Goal: Task Accomplishment & Management: Use online tool/utility

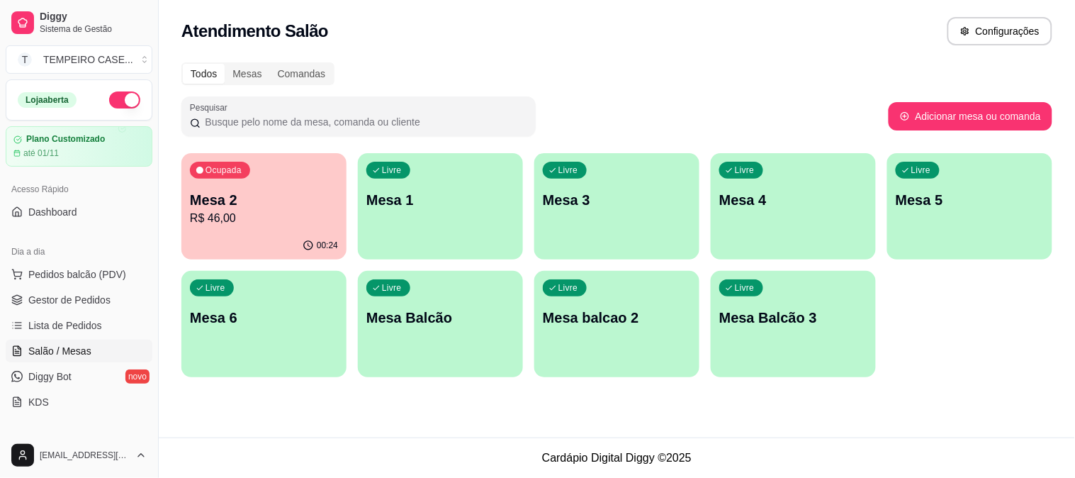
scroll to position [157, 0]
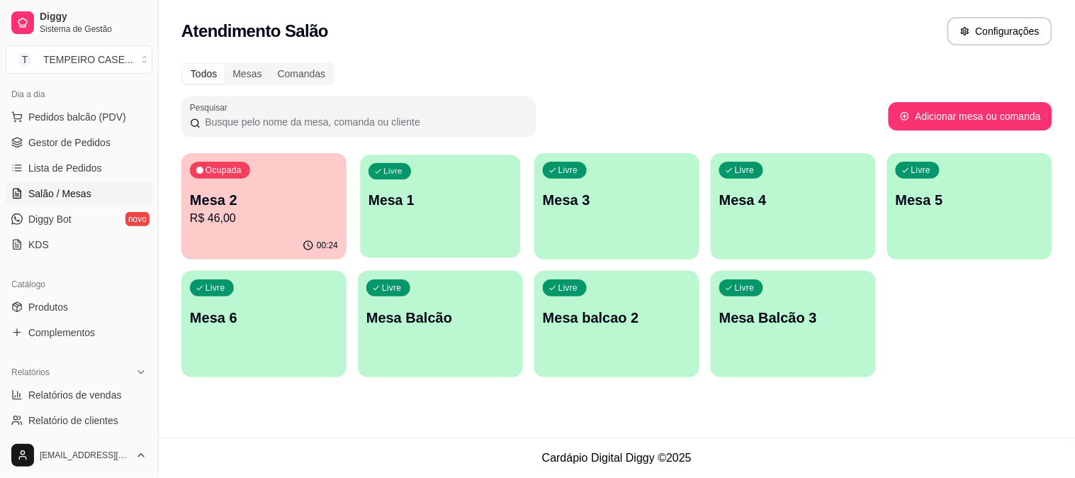
click at [473, 225] on div "Livre Mesa 1" at bounding box center [440, 197] width 160 height 86
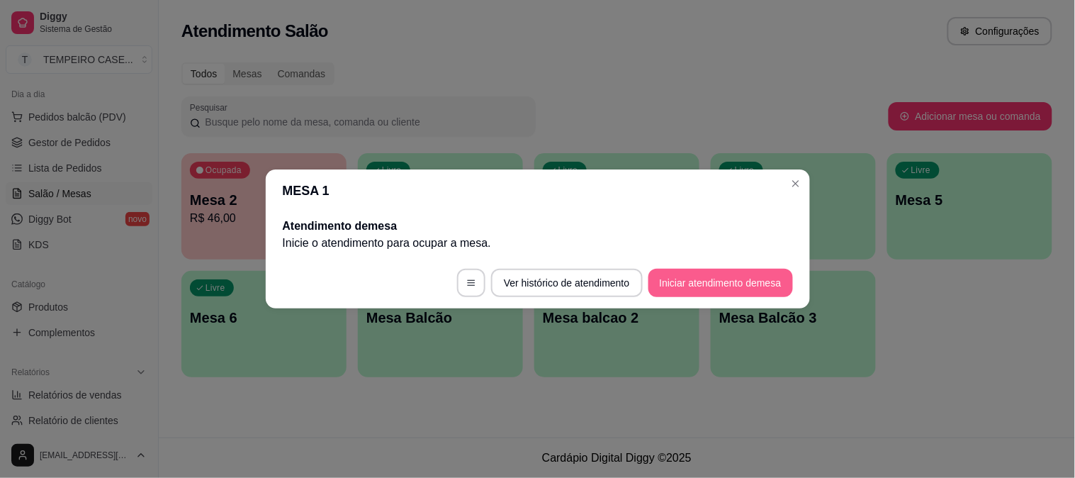
click at [731, 286] on button "Iniciar atendimento de mesa" at bounding box center [720, 283] width 145 height 28
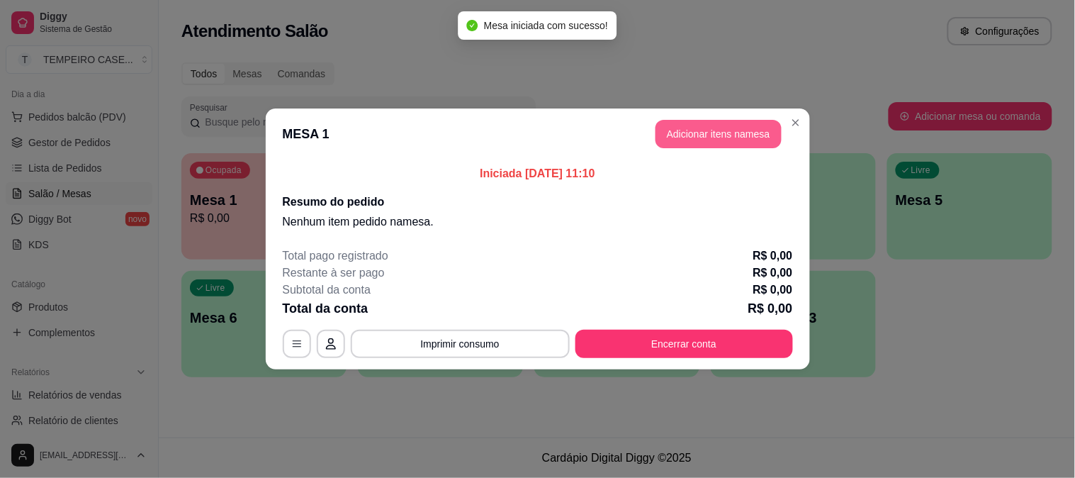
click at [699, 138] on button "Adicionar itens na mesa" at bounding box center [719, 134] width 126 height 28
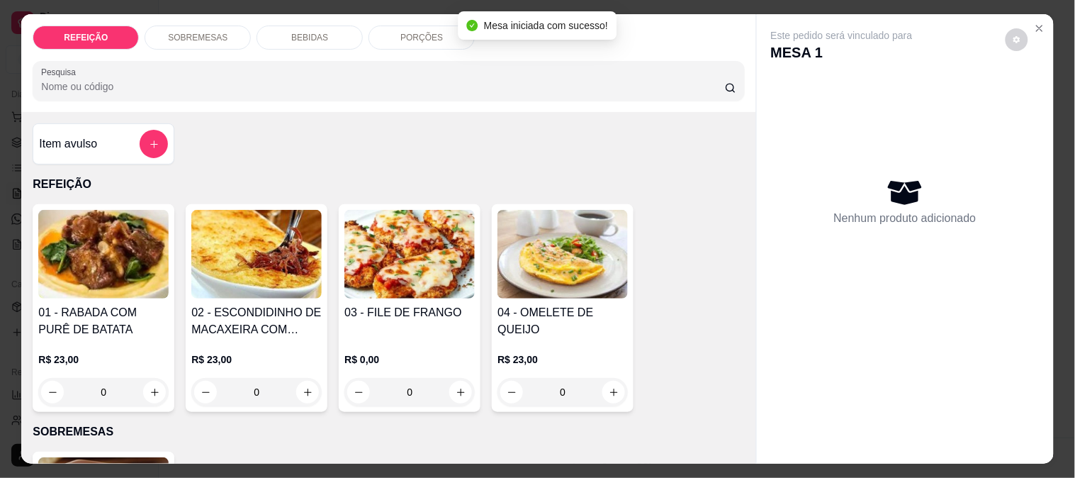
click at [407, 258] on img at bounding box center [409, 254] width 130 height 89
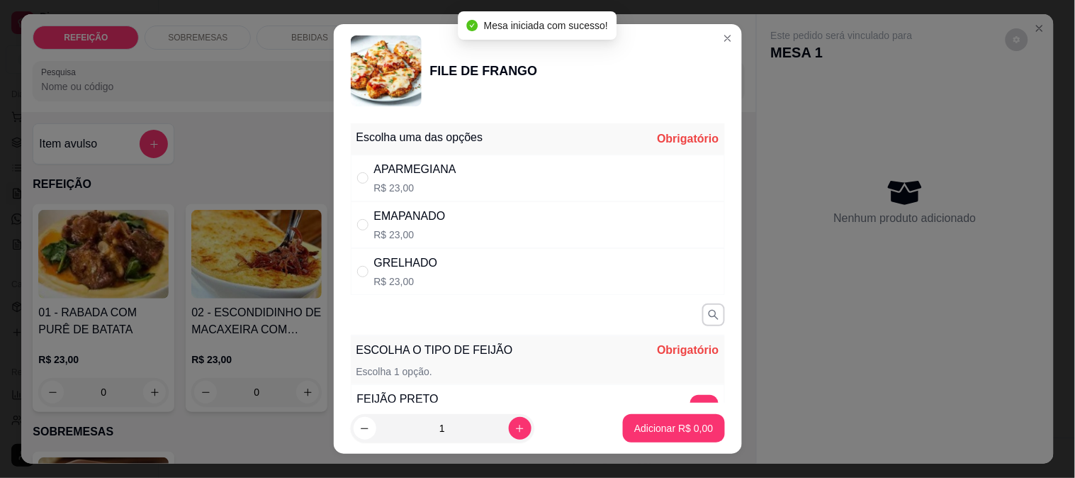
click at [454, 163] on div "APARMEGIANA R$ 23,00" at bounding box center [538, 177] width 374 height 47
radio input "true"
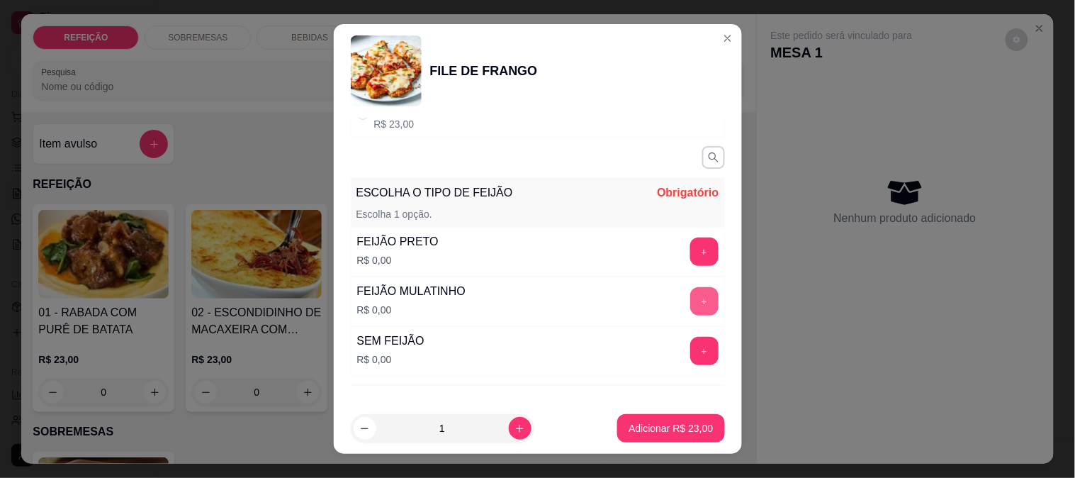
click at [690, 303] on button "+" at bounding box center [704, 301] width 28 height 28
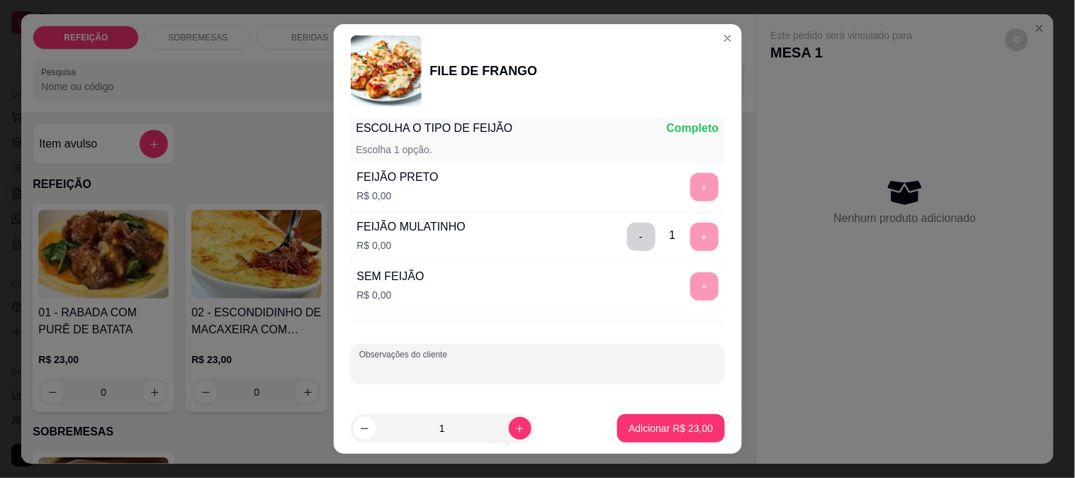
drag, startPoint x: 494, startPoint y: 372, endPoint x: 484, endPoint y: 370, distance: 10.1
click at [490, 372] on input "Observações do cliente" at bounding box center [537, 369] width 357 height 14
type input "s"
type input "S"
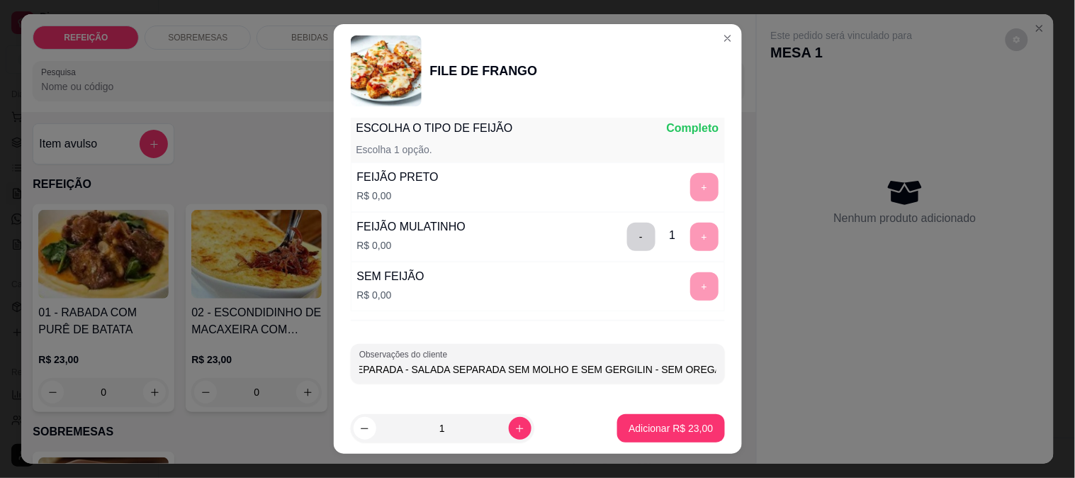
scroll to position [0, 58]
type input "FAROFA SEPARADA - SALADA SEPARADA SEM MOLHO E SEM GERGILIN - SEM OREGANO"
click at [634, 422] on p "Adicionar R$ 23,00" at bounding box center [671, 428] width 82 height 13
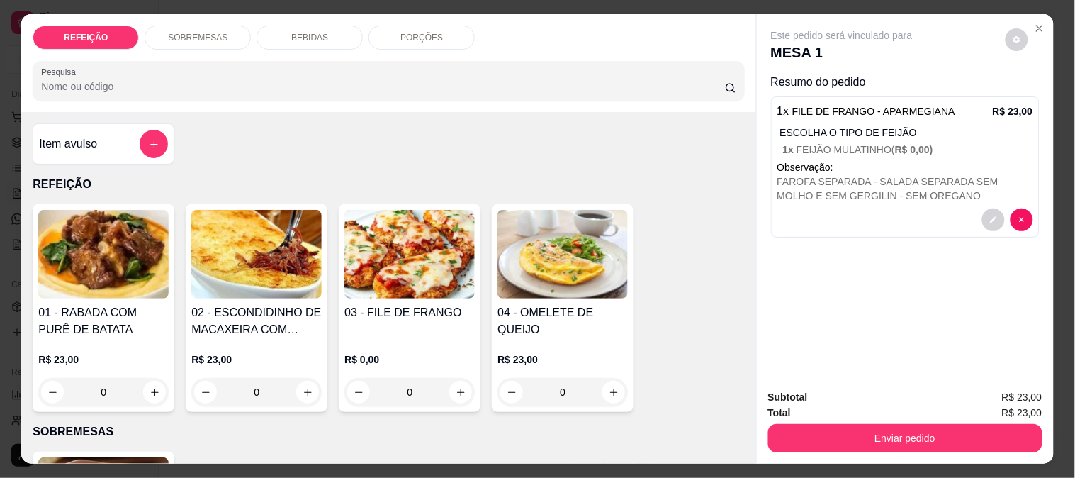
click at [133, 258] on img at bounding box center [103, 254] width 130 height 89
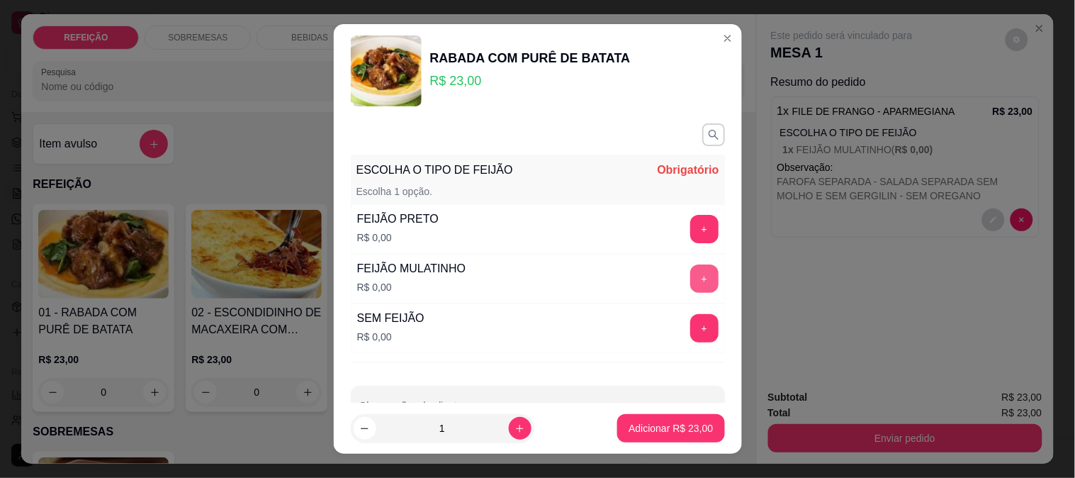
click at [690, 278] on button "+" at bounding box center [704, 278] width 28 height 28
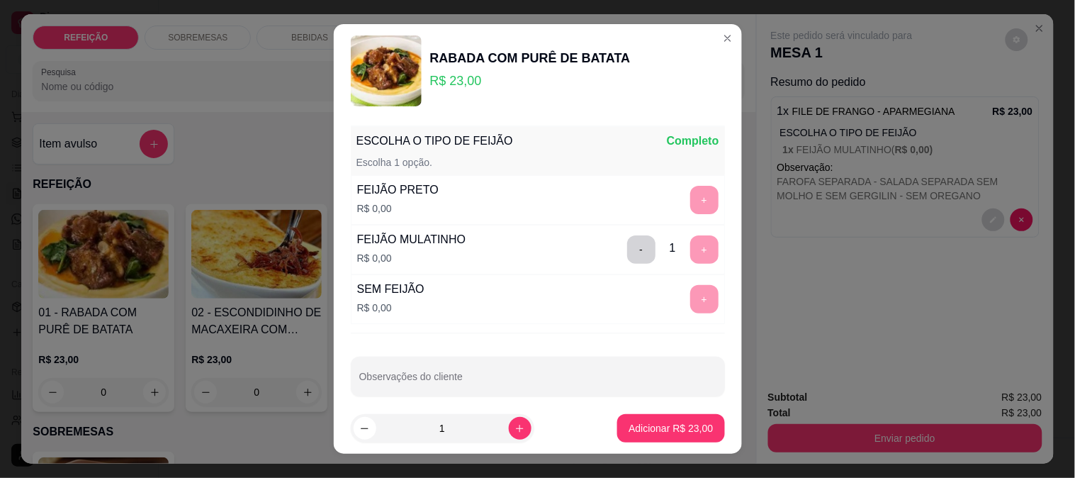
scroll to position [43, 0]
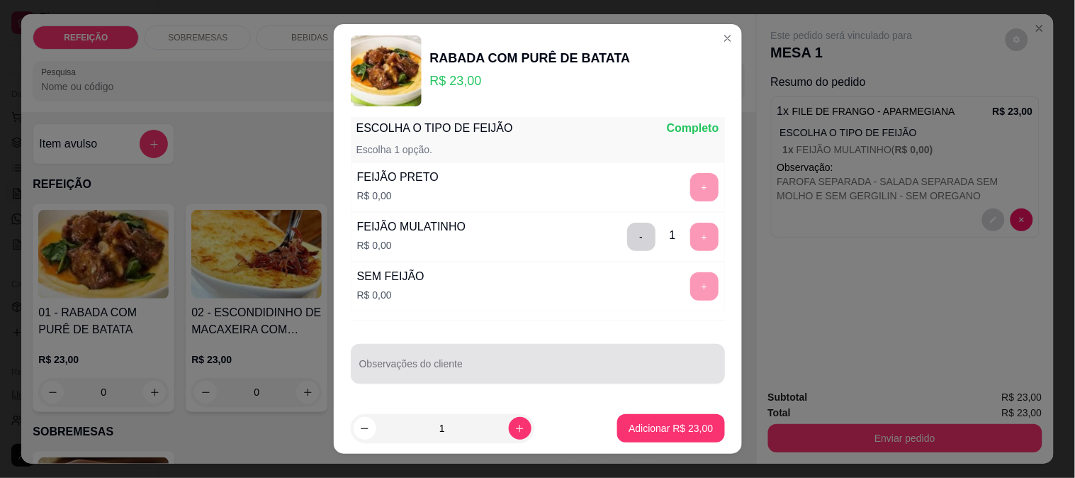
click at [414, 380] on div "Observações do cliente" at bounding box center [538, 364] width 374 height 40
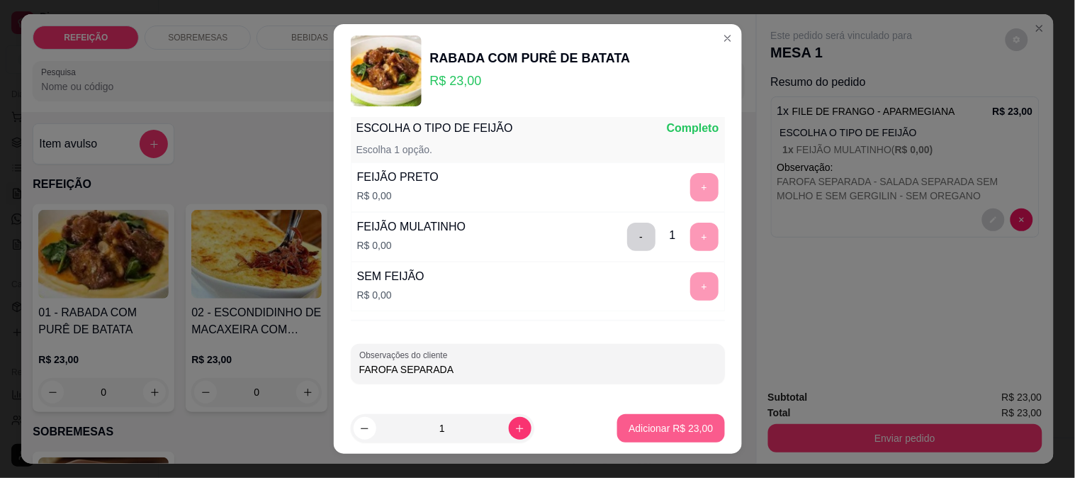
type input "FAROFA SEPARADA"
click at [660, 436] on button "Adicionar R$ 23,00" at bounding box center [670, 428] width 107 height 28
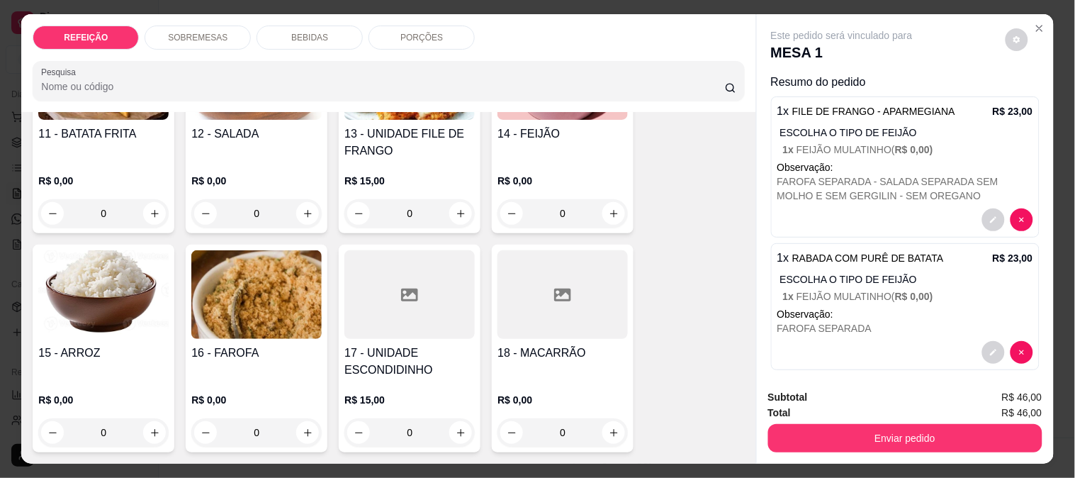
scroll to position [37, 0]
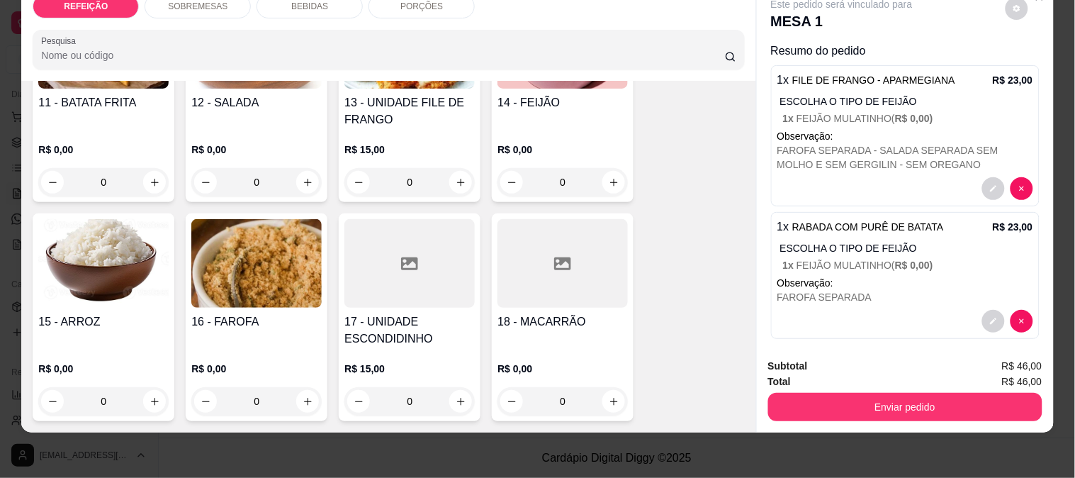
click at [387, 287] on div at bounding box center [409, 263] width 130 height 89
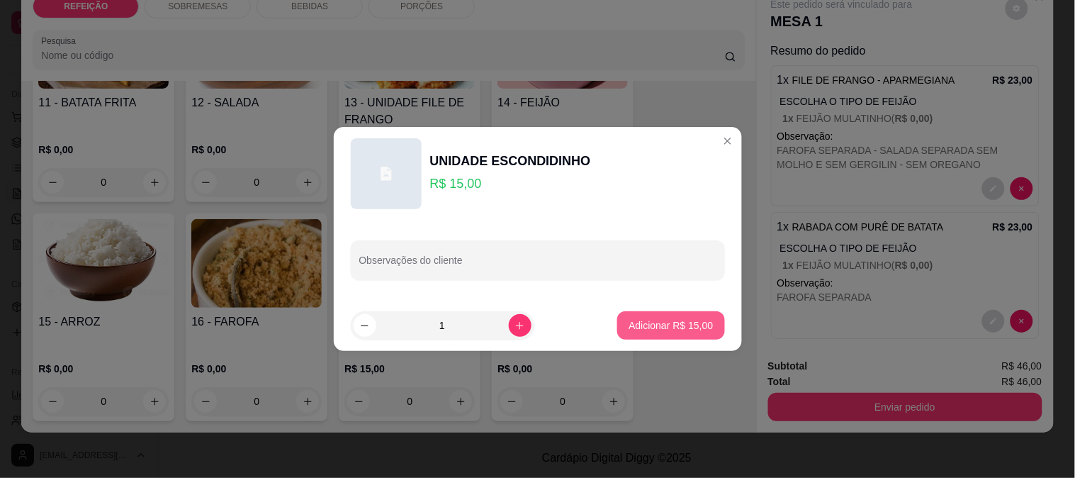
click at [698, 330] on p "Adicionar R$ 15,00" at bounding box center [671, 325] width 84 height 14
type input "1"
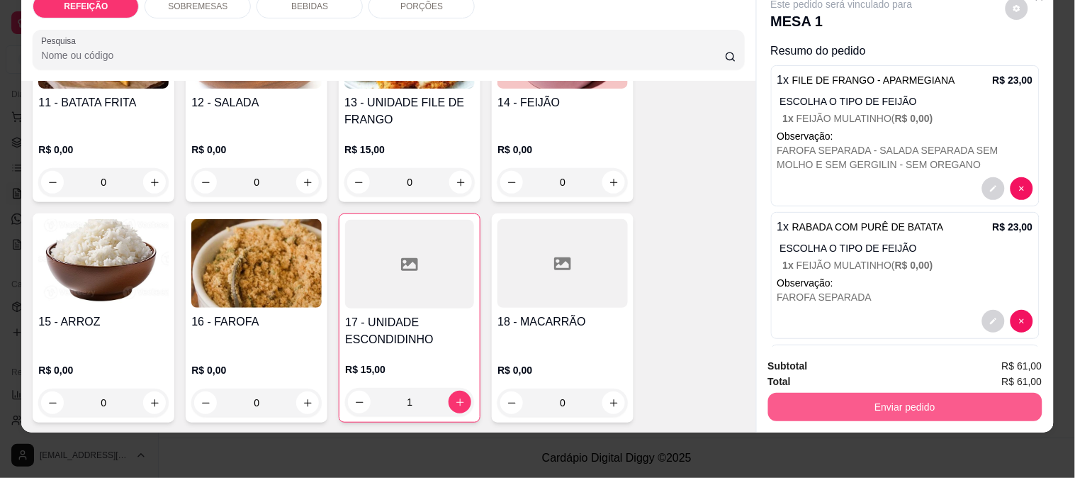
click at [870, 398] on button "Enviar pedido" at bounding box center [905, 407] width 274 height 28
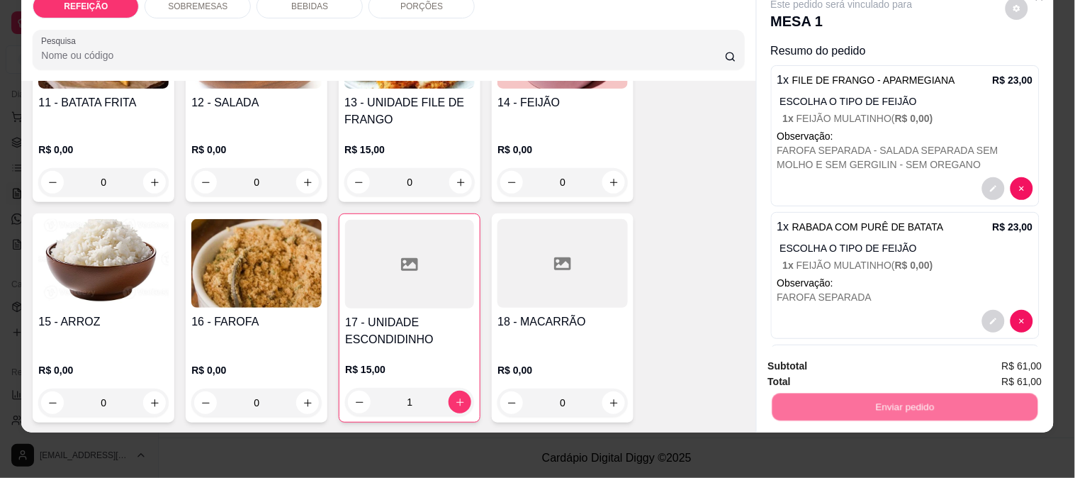
click at [1016, 356] on button "Enviar pedido" at bounding box center [1005, 360] width 80 height 27
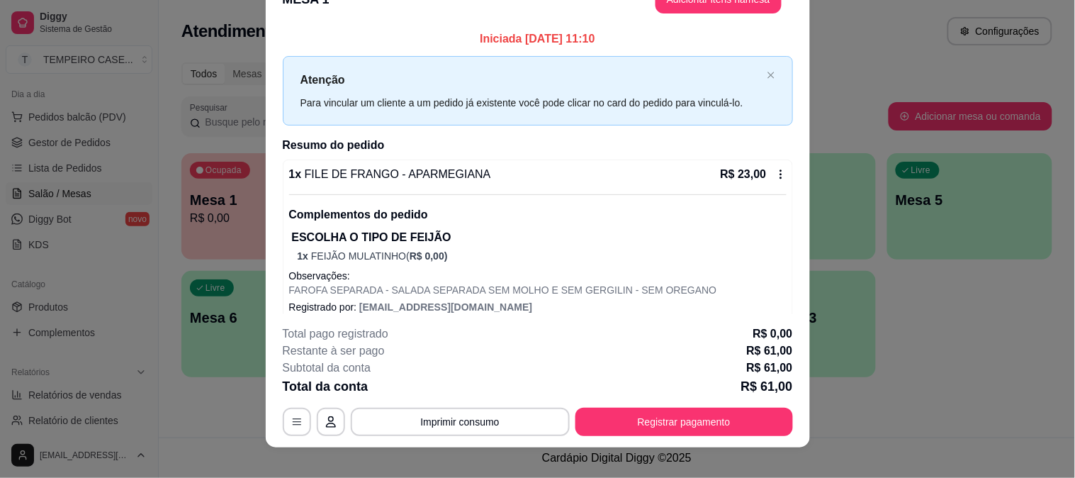
scroll to position [43, 0]
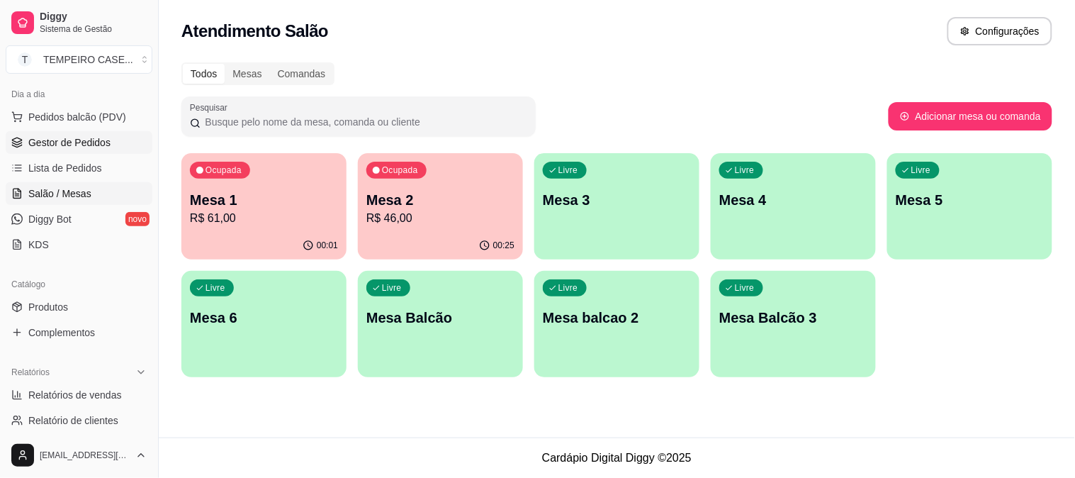
click at [57, 137] on span "Gestor de Pedidos" at bounding box center [69, 142] width 82 height 14
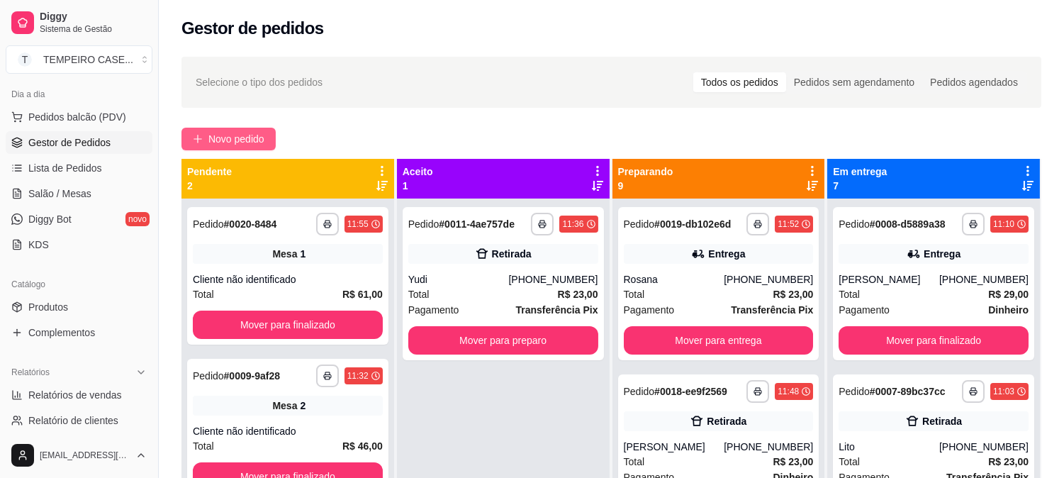
click at [250, 131] on span "Novo pedido" at bounding box center [236, 139] width 56 height 16
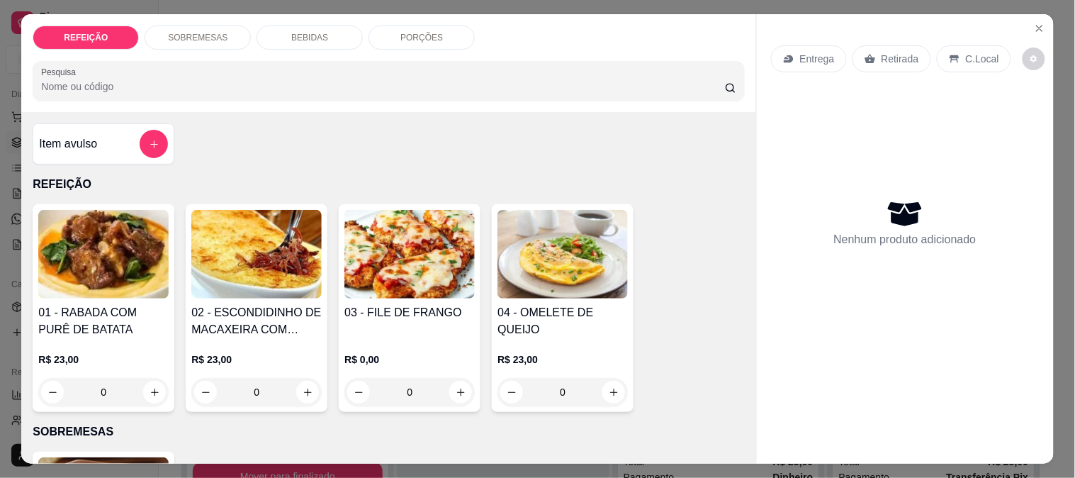
click at [280, 288] on img at bounding box center [256, 254] width 130 height 89
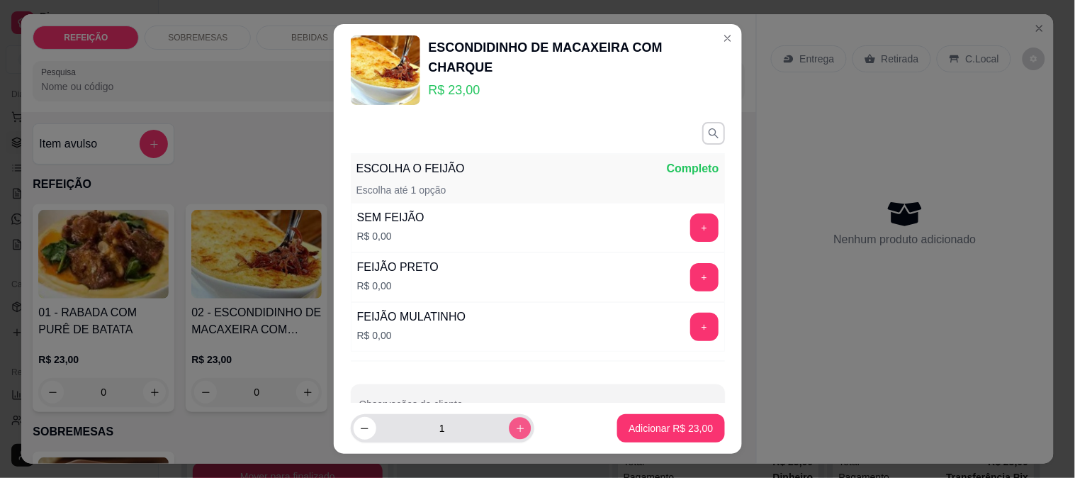
click at [514, 427] on icon "increase-product-quantity" at bounding box center [519, 428] width 11 height 11
type input "2"
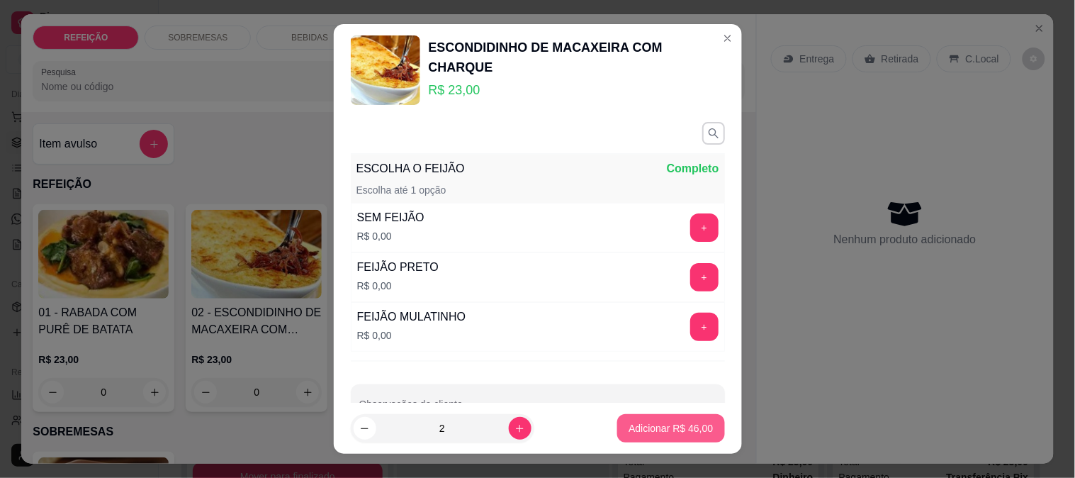
click at [643, 434] on p "Adicionar R$ 46,00" at bounding box center [671, 428] width 84 height 14
type input "2"
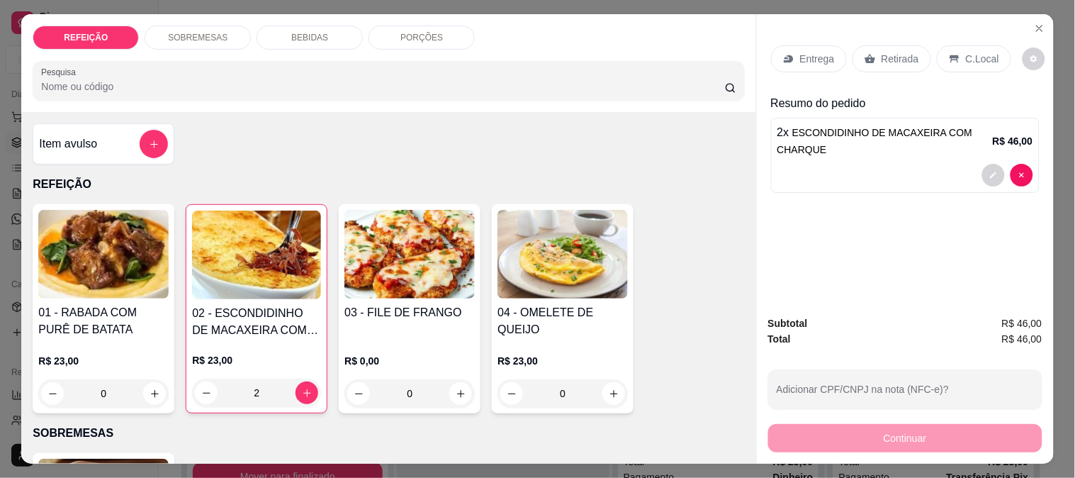
click at [422, 32] on p "PORÇÕES" at bounding box center [421, 37] width 43 height 11
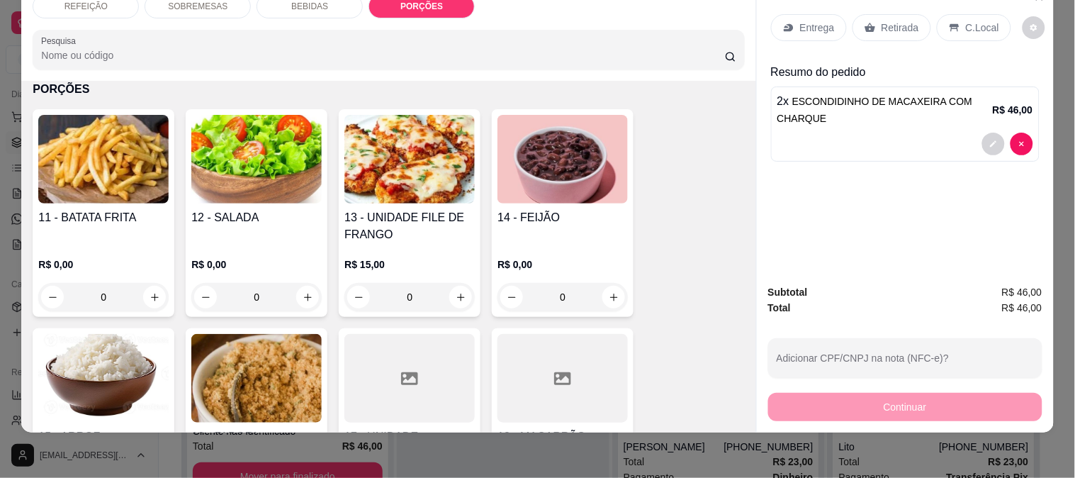
click at [104, 175] on img at bounding box center [103, 159] width 130 height 89
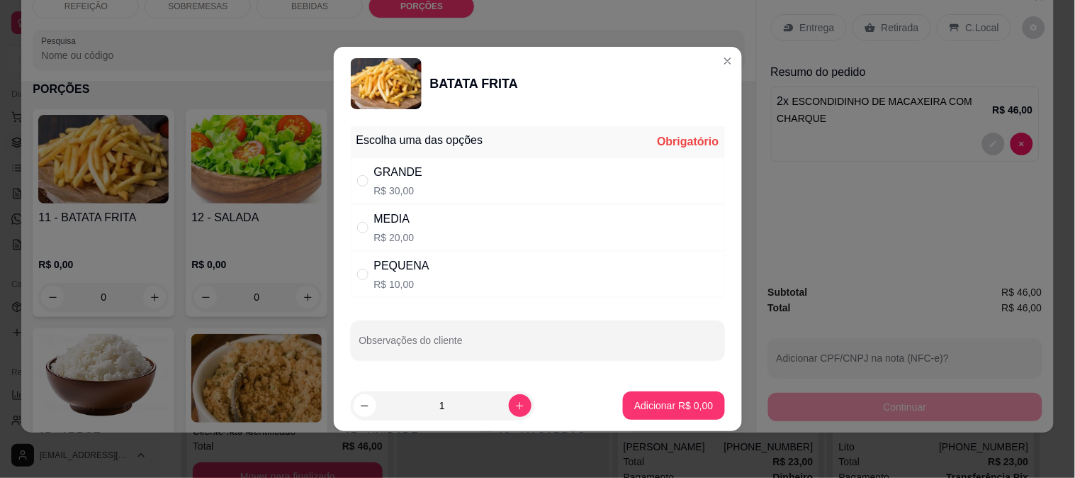
drag, startPoint x: 390, startPoint y: 280, endPoint x: 456, endPoint y: 295, distance: 67.6
click at [405, 280] on p "R$ 10,00" at bounding box center [401, 284] width 55 height 14
radio input "true"
click at [696, 401] on p "Adicionar R$ 10,00" at bounding box center [671, 405] width 84 height 14
type input "1"
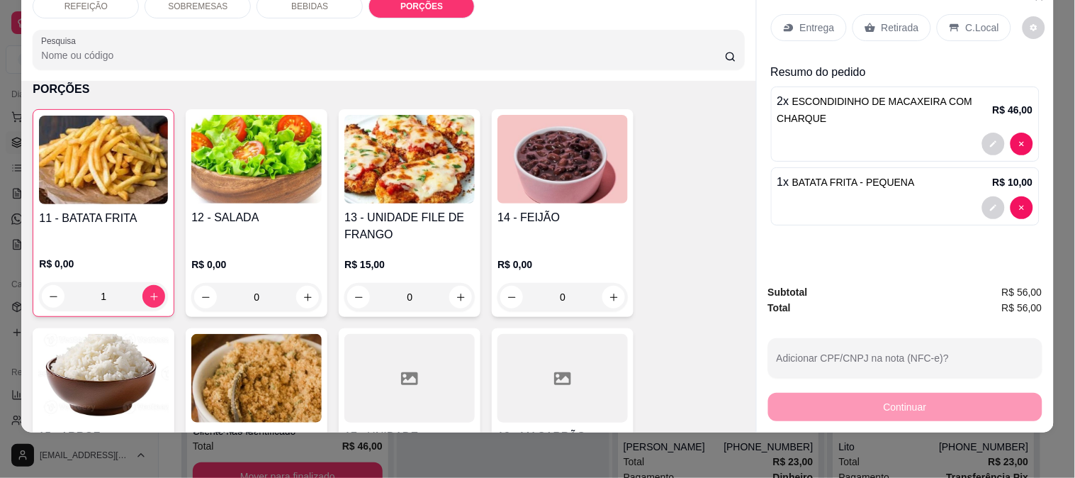
click at [812, 21] on p "Entrega" at bounding box center [817, 28] width 35 height 14
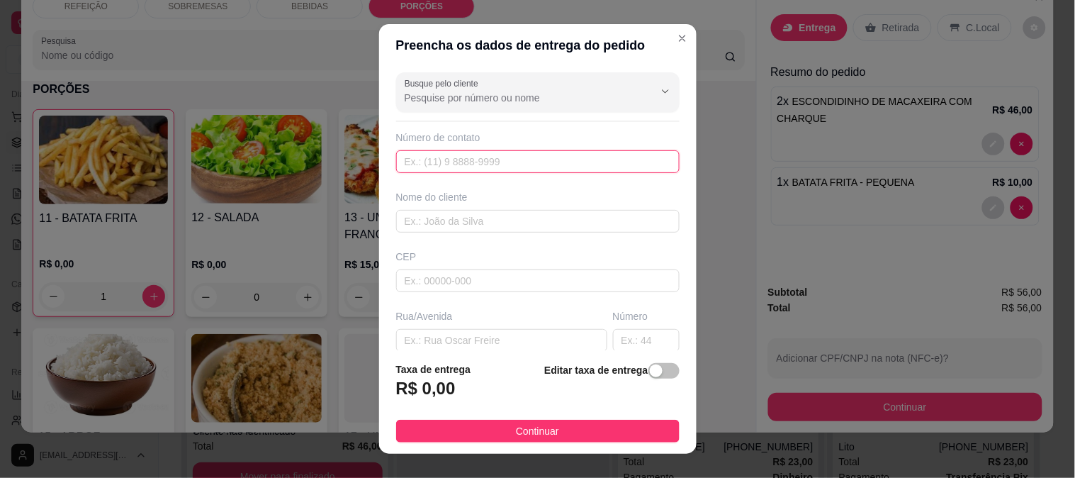
click at [462, 157] on input "text" at bounding box center [537, 161] width 283 height 23
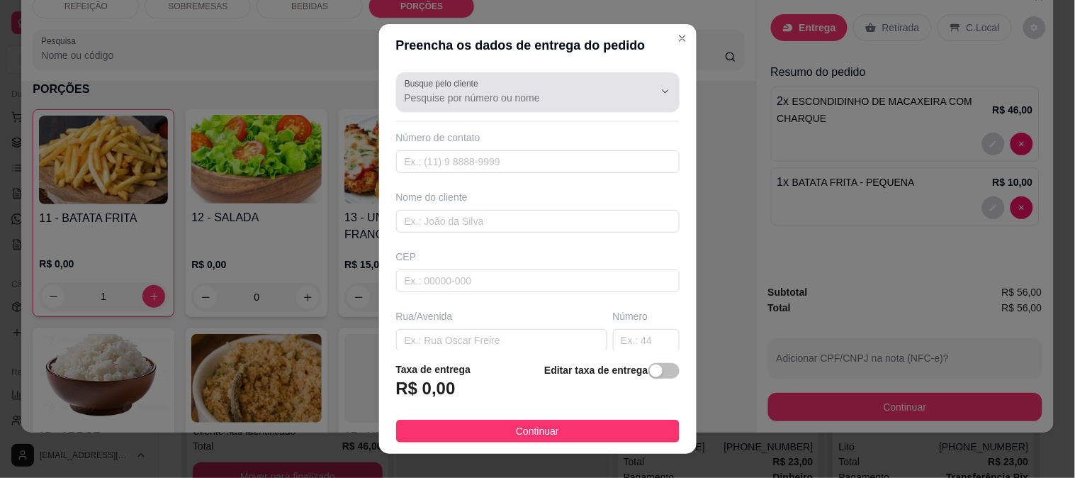
click at [463, 107] on div "Busque pelo cliente" at bounding box center [537, 92] width 283 height 40
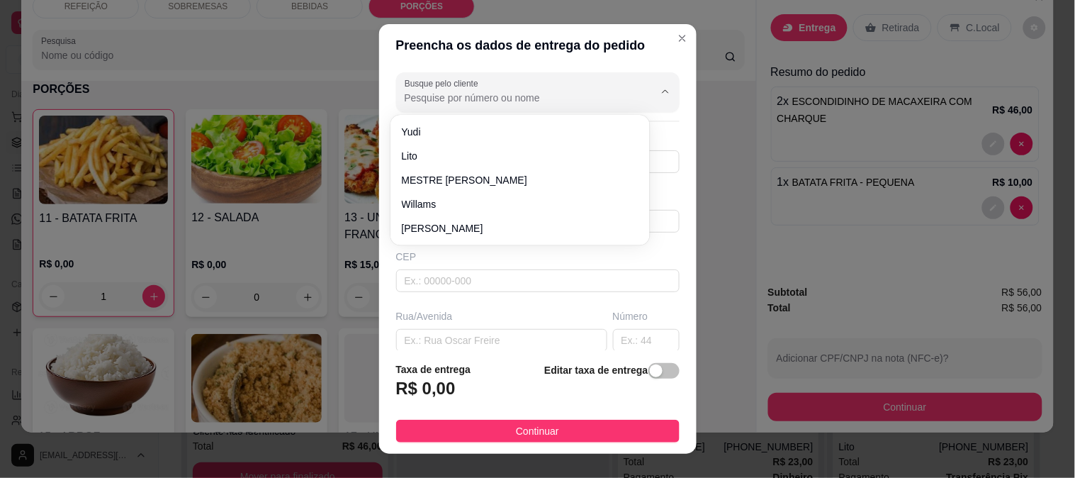
paste input "[PHONE_NUMBER]"
type input "[PHONE_NUMBER]"
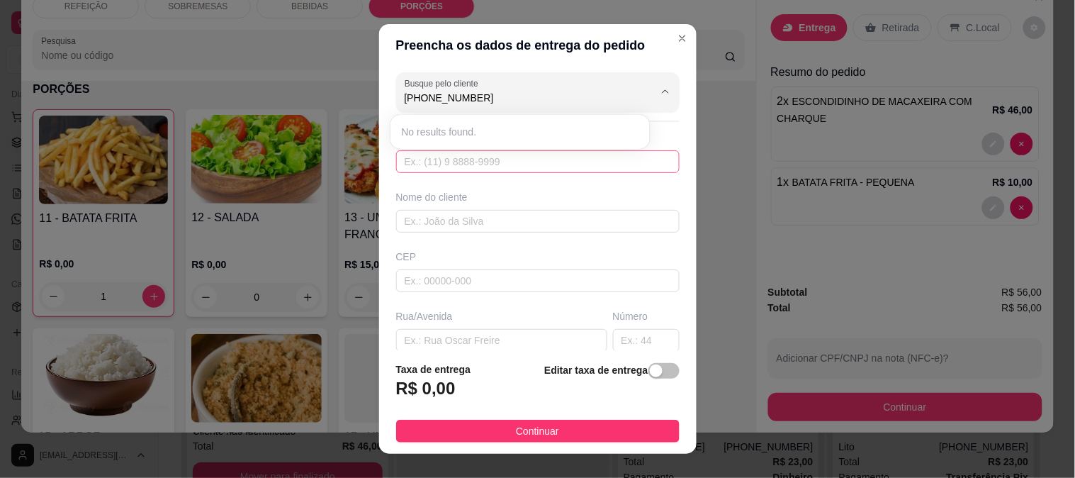
click at [446, 168] on input "text" at bounding box center [537, 161] width 283 height 23
paste input "[PHONE_NUMBER]"
type input "[PHONE_NUMBER]"
click at [442, 161] on input "text" at bounding box center [537, 161] width 283 height 23
paste input "[PHONE_NUMBER]"
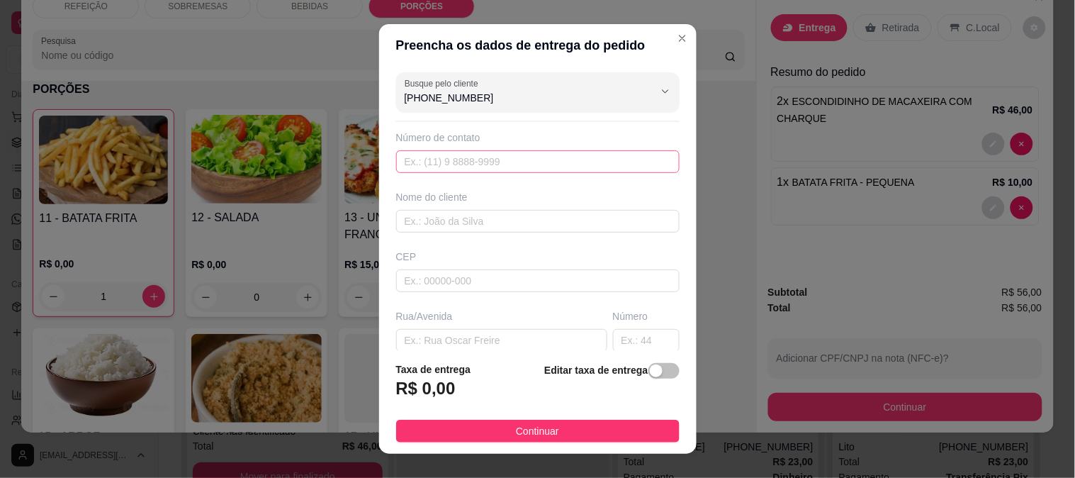
type input "[PHONE_NUMBER]"
click at [419, 168] on input "text" at bounding box center [537, 161] width 283 height 23
paste input "[PHONE_NUMBER]"
type input "[PHONE_NUMBER]"
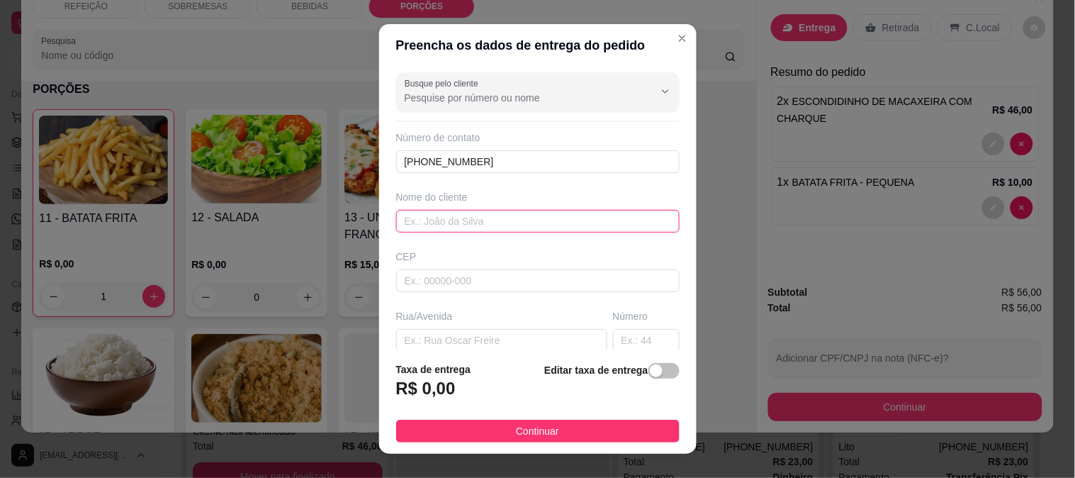
click at [471, 223] on input "text" at bounding box center [537, 221] width 283 height 23
paste input "[PERSON_NAME]"
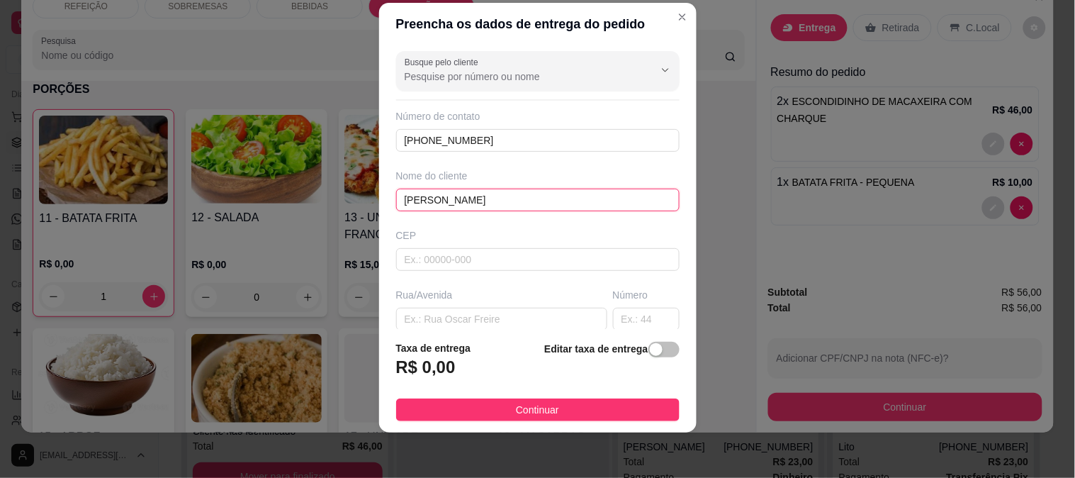
type input "[PERSON_NAME]"
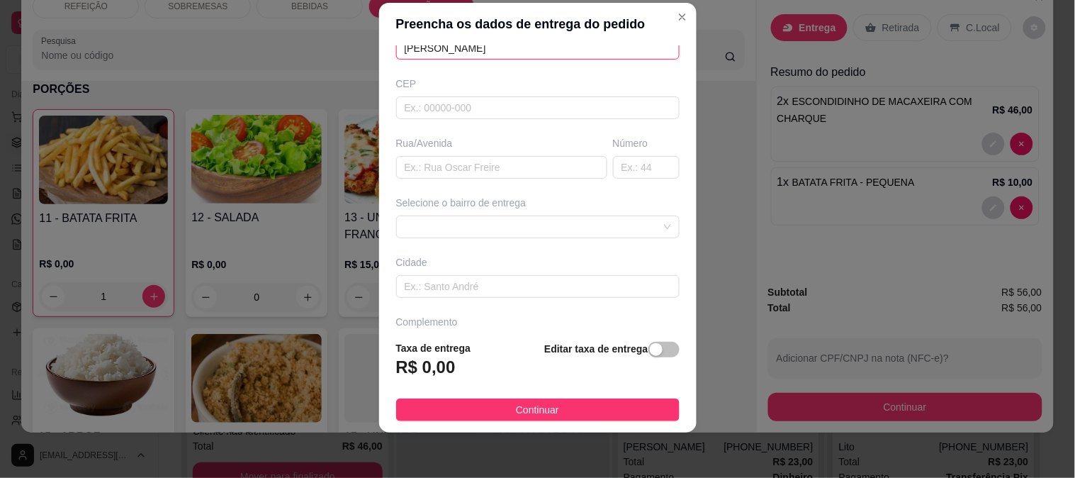
scroll to position [157, 0]
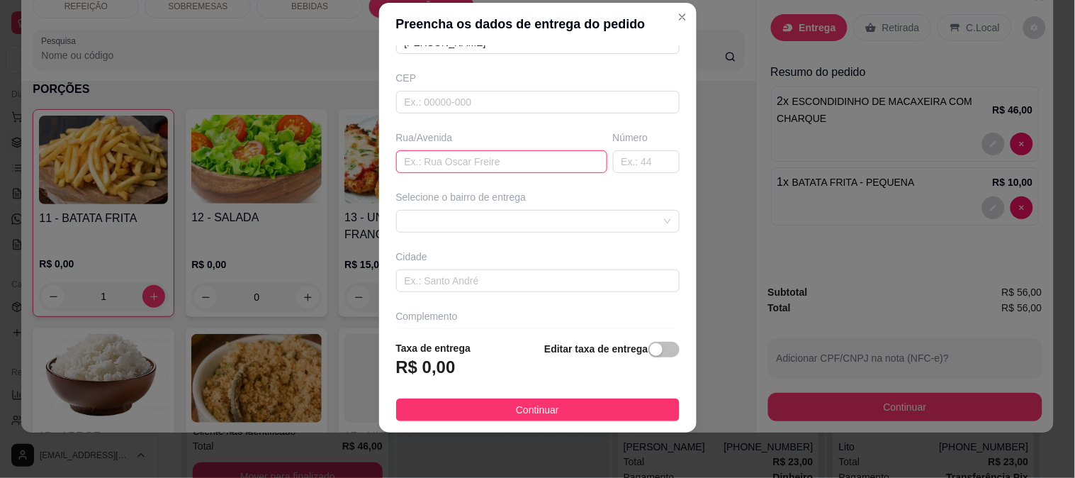
click at [434, 167] on input "text" at bounding box center [501, 161] width 211 height 23
paste input "Pousada um [GEOGRAPHIC_DATA]"
click at [432, 220] on span at bounding box center [538, 220] width 266 height 21
type input "Pousada um [GEOGRAPHIC_DATA]"
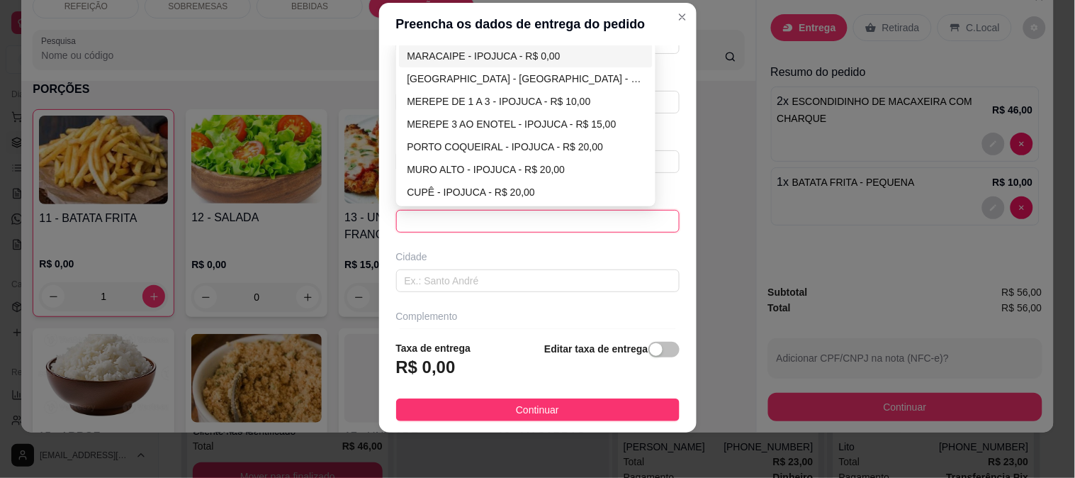
click at [473, 57] on div "MARACAIPE - IPOJUCA - R$ 0,00" at bounding box center [525, 56] width 237 height 16
type input "IPOJUCA"
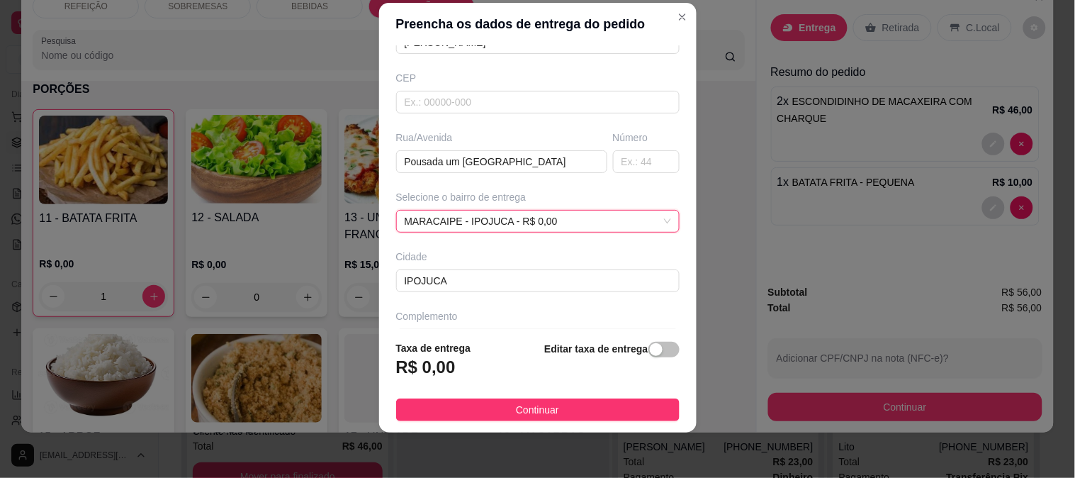
click at [503, 424] on footer "Taxa de entrega R$ 0,00 Editar taxa de entrega Continuar" at bounding box center [537, 380] width 317 height 103
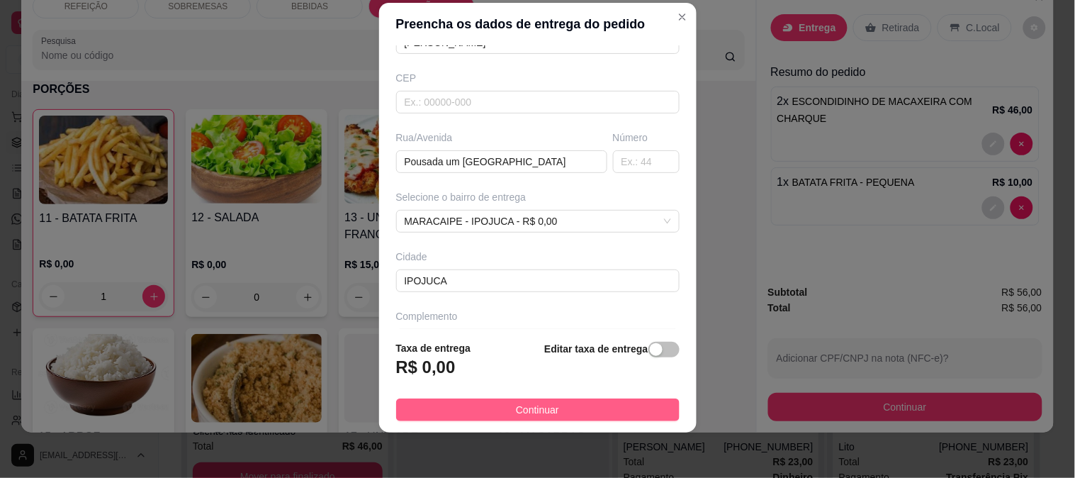
drag, startPoint x: 517, startPoint y: 408, endPoint x: 687, endPoint y: 405, distance: 170.1
click at [519, 408] on span "Continuar" at bounding box center [537, 410] width 43 height 16
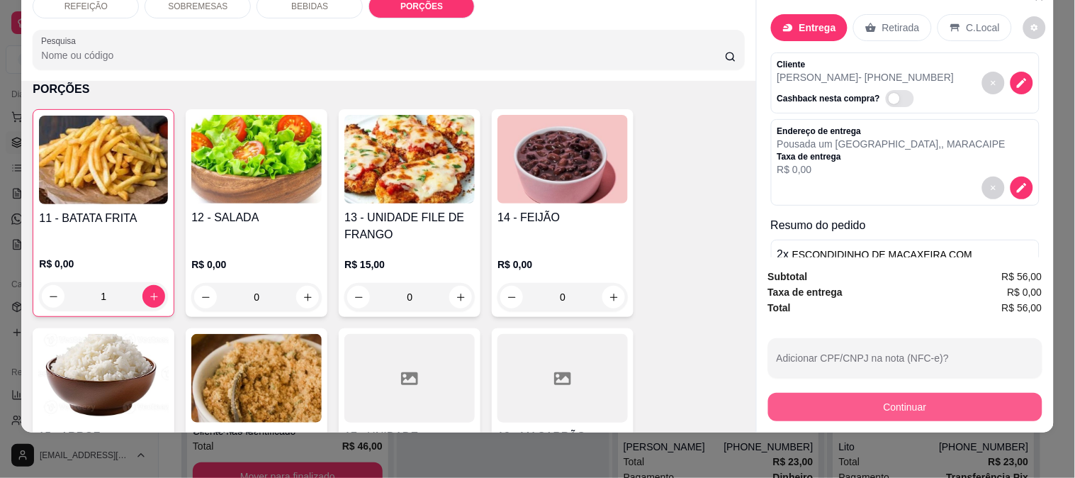
click at [861, 393] on button "Continuar" at bounding box center [905, 407] width 274 height 28
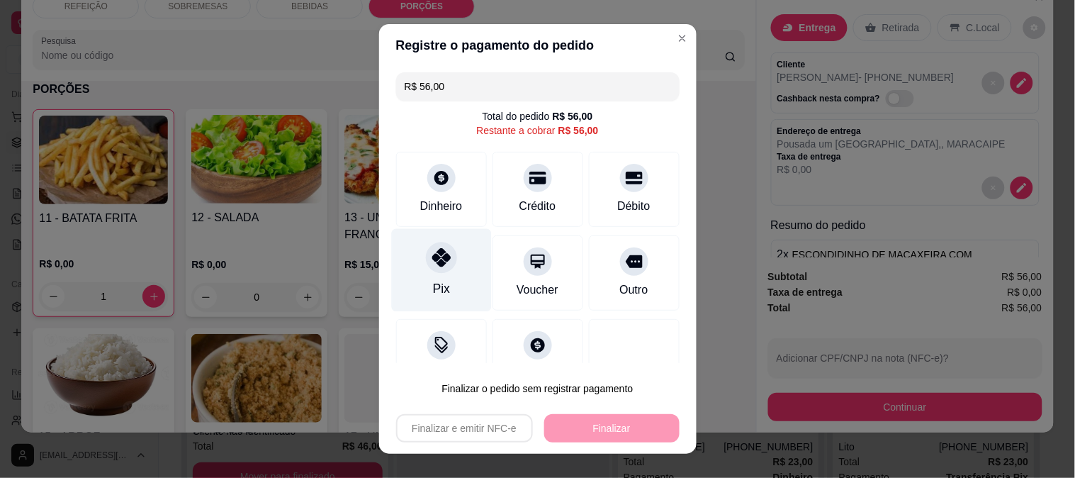
click at [447, 261] on div at bounding box center [441, 257] width 31 height 31
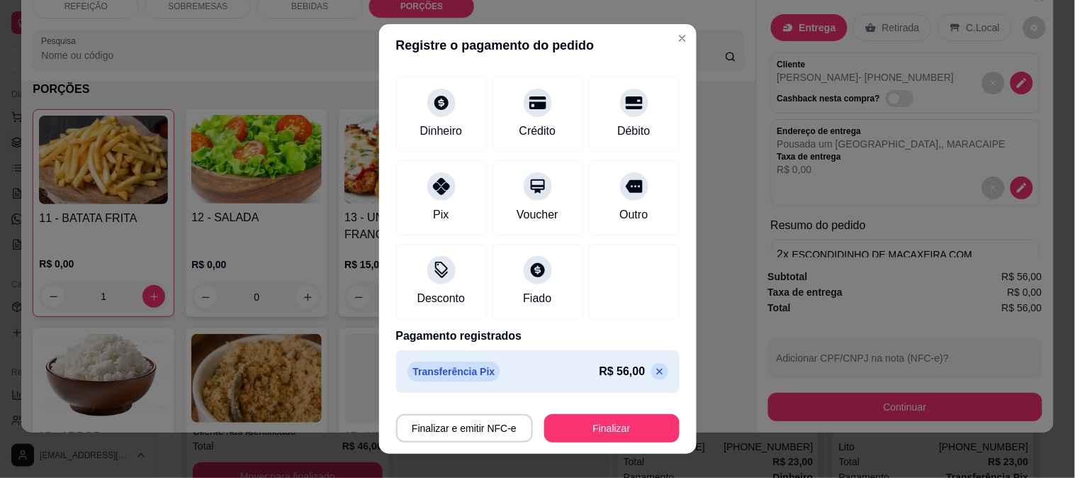
click at [654, 366] on icon at bounding box center [659, 371] width 11 height 11
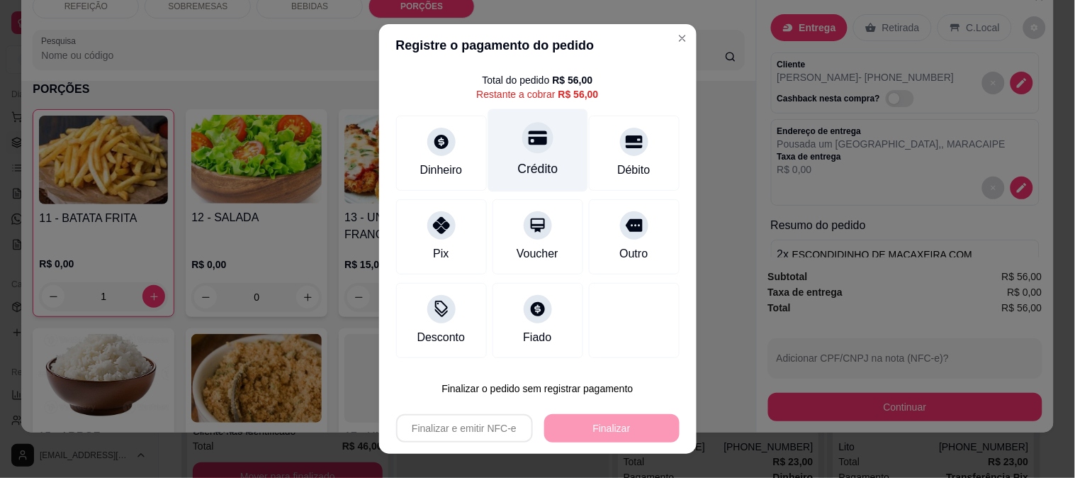
click at [532, 160] on div "Crédito" at bounding box center [537, 168] width 40 height 18
type input "R$ 0,00"
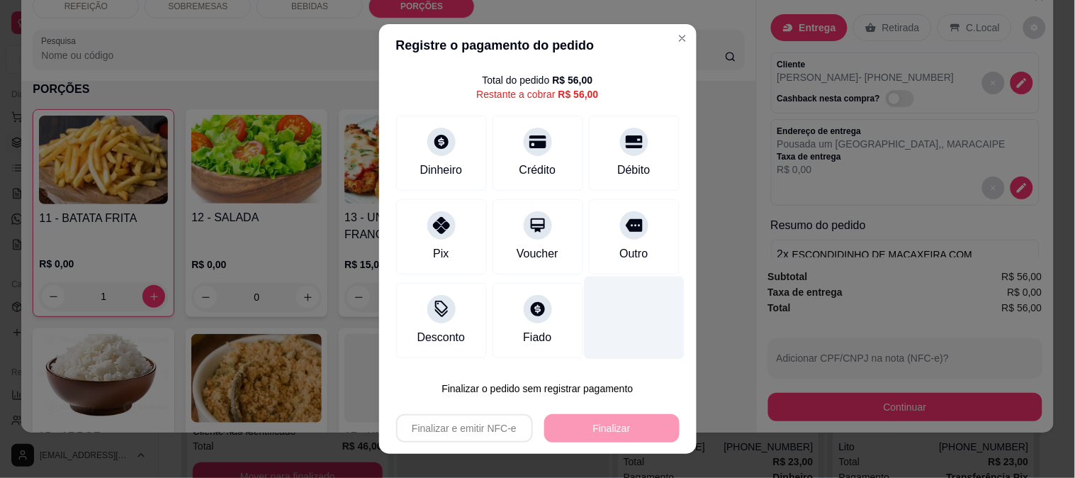
scroll to position [61, 0]
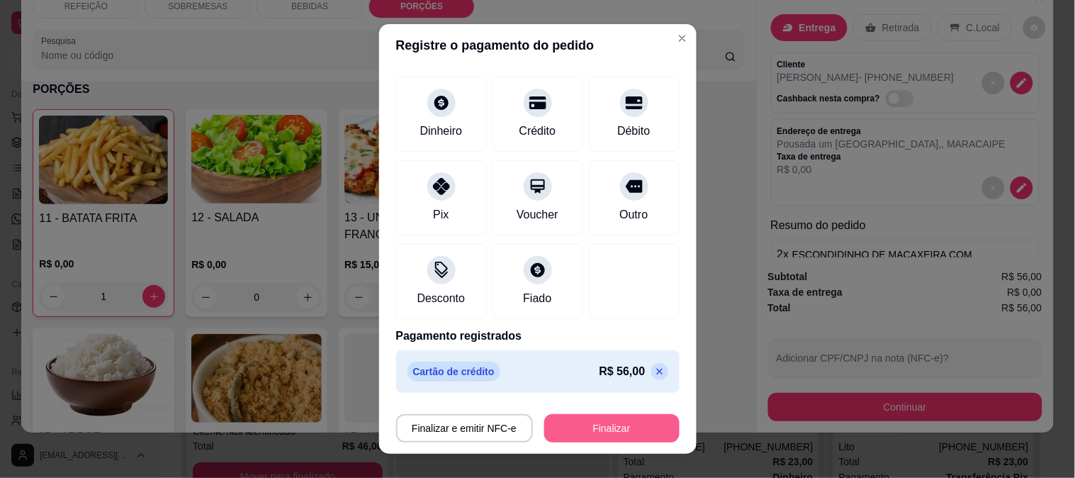
click at [627, 435] on button "Finalizar" at bounding box center [611, 428] width 135 height 28
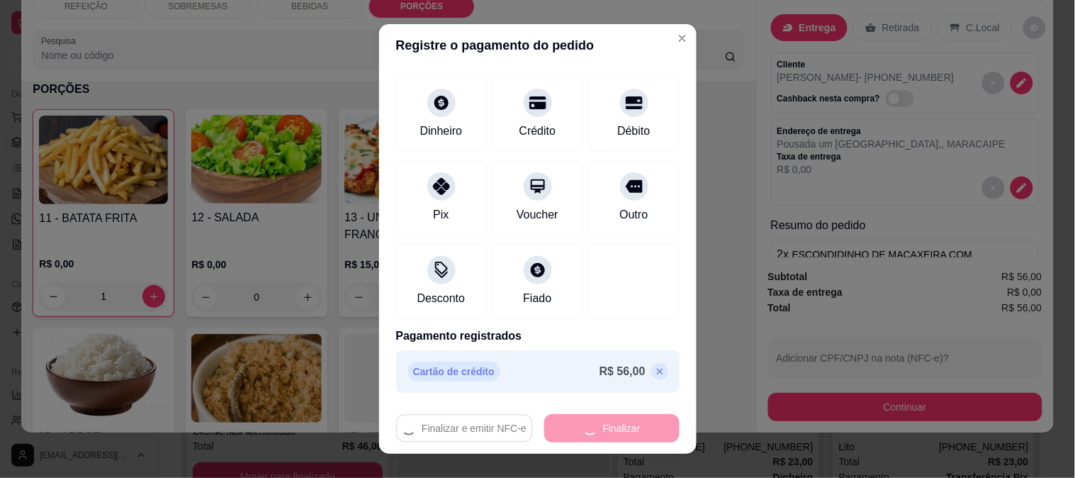
type input "0"
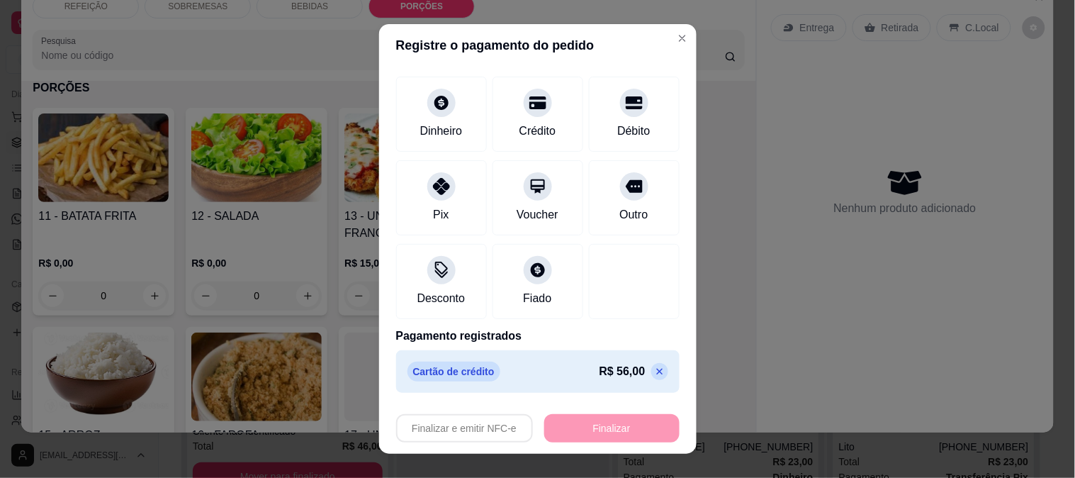
type input "-R$ 56,00"
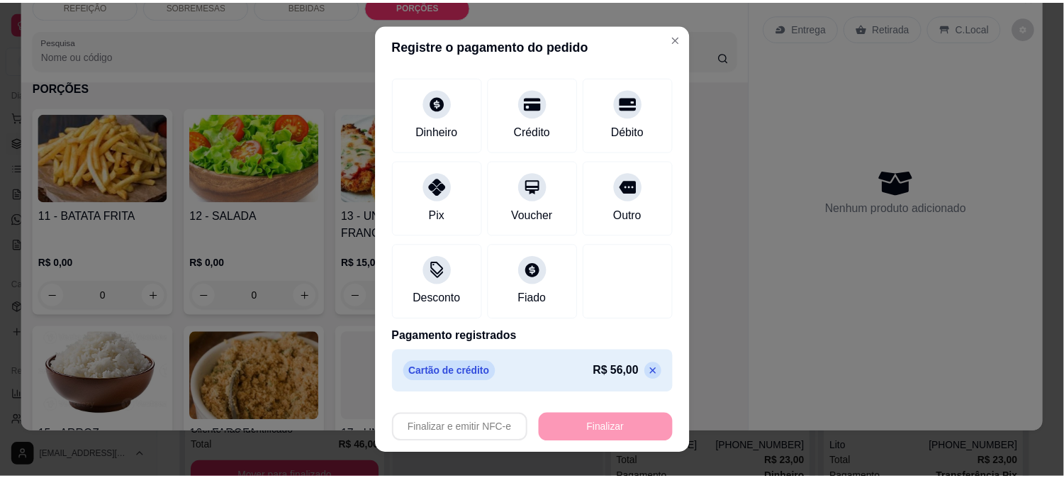
scroll to position [990, 0]
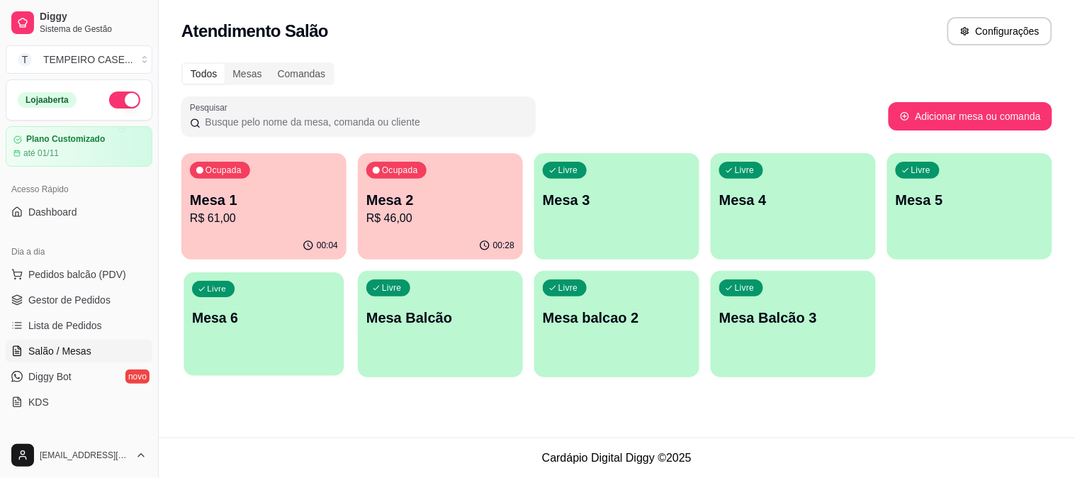
click at [293, 334] on div "Livre Mesa 6" at bounding box center [264, 315] width 160 height 86
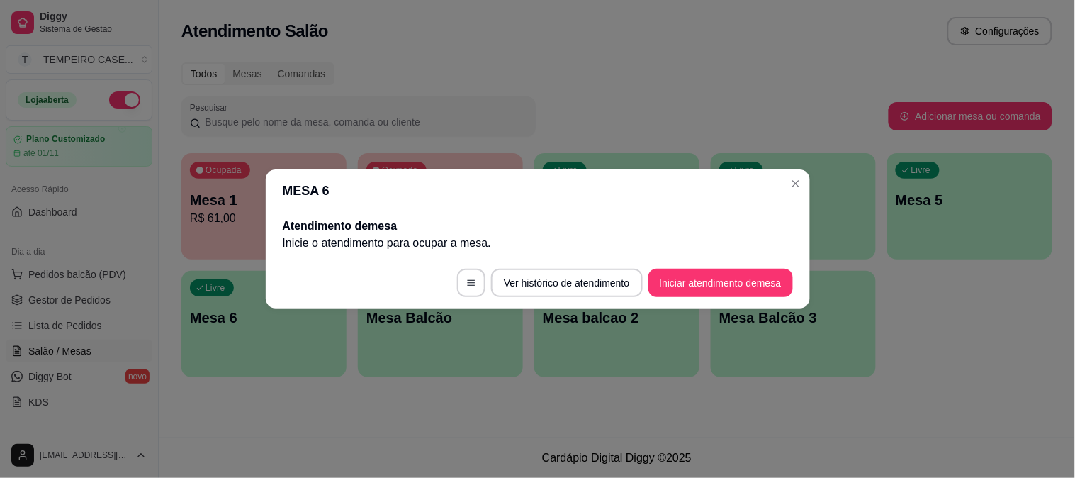
click at [707, 281] on button "Iniciar atendimento de mesa" at bounding box center [720, 283] width 145 height 28
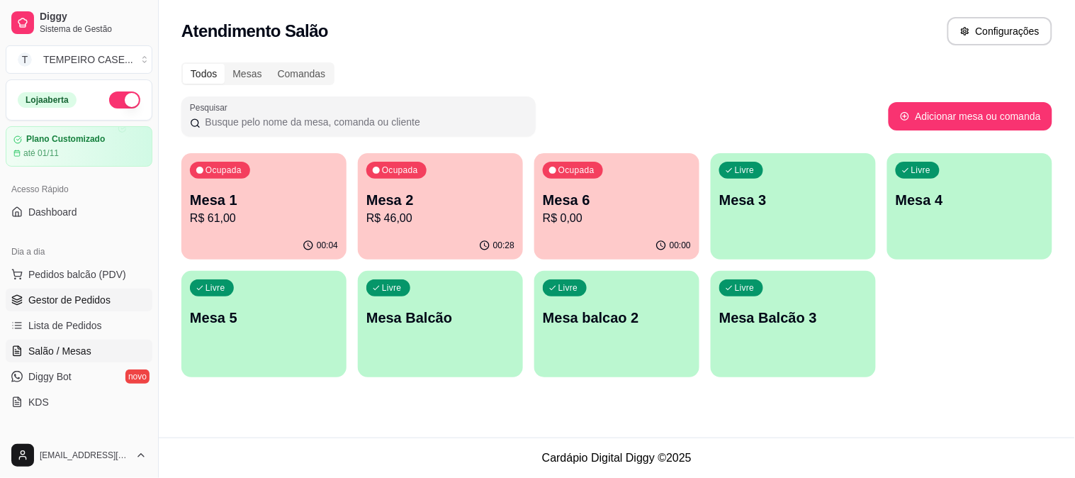
click at [81, 291] on link "Gestor de Pedidos" at bounding box center [79, 299] width 147 height 23
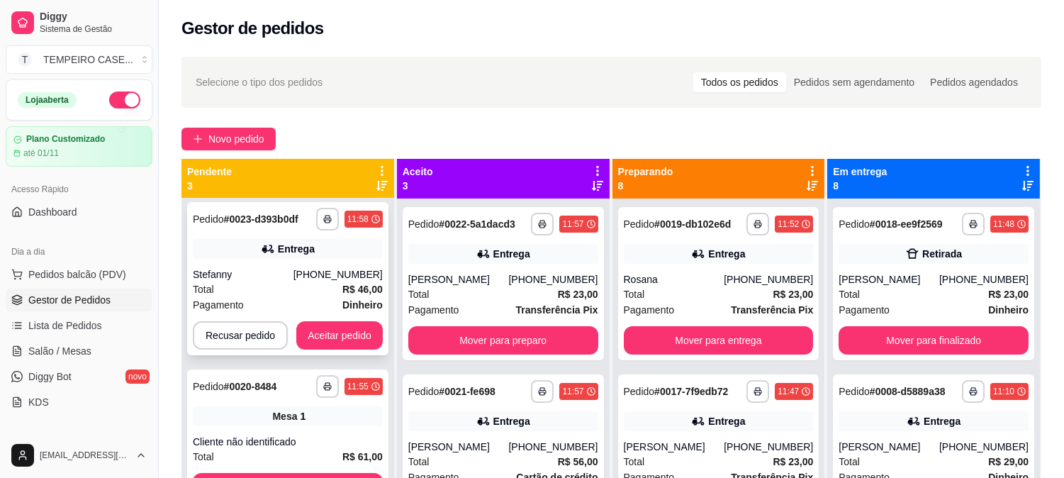
scroll to position [6, 0]
click at [317, 215] on button "button" at bounding box center [327, 218] width 23 height 23
click at [314, 292] on button "IMPRESSORA COZINHA" at bounding box center [293, 283] width 94 height 18
click at [338, 335] on button "Aceitar pedido" at bounding box center [339, 334] width 86 height 28
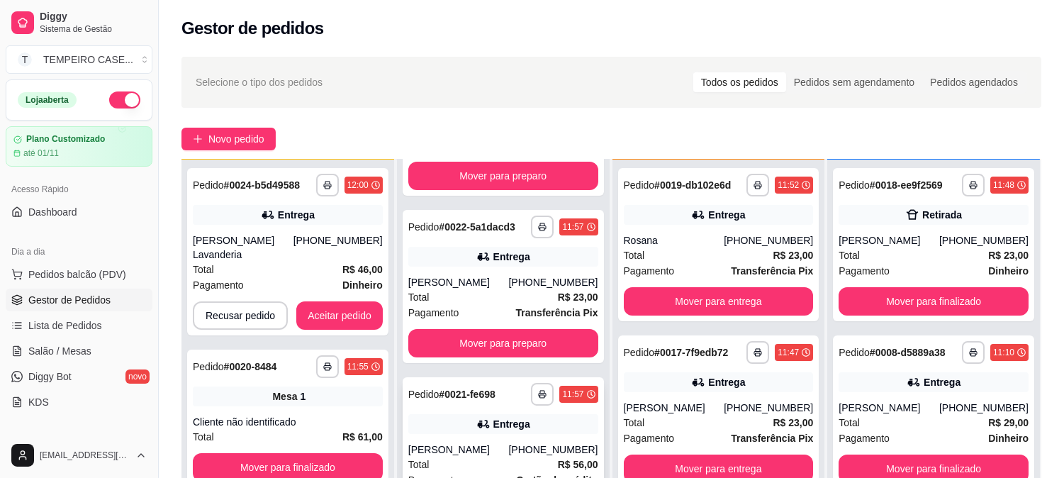
scroll to position [137, 0]
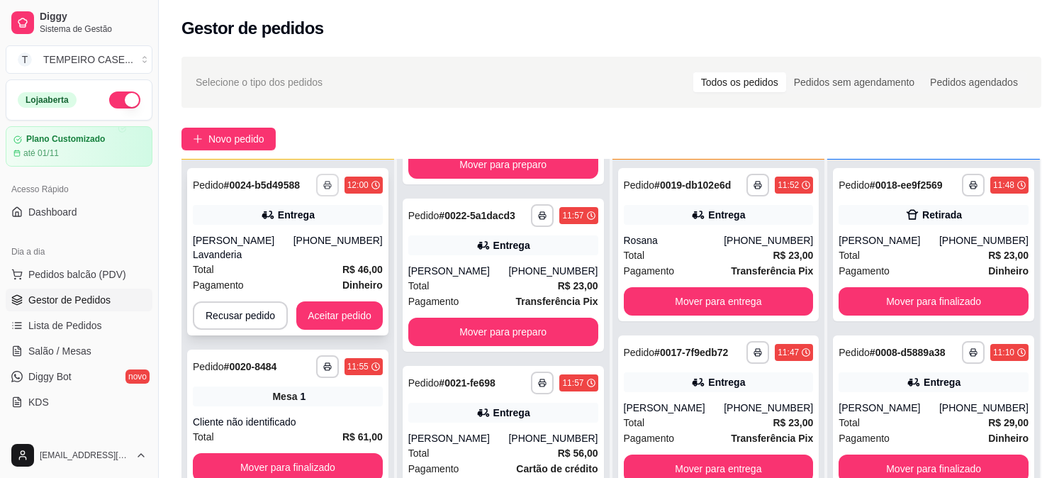
click at [327, 179] on button "button" at bounding box center [327, 185] width 23 height 23
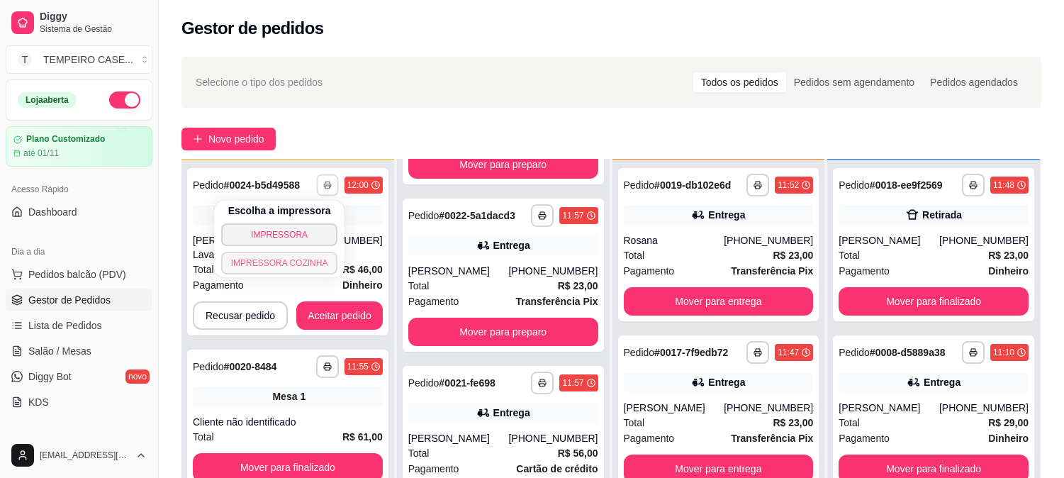
click at [298, 256] on button "IMPRESSORA COZINHA" at bounding box center [279, 263] width 117 height 23
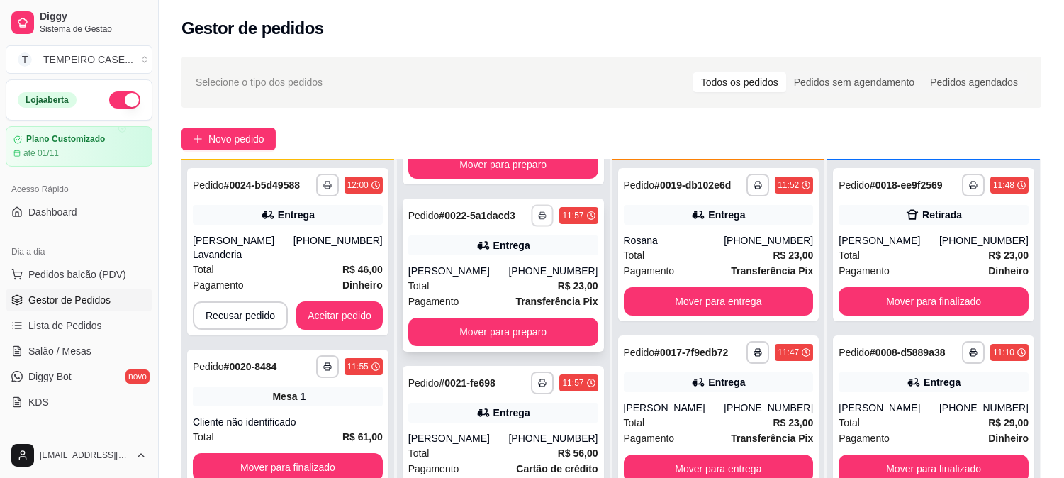
click at [537, 218] on button "button" at bounding box center [543, 215] width 22 height 22
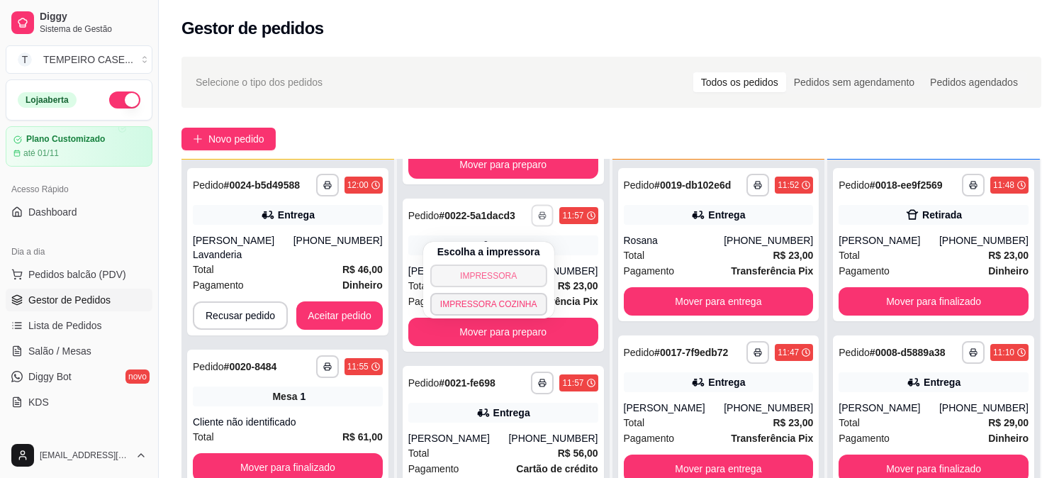
click at [497, 274] on button "IMPRESSORA" at bounding box center [488, 275] width 117 height 23
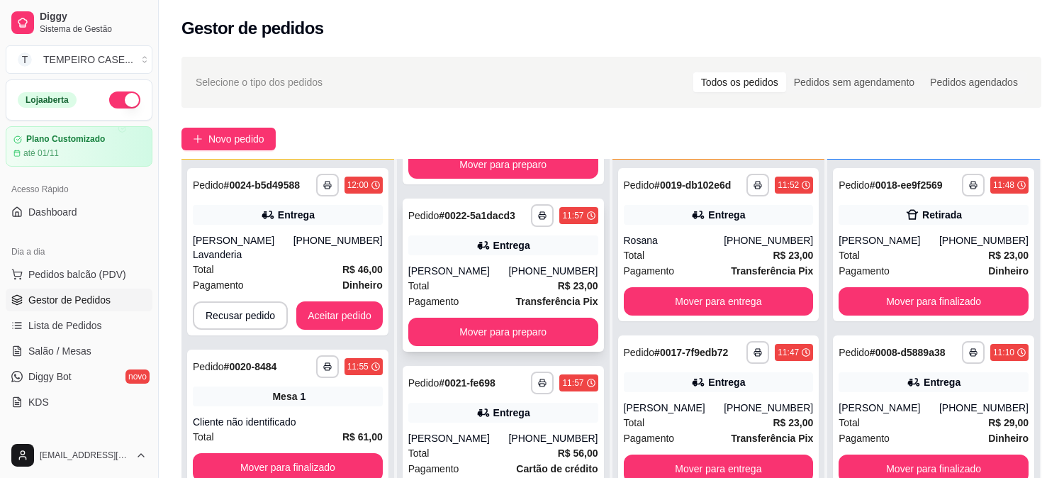
click at [534, 227] on button "button" at bounding box center [542, 215] width 23 height 23
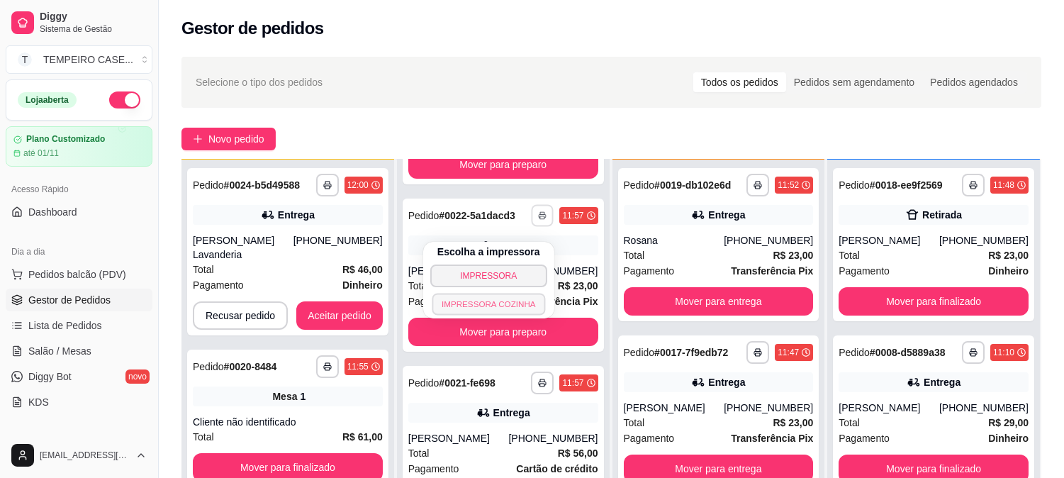
click at [516, 308] on button "IMPRESSORA COZINHA" at bounding box center [488, 304] width 113 height 22
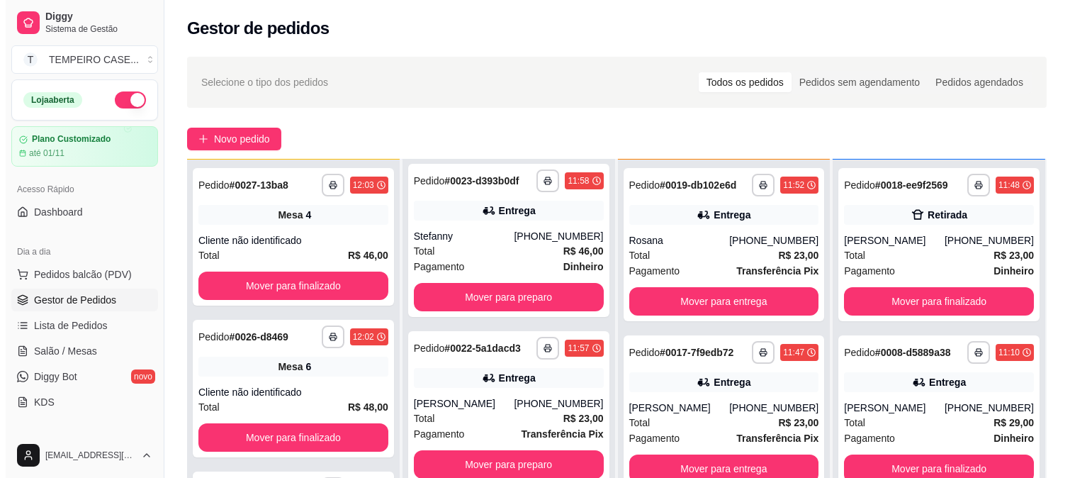
scroll to position [0, 0]
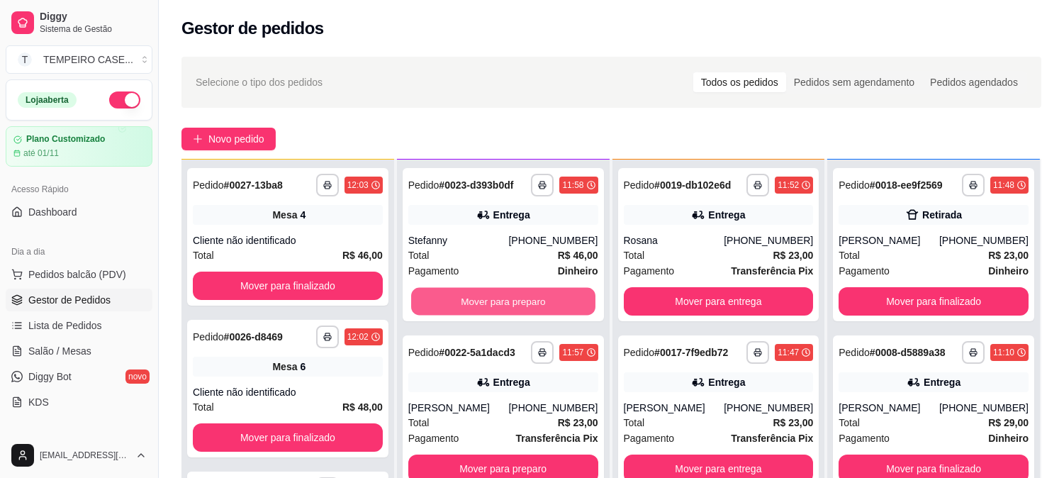
click at [516, 308] on button "Mover para preparo" at bounding box center [503, 302] width 184 height 28
click at [516, 308] on button "Mover para preparo" at bounding box center [503, 301] width 190 height 28
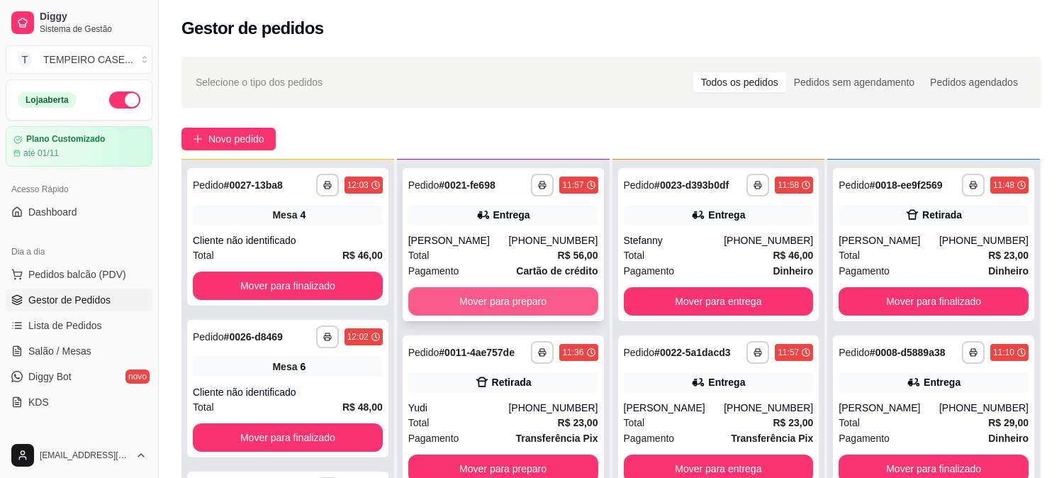
click at [539, 313] on button "Mover para preparo" at bounding box center [503, 301] width 190 height 28
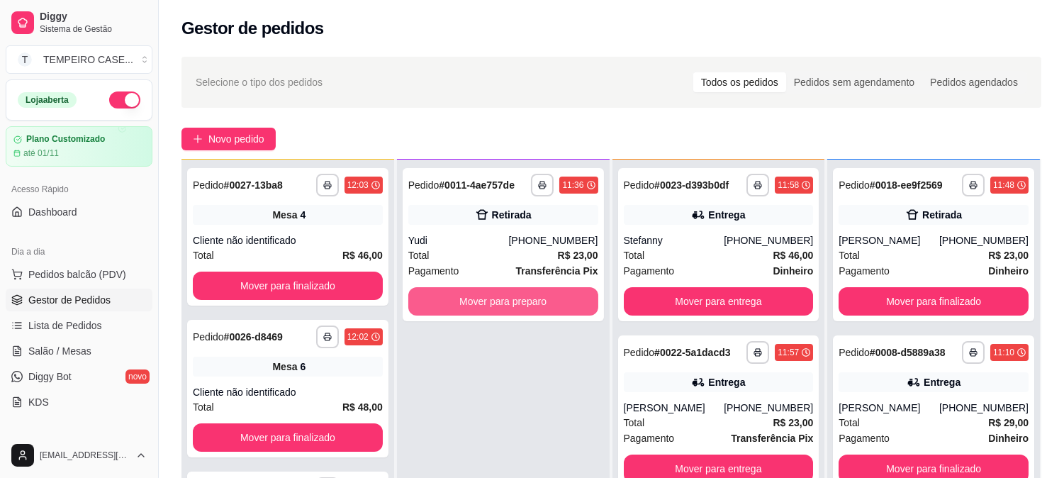
click at [541, 310] on button "Mover para preparo" at bounding box center [503, 301] width 190 height 28
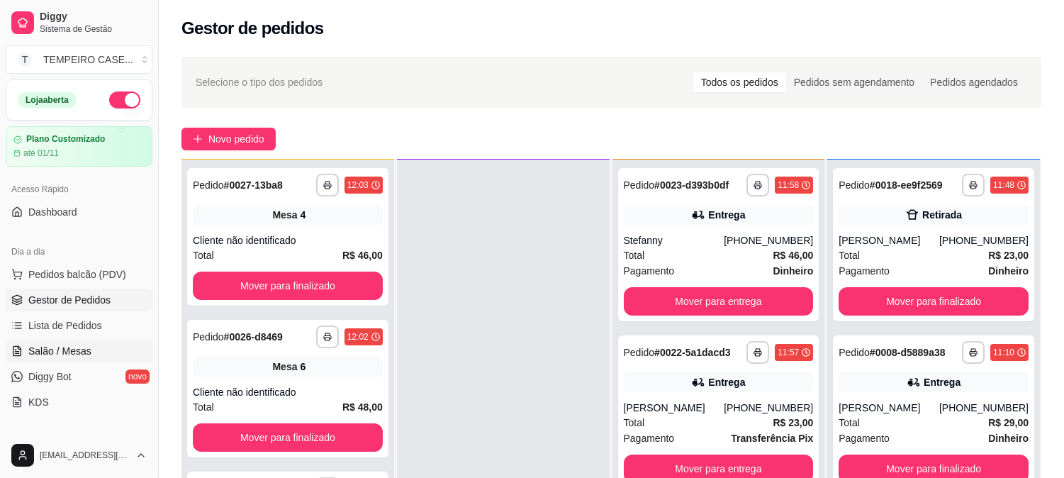
click at [74, 348] on span "Salão / Mesas" at bounding box center [59, 351] width 63 height 14
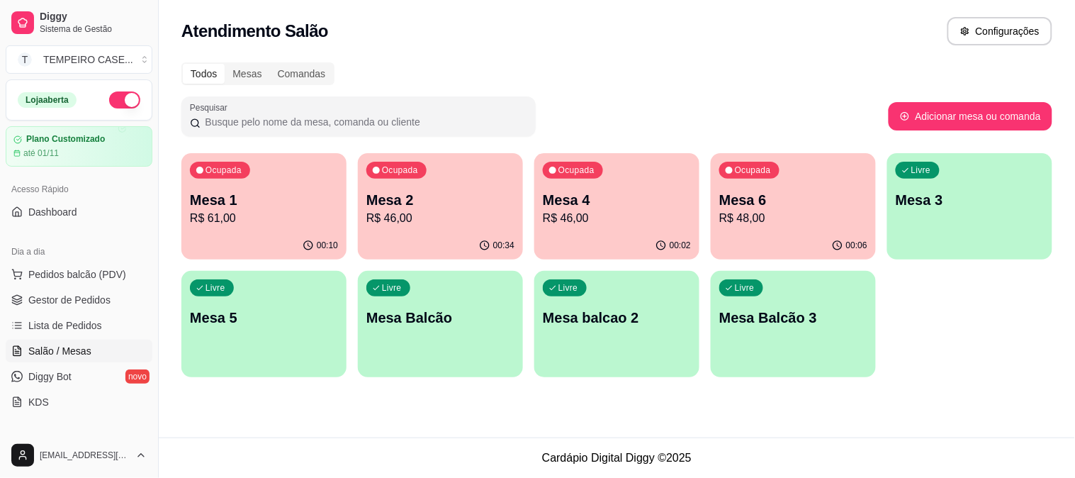
click at [213, 321] on p "Mesa 5" at bounding box center [264, 318] width 148 height 20
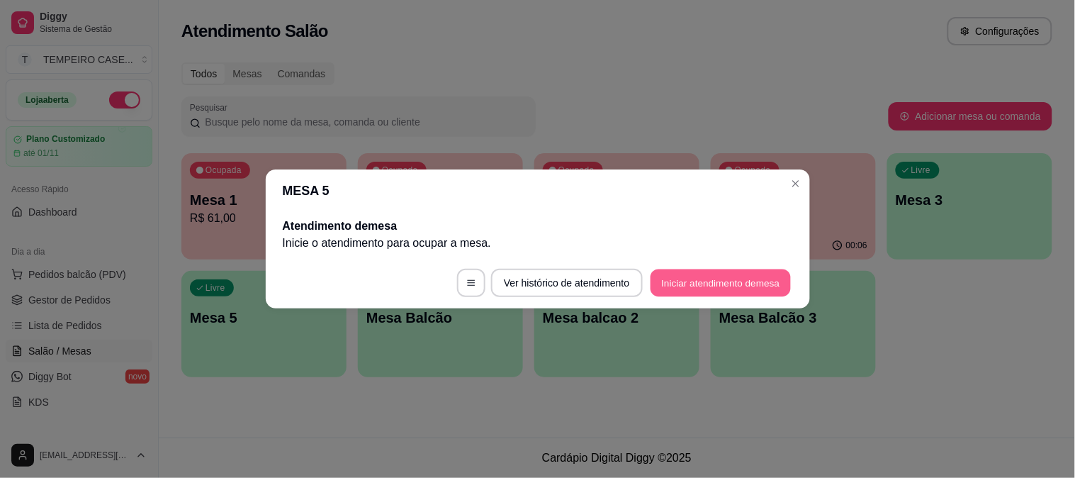
click at [694, 270] on button "Iniciar atendimento de mesa" at bounding box center [721, 283] width 140 height 28
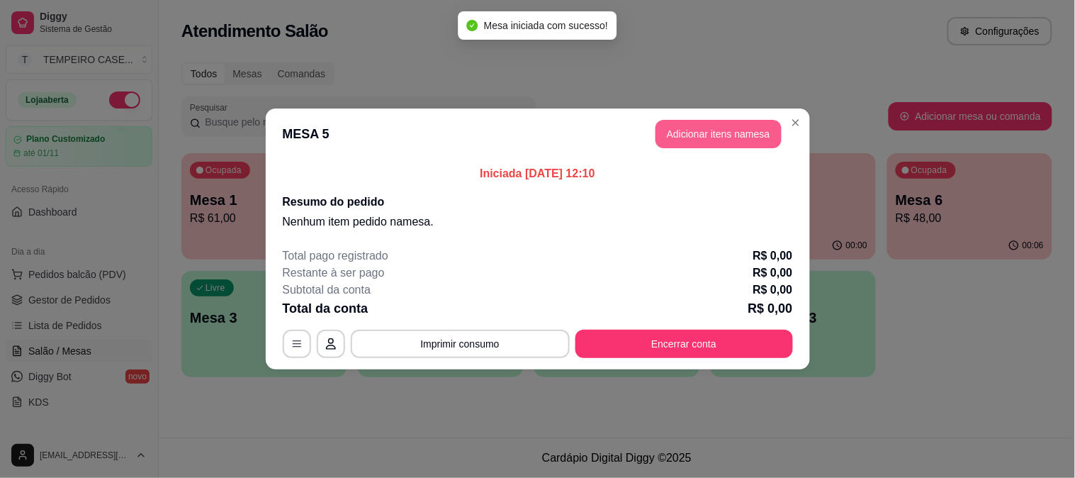
click at [669, 128] on button "Adicionar itens na mesa" at bounding box center [719, 134] width 126 height 28
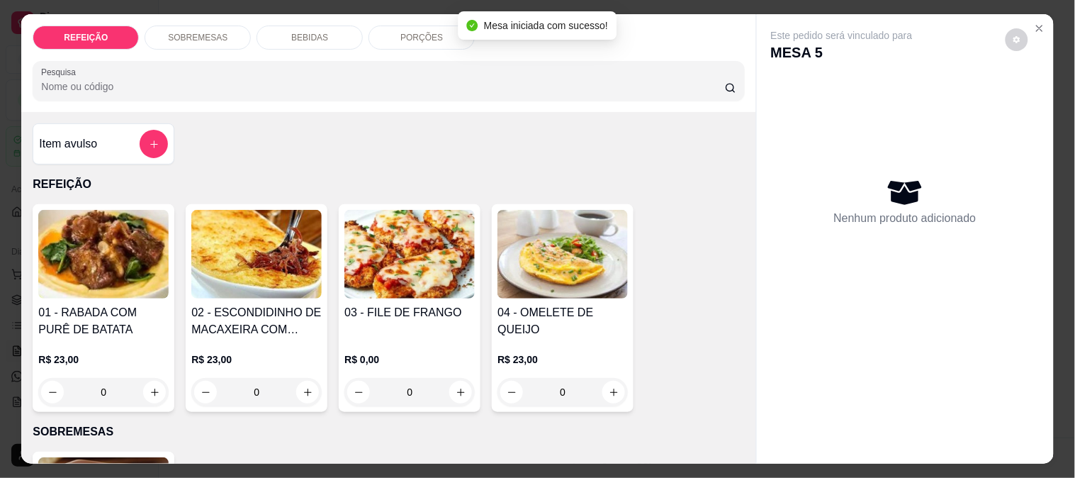
click at [94, 234] on img at bounding box center [103, 254] width 130 height 89
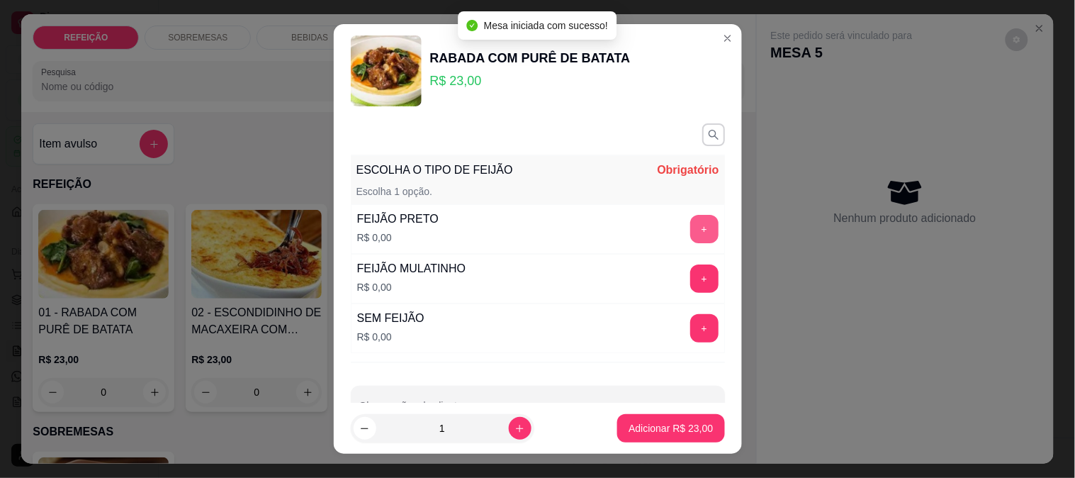
click at [690, 230] on button "+" at bounding box center [704, 229] width 28 height 28
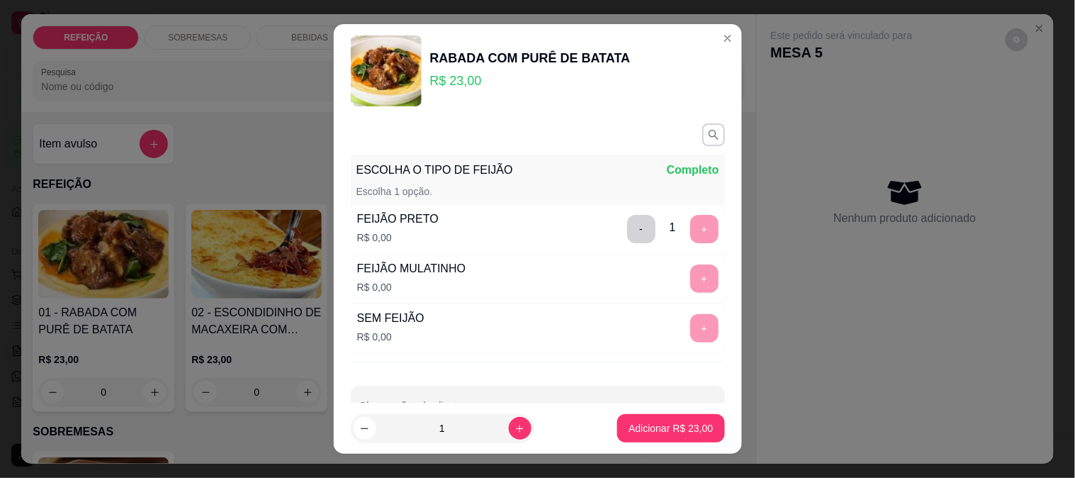
click at [667, 422] on p "Adicionar R$ 23,00" at bounding box center [671, 428] width 84 height 14
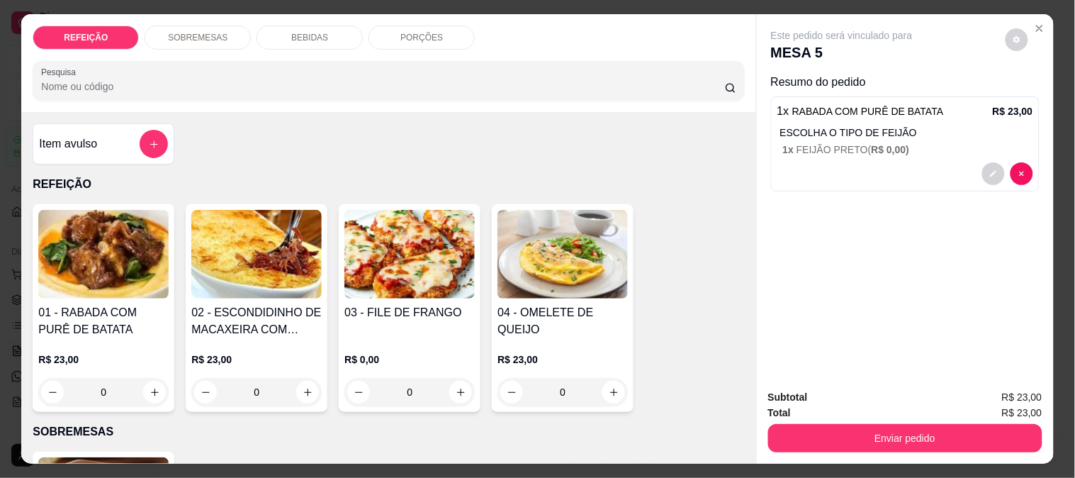
click at [405, 259] on img at bounding box center [409, 254] width 130 height 89
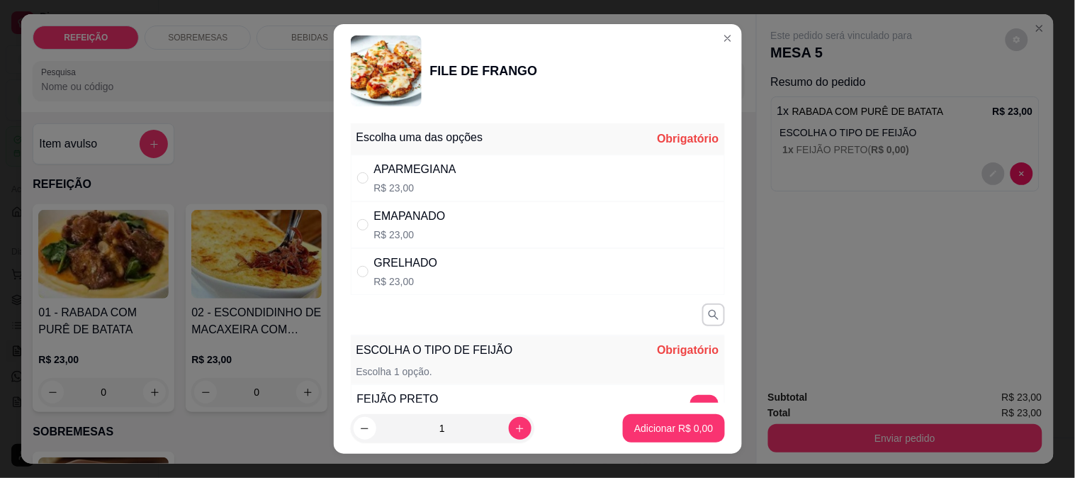
click at [561, 189] on div "APARMEGIANA R$ 23,00" at bounding box center [538, 177] width 374 height 47
radio input "true"
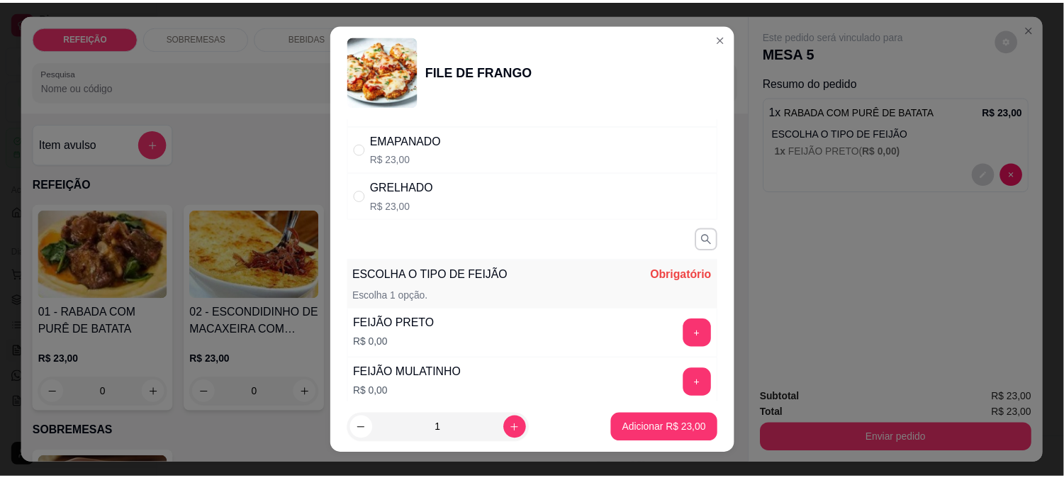
scroll to position [157, 0]
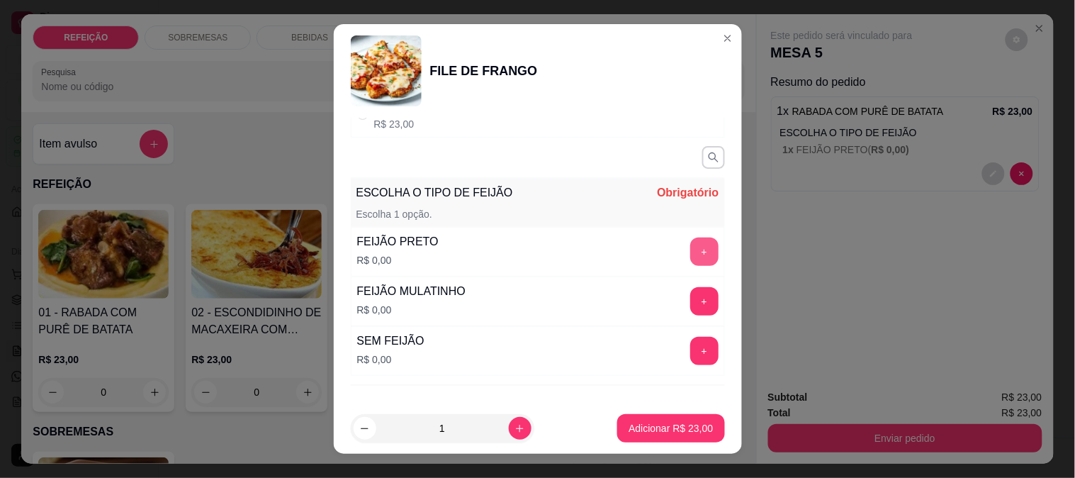
click at [690, 257] on button "+" at bounding box center [704, 251] width 28 height 28
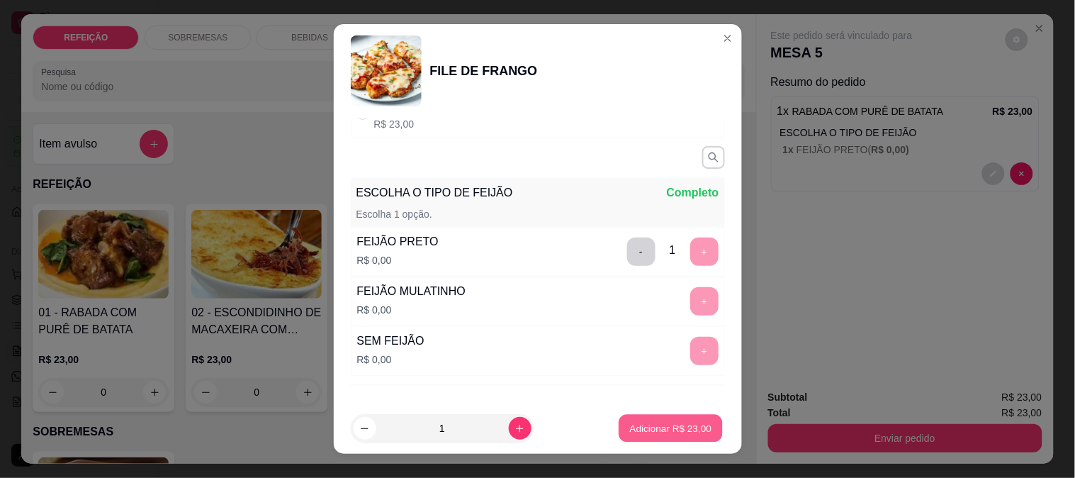
click at [667, 422] on p "Adicionar R$ 23,00" at bounding box center [671, 428] width 82 height 13
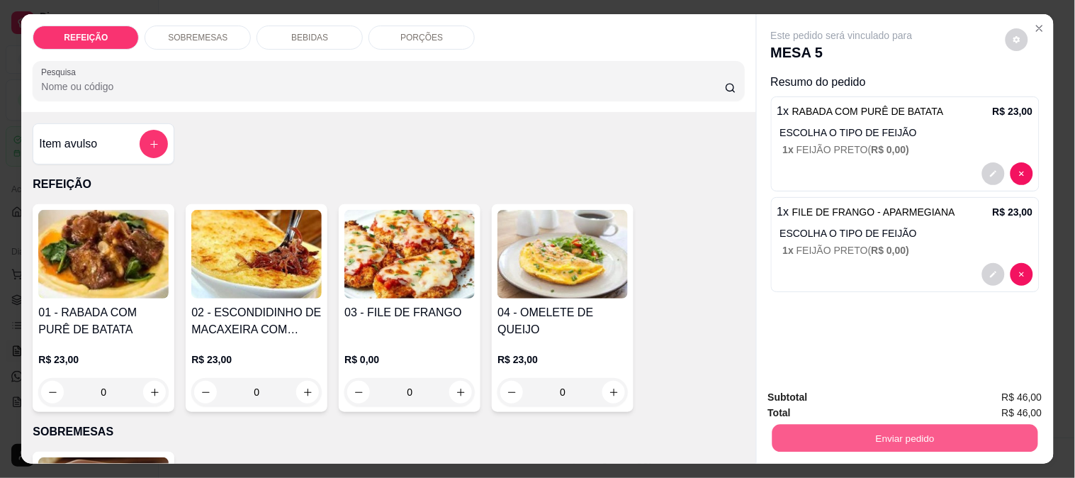
click at [836, 430] on button "Enviar pedido" at bounding box center [905, 438] width 266 height 28
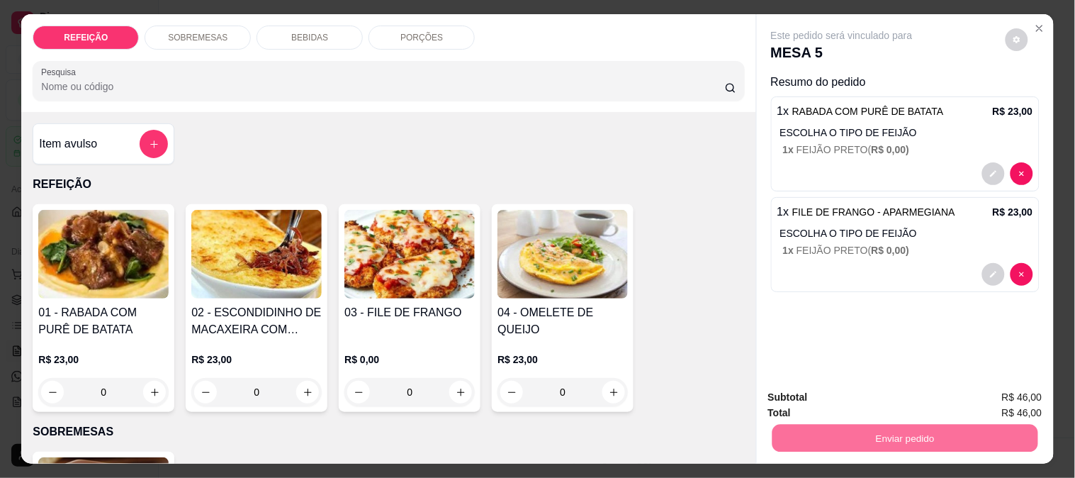
click at [991, 394] on button "Enviar pedido" at bounding box center [1005, 397] width 80 height 27
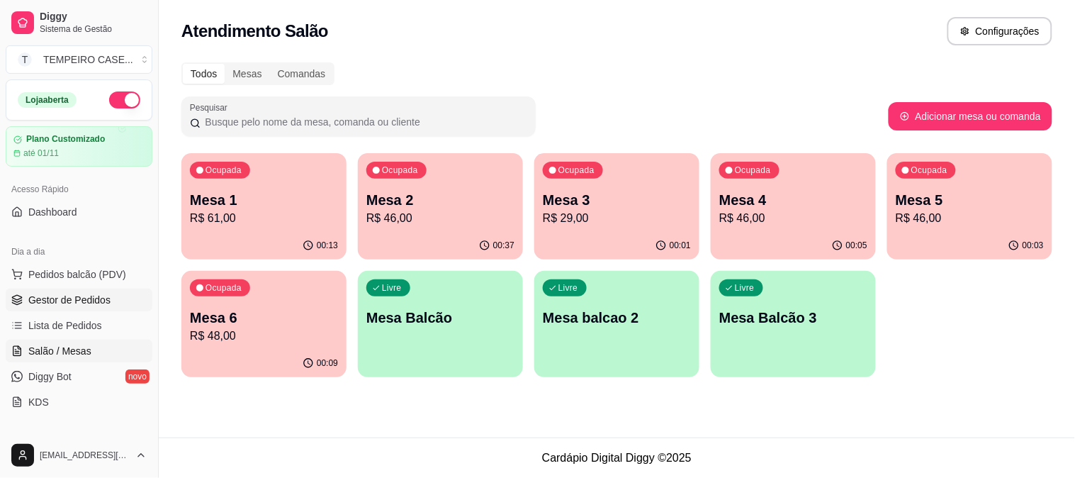
click at [64, 305] on span "Gestor de Pedidos" at bounding box center [69, 300] width 82 height 14
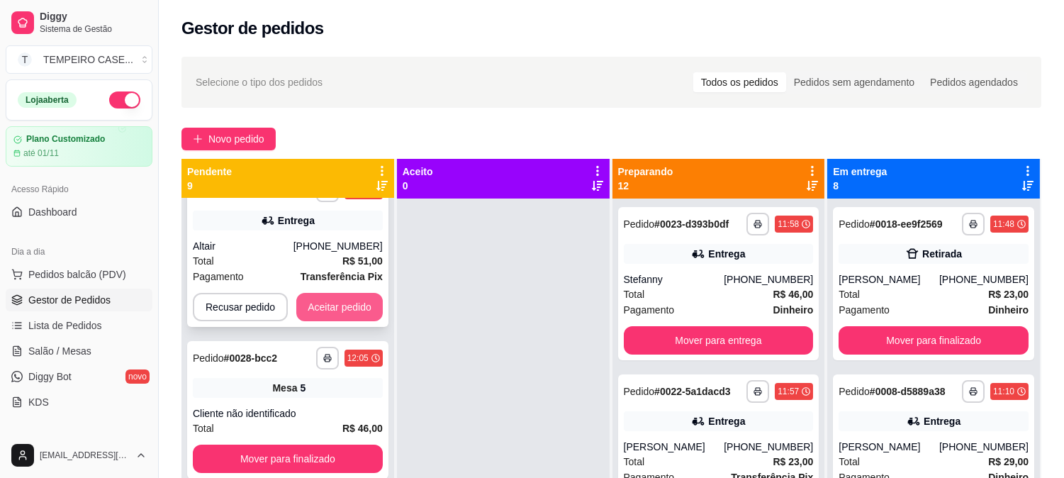
scroll to position [157, 0]
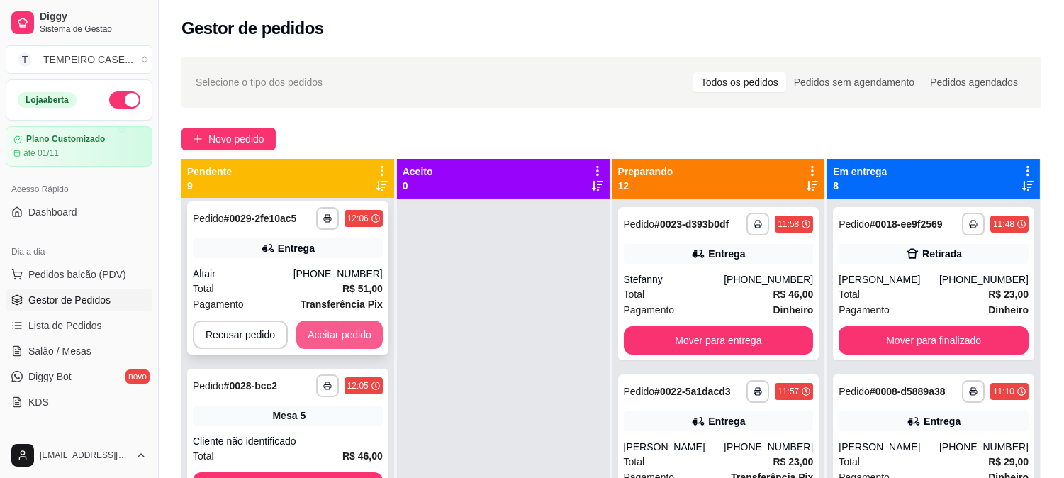
click at [342, 320] on button "Aceitar pedido" at bounding box center [339, 334] width 86 height 28
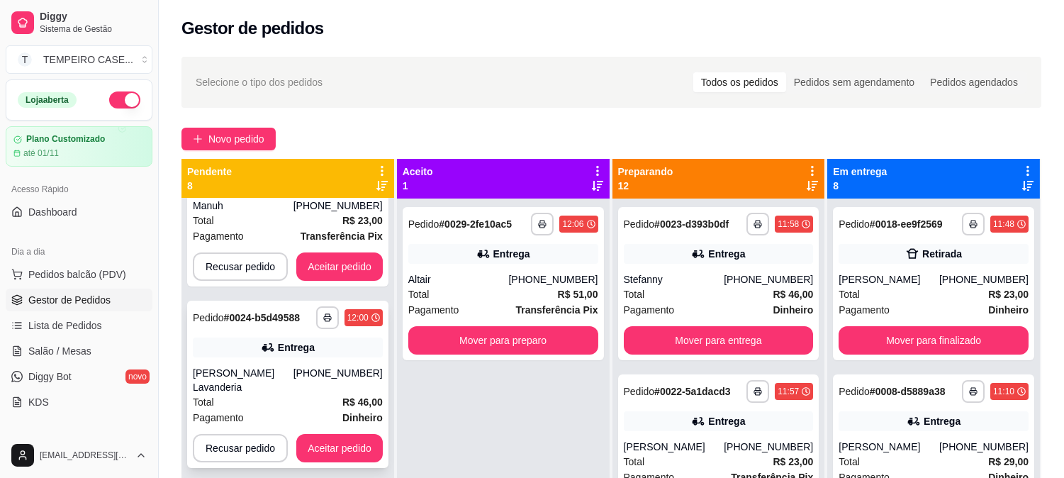
scroll to position [709, 0]
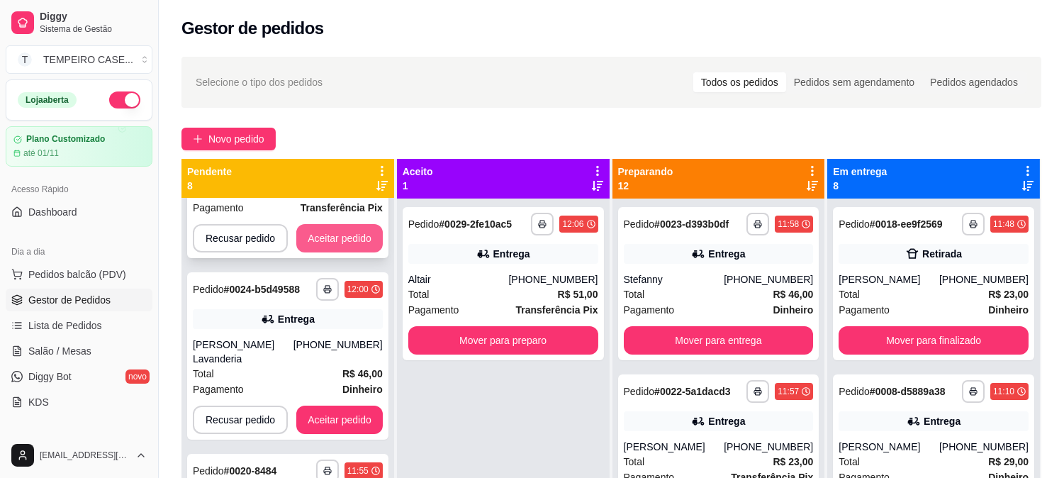
click at [331, 244] on button "Aceitar pedido" at bounding box center [339, 238] width 86 height 28
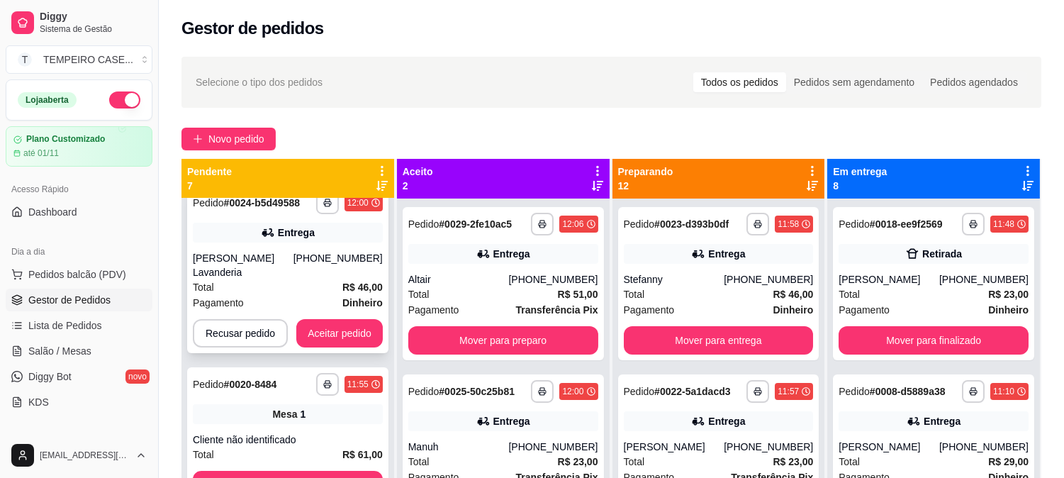
scroll to position [541, 0]
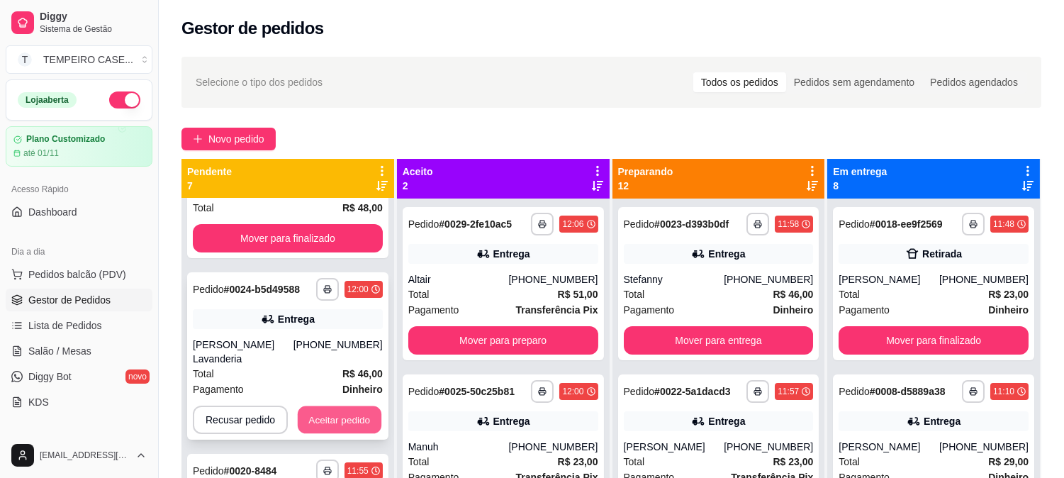
click at [336, 406] on button "Aceitar pedido" at bounding box center [340, 420] width 84 height 28
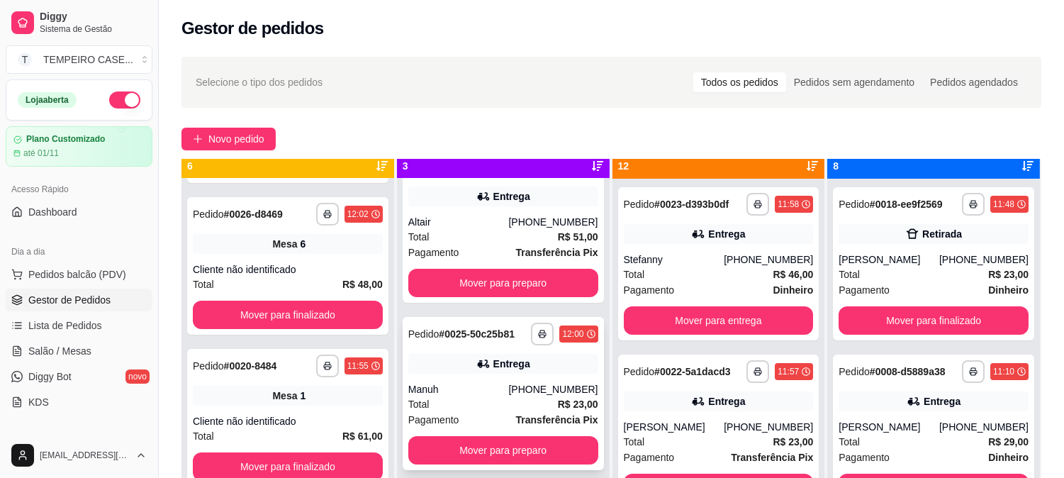
scroll to position [39, 0]
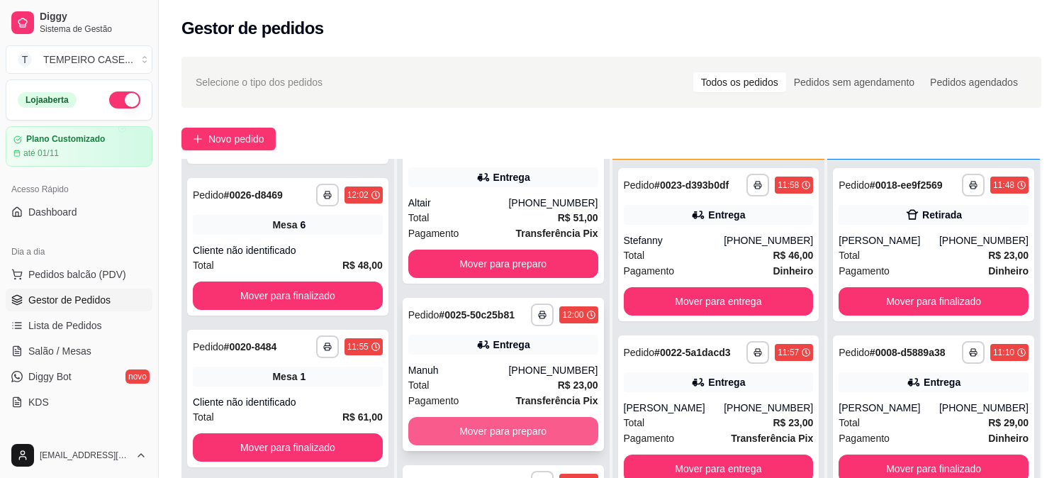
click at [473, 424] on button "Mover para preparo" at bounding box center [503, 431] width 190 height 28
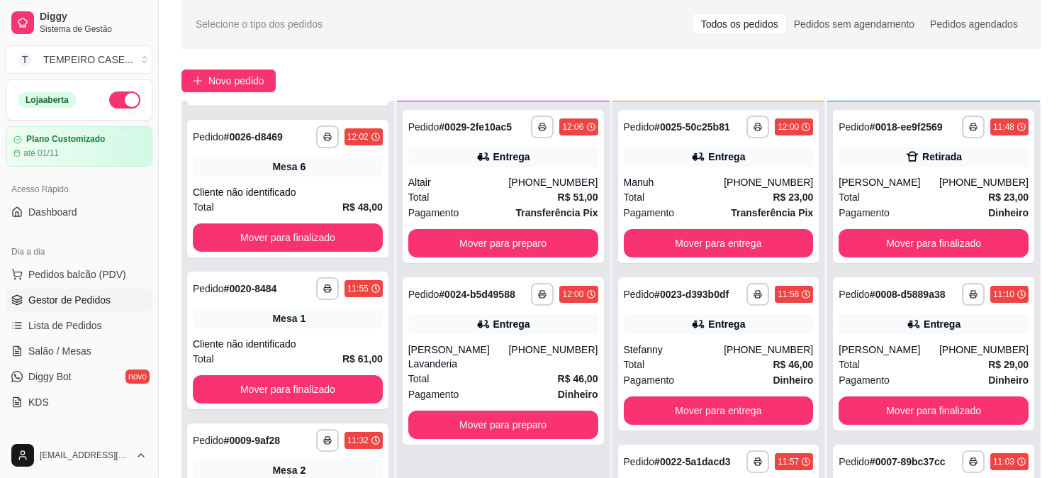
scroll to position [157, 0]
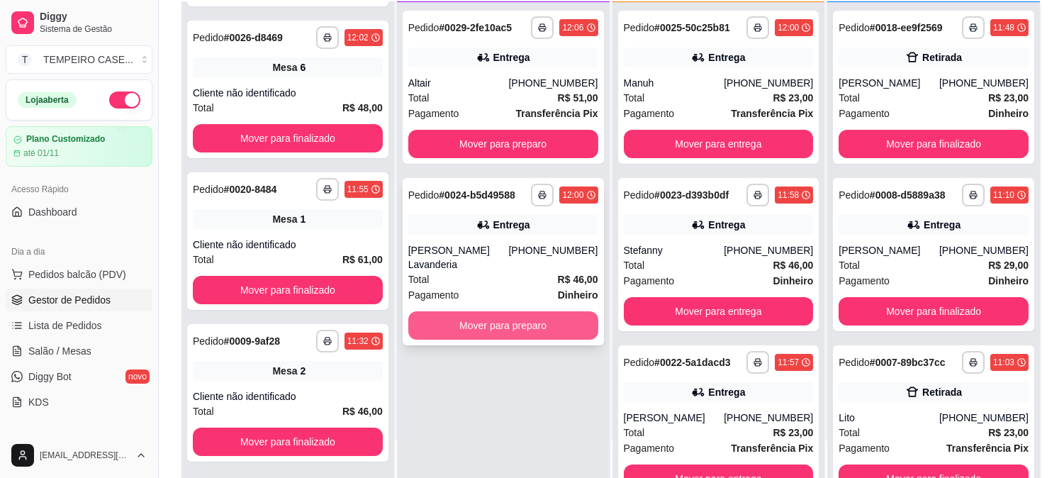
click at [479, 315] on button "Mover para preparo" at bounding box center [503, 325] width 190 height 28
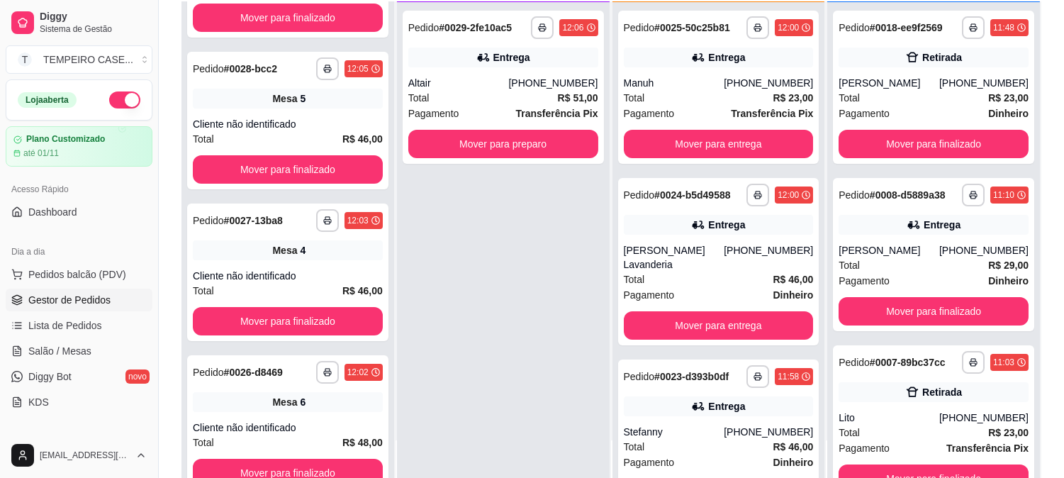
scroll to position [780, 0]
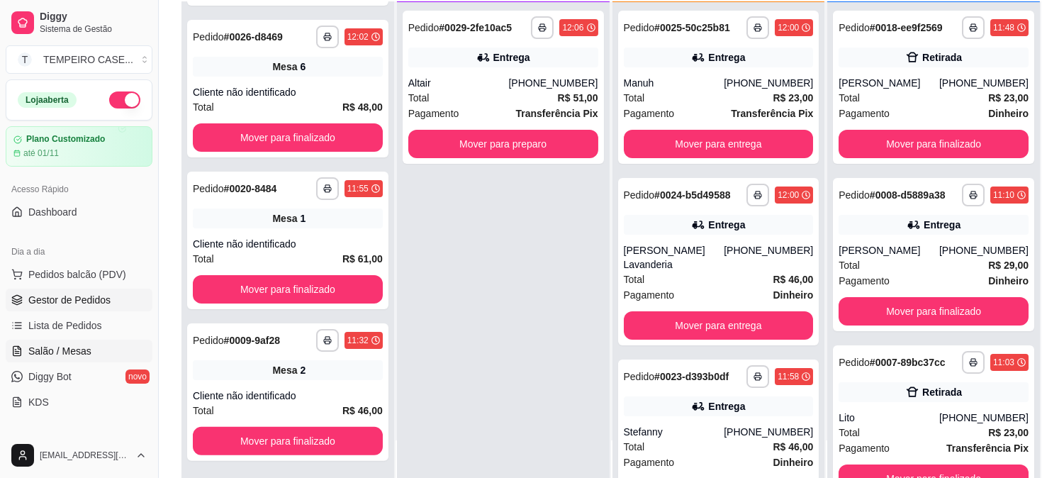
click at [52, 347] on span "Salão / Mesas" at bounding box center [59, 351] width 63 height 14
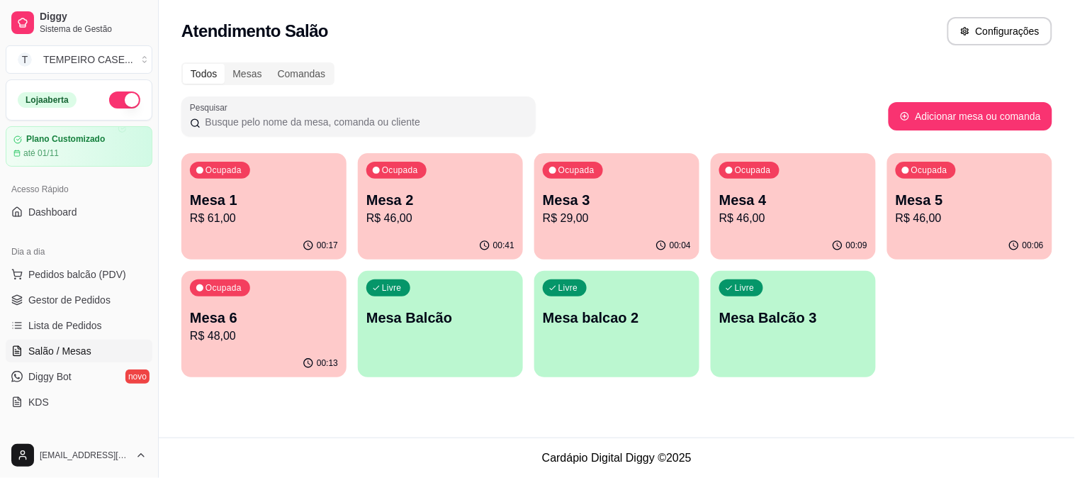
click at [444, 214] on p "R$ 46,00" at bounding box center [440, 218] width 148 height 17
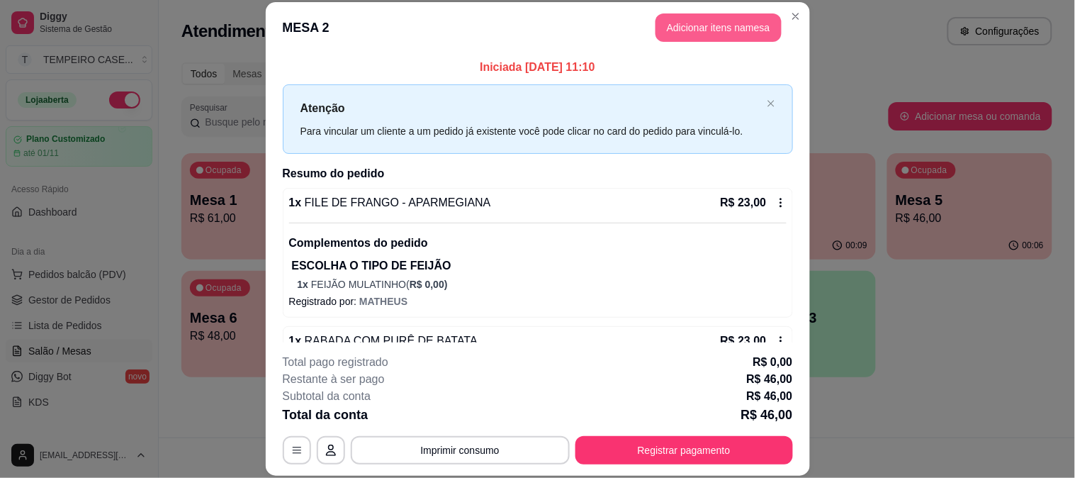
click at [723, 24] on button "Adicionar itens na mesa" at bounding box center [719, 27] width 126 height 28
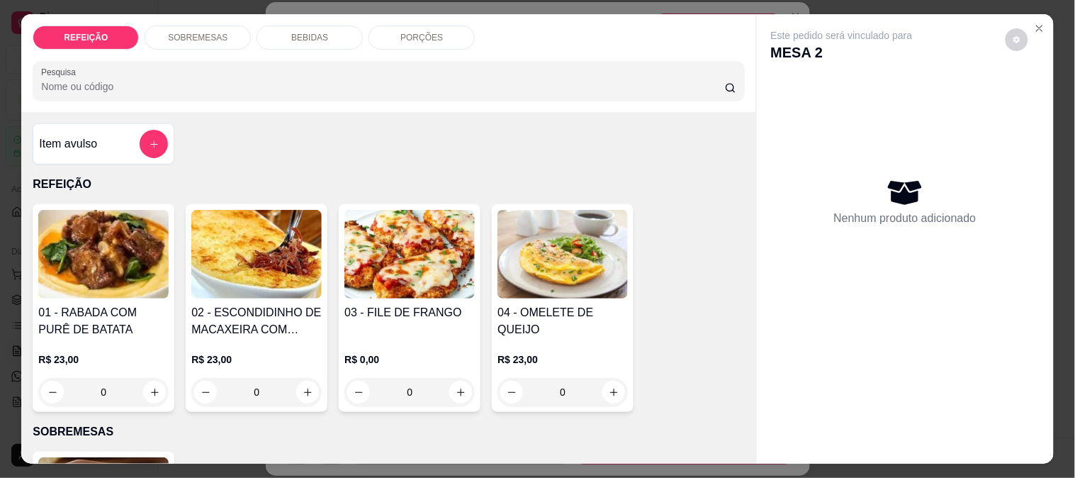
click at [305, 32] on p "BEBIDAS" at bounding box center [309, 37] width 37 height 11
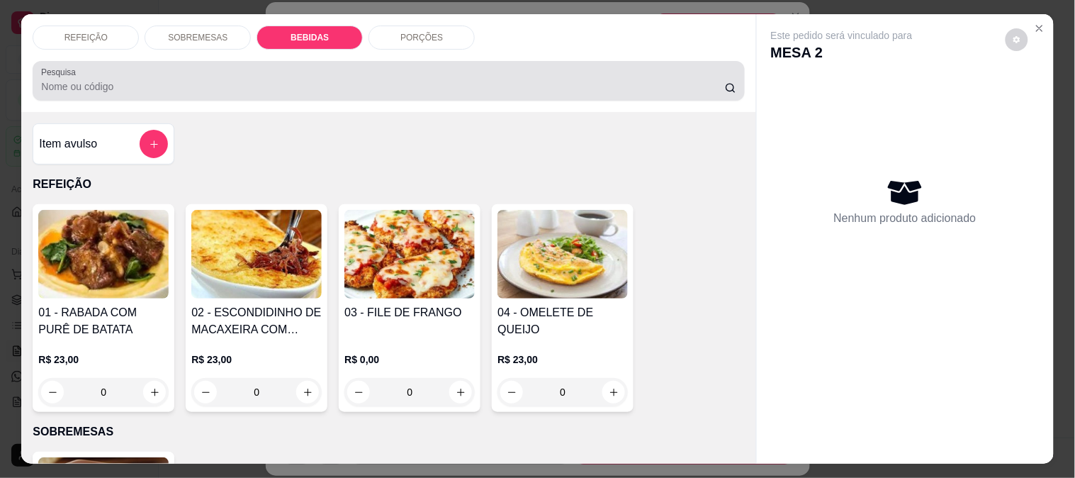
scroll to position [37, 0]
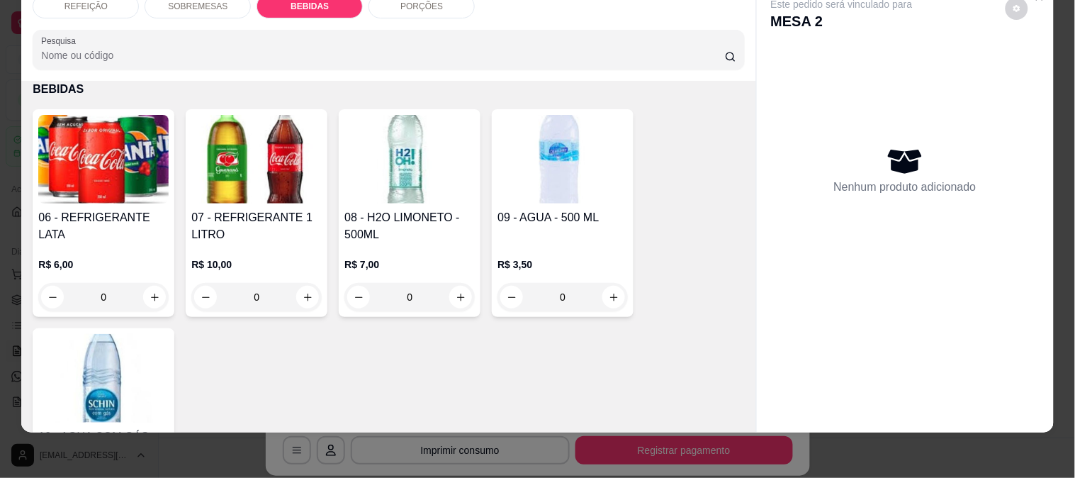
click at [527, 142] on img at bounding box center [562, 159] width 130 height 89
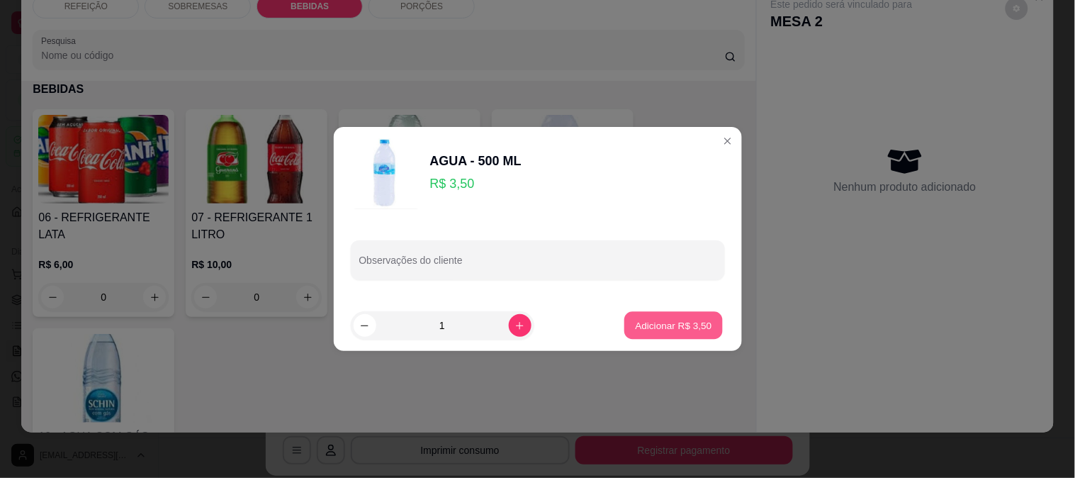
click at [686, 326] on p "Adicionar R$ 3,50" at bounding box center [674, 324] width 77 height 13
type input "1"
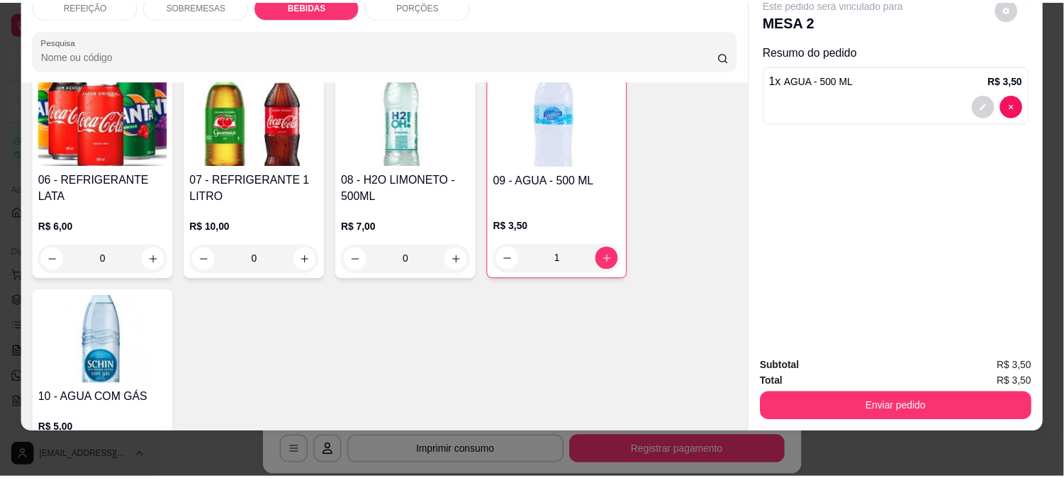
scroll to position [541, 0]
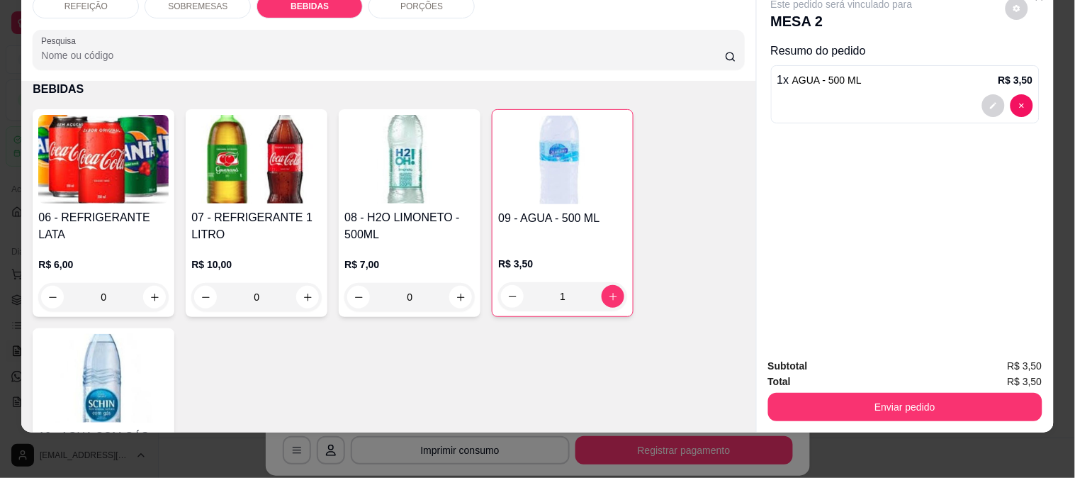
click at [109, 189] on img at bounding box center [103, 159] width 130 height 89
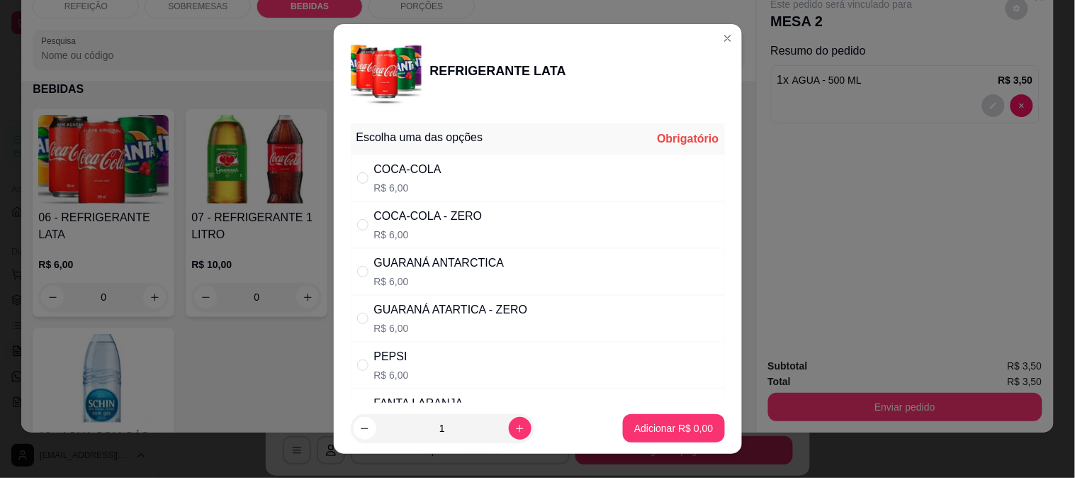
click at [451, 243] on div "COCA-COLA - ZERO R$ 6,00" at bounding box center [538, 224] width 374 height 47
radio input "true"
click at [509, 434] on button "increase-product-quantity" at bounding box center [520, 428] width 23 height 23
type input "2"
click at [653, 419] on button "Adicionar R$ 12,00" at bounding box center [671, 429] width 104 height 28
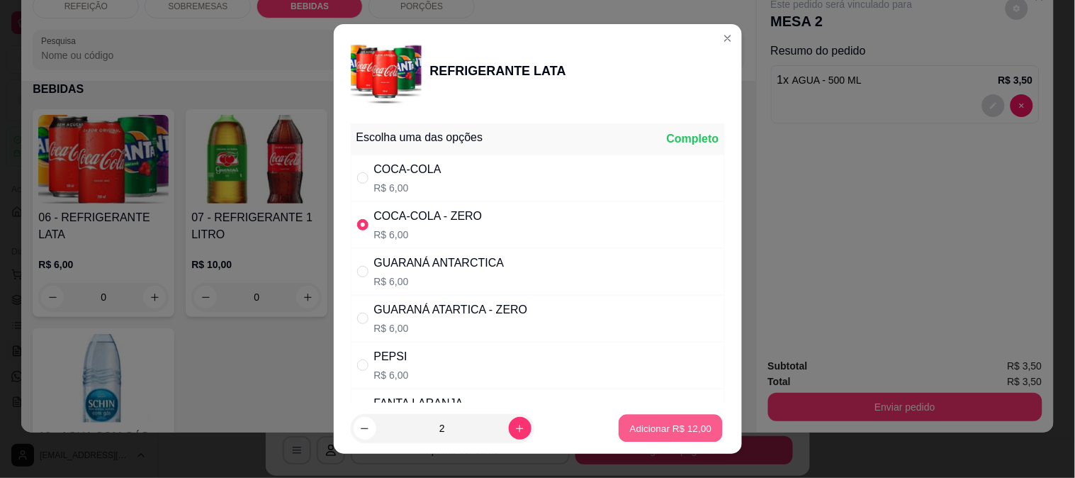
type input "2"
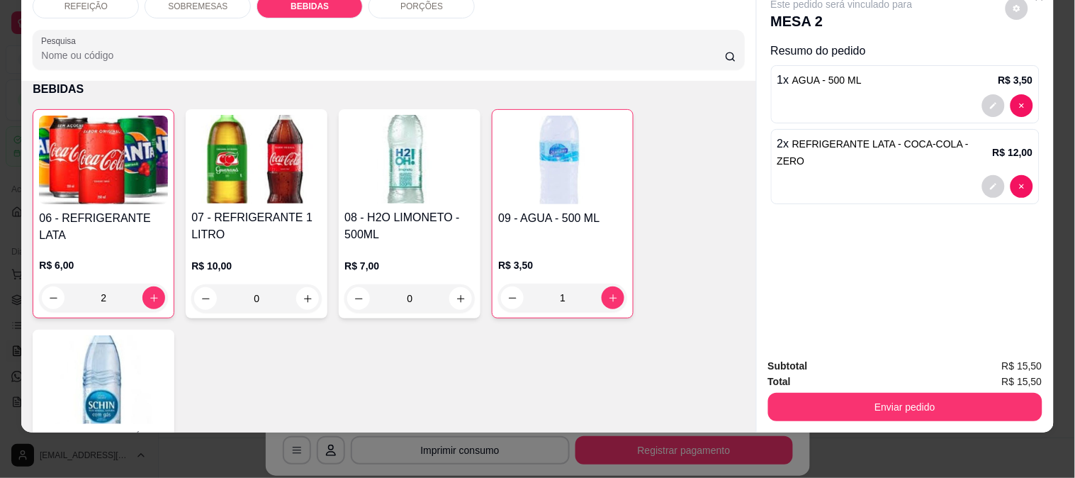
click at [839, 403] on button "Enviar pedido" at bounding box center [905, 407] width 274 height 28
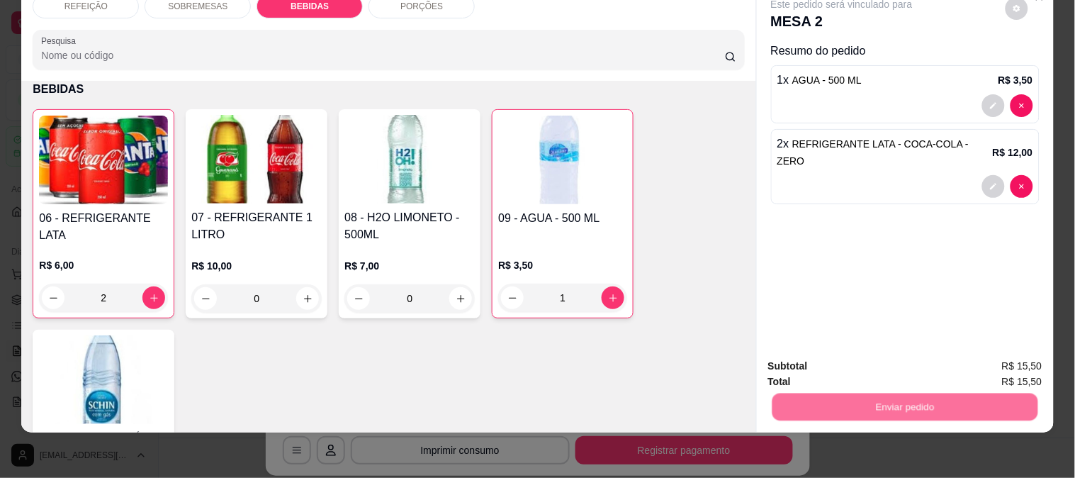
click at [982, 356] on button "Enviar pedido" at bounding box center [1005, 360] width 80 height 27
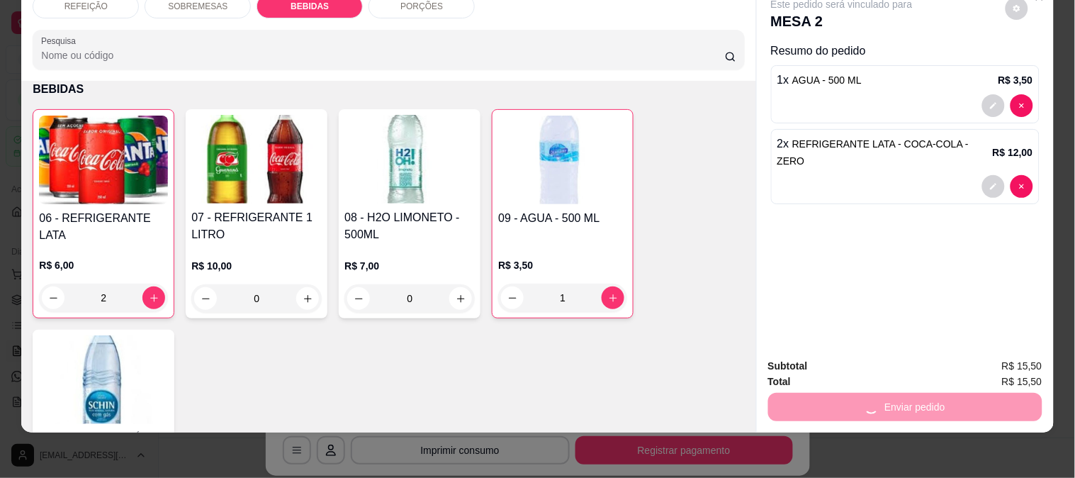
click at [887, 443] on div "REFEIÇÃO SOBREMESAS BEBIDAS PORÇÕES Pesquisa Item avulso REFEIÇÃO 01 - RABADA C…" at bounding box center [537, 239] width 1075 height 478
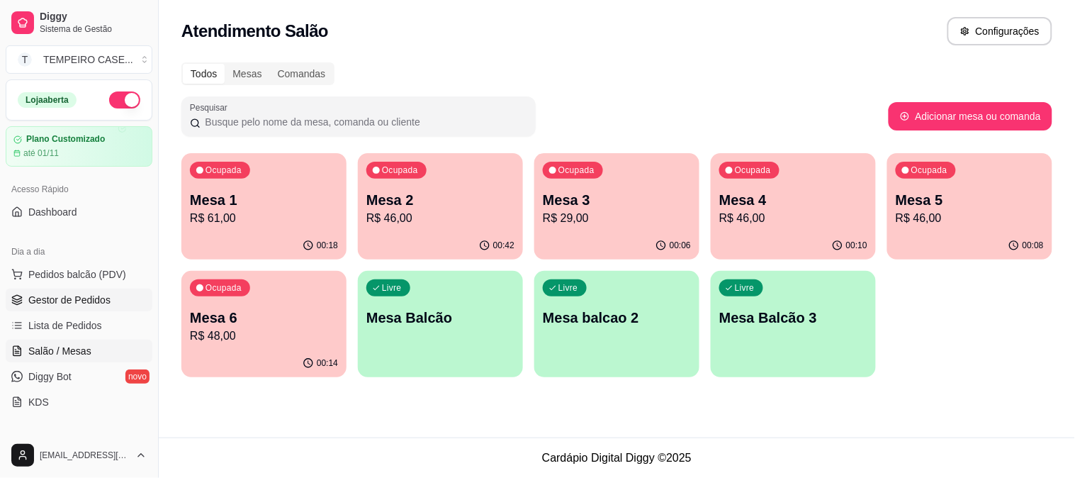
click at [50, 300] on span "Gestor de Pedidos" at bounding box center [69, 300] width 82 height 14
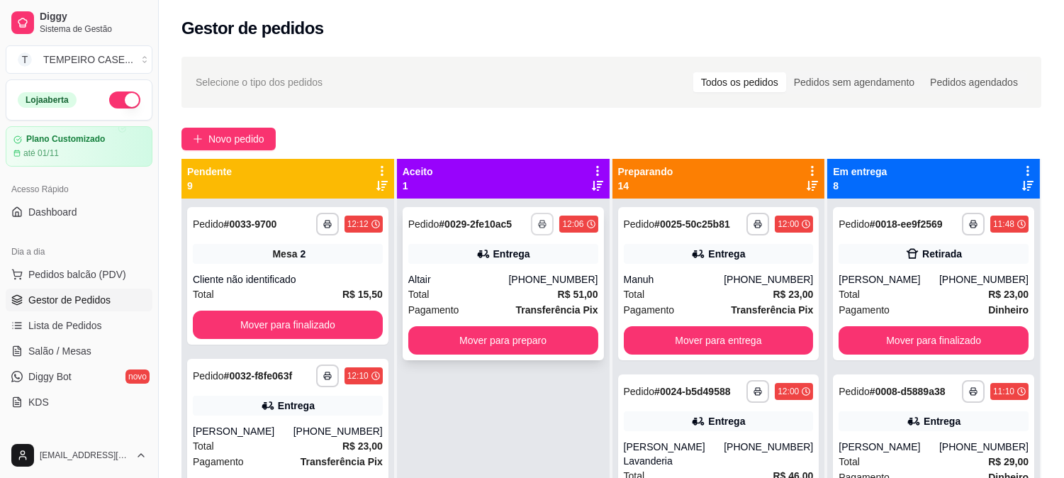
click at [550, 220] on button "button" at bounding box center [542, 224] width 23 height 23
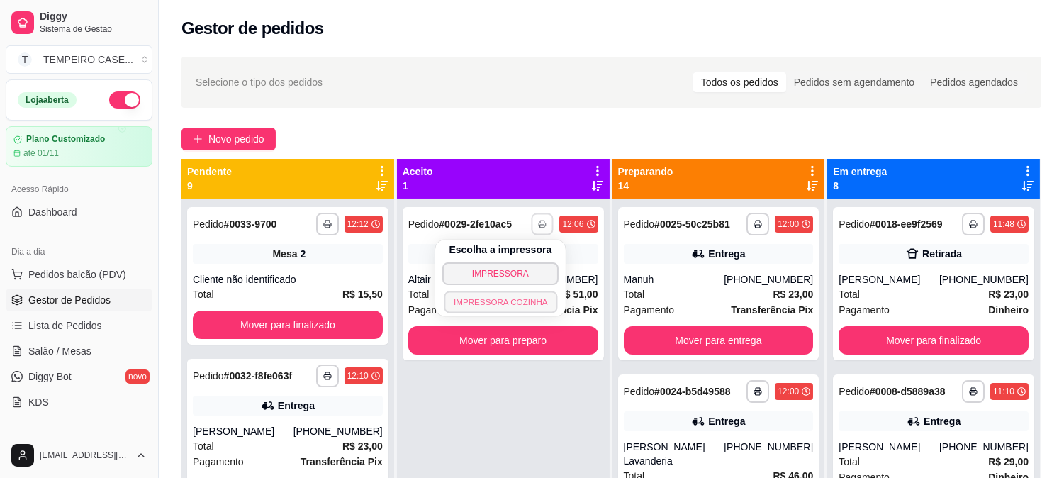
click at [517, 298] on button "IMPRESSORA COZINHA" at bounding box center [500, 302] width 113 height 22
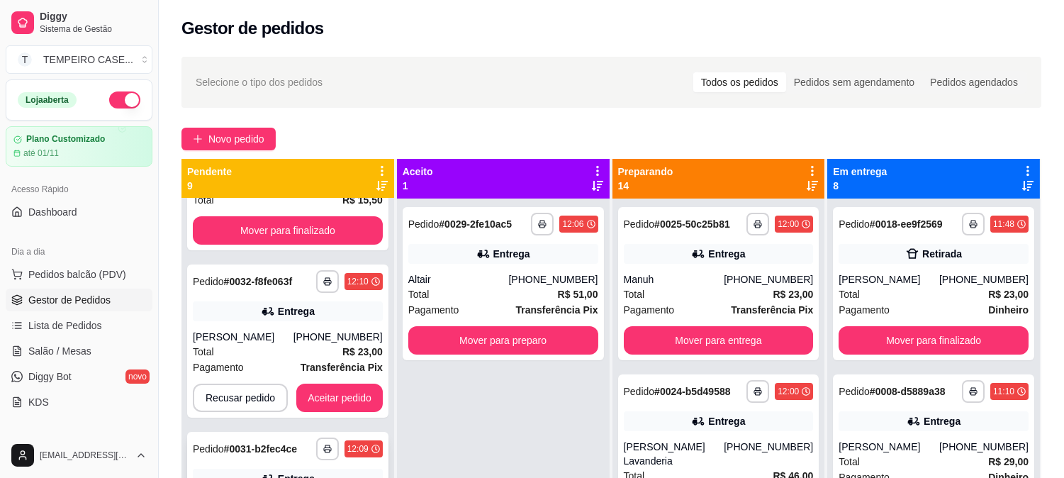
scroll to position [236, 0]
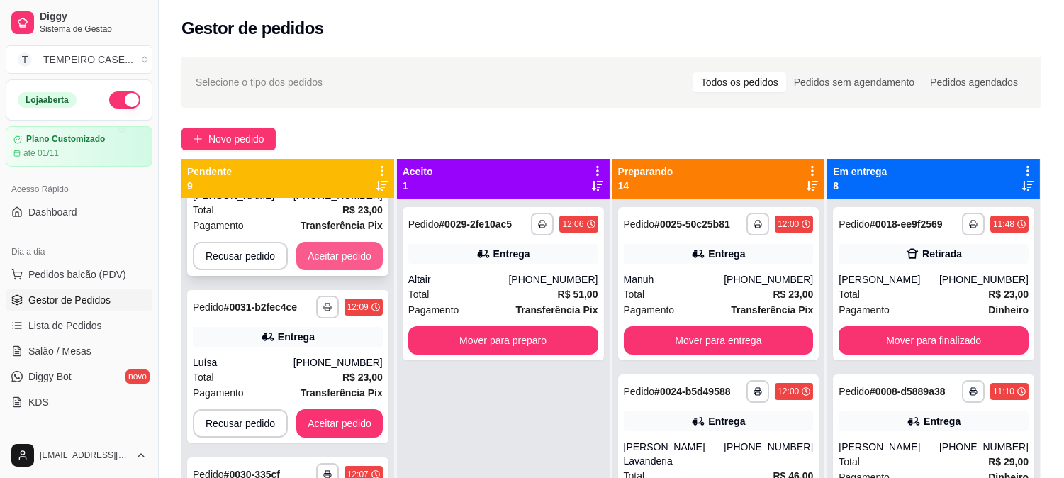
click at [325, 257] on button "Aceitar pedido" at bounding box center [339, 256] width 86 height 28
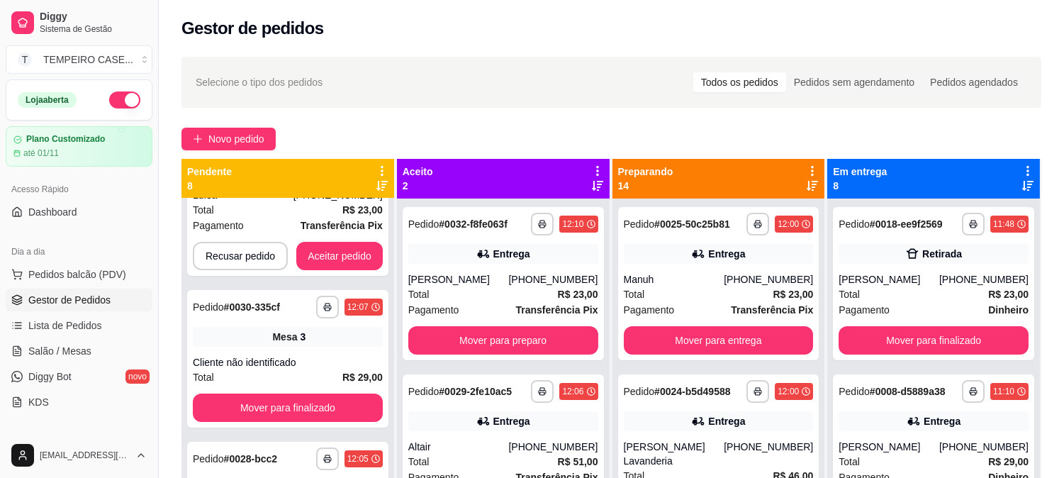
scroll to position [68, 0]
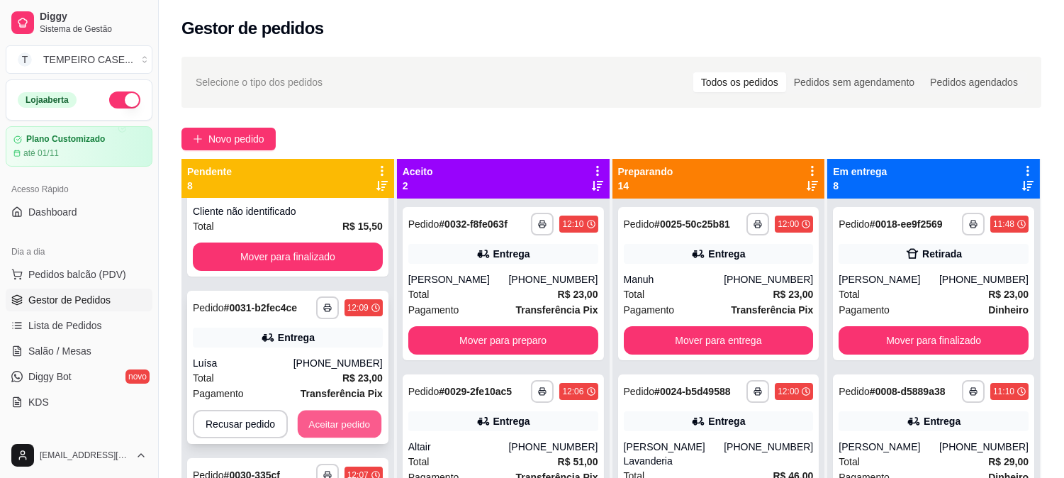
click at [328, 429] on button "Aceitar pedido" at bounding box center [340, 424] width 84 height 28
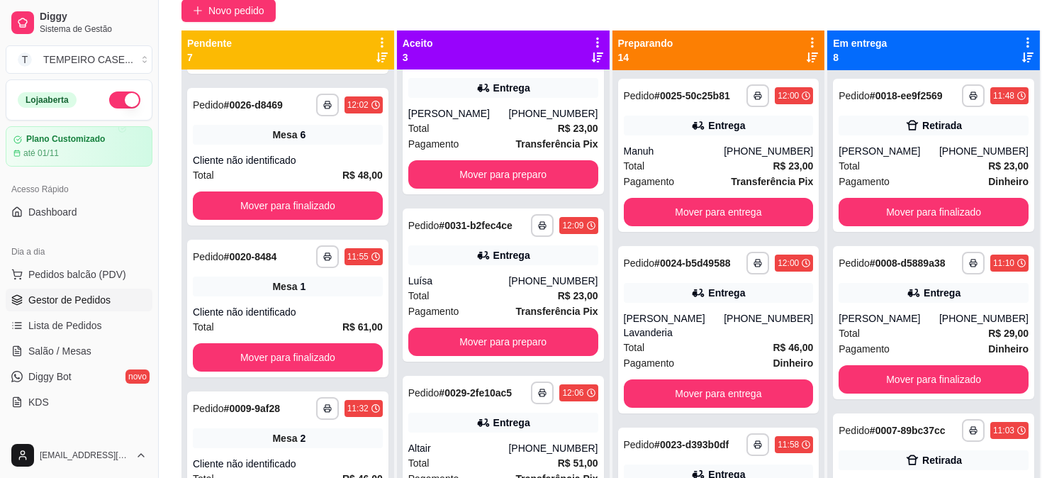
scroll to position [0, 0]
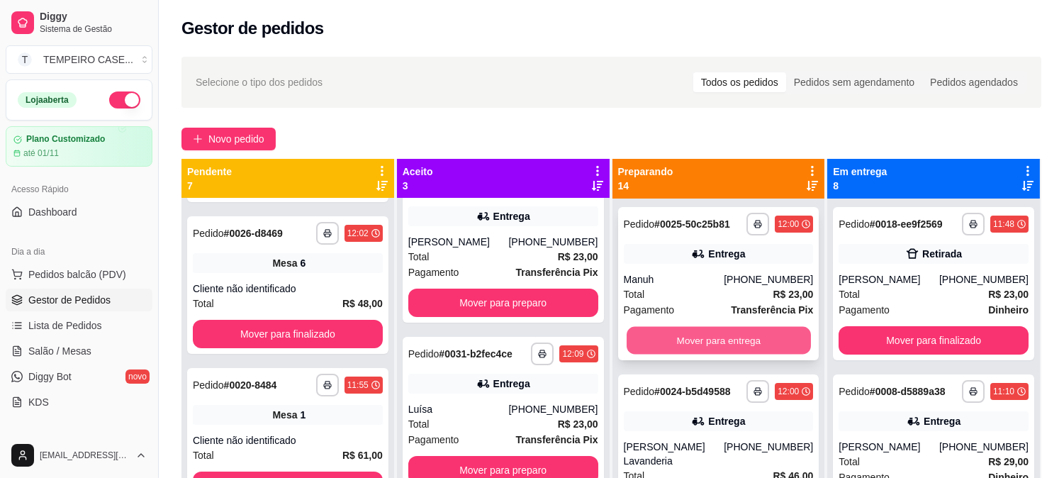
click at [675, 344] on button "Mover para entrega" at bounding box center [718, 341] width 184 height 28
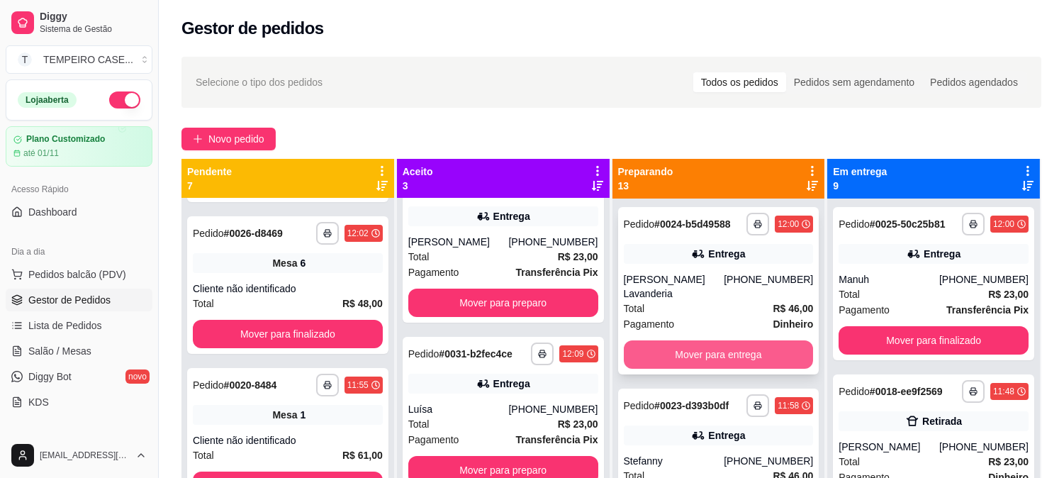
click at [697, 342] on button "Mover para entrega" at bounding box center [719, 354] width 190 height 28
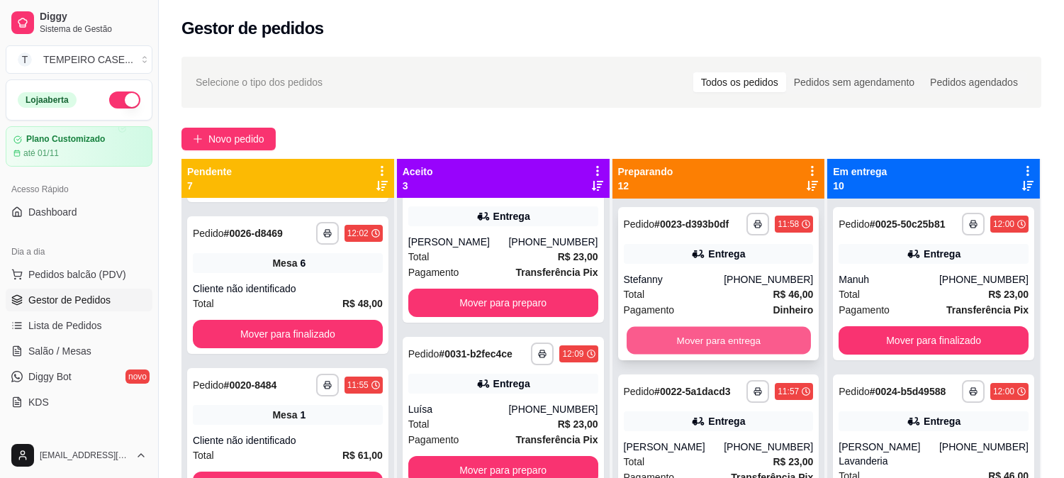
click at [716, 341] on button "Mover para entrega" at bounding box center [718, 341] width 184 height 28
click at [733, 341] on button "Mover para entrega" at bounding box center [719, 340] width 190 height 28
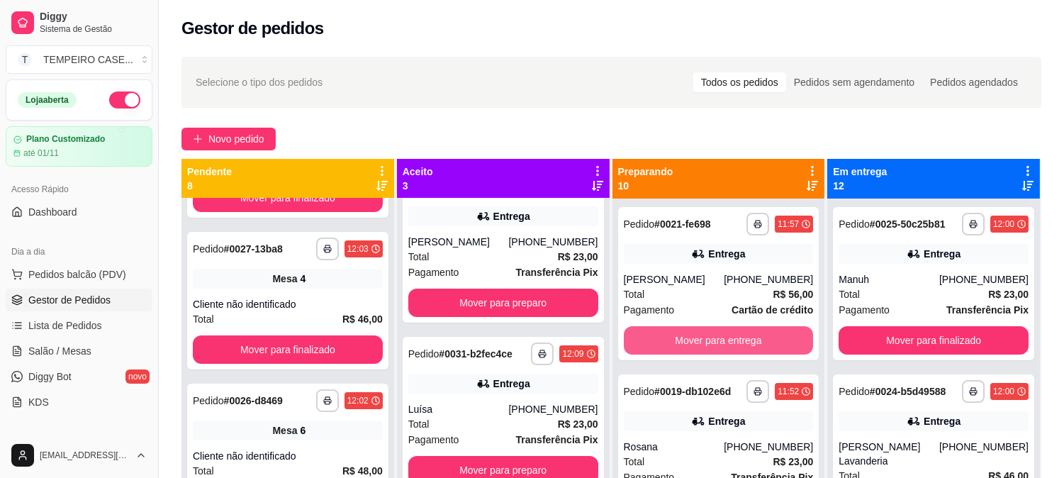
scroll to position [764, 0]
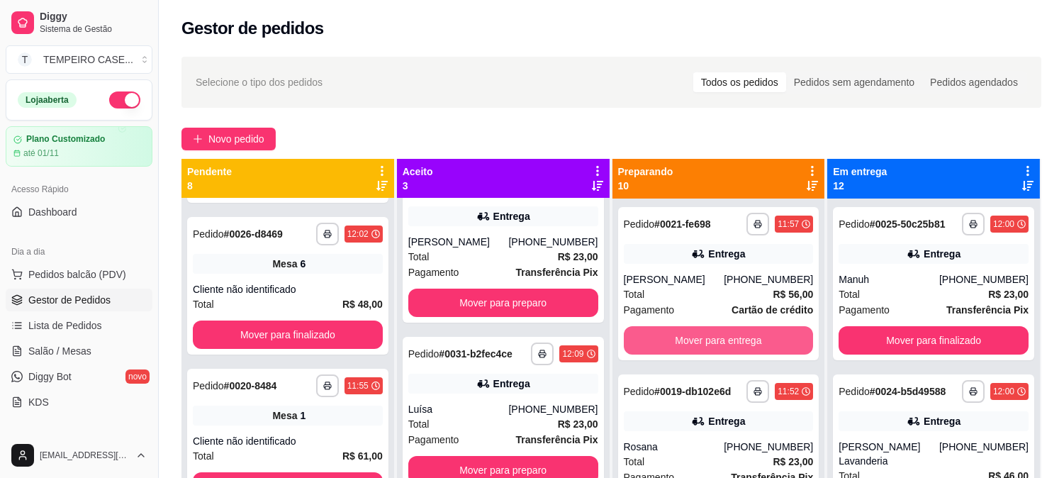
click at [732, 341] on button "Mover para entrega" at bounding box center [719, 340] width 190 height 28
click at [731, 341] on button "Mover para entrega" at bounding box center [719, 340] width 190 height 28
click at [714, 342] on button "Mover para entrega" at bounding box center [719, 340] width 190 height 28
click at [699, 351] on button "Mover para entrega" at bounding box center [718, 341] width 184 height 28
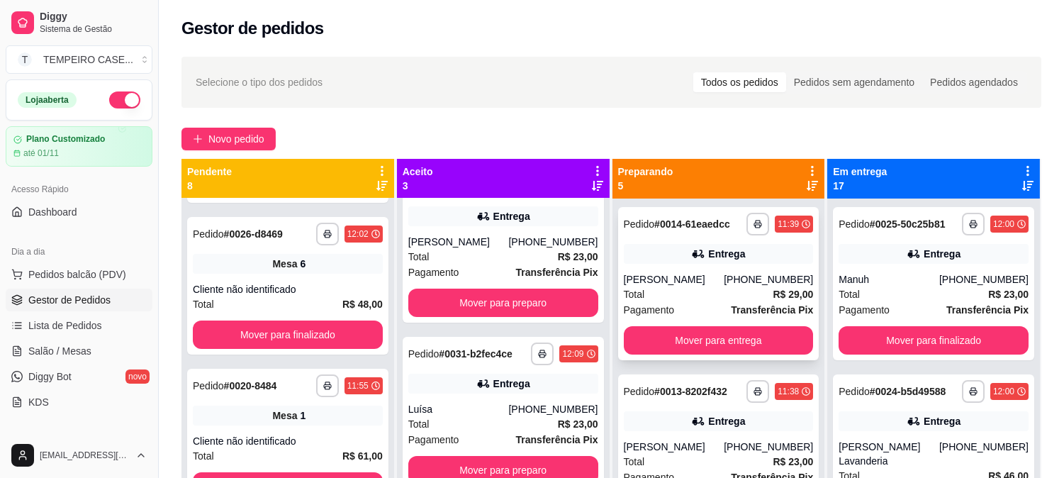
click at [698, 356] on div "**********" at bounding box center [718, 283] width 201 height 153
click at [767, 338] on button "Mover para entrega" at bounding box center [719, 340] width 190 height 28
click at [723, 343] on button "Mover para entrega" at bounding box center [719, 340] width 190 height 28
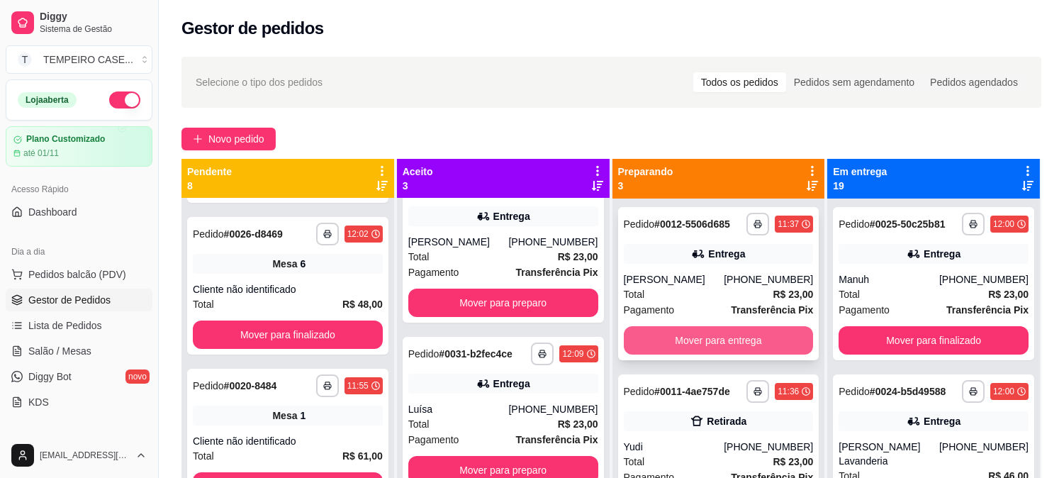
click at [718, 345] on button "Mover para entrega" at bounding box center [719, 340] width 190 height 28
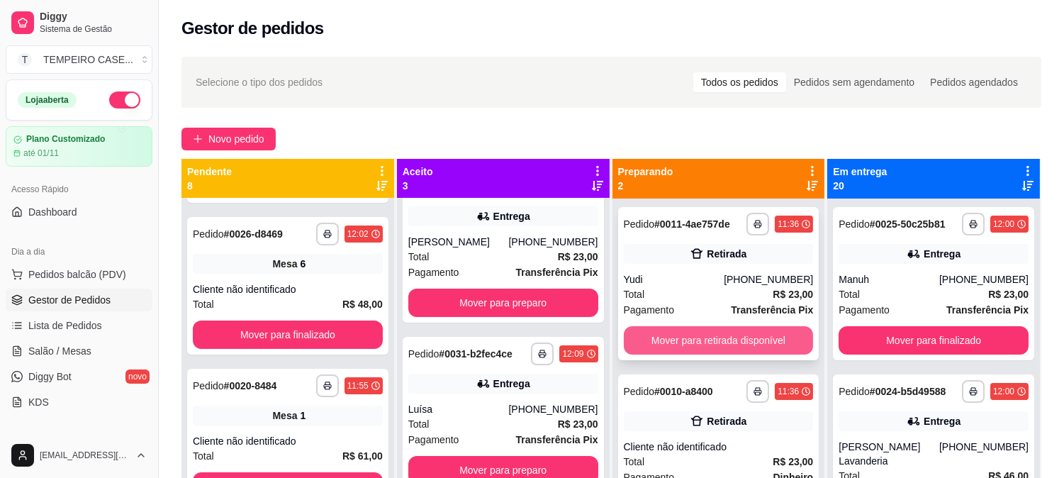
click at [718, 338] on button "Mover para retirada disponível" at bounding box center [719, 340] width 190 height 28
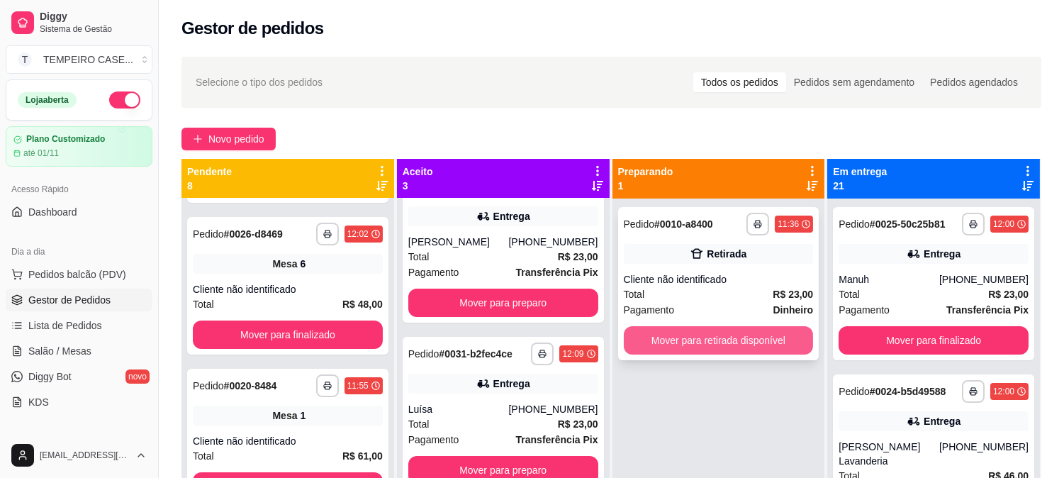
click at [710, 337] on button "Mover para retirada disponível" at bounding box center [719, 340] width 190 height 28
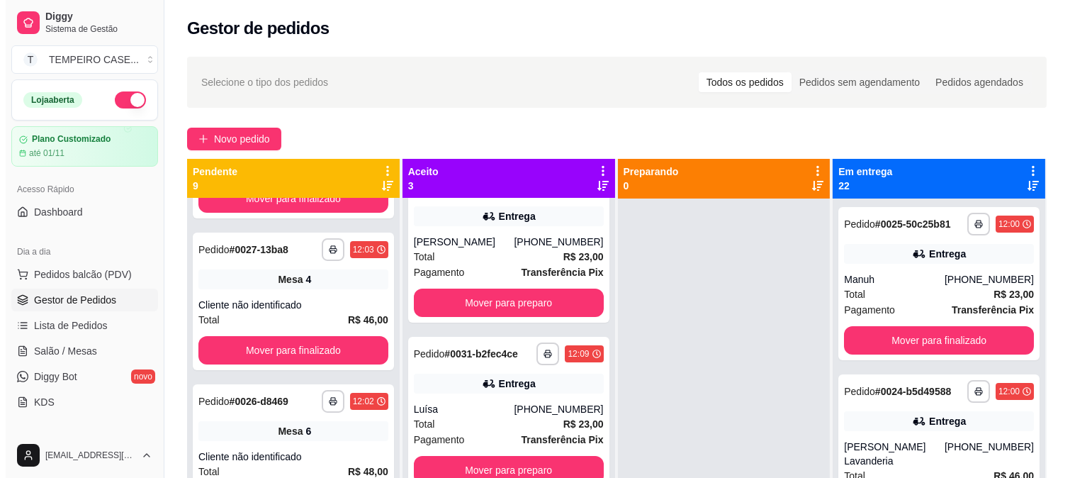
scroll to position [931, 0]
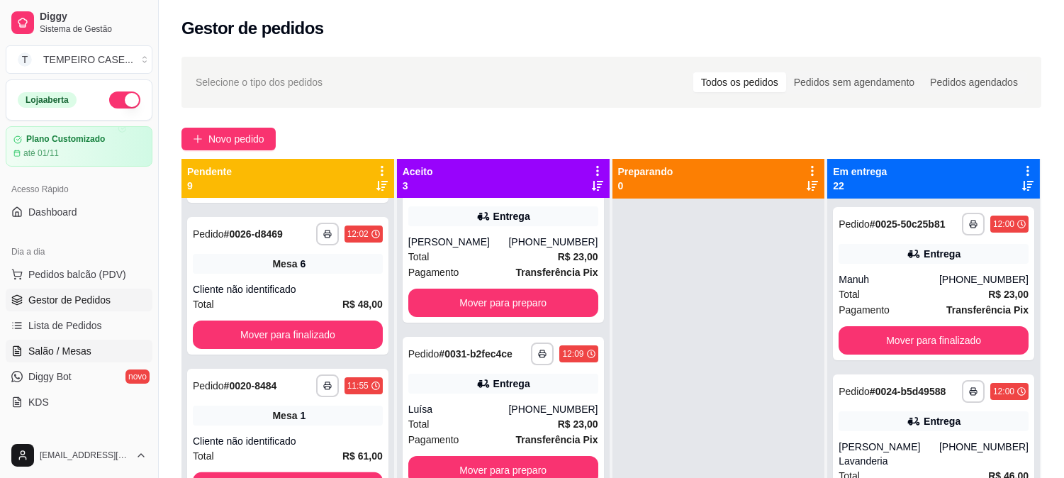
click at [78, 344] on span "Salão / Mesas" at bounding box center [59, 351] width 63 height 14
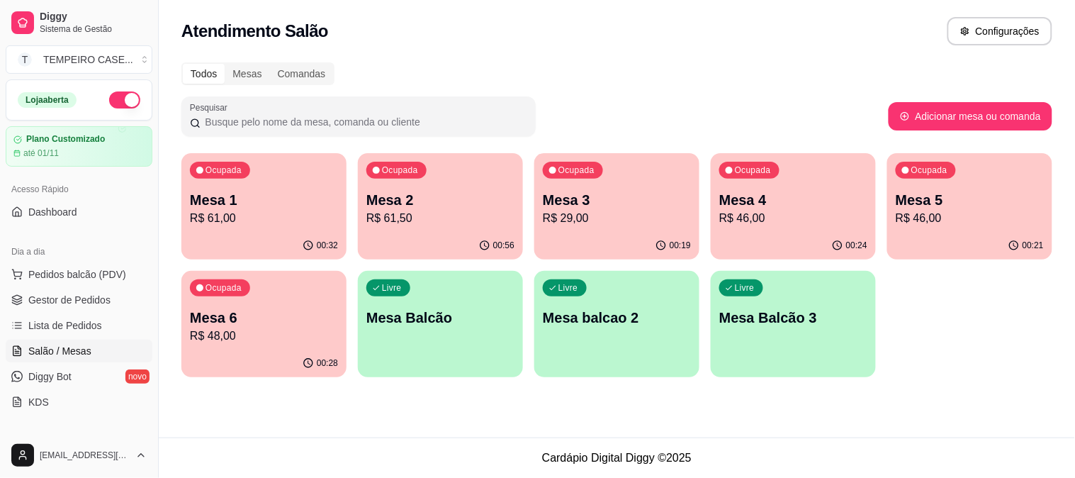
click at [427, 223] on p "R$ 61,50" at bounding box center [440, 218] width 148 height 17
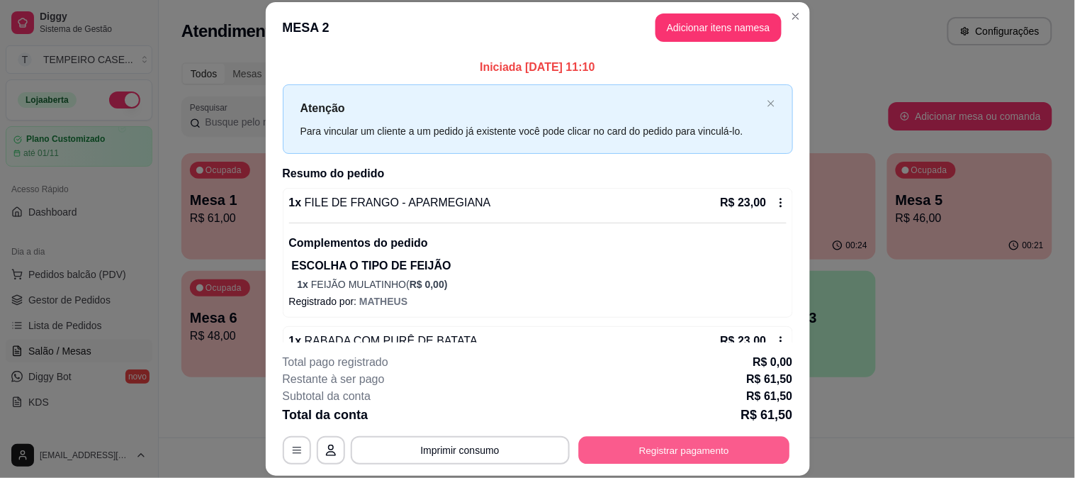
click at [668, 455] on button "Registrar pagamento" at bounding box center [683, 450] width 211 height 28
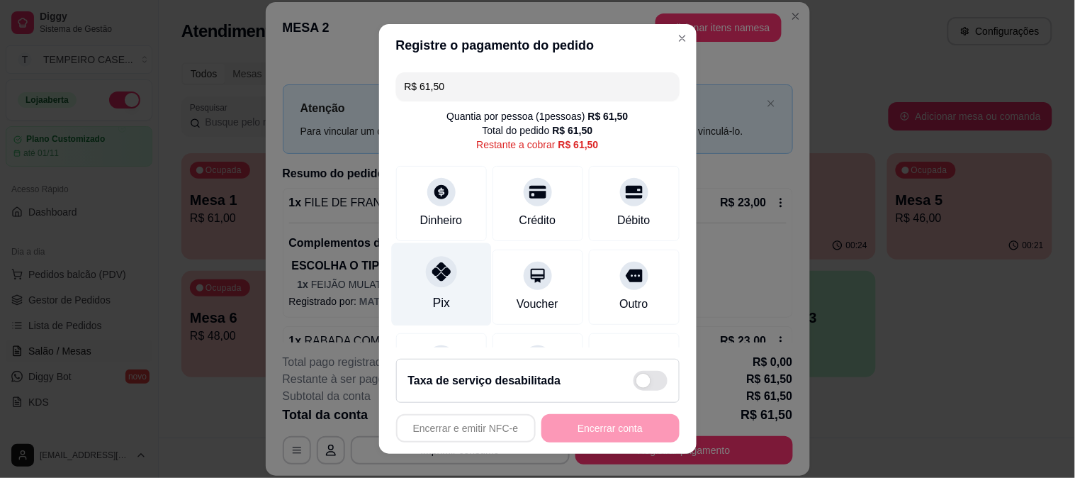
click at [440, 291] on div "Pix" at bounding box center [441, 283] width 100 height 83
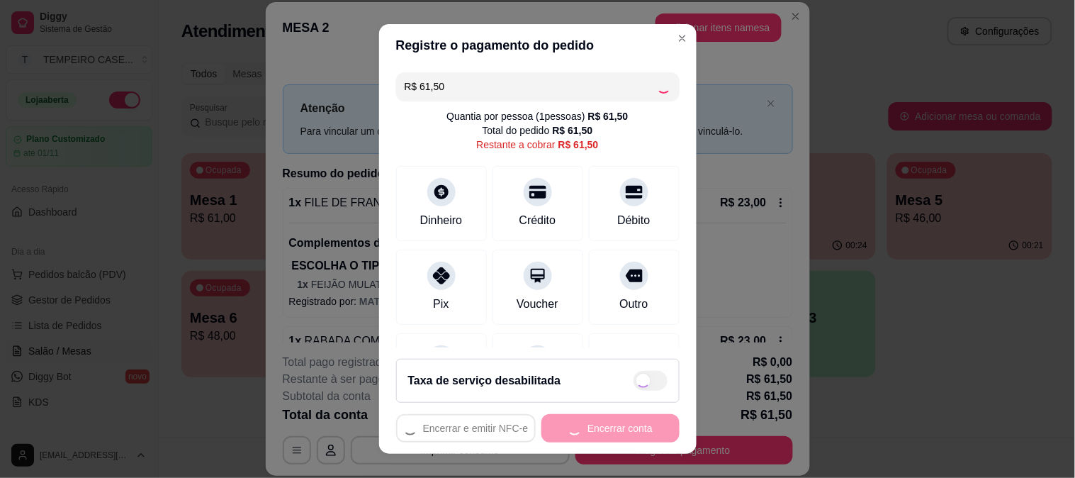
type input "R$ 0,00"
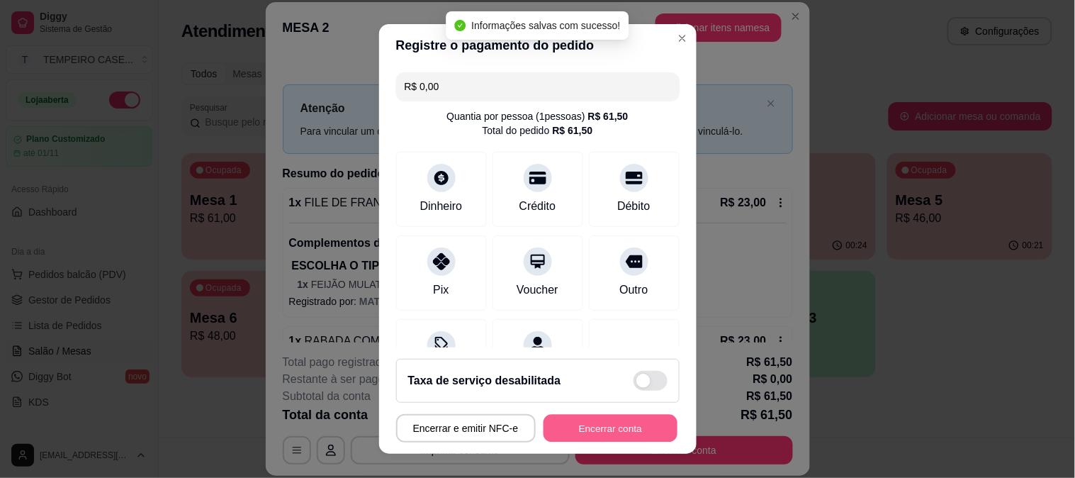
click at [583, 424] on button "Encerrar conta" at bounding box center [611, 429] width 134 height 28
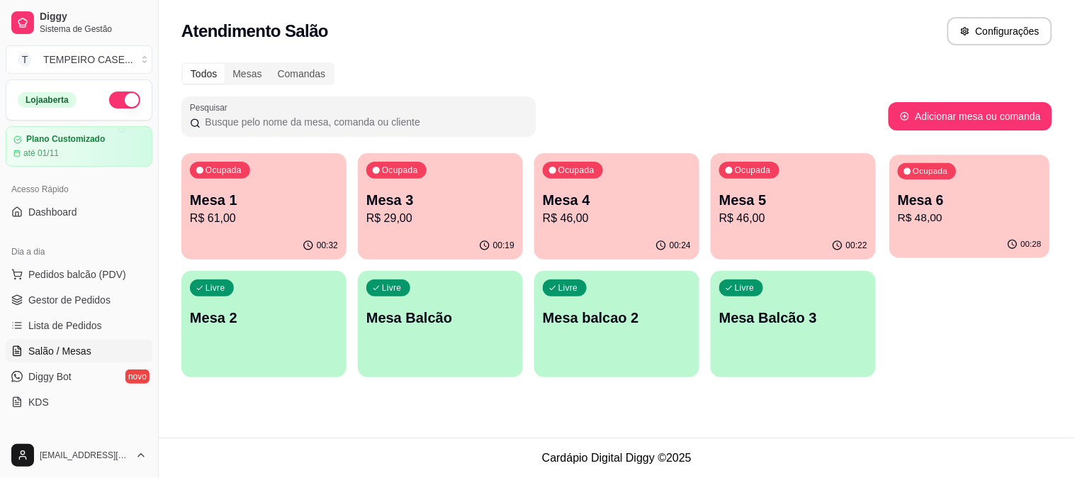
click at [975, 223] on p "R$ 48,00" at bounding box center [970, 218] width 144 height 16
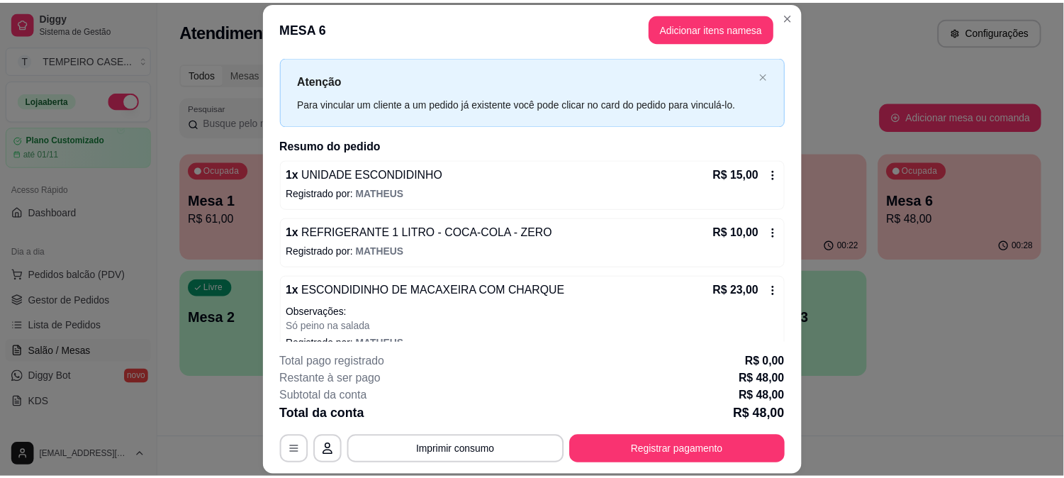
scroll to position [51, 0]
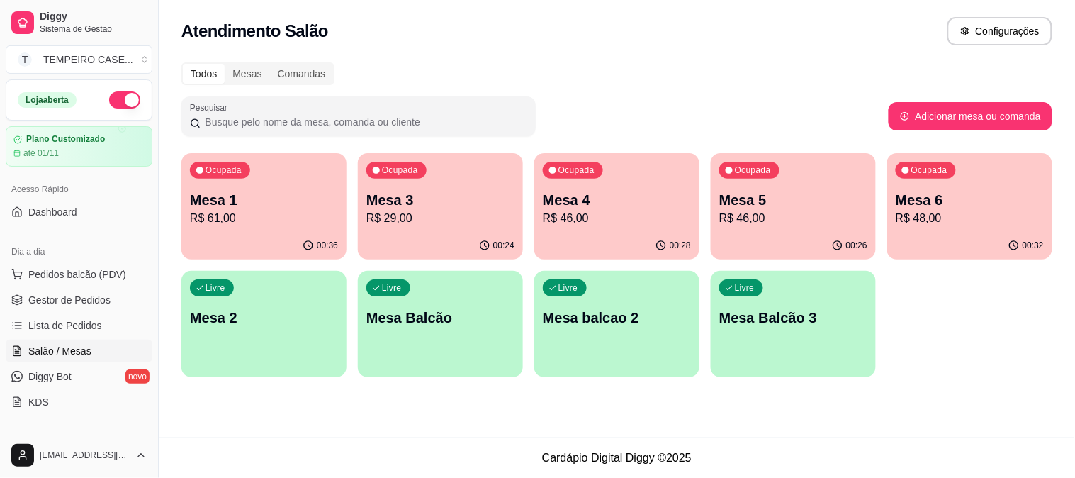
click at [957, 218] on p "R$ 48,00" at bounding box center [970, 218] width 148 height 17
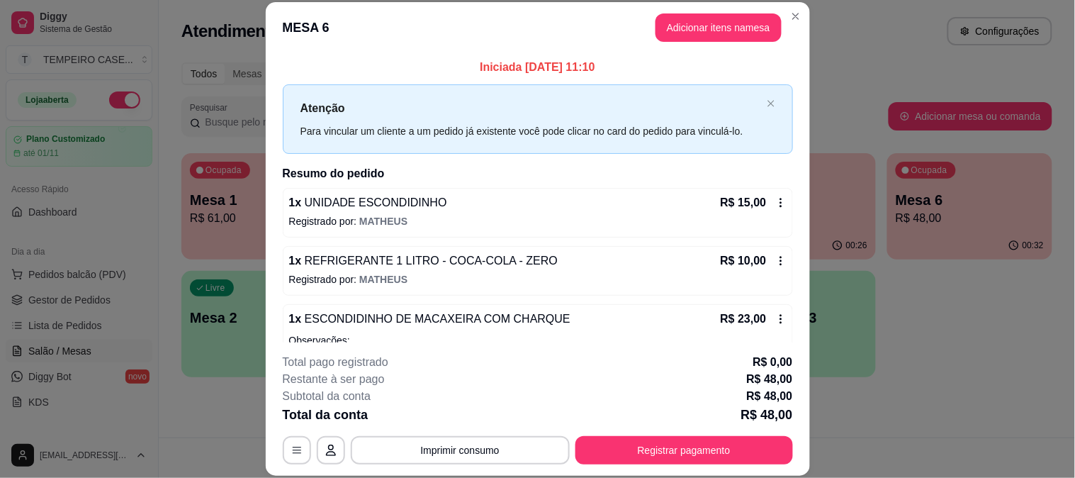
click at [724, 434] on div "**********" at bounding box center [538, 409] width 510 height 111
click at [724, 444] on button "Registrar pagamento" at bounding box center [684, 450] width 218 height 28
click at [521, 220] on div "Crédito" at bounding box center [537, 220] width 37 height 17
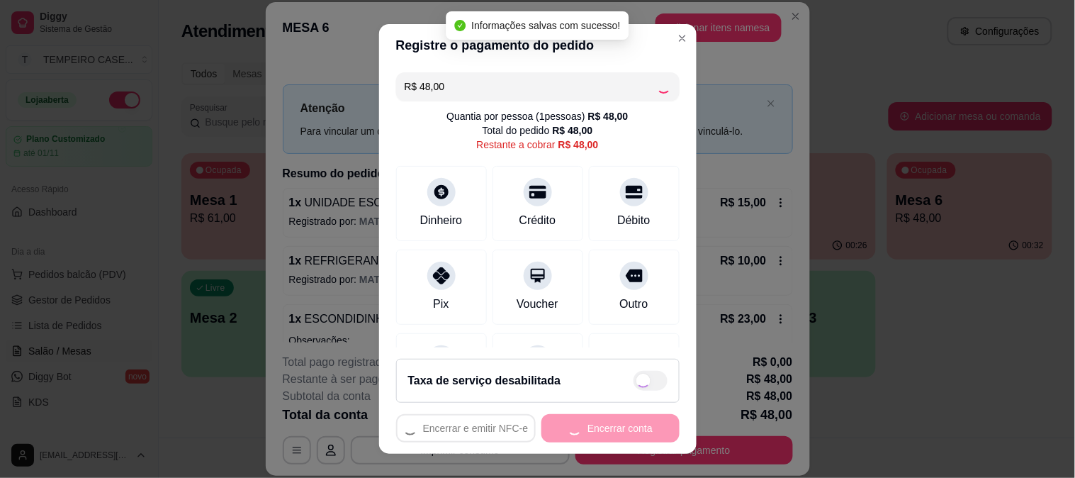
type input "R$ 0,00"
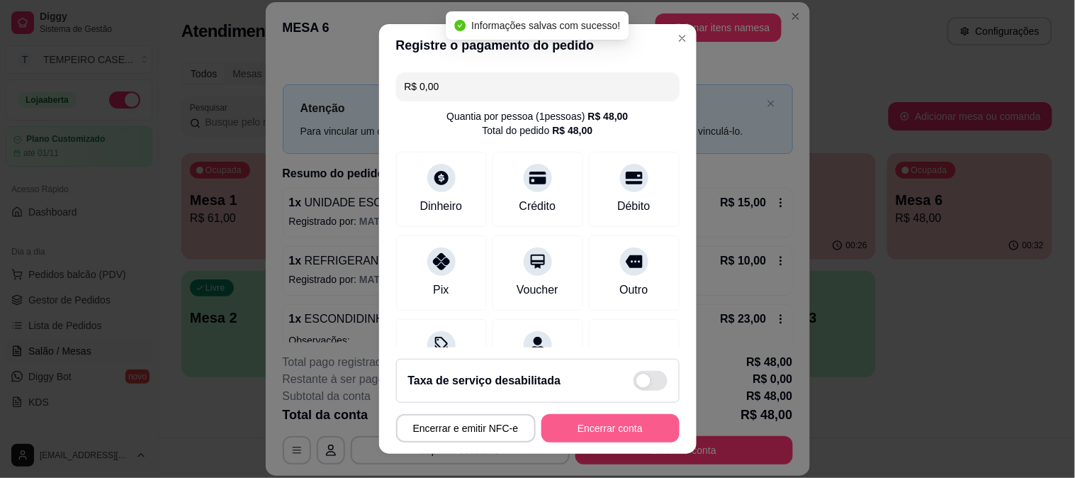
click at [612, 433] on button "Encerrar conta" at bounding box center [610, 428] width 138 height 28
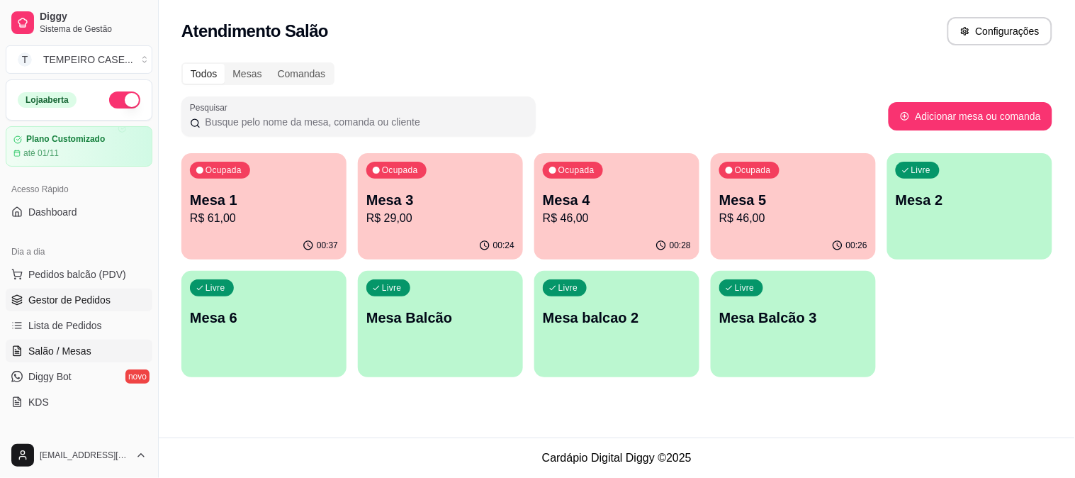
click at [87, 296] on span "Gestor de Pedidos" at bounding box center [69, 300] width 82 height 14
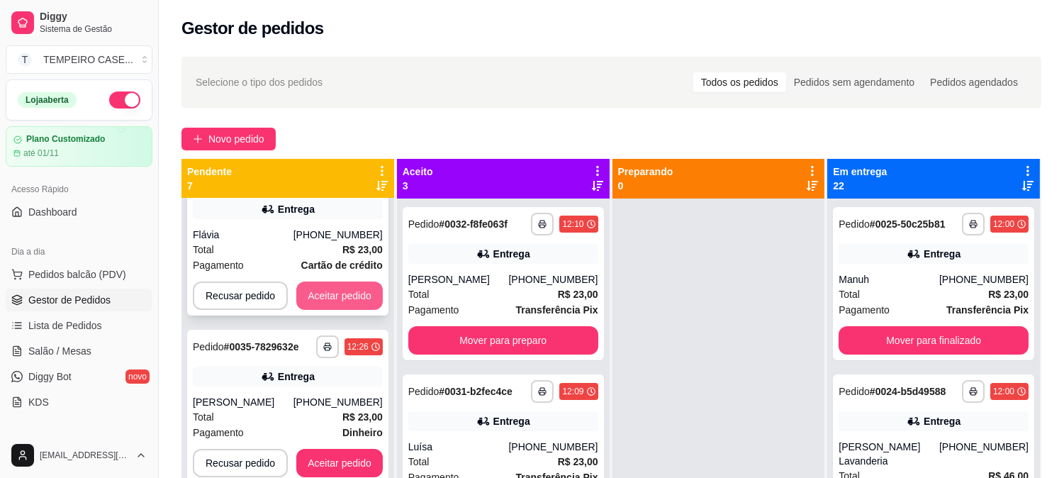
scroll to position [79, 0]
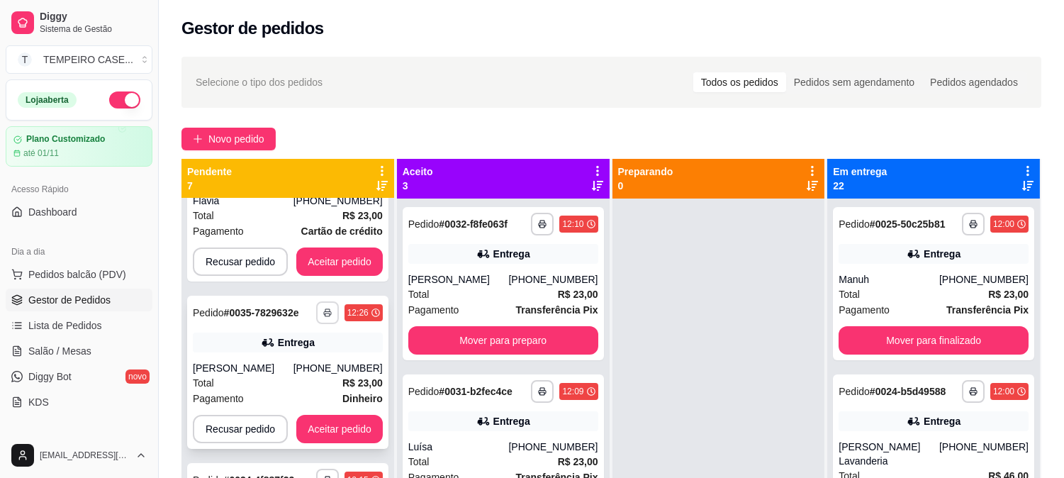
click at [329, 312] on button "button" at bounding box center [327, 312] width 23 height 23
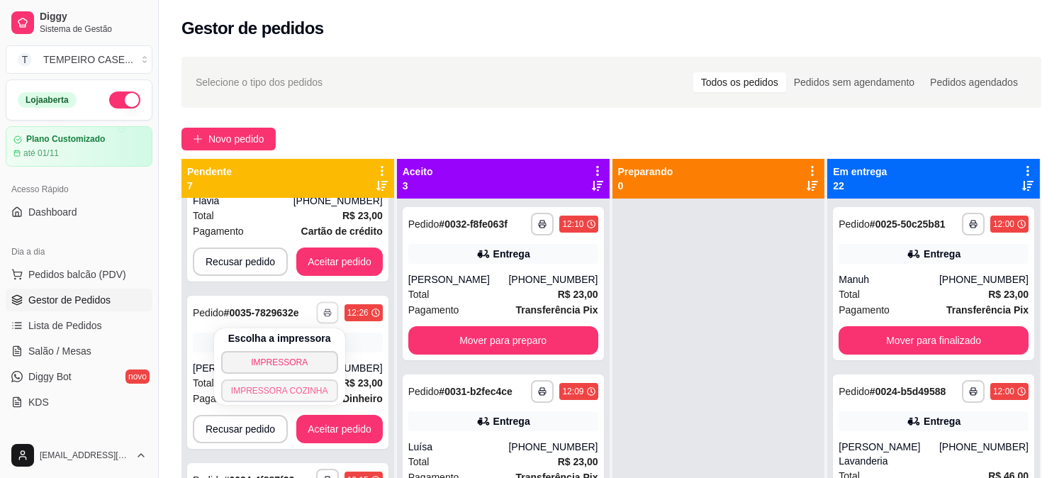
click at [300, 381] on button "IMPRESSORA COZINHA" at bounding box center [279, 390] width 117 height 23
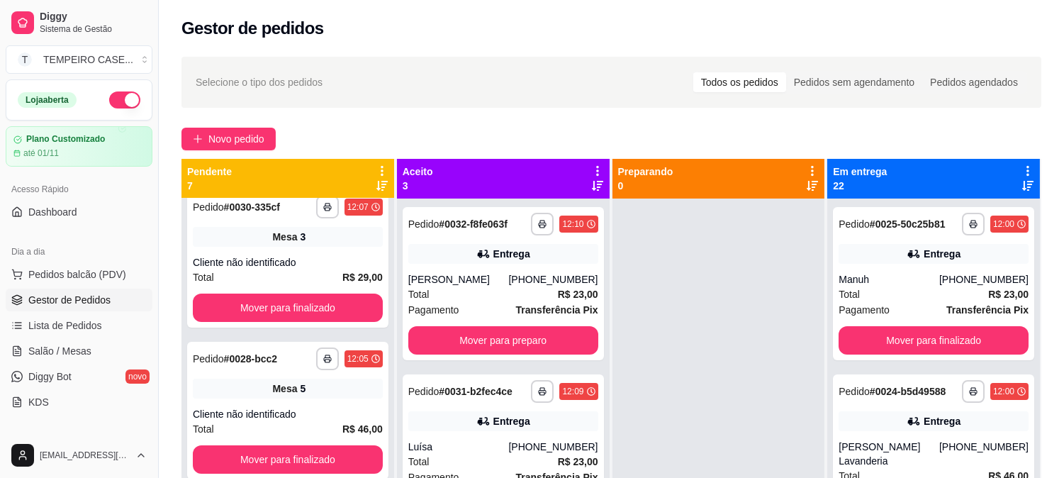
scroll to position [93, 0]
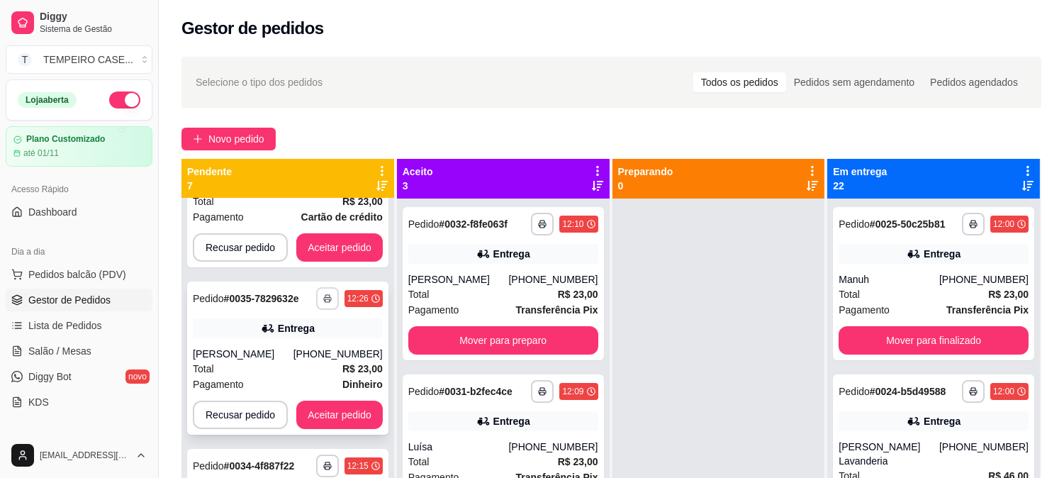
click at [325, 301] on rect "button" at bounding box center [327, 300] width 4 height 3
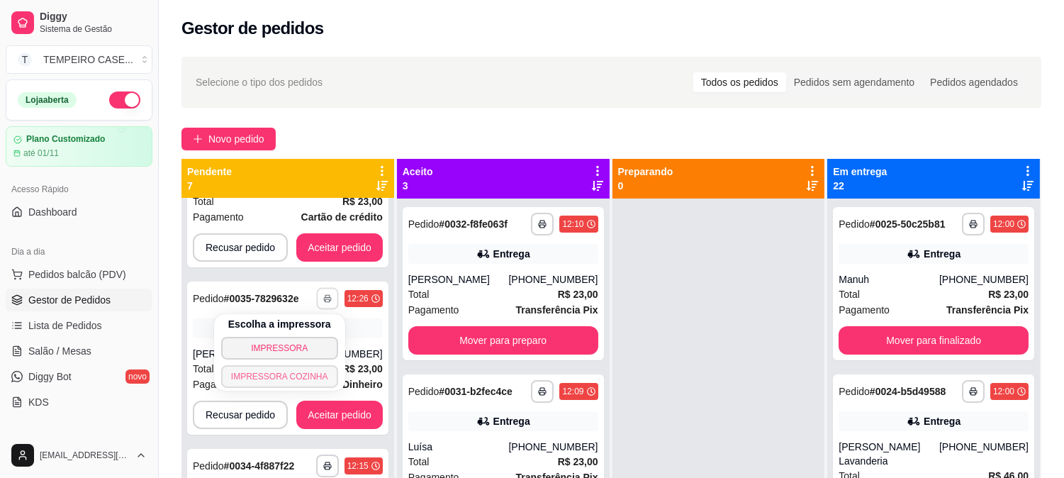
click at [291, 369] on button "IMPRESSORA COZINHA" at bounding box center [279, 376] width 117 height 23
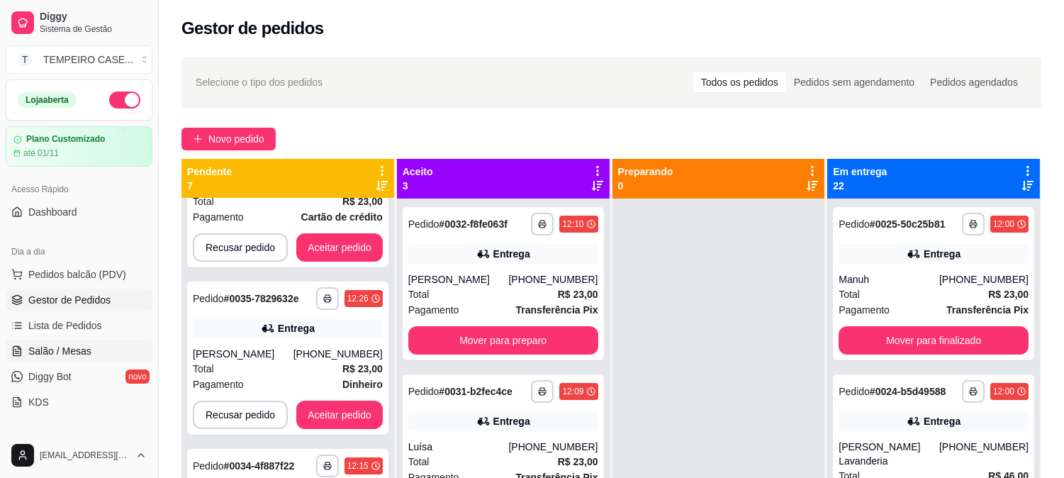
click at [38, 344] on span "Salão / Mesas" at bounding box center [59, 351] width 63 height 14
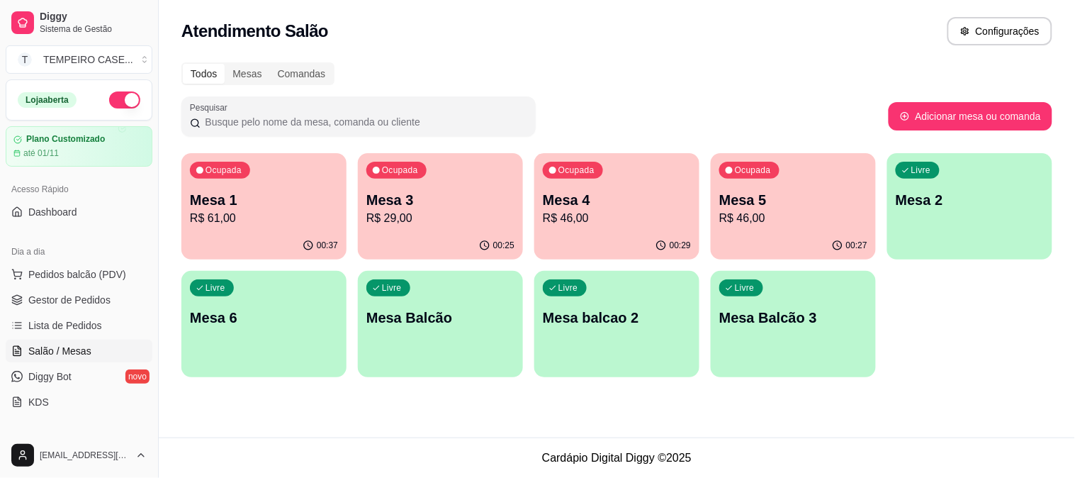
click at [938, 208] on p "Mesa 2" at bounding box center [970, 200] width 148 height 20
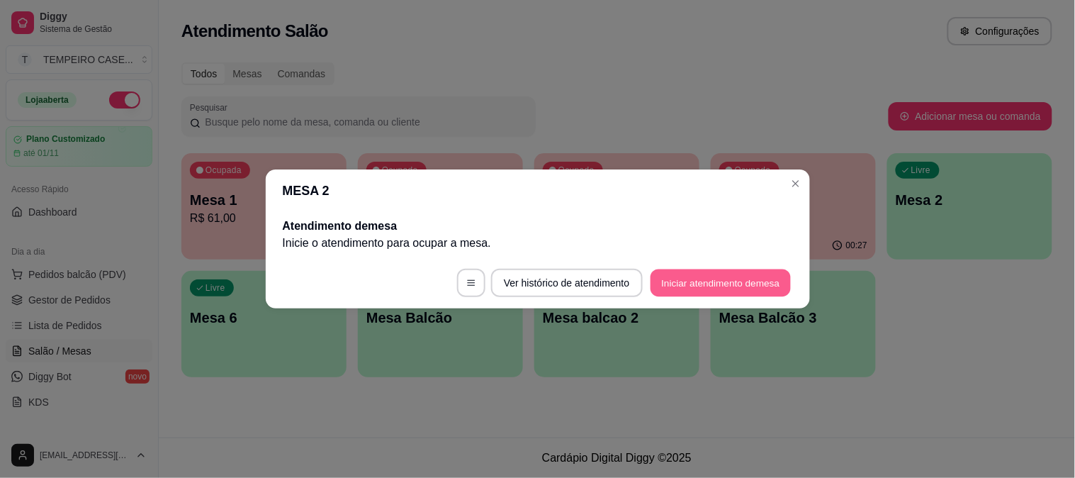
click at [712, 281] on button "Iniciar atendimento de mesa" at bounding box center [721, 283] width 140 height 28
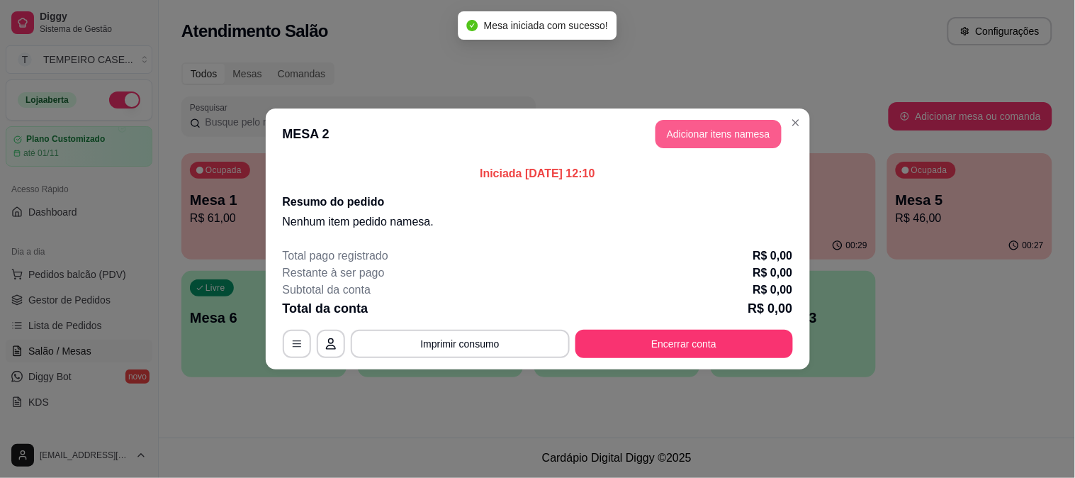
click at [713, 131] on button "Adicionar itens na mesa" at bounding box center [719, 134] width 126 height 28
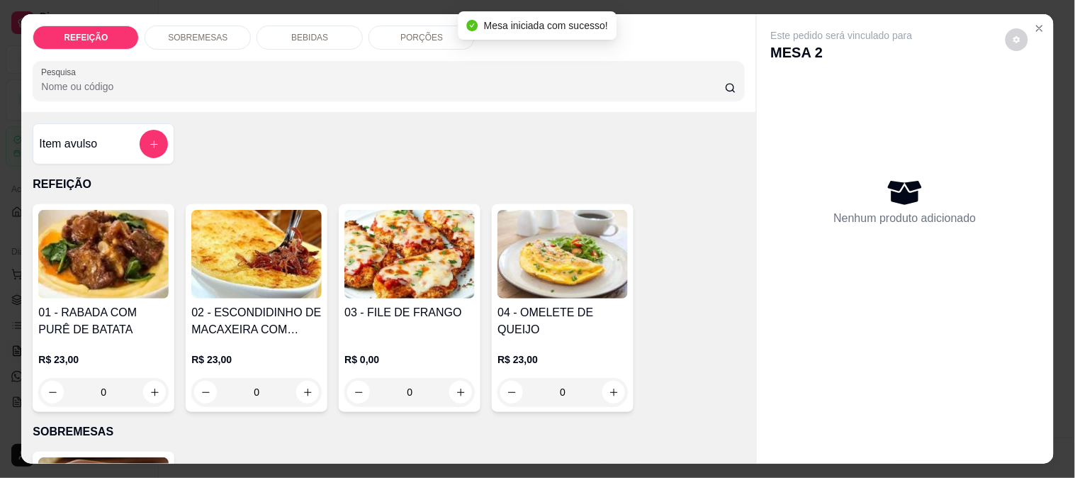
click at [118, 256] on img at bounding box center [103, 254] width 130 height 89
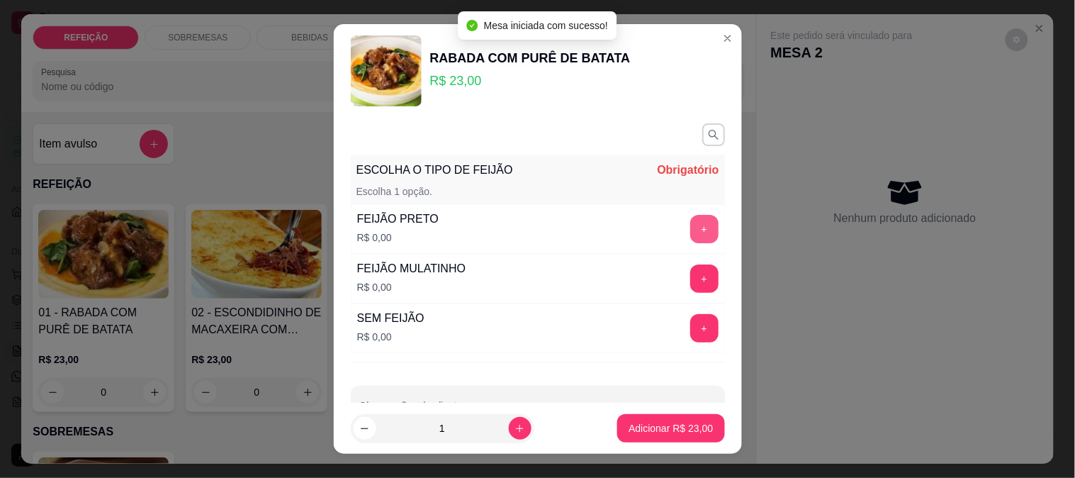
click at [690, 225] on button "+" at bounding box center [704, 229] width 28 height 28
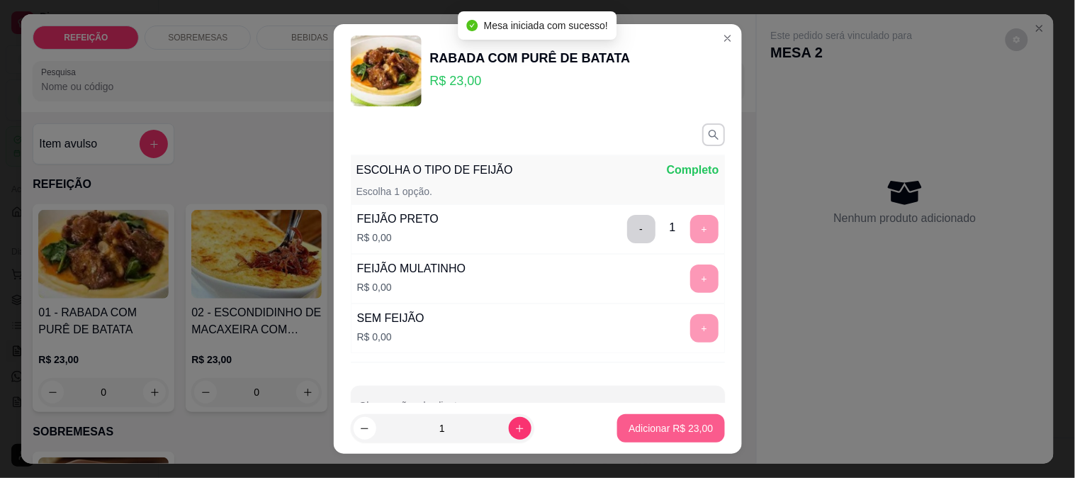
click at [670, 420] on button "Adicionar R$ 23,00" at bounding box center [670, 428] width 107 height 28
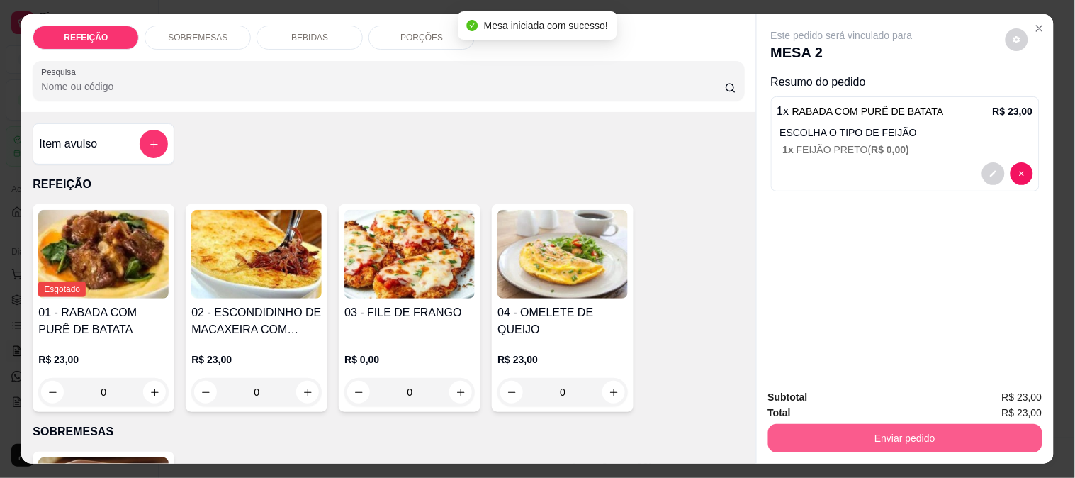
click at [874, 431] on button "Enviar pedido" at bounding box center [905, 438] width 274 height 28
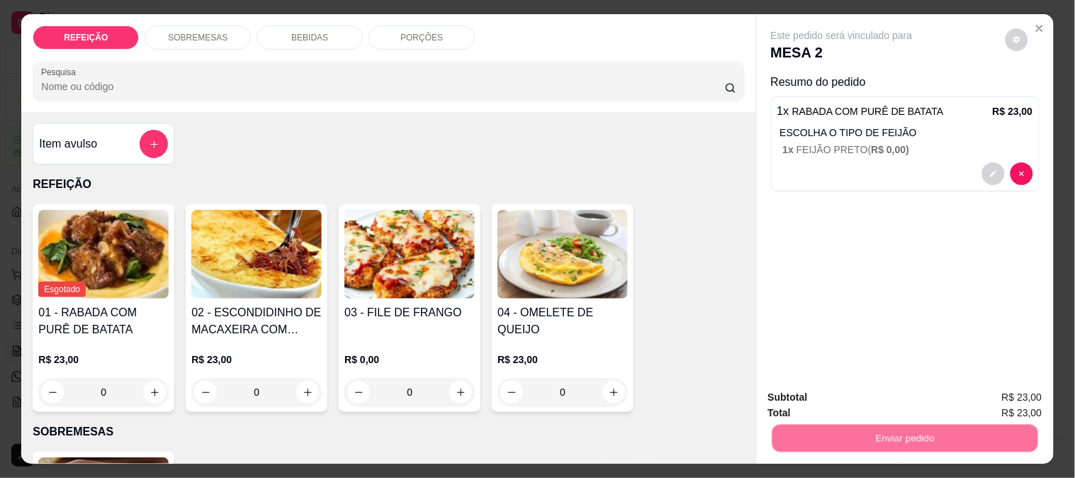
click at [999, 390] on button "Enviar pedido" at bounding box center [1006, 396] width 78 height 26
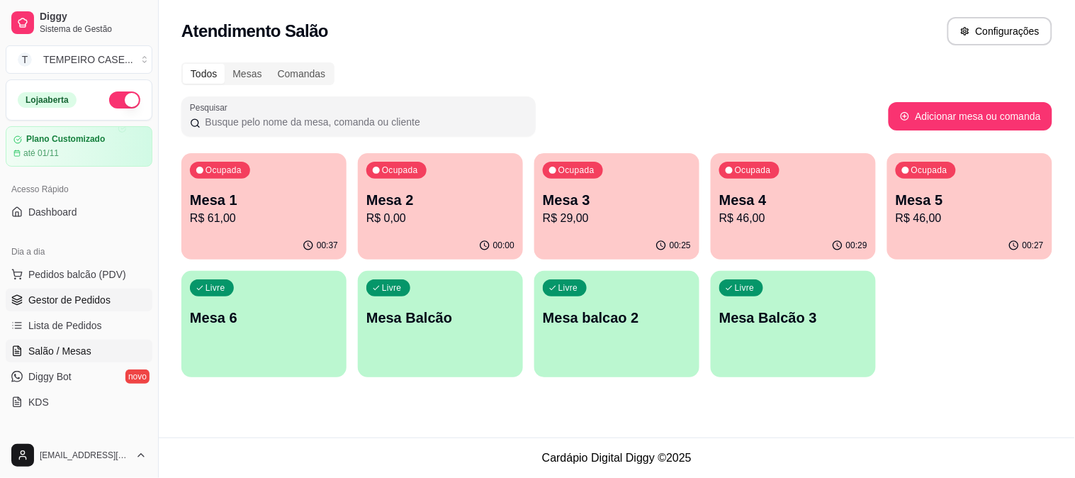
click at [69, 298] on span "Gestor de Pedidos" at bounding box center [69, 300] width 82 height 14
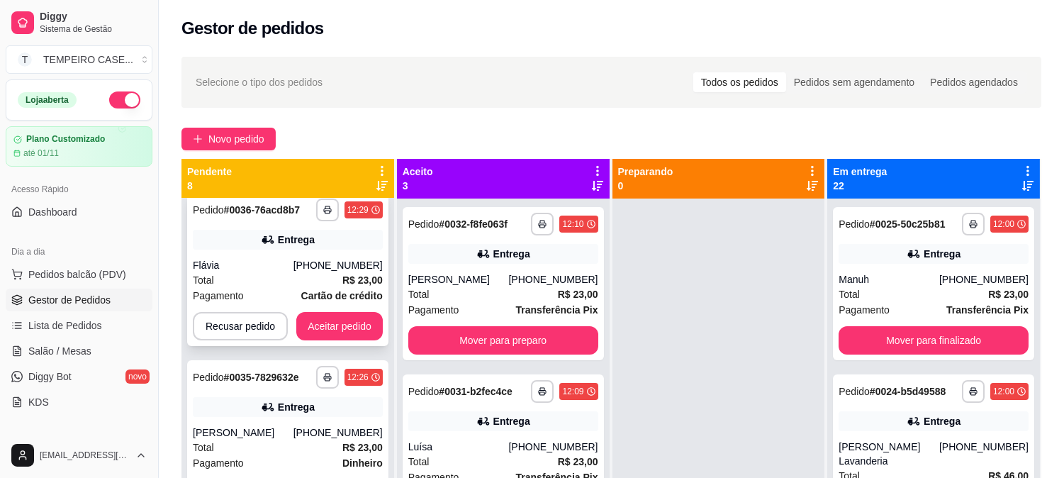
scroll to position [9, 0]
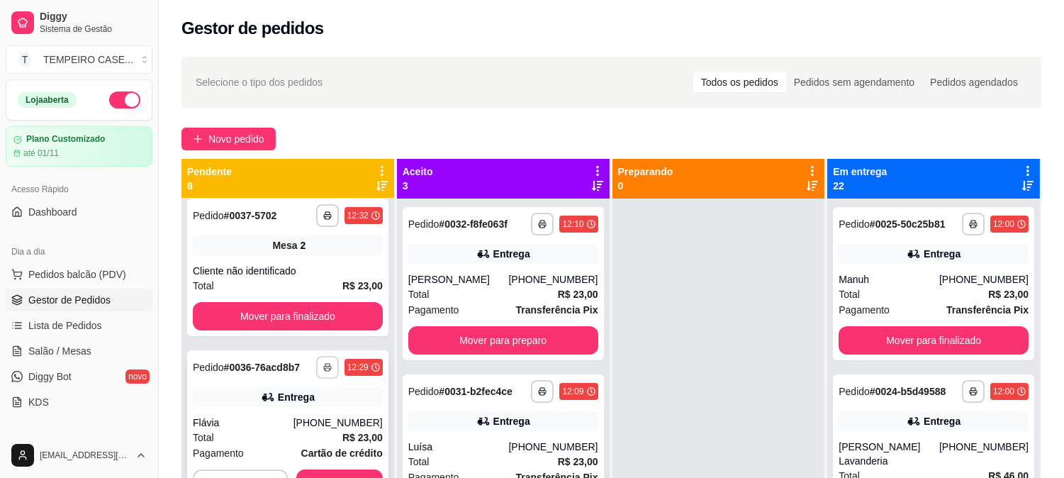
click at [317, 356] on button "button" at bounding box center [327, 367] width 23 height 23
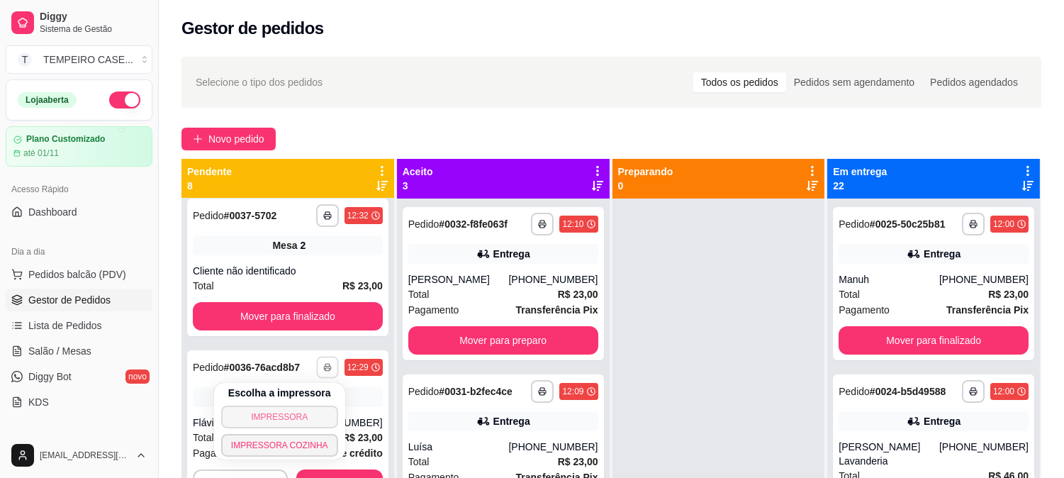
click at [273, 416] on button "IMPRESSORA" at bounding box center [279, 416] width 117 height 23
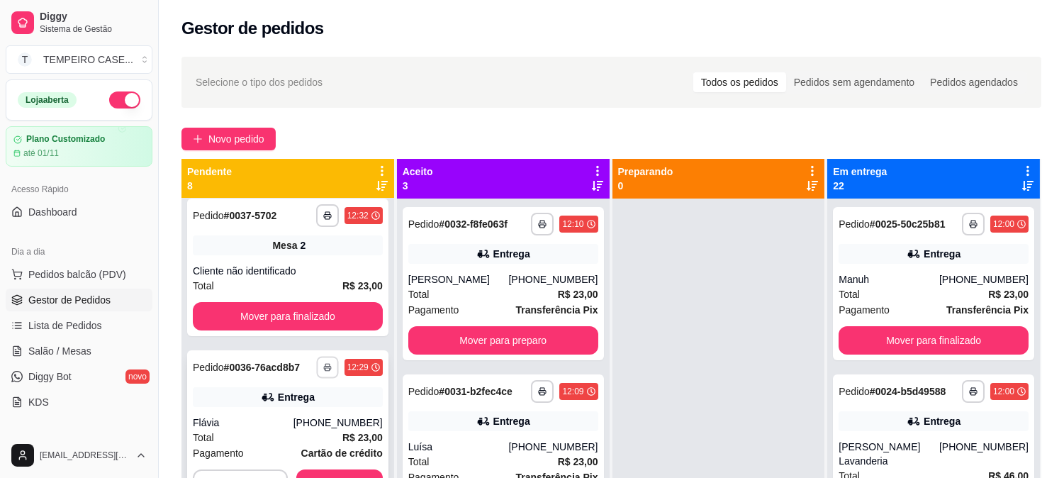
click at [321, 374] on button "button" at bounding box center [327, 367] width 22 height 22
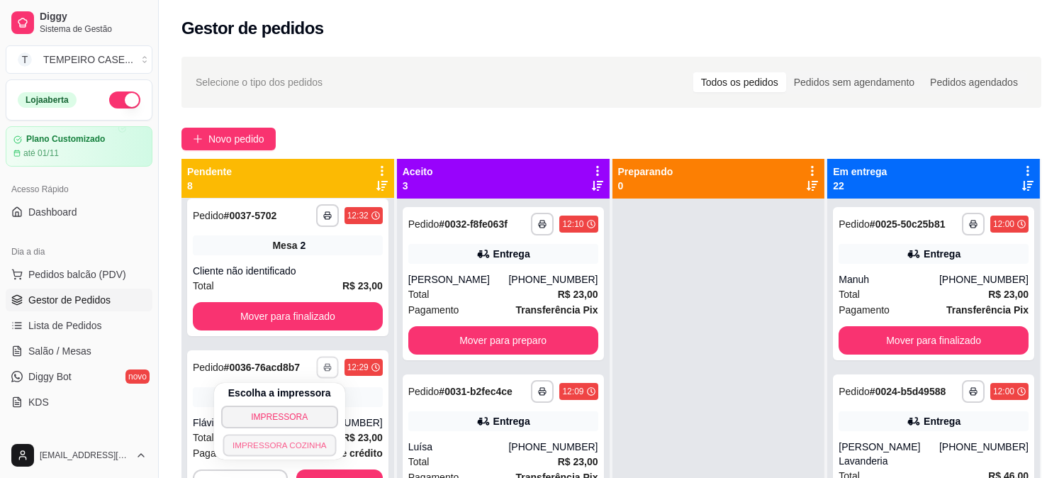
click at [293, 442] on button "IMPRESSORA COZINHA" at bounding box center [279, 445] width 113 height 22
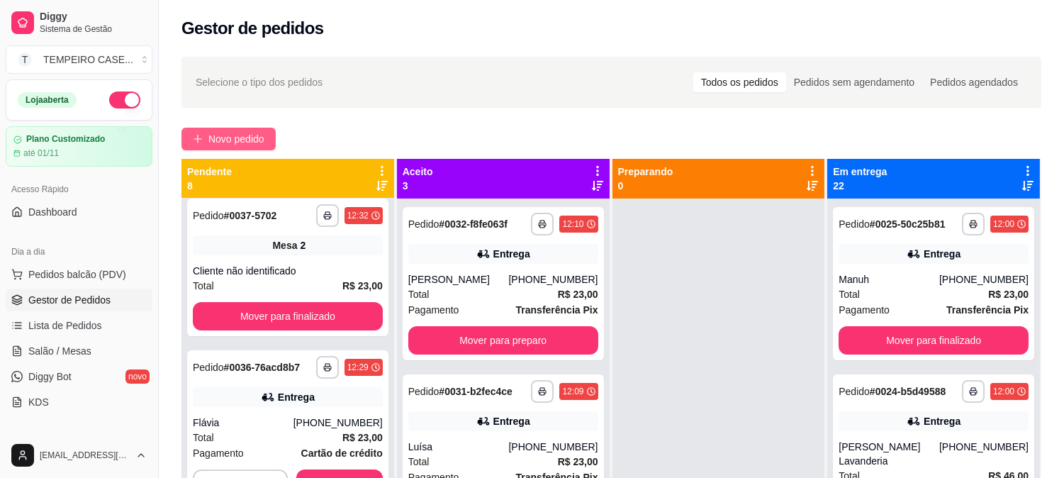
click at [229, 133] on span "Novo pedido" at bounding box center [236, 139] width 56 height 16
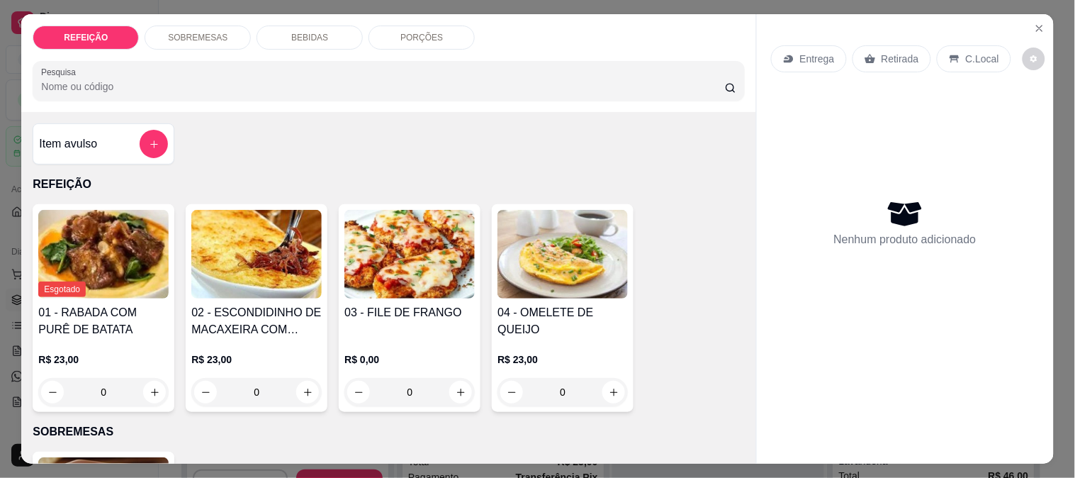
click at [280, 248] on img at bounding box center [256, 254] width 130 height 89
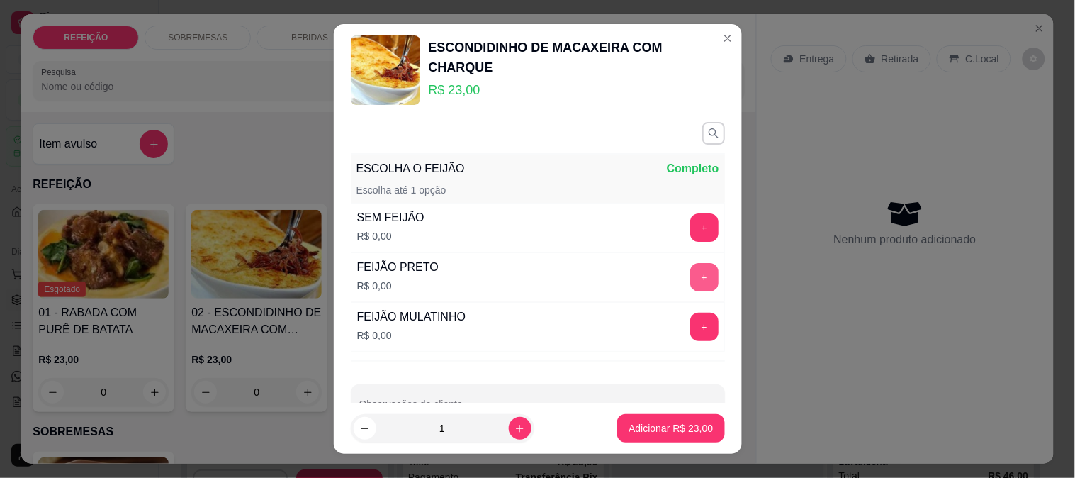
click at [690, 279] on button "+" at bounding box center [704, 277] width 28 height 28
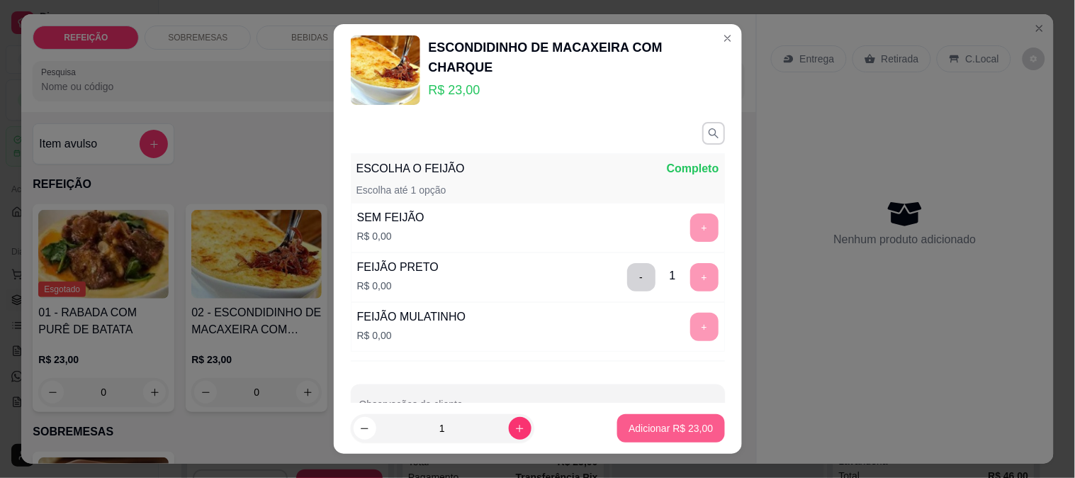
click at [663, 427] on p "Adicionar R$ 23,00" at bounding box center [671, 428] width 84 height 14
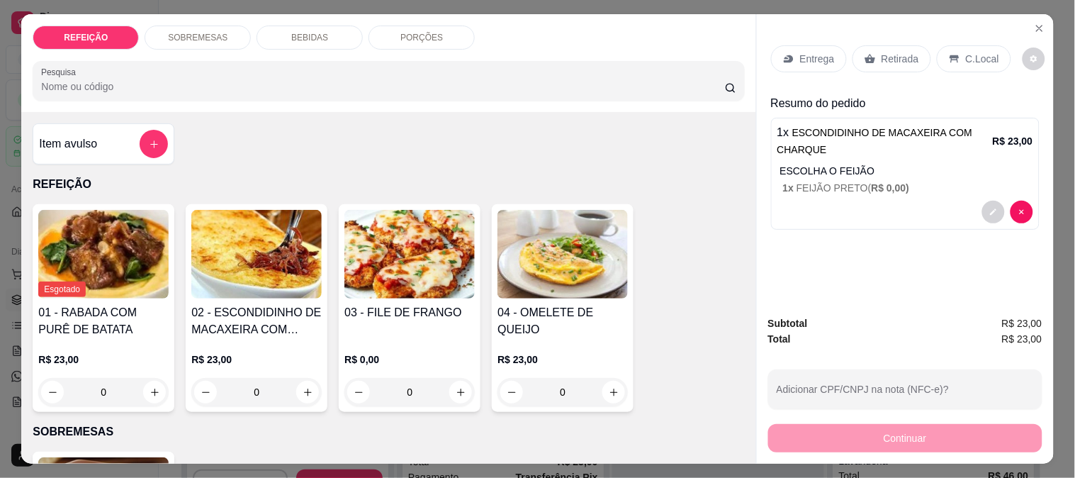
click at [882, 55] on p "Retirada" at bounding box center [901, 59] width 38 height 14
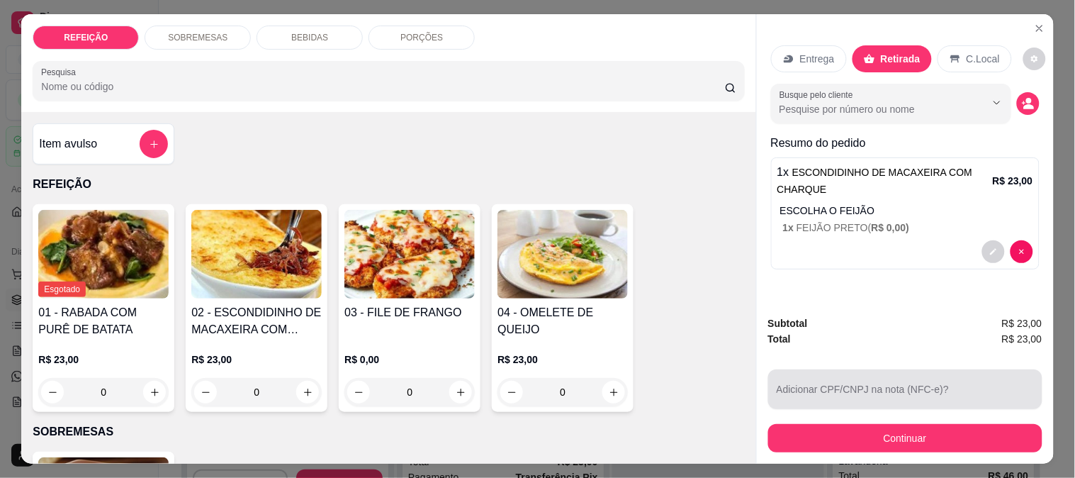
click at [845, 427] on button "Continuar" at bounding box center [905, 438] width 274 height 28
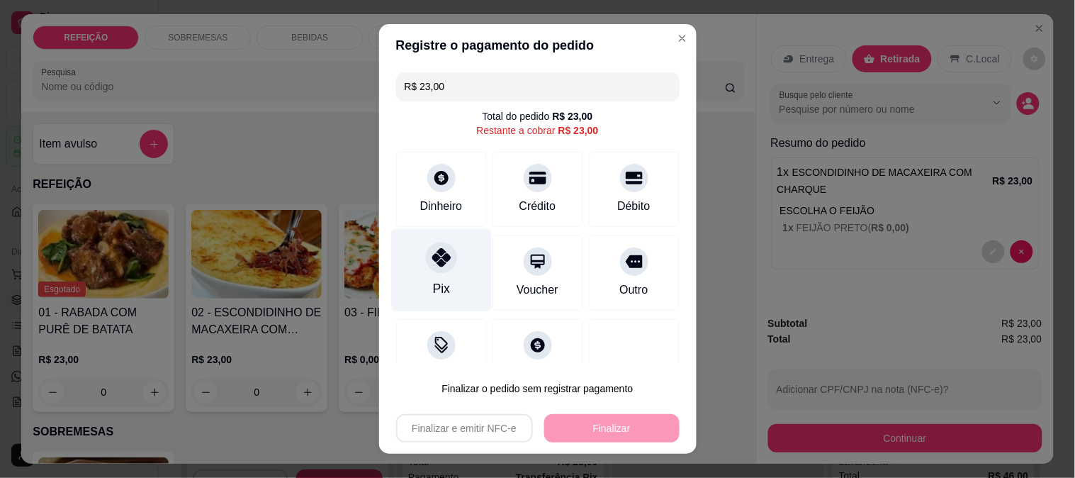
click at [442, 268] on div at bounding box center [441, 257] width 31 height 31
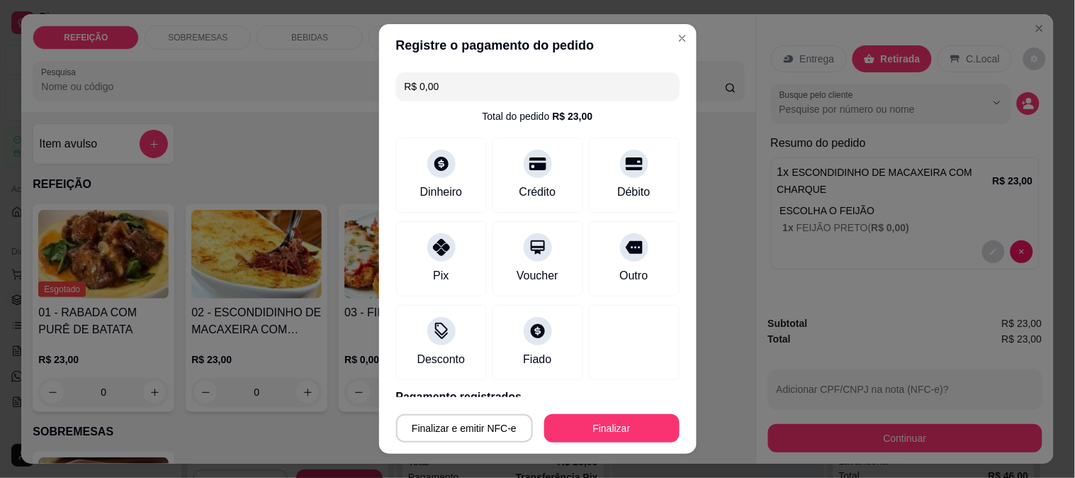
click at [612, 413] on div "Finalizar e emitir NFC-e Finalizar" at bounding box center [537, 425] width 283 height 34
click at [612, 417] on button "Finalizar" at bounding box center [611, 428] width 135 height 28
type input "-R$ 23,00"
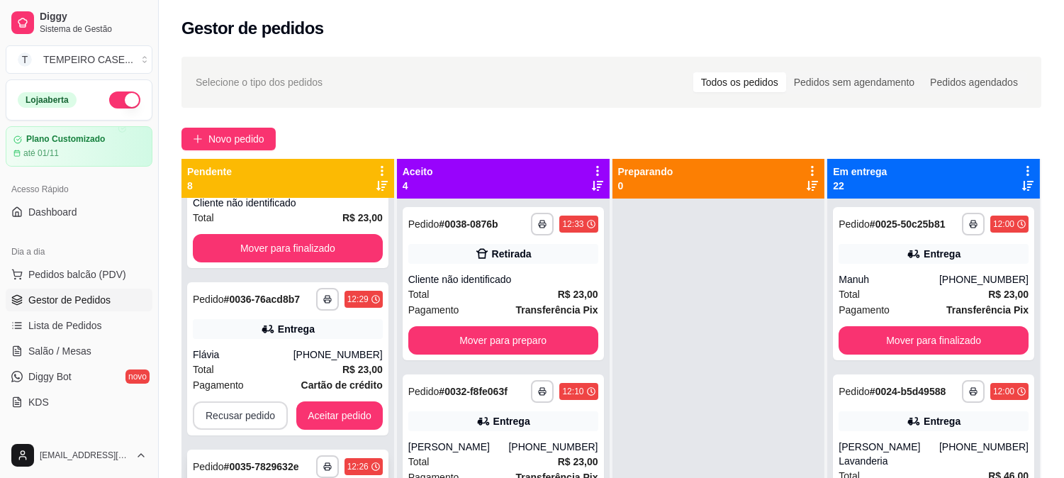
scroll to position [166, 0]
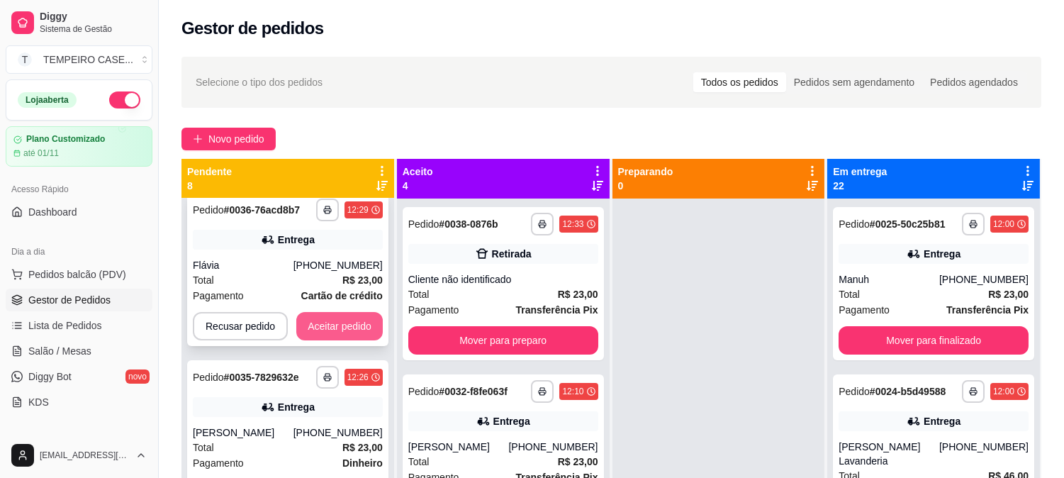
click at [328, 329] on button "Aceitar pedido" at bounding box center [339, 326] width 86 height 28
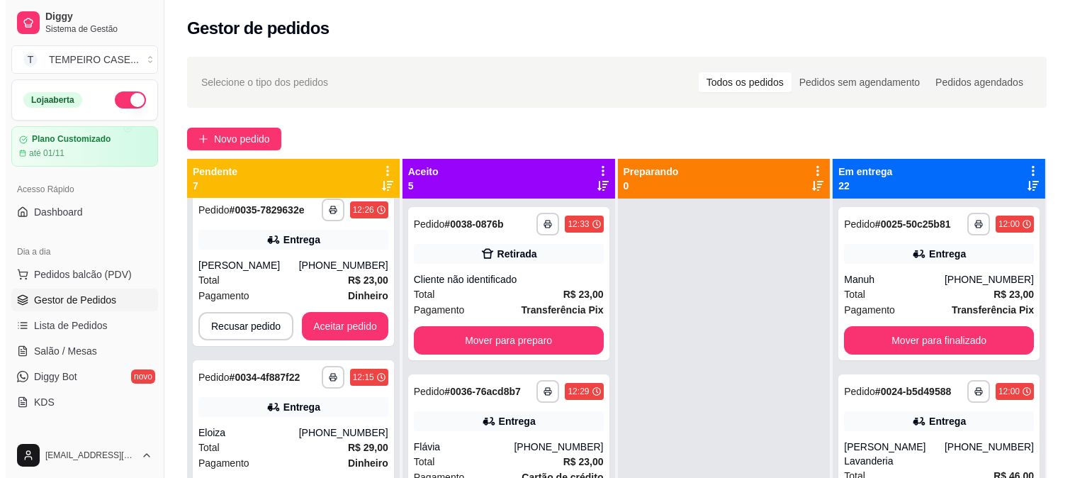
scroll to position [0, 0]
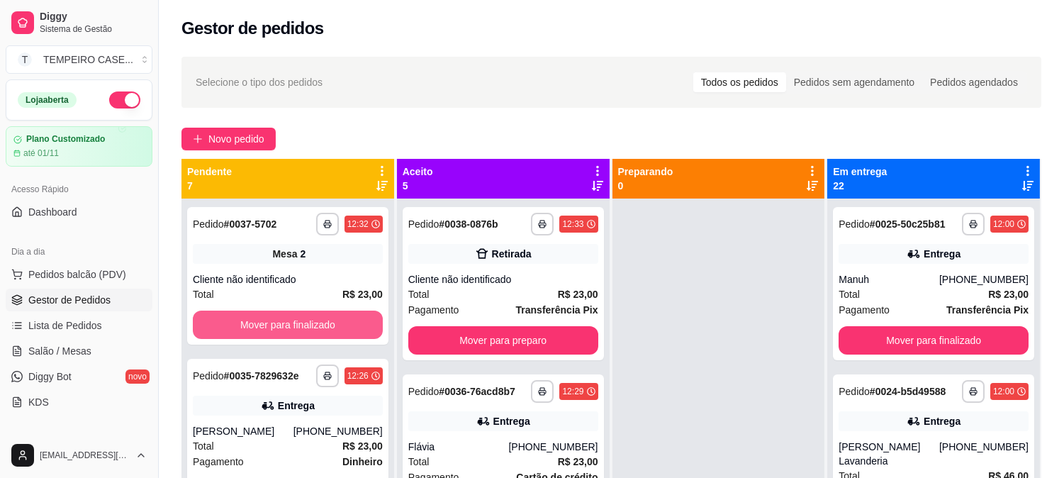
click at [328, 329] on button "Mover para finalizado" at bounding box center [288, 324] width 190 height 28
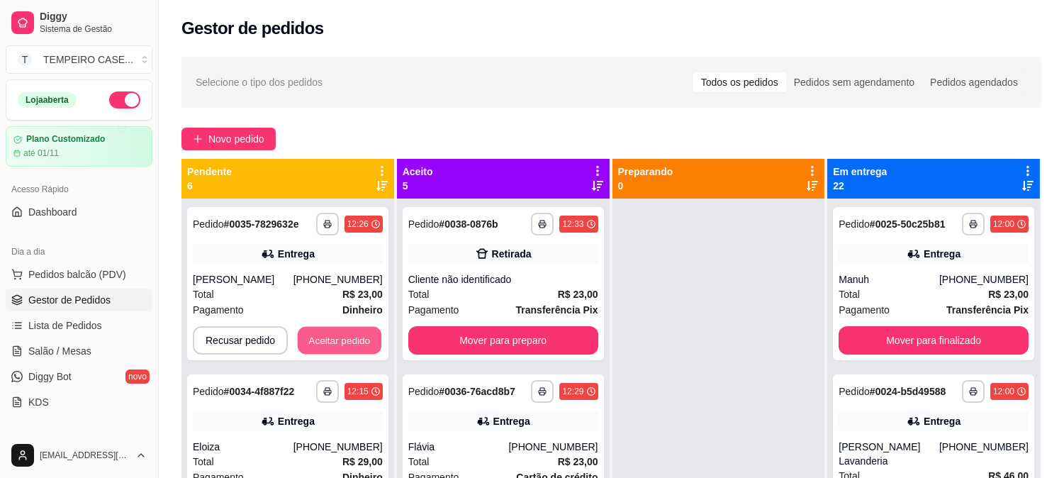
click at [328, 329] on button "Aceitar pedido" at bounding box center [340, 341] width 84 height 28
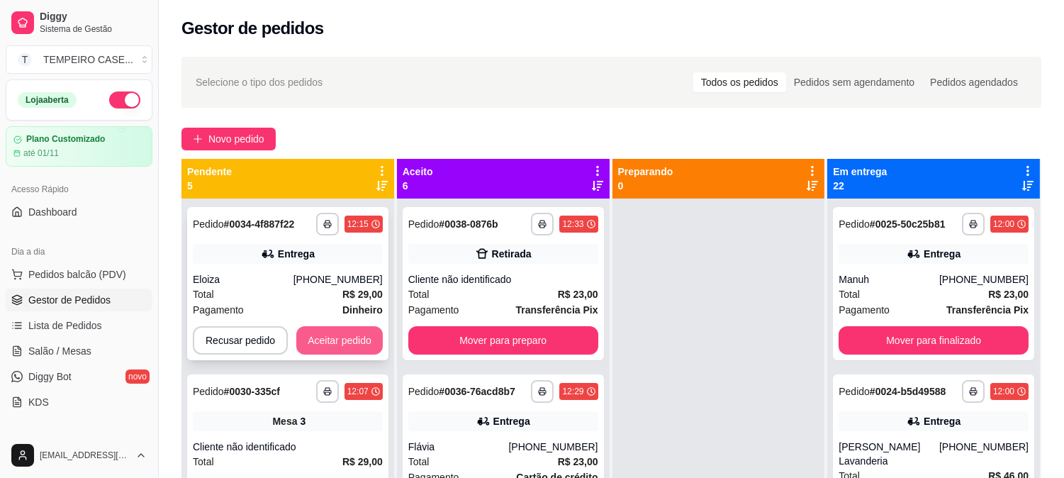
click at [359, 349] on button "Aceitar pedido" at bounding box center [339, 340] width 86 height 28
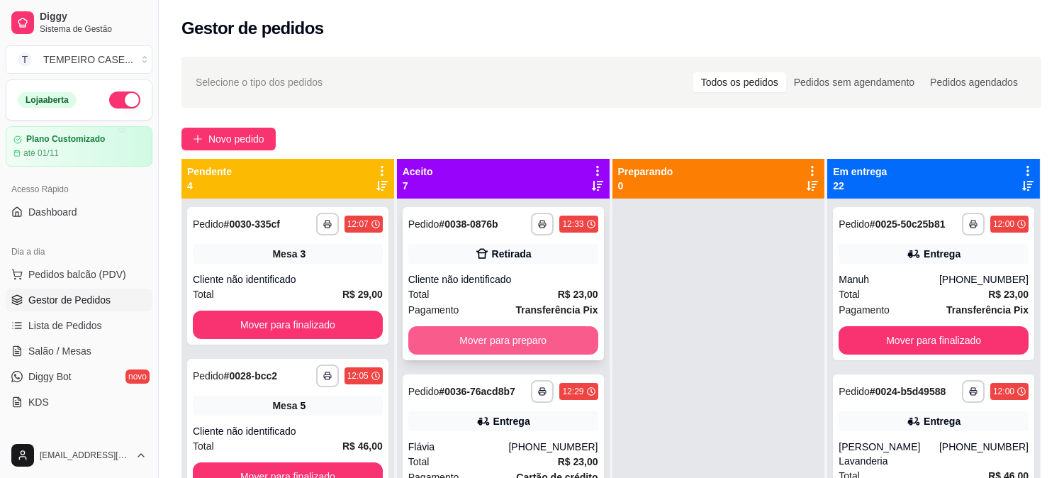
click at [485, 335] on button "Mover para preparo" at bounding box center [503, 340] width 190 height 28
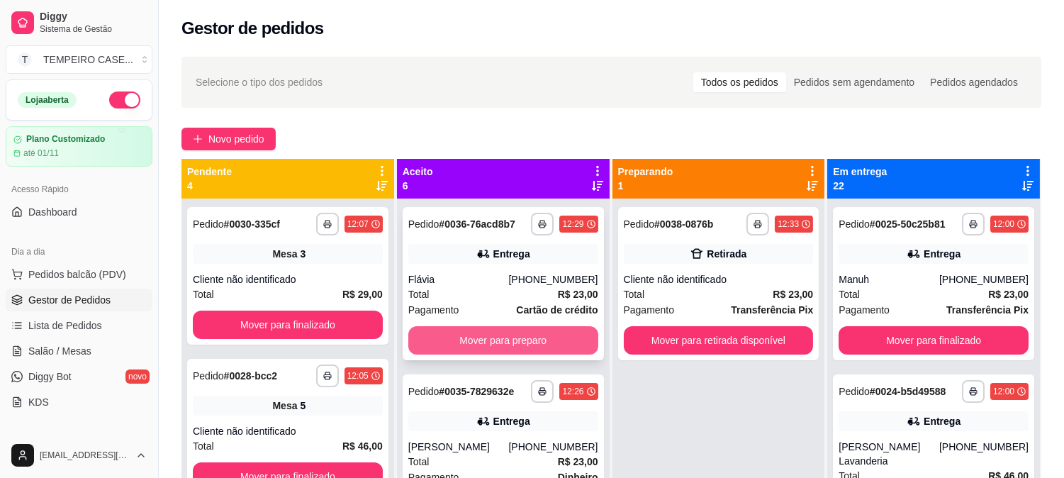
click at [506, 337] on button "Mover para preparo" at bounding box center [503, 340] width 190 height 28
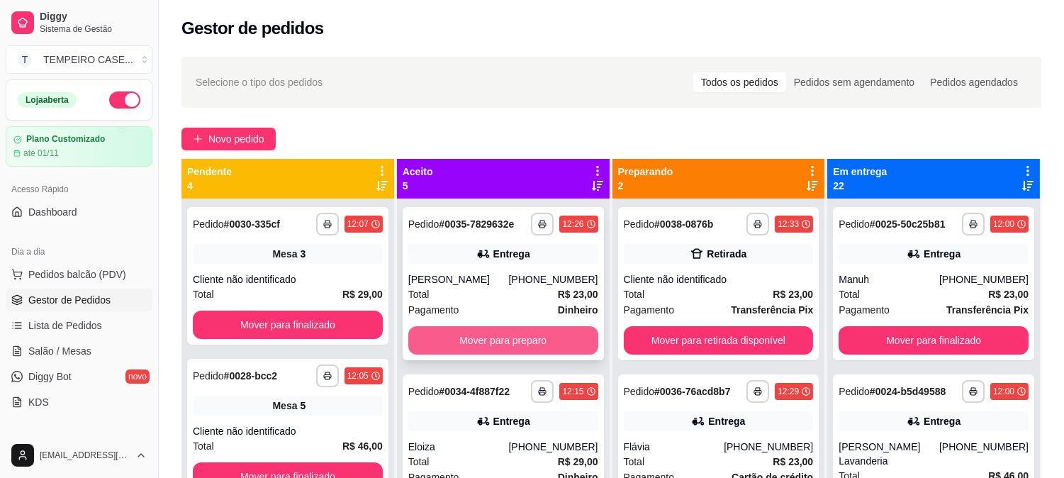
click at [505, 334] on button "Mover para preparo" at bounding box center [503, 340] width 190 height 28
click at [518, 334] on button "Mover para preparo" at bounding box center [503, 340] width 190 height 28
click at [519, 334] on button "Mover para preparo" at bounding box center [503, 340] width 190 height 28
click at [519, 334] on button "Mover para preparo" at bounding box center [503, 341] width 184 height 28
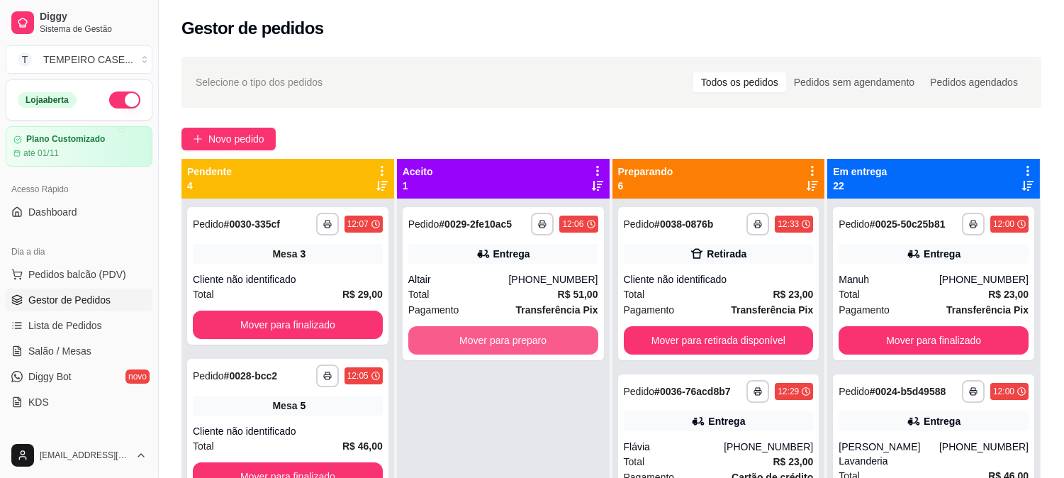
click at [522, 334] on button "Mover para preparo" at bounding box center [503, 340] width 190 height 28
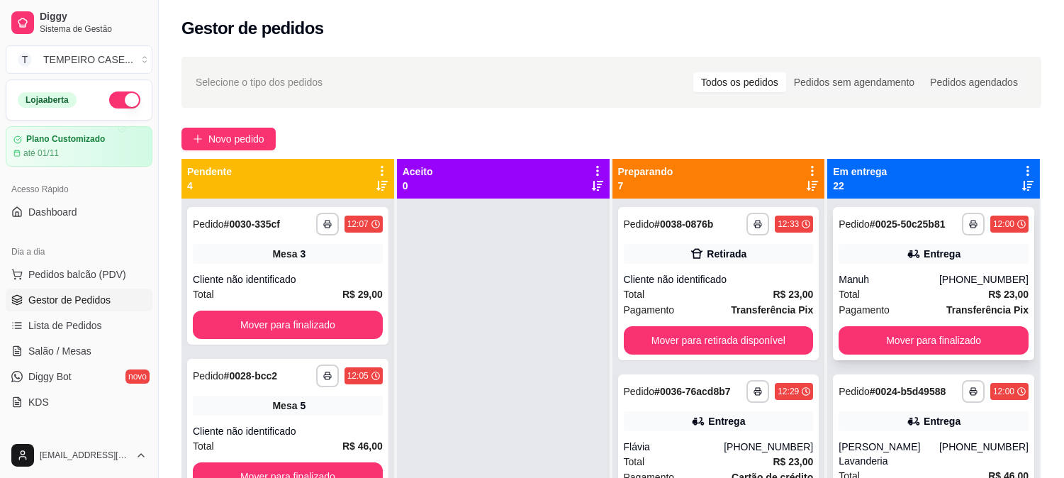
click at [909, 286] on div "Total R$ 23,00" at bounding box center [933, 294] width 190 height 16
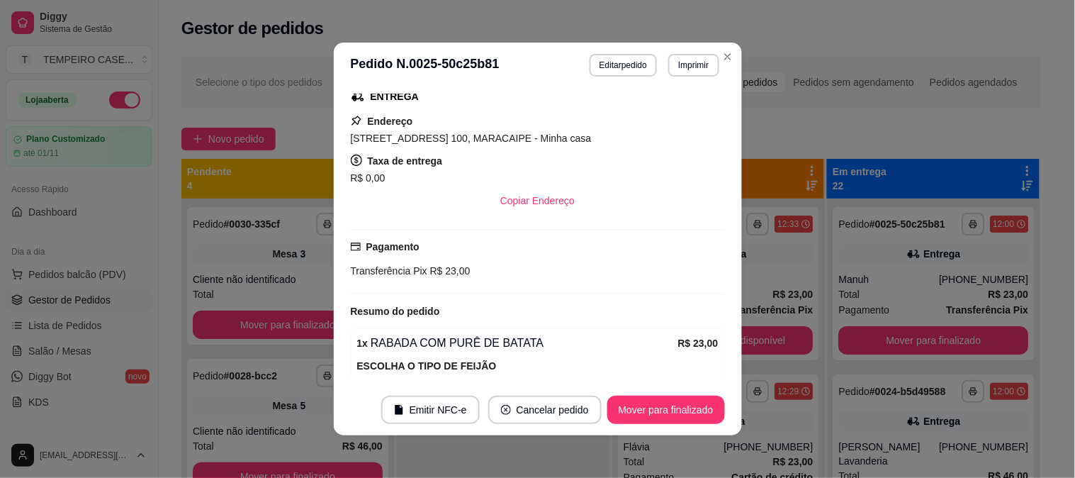
scroll to position [415, 0]
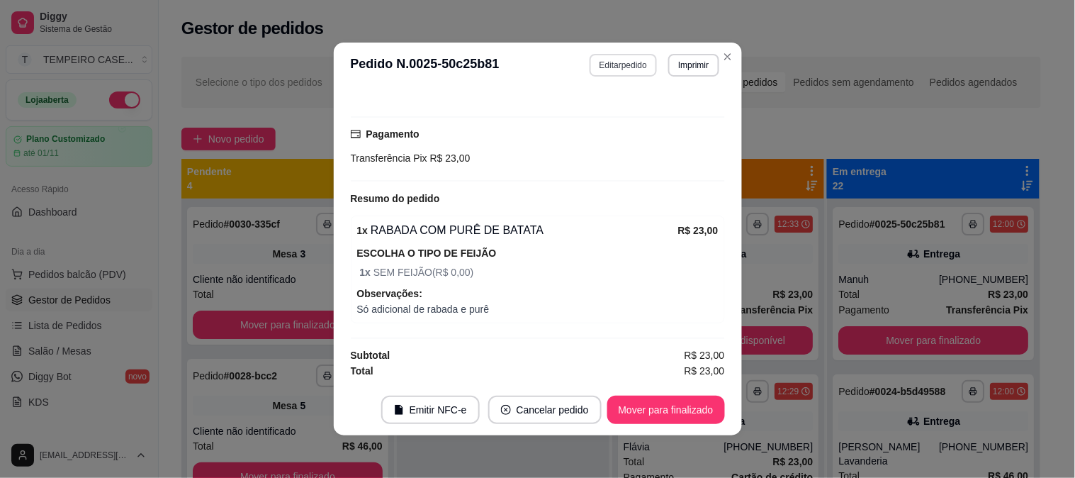
click at [624, 67] on button "Editar pedido" at bounding box center [623, 65] width 67 height 23
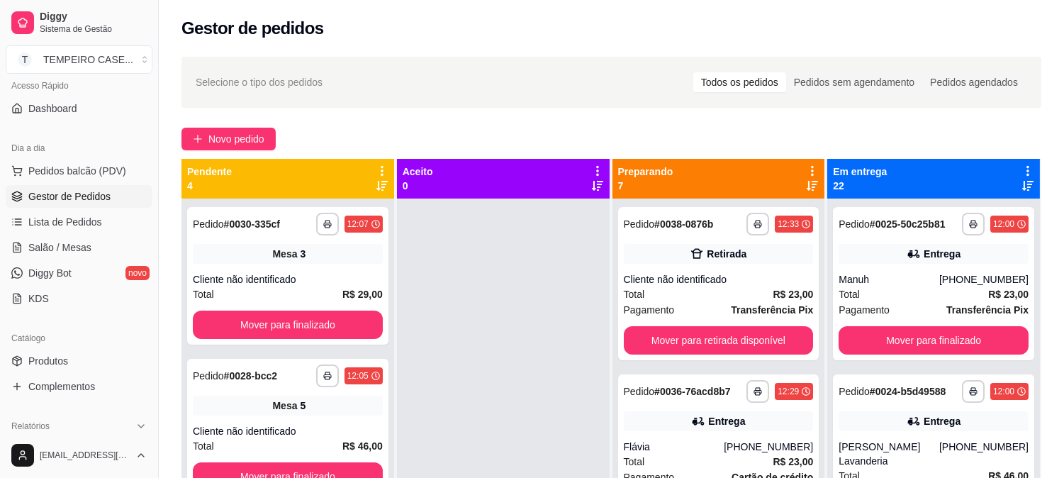
scroll to position [315, 0]
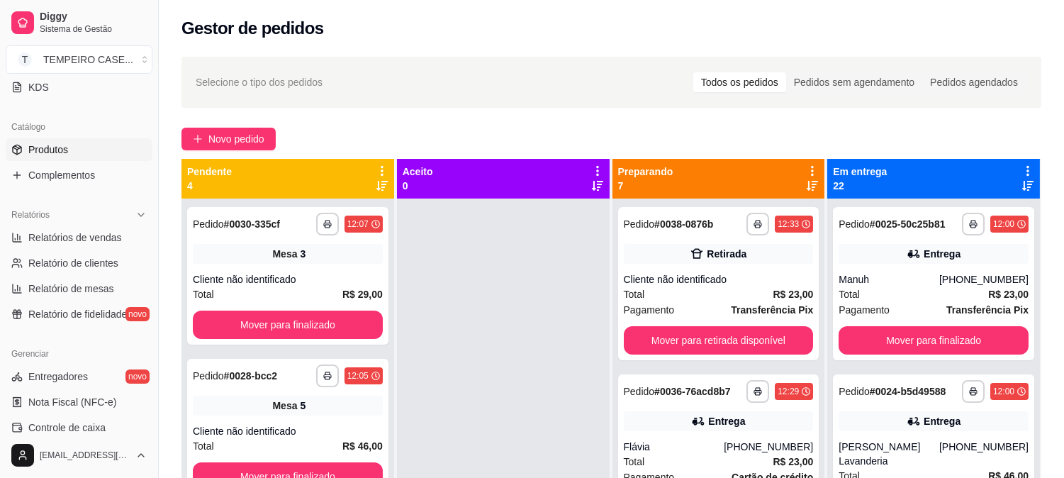
click at [45, 150] on span "Produtos" at bounding box center [48, 149] width 40 height 14
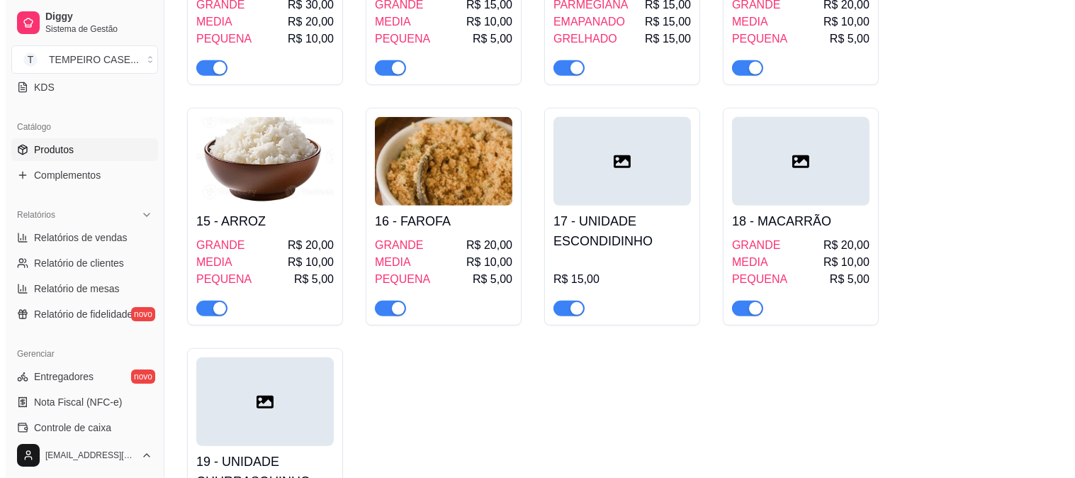
scroll to position [1575, 0]
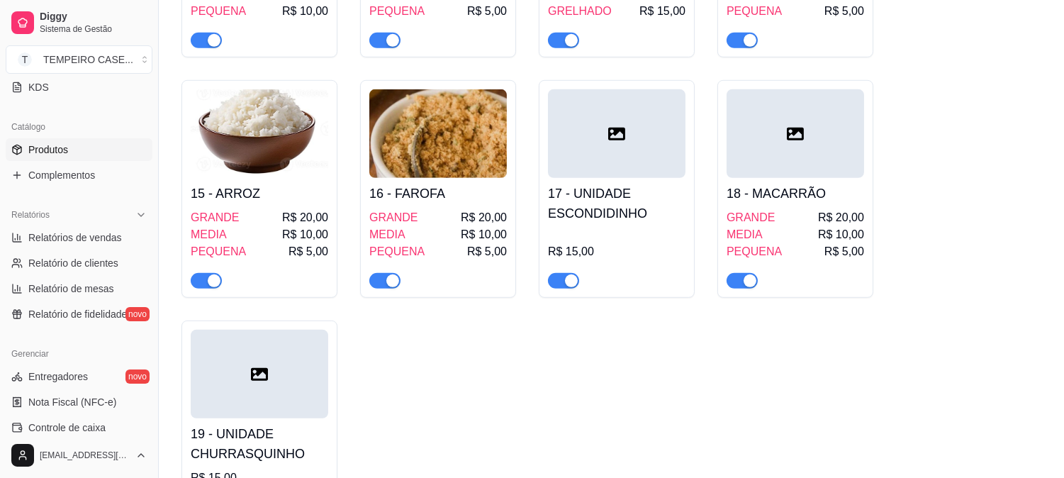
click at [231, 366] on div at bounding box center [259, 374] width 137 height 89
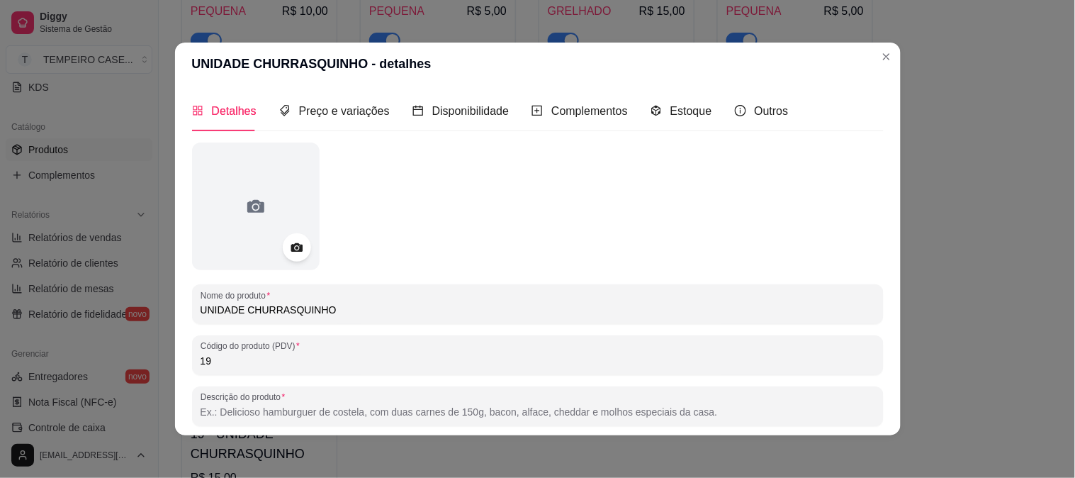
click at [296, 310] on input "UNIDADE CHURRASQUINHO" at bounding box center [538, 310] width 675 height 14
click at [295, 309] on input "UNIDADE CHURRASQUINHO" at bounding box center [538, 310] width 675 height 14
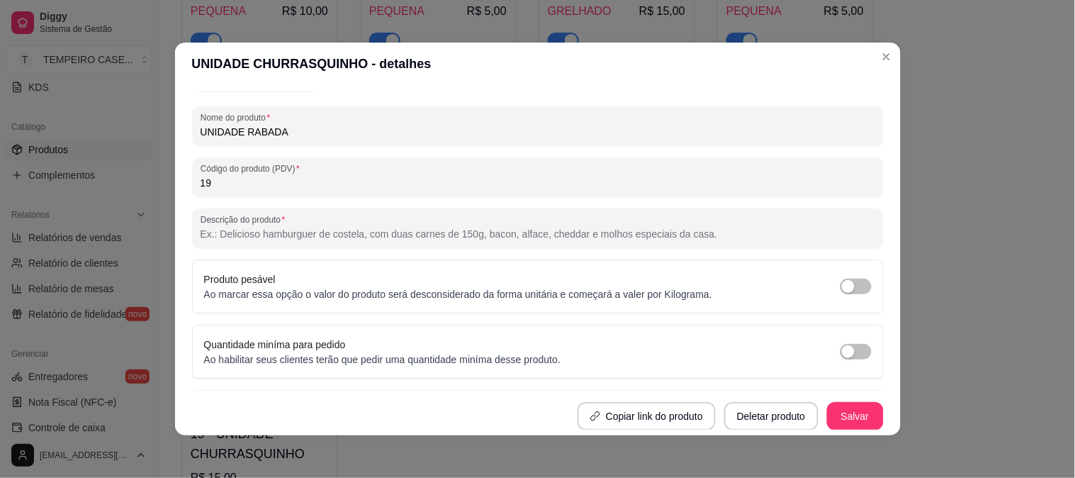
scroll to position [3, 0]
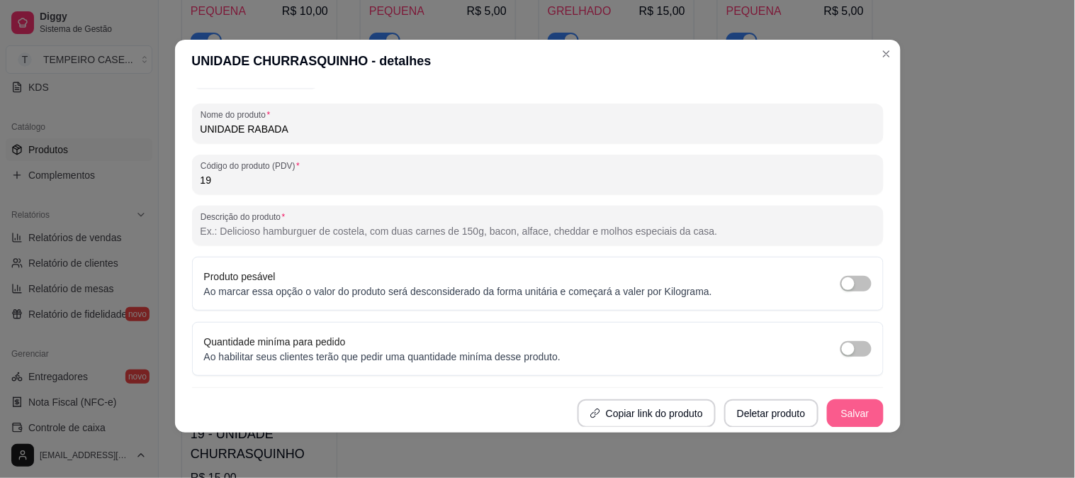
type input "UNIDADE RABADA"
click at [841, 412] on button "Salvar" at bounding box center [855, 413] width 57 height 28
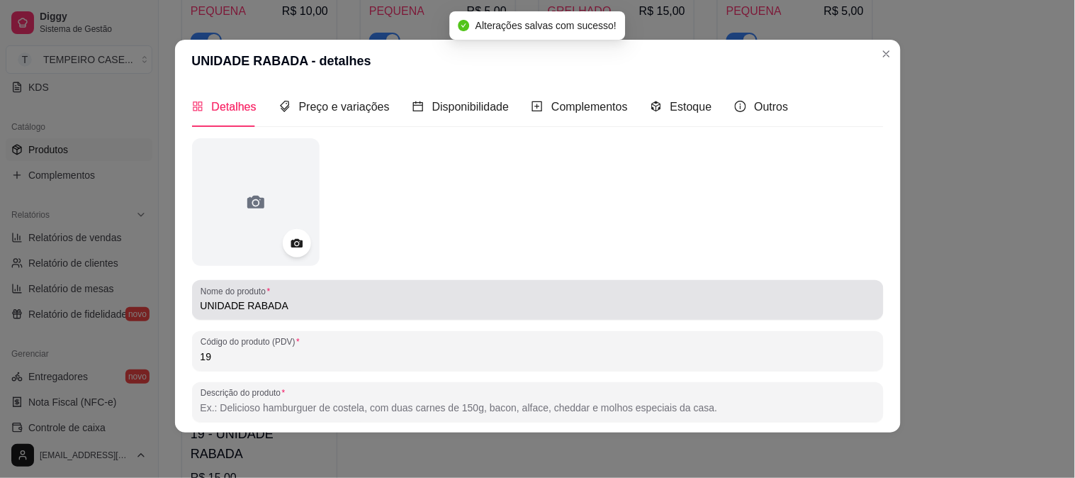
scroll to position [0, 0]
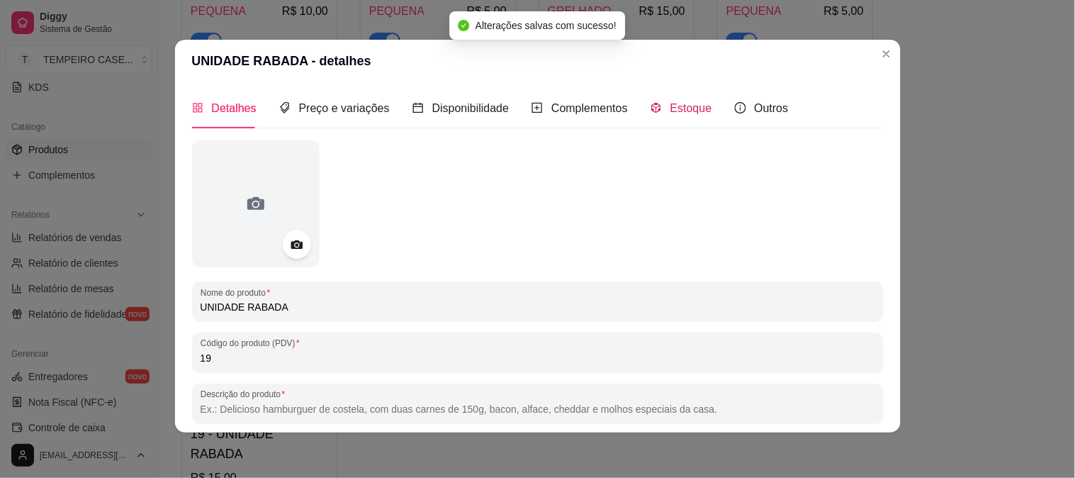
click at [651, 114] on span at bounding box center [656, 108] width 11 height 12
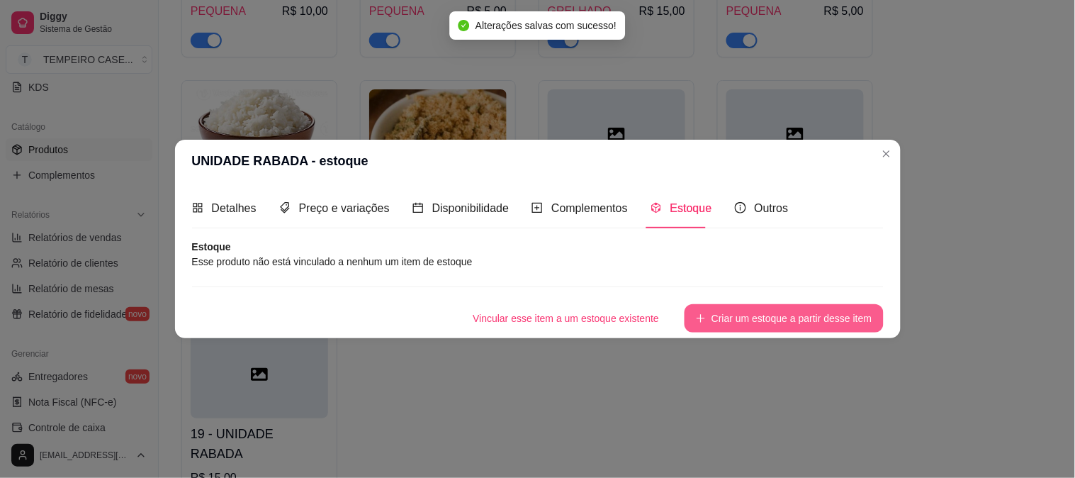
click at [772, 313] on button "Criar um estoque a partir desse item" at bounding box center [784, 318] width 198 height 28
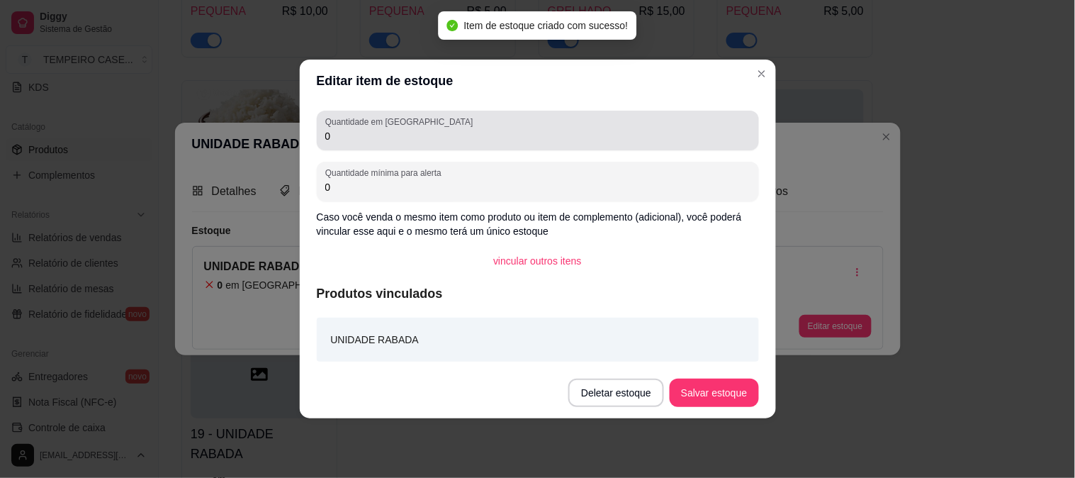
click at [401, 133] on input "0" at bounding box center [537, 136] width 425 height 14
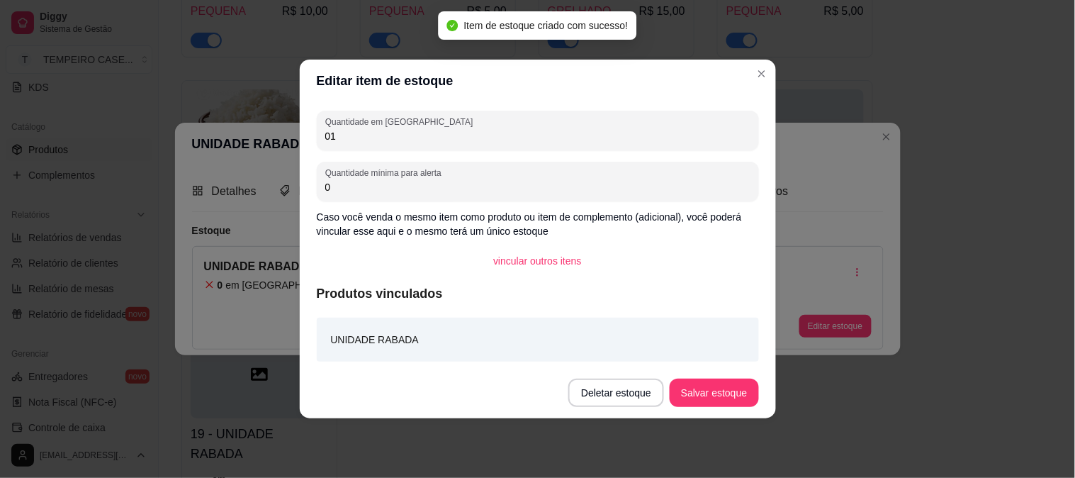
type input "0"
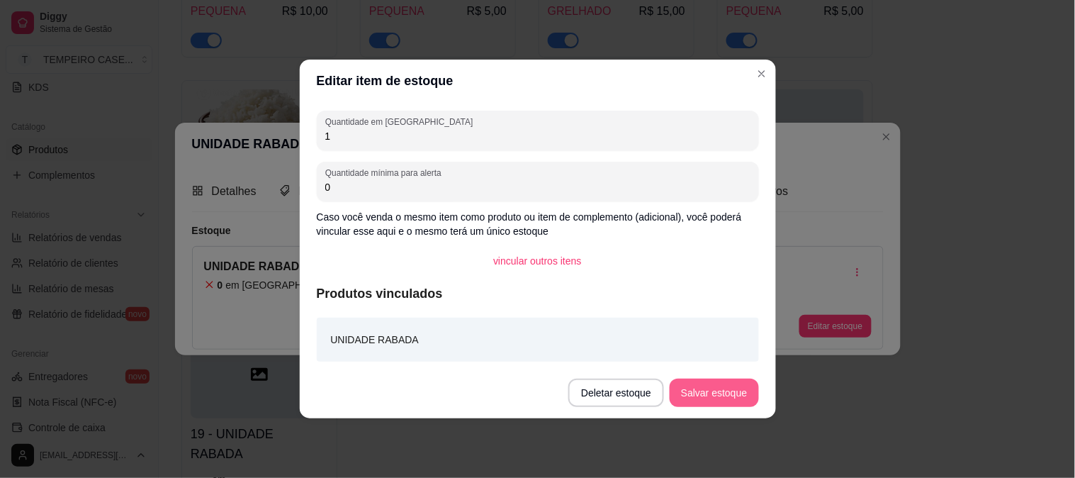
type input "1"
click at [748, 395] on button "Salvar estoque" at bounding box center [714, 392] width 89 height 28
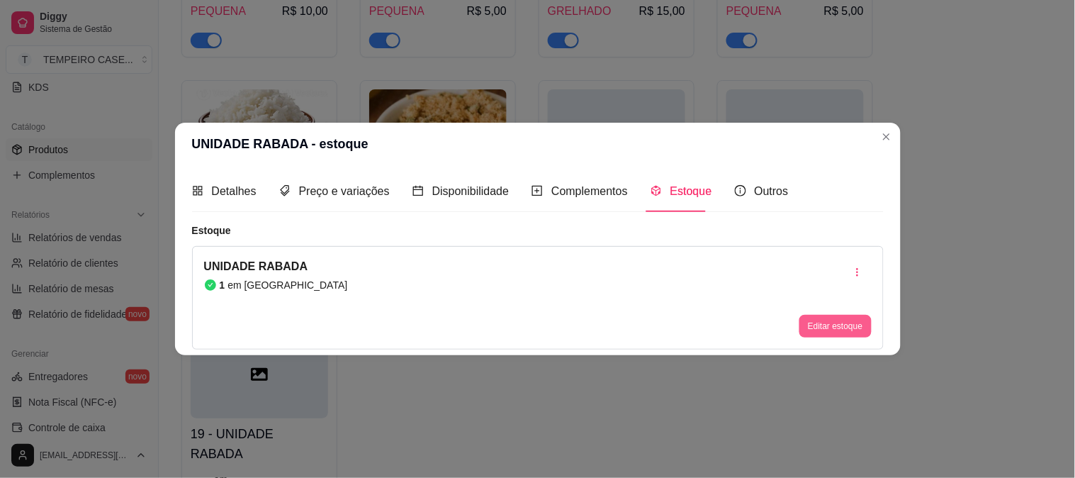
click at [826, 330] on button "Editar estoque" at bounding box center [835, 326] width 72 height 23
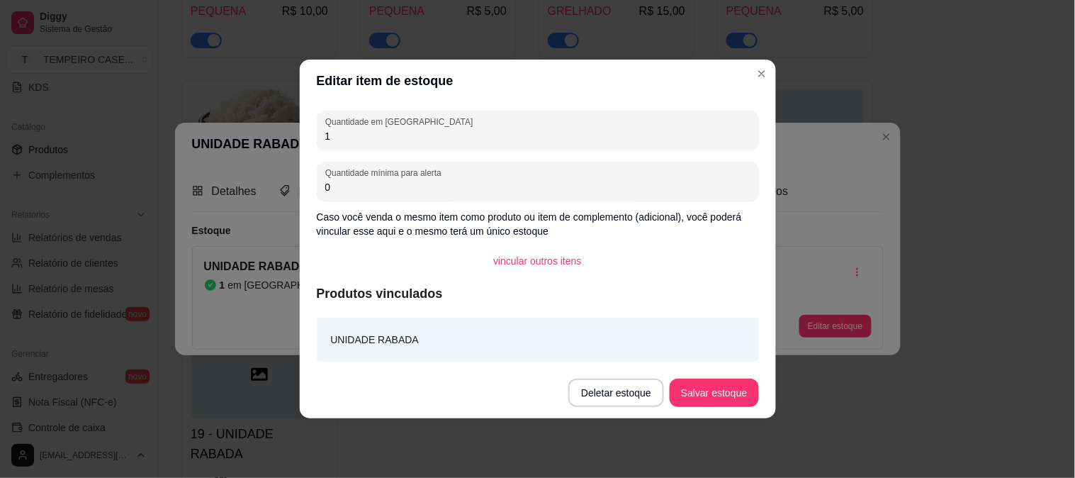
click at [457, 343] on div "UNIDADE RABADA" at bounding box center [538, 339] width 442 height 44
click at [704, 393] on button "Salvar estoque" at bounding box center [714, 392] width 89 height 28
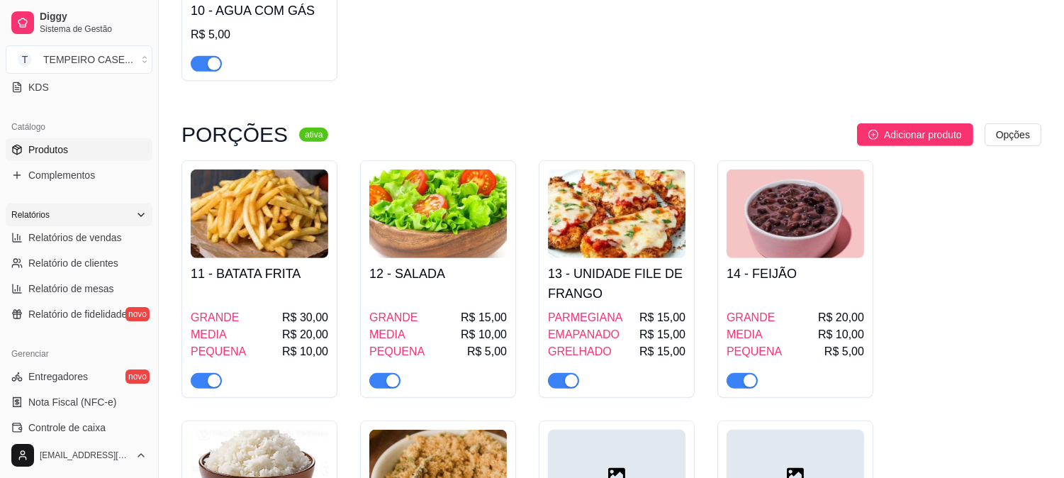
scroll to position [157, 0]
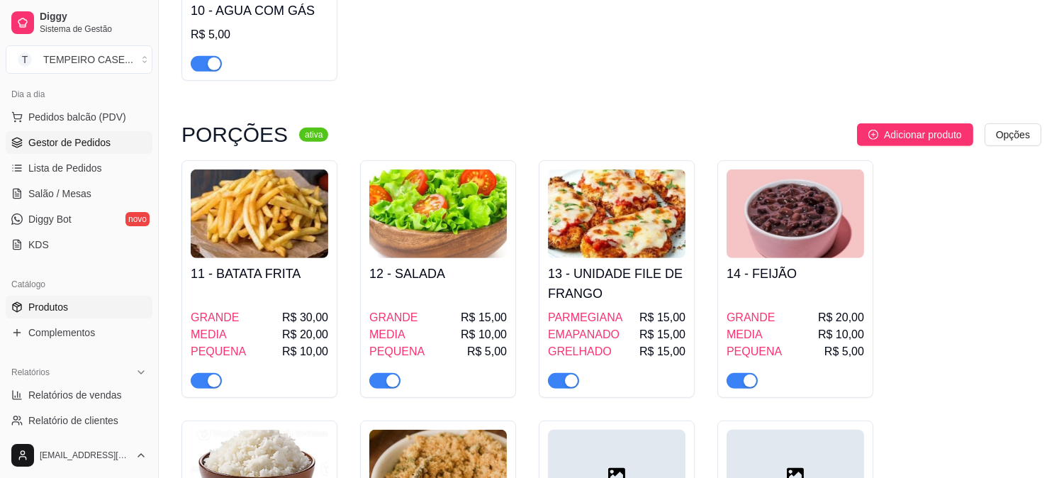
click at [83, 144] on span "Gestor de Pedidos" at bounding box center [69, 142] width 82 height 14
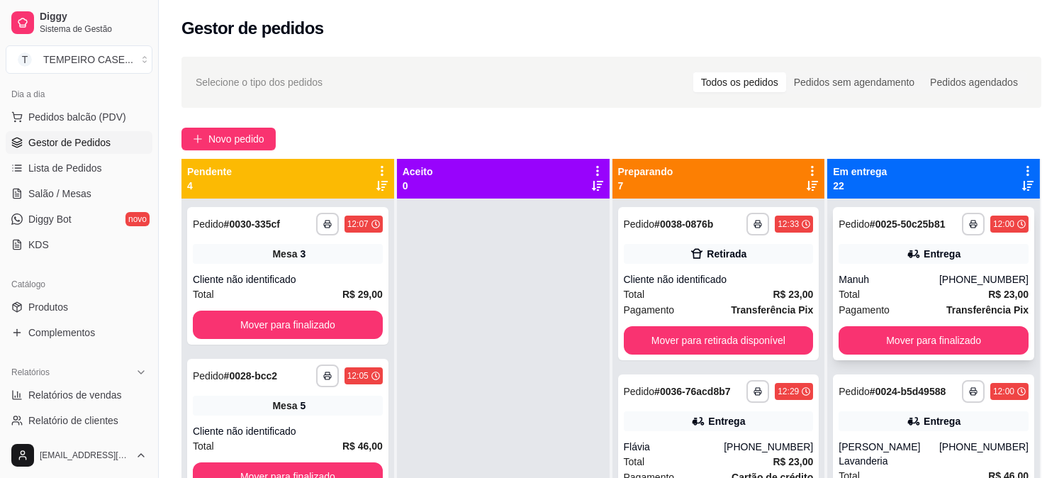
click at [884, 232] on div "**********" at bounding box center [933, 224] width 190 height 23
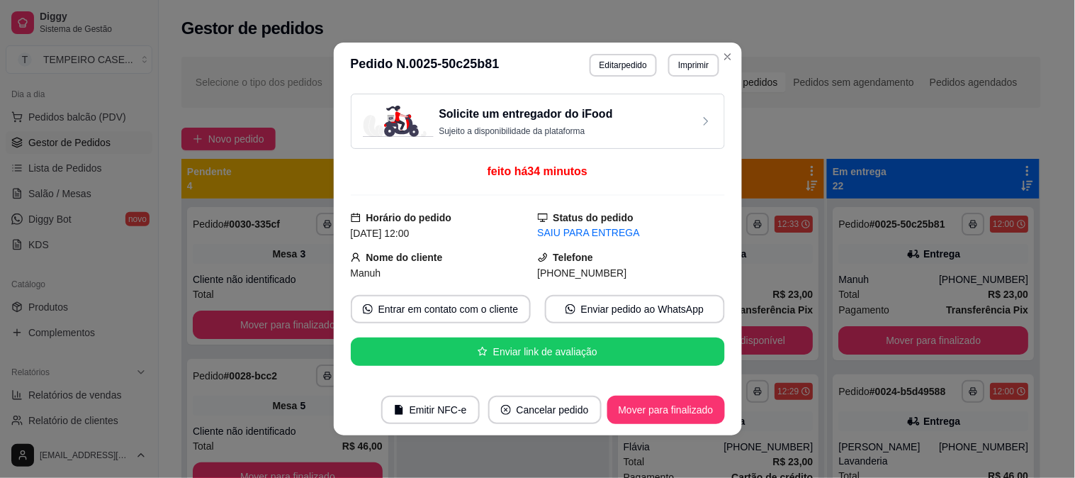
click at [607, 68] on button "Editar pedido" at bounding box center [623, 65] width 67 height 23
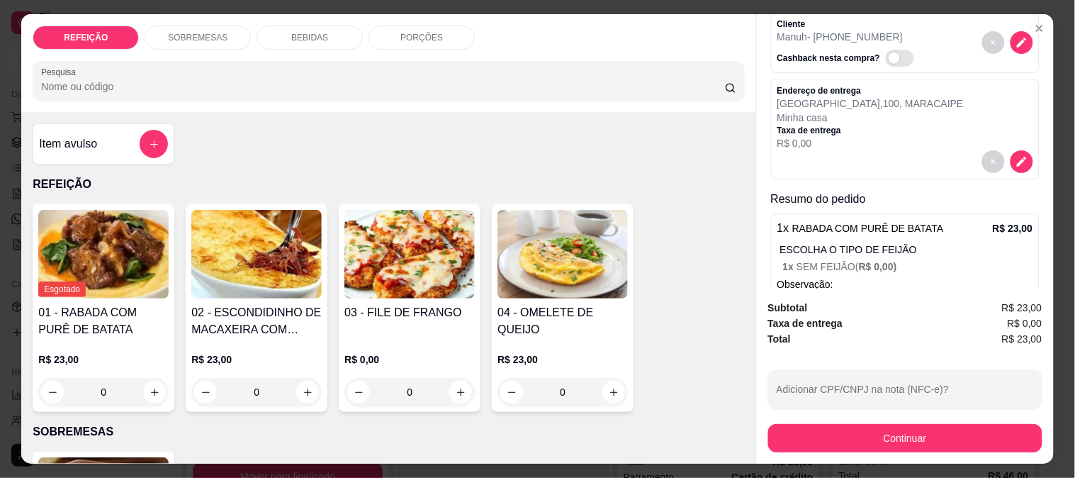
scroll to position [159, 0]
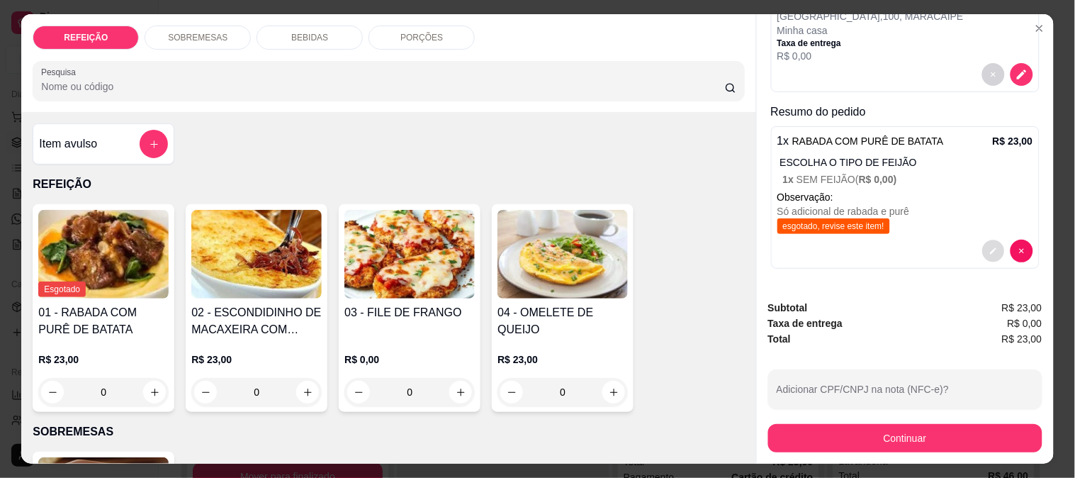
click at [989, 247] on icon "decrease-product-quantity" at bounding box center [993, 251] width 9 height 9
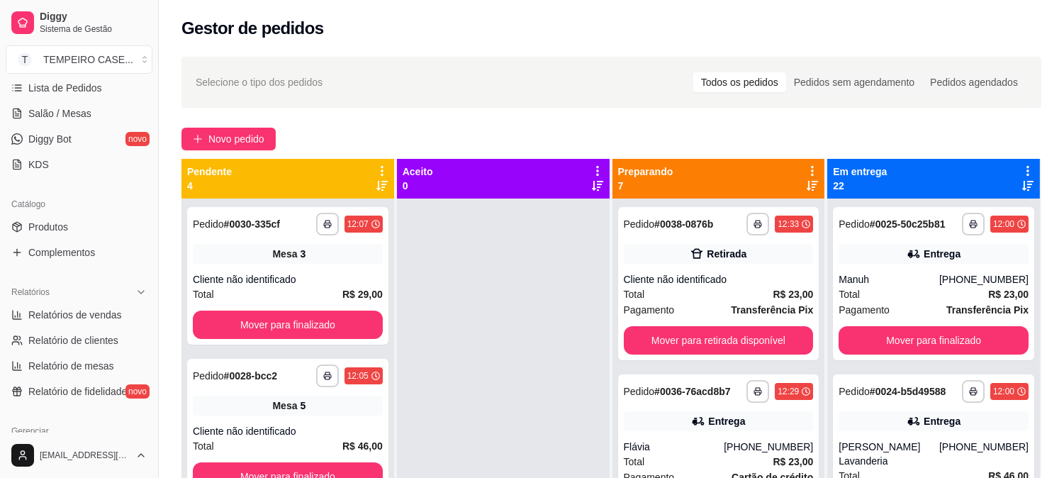
scroll to position [236, 0]
click at [36, 230] on span "Produtos" at bounding box center [48, 228] width 40 height 14
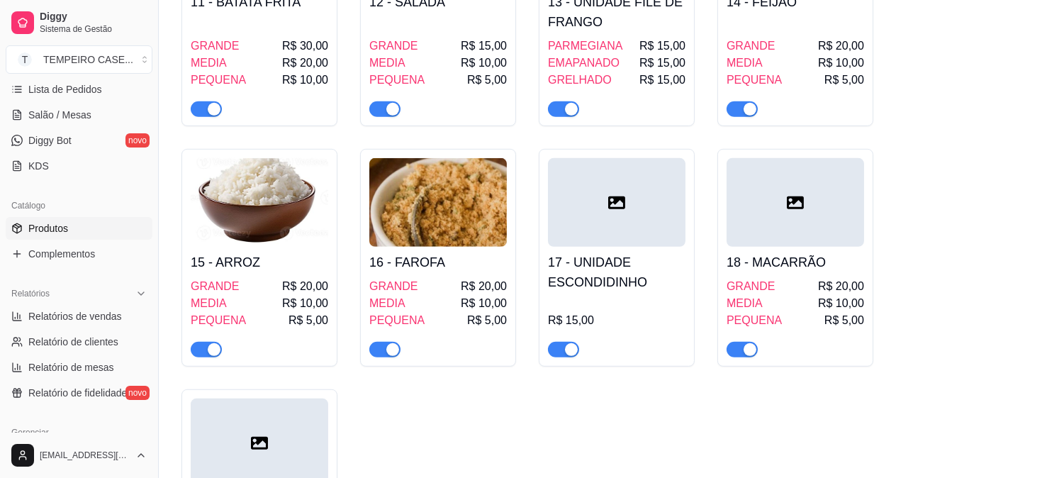
scroll to position [1665, 0]
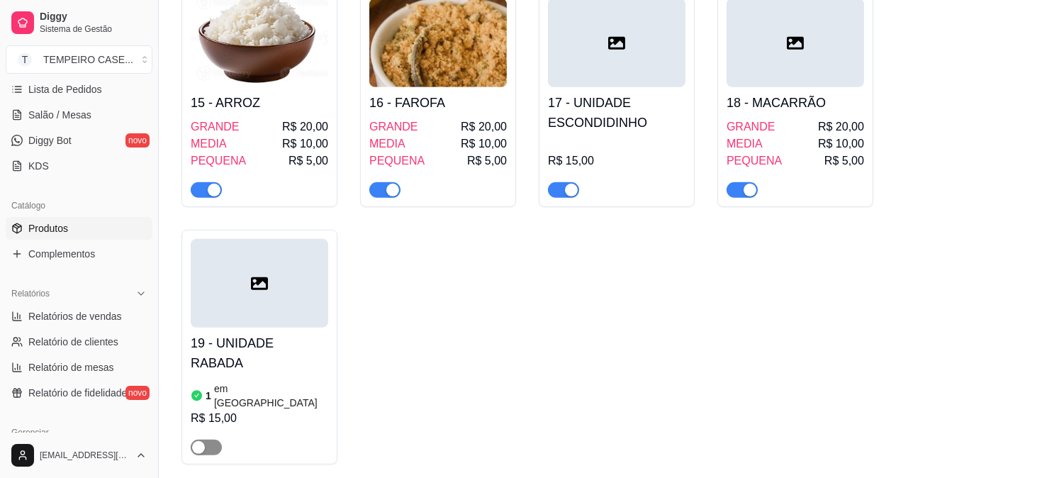
click at [206, 439] on span "button" at bounding box center [206, 447] width 31 height 16
click at [572, 184] on div "button" at bounding box center [571, 190] width 13 height 13
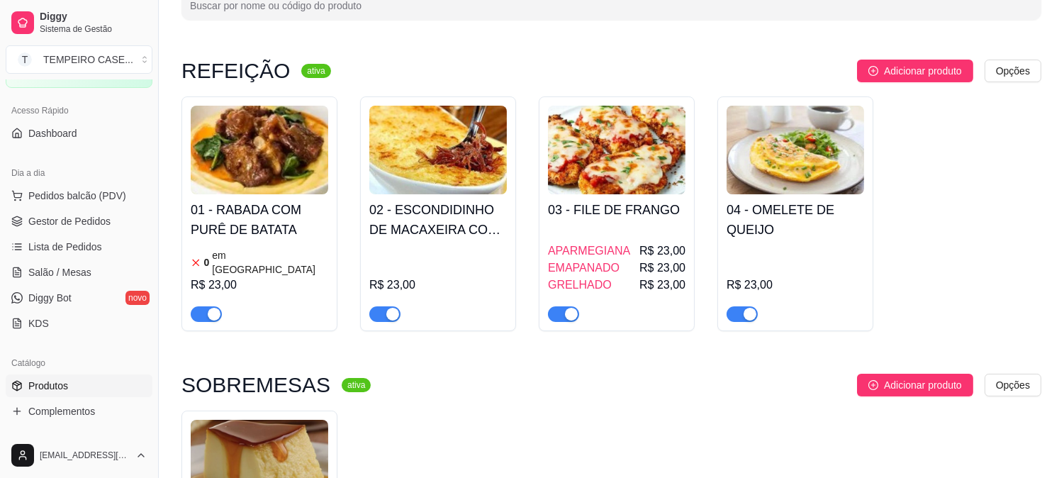
scroll to position [90, 0]
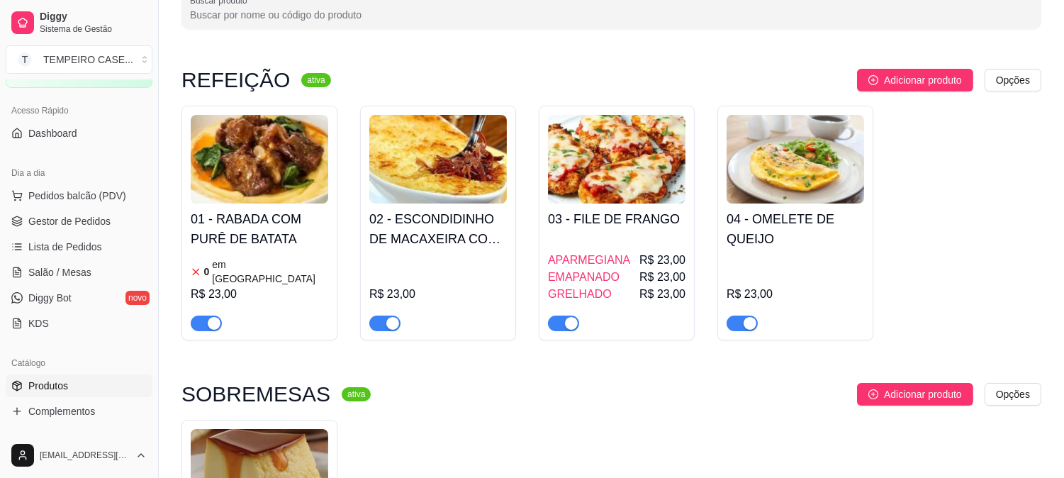
click at [458, 263] on div "R$ 23,00" at bounding box center [437, 292] width 137 height 77
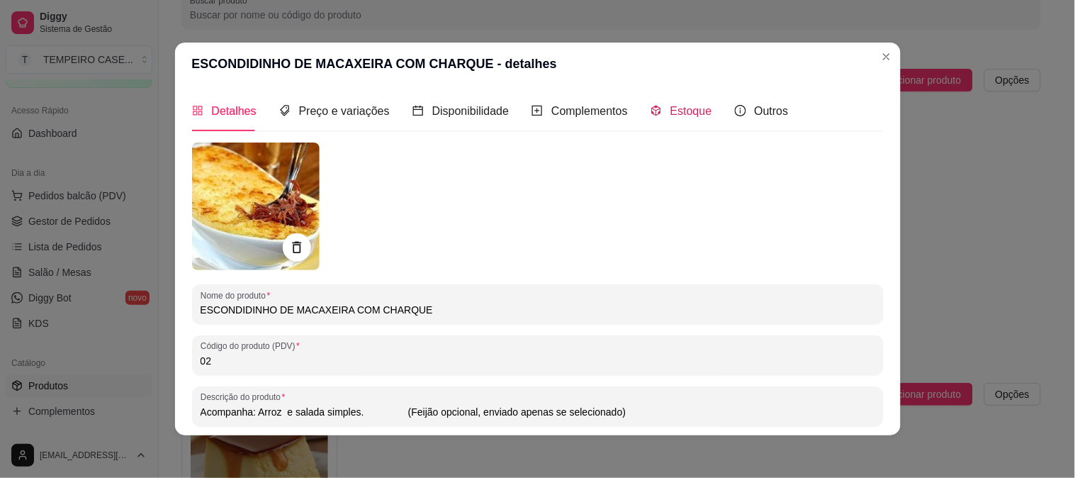
click at [656, 114] on div "Estoque" at bounding box center [682, 111] width 62 height 18
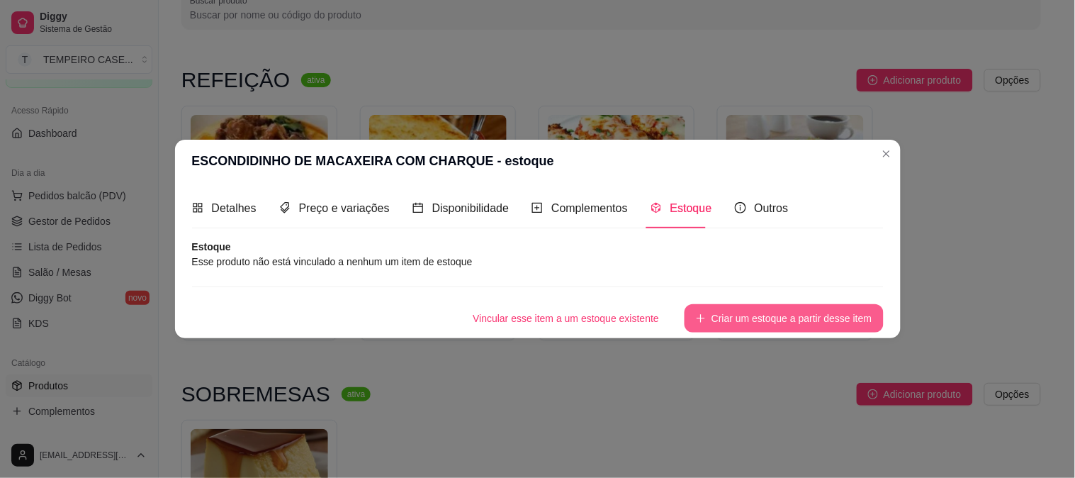
click at [731, 316] on button "Criar um estoque a partir desse item" at bounding box center [784, 318] width 198 height 28
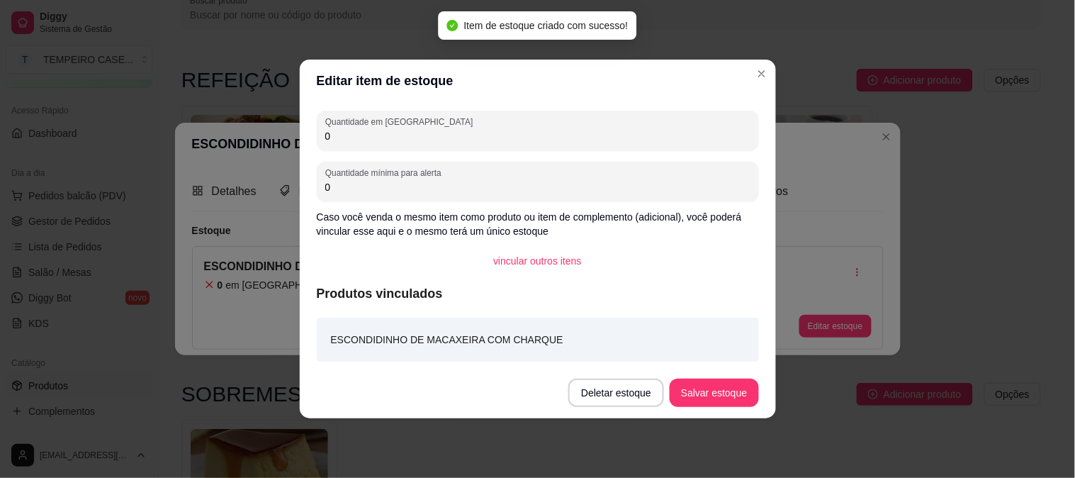
drag, startPoint x: 350, startPoint y: 136, endPoint x: 295, endPoint y: 133, distance: 55.3
click at [295, 133] on div "Editar item de estoque Quantidade em estoque 0 Quantidade mínima para alerta 0 …" at bounding box center [537, 239] width 1075 height 478
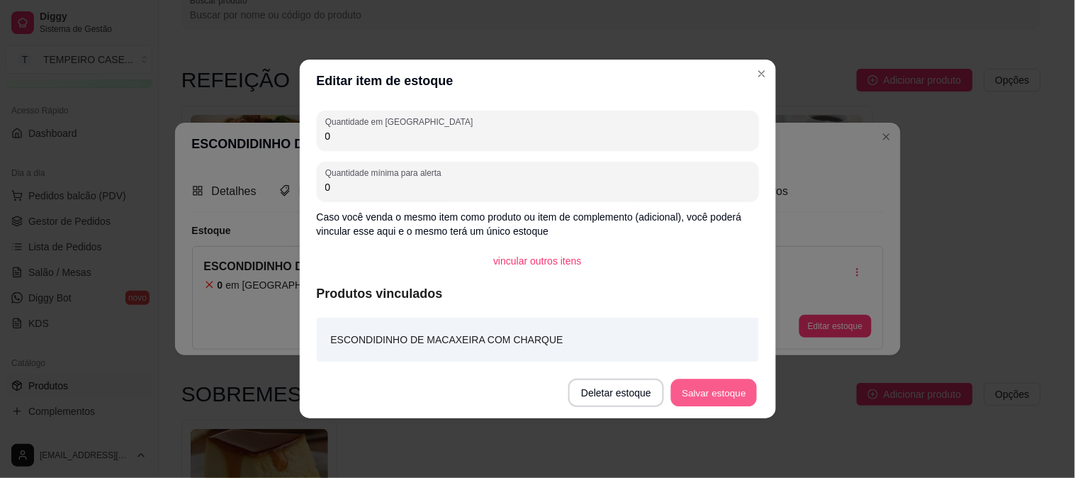
click at [735, 395] on button "Salvar estoque" at bounding box center [714, 393] width 86 height 28
click at [696, 381] on button "Salvar estoque" at bounding box center [714, 392] width 89 height 28
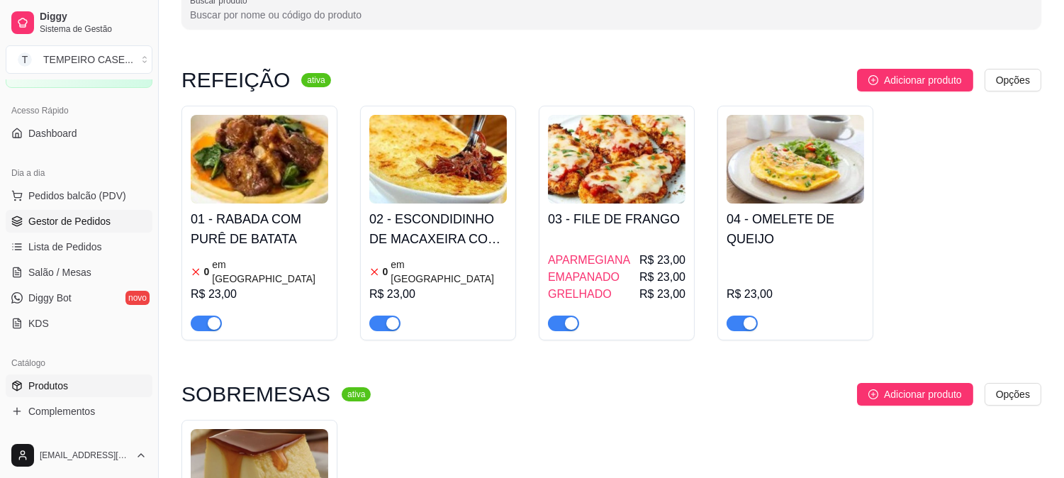
click at [64, 218] on span "Gestor de Pedidos" at bounding box center [69, 221] width 82 height 14
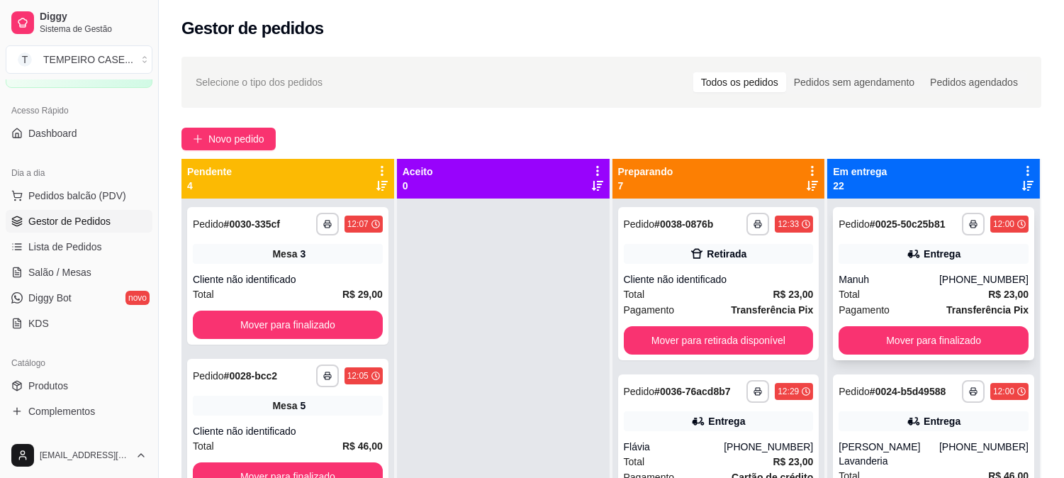
click at [939, 273] on div "(81) 99986-7599" at bounding box center [983, 279] width 89 height 14
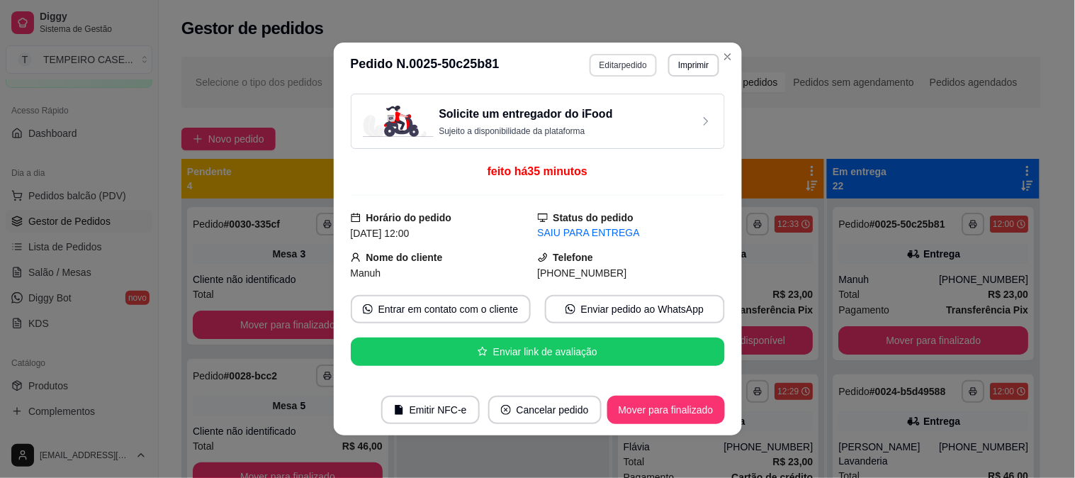
click at [612, 68] on button "Editar pedido" at bounding box center [623, 65] width 67 height 23
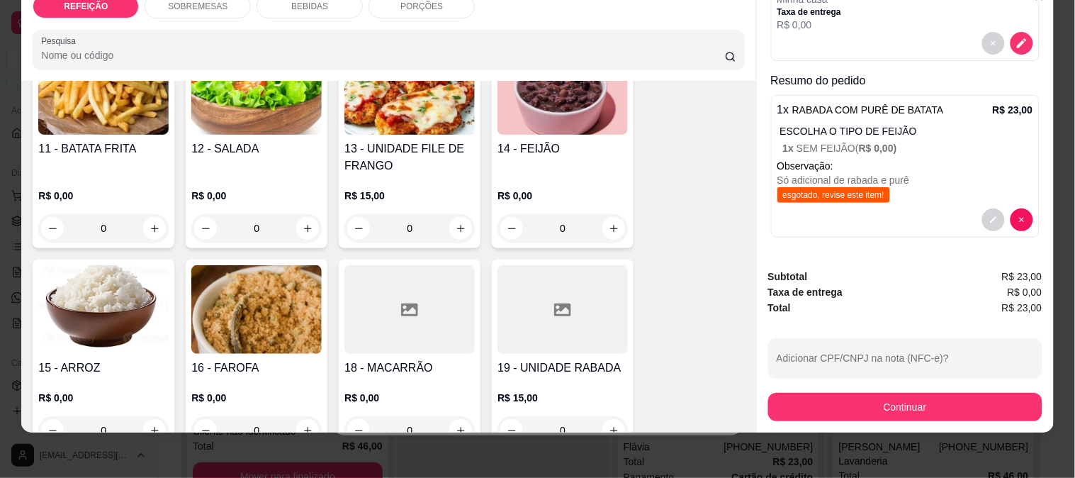
scroll to position [1089, 0]
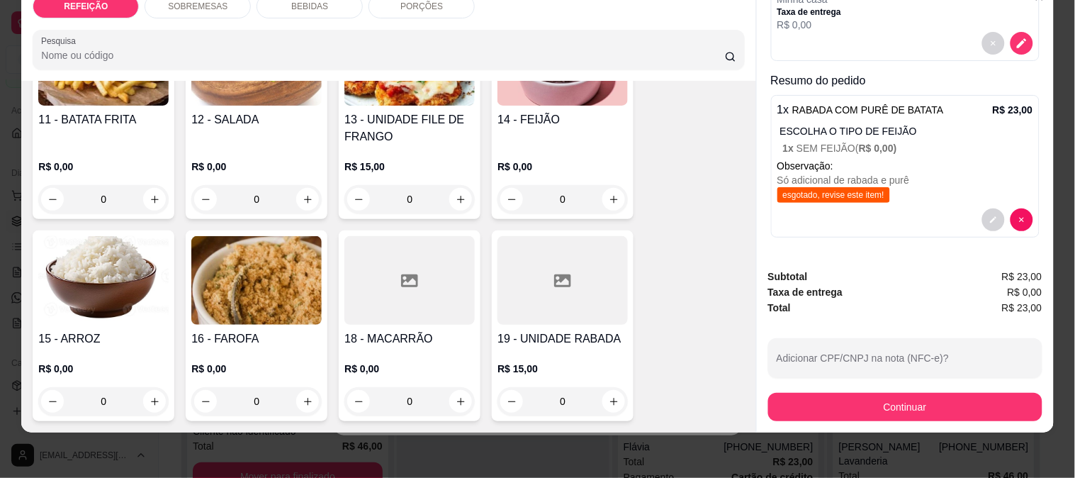
click at [556, 293] on div at bounding box center [562, 280] width 130 height 89
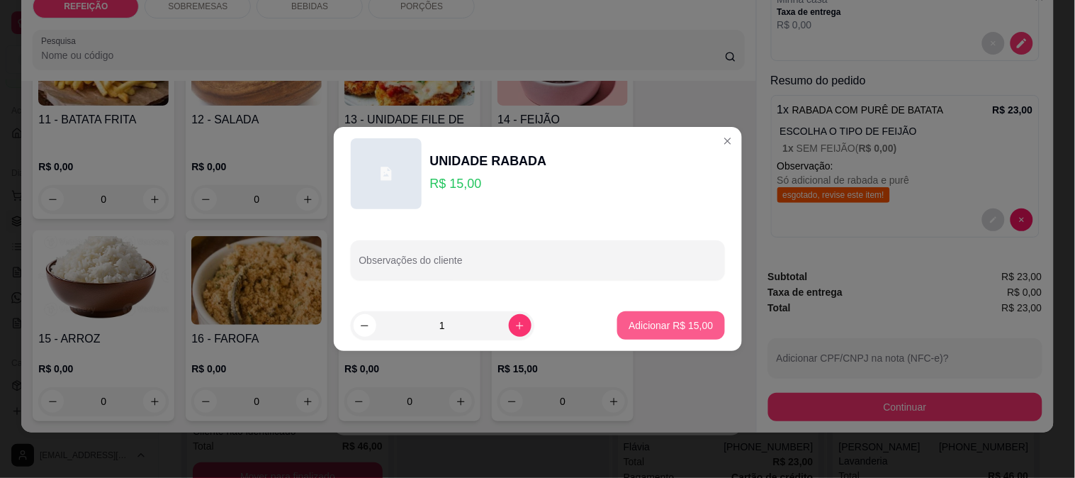
click at [668, 322] on p "Adicionar R$ 15,00" at bounding box center [671, 325] width 84 height 14
type input "1"
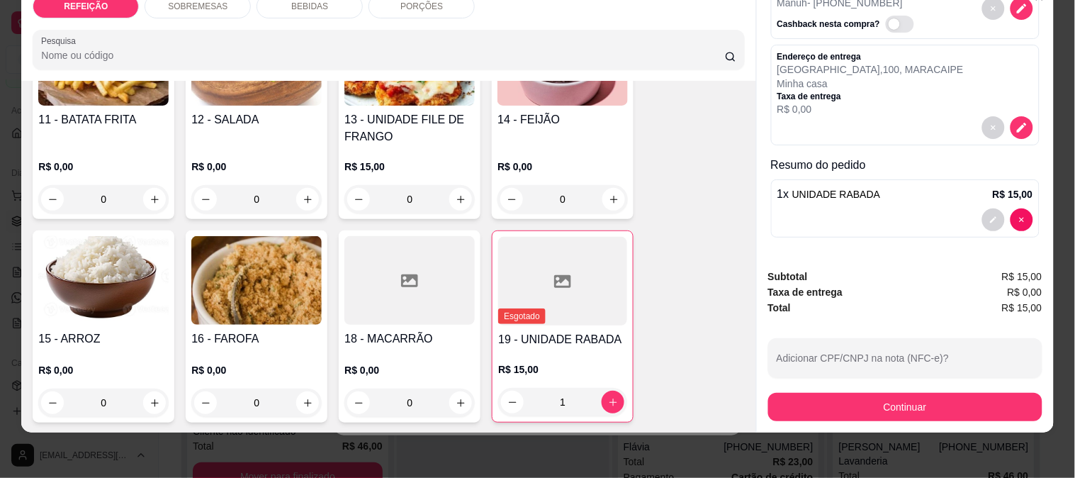
scroll to position [74, 0]
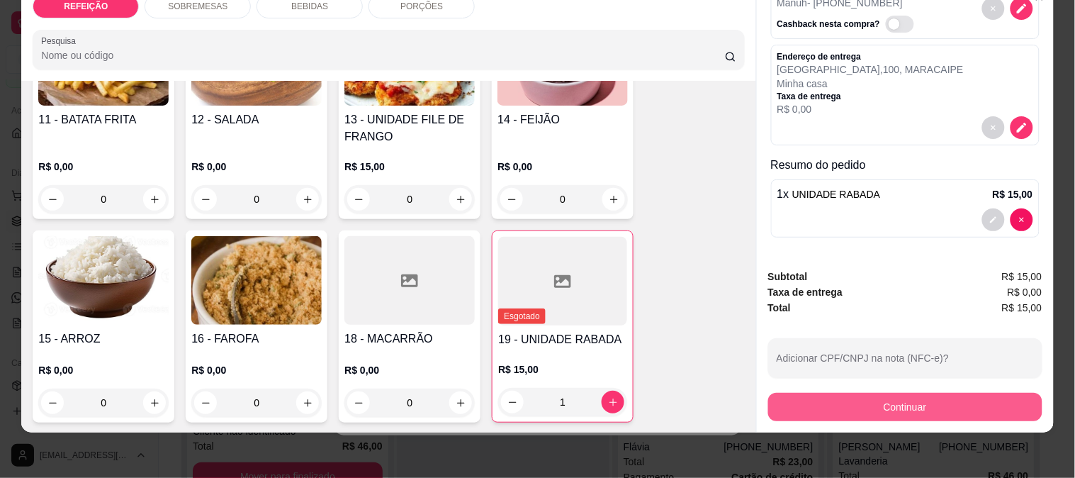
click at [892, 400] on button "Continuar" at bounding box center [905, 407] width 274 height 28
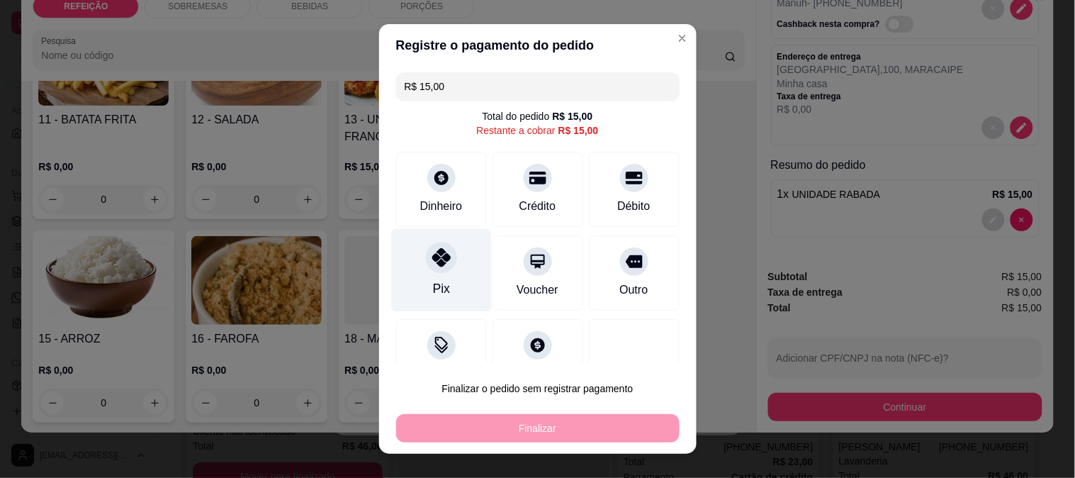
click at [432, 261] on icon at bounding box center [441, 257] width 18 height 18
type input "R$ 0,00"
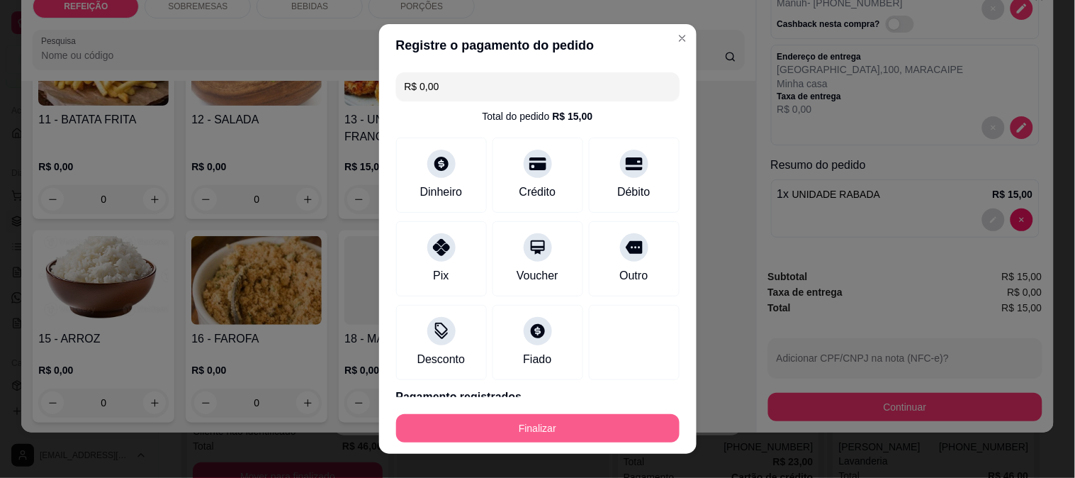
click at [495, 431] on button "Finalizar" at bounding box center [537, 428] width 283 height 28
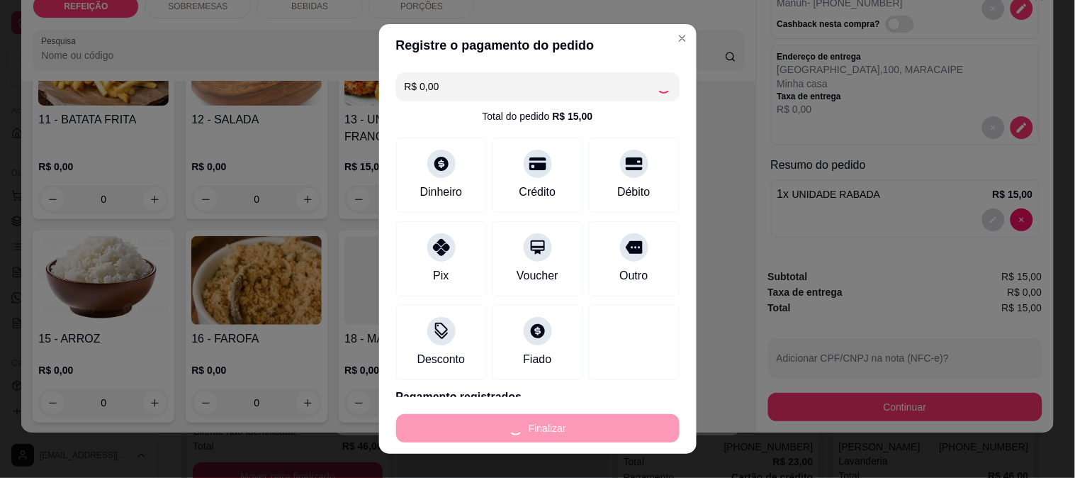
type input "0"
type input "-R$ 15,00"
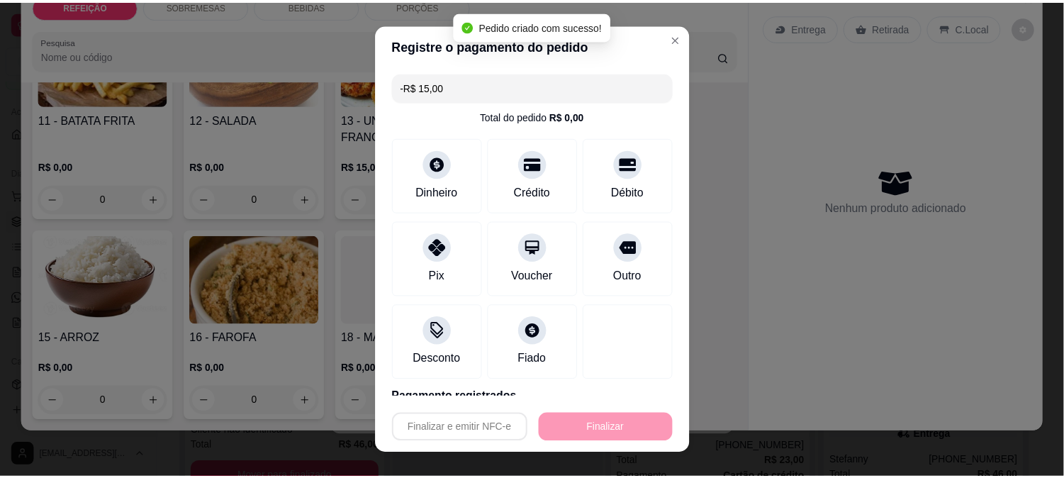
scroll to position [0, 0]
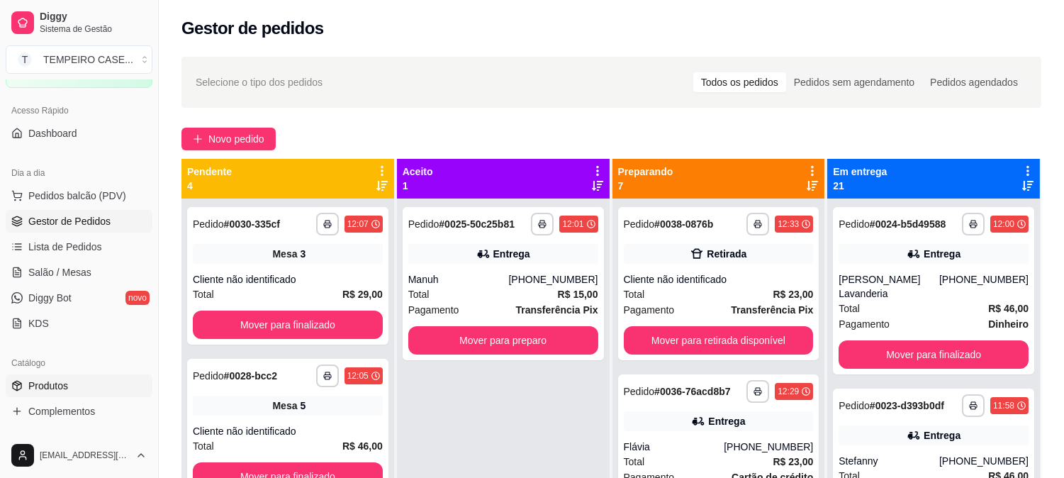
click at [57, 381] on span "Produtos" at bounding box center [48, 385] width 40 height 14
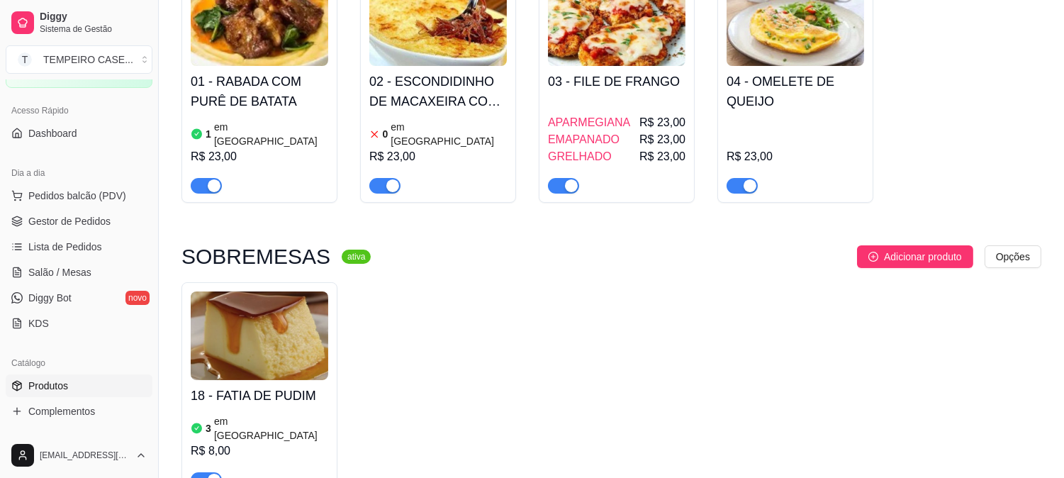
scroll to position [157, 0]
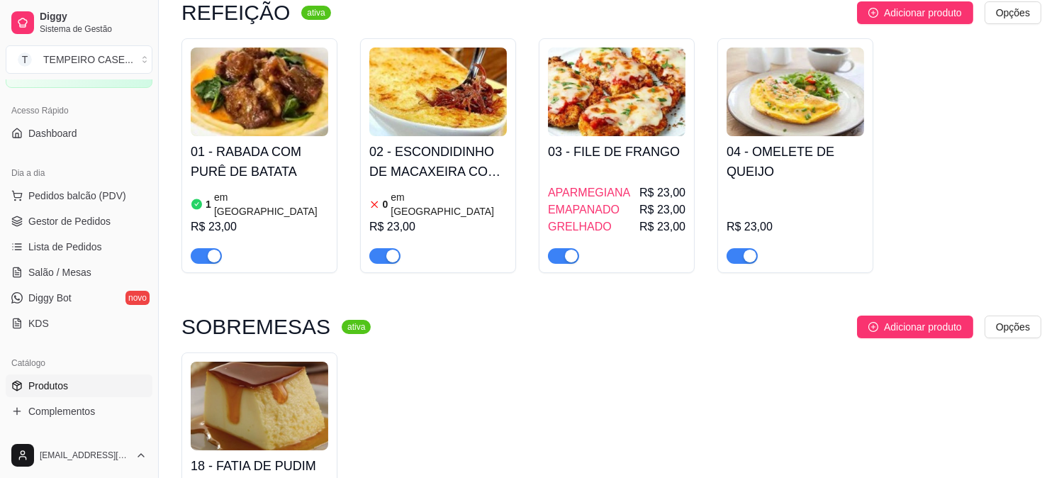
click at [305, 218] on div "R$ 23,00" at bounding box center [259, 226] width 137 height 17
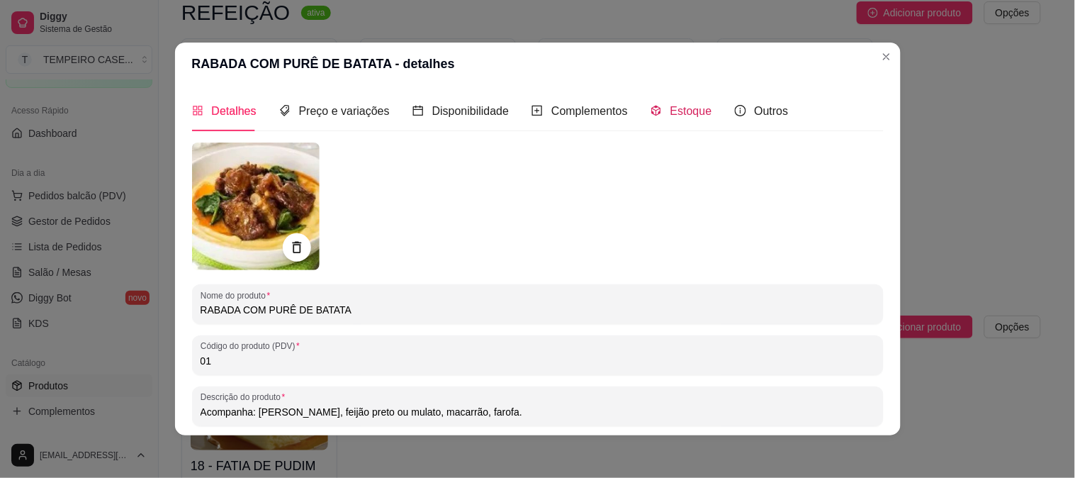
click at [683, 105] on span "Estoque" at bounding box center [691, 111] width 42 height 12
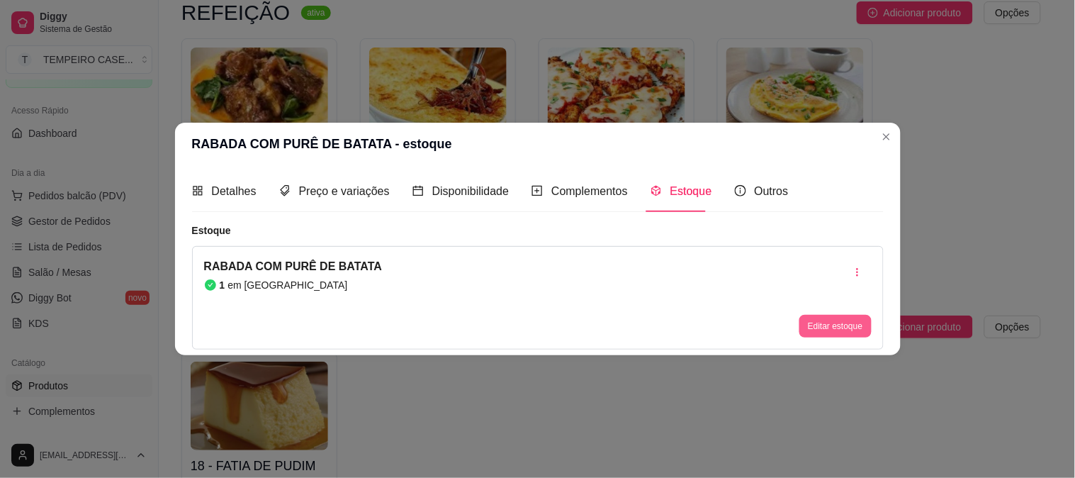
click at [838, 328] on button "Editar estoque" at bounding box center [835, 326] width 72 height 23
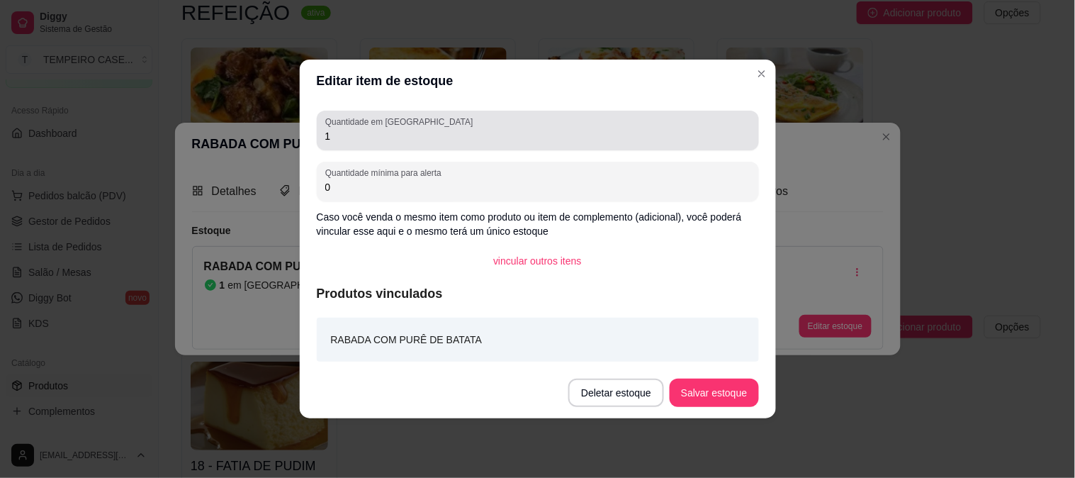
drag, startPoint x: 330, startPoint y: 145, endPoint x: 319, endPoint y: 145, distance: 10.6
click at [319, 145] on div "Quantidade em estoque 1" at bounding box center [538, 131] width 442 height 40
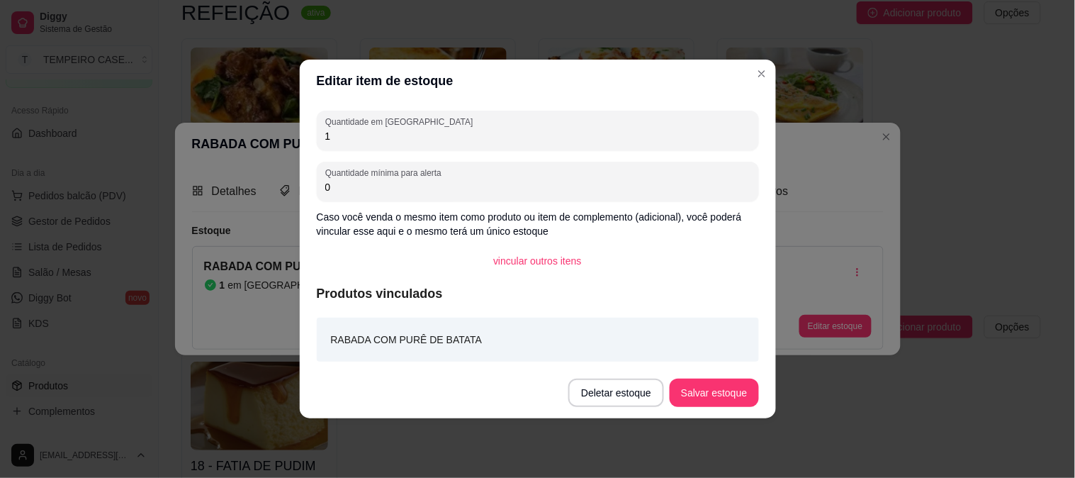
click at [328, 142] on input "1" at bounding box center [537, 136] width 425 height 14
type input "0"
click at [726, 393] on button "Salvar estoque" at bounding box center [714, 392] width 89 height 28
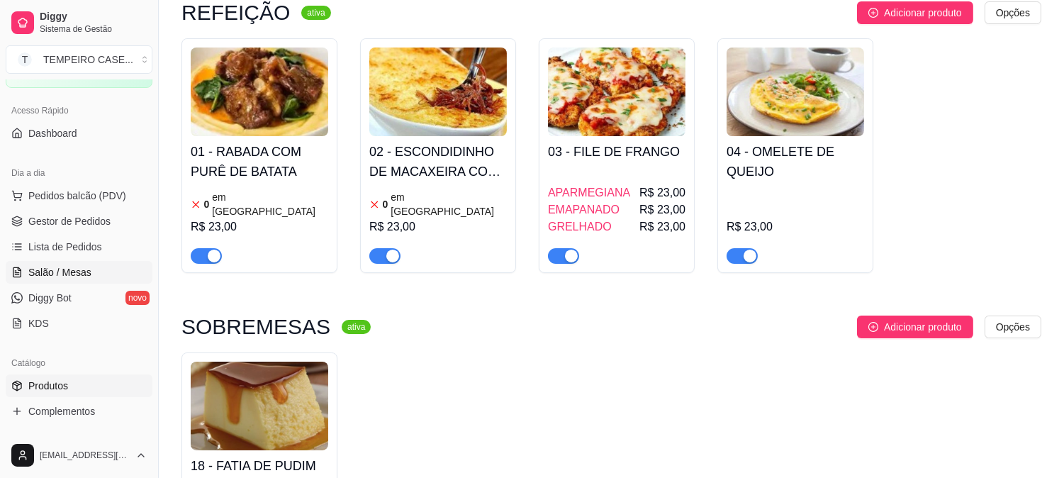
click at [55, 263] on link "Salão / Mesas" at bounding box center [79, 272] width 147 height 23
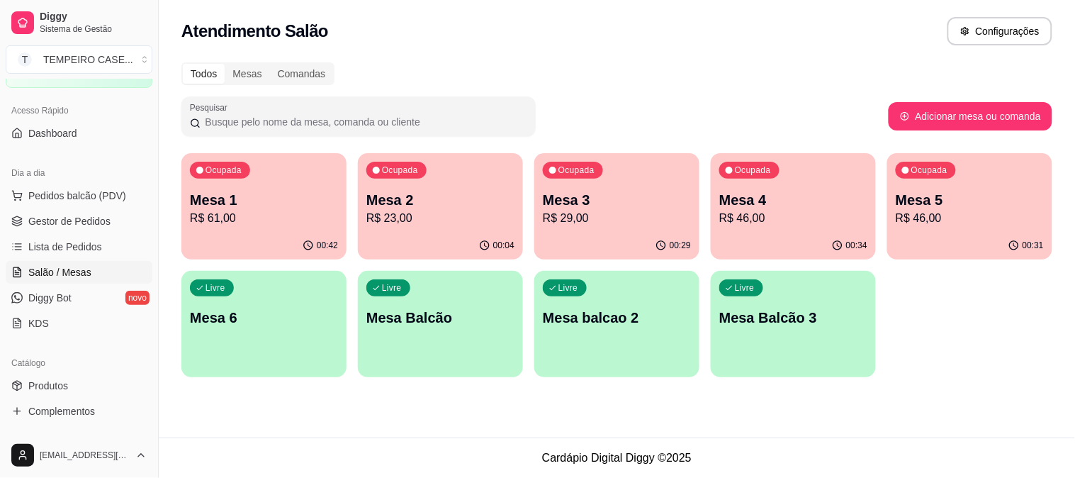
click at [944, 215] on p "R$ 46,00" at bounding box center [970, 218] width 148 height 17
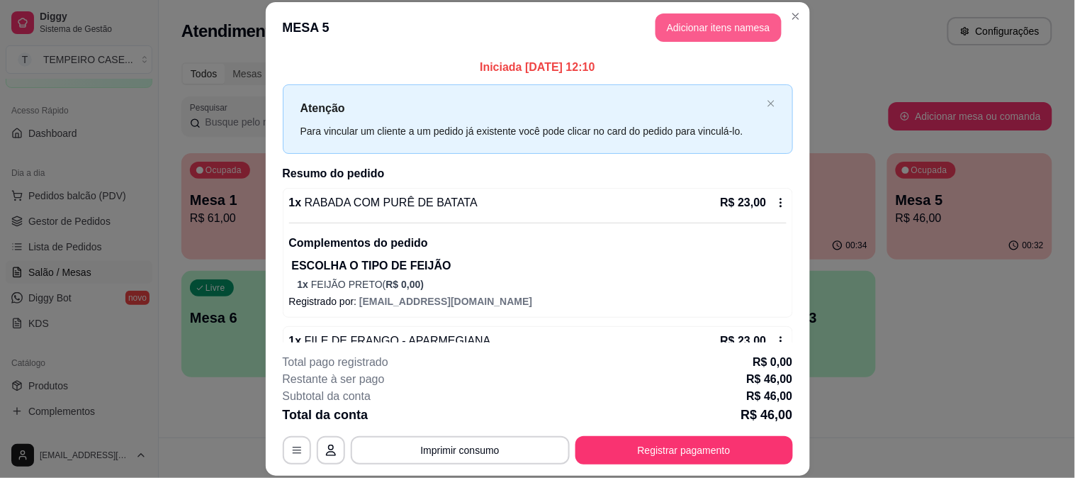
click at [677, 38] on button "Adicionar itens na mesa" at bounding box center [719, 27] width 126 height 28
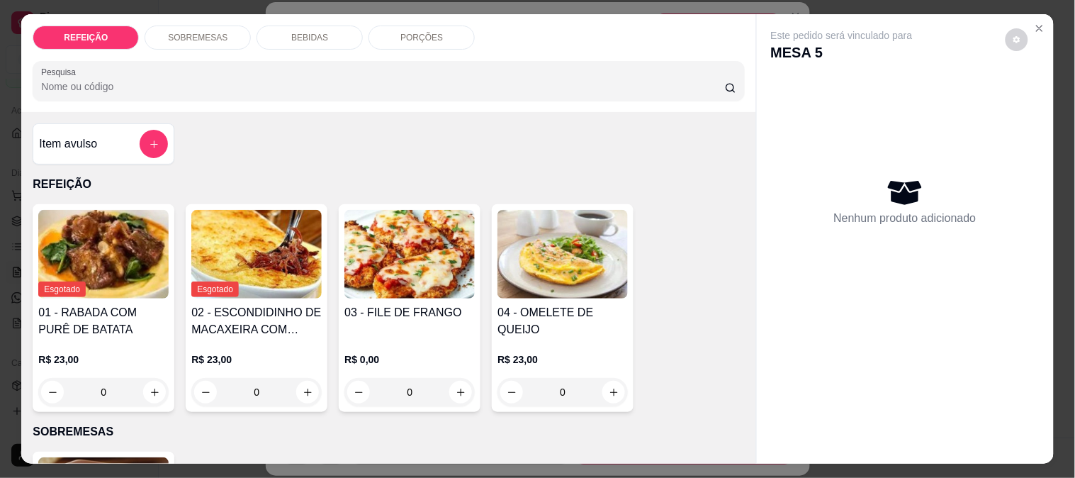
click at [305, 32] on p "BEBIDAS" at bounding box center [309, 37] width 37 height 11
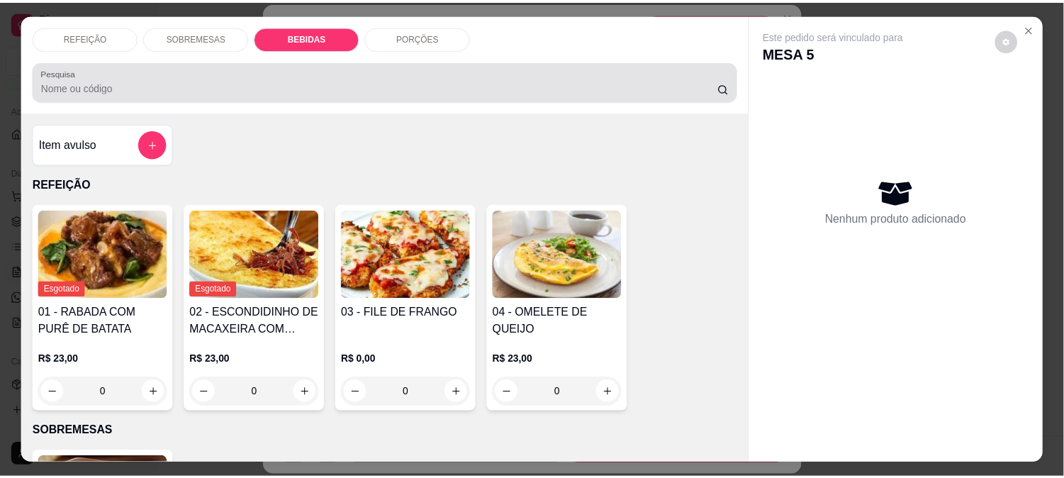
scroll to position [37, 0]
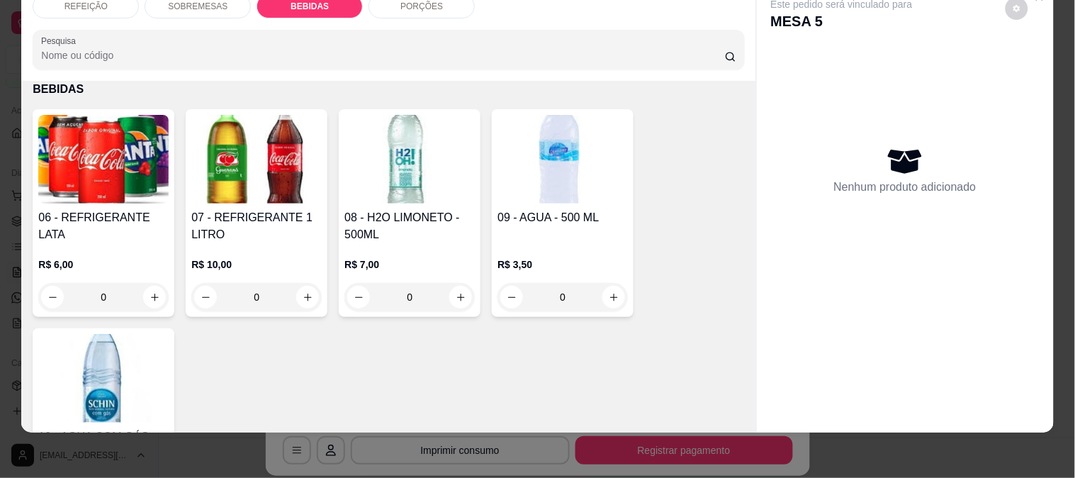
click at [214, 181] on img at bounding box center [256, 159] width 130 height 89
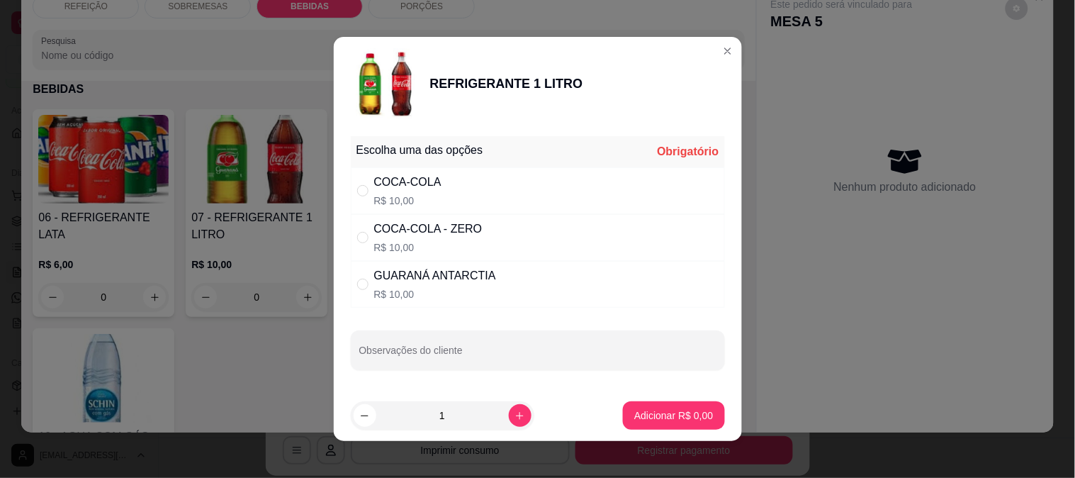
click at [478, 229] on div "COCA-COLA - ZERO R$ 10,00" at bounding box center [538, 237] width 374 height 47
radio input "true"
click at [664, 413] on p "Adicionar R$ 10,00" at bounding box center [671, 414] width 82 height 13
type input "1"
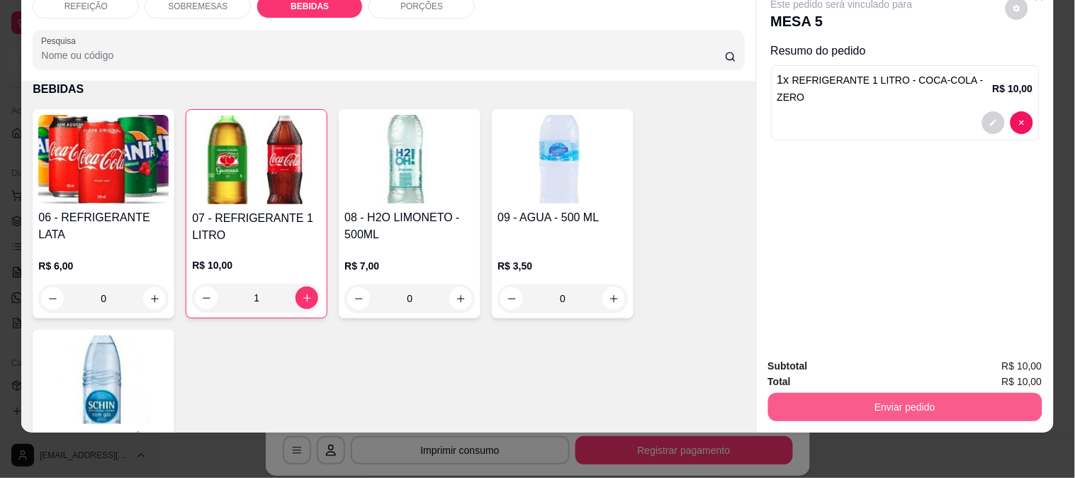
click at [858, 394] on button "Enviar pedido" at bounding box center [905, 407] width 274 height 28
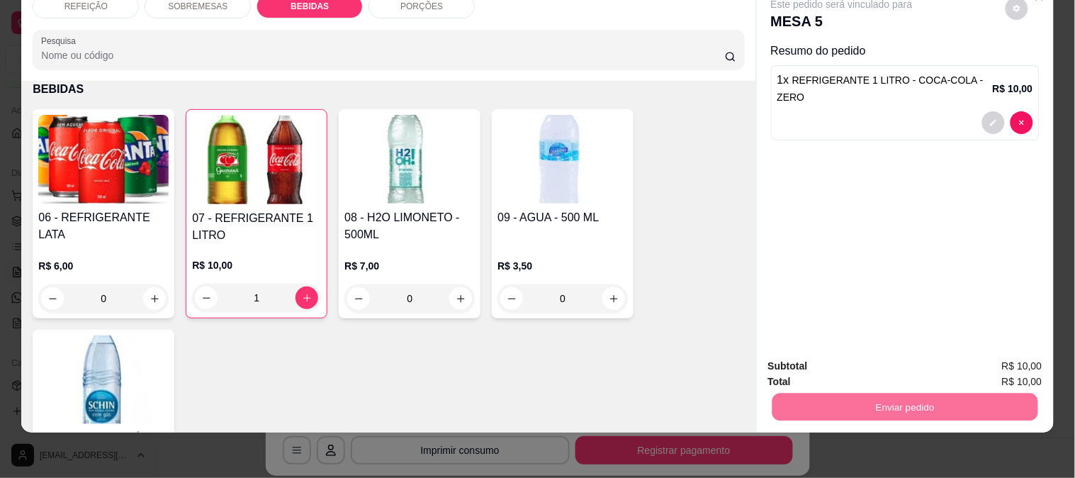
click at [914, 352] on button "Registrar cliente" at bounding box center [911, 360] width 94 height 27
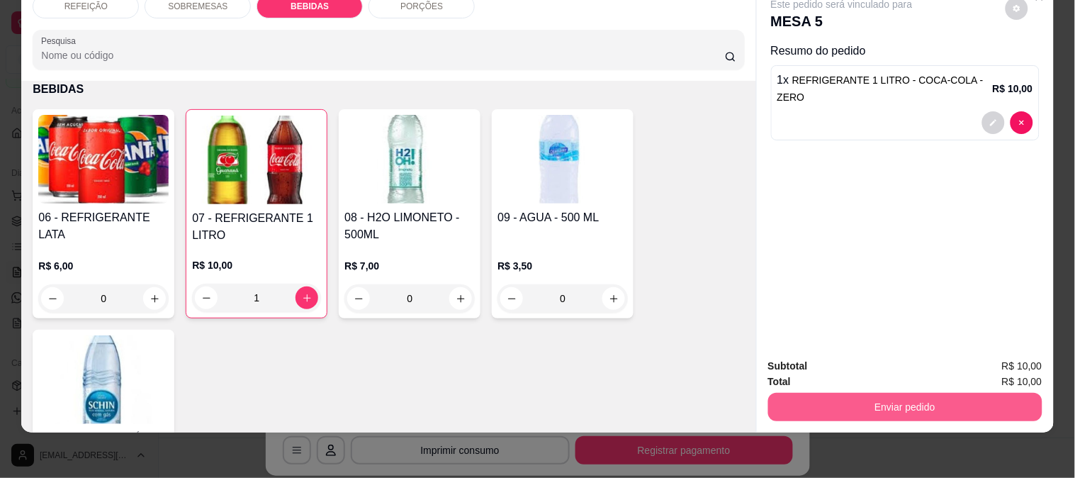
click at [893, 393] on button "Enviar pedido" at bounding box center [905, 407] width 274 height 28
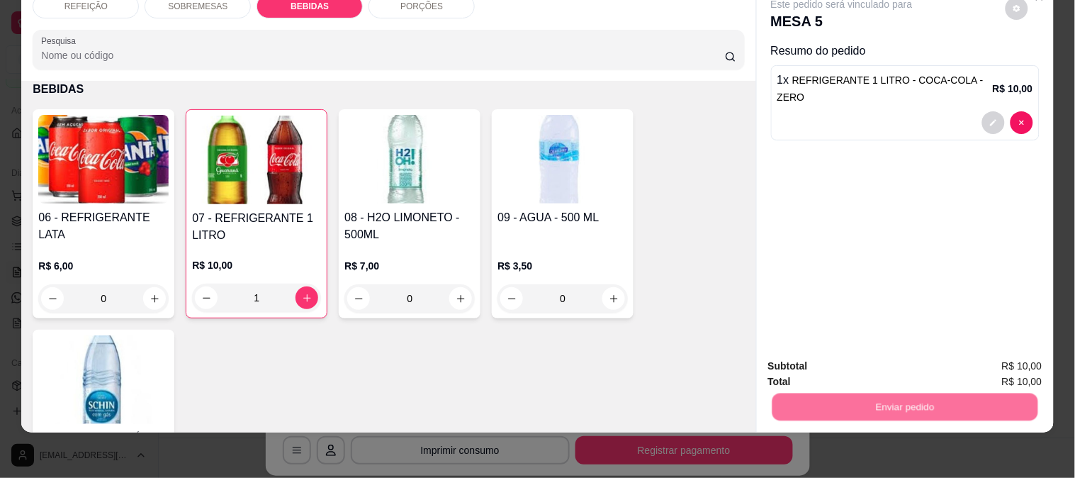
click at [1004, 357] on button "Enviar pedido" at bounding box center [1005, 360] width 80 height 27
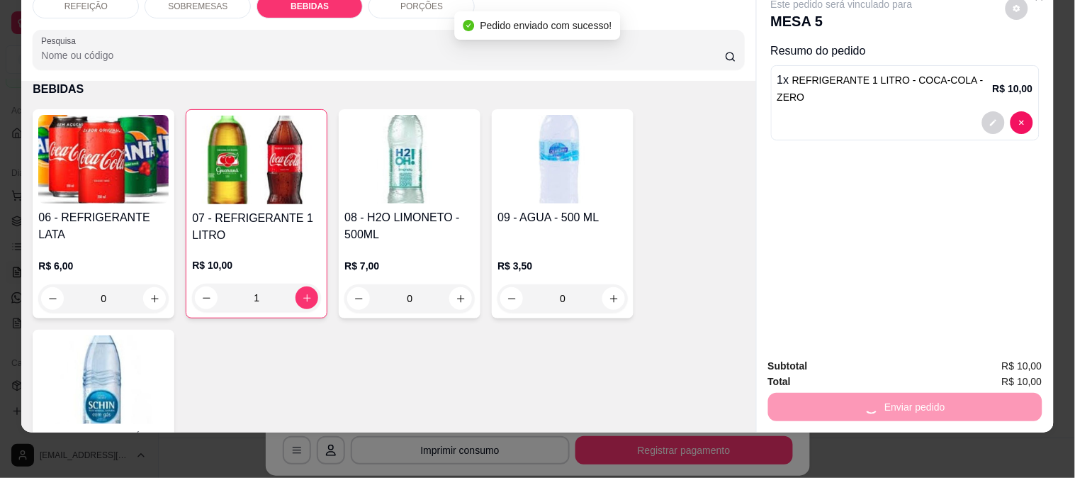
click at [936, 429] on div "REFEIÇÃO SOBREMESAS BEBIDAS PORÇÕES Pesquisa Item avulso REFEIÇÃO Esgotado 01 -…" at bounding box center [537, 239] width 1075 height 478
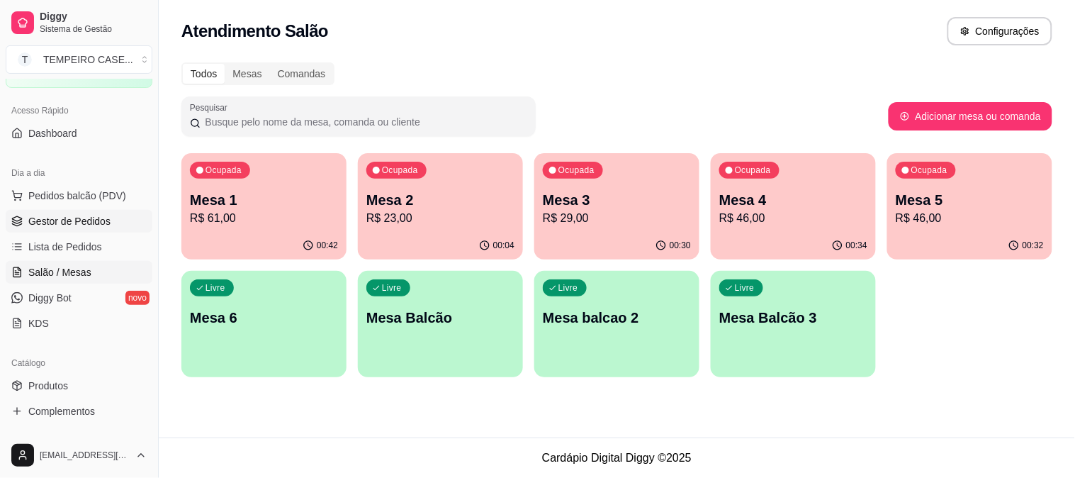
click at [39, 220] on span "Gestor de Pedidos" at bounding box center [69, 221] width 82 height 14
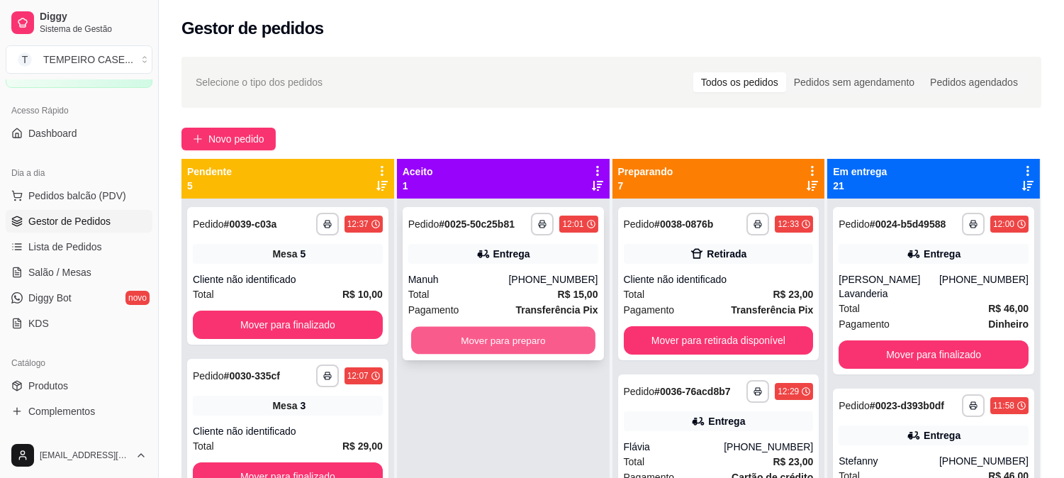
click at [554, 328] on button "Mover para preparo" at bounding box center [503, 341] width 184 height 28
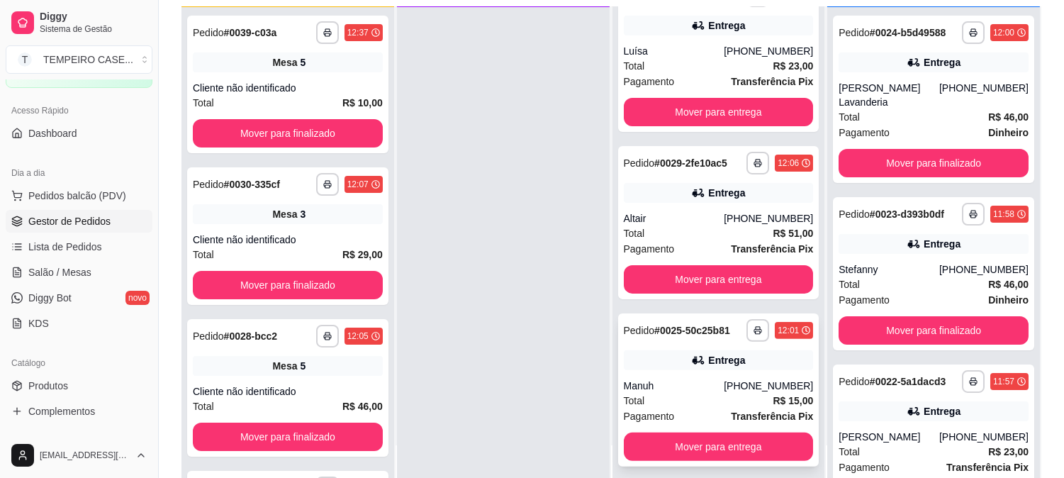
scroll to position [216, 0]
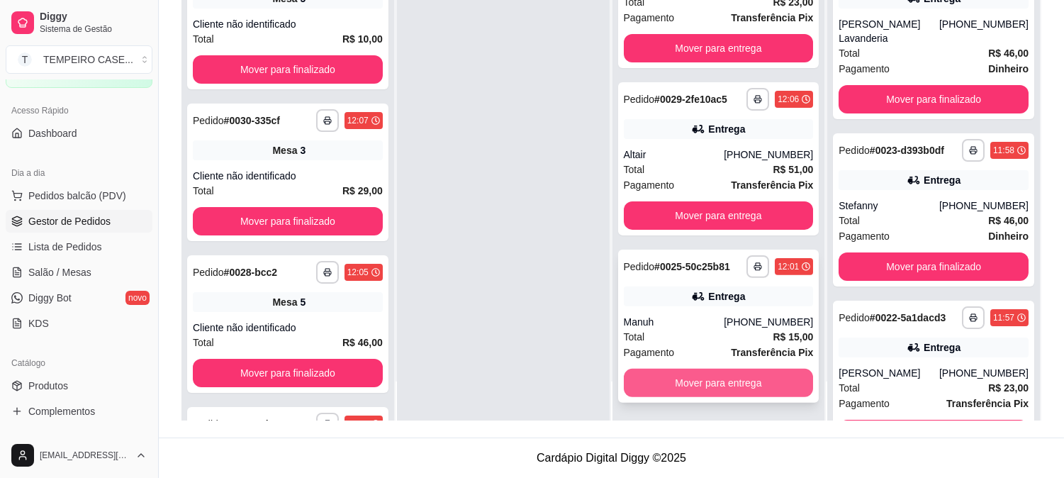
click at [698, 380] on button "Mover para entrega" at bounding box center [719, 383] width 190 height 28
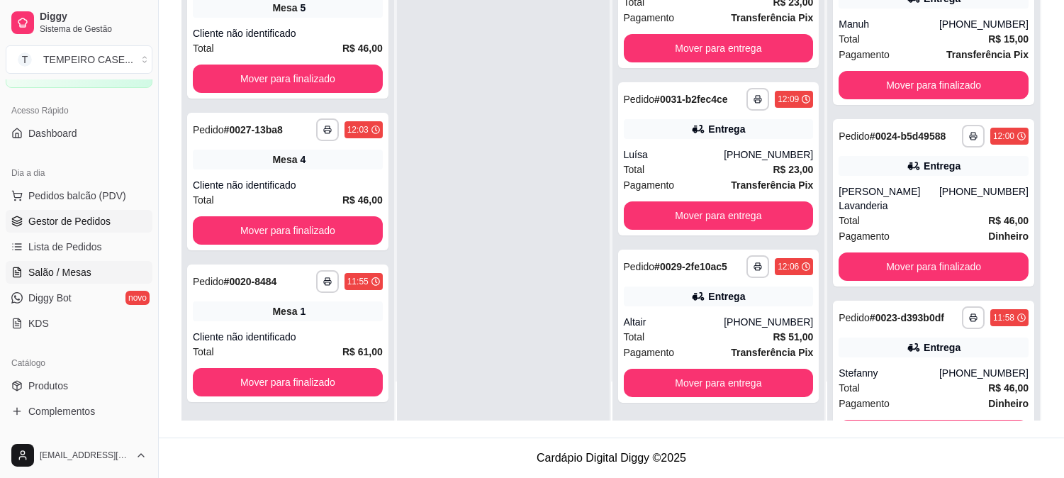
click at [64, 269] on span "Salão / Mesas" at bounding box center [59, 272] width 63 height 14
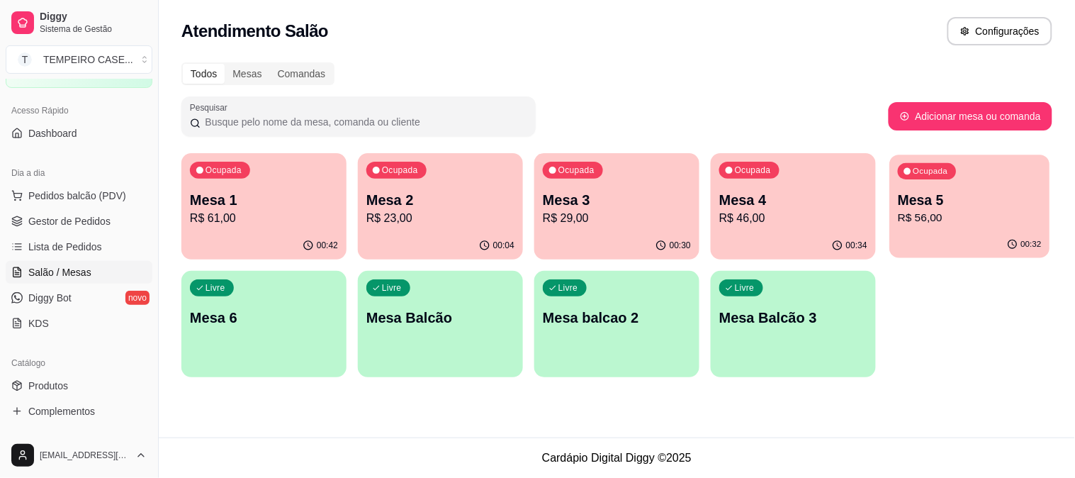
click at [1011, 192] on p "Mesa 5" at bounding box center [970, 200] width 144 height 19
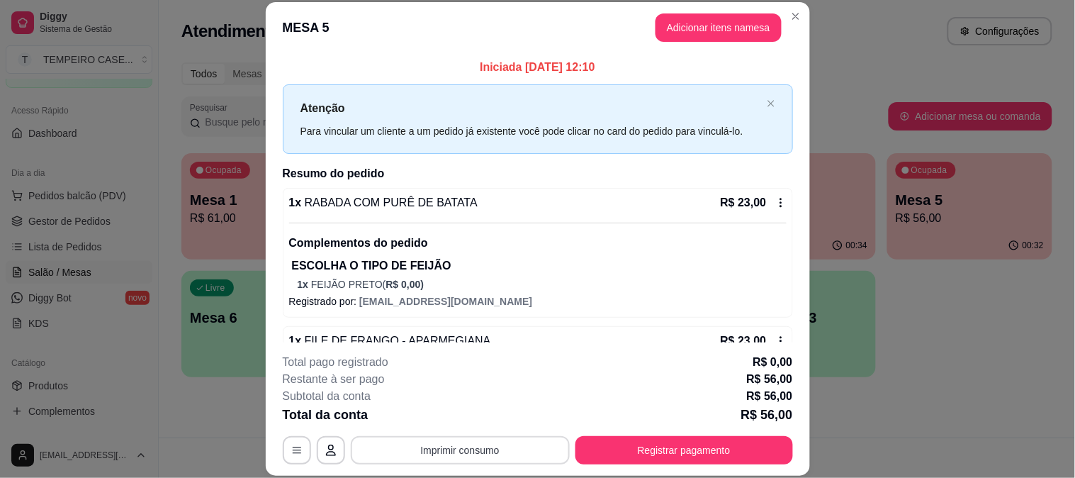
click at [495, 440] on button "Imprimir consumo" at bounding box center [460, 450] width 219 height 28
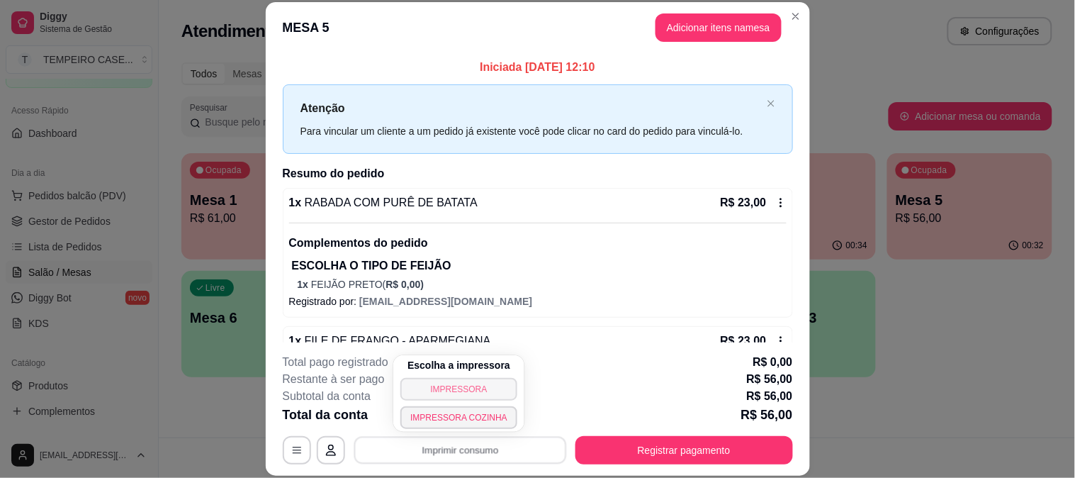
click at [442, 386] on button "IMPRESSORA" at bounding box center [458, 389] width 117 height 23
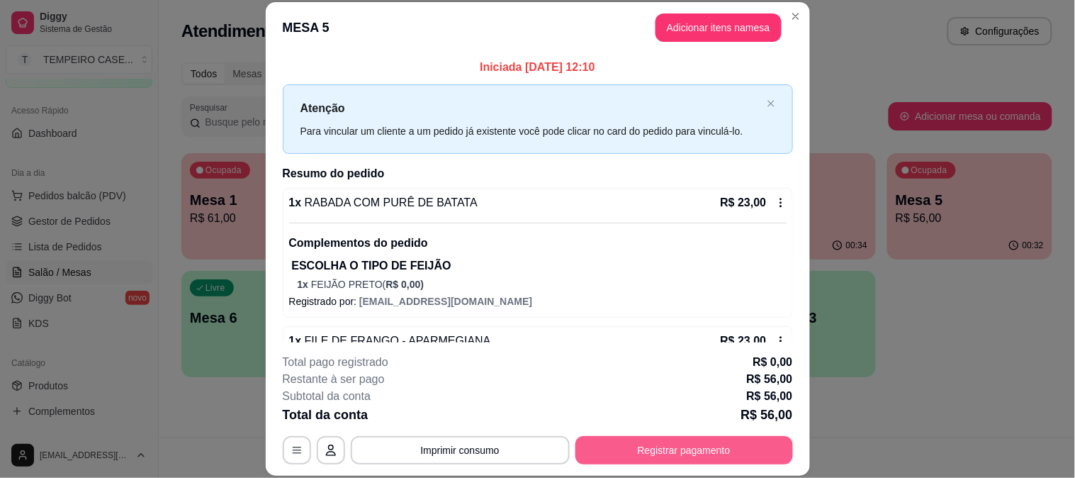
click at [692, 455] on button "Registrar pagamento" at bounding box center [684, 450] width 218 height 28
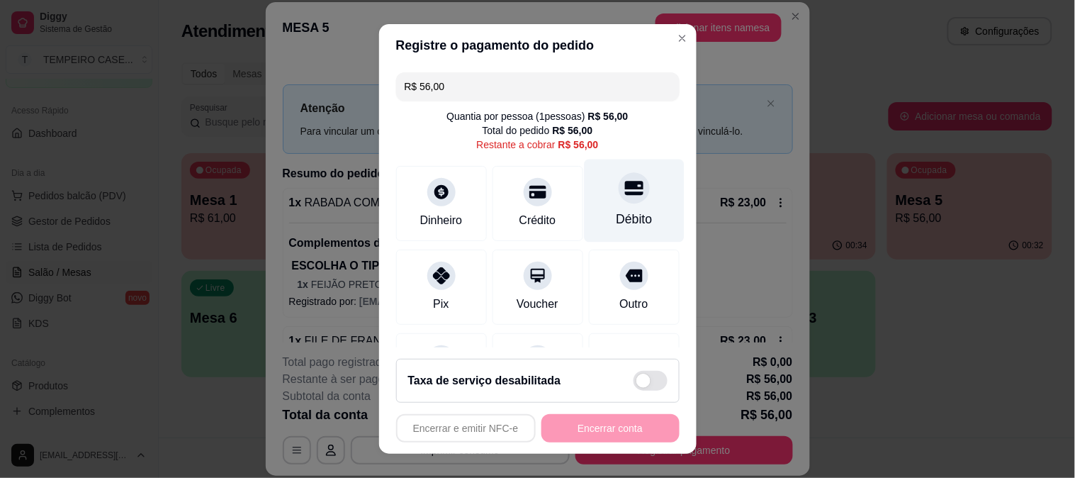
click at [590, 208] on div "Débito" at bounding box center [634, 200] width 100 height 83
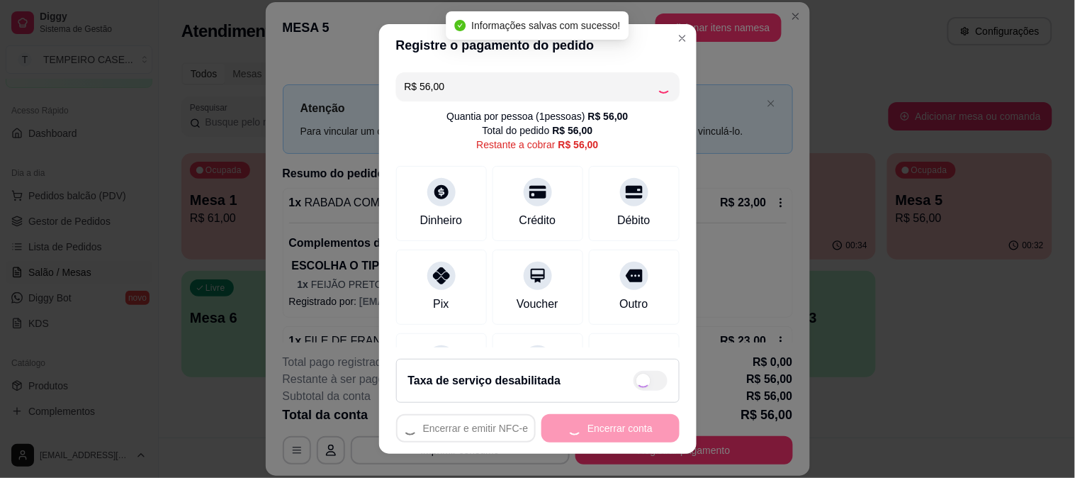
type input "R$ 0,00"
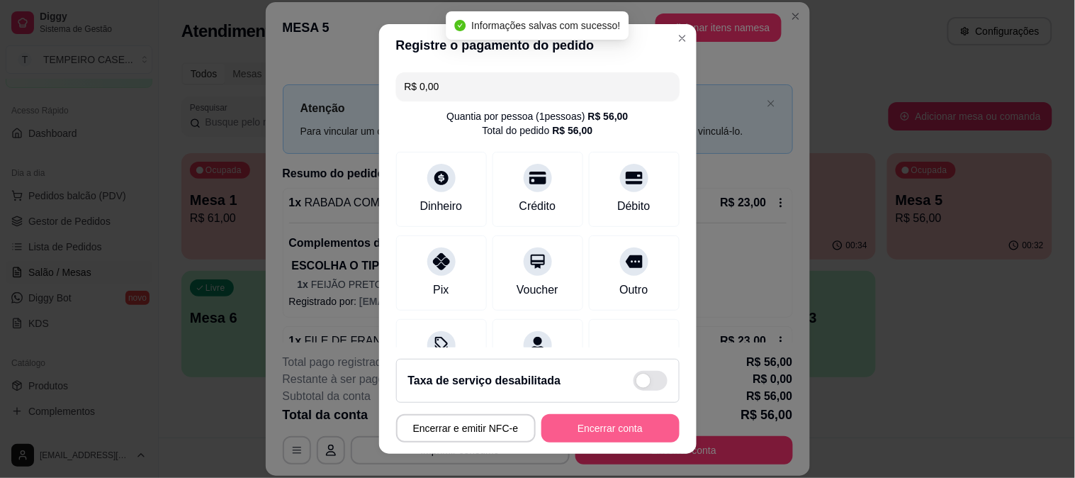
click at [572, 432] on button "Encerrar conta" at bounding box center [610, 428] width 138 height 28
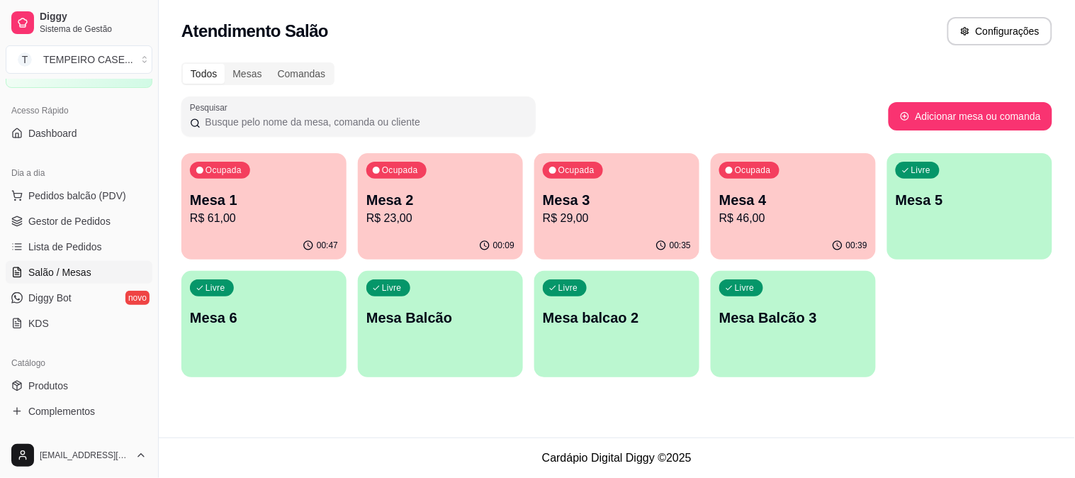
click at [755, 223] on p "R$ 46,00" at bounding box center [793, 218] width 148 height 17
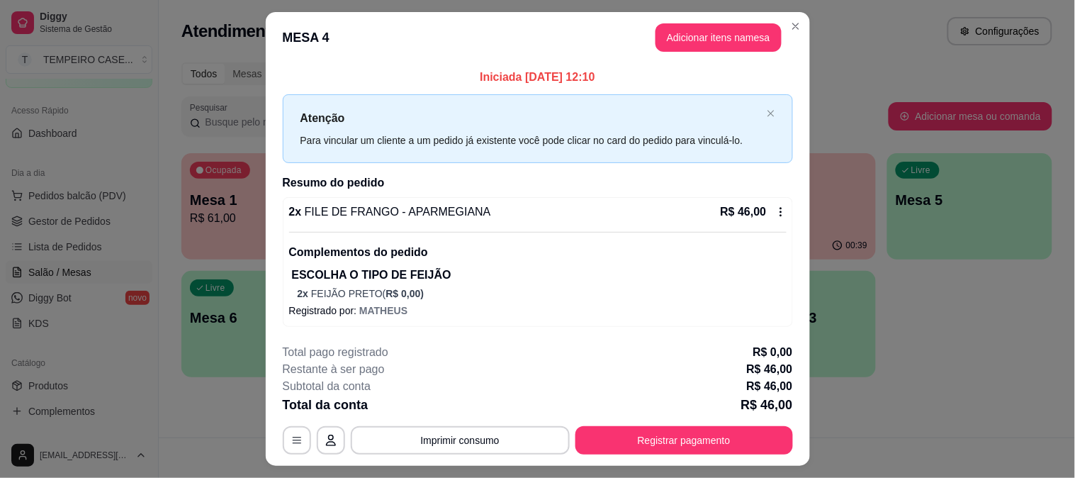
click at [705, 43] on button "Adicionar itens na mesa" at bounding box center [719, 37] width 126 height 28
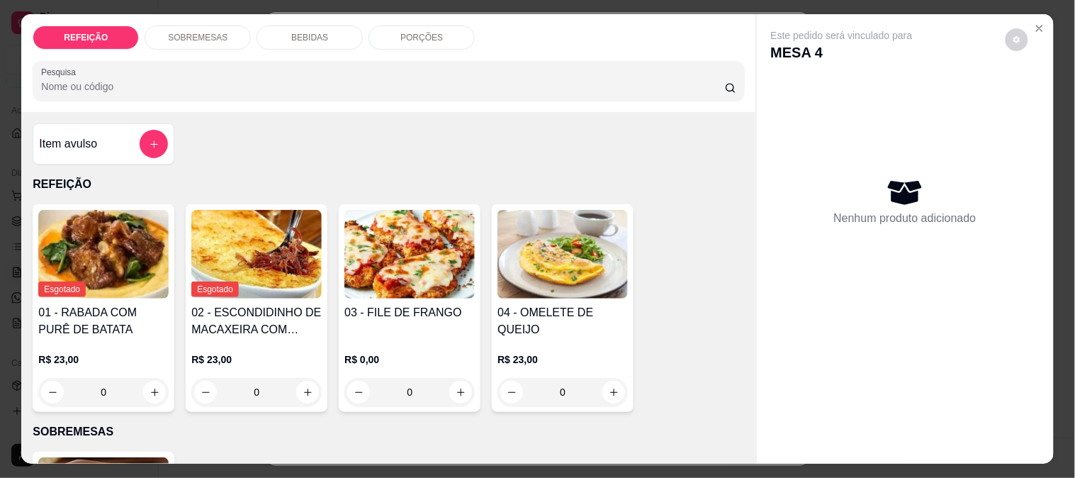
click at [308, 32] on p "BEBIDAS" at bounding box center [309, 37] width 37 height 11
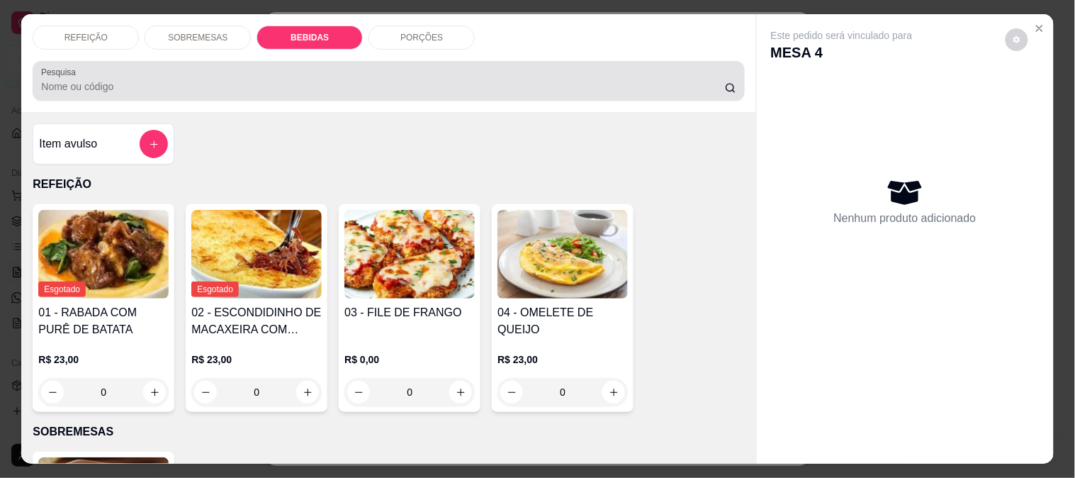
scroll to position [37, 0]
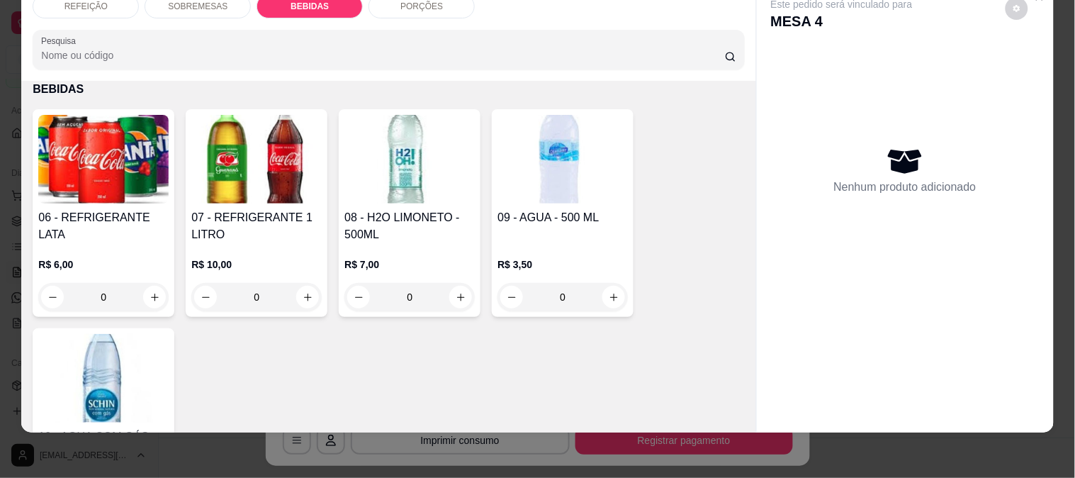
click at [395, 150] on img at bounding box center [409, 159] width 130 height 89
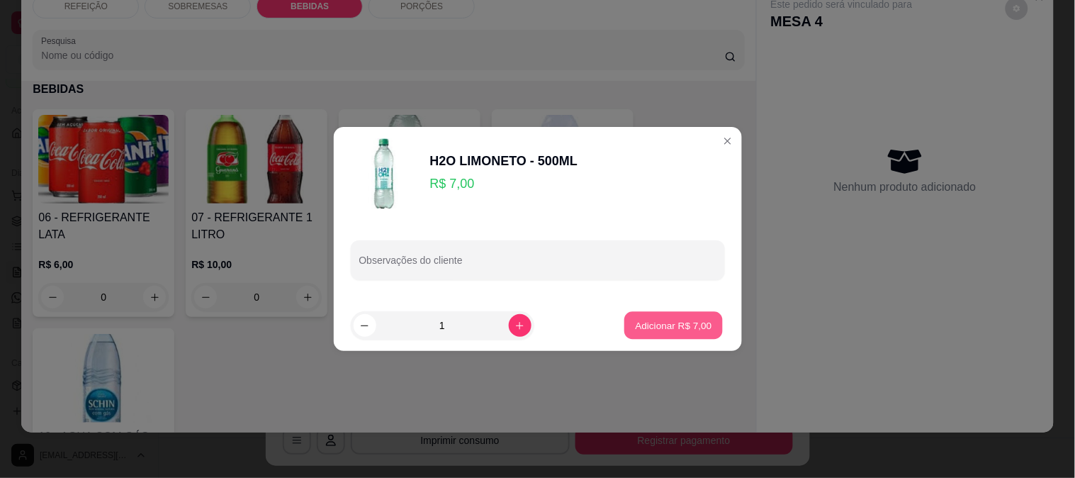
click at [667, 320] on p "Adicionar R$ 7,00" at bounding box center [674, 324] width 77 height 13
type input "1"
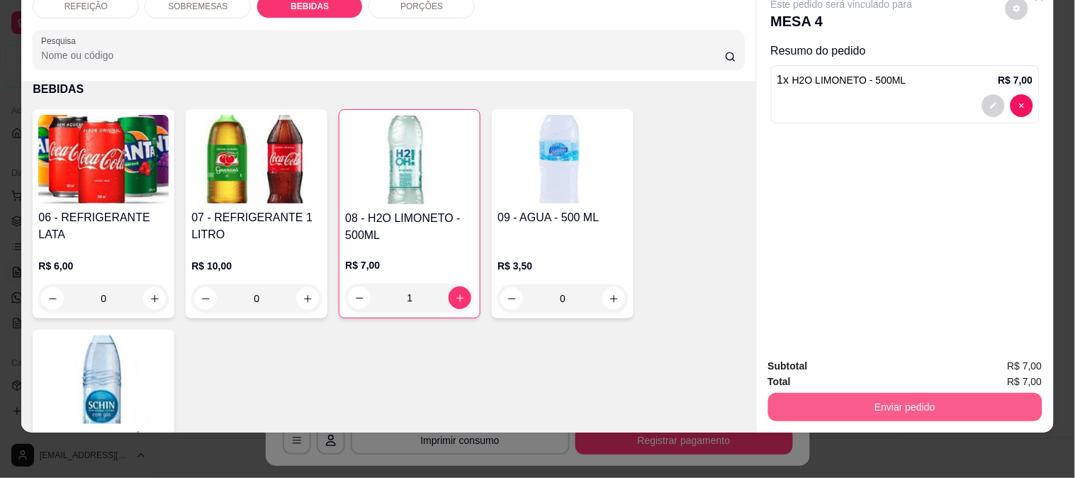
click at [872, 393] on button "Enviar pedido" at bounding box center [905, 407] width 274 height 28
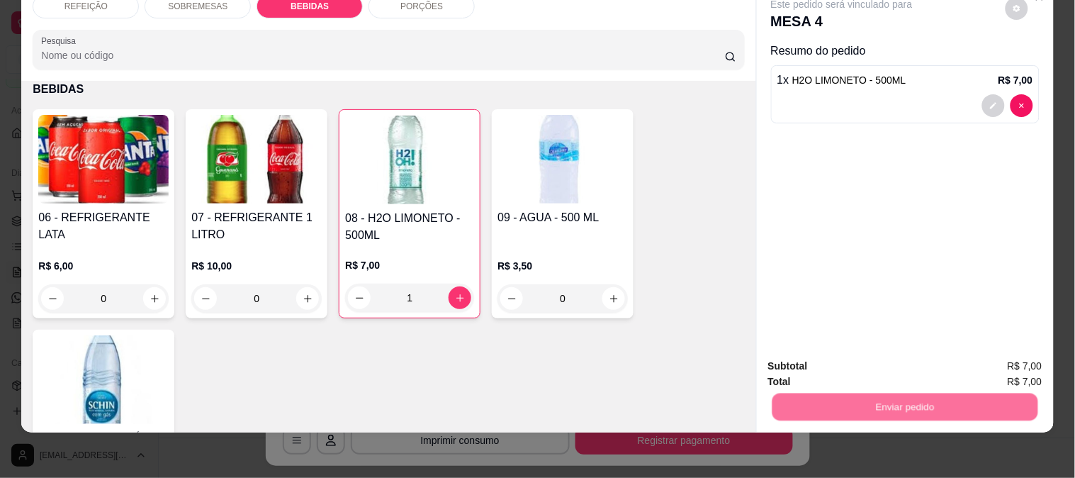
click at [990, 360] on button "Enviar pedido" at bounding box center [1006, 360] width 78 height 26
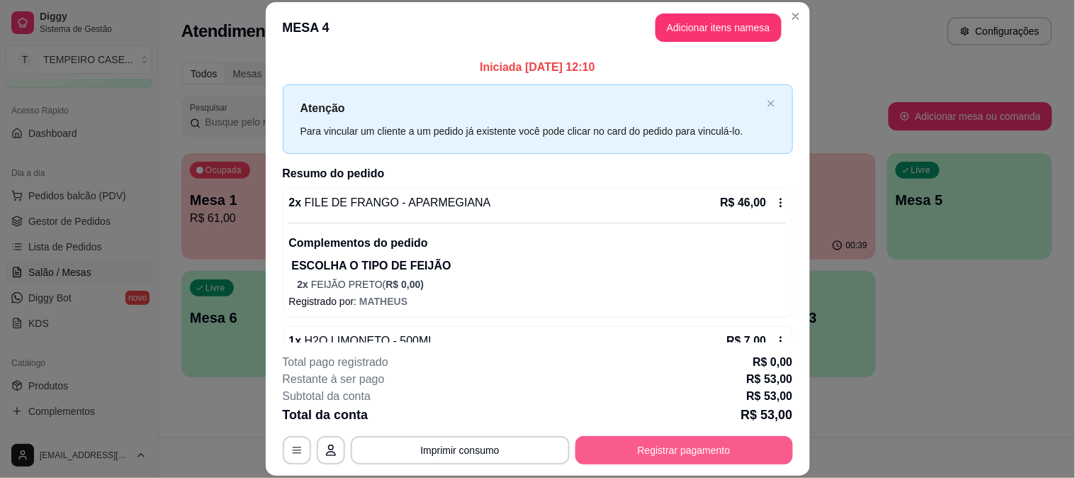
click at [663, 451] on button "Registrar pagamento" at bounding box center [684, 450] width 218 height 28
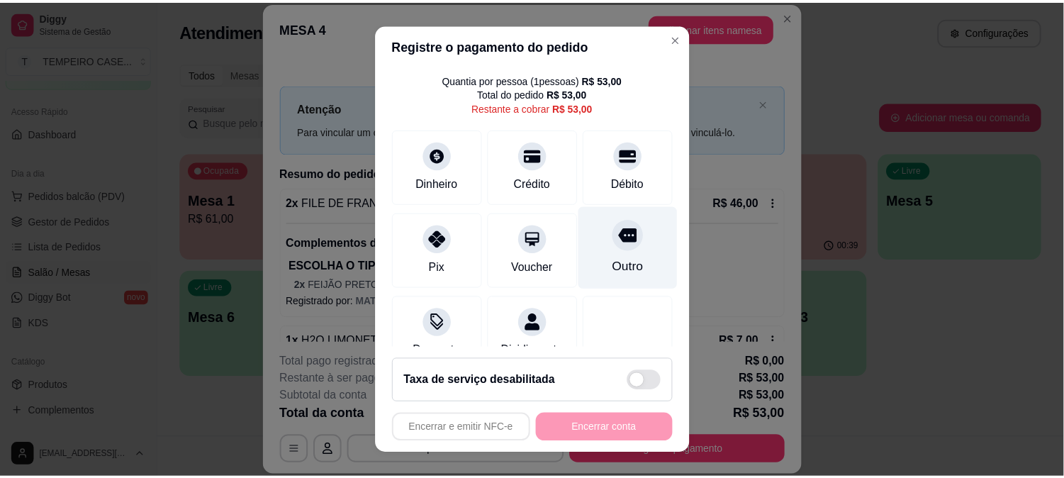
scroll to position [0, 0]
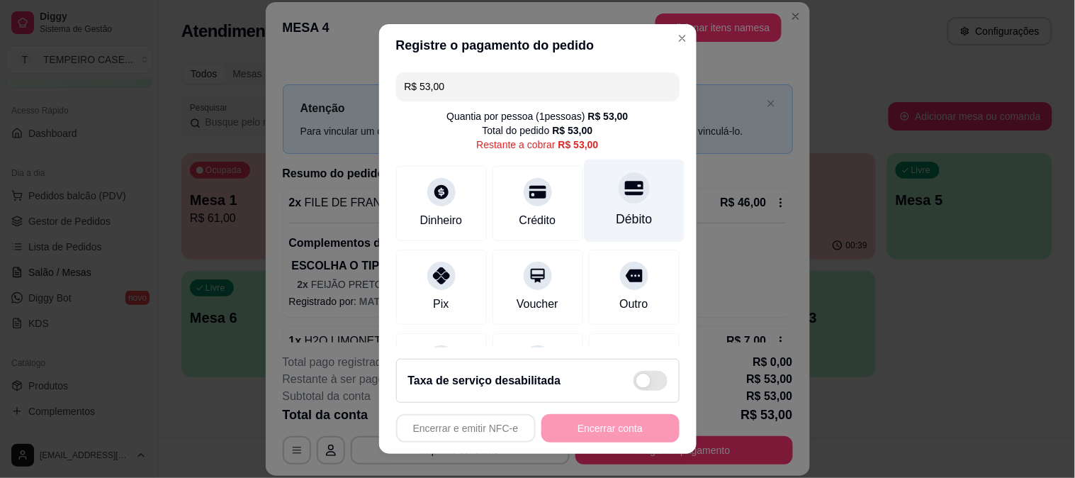
click at [616, 225] on div "Débito" at bounding box center [634, 219] width 36 height 18
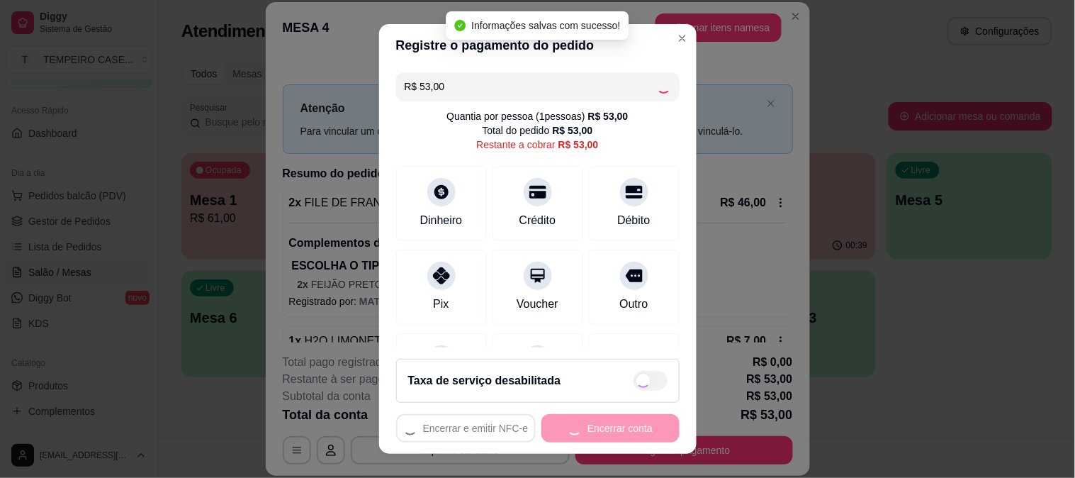
type input "R$ 0,00"
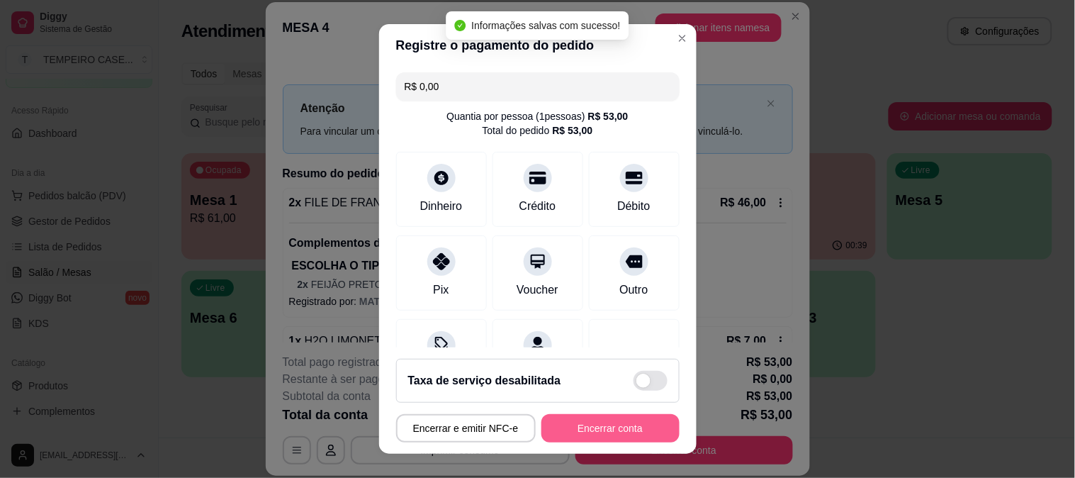
click at [585, 423] on button "Encerrar conta" at bounding box center [610, 428] width 138 height 28
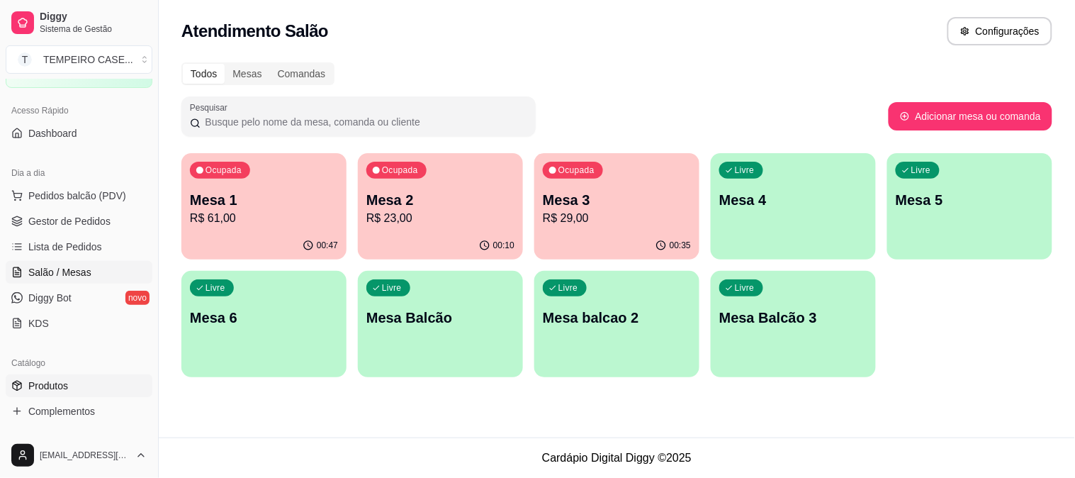
click at [55, 386] on span "Produtos" at bounding box center [48, 385] width 40 height 14
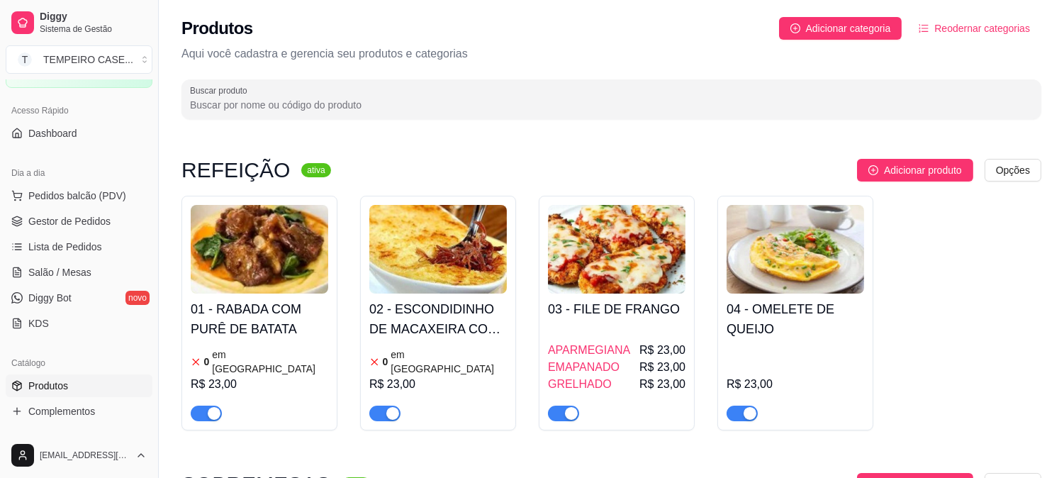
click at [283, 260] on img at bounding box center [259, 249] width 137 height 89
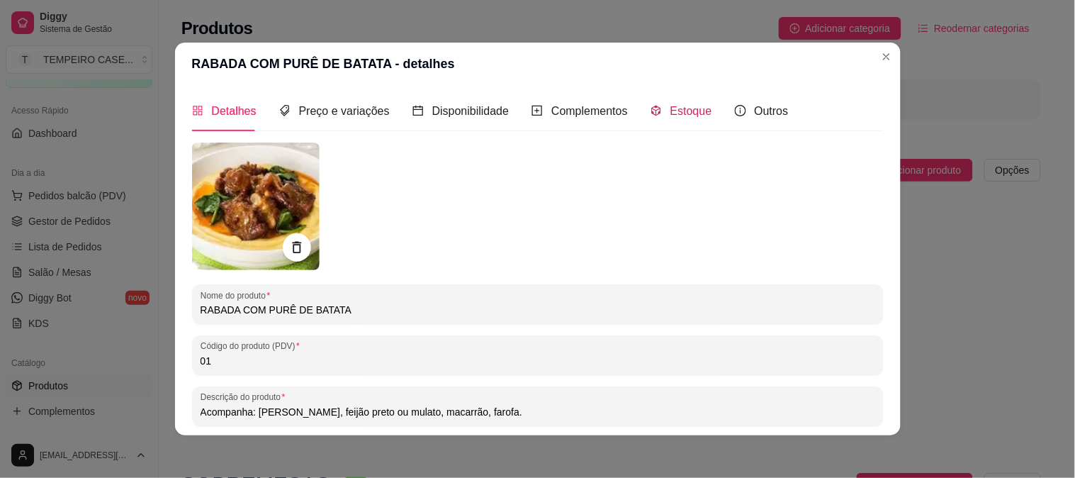
click at [670, 109] on span "Estoque" at bounding box center [691, 111] width 42 height 12
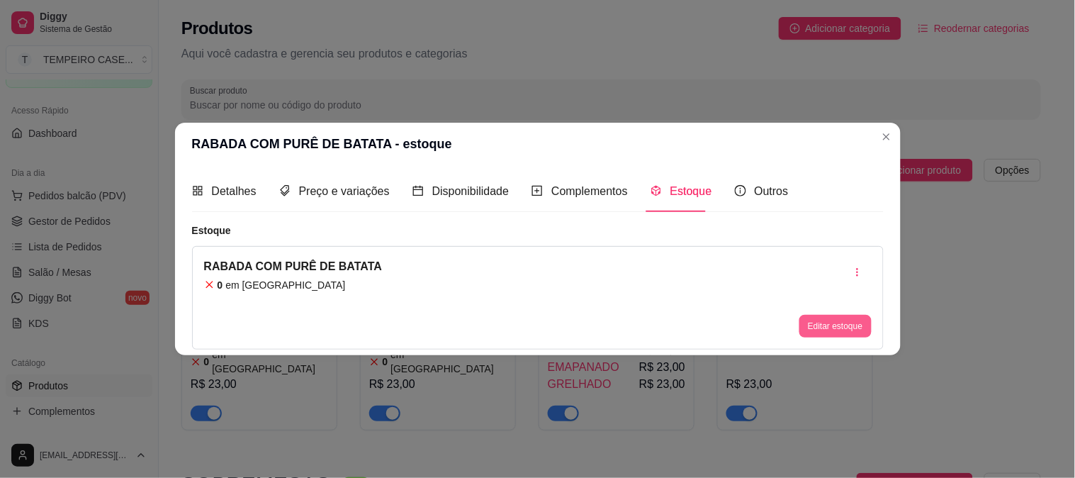
click at [820, 327] on button "Editar estoque" at bounding box center [835, 326] width 72 height 23
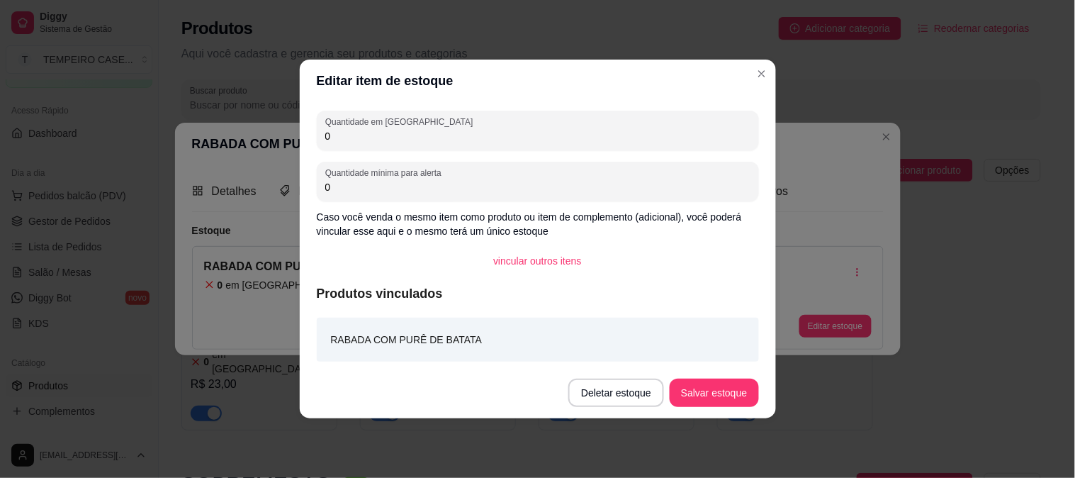
drag, startPoint x: 352, startPoint y: 133, endPoint x: 279, endPoint y: 133, distance: 73.7
click at [279, 133] on div "Editar item de estoque Quantidade em estoque 0 Quantidade mínima para alerta 0 …" at bounding box center [537, 239] width 1075 height 478
type input "5"
click at [696, 395] on button "Salvar estoque" at bounding box center [714, 392] width 89 height 28
click at [741, 390] on button "Salvar estoque" at bounding box center [714, 392] width 89 height 28
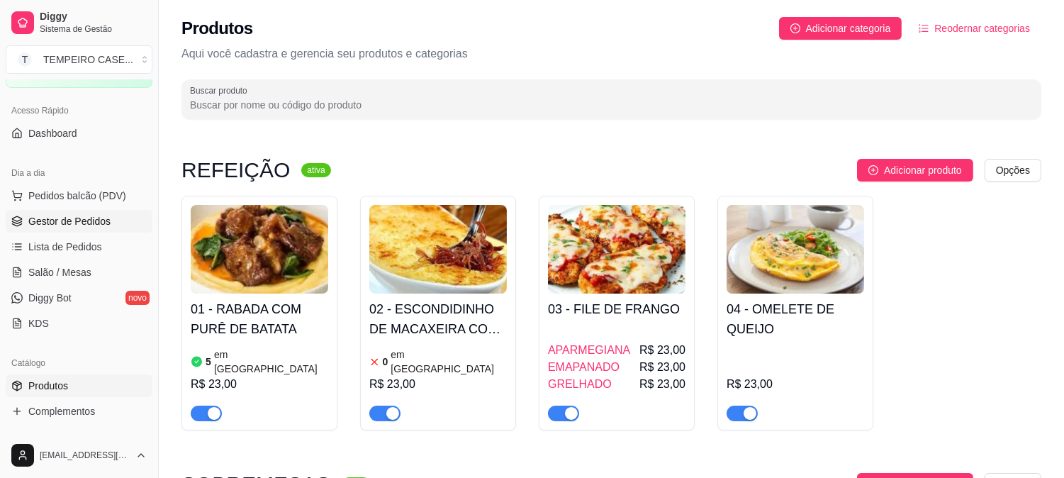
click at [72, 213] on link "Gestor de Pedidos" at bounding box center [79, 221] width 147 height 23
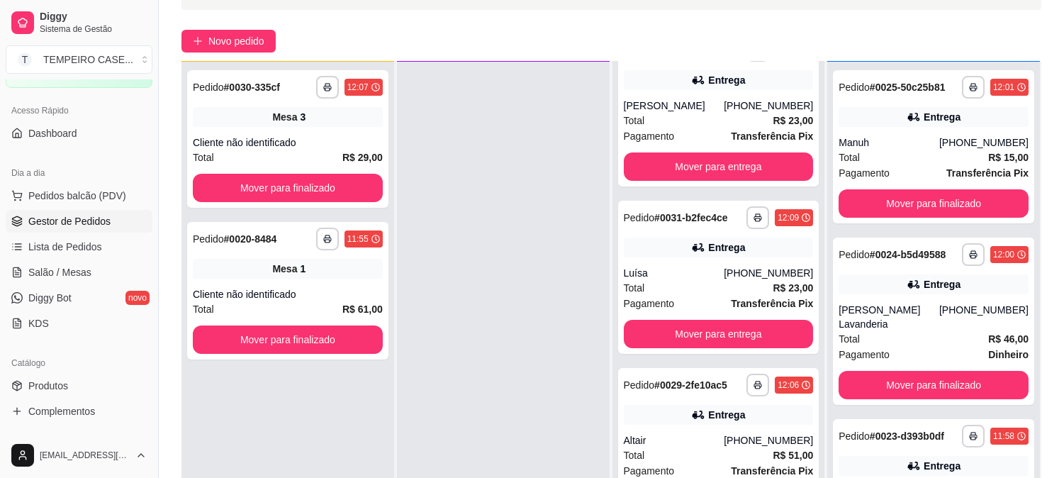
scroll to position [216, 0]
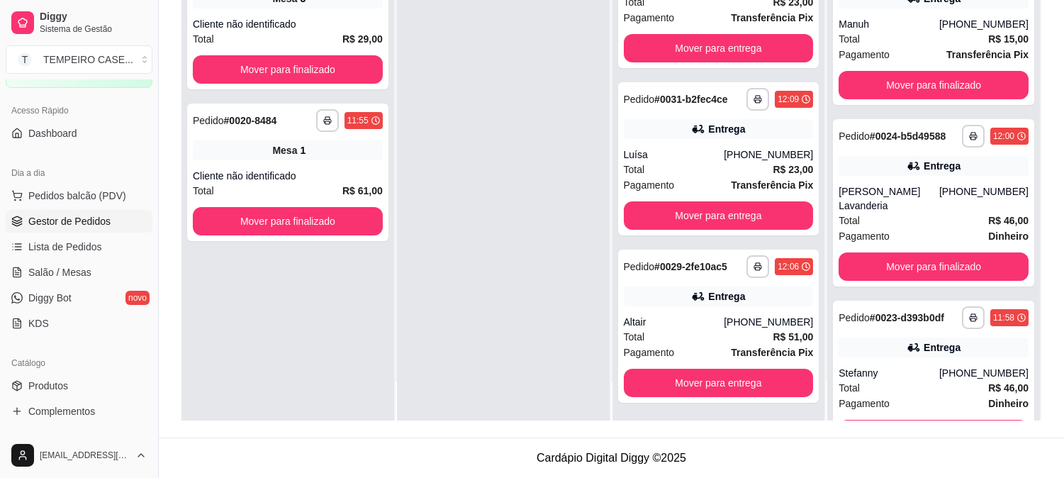
click at [536, 325] on div at bounding box center [503, 182] width 213 height 478
drag, startPoint x: 536, startPoint y: 325, endPoint x: 466, endPoint y: 316, distance: 71.4
click at [535, 325] on div at bounding box center [503, 182] width 213 height 478
click at [45, 275] on span "Salão / Mesas" at bounding box center [59, 272] width 63 height 14
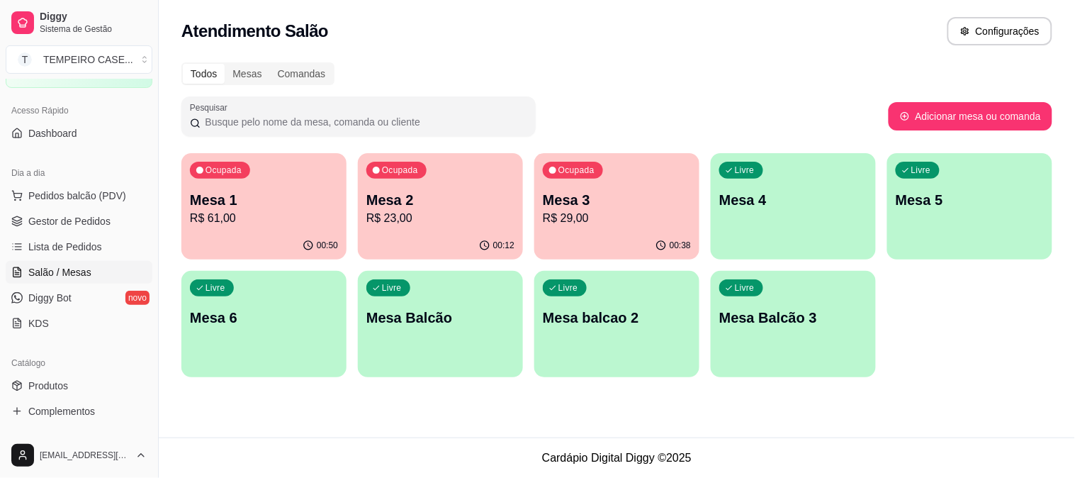
click at [582, 201] on p "Mesa 3" at bounding box center [617, 200] width 148 height 20
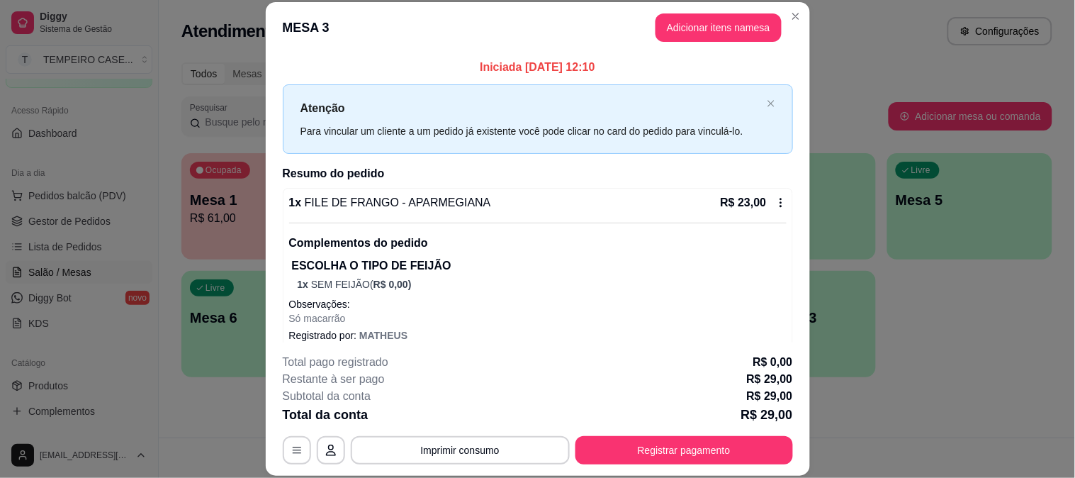
click at [665, 438] on button "Registrar pagamento" at bounding box center [684, 450] width 218 height 28
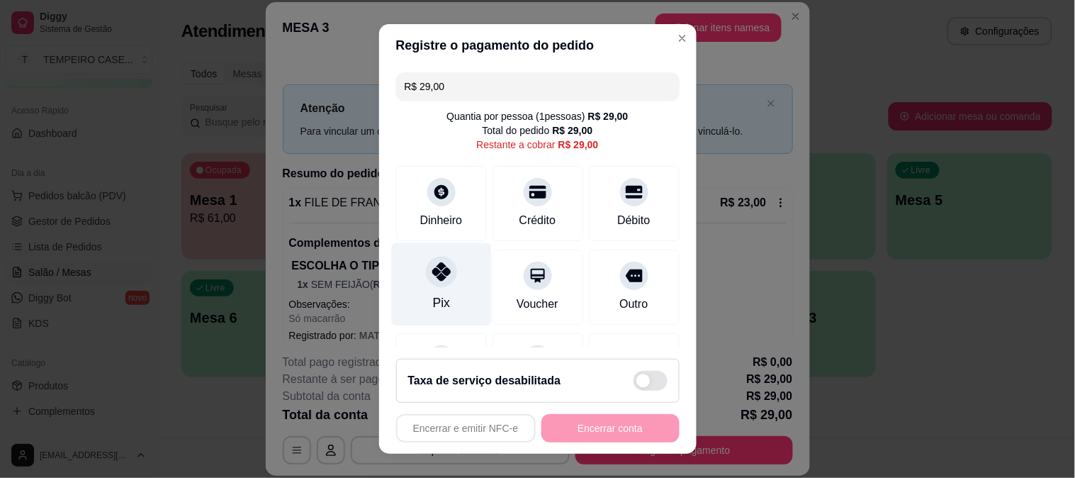
click at [434, 300] on div "Pix" at bounding box center [440, 302] width 17 height 18
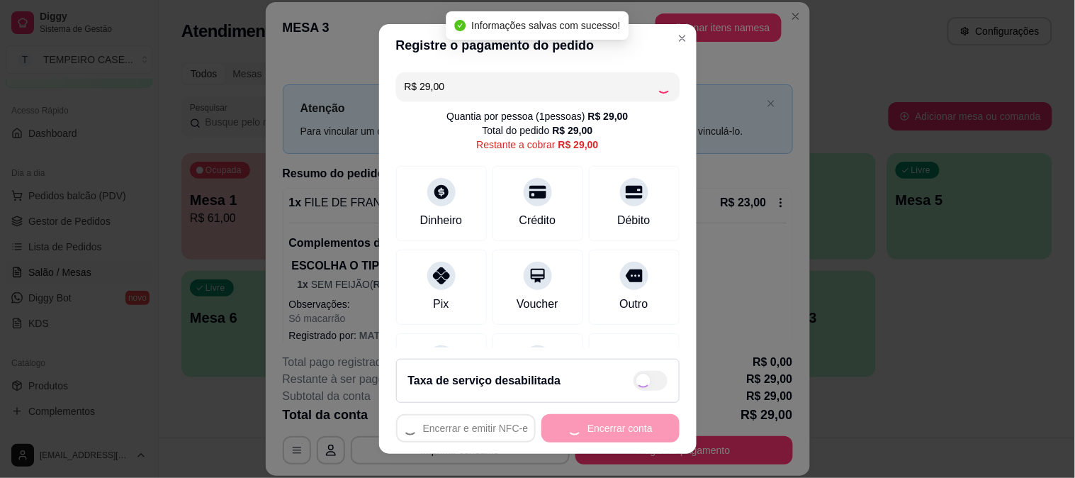
type input "R$ 0,00"
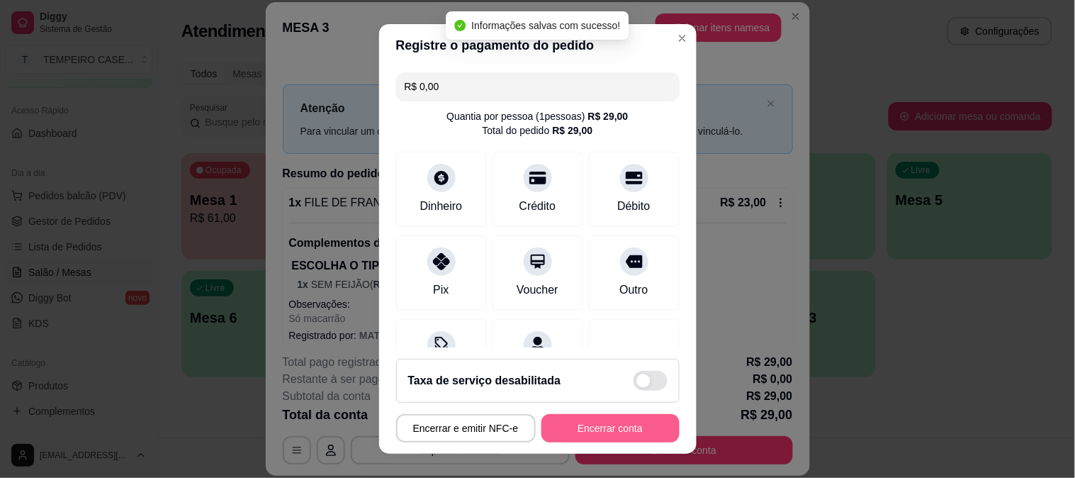
click at [585, 426] on button "Encerrar conta" at bounding box center [610, 428] width 138 height 28
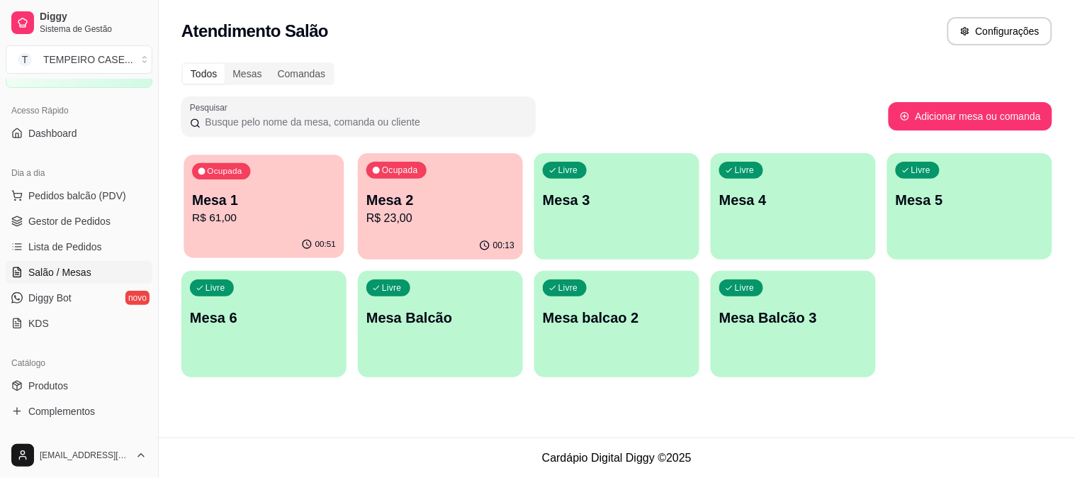
click at [259, 213] on p "R$ 61,00" at bounding box center [264, 218] width 144 height 16
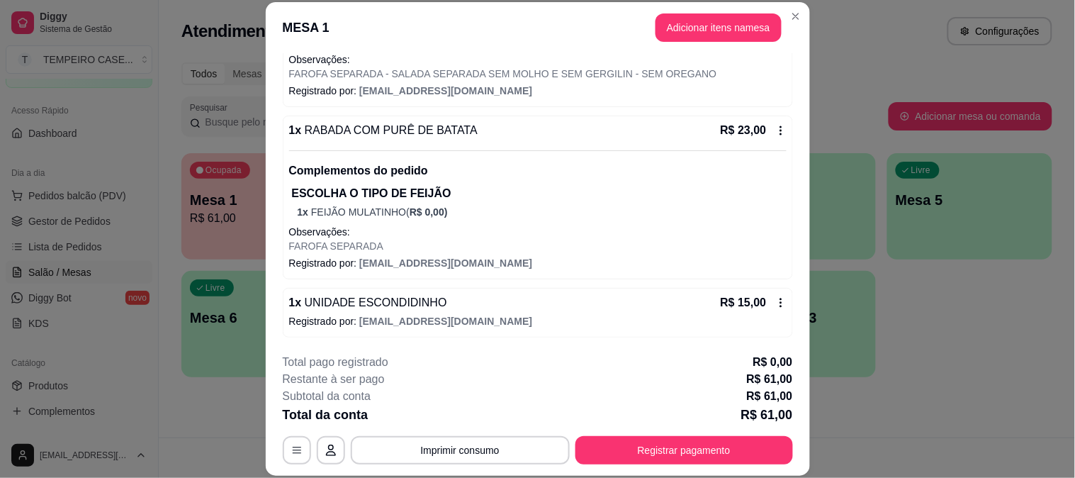
scroll to position [43, 0]
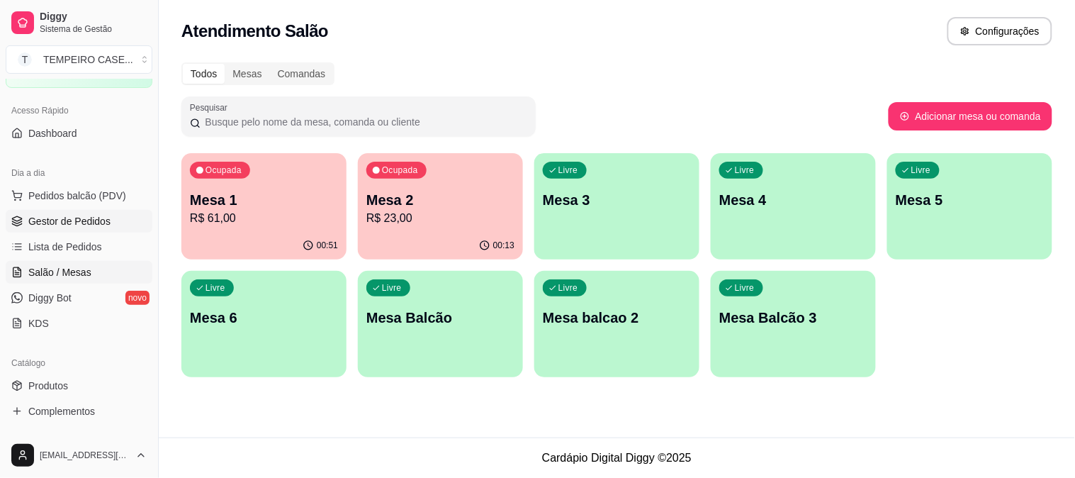
click at [62, 228] on link "Gestor de Pedidos" at bounding box center [79, 221] width 147 height 23
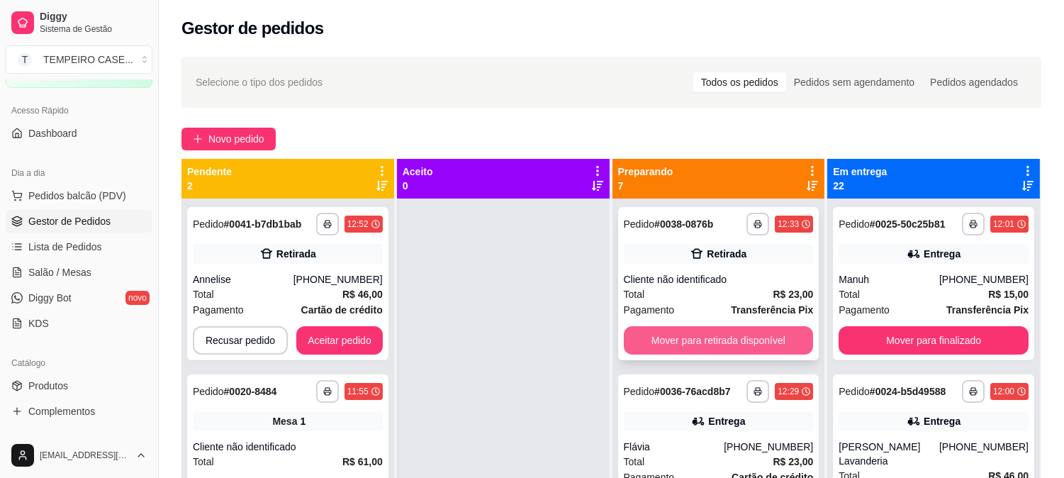
click at [682, 335] on button "Mover para retirada disponível" at bounding box center [719, 340] width 190 height 28
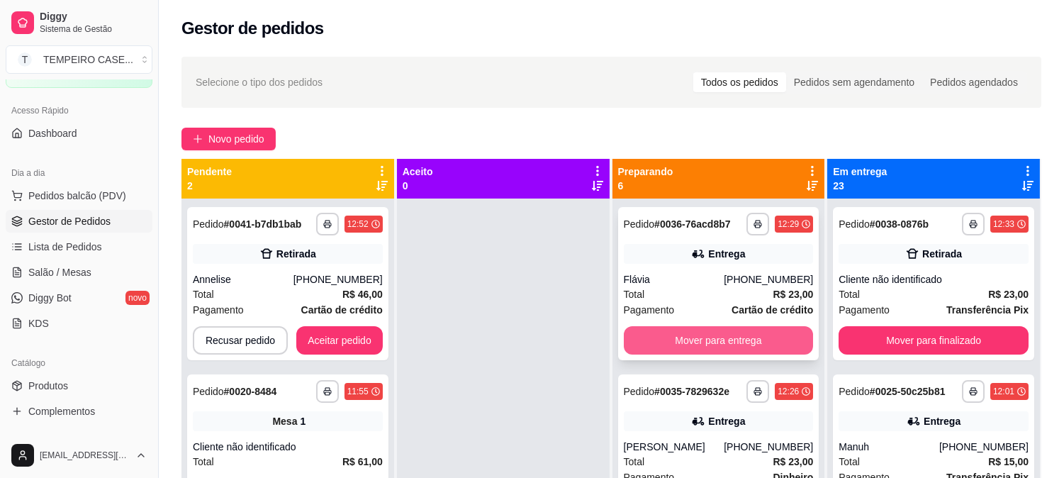
click at [721, 334] on button "Mover para entrega" at bounding box center [719, 340] width 190 height 28
click at [721, 337] on button "Mover para entrega" at bounding box center [719, 340] width 190 height 28
click at [709, 337] on button "Mover para entrega" at bounding box center [718, 341] width 184 height 28
click at [682, 342] on button "Mover para entrega" at bounding box center [719, 340] width 190 height 28
click at [669, 343] on button "Mover para entrega" at bounding box center [719, 340] width 190 height 28
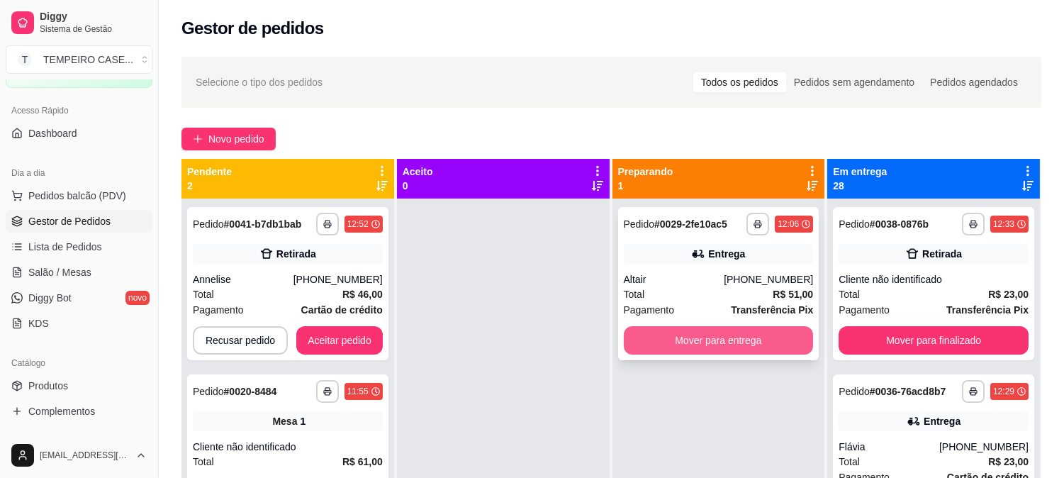
click at [690, 340] on button "Mover para entrega" at bounding box center [719, 340] width 190 height 28
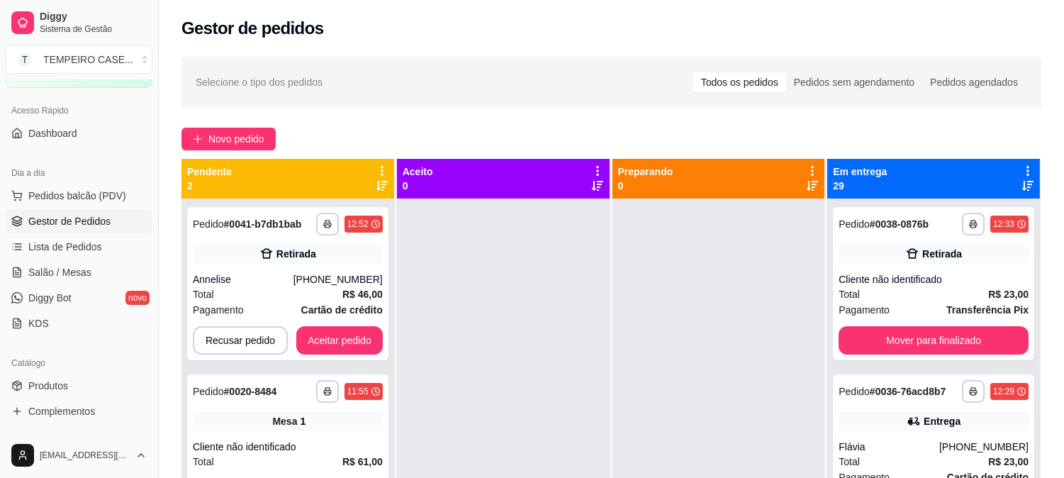
click at [221, 125] on div "**********" at bounding box center [611, 350] width 905 height 605
click at [234, 137] on span "Novo pedido" at bounding box center [236, 139] width 56 height 16
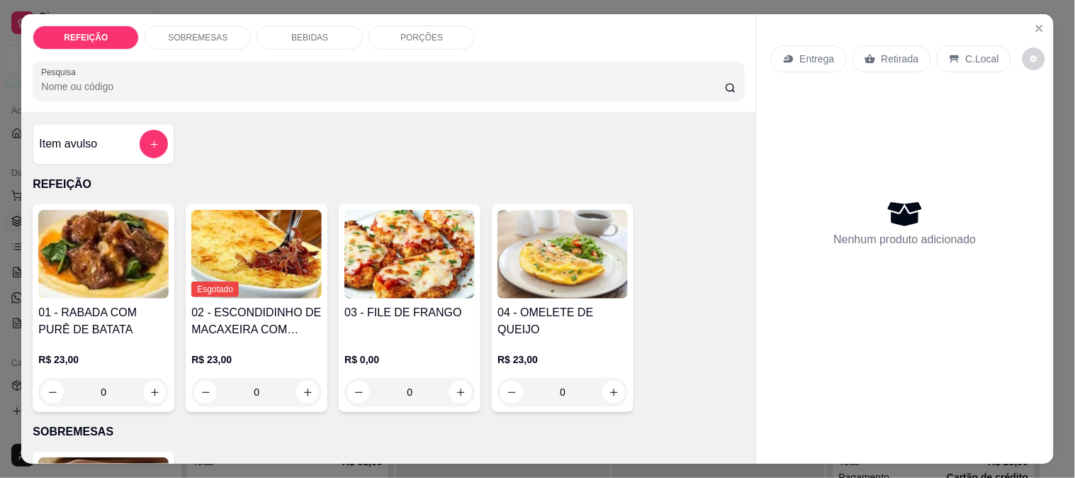
click at [422, 284] on img at bounding box center [409, 254] width 130 height 89
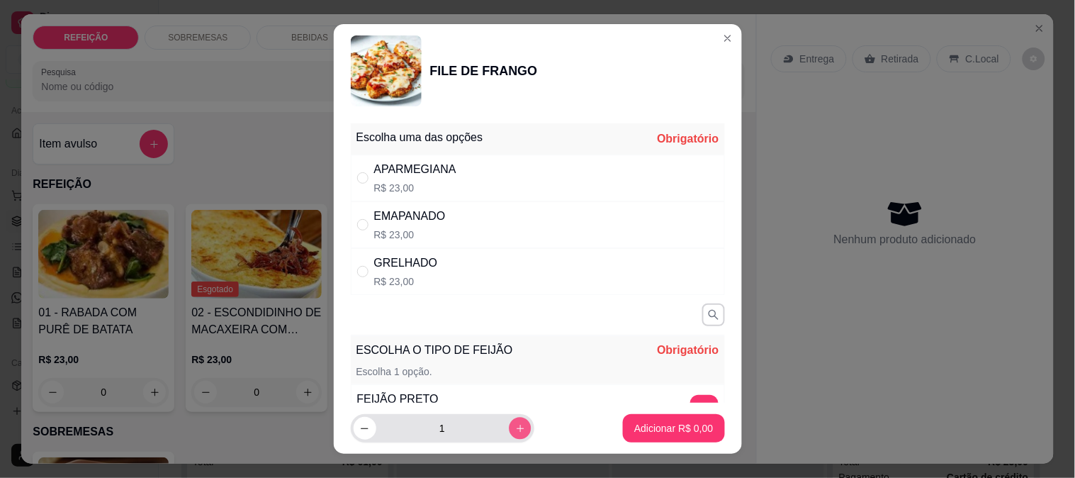
click at [514, 435] on button "increase-product-quantity" at bounding box center [520, 428] width 22 height 22
click at [514, 431] on icon "increase-product-quantity" at bounding box center [519, 428] width 11 height 11
click at [359, 429] on icon "decrease-product-quantity" at bounding box center [364, 428] width 11 height 11
type input "2"
click at [427, 174] on div "APARMEGIANA" at bounding box center [415, 169] width 82 height 17
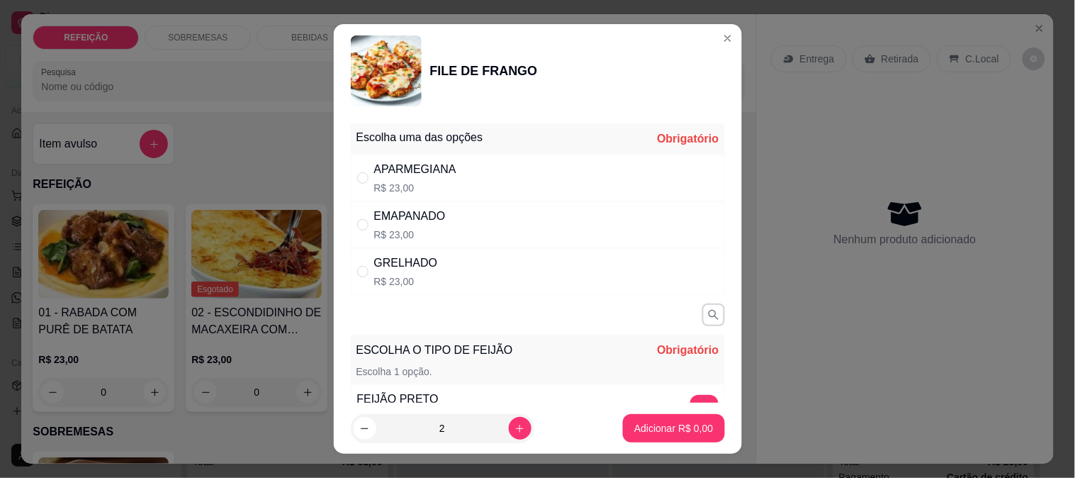
radio input "true"
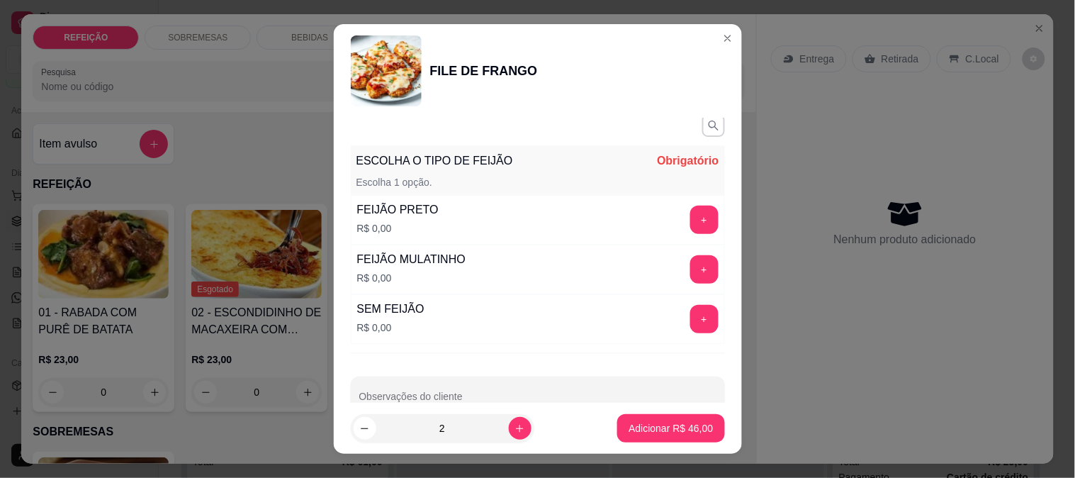
scroll to position [223, 0]
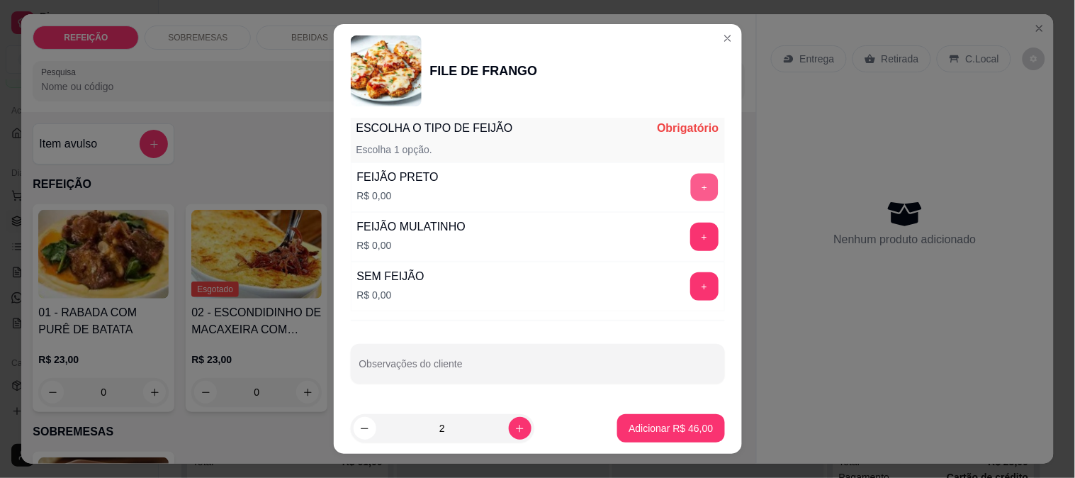
click at [690, 179] on button "+" at bounding box center [704, 187] width 28 height 28
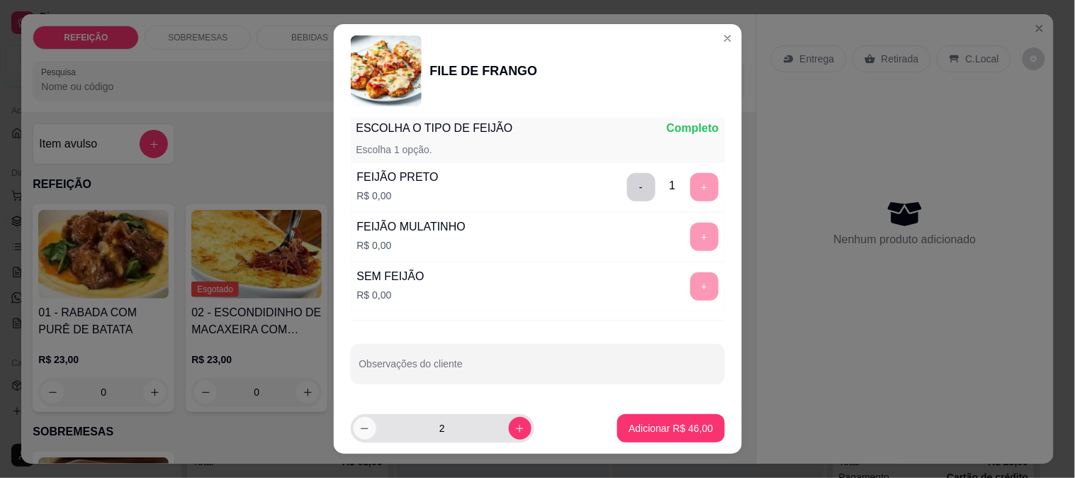
click at [354, 429] on button "decrease-product-quantity" at bounding box center [365, 428] width 23 height 23
type input "1"
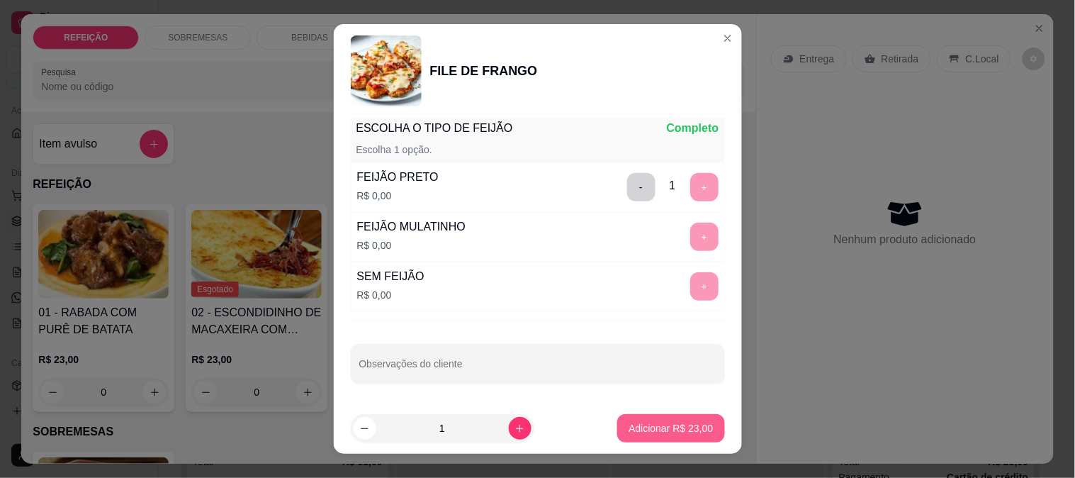
click at [663, 427] on p "Adicionar R$ 23,00" at bounding box center [671, 428] width 84 height 14
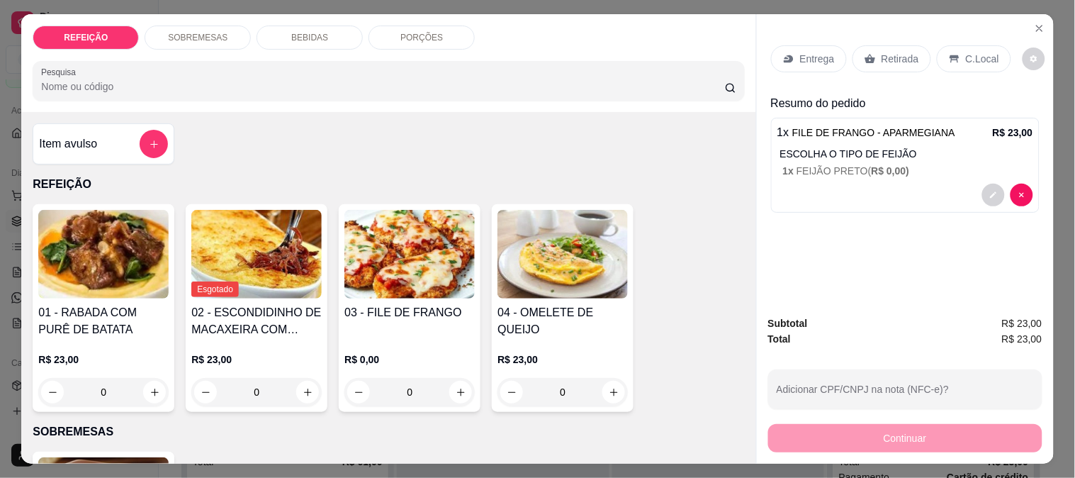
click at [366, 287] on img at bounding box center [409, 254] width 130 height 89
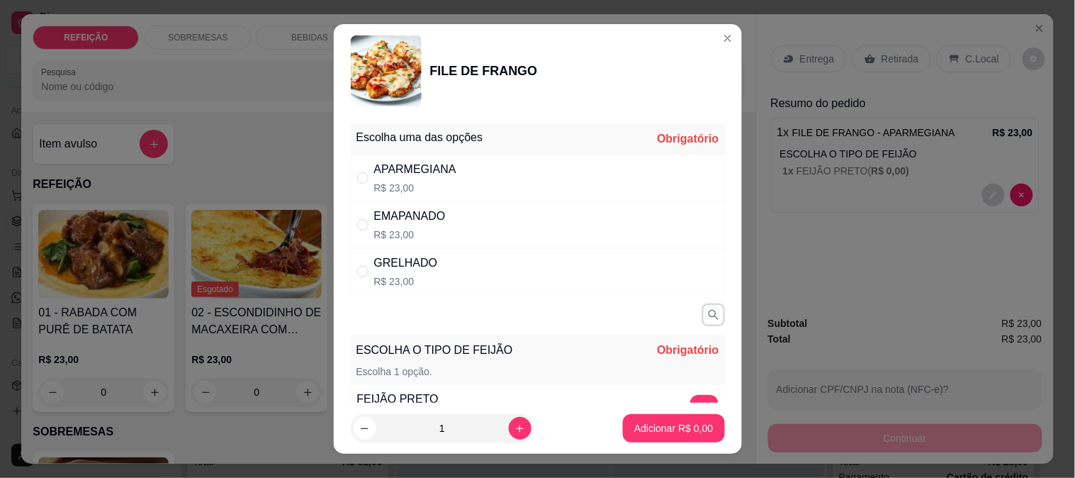
drag, startPoint x: 603, startPoint y: 186, endPoint x: 652, endPoint y: 244, distance: 75.4
click at [607, 186] on div "APARMEGIANA R$ 23,00" at bounding box center [538, 177] width 374 height 47
radio input "true"
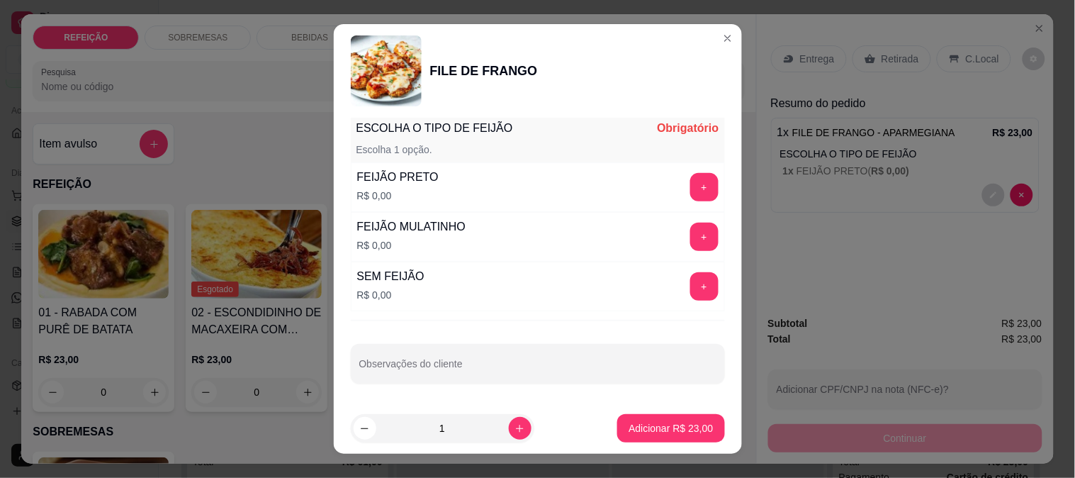
click at [690, 293] on button "+" at bounding box center [704, 286] width 28 height 28
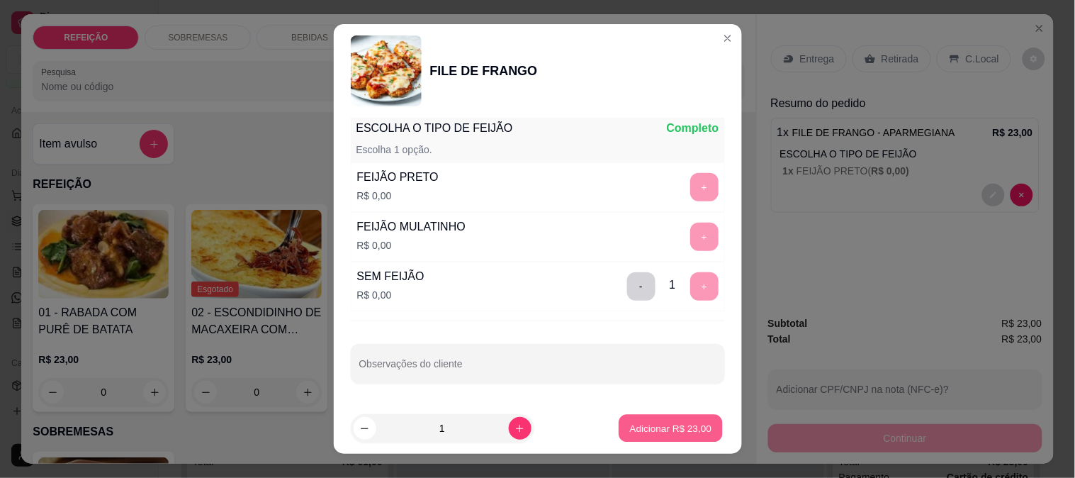
click at [660, 437] on button "Adicionar R$ 23,00" at bounding box center [671, 429] width 104 height 28
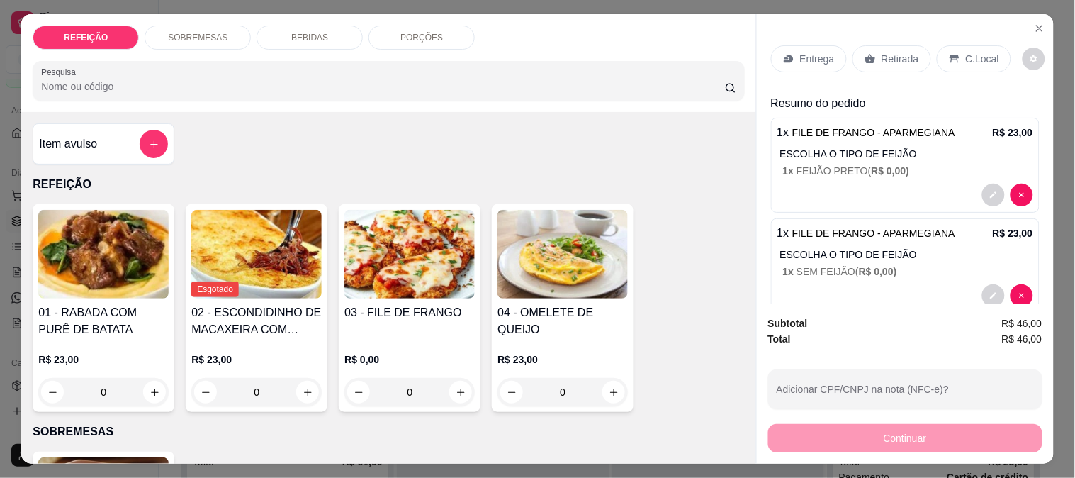
click at [72, 255] on img at bounding box center [103, 254] width 130 height 89
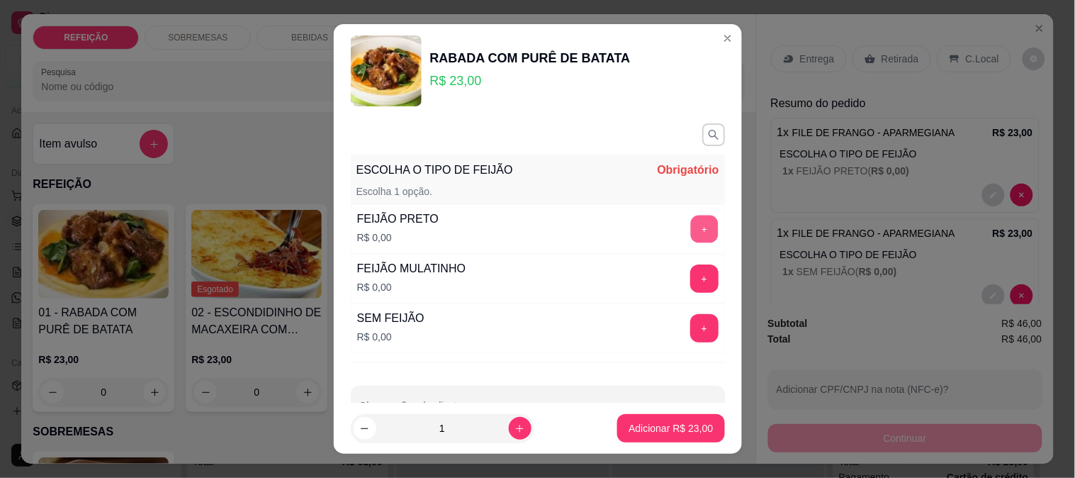
click at [690, 229] on button "+" at bounding box center [704, 229] width 28 height 28
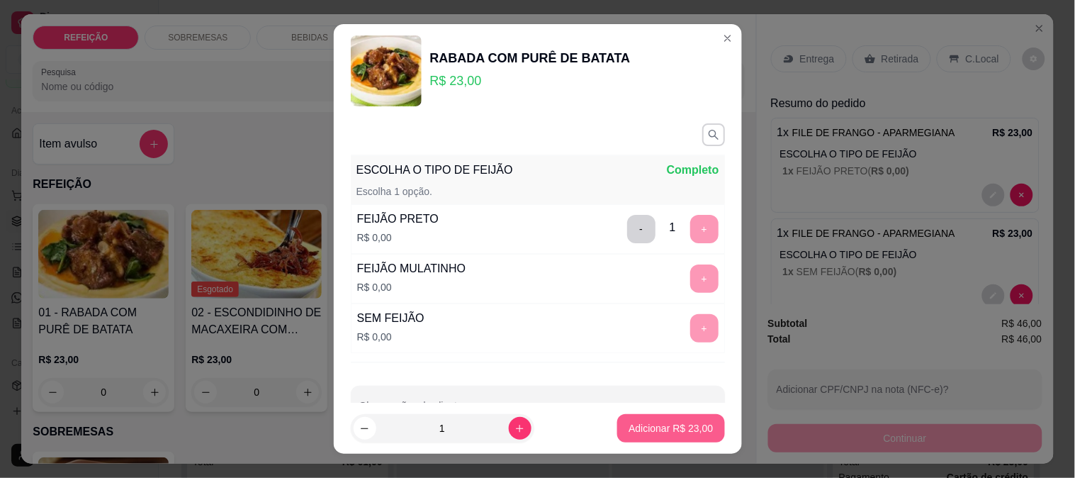
click at [666, 429] on p "Adicionar R$ 23,00" at bounding box center [671, 428] width 84 height 14
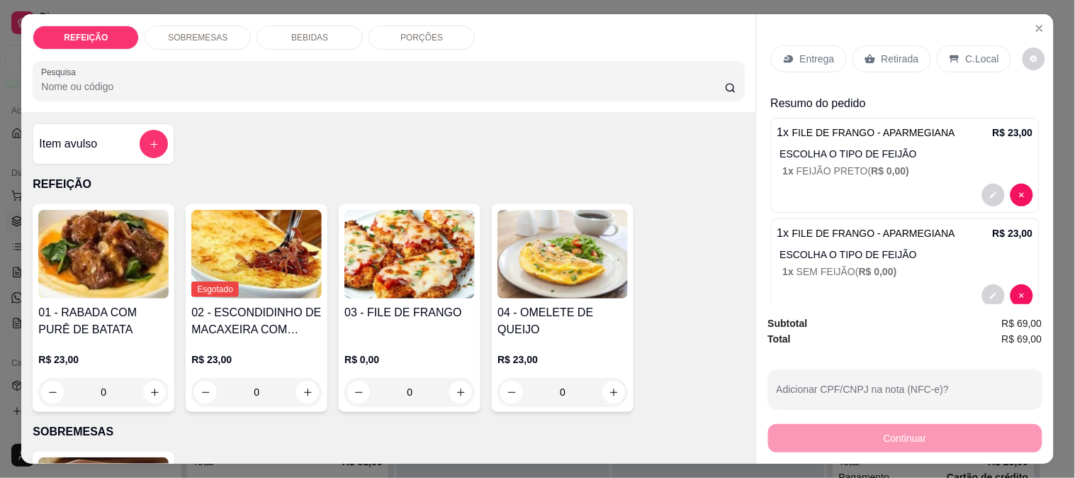
click at [894, 59] on p "Retirada" at bounding box center [901, 59] width 38 height 14
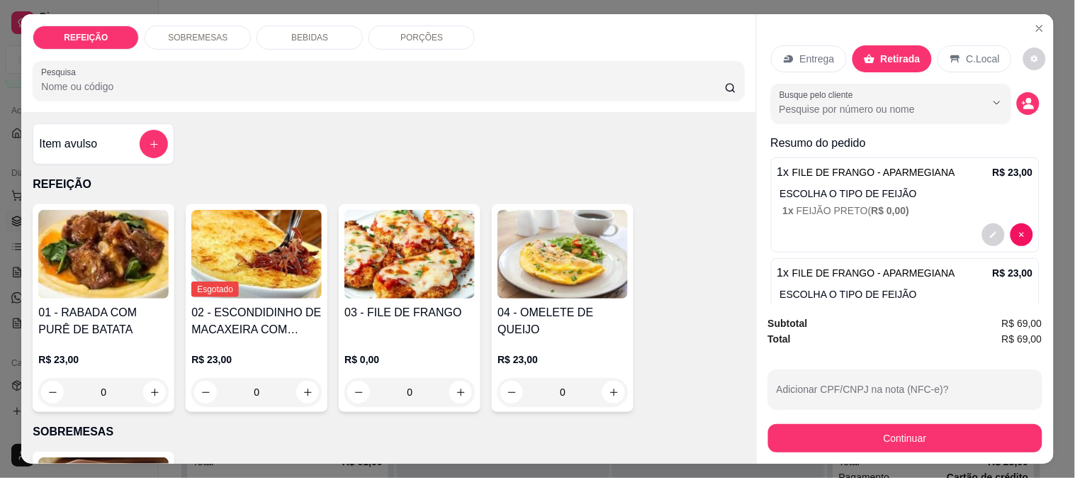
click at [870, 437] on button "Continuar" at bounding box center [905, 438] width 274 height 28
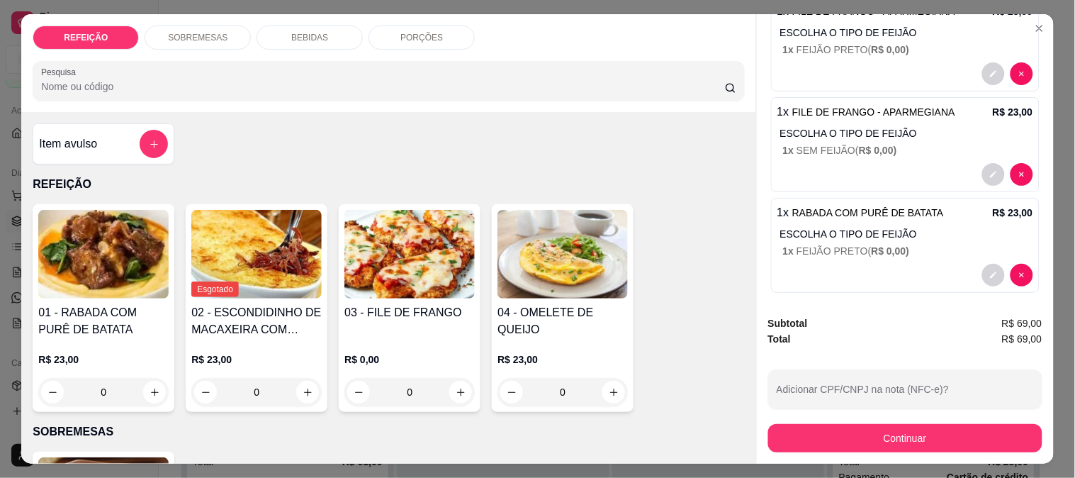
scroll to position [169, 0]
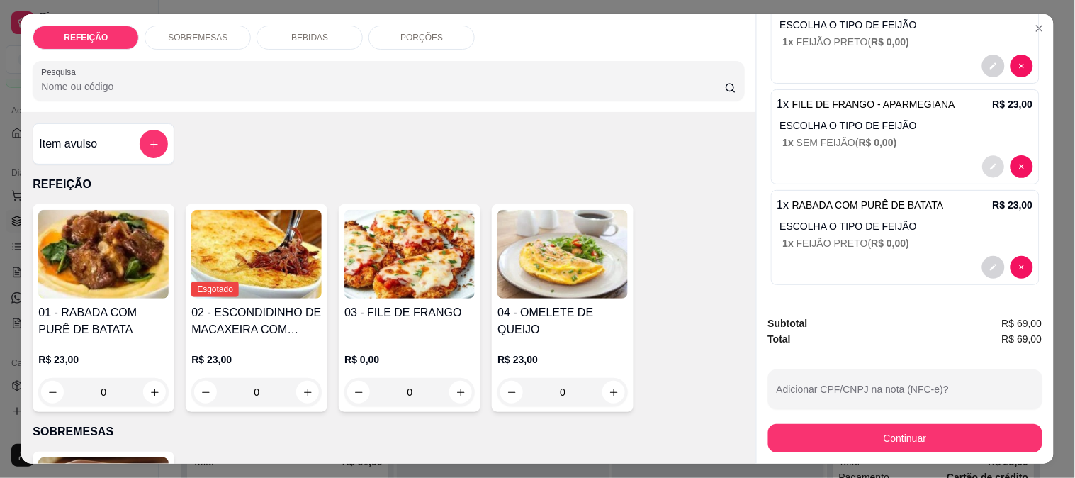
click at [982, 156] on button "decrease-product-quantity" at bounding box center [993, 167] width 22 height 22
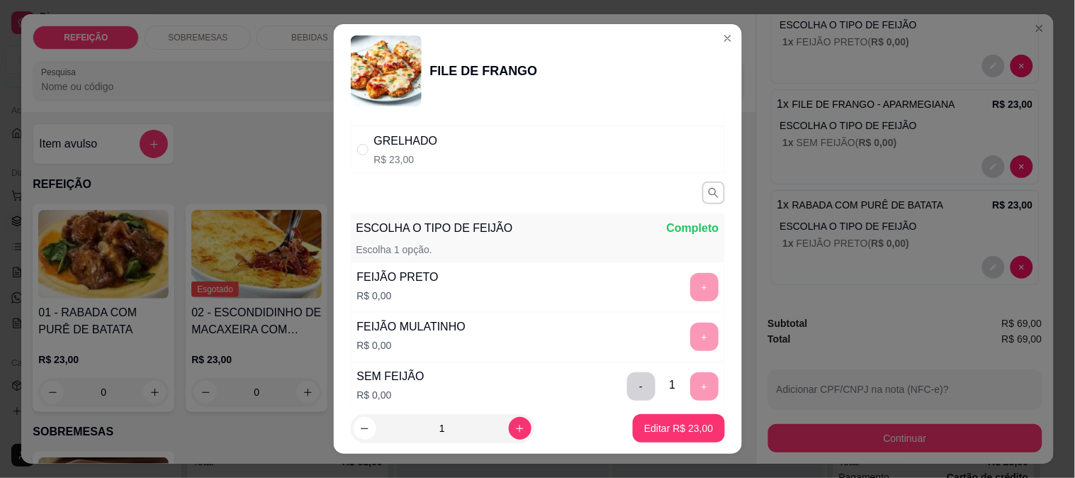
scroll to position [223, 0]
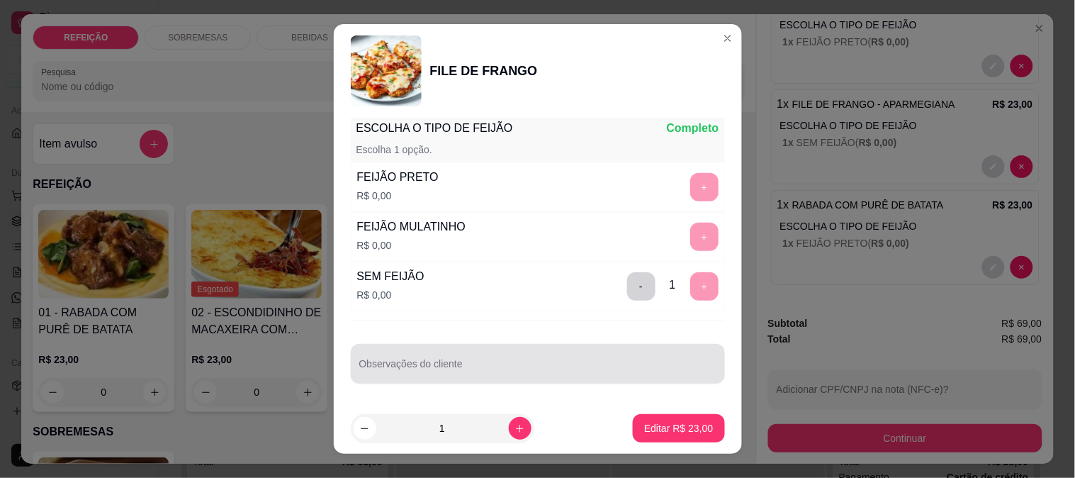
click at [465, 373] on input "Observações do cliente" at bounding box center [537, 369] width 357 height 14
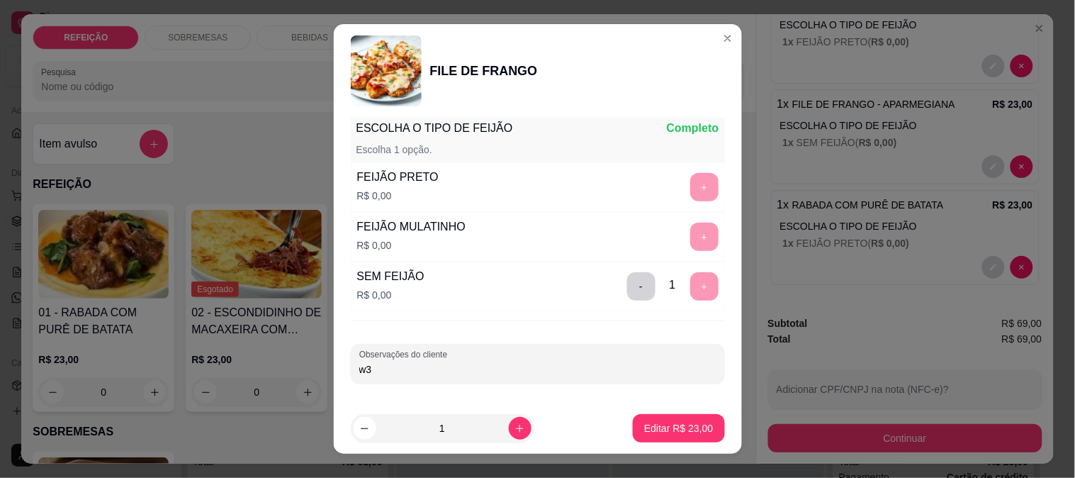
type input "w"
type input "s"
type input "SEM SALADA E SEM FEIJÃO"
click at [687, 427] on p "Editar R$ 23,00" at bounding box center [678, 428] width 69 height 14
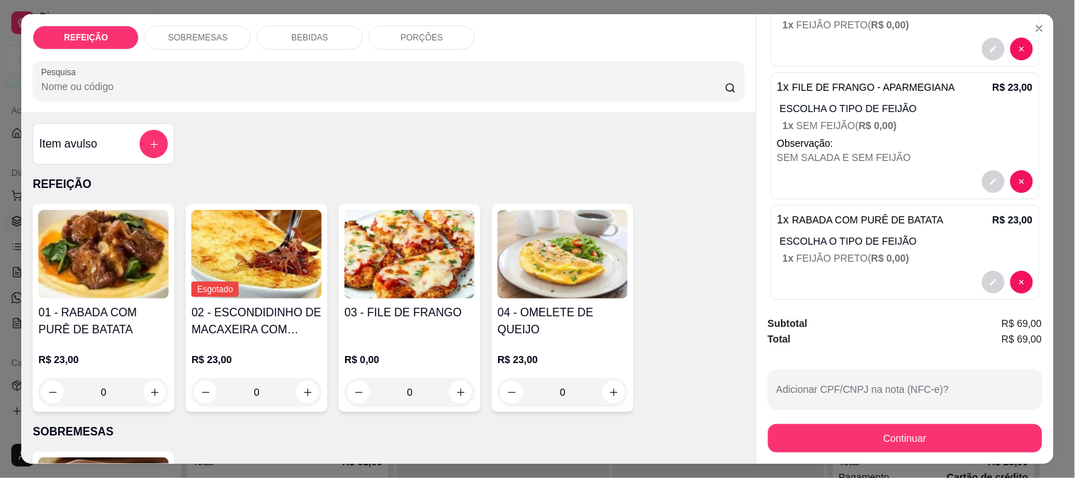
scroll to position [201, 0]
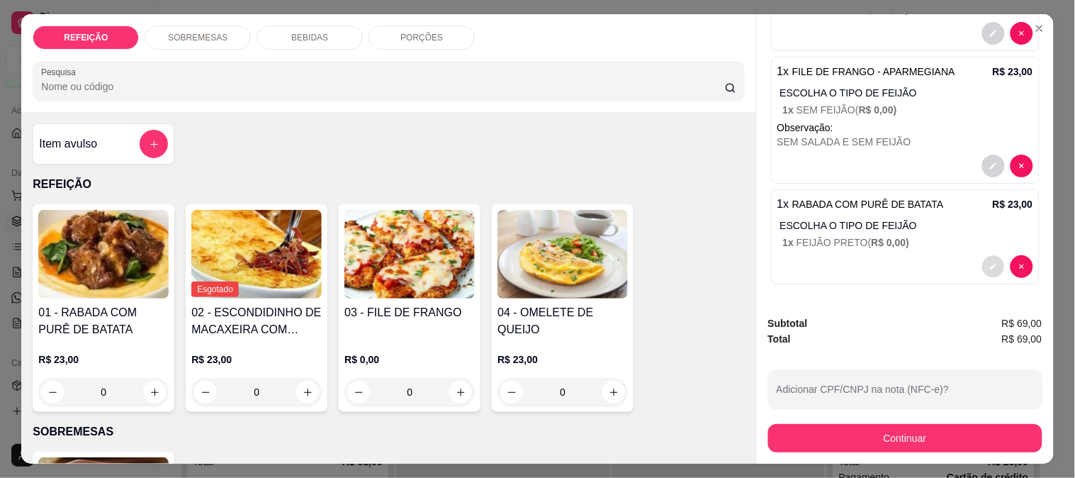
click at [982, 267] on button "decrease-product-quantity" at bounding box center [993, 267] width 22 height 22
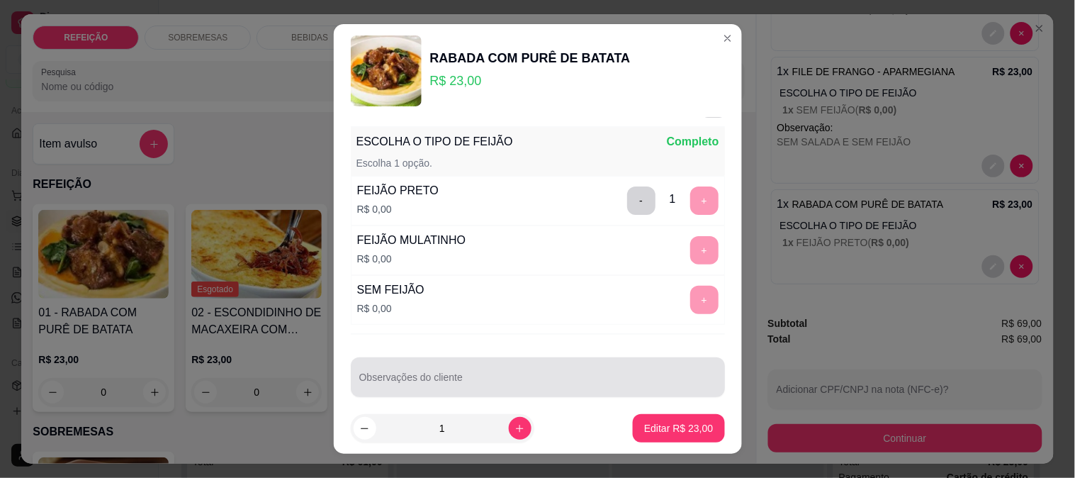
scroll to position [43, 0]
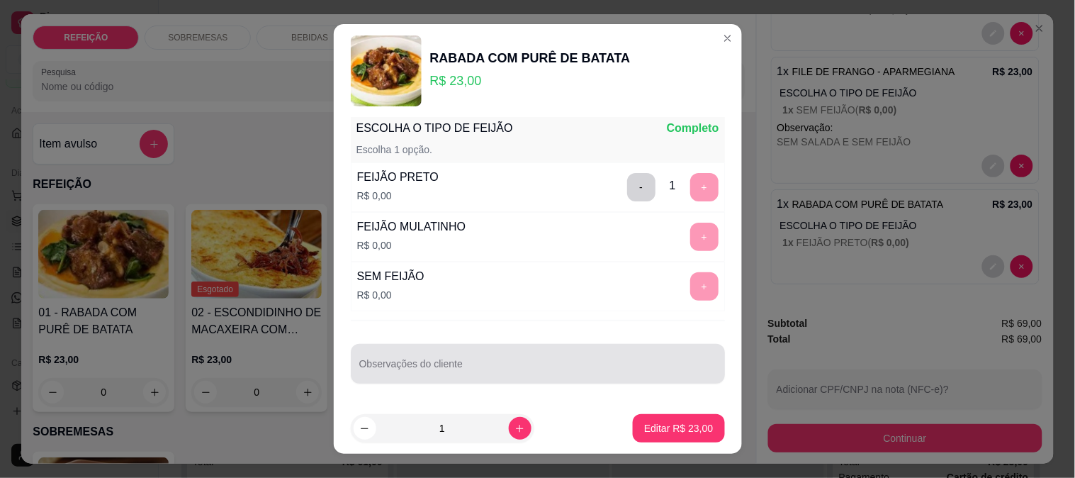
click at [418, 388] on div "ESCOLHA O TIPO DE FEIJÃO Completo Escolha 1 opção. FEIJÃO PRETO R$ 0,00 - 1 + F…" at bounding box center [538, 261] width 408 height 286
click at [430, 366] on input "Observações do cliente" at bounding box center [537, 369] width 357 height 14
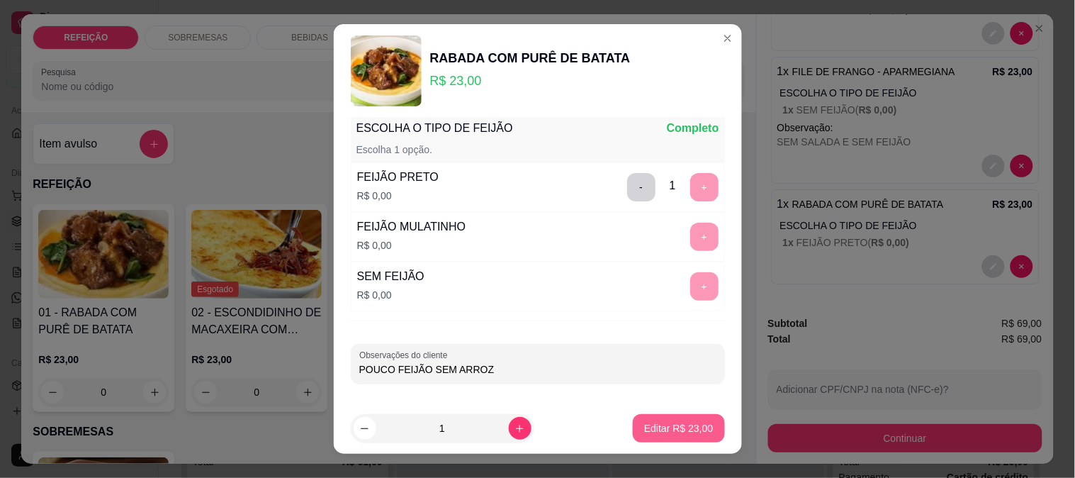
type input "POUCO FEIJÃO SEM ARROZ"
click at [653, 425] on p "Editar R$ 23,00" at bounding box center [678, 428] width 69 height 14
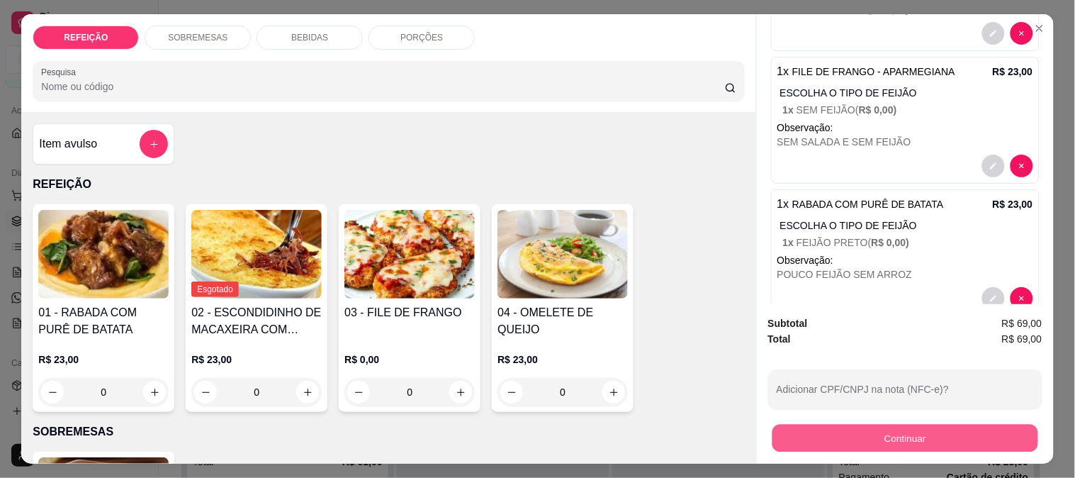
click at [839, 425] on button "Continuar" at bounding box center [905, 438] width 266 height 28
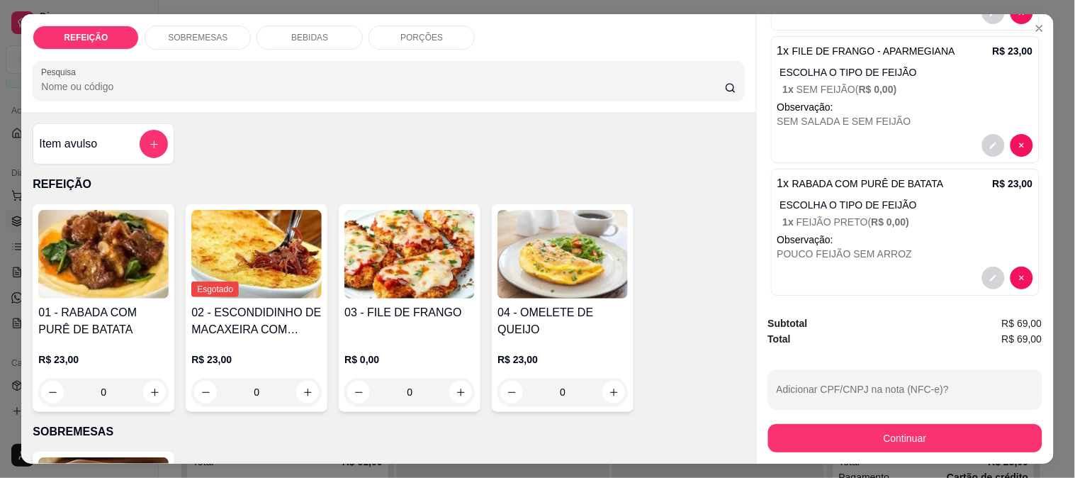
scroll to position [232, 0]
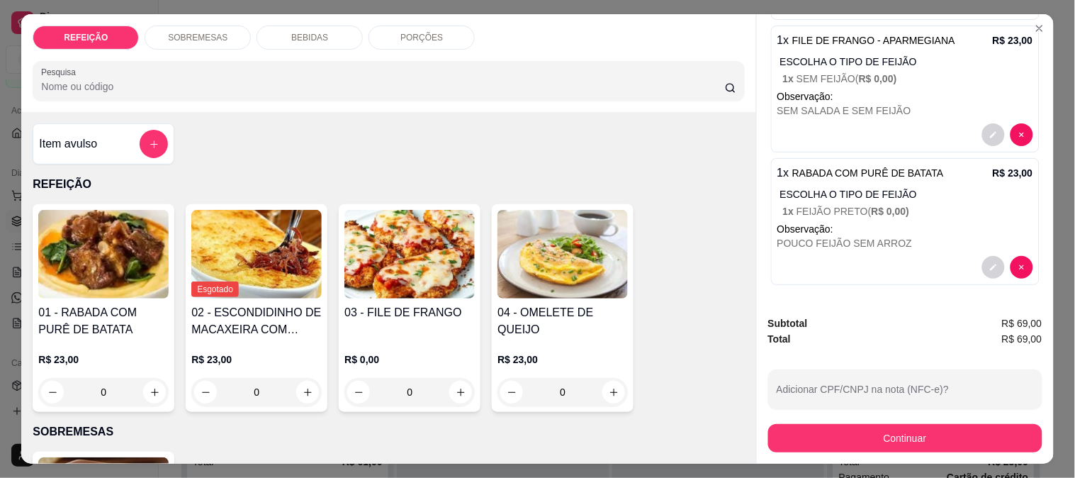
click at [938, 113] on div "1 x FILE DE FRANGO - APARMEGIANA R$ 23,00 ESCOLHA O TIPO DE FEIJÃO 1 x SEM FEIJ…" at bounding box center [905, 89] width 269 height 127
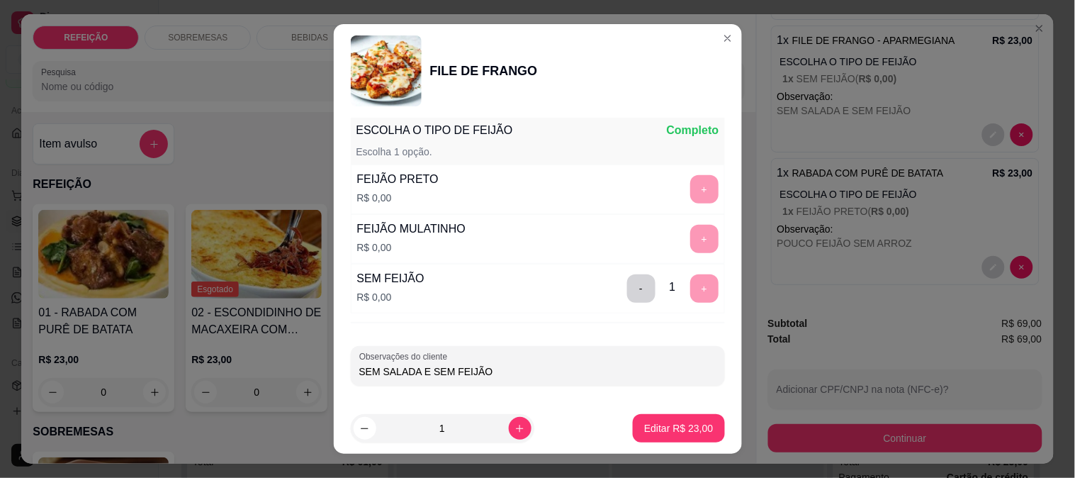
scroll to position [223, 0]
drag, startPoint x: 519, startPoint y: 363, endPoint x: 259, endPoint y: 369, distance: 260.2
click at [259, 369] on div "FILE DE FRANGO Escolha uma das opções Completo APARMEGIANA R$ 23,00 EMAPANADO R…" at bounding box center [537, 239] width 1075 height 478
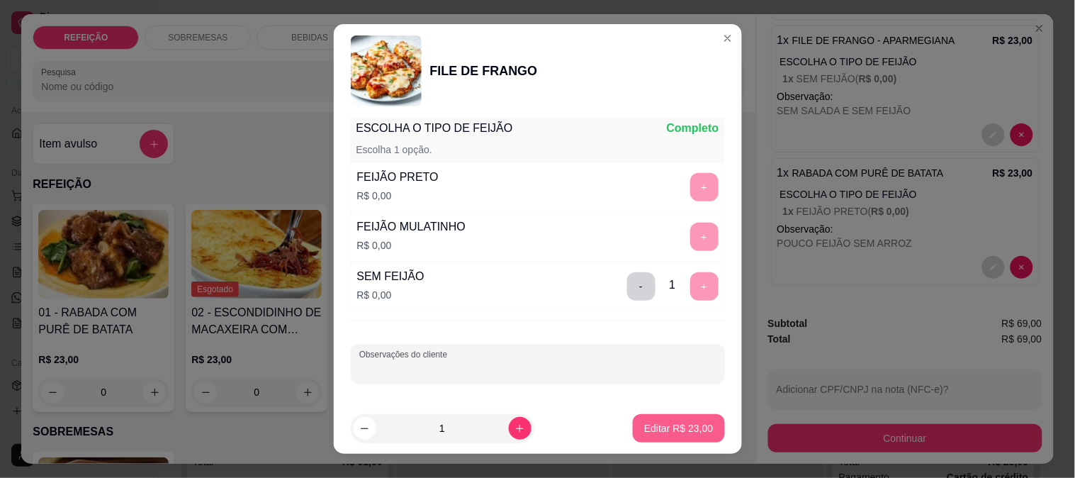
click at [643, 420] on button "Editar R$ 23,00" at bounding box center [678, 428] width 91 height 28
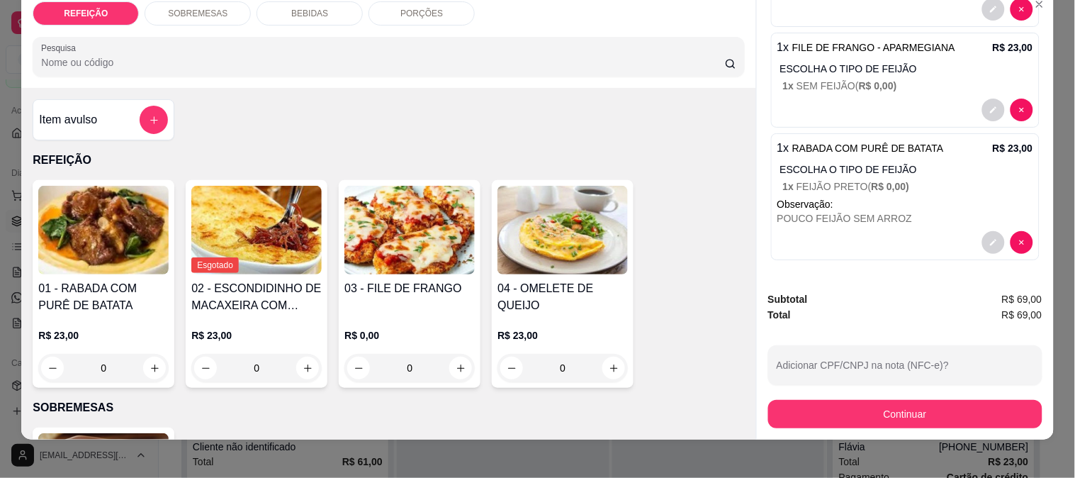
scroll to position [37, 0]
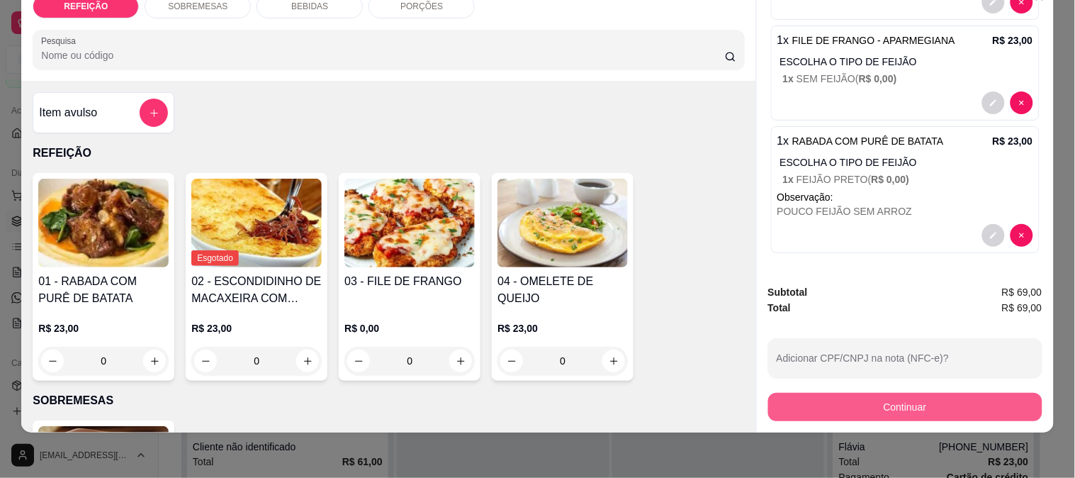
click at [891, 394] on button "Continuar" at bounding box center [905, 407] width 274 height 28
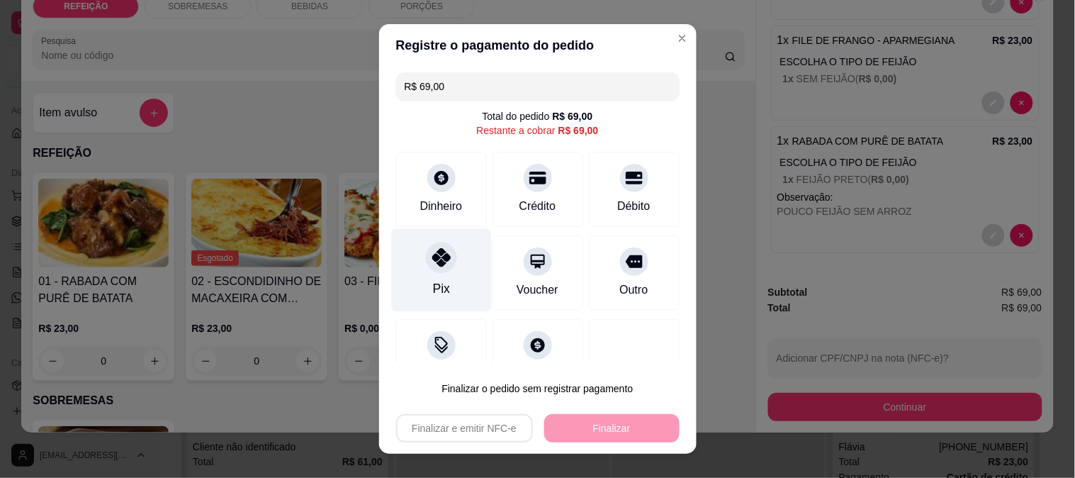
click at [432, 266] on icon at bounding box center [441, 257] width 18 height 18
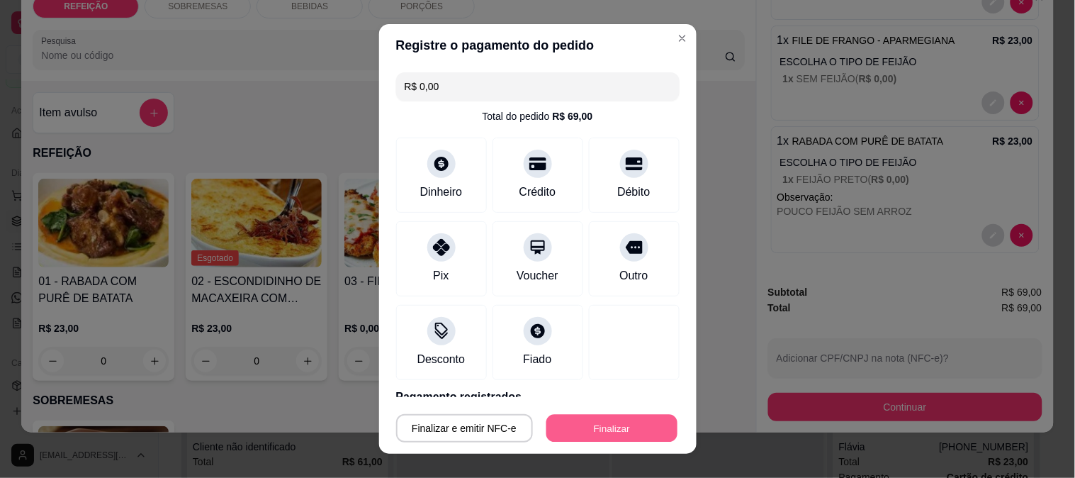
click at [589, 425] on button "Finalizar" at bounding box center [611, 429] width 131 height 28
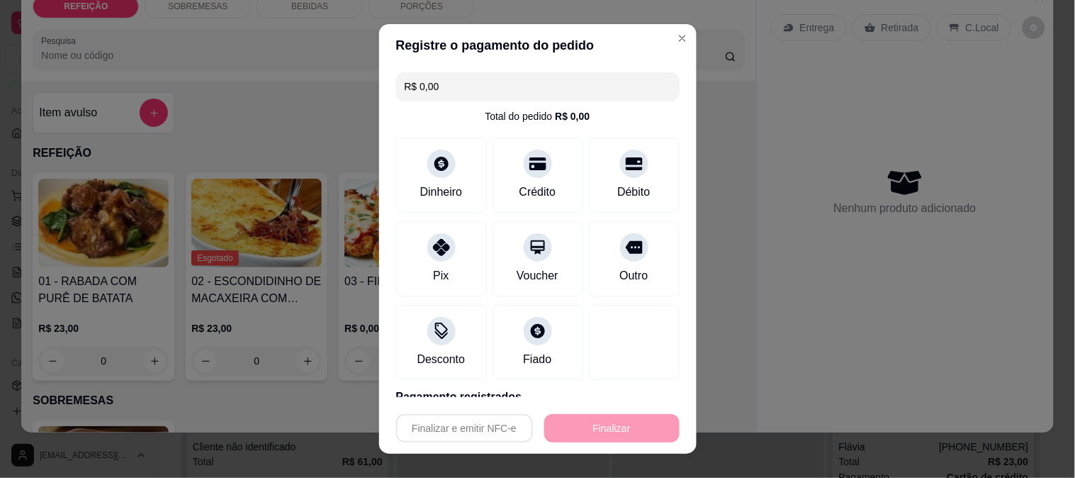
type input "-R$ 69,00"
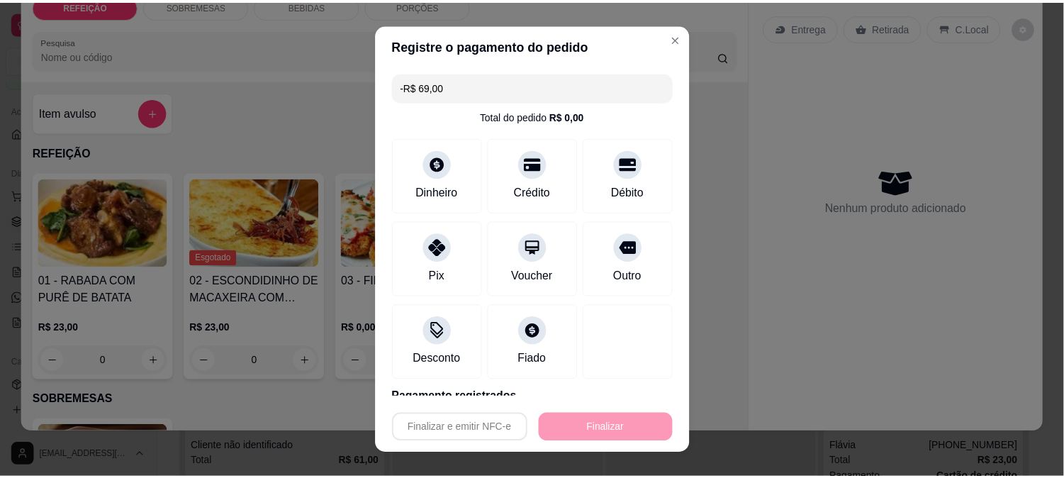
scroll to position [0, 0]
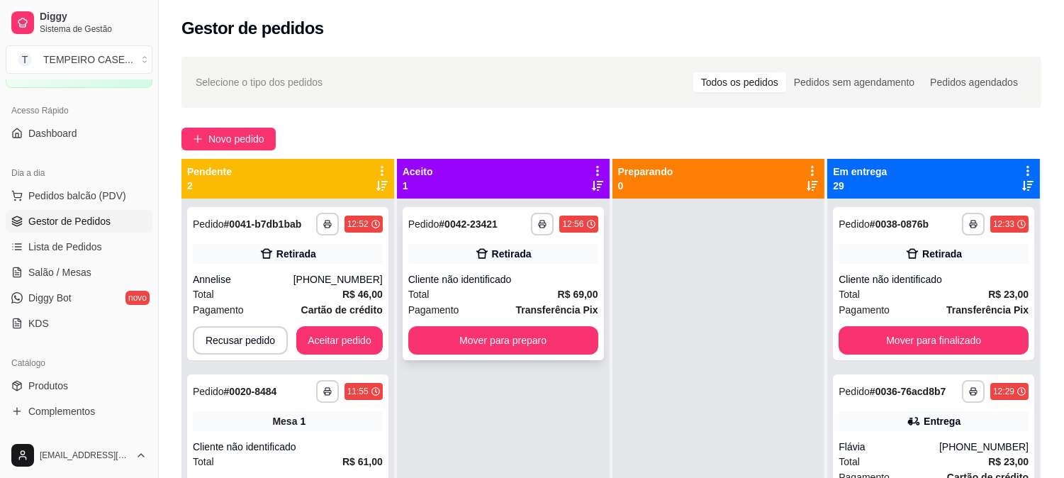
click at [541, 225] on rect "button" at bounding box center [542, 226] width 4 height 3
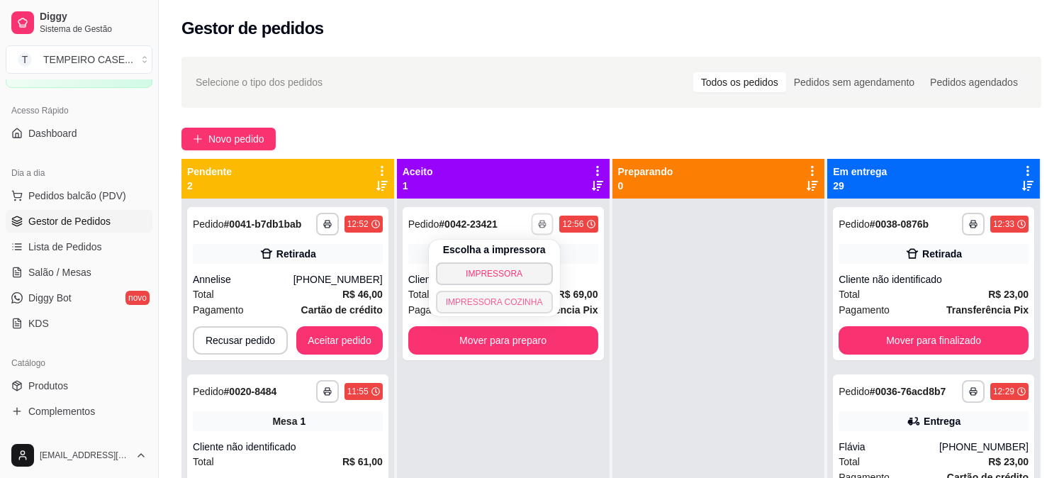
click at [483, 309] on button "IMPRESSORA COZINHA" at bounding box center [494, 302] width 117 height 23
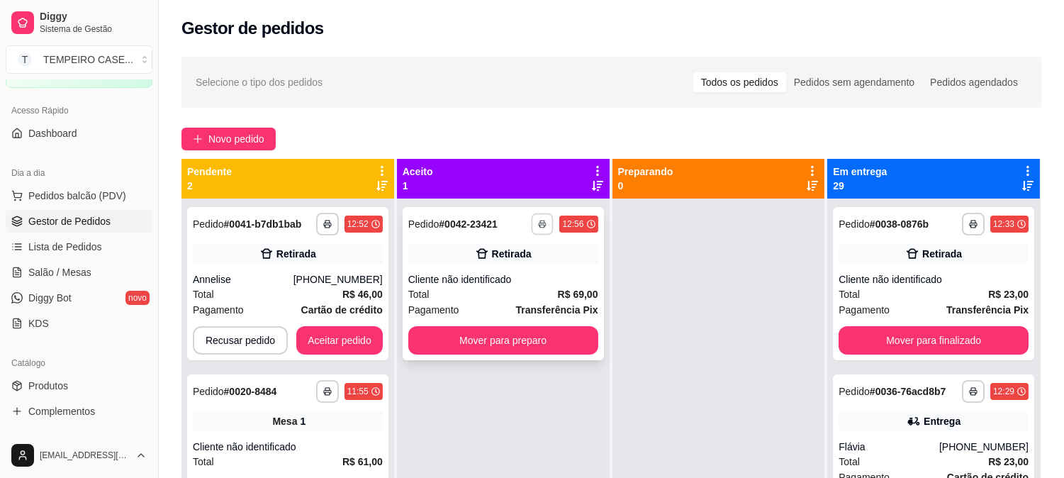
click at [532, 225] on button "button" at bounding box center [543, 224] width 22 height 22
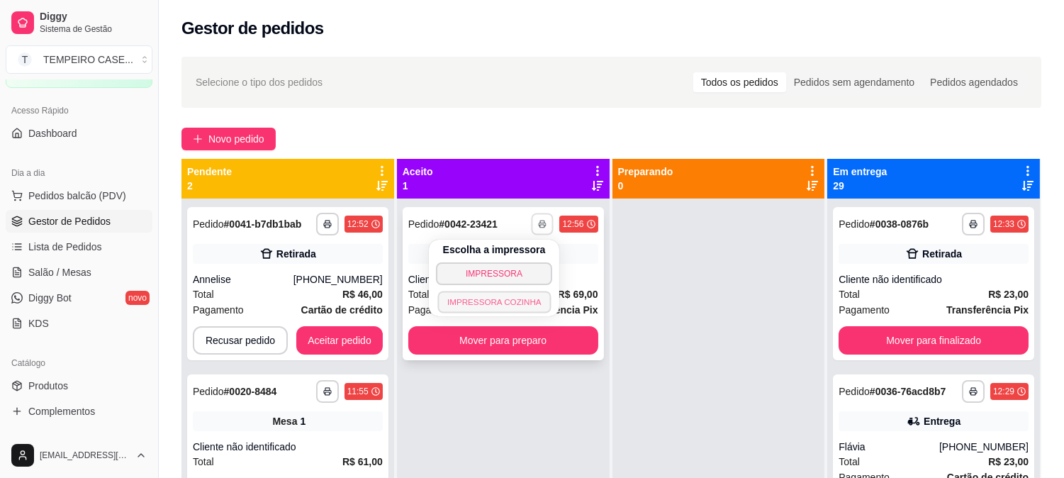
click at [512, 296] on button "IMPRESSORA COZINHA" at bounding box center [493, 302] width 113 height 22
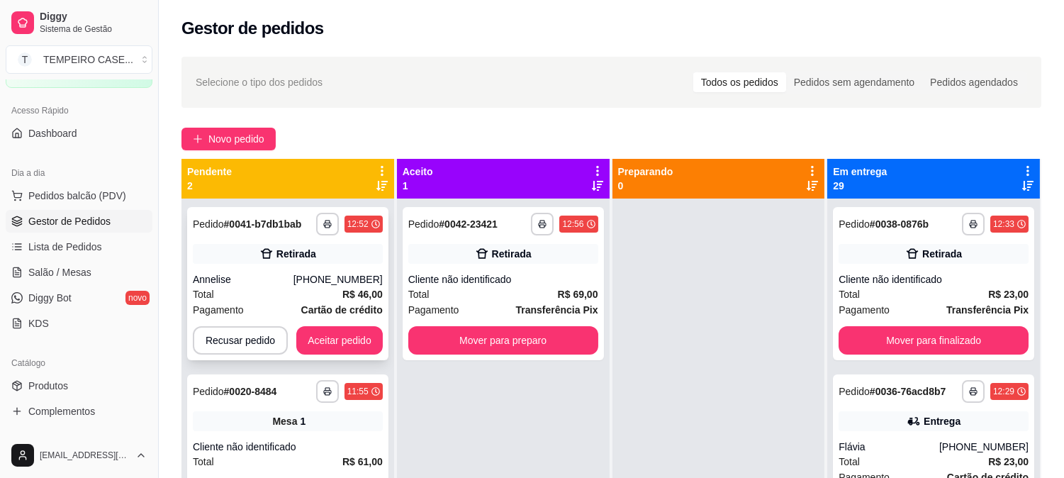
click at [245, 284] on div "Annelise" at bounding box center [243, 279] width 101 height 14
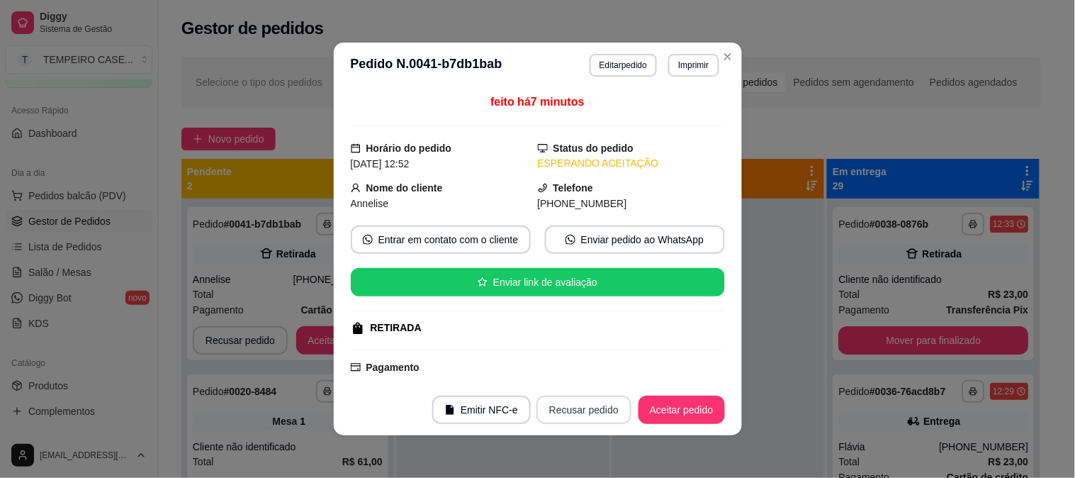
click at [564, 415] on button "Recusar pedido" at bounding box center [583, 409] width 95 height 28
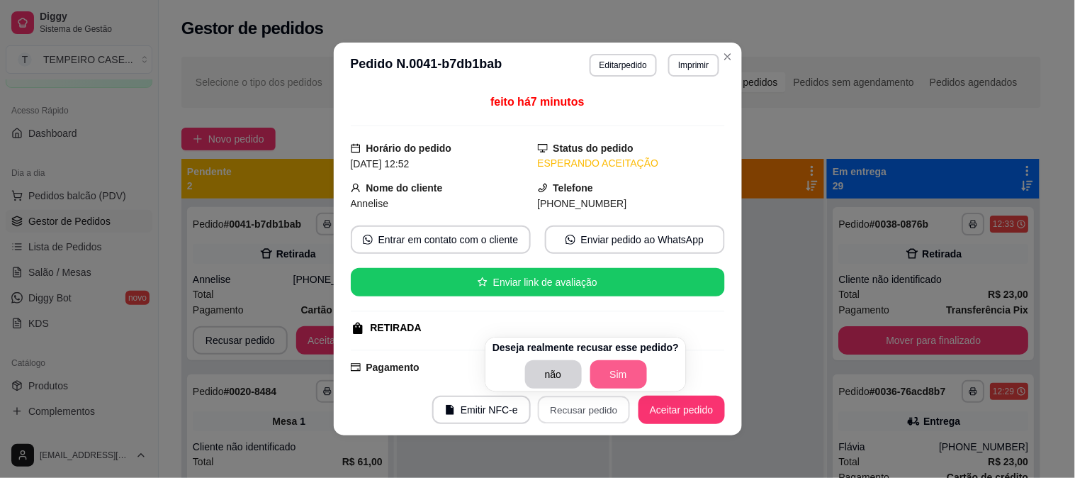
click at [597, 370] on button "Sim" at bounding box center [618, 374] width 57 height 28
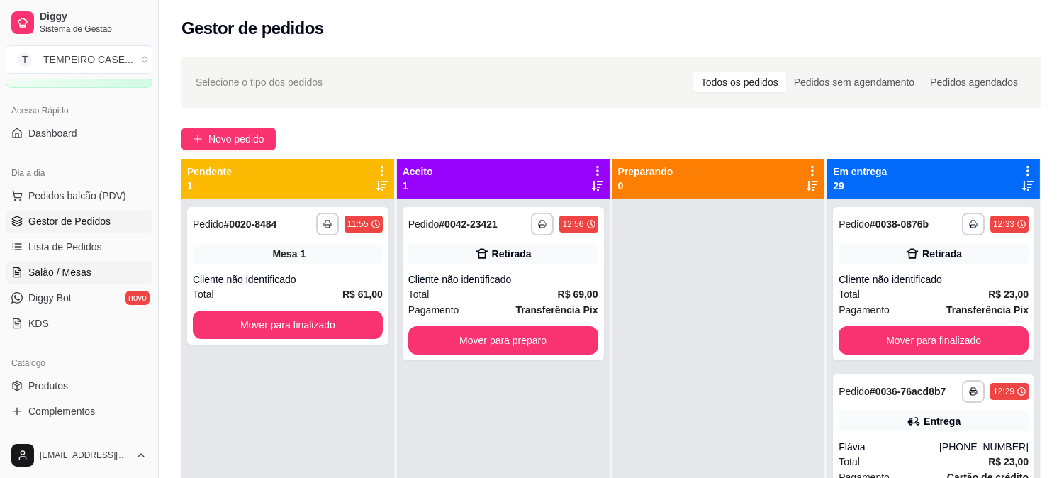
click at [84, 270] on span "Salão / Mesas" at bounding box center [59, 272] width 63 height 14
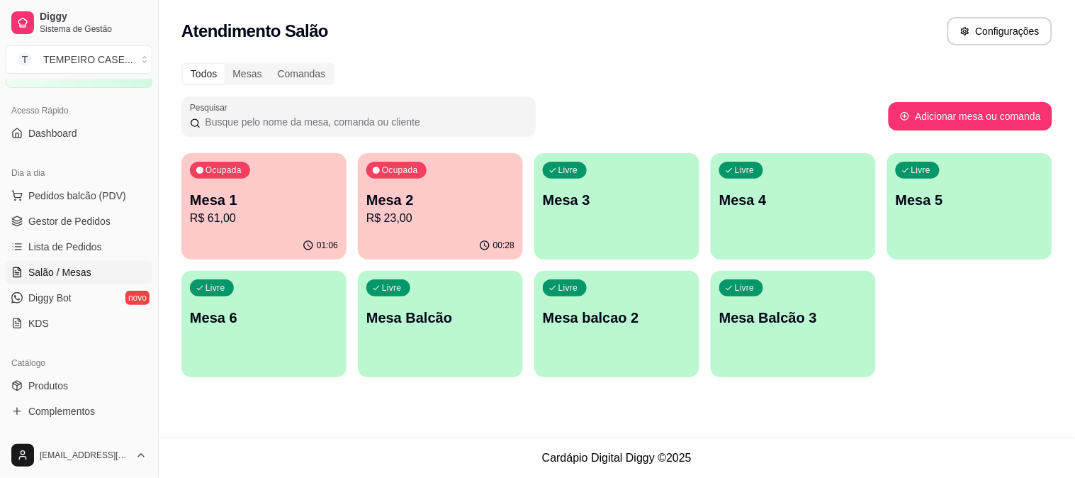
click at [261, 194] on p "Mesa 1" at bounding box center [264, 200] width 148 height 20
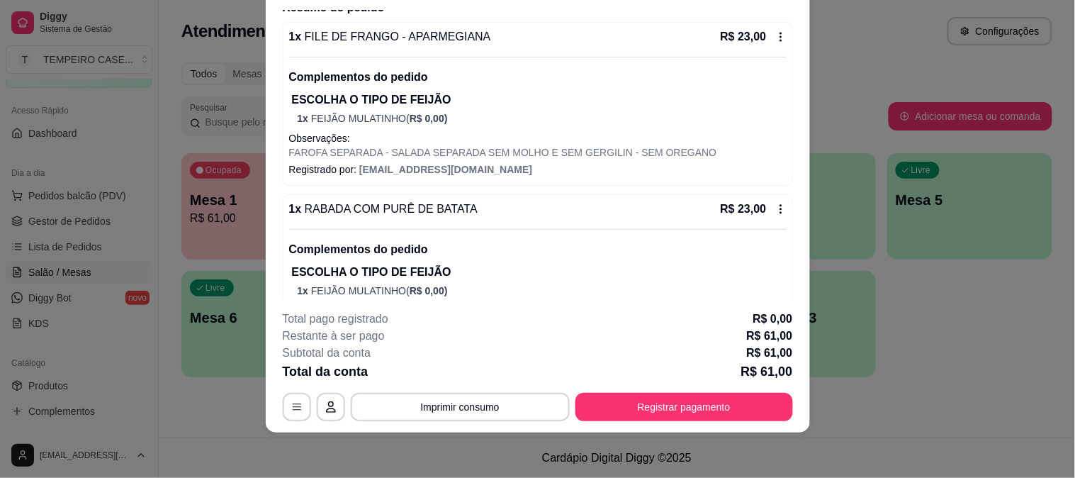
scroll to position [244, 0]
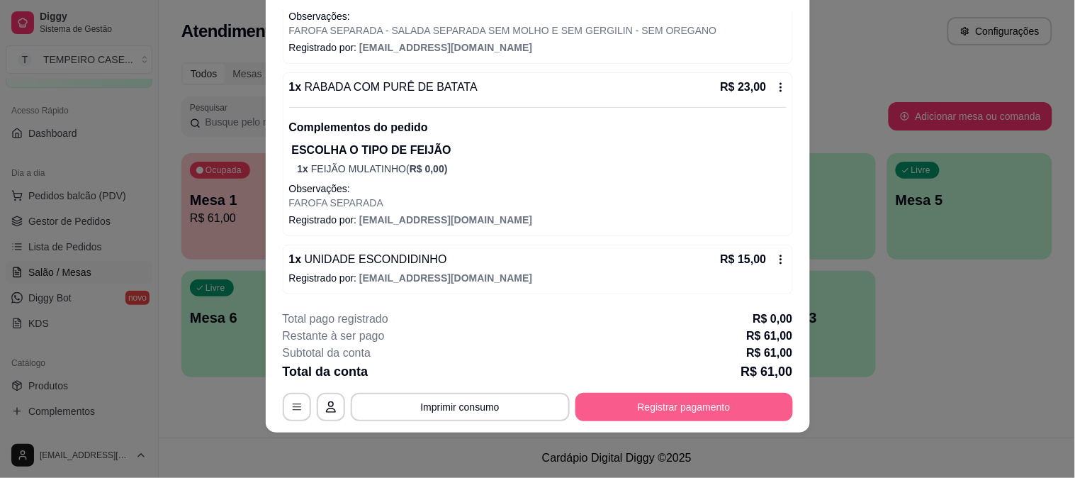
click at [663, 398] on button "Registrar pagamento" at bounding box center [684, 407] width 218 height 28
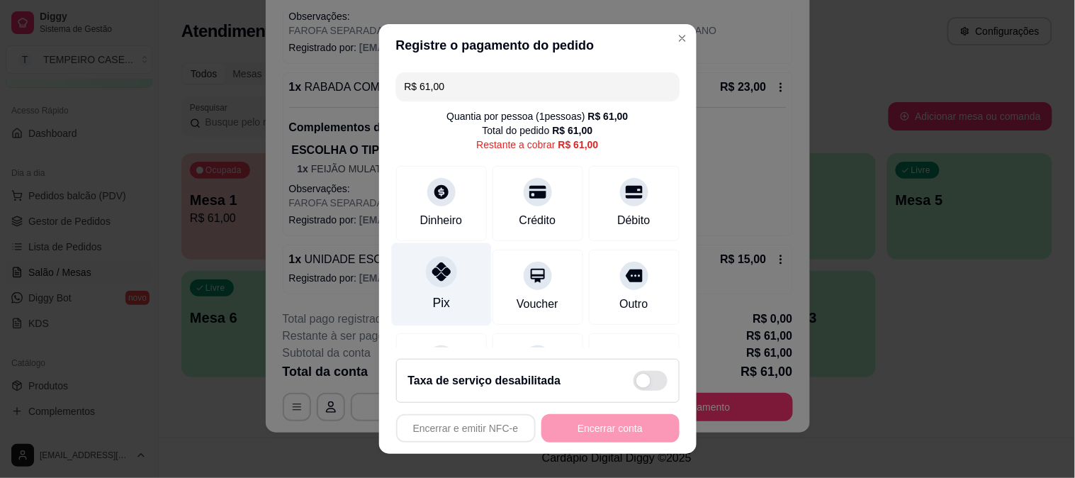
click at [413, 266] on div "Pix" at bounding box center [441, 283] width 100 height 83
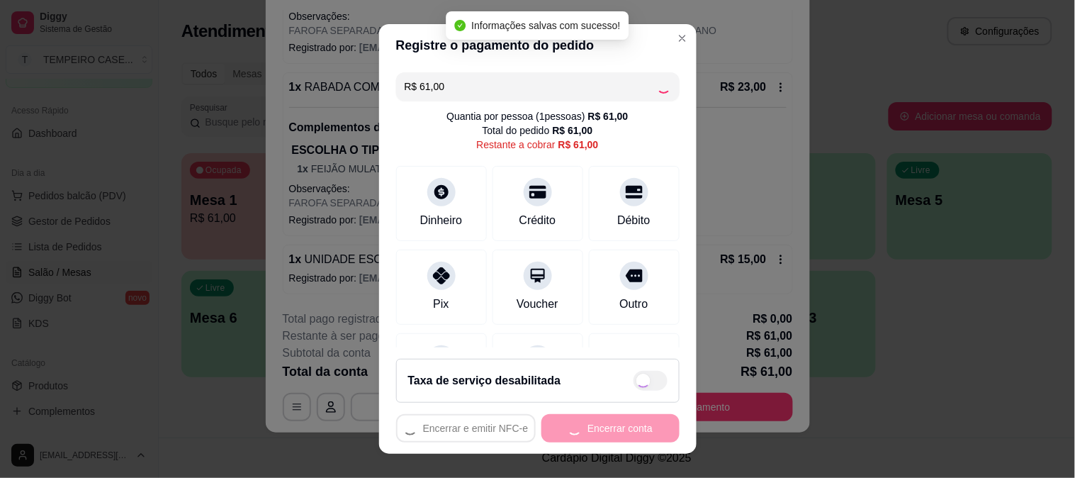
click at [580, 423] on div "Encerrar e emitir NFC-e Encerrar conta" at bounding box center [537, 428] width 283 height 28
type input "R$ 0,00"
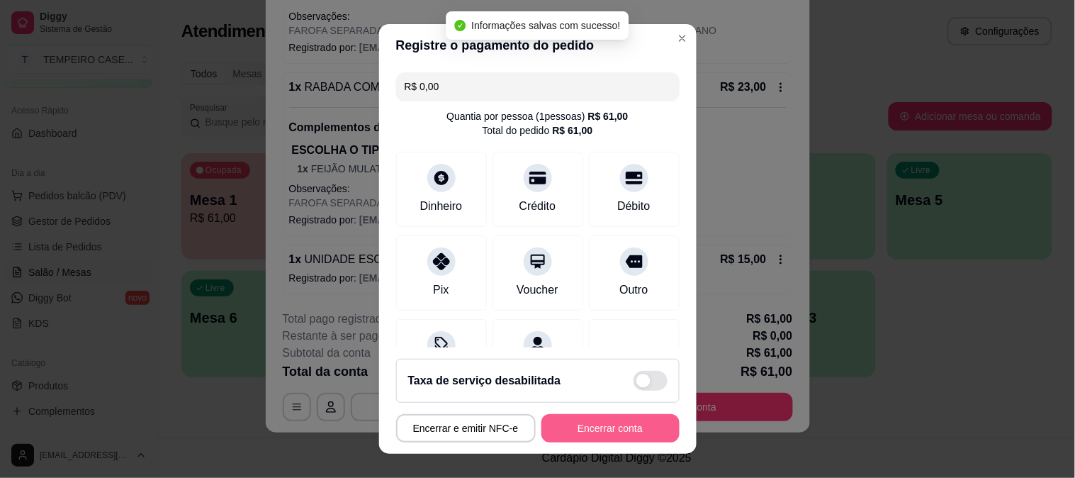
click at [590, 424] on button "Encerrar conta" at bounding box center [610, 428] width 138 height 28
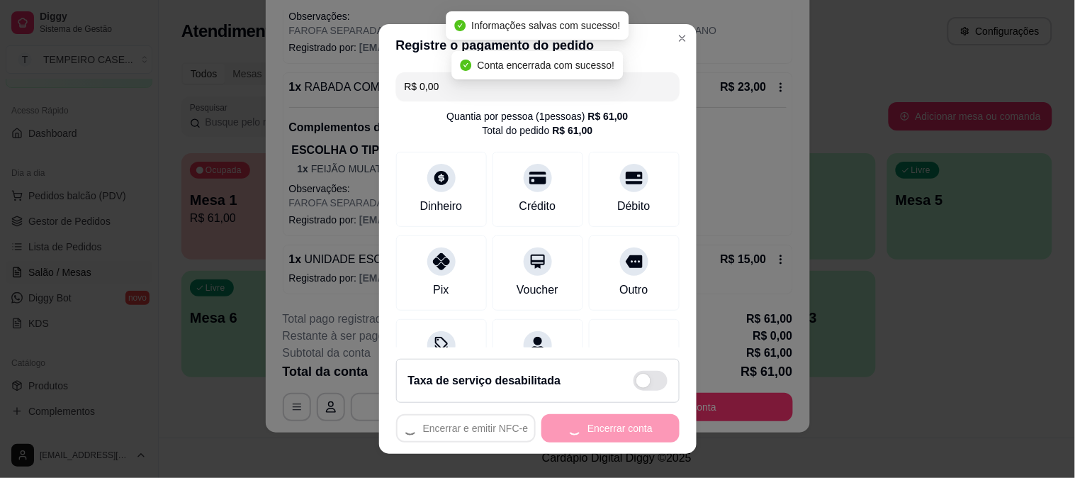
scroll to position [0, 0]
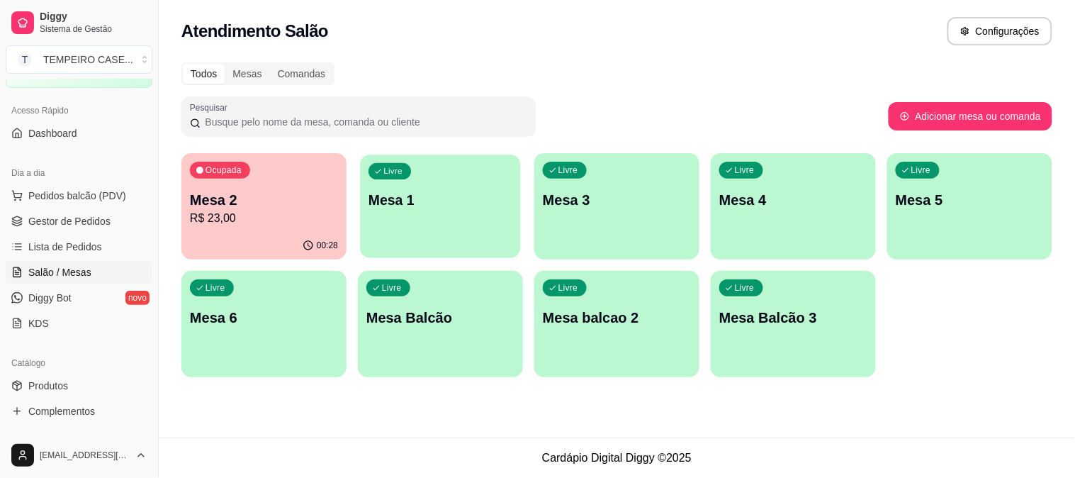
click at [459, 220] on div "Livre Mesa 1" at bounding box center [440, 197] width 160 height 86
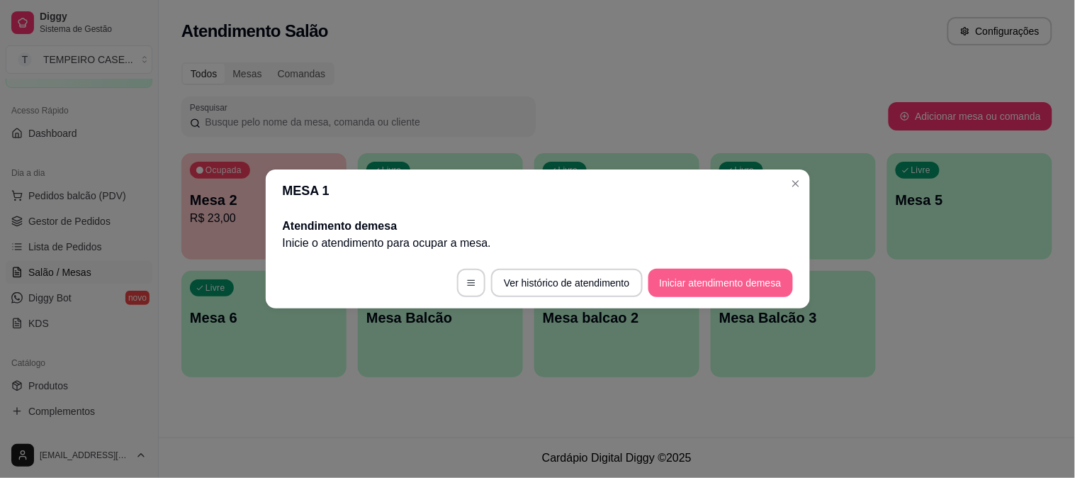
click at [731, 276] on button "Iniciar atendimento de mesa" at bounding box center [720, 283] width 145 height 28
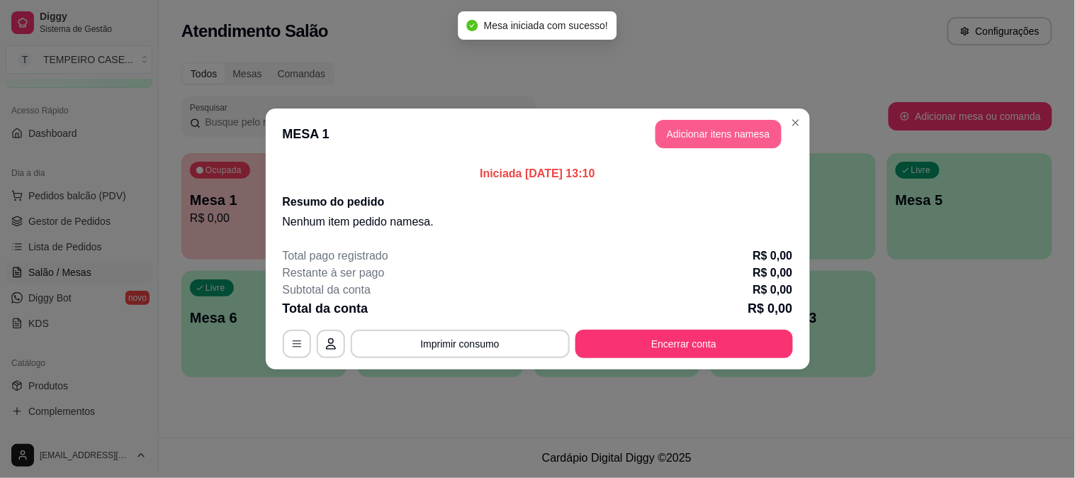
click at [692, 137] on button "Adicionar itens na mesa" at bounding box center [719, 134] width 126 height 28
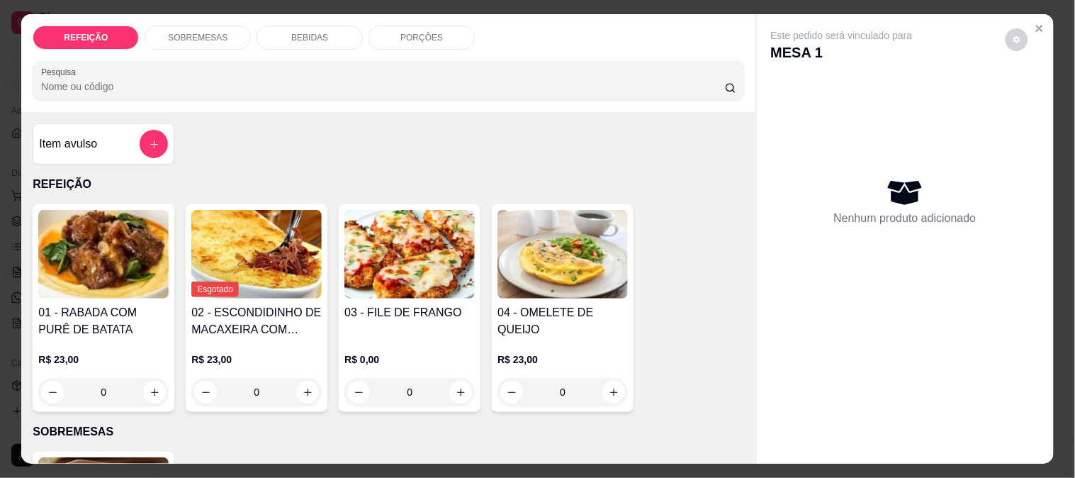
click at [103, 229] on img at bounding box center [103, 254] width 130 height 89
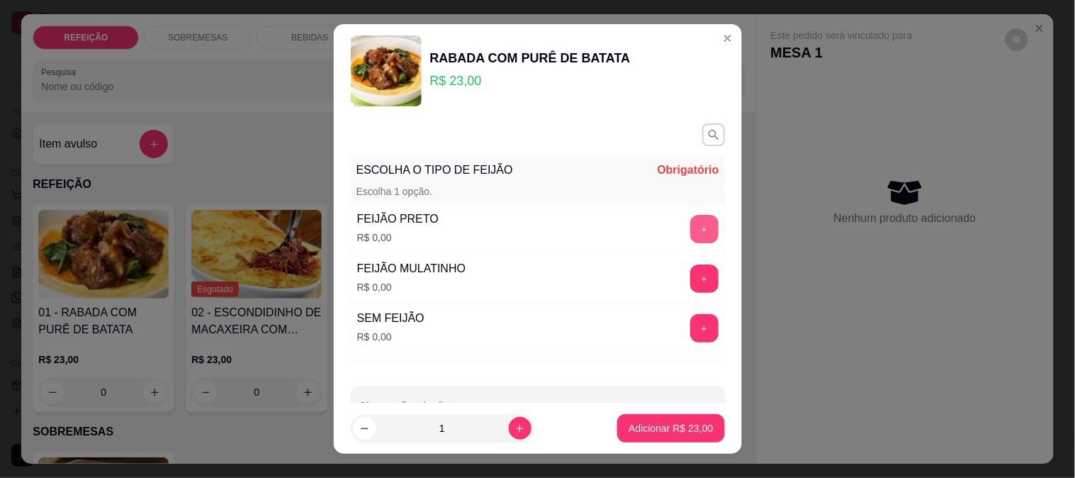
click at [690, 223] on button "+" at bounding box center [704, 229] width 28 height 28
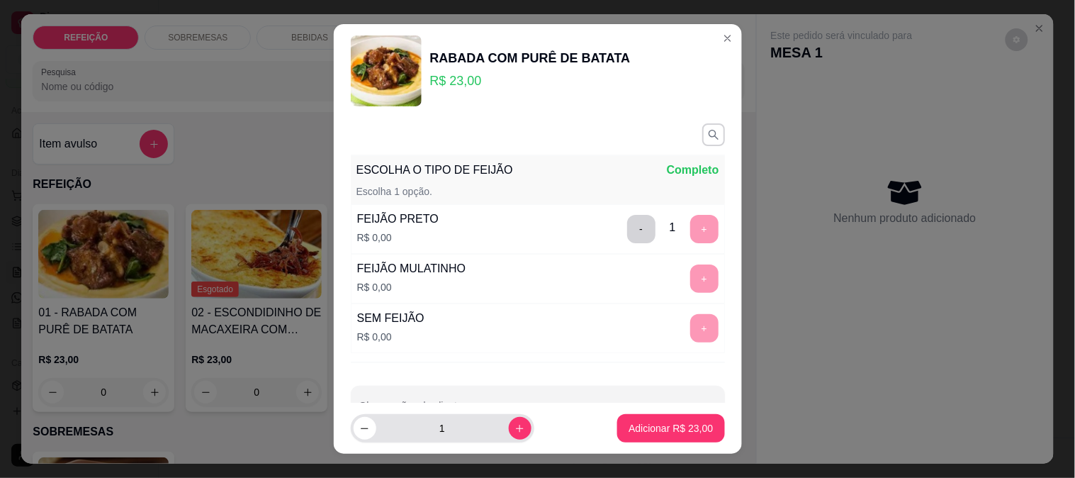
click at [492, 426] on input "1" at bounding box center [442, 428] width 133 height 28
click at [493, 425] on input "1" at bounding box center [442, 428] width 133 height 28
click at [509, 431] on button "increase-product-quantity" at bounding box center [520, 428] width 22 height 22
click at [354, 434] on button "decrease-product-quantity" at bounding box center [365, 428] width 23 height 23
type input "1"
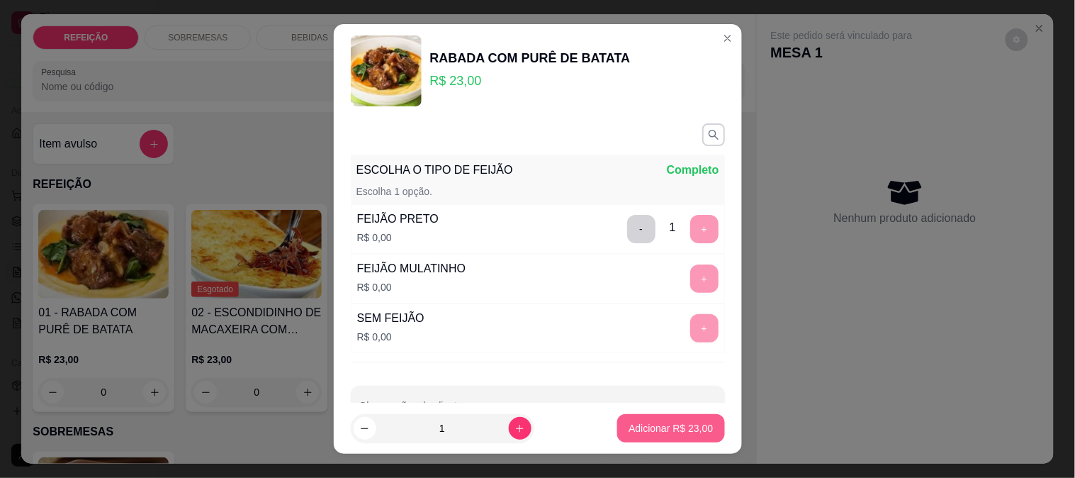
click at [689, 426] on p "Adicionar R$ 23,00" at bounding box center [671, 428] width 84 height 14
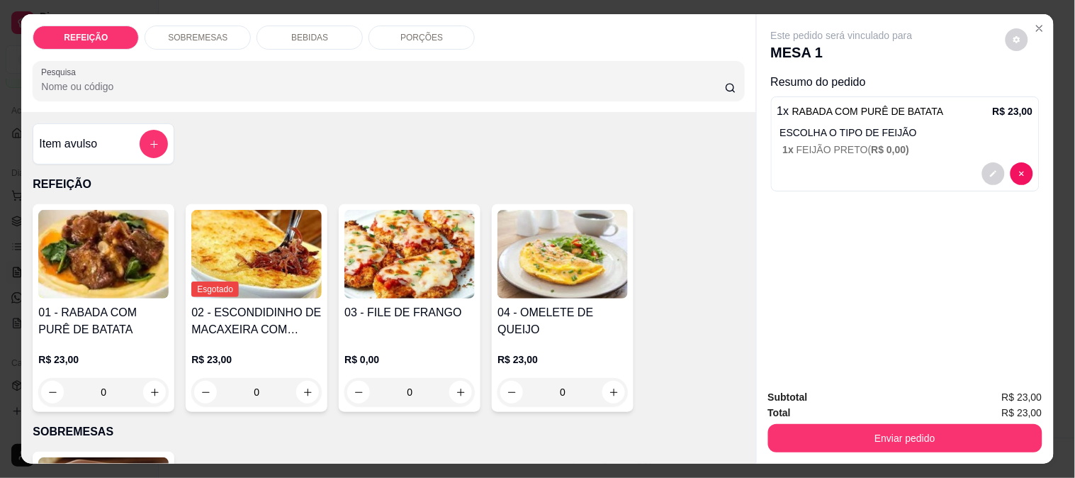
click at [91, 237] on img at bounding box center [103, 254] width 130 height 89
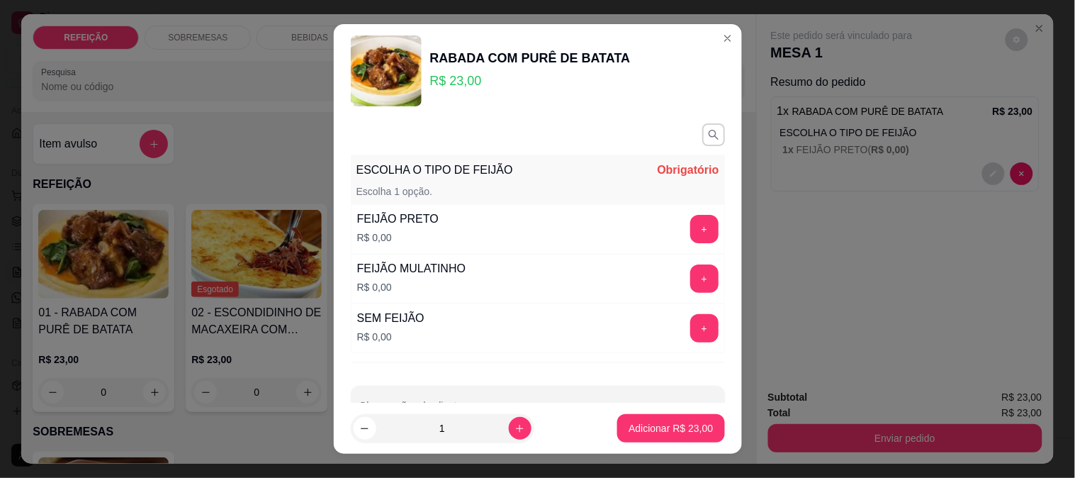
click at [690, 224] on button "+" at bounding box center [704, 229] width 28 height 28
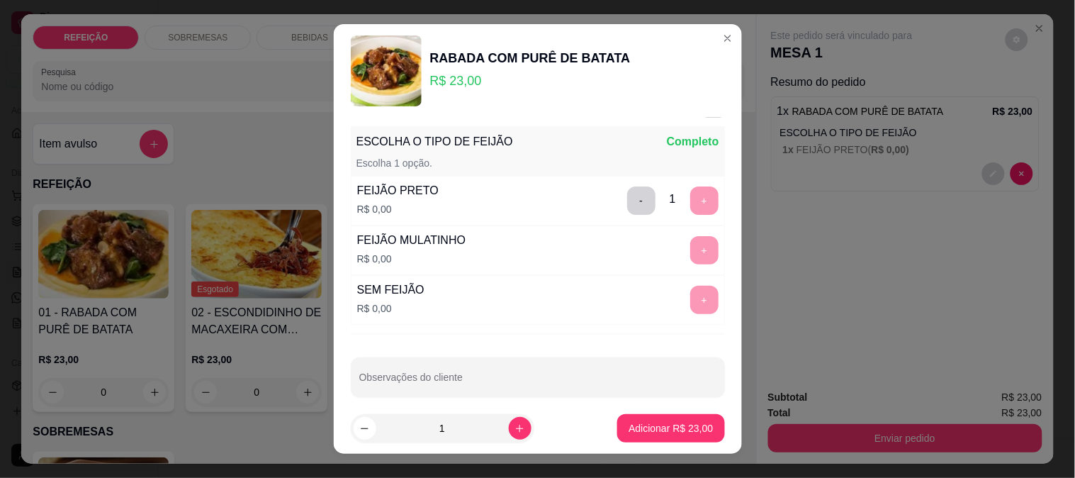
scroll to position [43, 0]
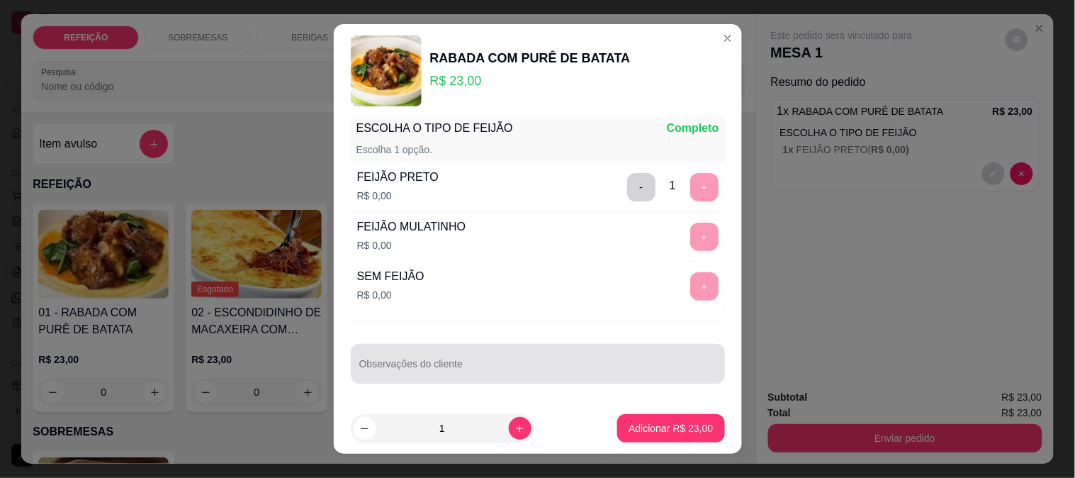
click at [401, 377] on div at bounding box center [537, 363] width 357 height 28
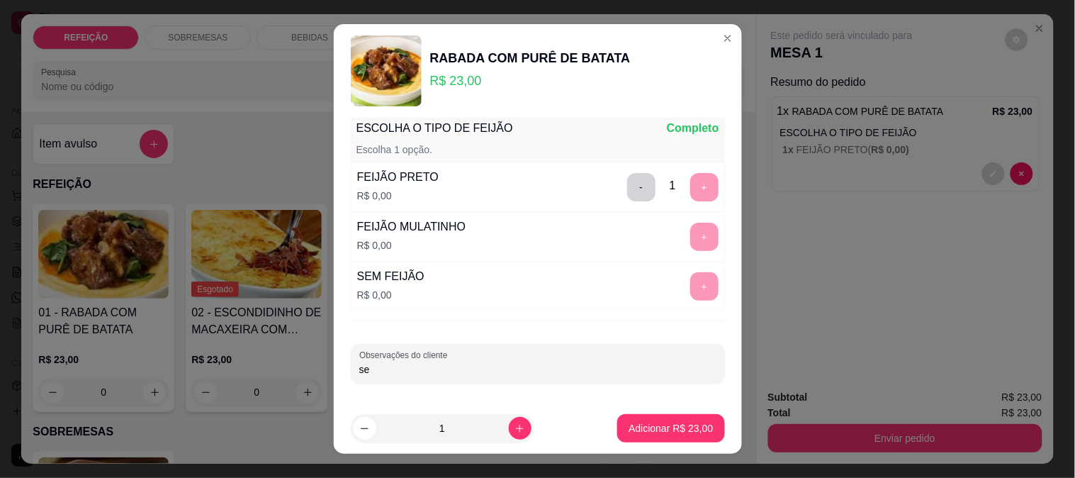
type input "s"
type input "SEM MACARRÃO"
click at [661, 422] on p "Adicionar R$ 23,00" at bounding box center [671, 428] width 84 height 14
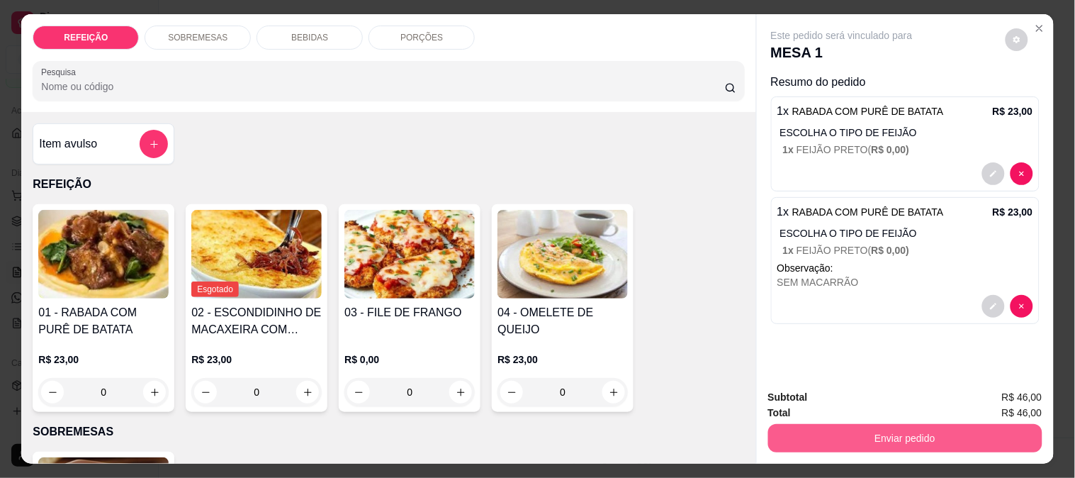
click at [836, 424] on button "Enviar pedido" at bounding box center [905, 438] width 274 height 28
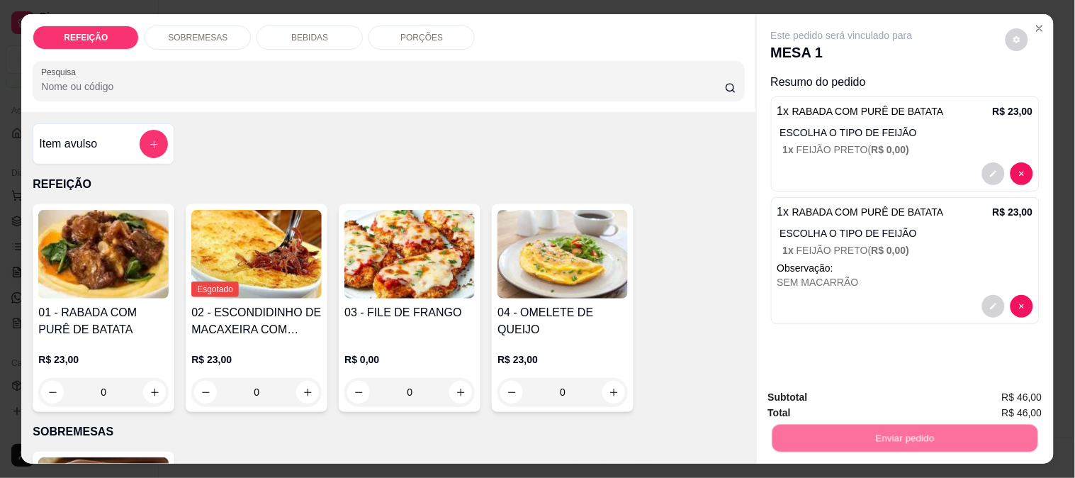
click at [980, 387] on button "Enviar pedido" at bounding box center [1005, 397] width 80 height 27
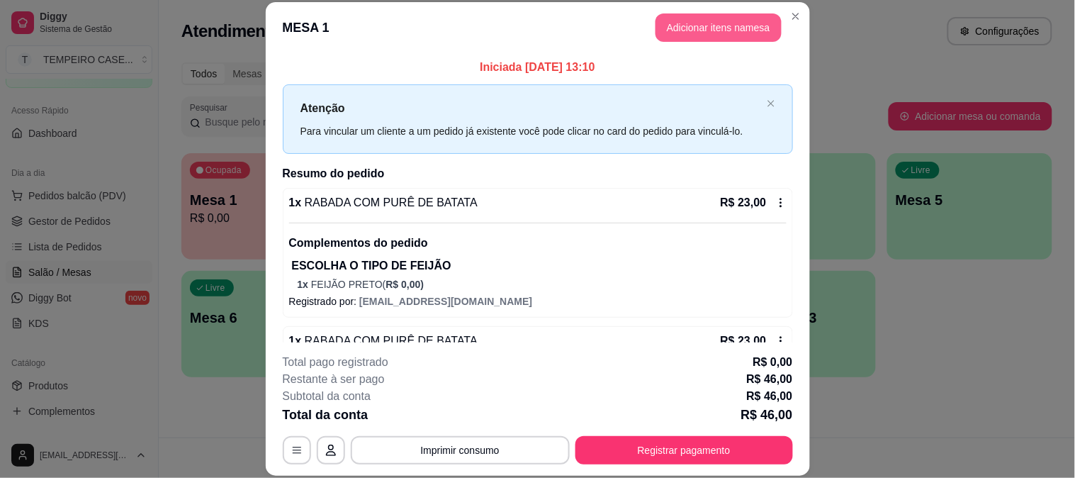
click at [680, 13] on button "Adicionar itens na mesa" at bounding box center [719, 27] width 126 height 28
click at [712, 10] on header "MESA 1 Adicionar itens na mesa" at bounding box center [538, 27] width 544 height 51
click at [695, 14] on button "Adicionar itens na mesa" at bounding box center [719, 27] width 126 height 28
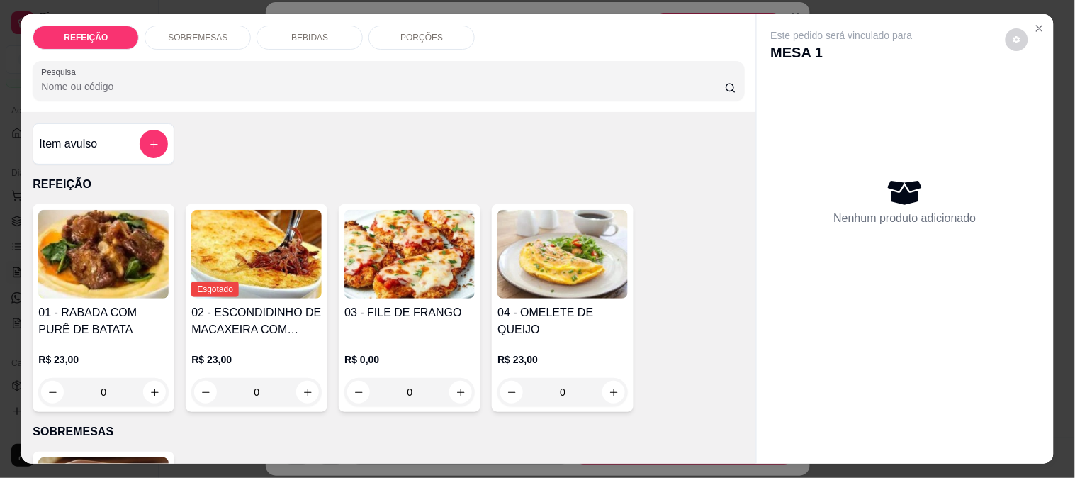
click at [317, 37] on p "BEBIDAS" at bounding box center [309, 37] width 37 height 11
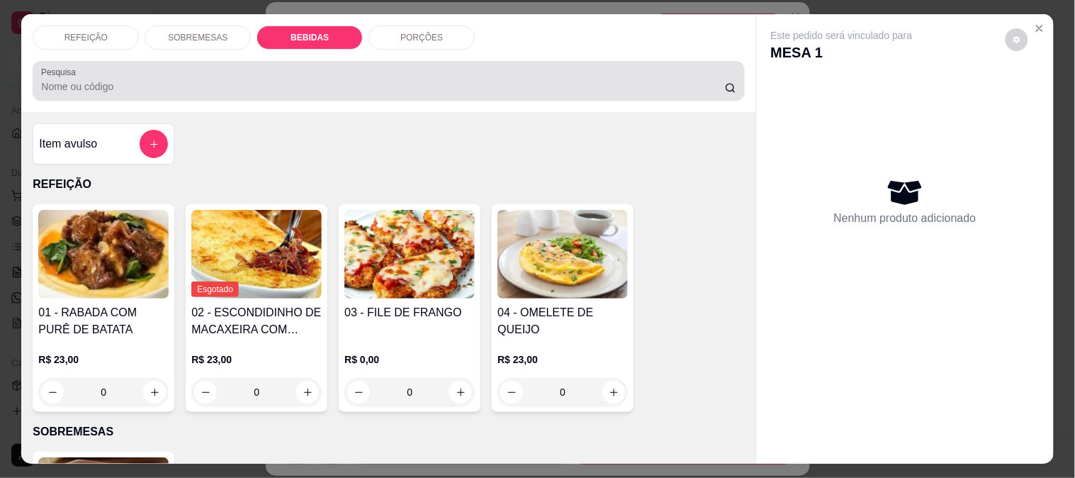
scroll to position [37, 0]
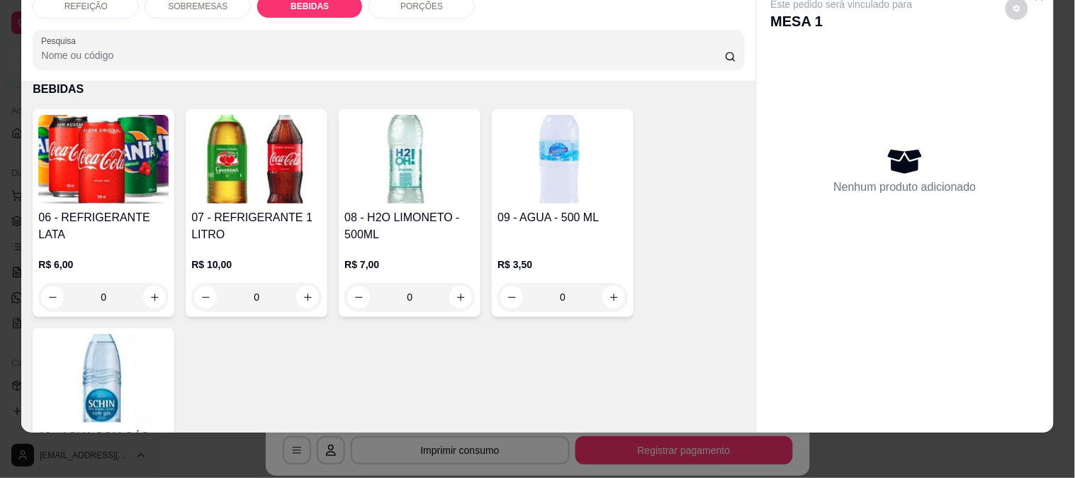
click at [248, 180] on img at bounding box center [256, 159] width 130 height 89
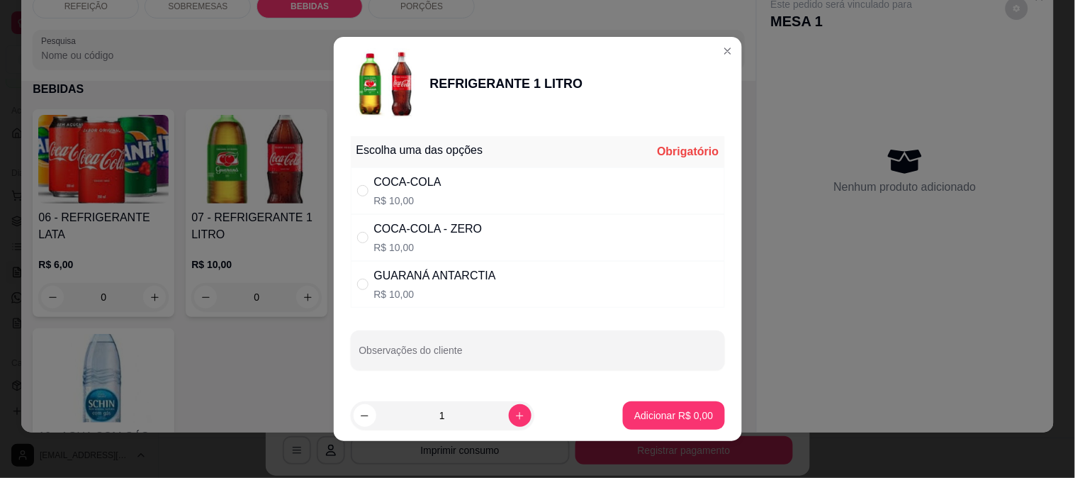
click at [437, 202] on div "COCA-COLA R$ 10,00" at bounding box center [538, 190] width 374 height 47
radio input "true"
click at [671, 416] on p "Adicionar R$ 10,00" at bounding box center [671, 415] width 84 height 14
type input "1"
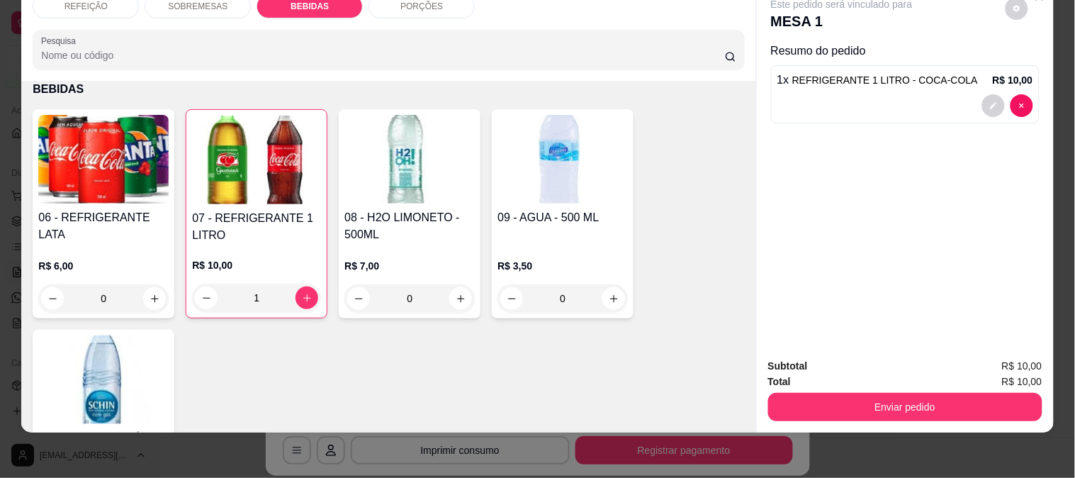
click at [947, 395] on button "Enviar pedido" at bounding box center [905, 407] width 274 height 28
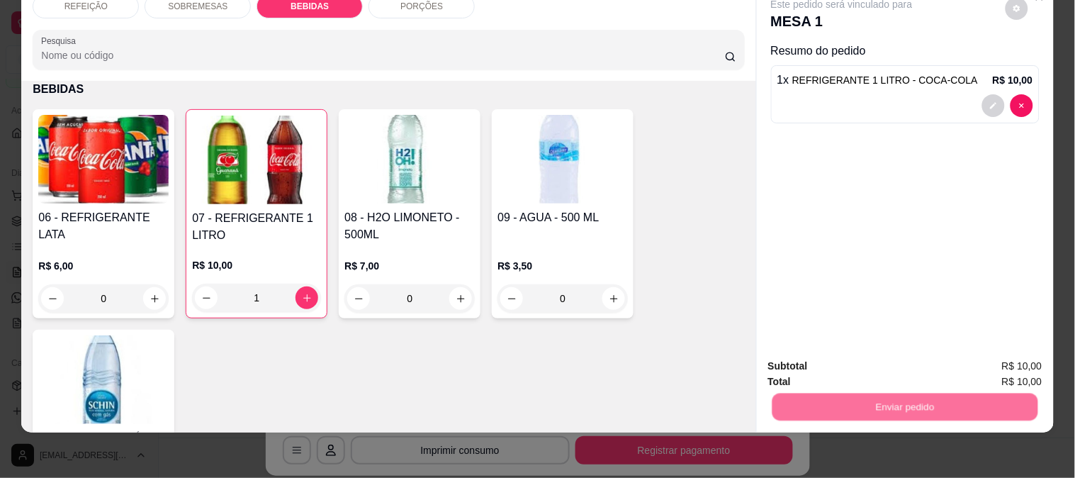
click at [967, 364] on div "Registrar cliente Enviar pedido" at bounding box center [899, 362] width 242 height 23
click at [980, 362] on button "Enviar pedido" at bounding box center [1005, 360] width 80 height 27
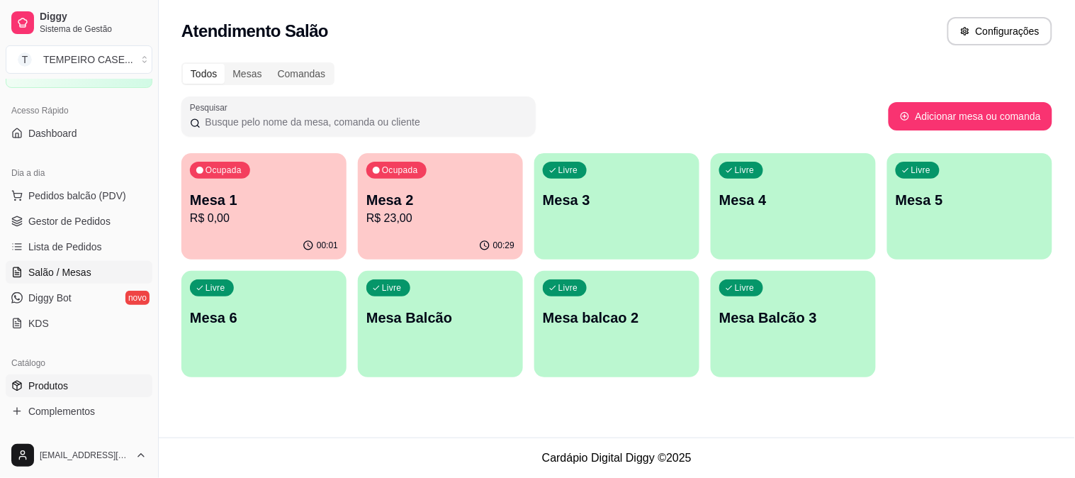
click at [59, 381] on span "Produtos" at bounding box center [48, 385] width 40 height 14
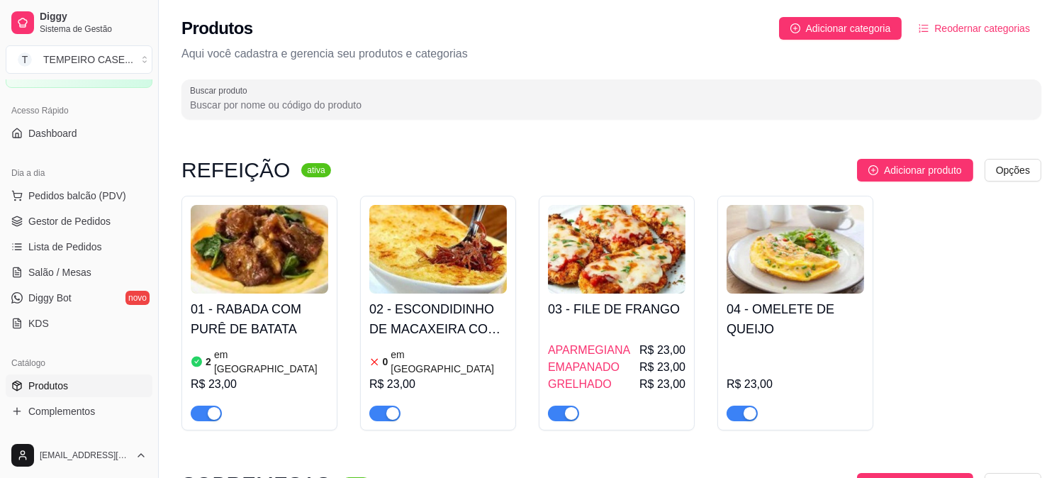
click at [281, 326] on h4 "01 - RABADA COM PURÊ DE BATATA" at bounding box center [259, 319] width 137 height 40
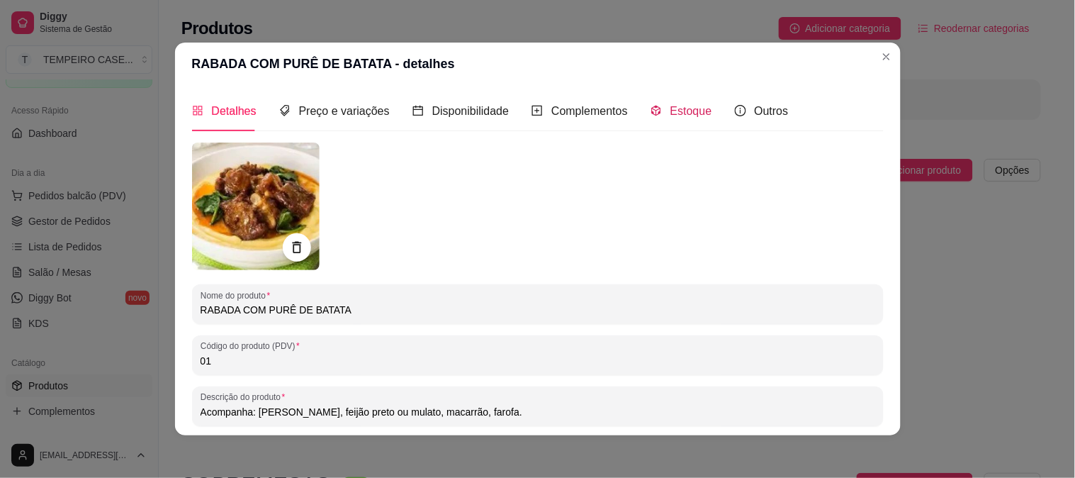
click at [672, 107] on span "Estoque" at bounding box center [691, 111] width 42 height 12
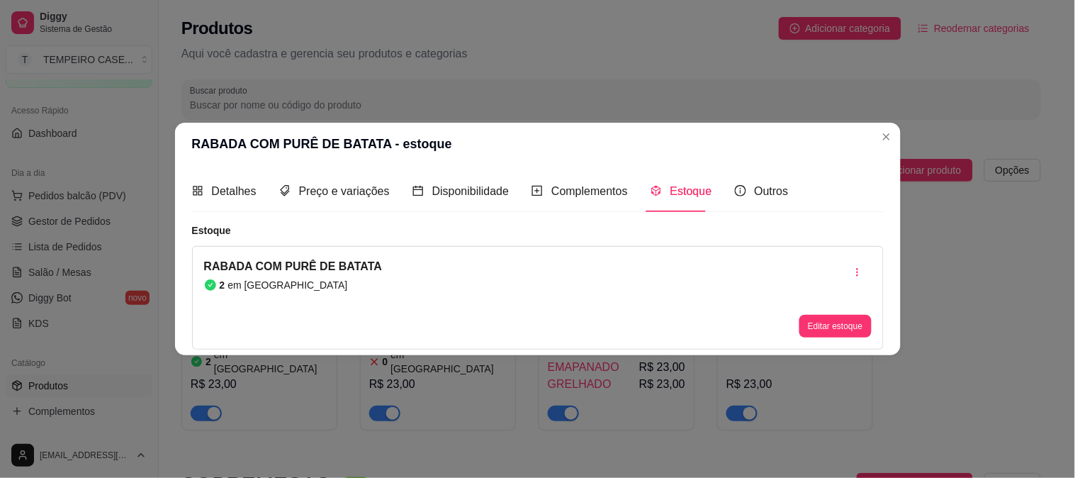
click at [820, 310] on div "Editar estoque" at bounding box center [835, 297] width 72 height 79
click at [818, 322] on button "Editar estoque" at bounding box center [835, 326] width 72 height 23
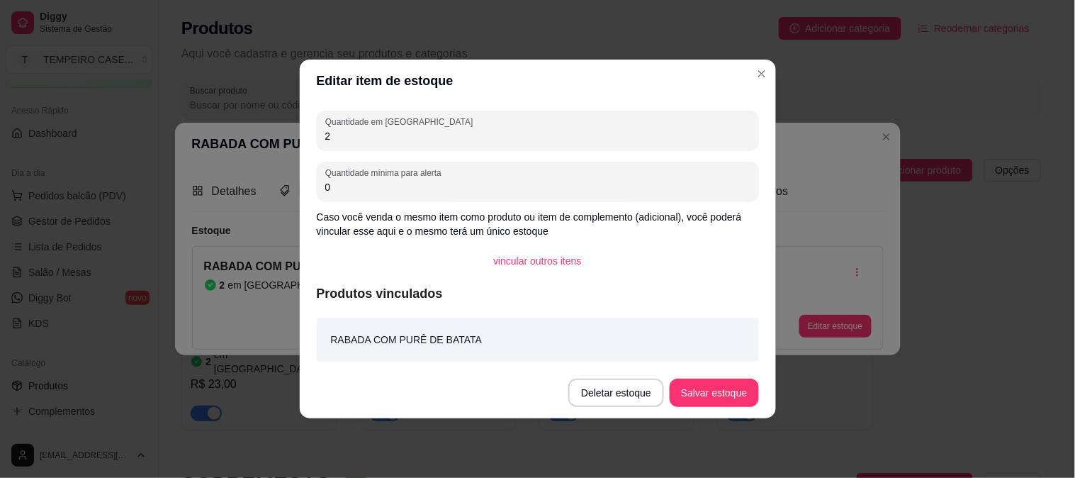
drag, startPoint x: 348, startPoint y: 137, endPoint x: 232, endPoint y: 116, distance: 118.2
click at [232, 116] on div "Editar item de estoque Quantidade em estoque 2 Quantidade mínima para alerta 0 …" at bounding box center [537, 239] width 1075 height 478
type input "0"
click at [712, 392] on button "Salvar estoque" at bounding box center [714, 392] width 89 height 28
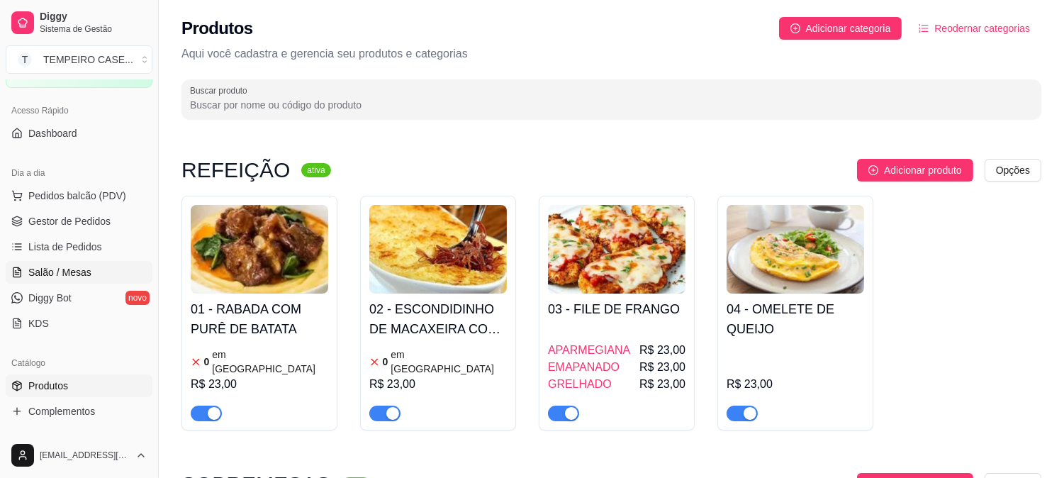
click at [58, 266] on span "Salão / Mesas" at bounding box center [59, 272] width 63 height 14
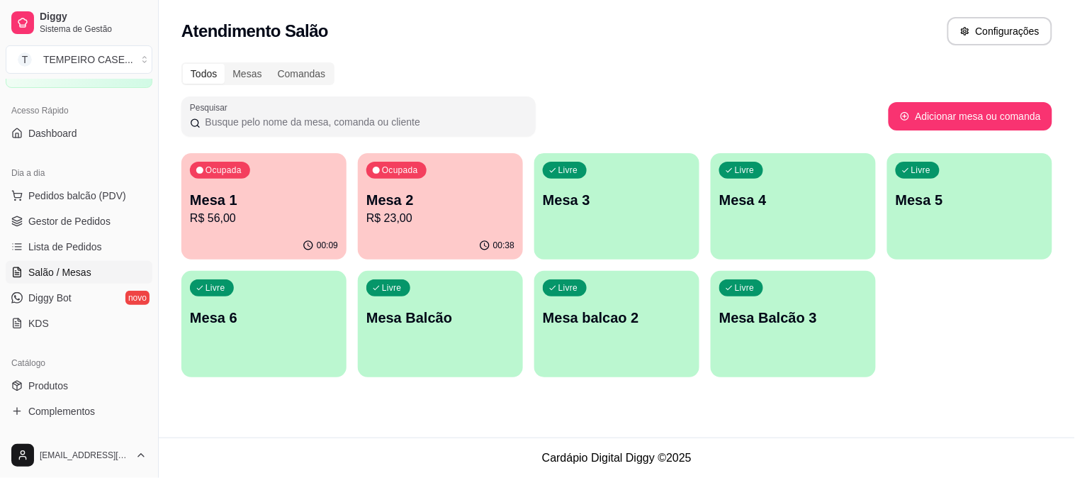
click at [507, 203] on p "Mesa 2" at bounding box center [440, 200] width 148 height 20
click at [256, 322] on p "Mesa 6" at bounding box center [264, 318] width 148 height 20
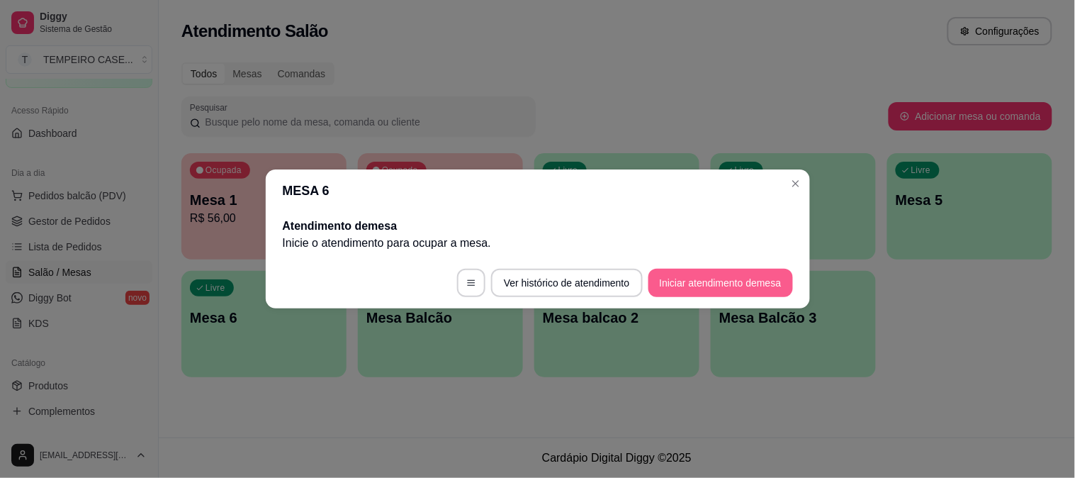
click at [728, 274] on button "Iniciar atendimento de mesa" at bounding box center [720, 283] width 145 height 28
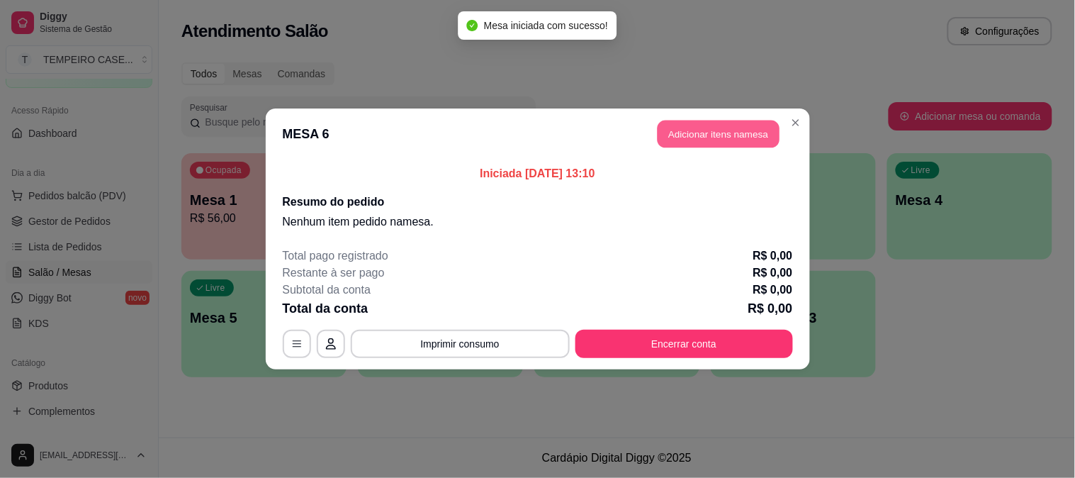
click at [697, 131] on button "Adicionar itens na mesa" at bounding box center [719, 134] width 122 height 28
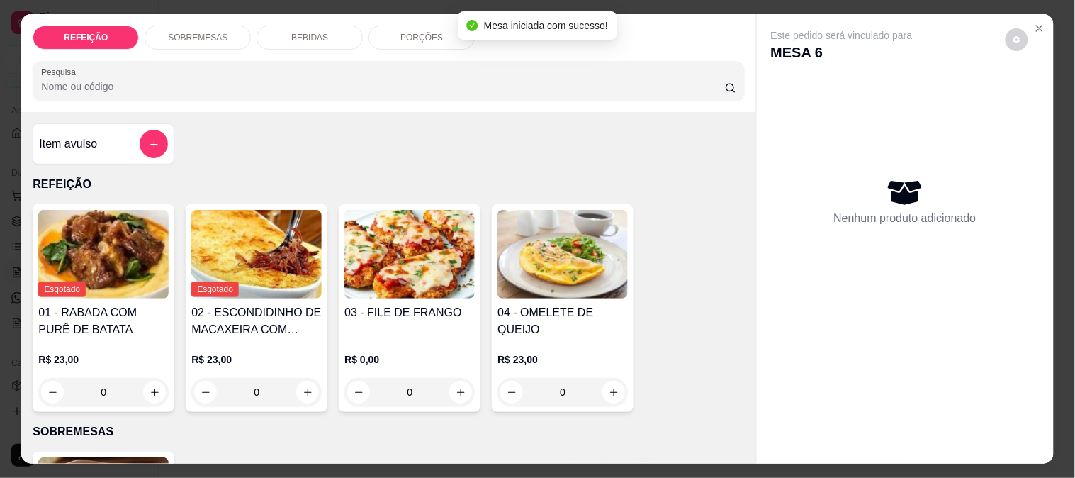
click at [369, 248] on img at bounding box center [409, 254] width 130 height 89
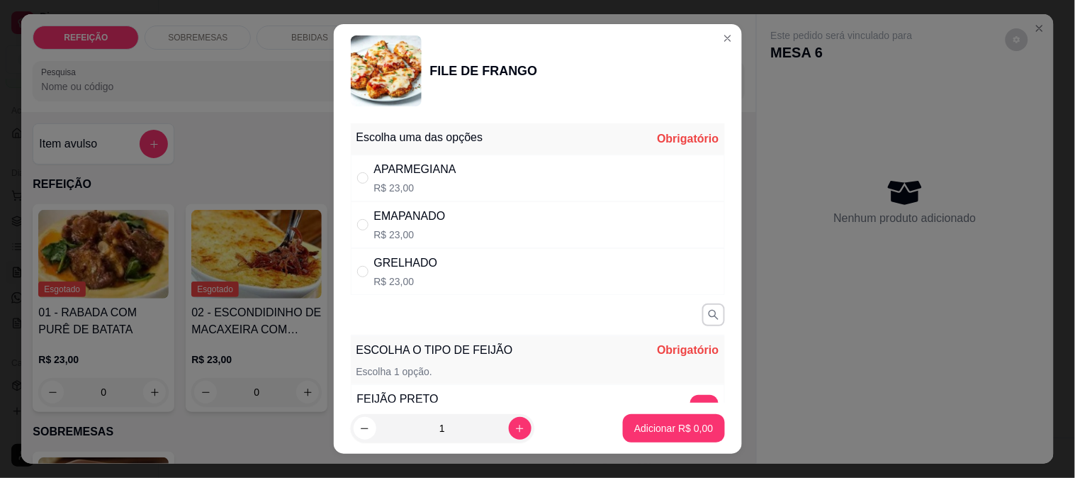
click at [446, 179] on div "APARMEGIANA R$ 23,00" at bounding box center [415, 178] width 82 height 34
radio input "true"
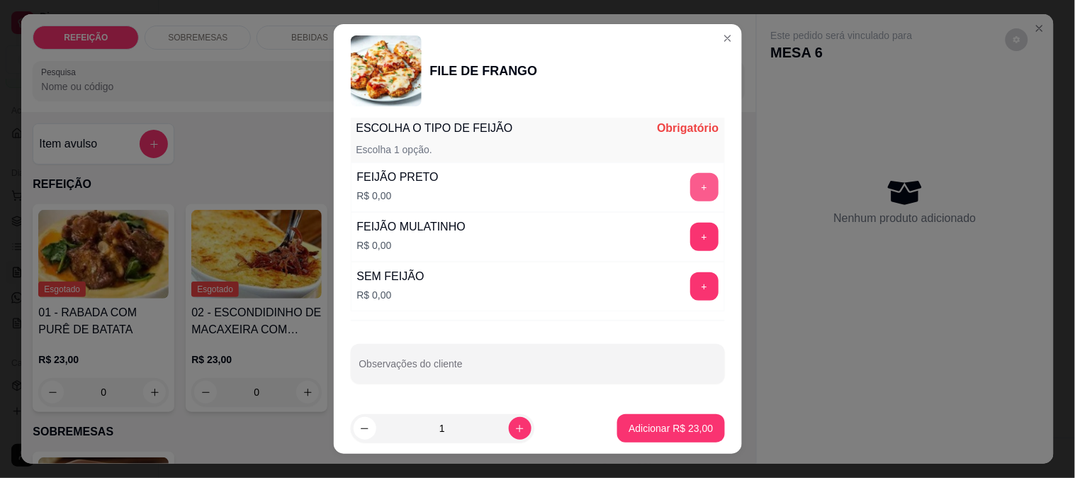
click at [690, 175] on button "+" at bounding box center [704, 187] width 28 height 28
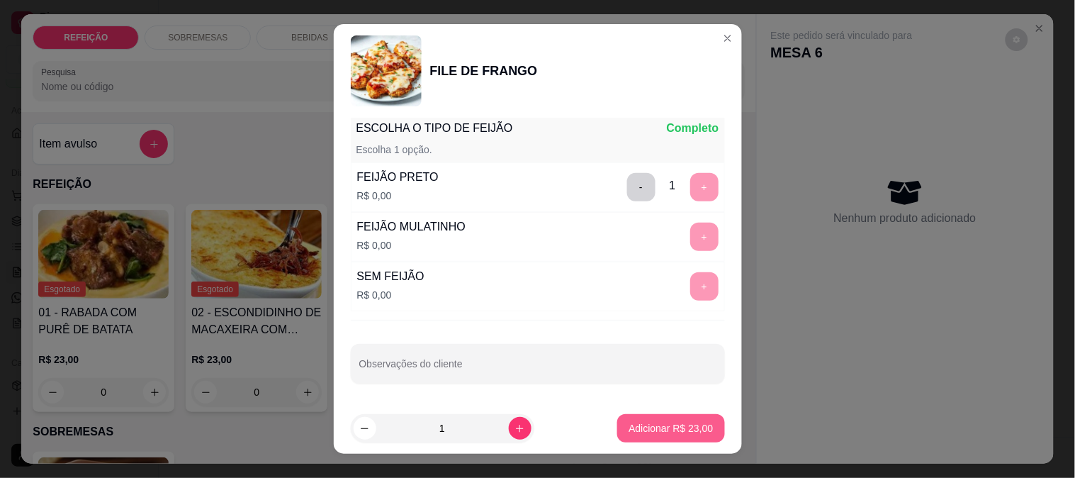
click at [648, 422] on p "Adicionar R$ 23,00" at bounding box center [671, 428] width 84 height 14
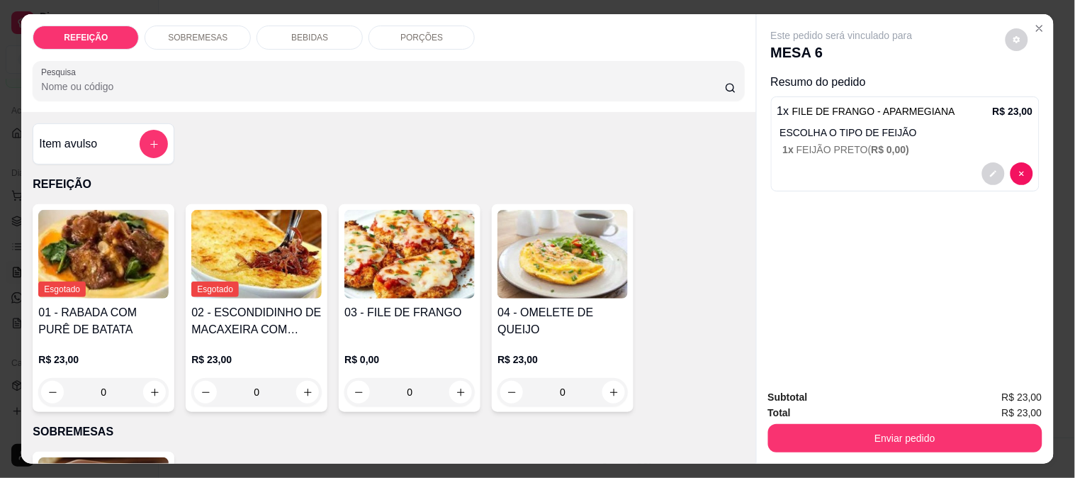
click at [394, 274] on img at bounding box center [409, 254] width 130 height 89
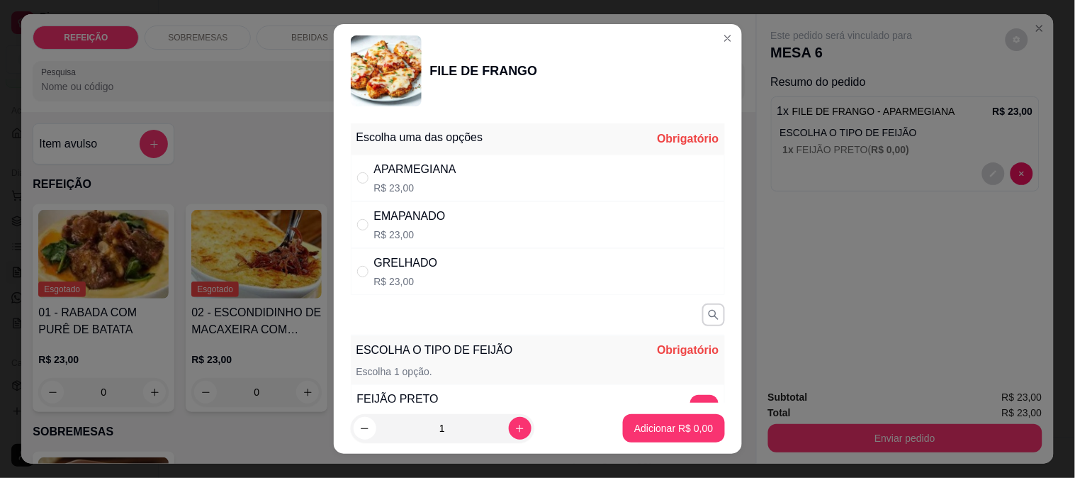
click at [485, 273] on div "GRELHADO R$ 23,00" at bounding box center [538, 271] width 374 height 47
radio input "true"
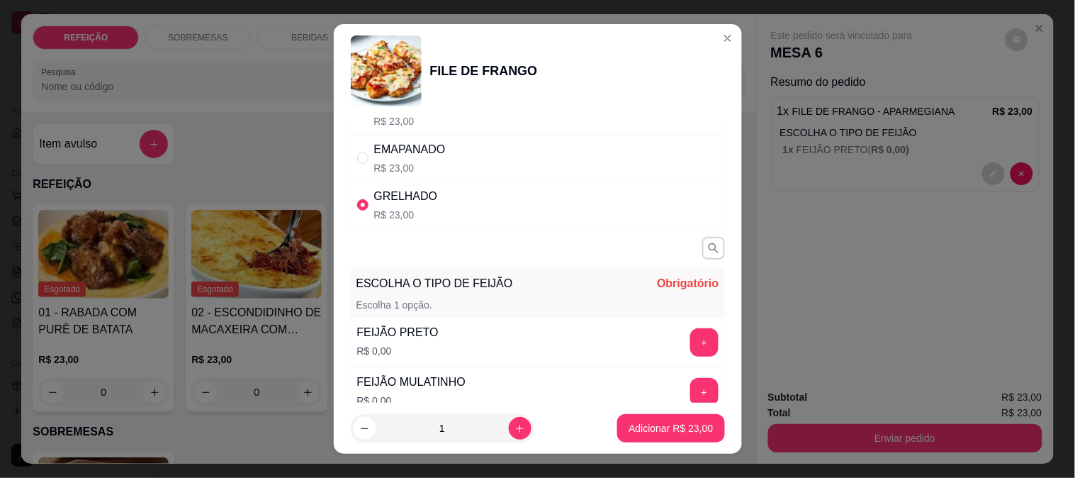
scroll to position [157, 0]
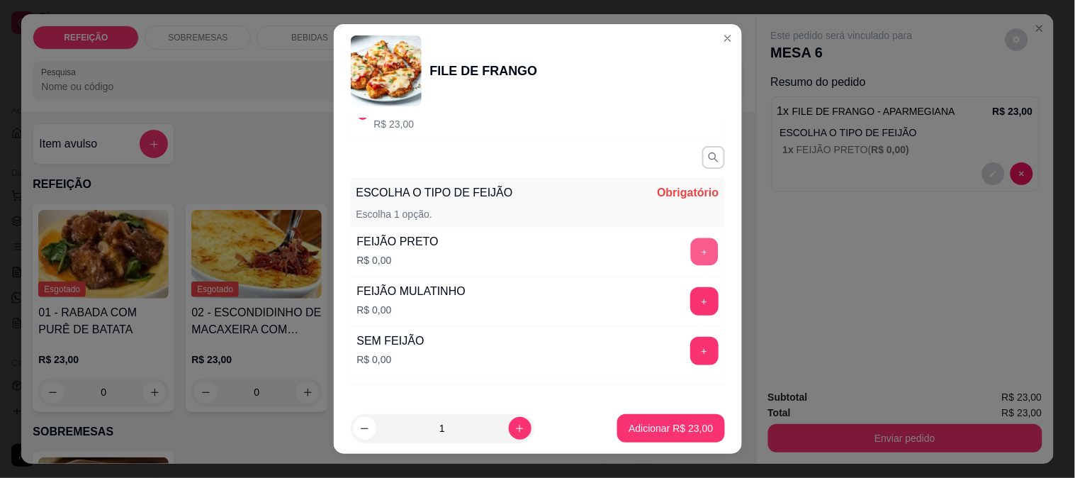
click at [690, 257] on button "+" at bounding box center [704, 251] width 28 height 28
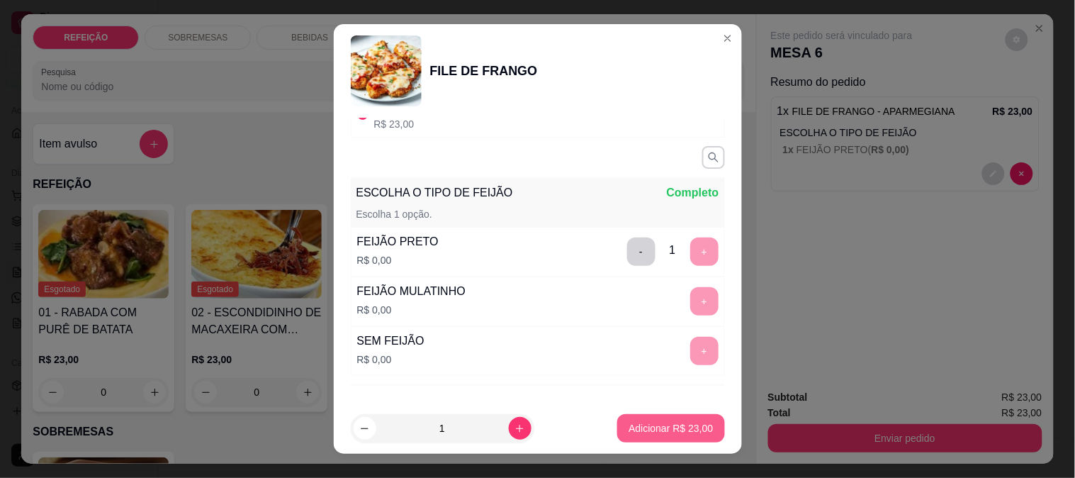
click at [670, 420] on button "Adicionar R$ 23,00" at bounding box center [670, 428] width 107 height 28
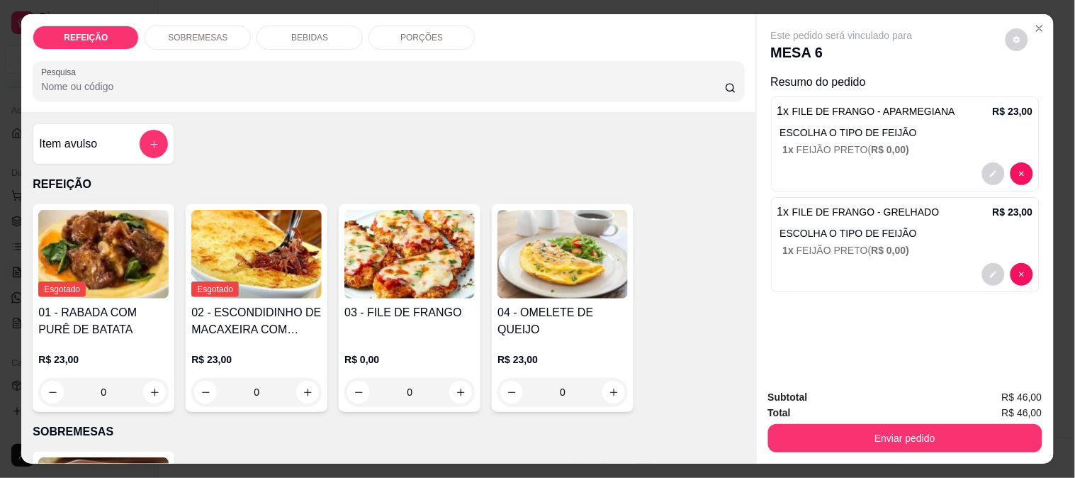
click at [299, 32] on p "BEBIDAS" at bounding box center [309, 37] width 37 height 11
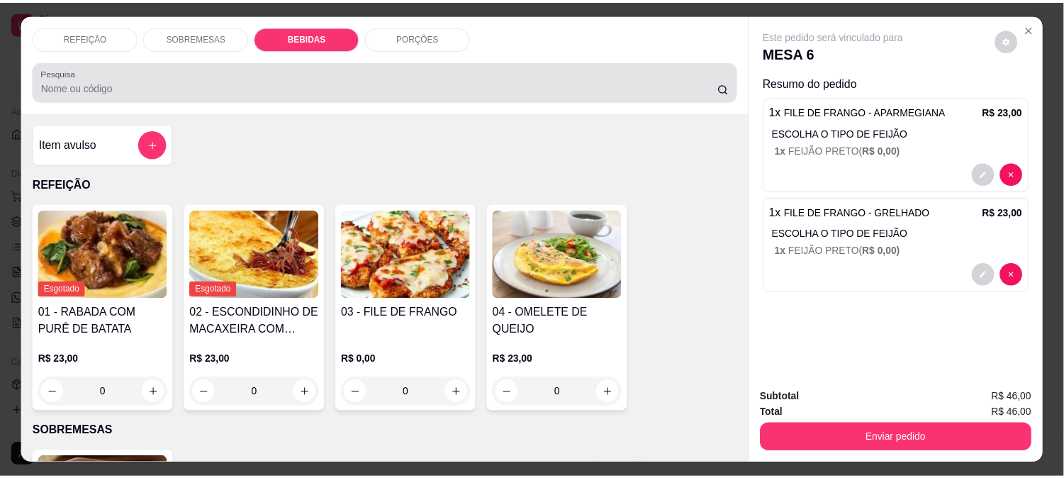
scroll to position [37, 0]
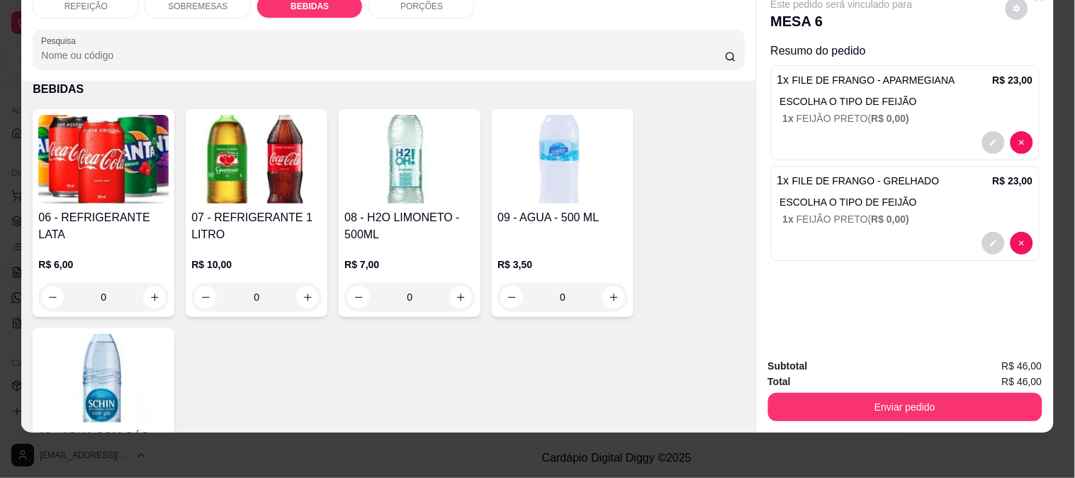
click at [268, 174] on img at bounding box center [256, 159] width 130 height 89
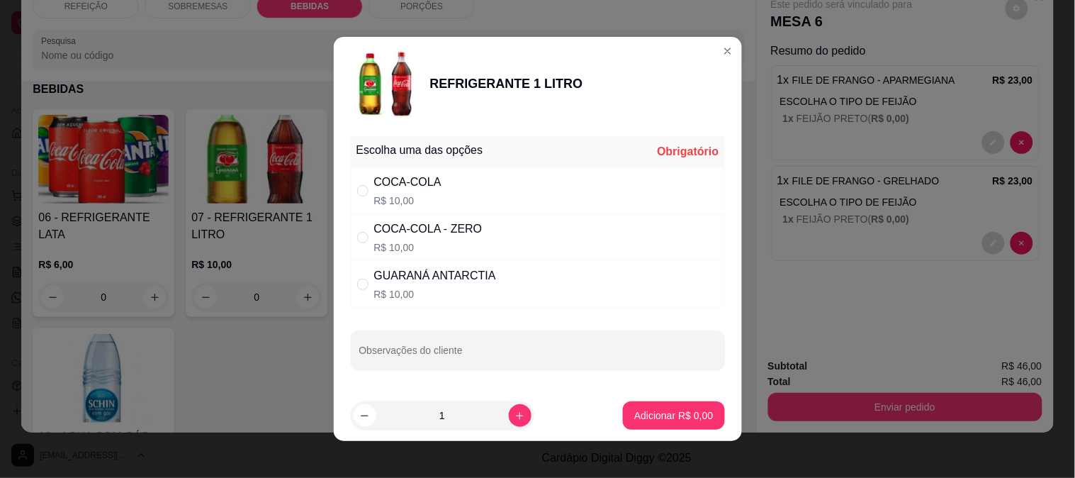
drag, startPoint x: 442, startPoint y: 183, endPoint x: 641, endPoint y: 350, distance: 260.1
click at [447, 183] on div "COCA-COLA R$ 10,00" at bounding box center [538, 190] width 374 height 47
radio input "true"
click at [678, 406] on button "Adicionar R$ 10,00" at bounding box center [670, 415] width 107 height 28
type input "1"
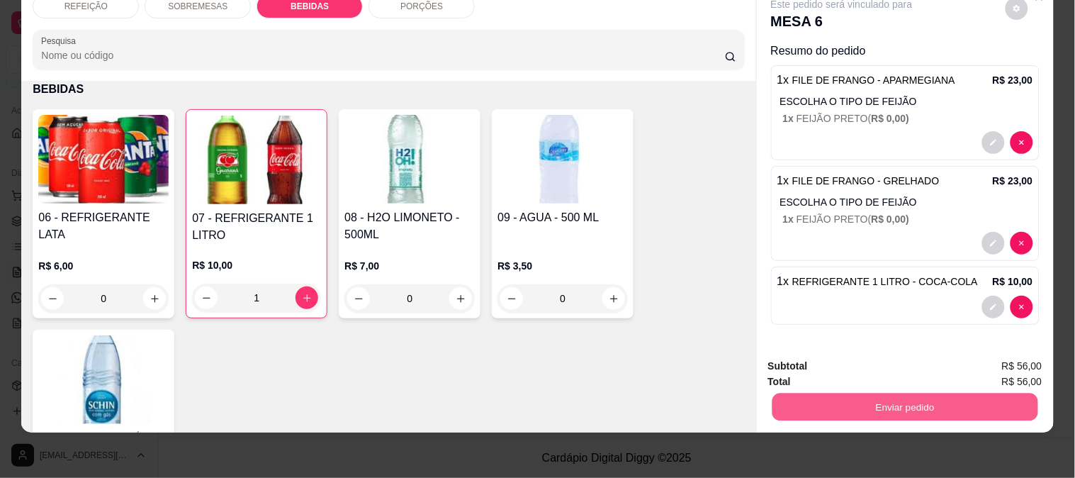
click at [811, 393] on button "Enviar pedido" at bounding box center [905, 407] width 266 height 28
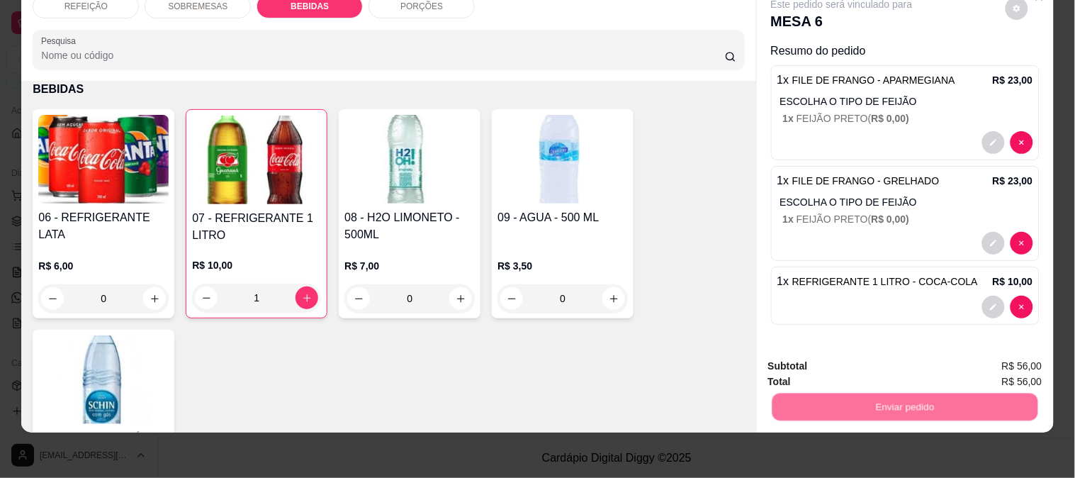
click at [994, 351] on button "Enviar pedido" at bounding box center [1005, 360] width 80 height 27
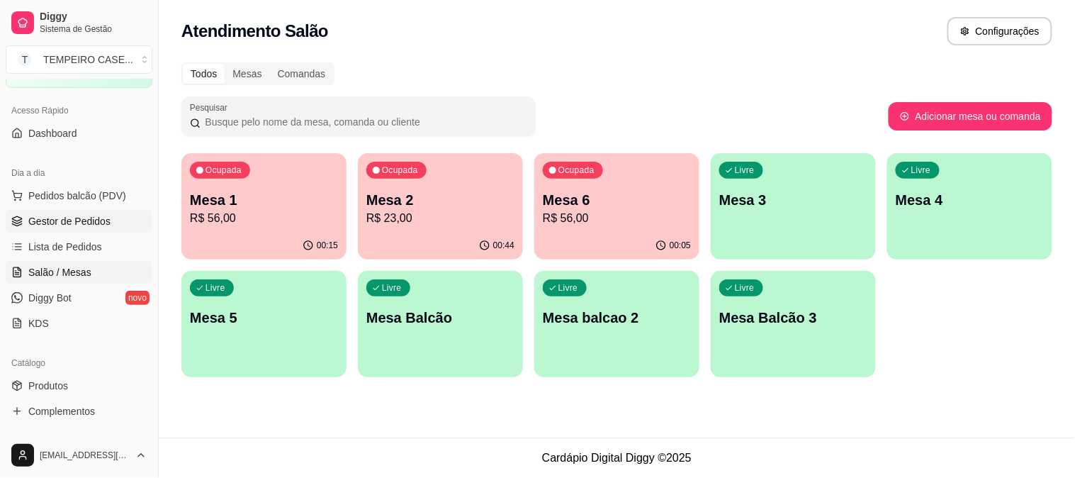
click at [64, 215] on span "Gestor de Pedidos" at bounding box center [69, 221] width 82 height 14
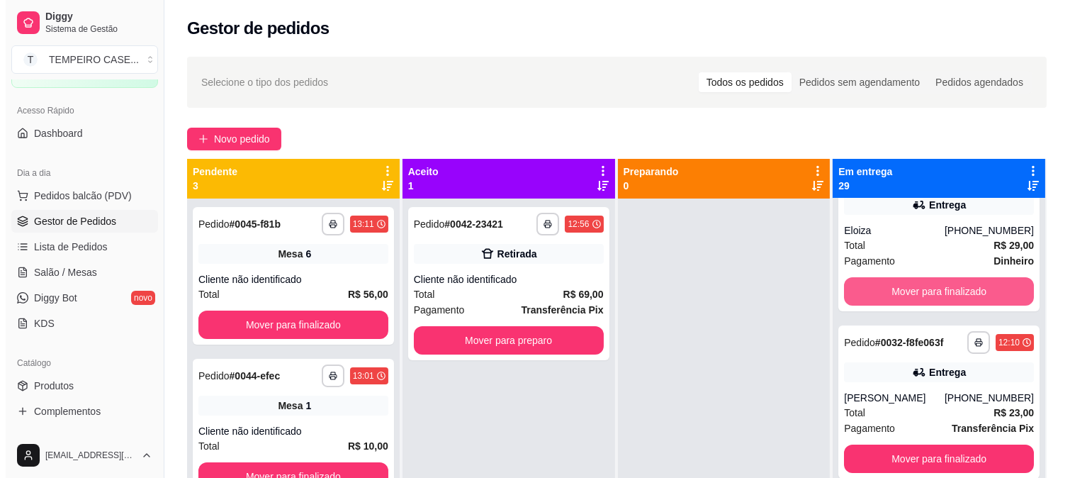
scroll to position [787, 0]
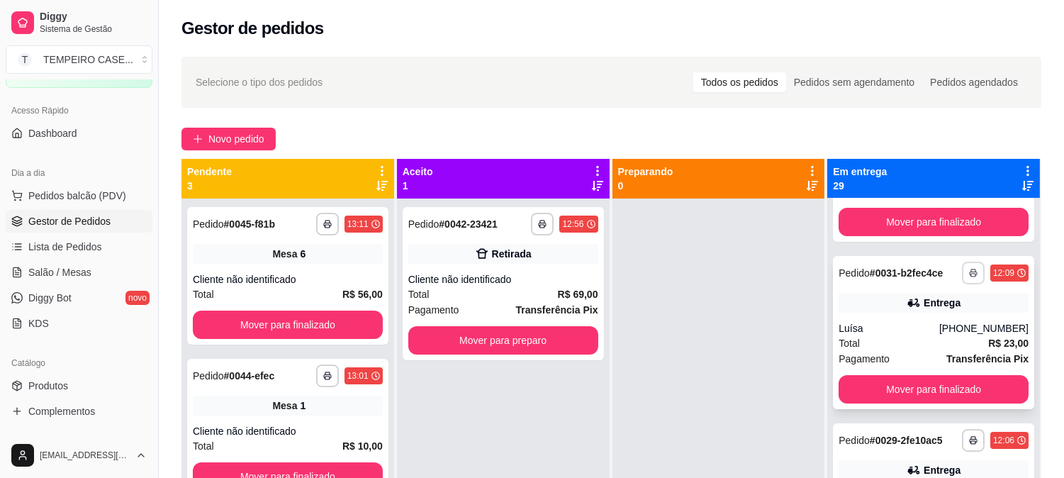
click at [969, 274] on icon "button" at bounding box center [973, 273] width 9 height 9
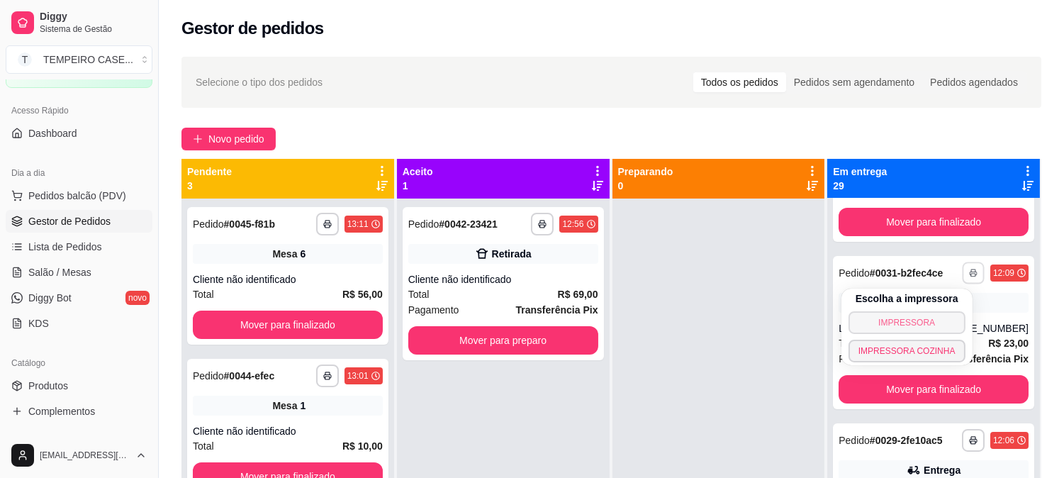
click at [888, 323] on button "IMPRESSORA" at bounding box center [906, 322] width 117 height 23
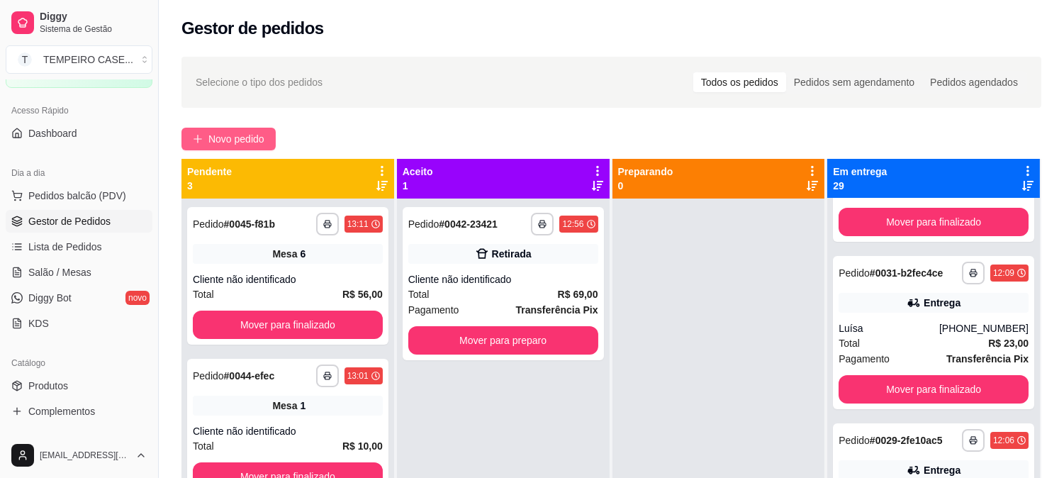
click at [232, 139] on span "Novo pedido" at bounding box center [236, 139] width 56 height 16
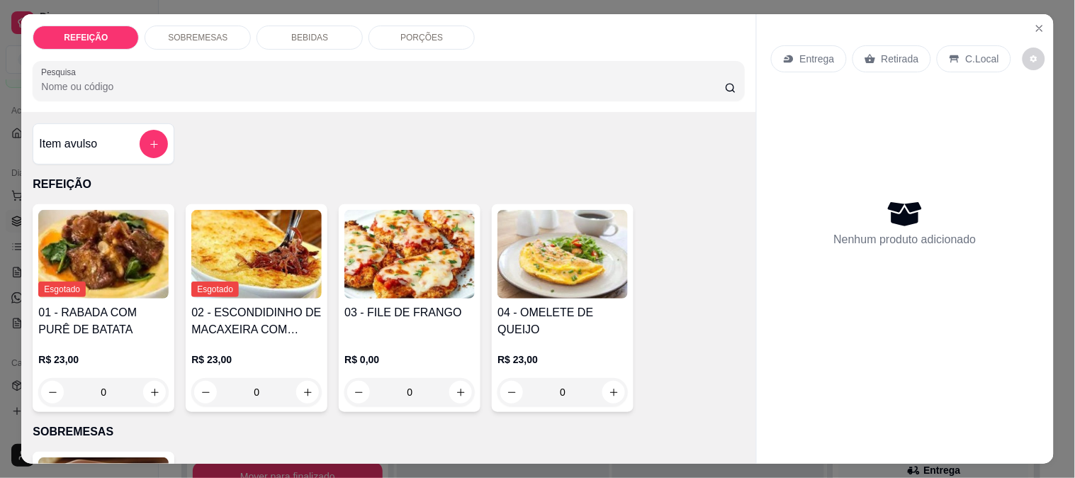
click at [399, 164] on div "Item avulso REFEIÇÃO Esgotado 01 - RABADA COM PURÊ DE BATATA R$ 23,00 0 Esgotad…" at bounding box center [388, 287] width 734 height 351
click at [400, 254] on img at bounding box center [409, 254] width 130 height 89
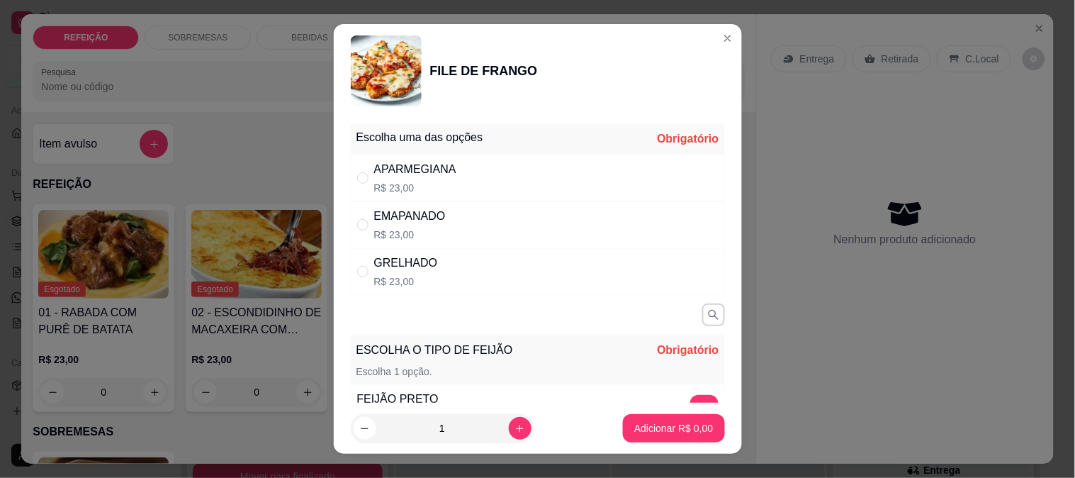
click at [485, 192] on div "APARMEGIANA R$ 23,00" at bounding box center [538, 177] width 374 height 47
radio input "true"
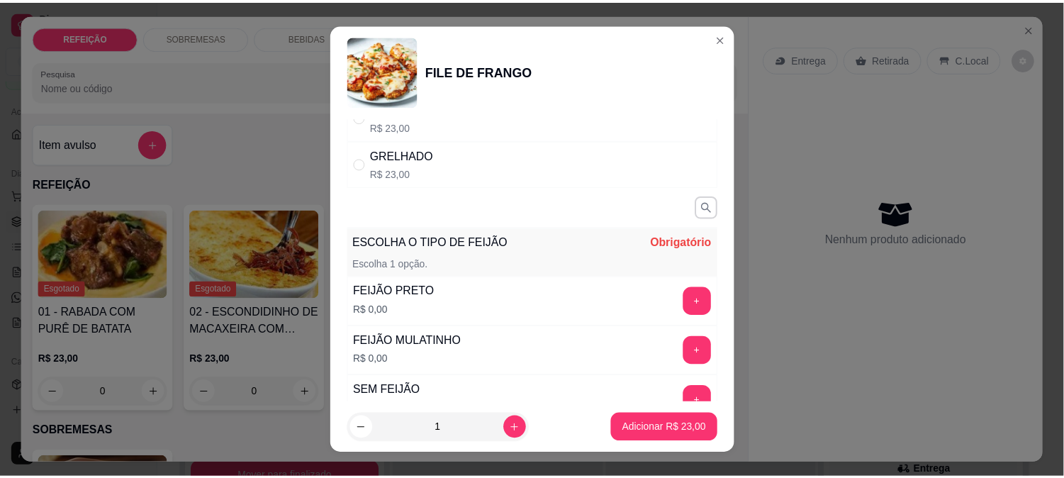
scroll to position [223, 0]
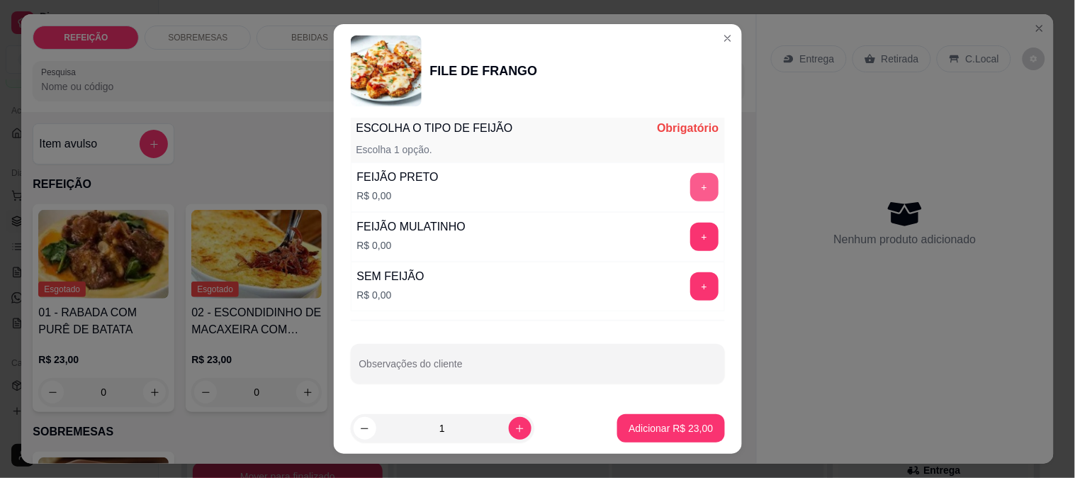
click at [690, 185] on button "+" at bounding box center [704, 187] width 28 height 28
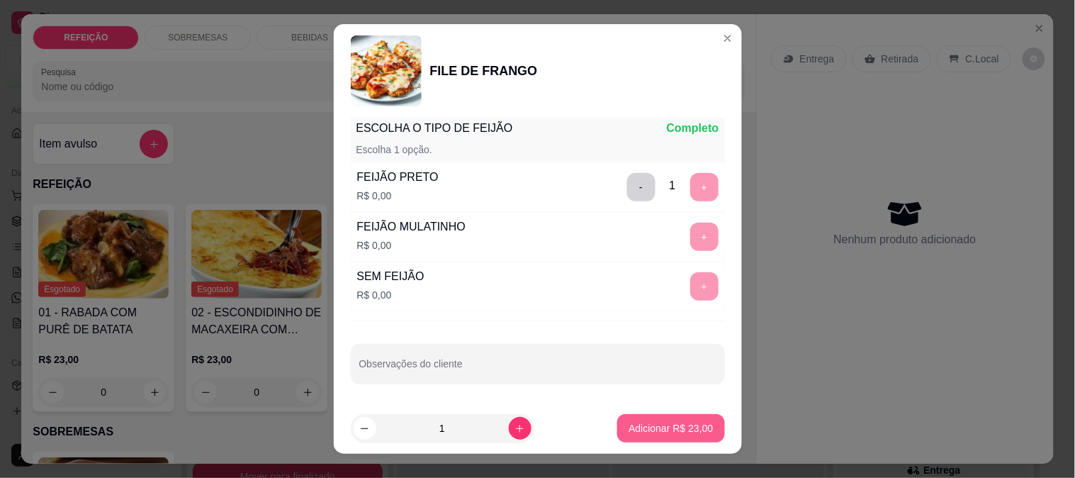
click at [651, 435] on button "Adicionar R$ 23,00" at bounding box center [670, 428] width 107 height 28
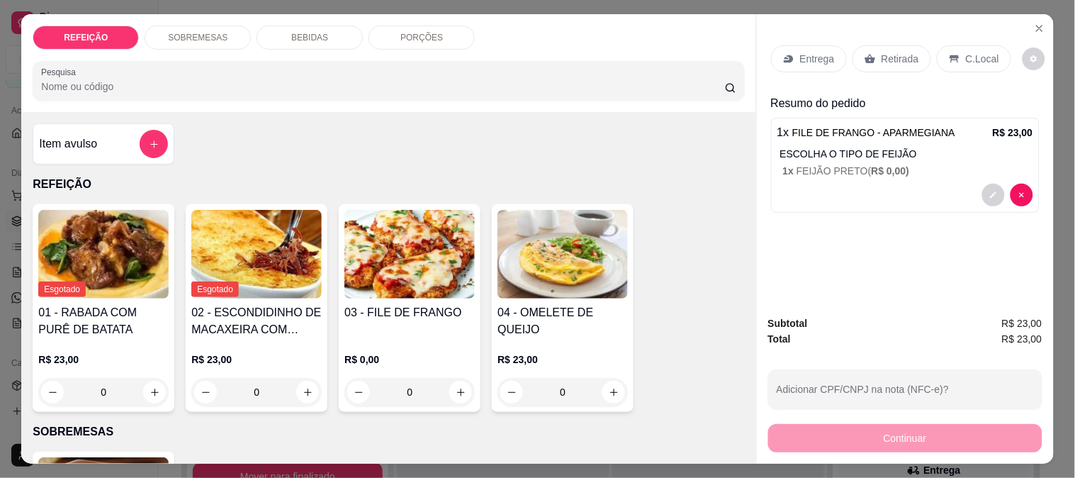
click at [887, 52] on p "Retirada" at bounding box center [901, 59] width 38 height 14
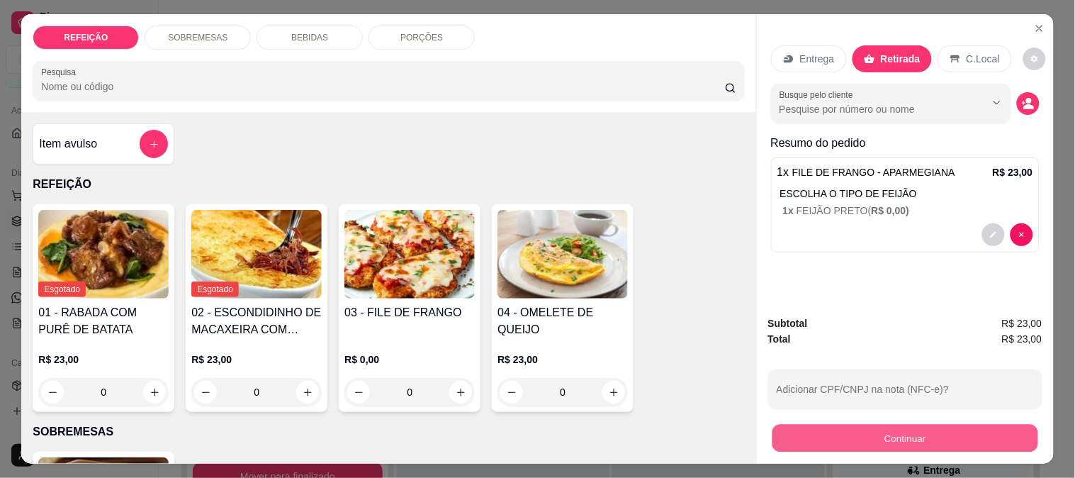
click at [833, 427] on button "Continuar" at bounding box center [905, 438] width 266 height 28
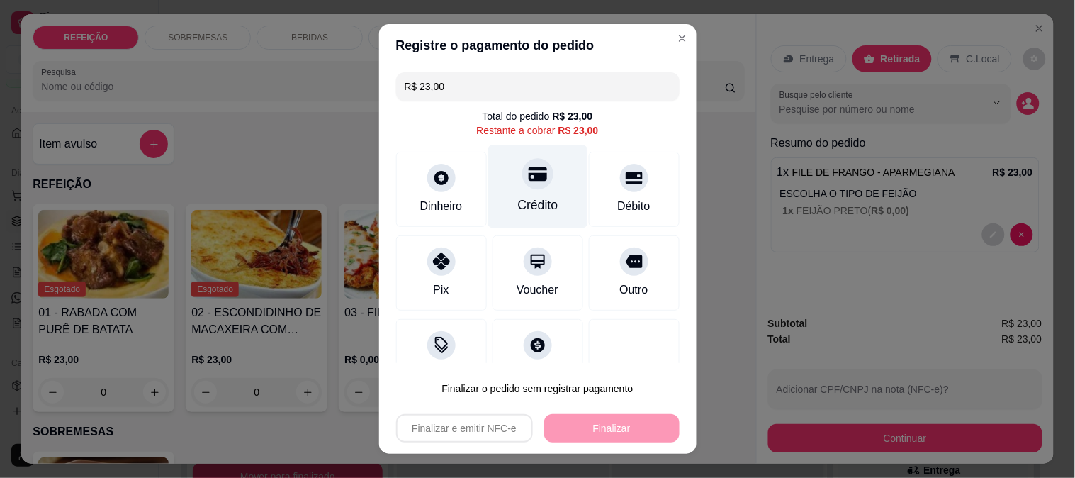
click at [543, 201] on div "Crédito" at bounding box center [538, 186] width 100 height 83
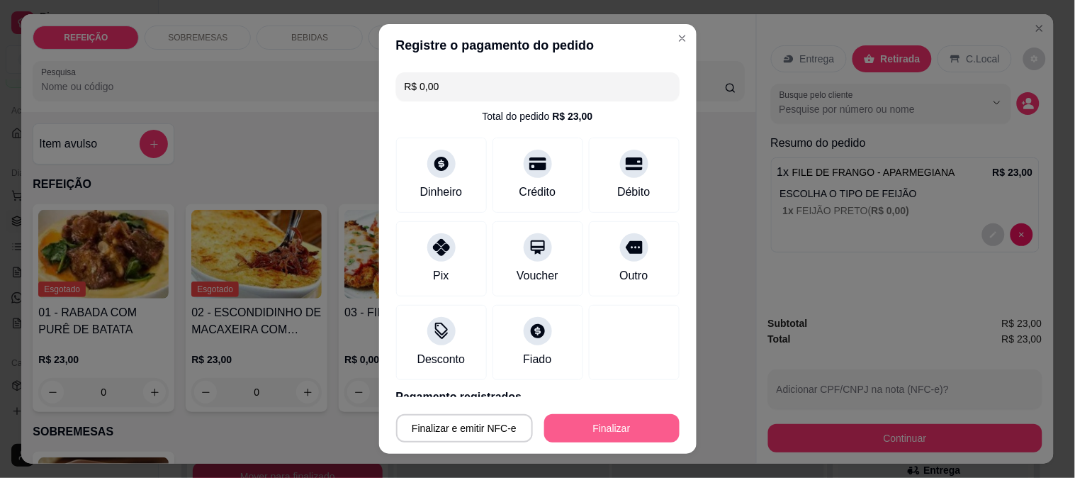
click at [629, 429] on button "Finalizar" at bounding box center [611, 428] width 135 height 28
type input "-R$ 23,00"
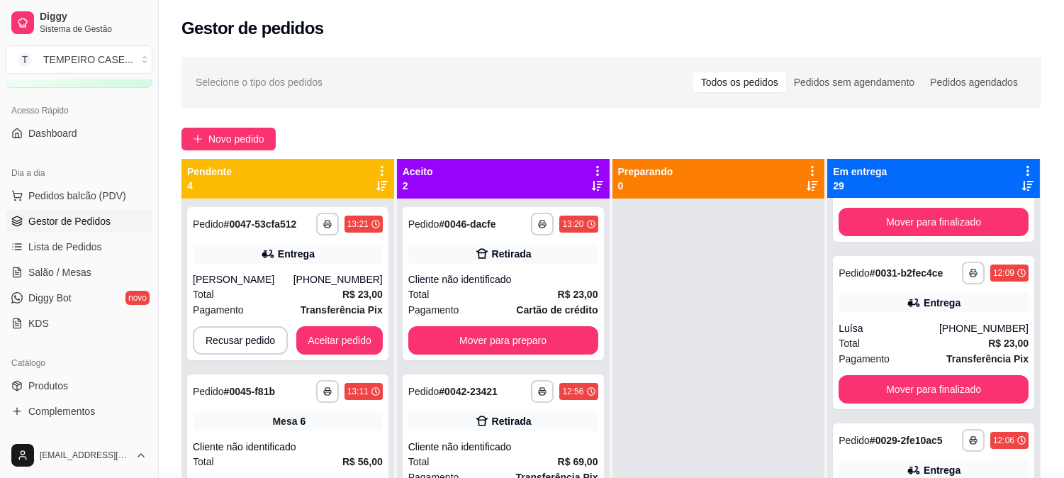
scroll to position [809, 0]
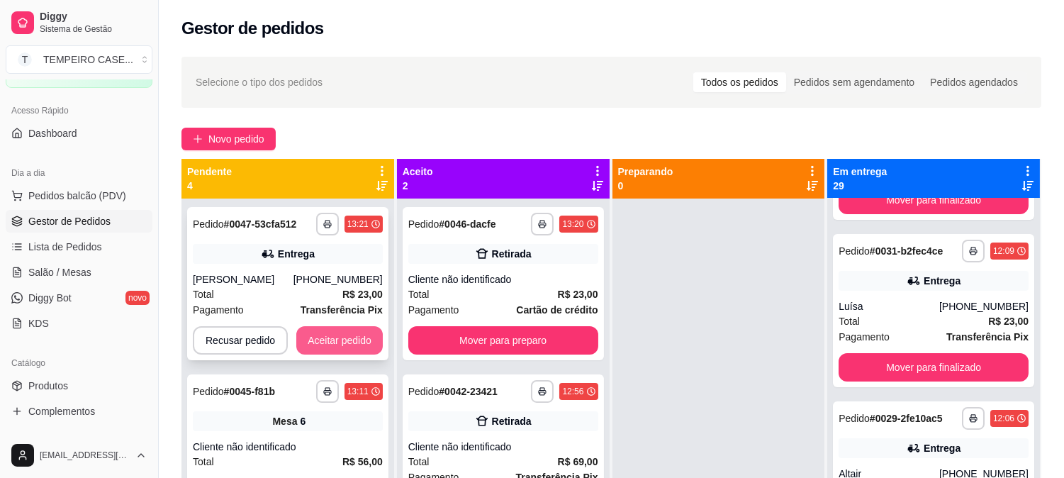
click at [315, 343] on button "Aceitar pedido" at bounding box center [339, 340] width 86 height 28
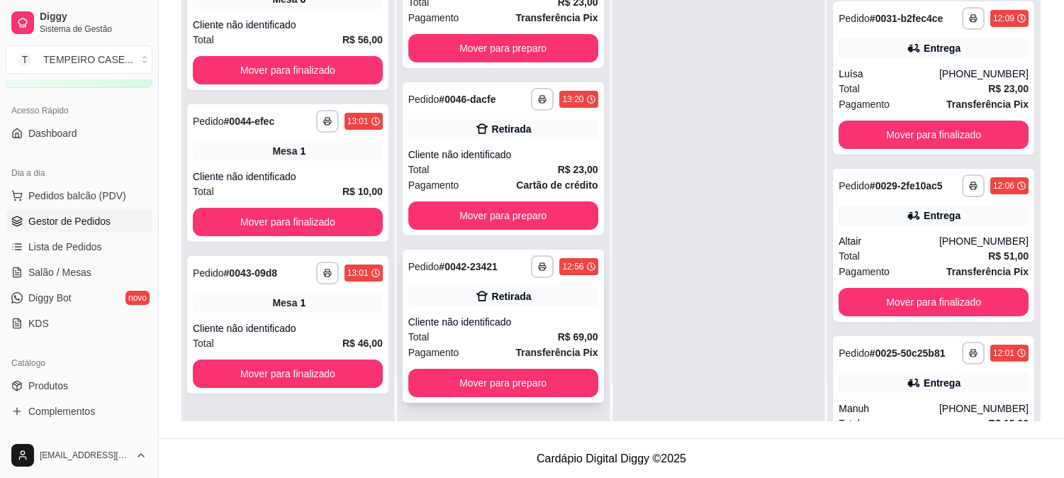
scroll to position [216, 0]
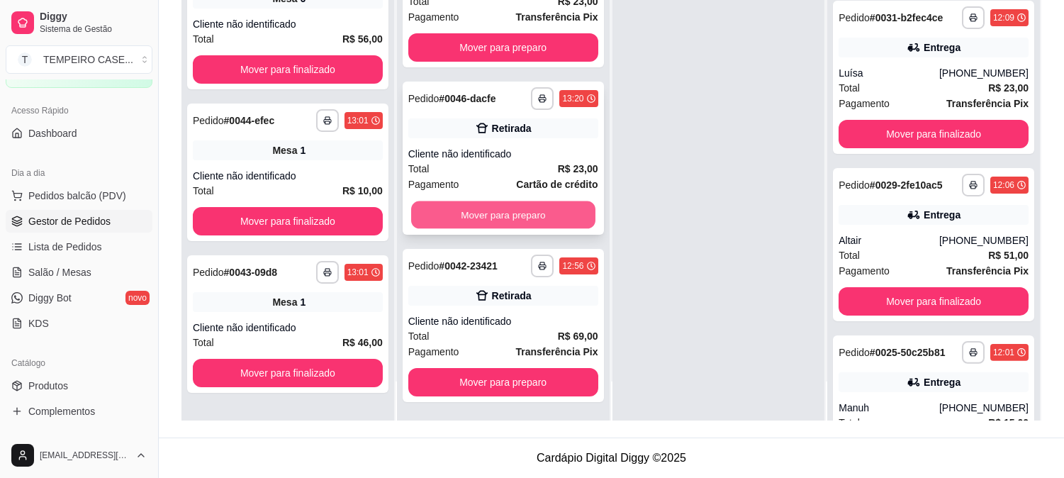
click at [518, 218] on button "Mover para preparo" at bounding box center [503, 215] width 184 height 28
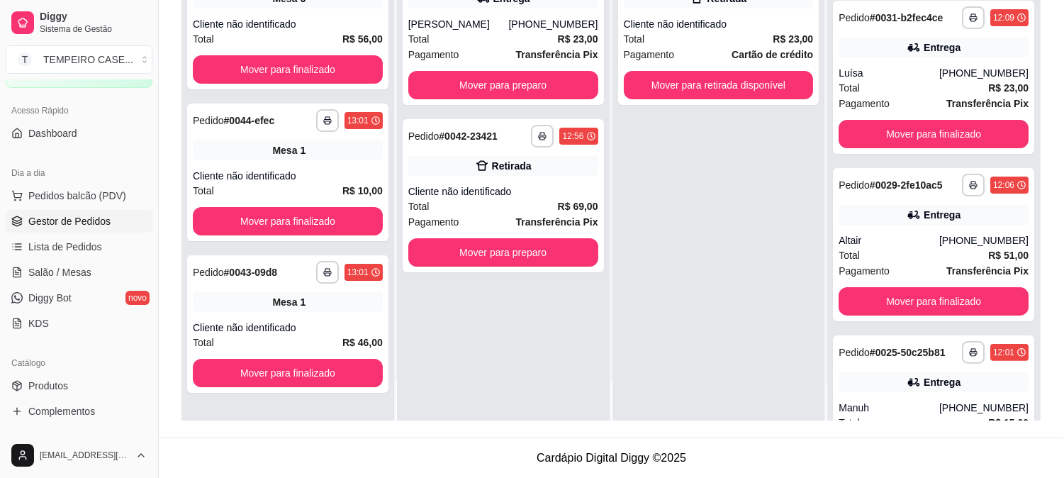
scroll to position [0, 0]
click at [506, 252] on button "Mover para preparo" at bounding box center [503, 252] width 190 height 28
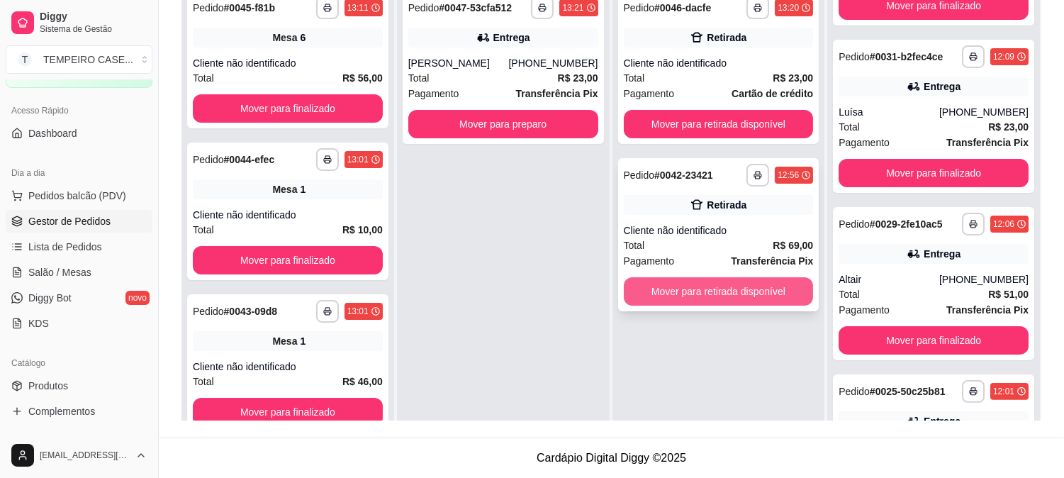
click at [680, 293] on button "Mover para retirada disponível" at bounding box center [719, 291] width 190 height 28
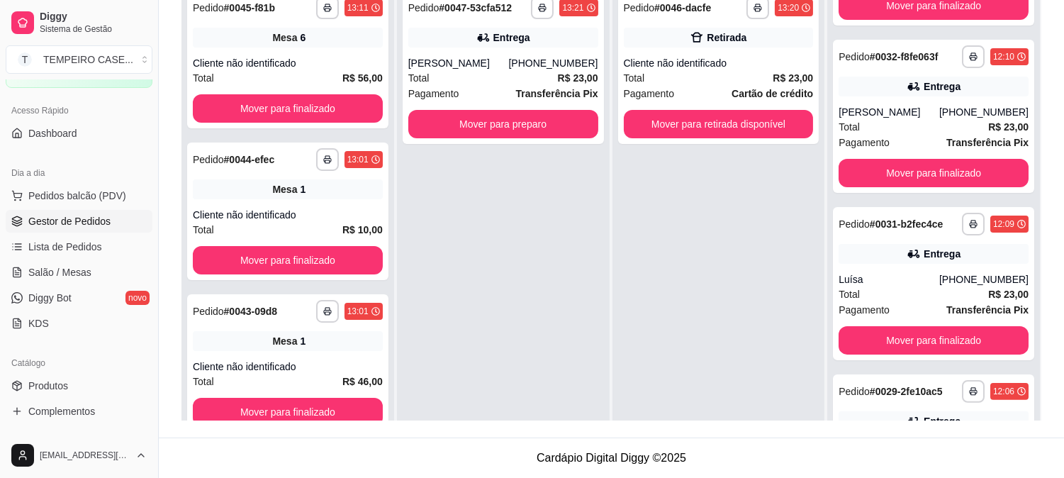
scroll to position [954, 0]
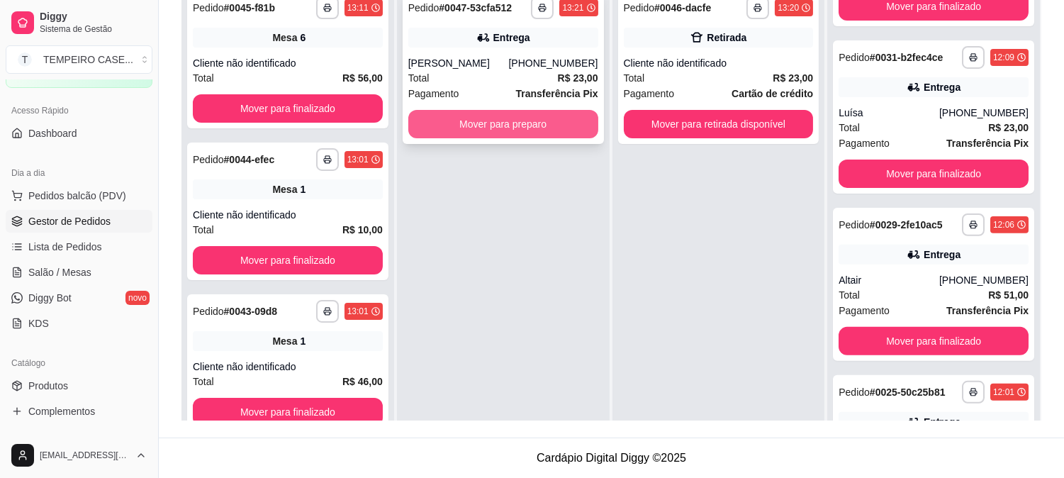
click at [505, 125] on button "Mover para preparo" at bounding box center [503, 124] width 190 height 28
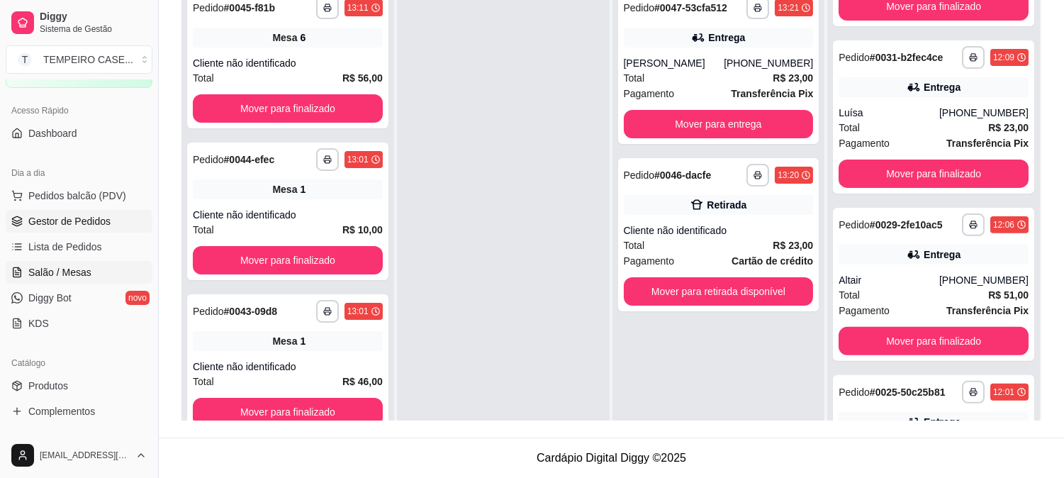
click at [30, 275] on span "Salão / Mesas" at bounding box center [59, 272] width 63 height 14
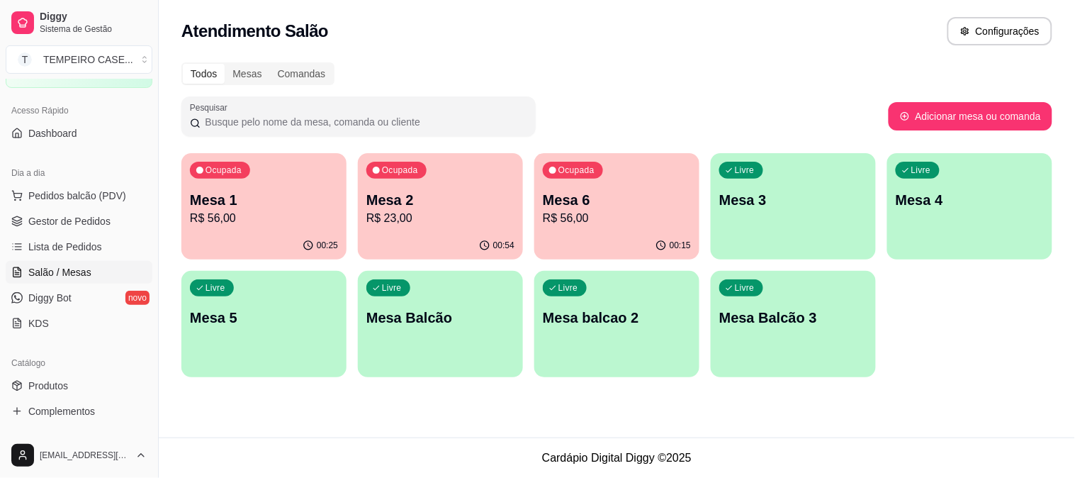
drag, startPoint x: 38, startPoint y: 273, endPoint x: 493, endPoint y: 426, distance: 480.7
click at [493, 426] on div "Atendimento Salão Configurações Todos Mesas Comandas Pesquisar Adicionar mesa o…" at bounding box center [617, 218] width 916 height 437
click at [433, 225] on p "R$ 23,00" at bounding box center [441, 218] width 144 height 16
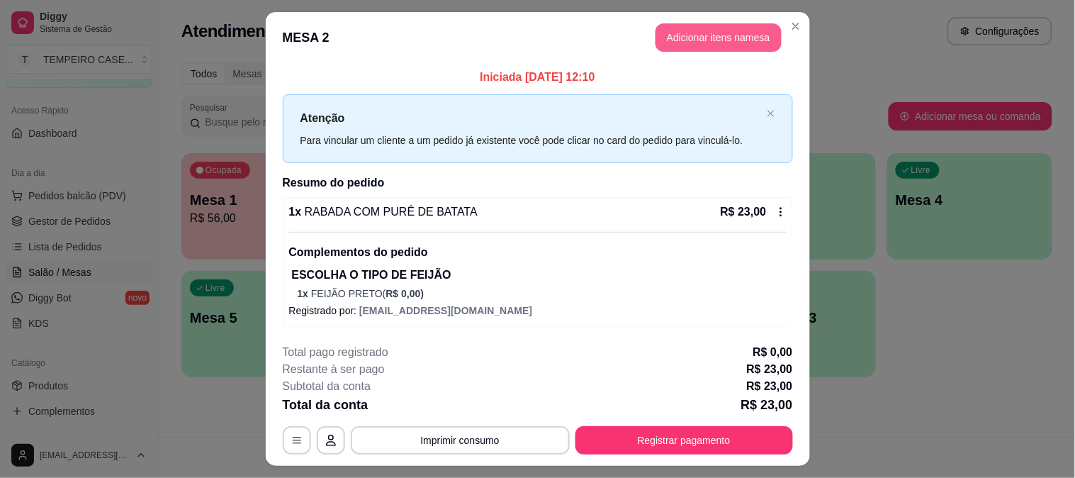
click at [719, 47] on button "Adicionar itens na mesa" at bounding box center [719, 37] width 126 height 28
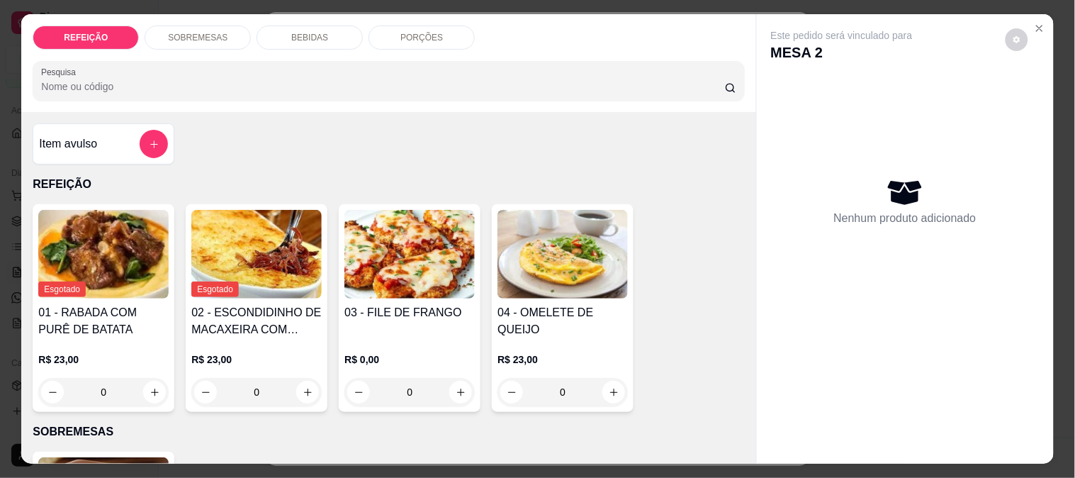
click at [313, 39] on div "BEBIDAS" at bounding box center [310, 38] width 106 height 24
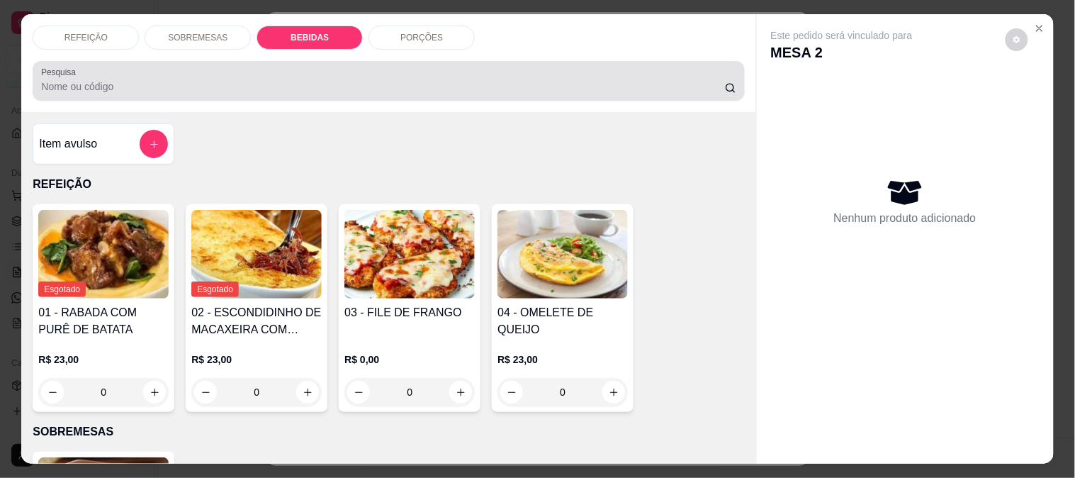
scroll to position [37, 0]
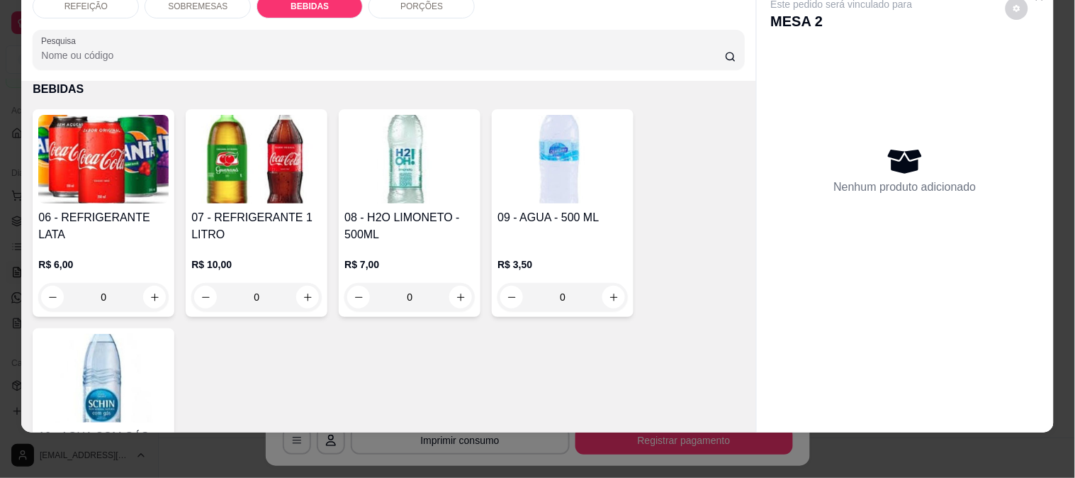
click at [94, 150] on img at bounding box center [103, 159] width 130 height 89
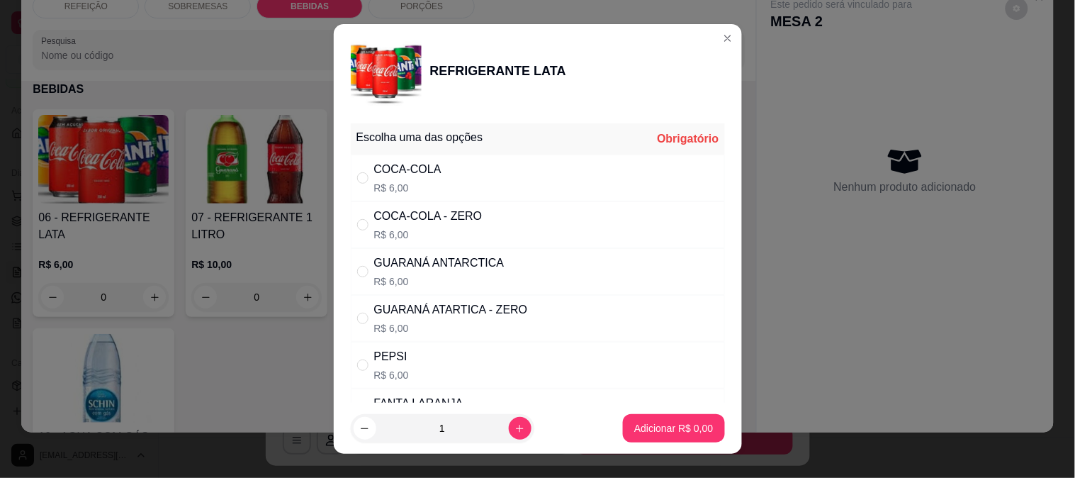
drag, startPoint x: 471, startPoint y: 223, endPoint x: 639, endPoint y: 402, distance: 245.2
click at [476, 224] on div "COCA-COLA - ZERO R$ 6,00" at bounding box center [538, 224] width 374 height 47
radio input "true"
click at [661, 426] on p "Adicionar R$ 6,00" at bounding box center [673, 428] width 79 height 14
type input "1"
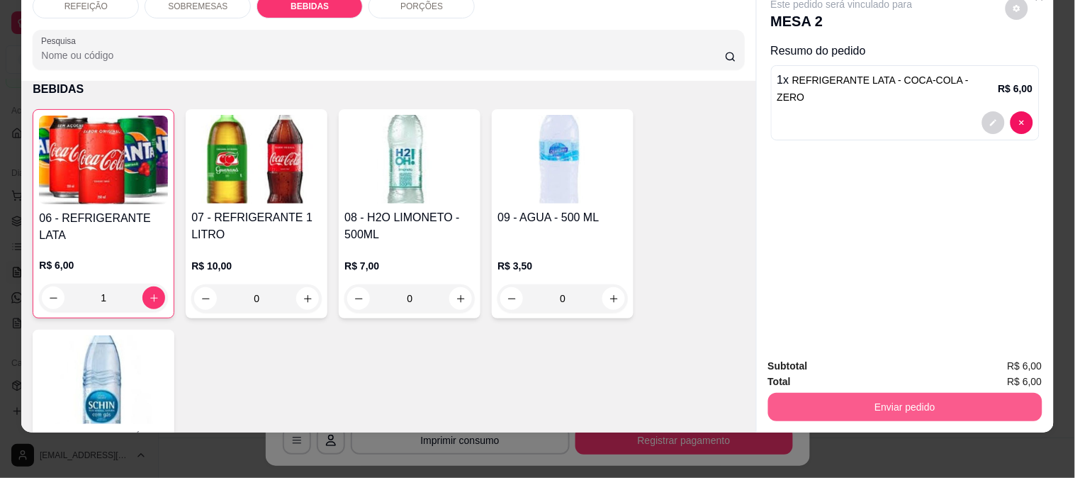
click at [930, 405] on button "Enviar pedido" at bounding box center [905, 407] width 274 height 28
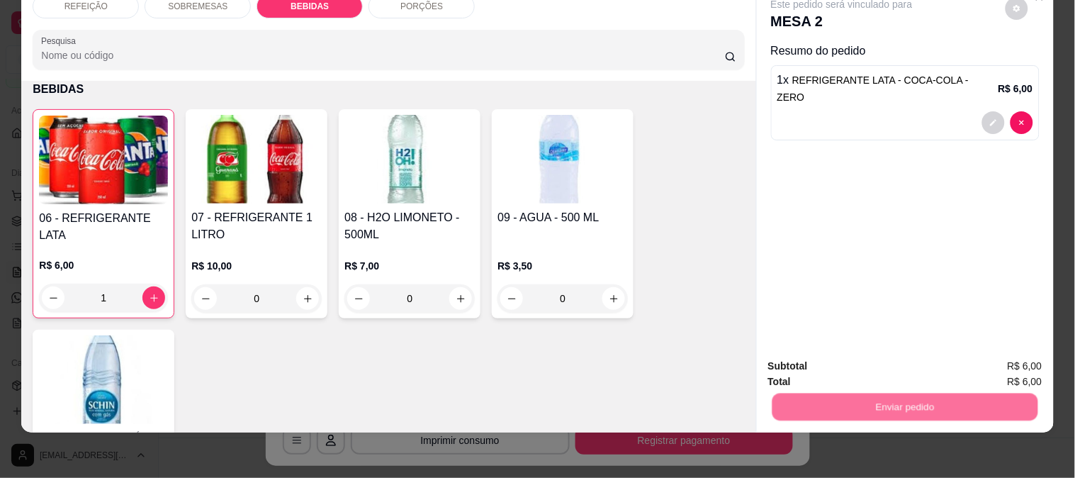
click at [979, 354] on button "Enviar pedido" at bounding box center [1005, 360] width 80 height 27
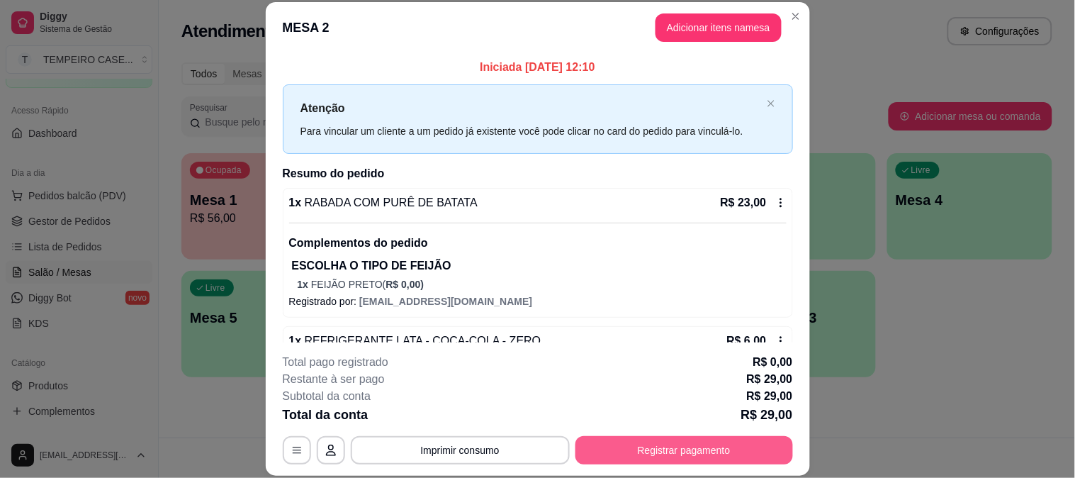
click at [663, 445] on button "Registrar pagamento" at bounding box center [684, 450] width 218 height 28
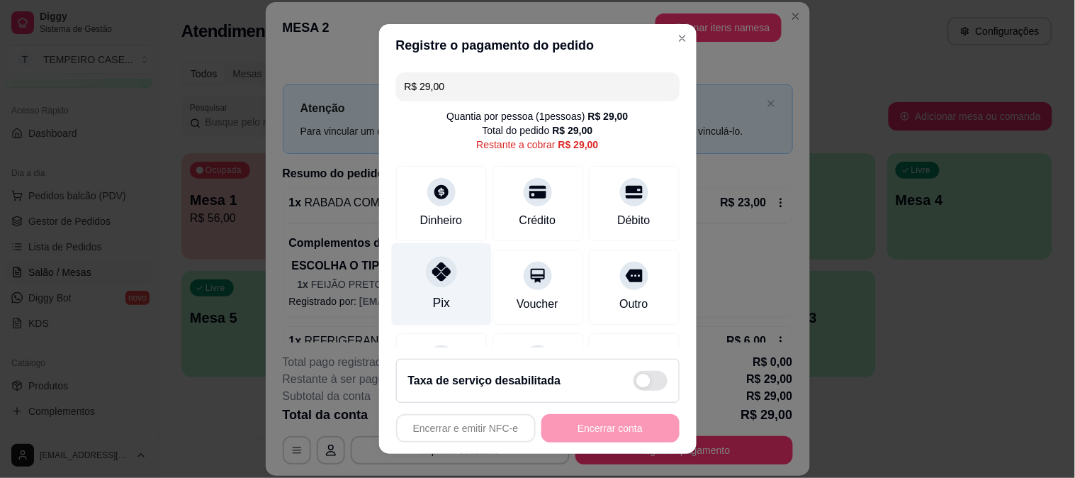
click at [437, 283] on div at bounding box center [441, 271] width 31 height 31
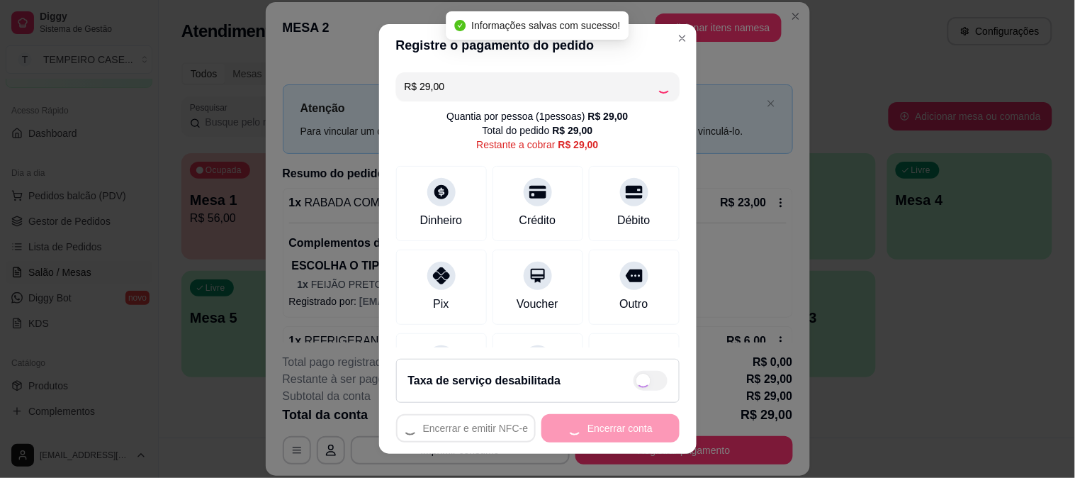
type input "R$ 0,00"
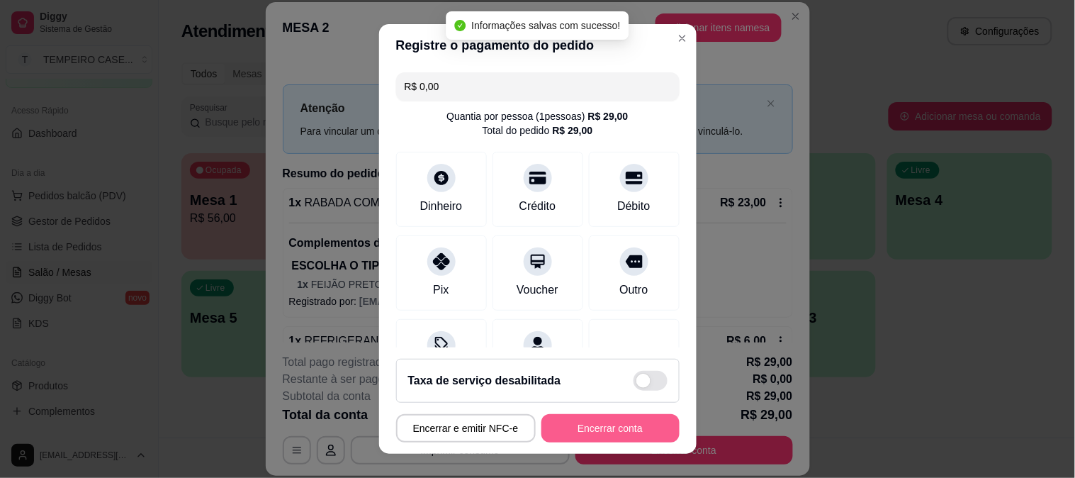
click at [612, 427] on button "Encerrar conta" at bounding box center [610, 428] width 138 height 28
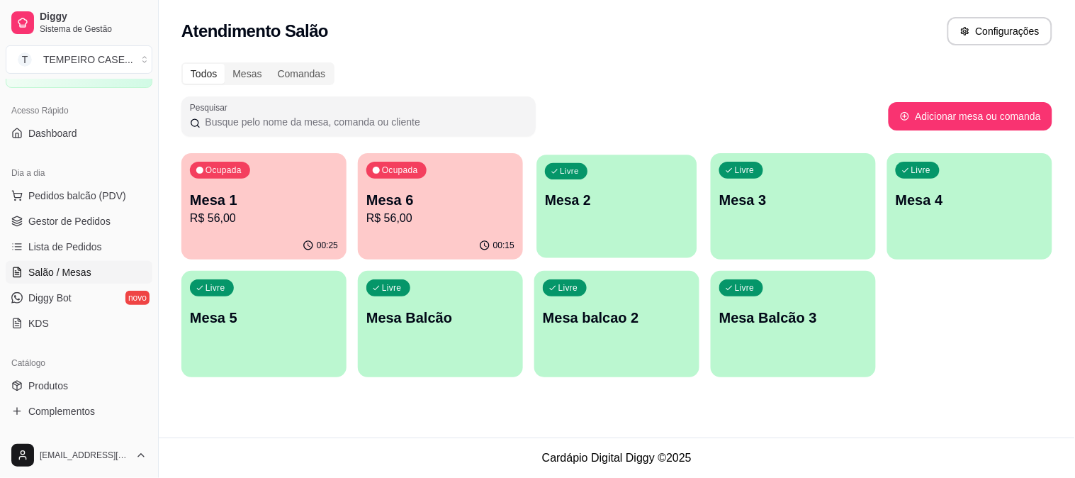
click at [667, 198] on p "Mesa 2" at bounding box center [617, 200] width 144 height 19
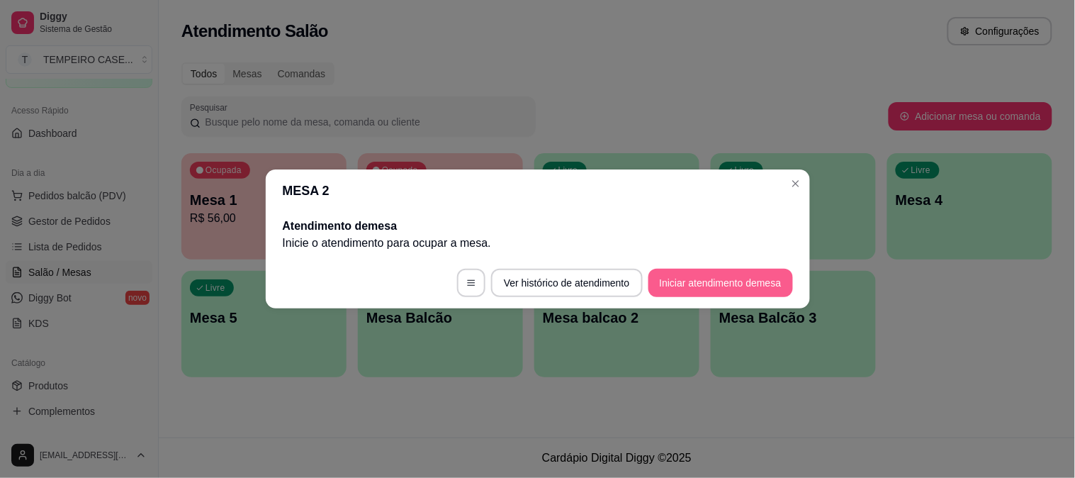
click at [719, 285] on button "Iniciar atendimento de mesa" at bounding box center [720, 283] width 145 height 28
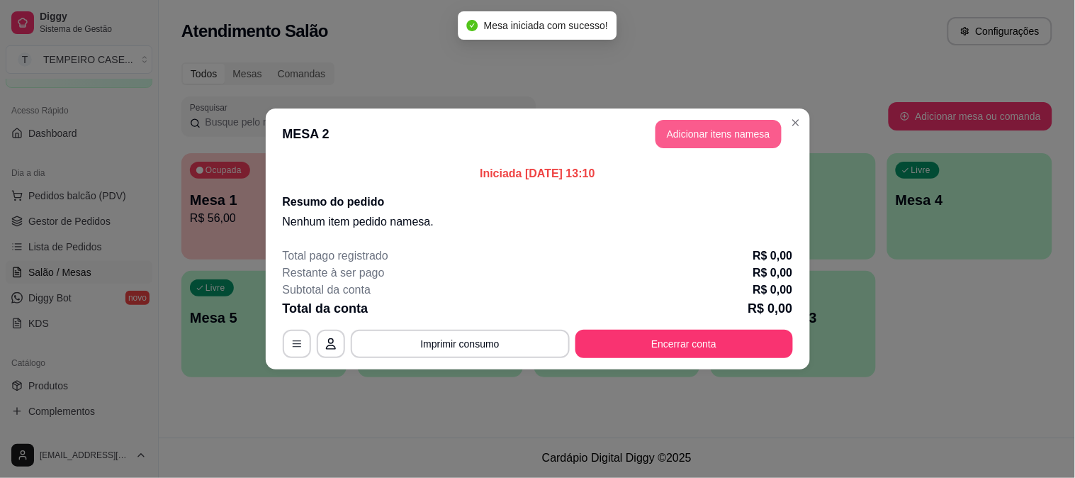
click at [738, 130] on button "Adicionar itens na mesa" at bounding box center [719, 134] width 126 height 28
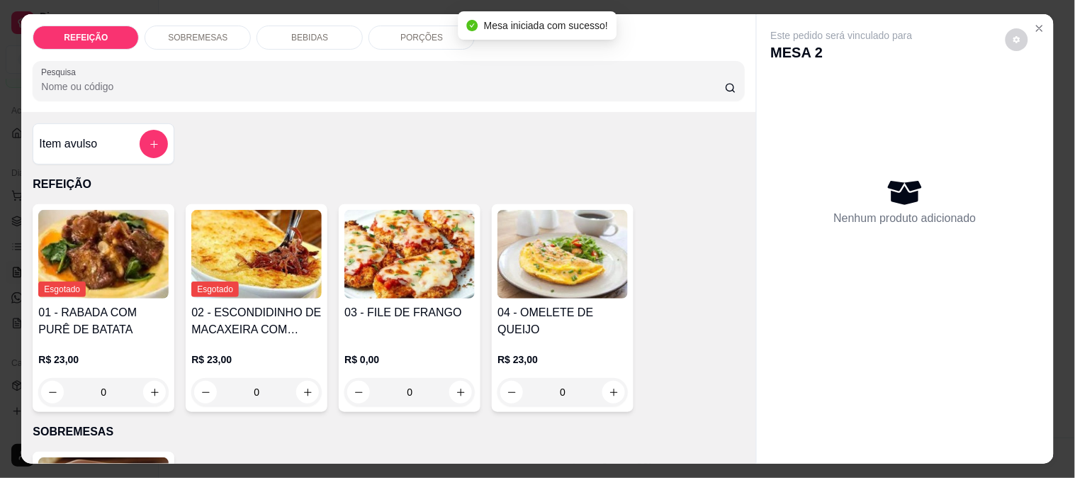
click at [388, 279] on img at bounding box center [409, 254] width 130 height 89
click at [439, 201] on div "EMAPANADO R$ 23,00" at bounding box center [537, 224] width 374 height 47
radio input "true"
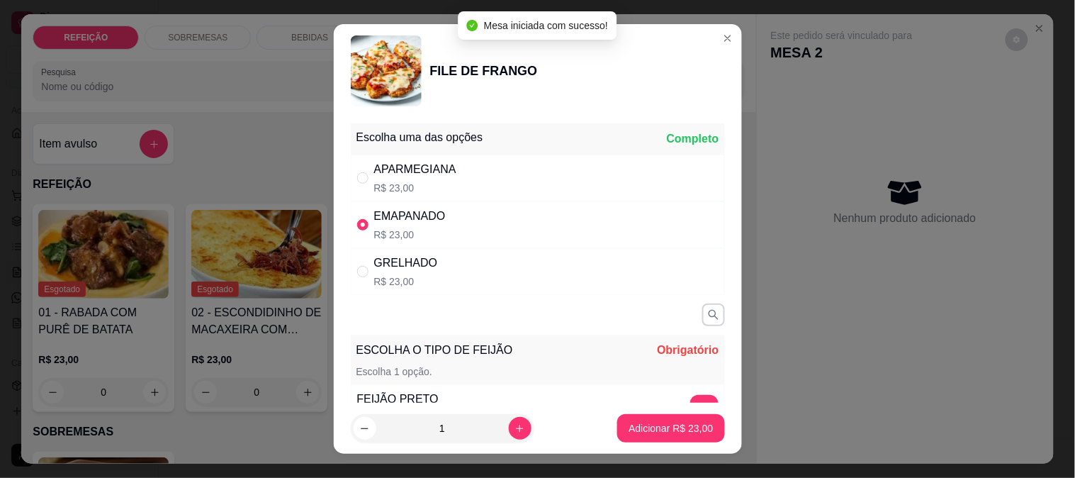
click at [451, 174] on div "APARMEGIANA R$ 23,00" at bounding box center [538, 177] width 374 height 47
radio input "true"
radio input "false"
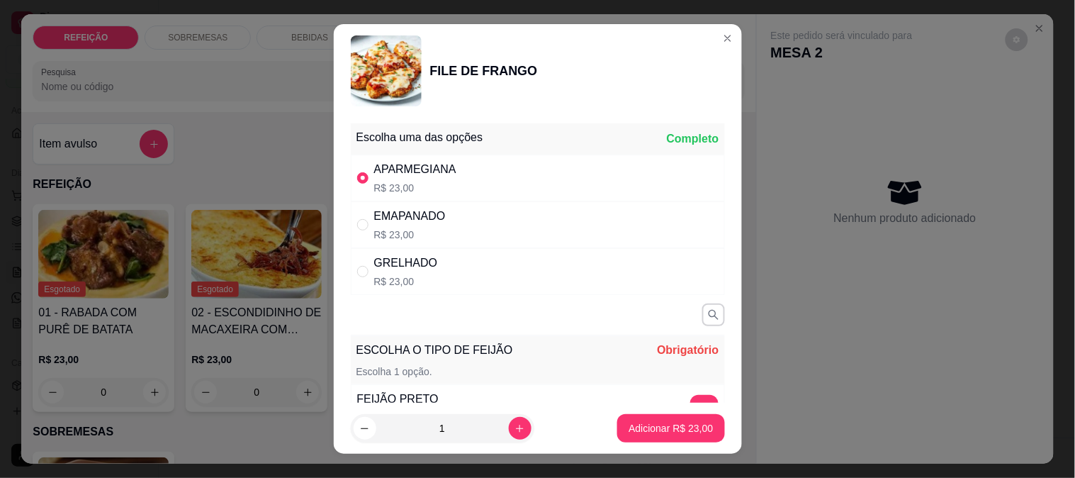
scroll to position [223, 0]
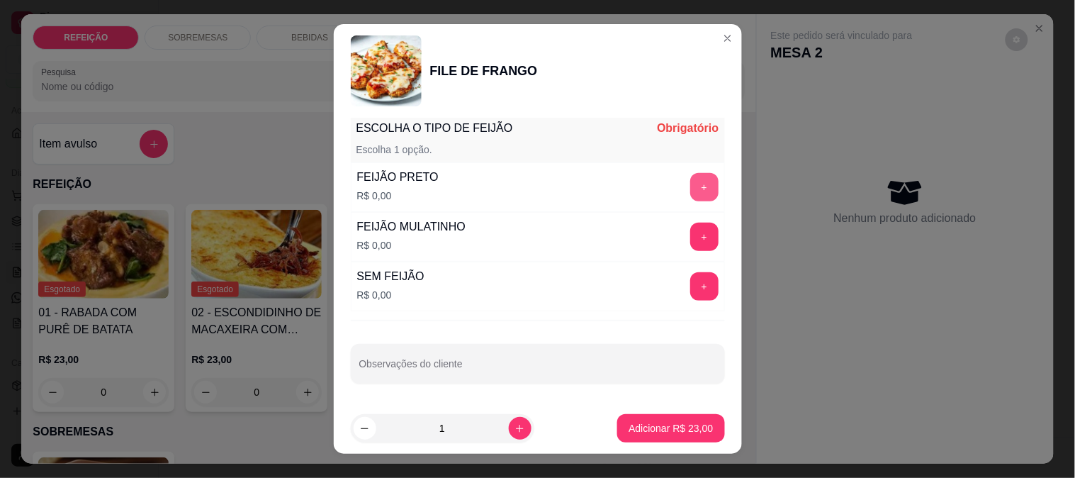
click at [690, 179] on button "+" at bounding box center [704, 187] width 28 height 28
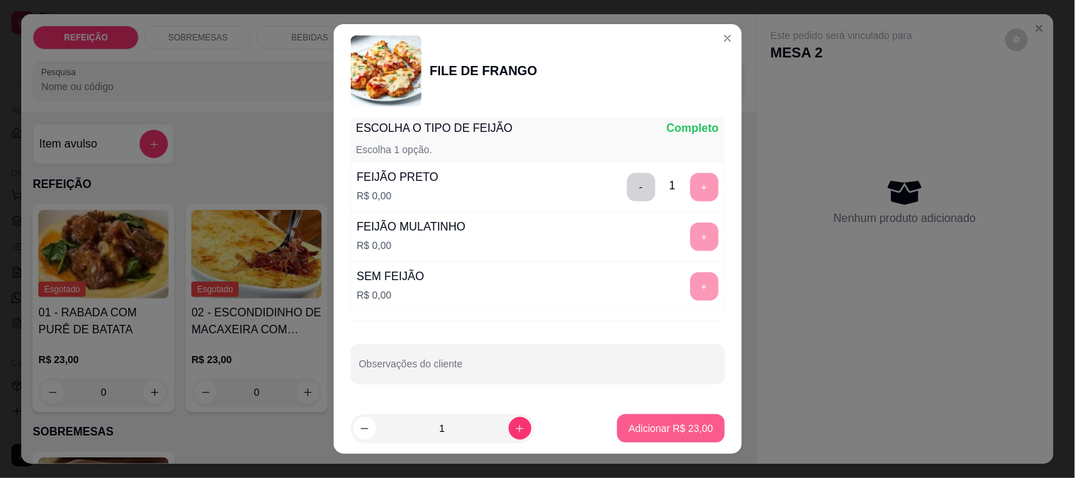
click at [665, 418] on button "Adicionar R$ 23,00" at bounding box center [670, 428] width 107 height 28
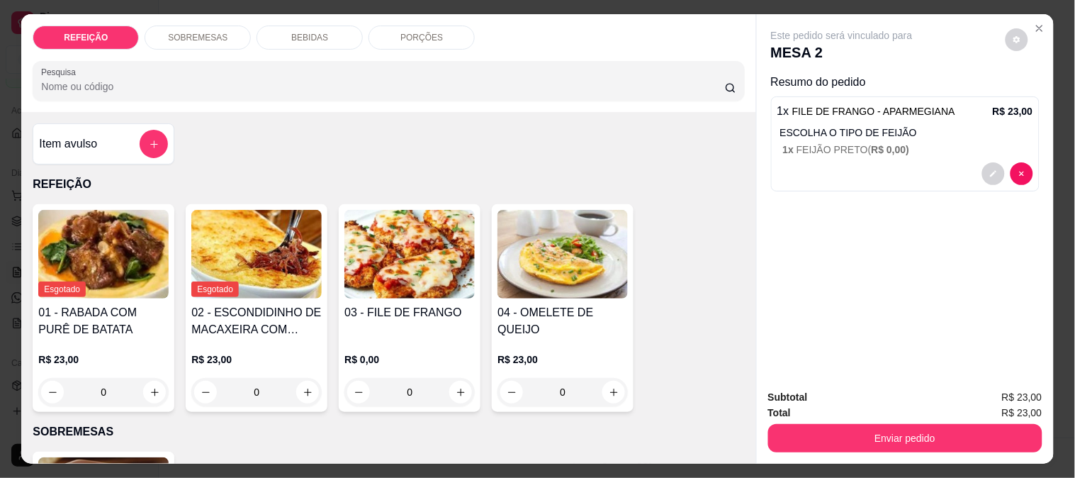
click at [376, 240] on img at bounding box center [409, 254] width 130 height 89
click at [619, 195] on div "APARMEGIANA R$ 23,00" at bounding box center [538, 177] width 374 height 47
radio input "true"
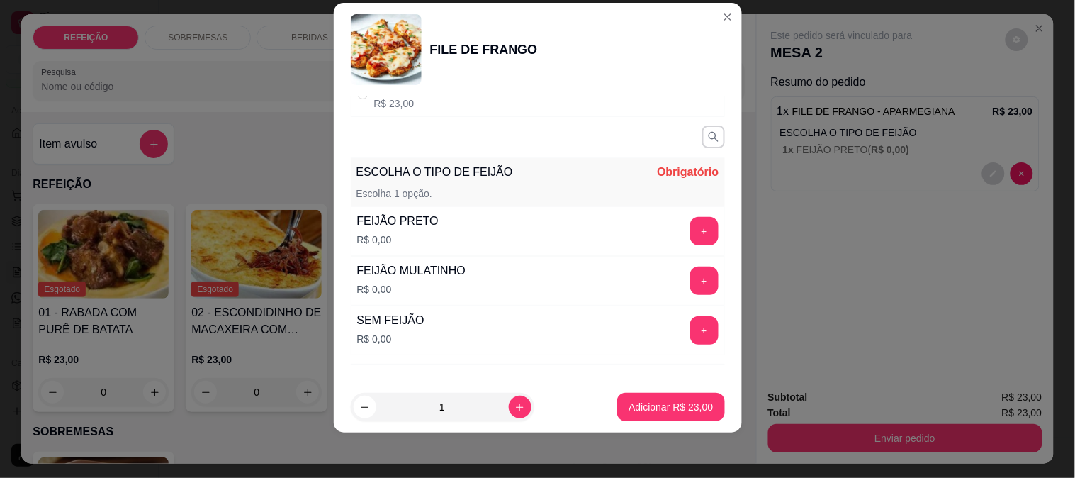
scroll to position [157, 0]
click at [690, 270] on button "+" at bounding box center [704, 280] width 28 height 28
click at [667, 399] on button "Adicionar R$ 23,00" at bounding box center [670, 407] width 107 height 28
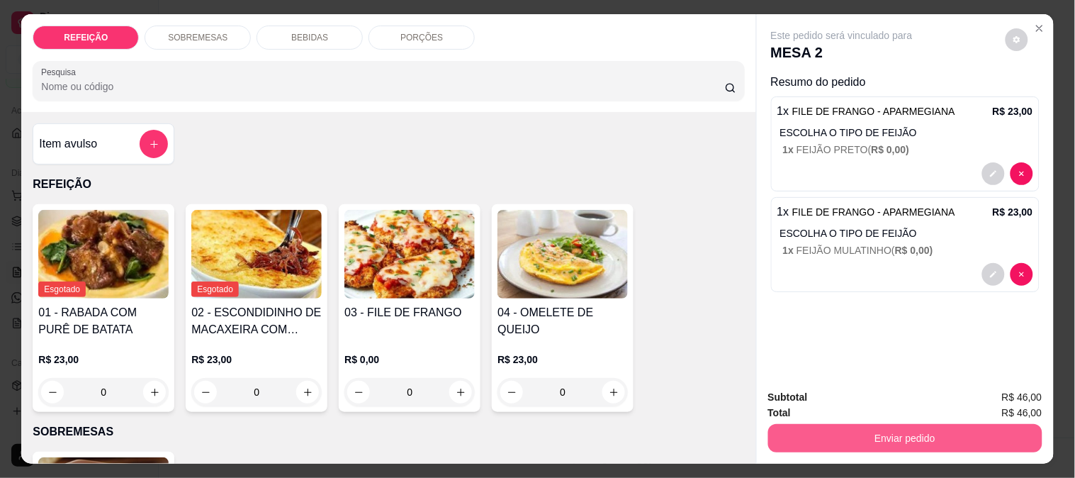
click at [880, 432] on button "Enviar pedido" at bounding box center [905, 438] width 274 height 28
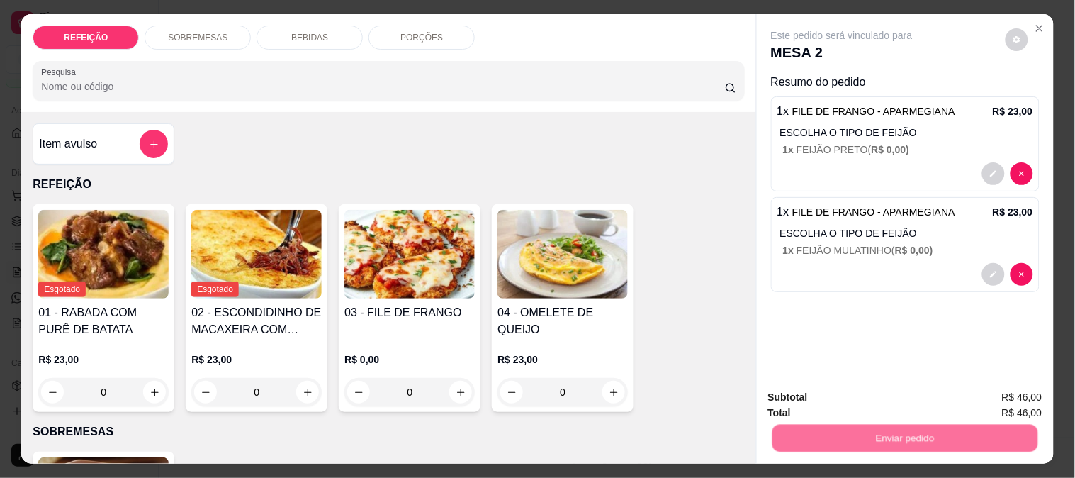
click at [1008, 387] on button "Enviar pedido" at bounding box center [1005, 397] width 80 height 27
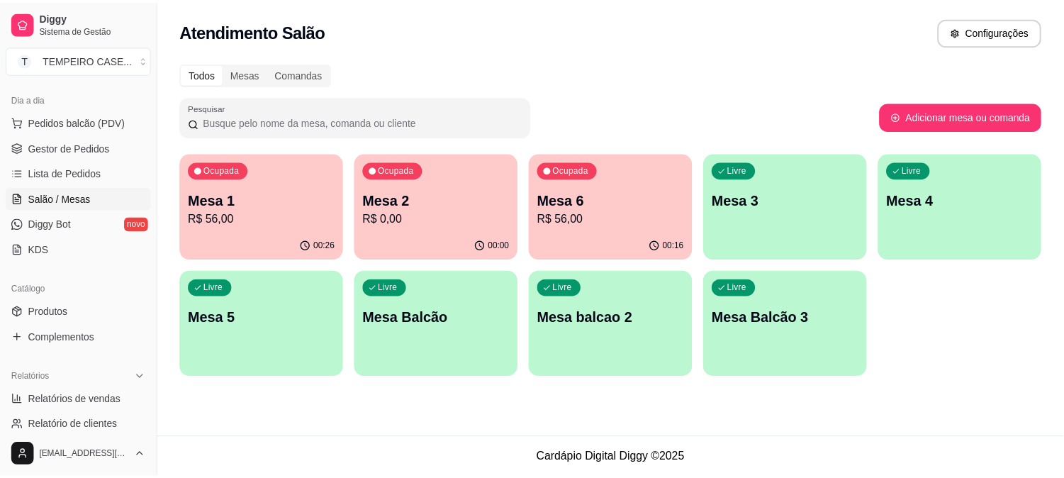
scroll to position [236, 0]
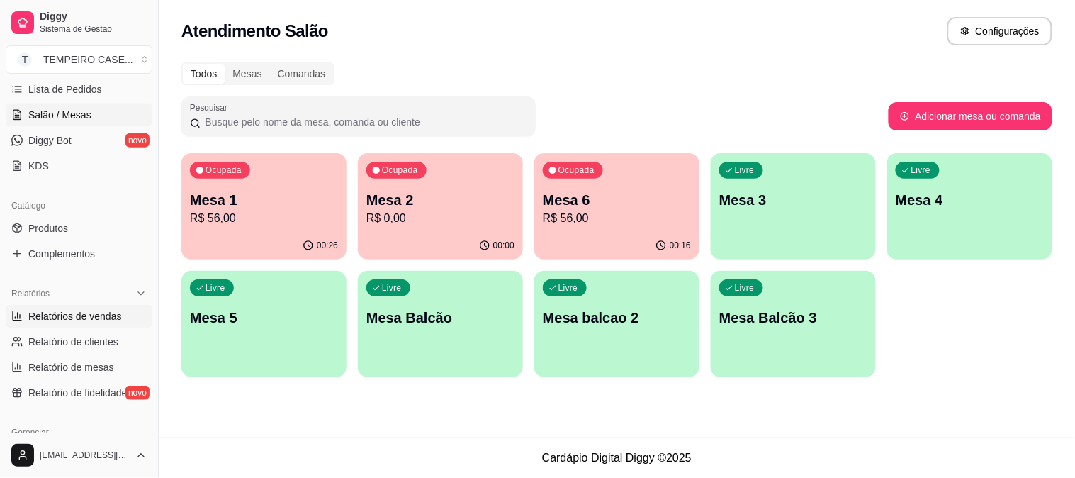
click at [96, 321] on span "Relatórios de vendas" at bounding box center [75, 316] width 94 height 14
select select "ALL"
select select "0"
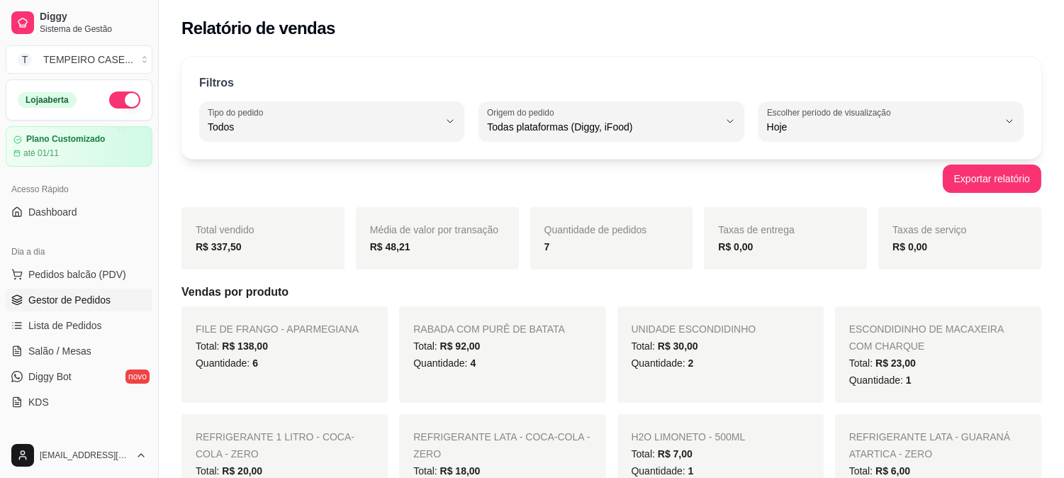
click at [23, 305] on link "Gestor de Pedidos" at bounding box center [79, 299] width 147 height 23
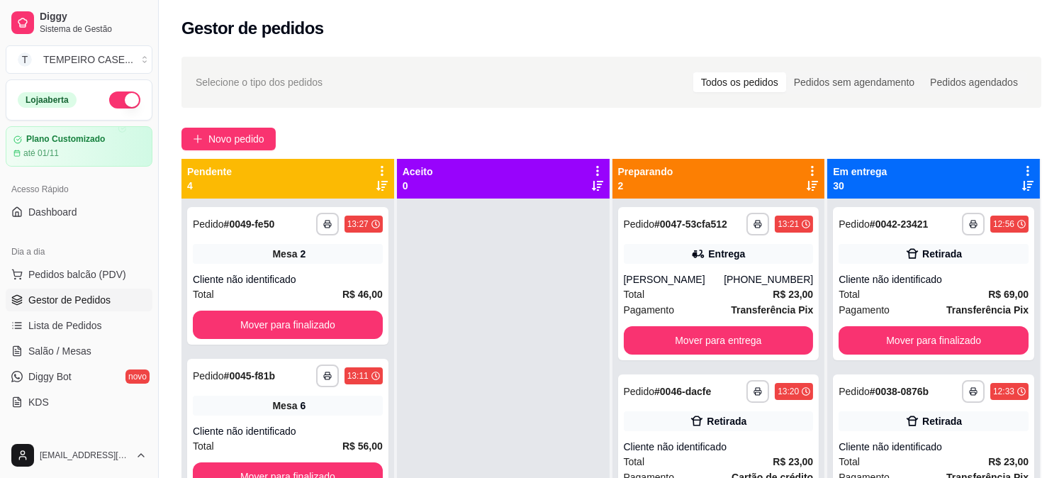
click at [28, 299] on span "Gestor de Pedidos" at bounding box center [69, 300] width 82 height 14
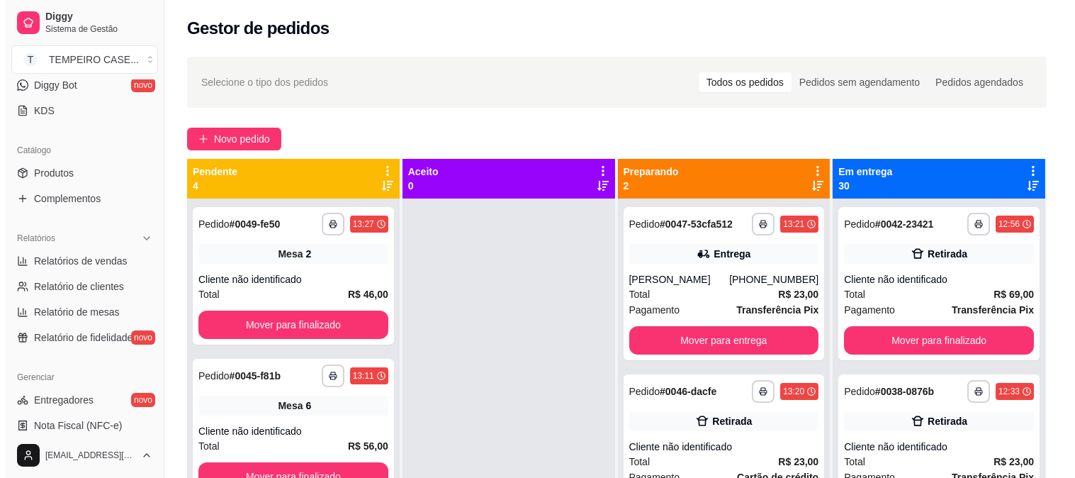
scroll to position [308, 0]
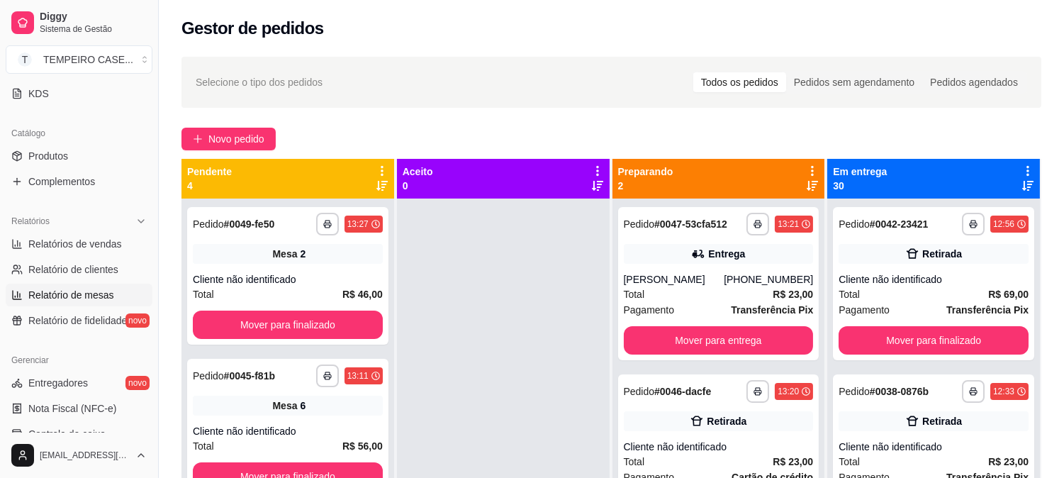
click at [29, 299] on span "Relatório de mesas" at bounding box center [71, 295] width 86 height 14
select select "TOTAL_OF_ORDERS"
select select "7"
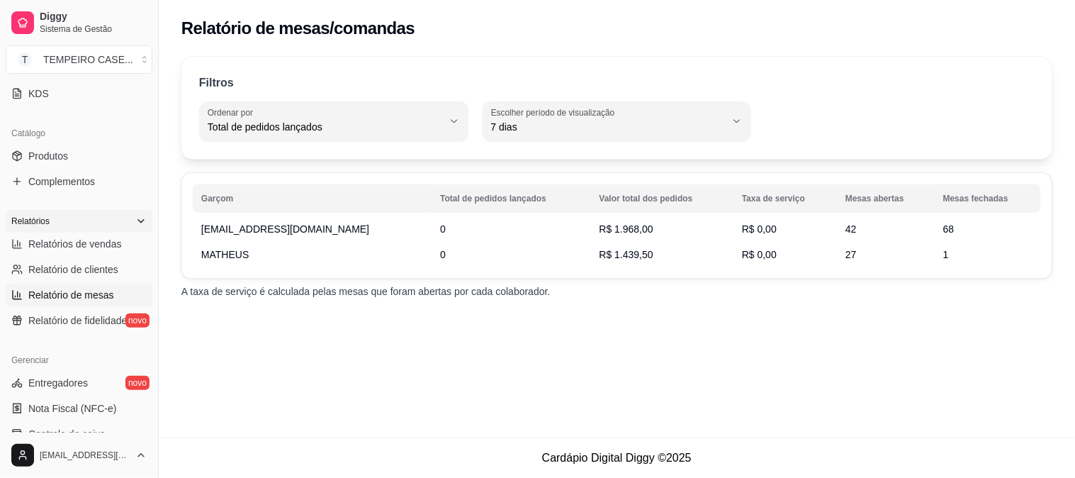
click at [33, 230] on div "Relatórios" at bounding box center [79, 221] width 147 height 23
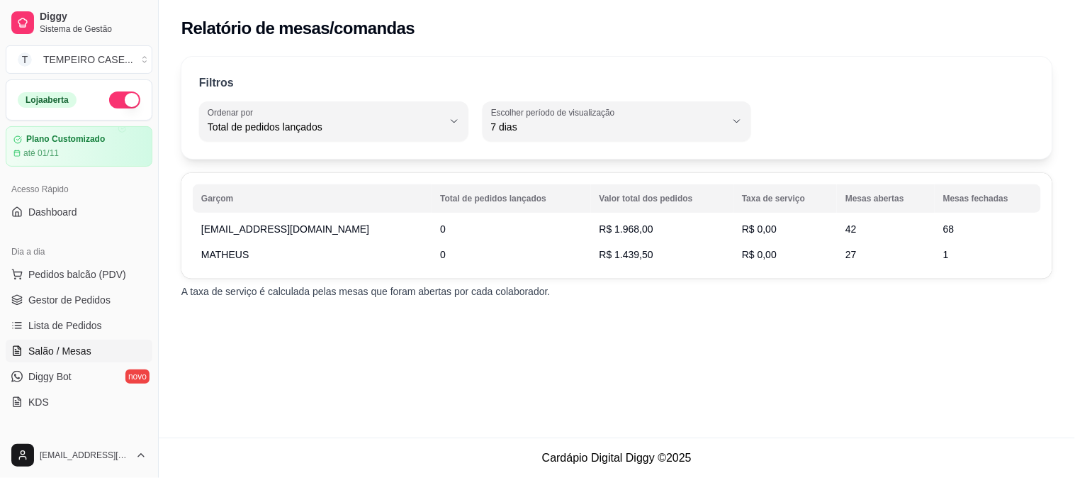
click at [78, 358] on link "Salão / Mesas" at bounding box center [79, 350] width 147 height 23
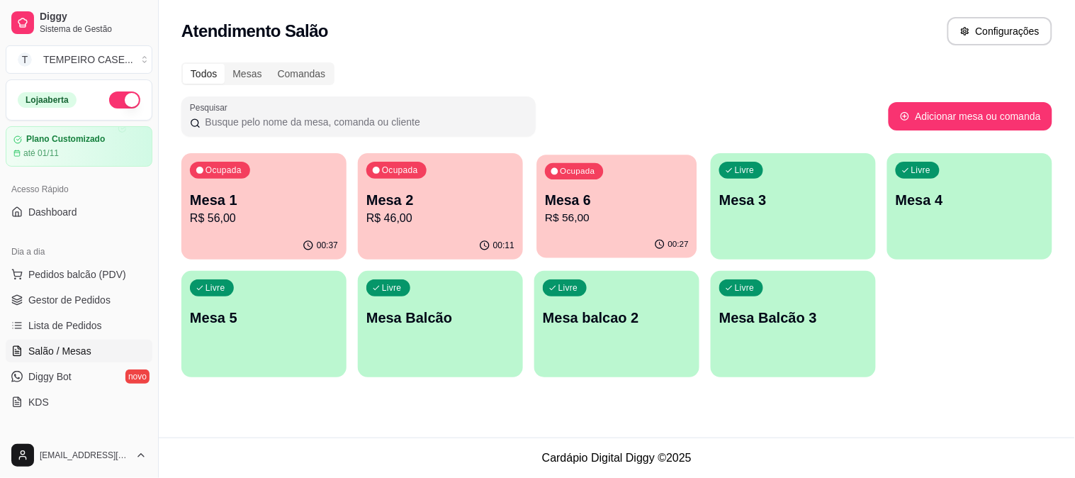
click at [587, 213] on p "R$ 56,00" at bounding box center [617, 218] width 144 height 16
click at [285, 203] on p "Mesa 1" at bounding box center [264, 200] width 148 height 20
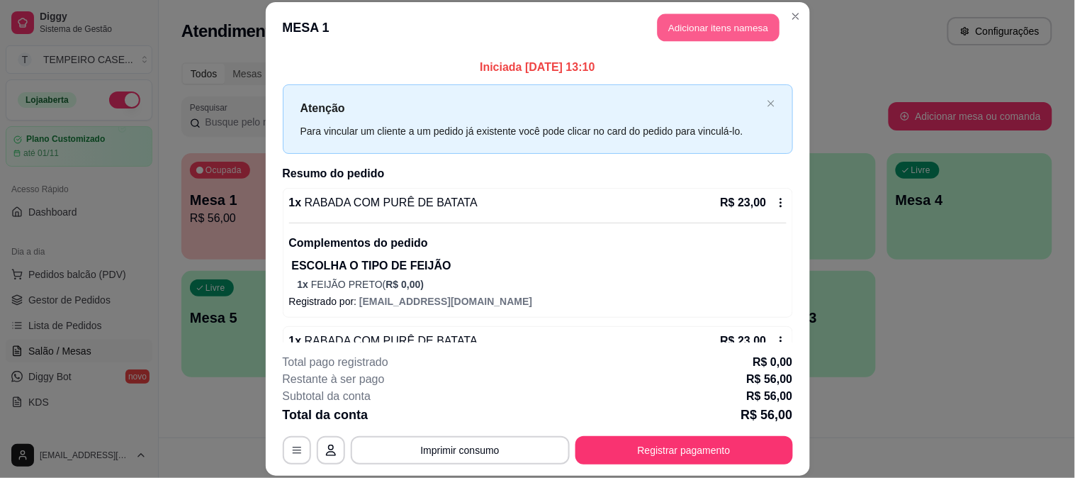
click at [685, 32] on button "Adicionar itens na mesa" at bounding box center [719, 28] width 122 height 28
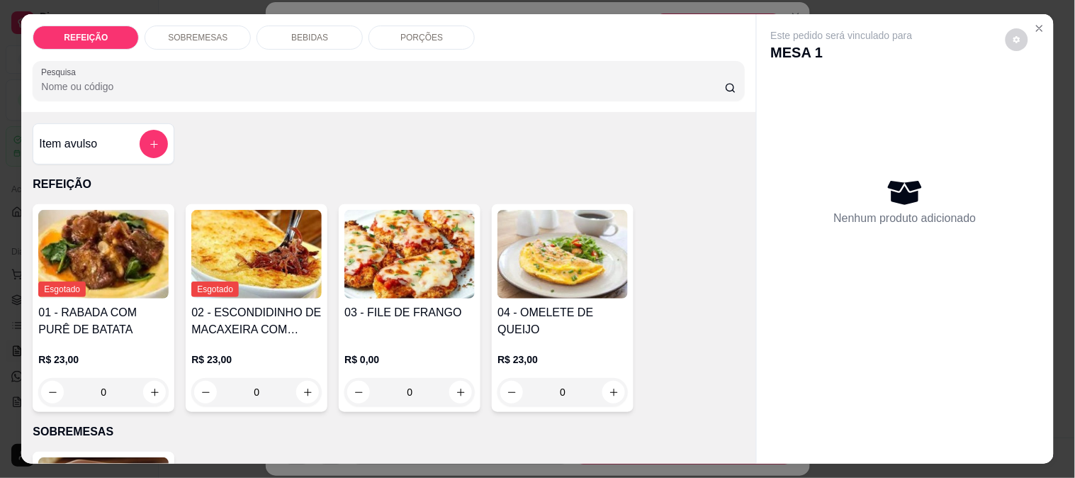
click at [225, 37] on div "SOBREMESAS" at bounding box center [198, 38] width 106 height 24
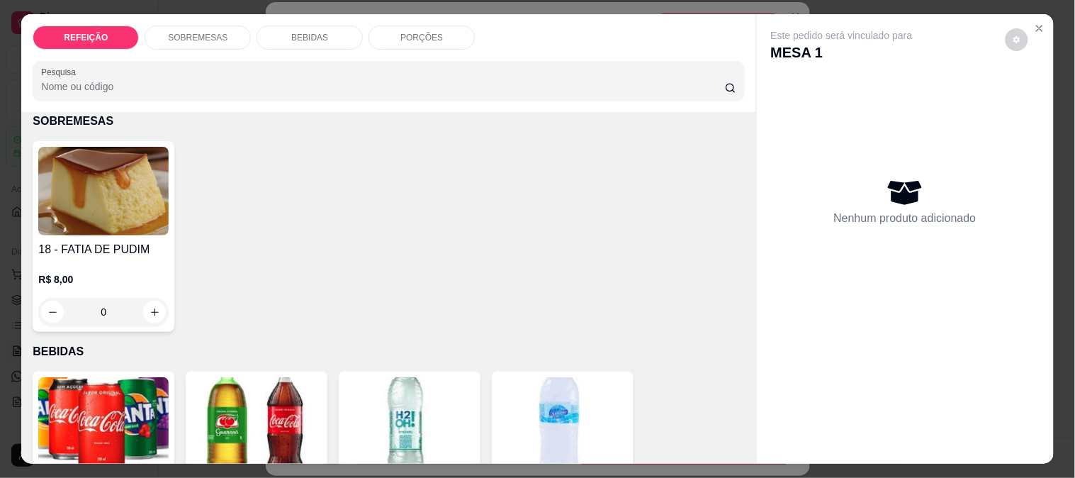
scroll to position [37, 0]
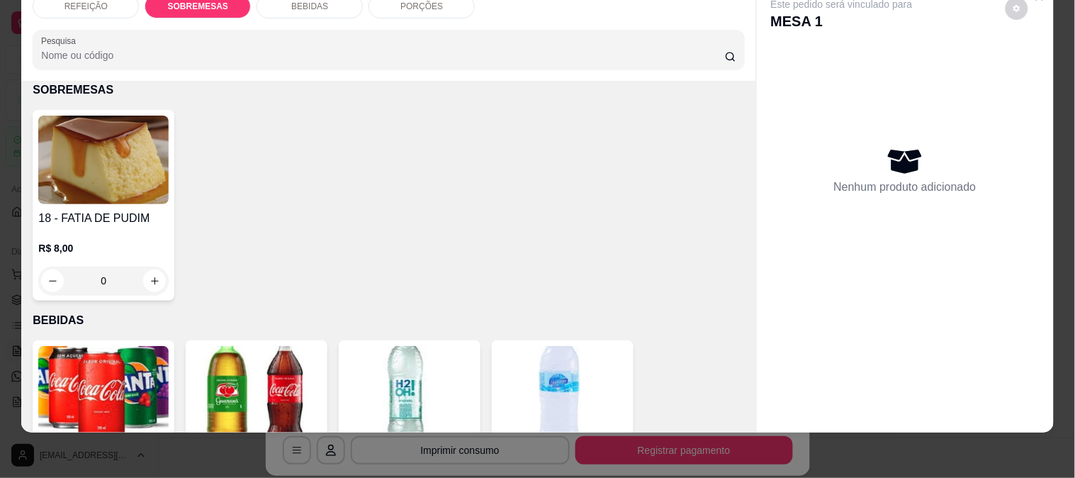
click at [125, 174] on img at bounding box center [103, 160] width 130 height 89
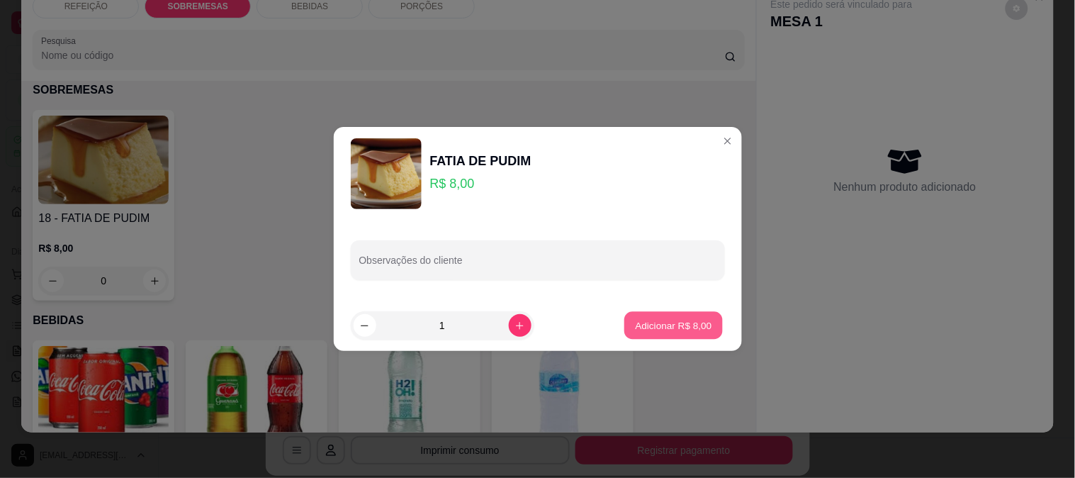
click at [678, 314] on button "Adicionar R$ 8,00" at bounding box center [673, 326] width 99 height 28
type input "1"
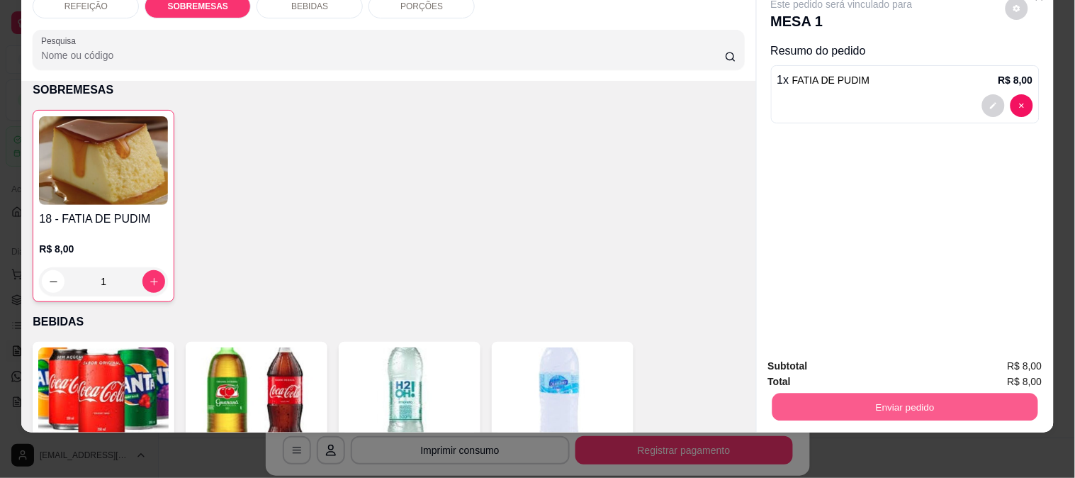
click at [861, 393] on button "Enviar pedido" at bounding box center [905, 407] width 266 height 28
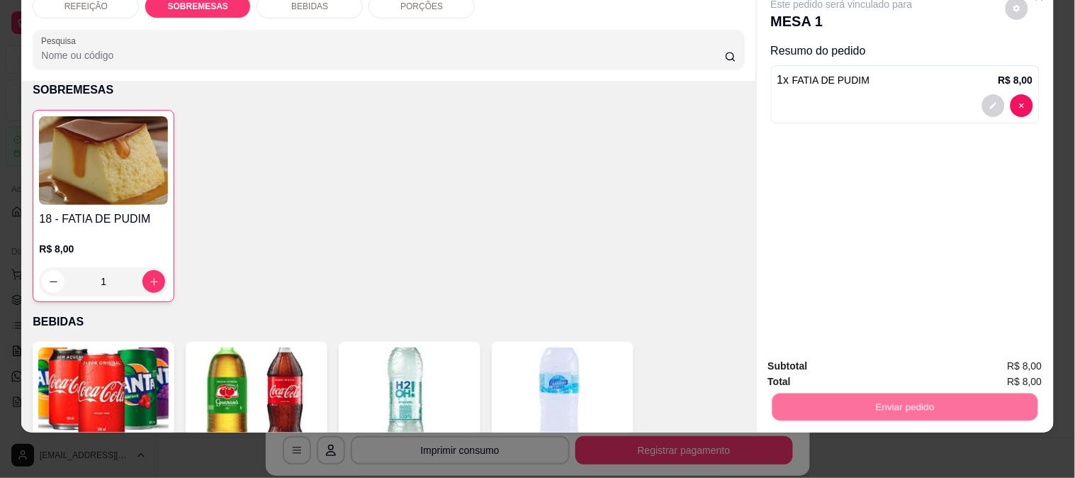
click at [994, 355] on button "Enviar pedido" at bounding box center [1006, 360] width 78 height 26
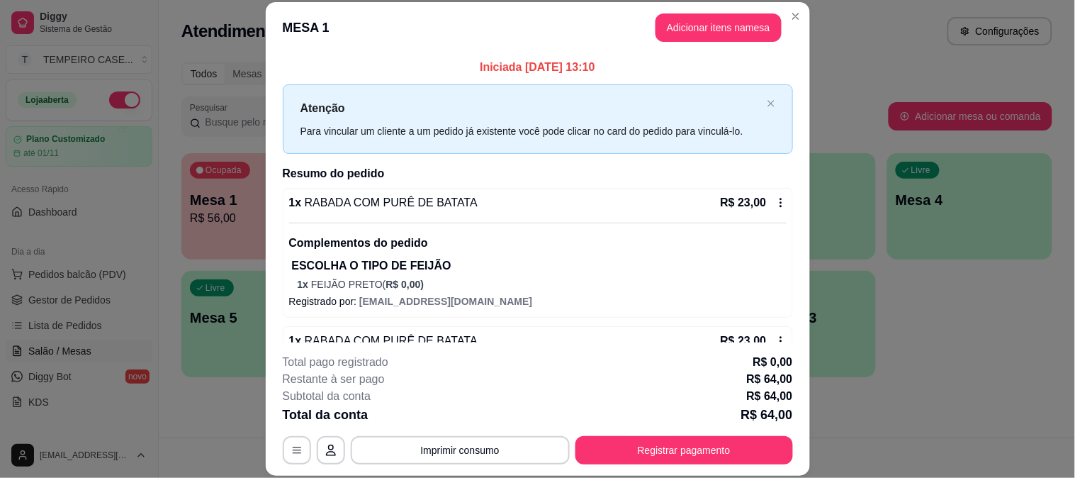
click at [678, 427] on div "**********" at bounding box center [538, 409] width 510 height 111
click at [657, 445] on button "Registrar pagamento" at bounding box center [684, 450] width 218 height 28
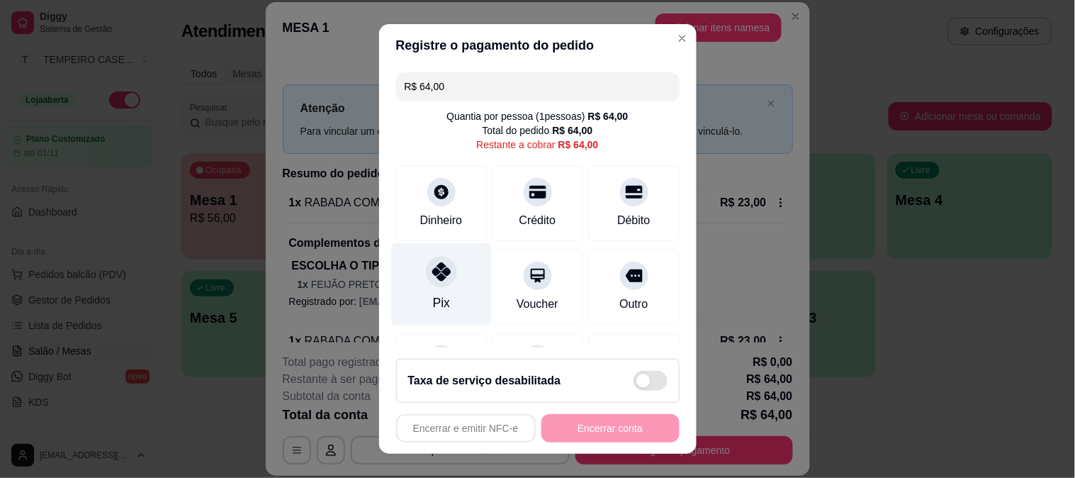
click at [455, 279] on div "Pix" at bounding box center [441, 283] width 100 height 83
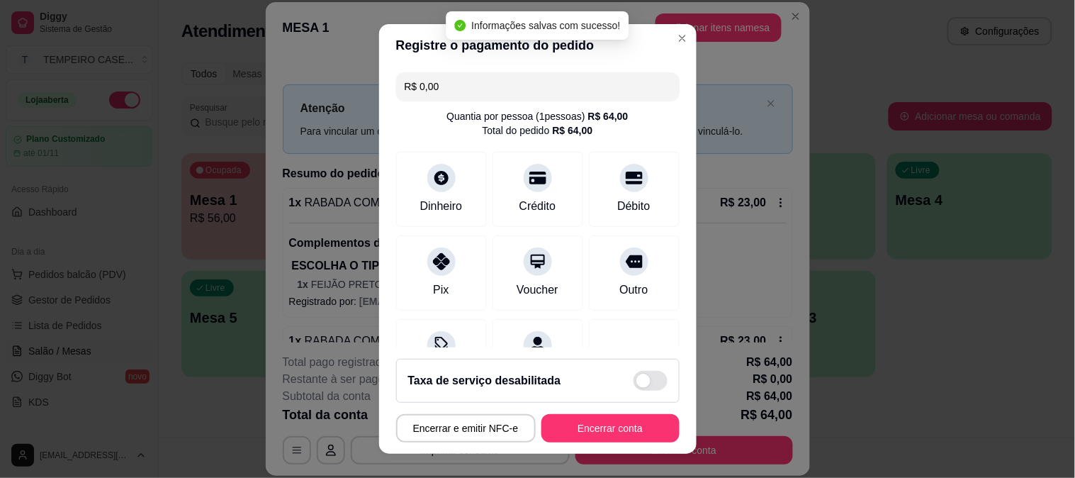
type input "R$ 0,00"
click at [587, 429] on button "Encerrar conta" at bounding box center [610, 428] width 138 height 28
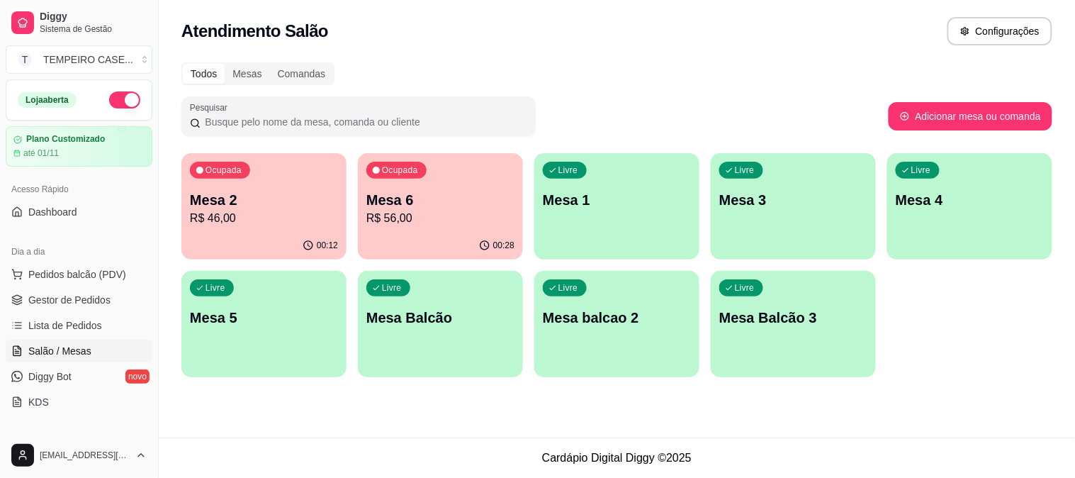
click at [259, 206] on p "Mesa 2" at bounding box center [264, 200] width 148 height 20
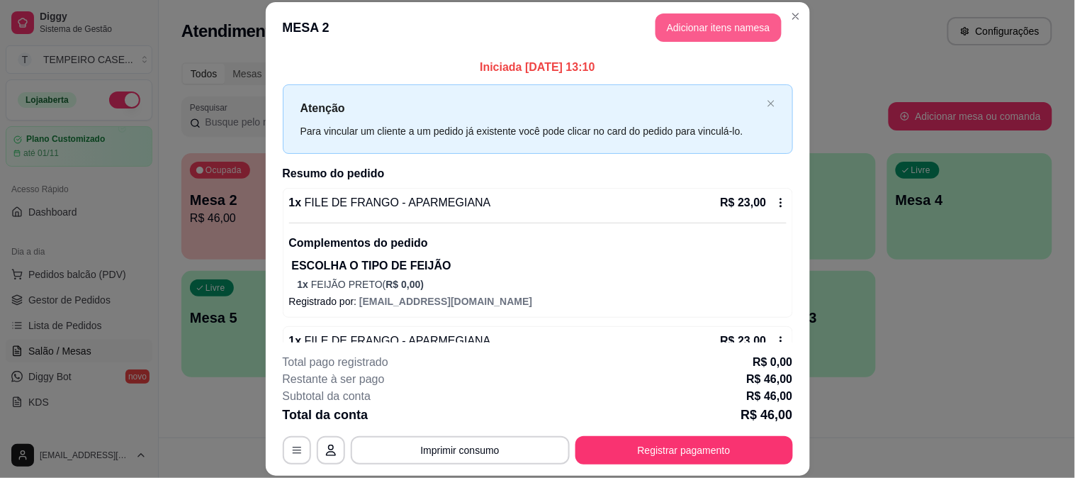
click at [709, 24] on button "Adicionar itens na mesa" at bounding box center [719, 27] width 126 height 28
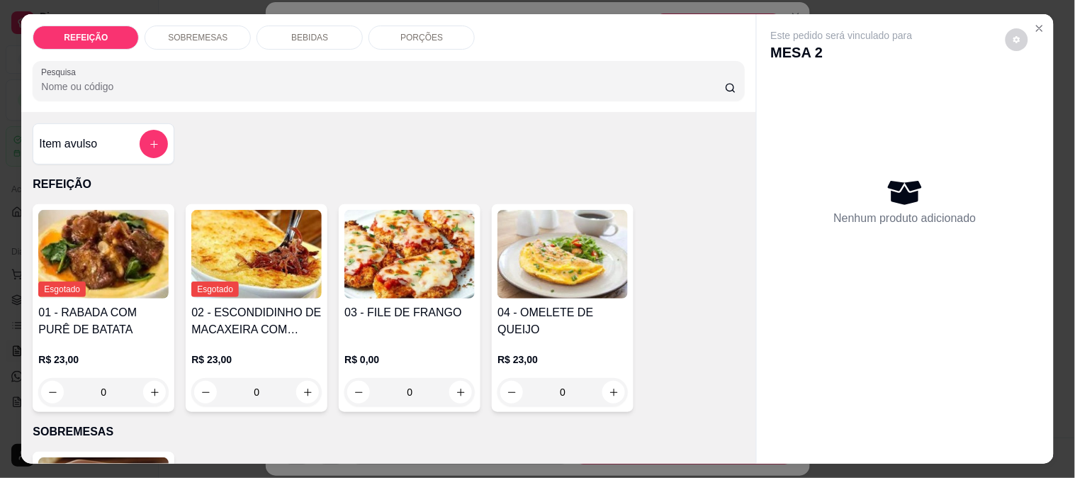
click at [300, 33] on p "BEBIDAS" at bounding box center [309, 37] width 37 height 11
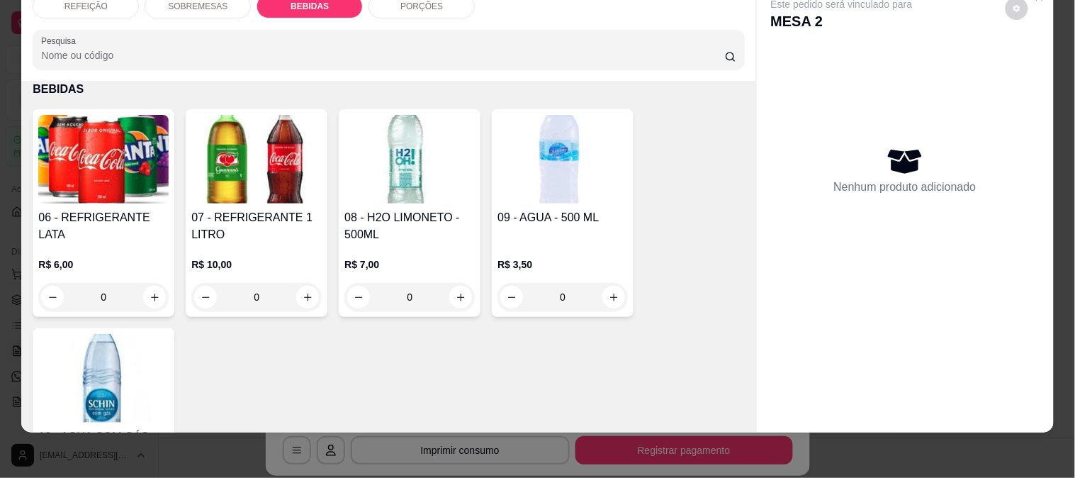
click at [128, 154] on img at bounding box center [103, 159] width 130 height 89
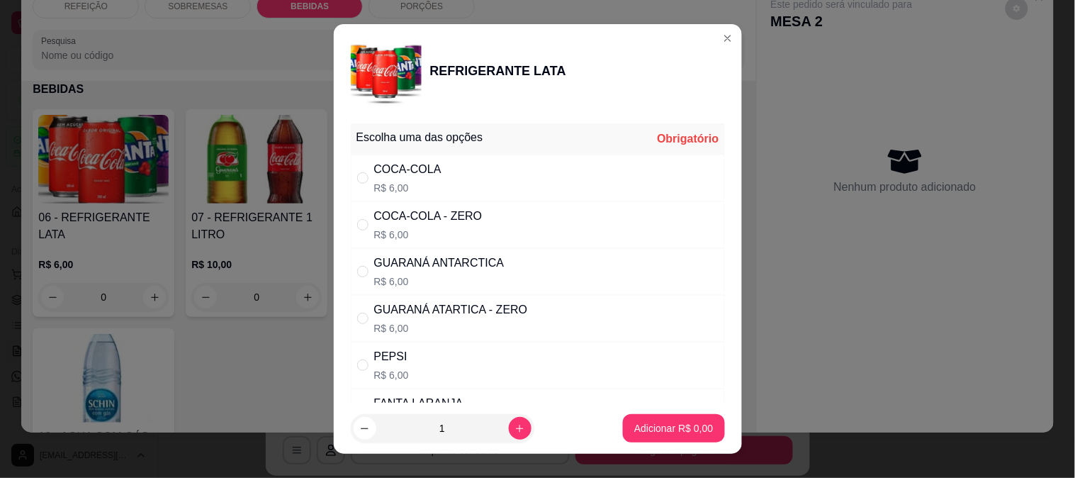
drag, startPoint x: 443, startPoint y: 300, endPoint x: 600, endPoint y: 358, distance: 167.7
click at [448, 300] on div "GUARANÁ ATARTICA - ZERO R$ 6,00" at bounding box center [538, 318] width 374 height 47
radio input "true"
click at [451, 224] on div "COCA-COLA - ZERO" at bounding box center [428, 216] width 108 height 17
radio input "true"
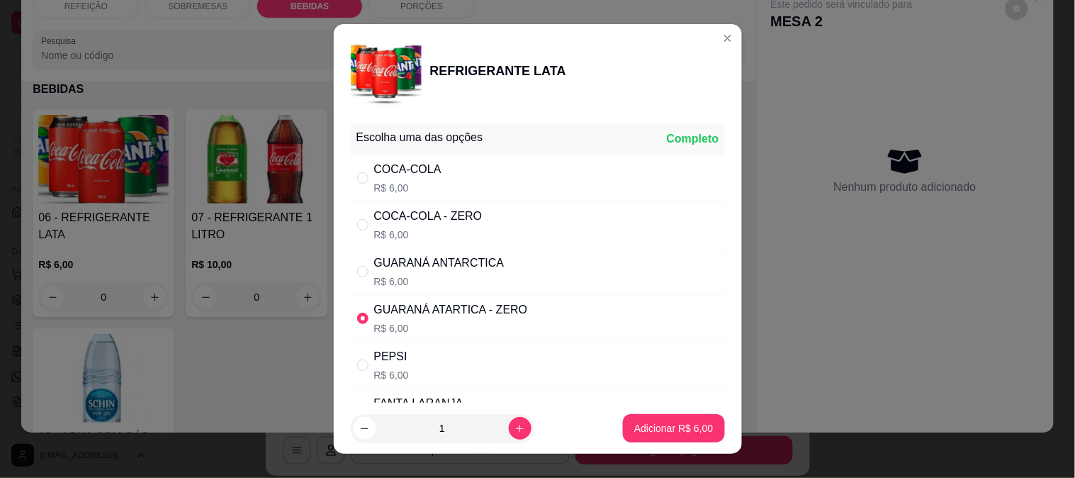
radio input "false"
click at [656, 437] on button "Adicionar R$ 6,00" at bounding box center [673, 429] width 99 height 28
type input "1"
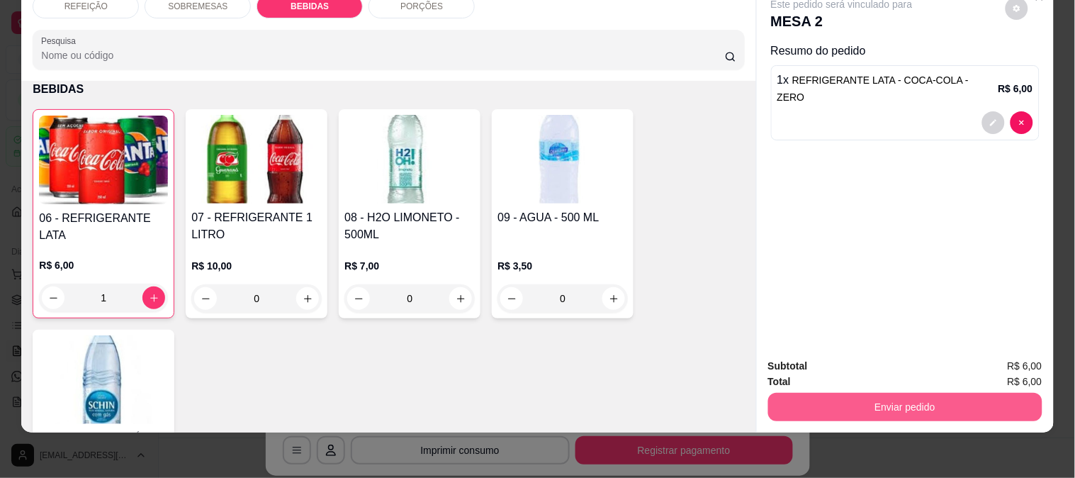
click at [877, 402] on button "Enviar pedido" at bounding box center [905, 407] width 274 height 28
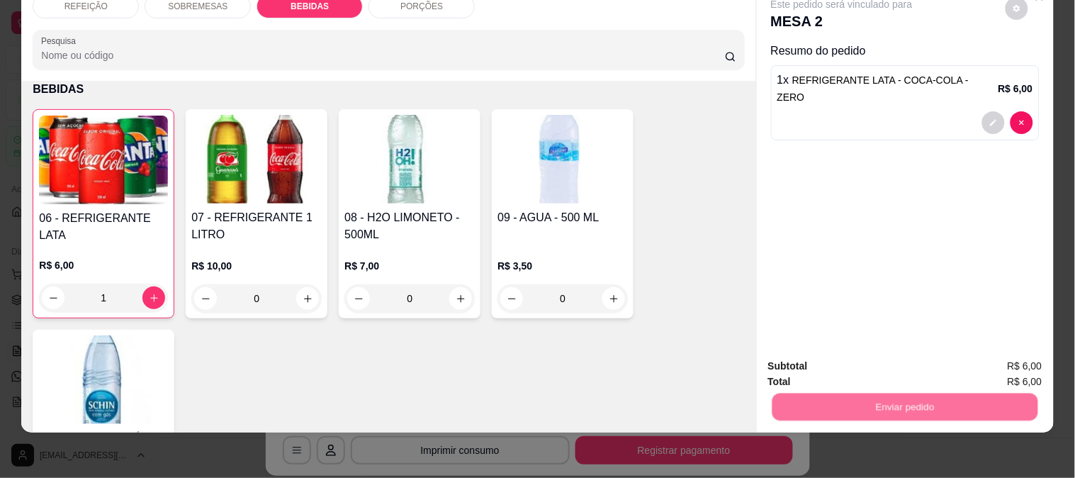
click at [1015, 353] on button "Enviar pedido" at bounding box center [1005, 360] width 80 height 27
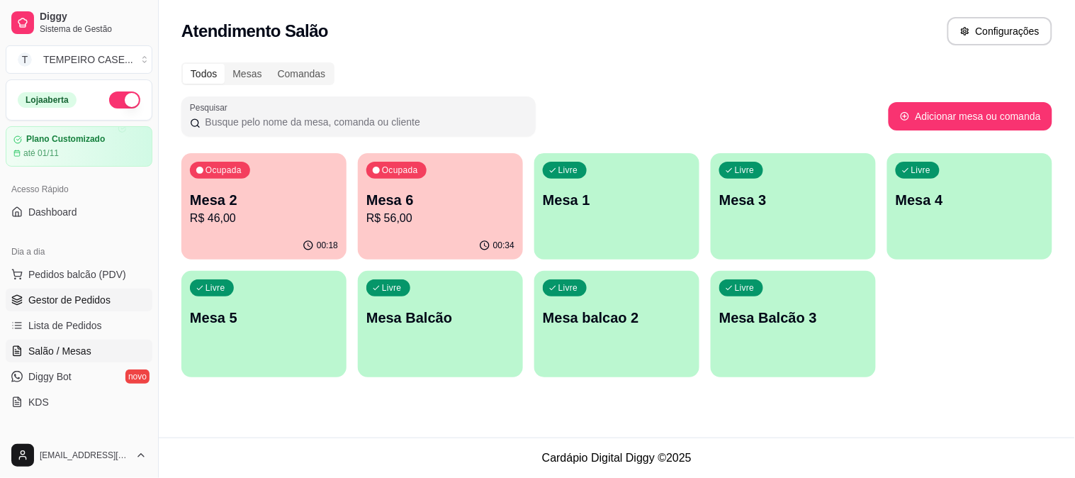
click at [69, 303] on span "Gestor de Pedidos" at bounding box center [69, 300] width 82 height 14
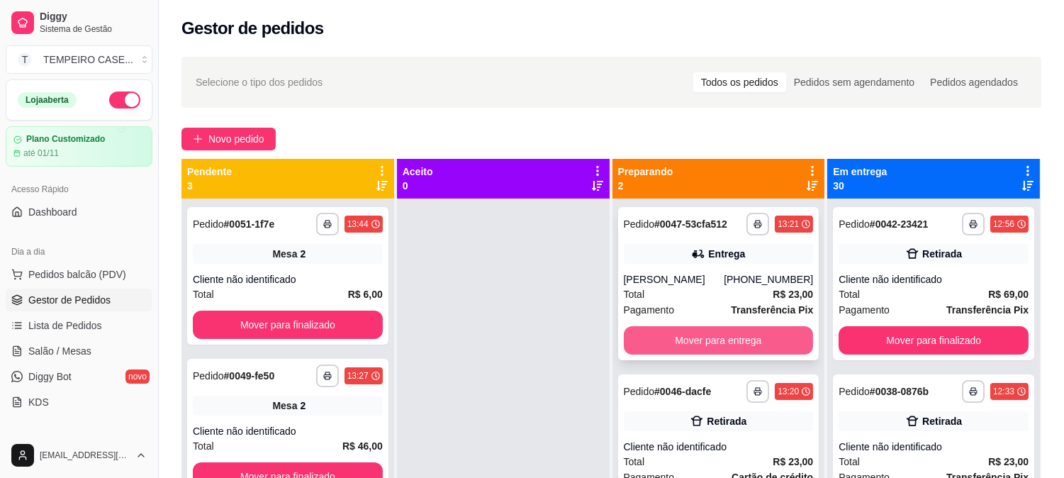
click at [731, 335] on button "Mover para entrega" at bounding box center [719, 340] width 190 height 28
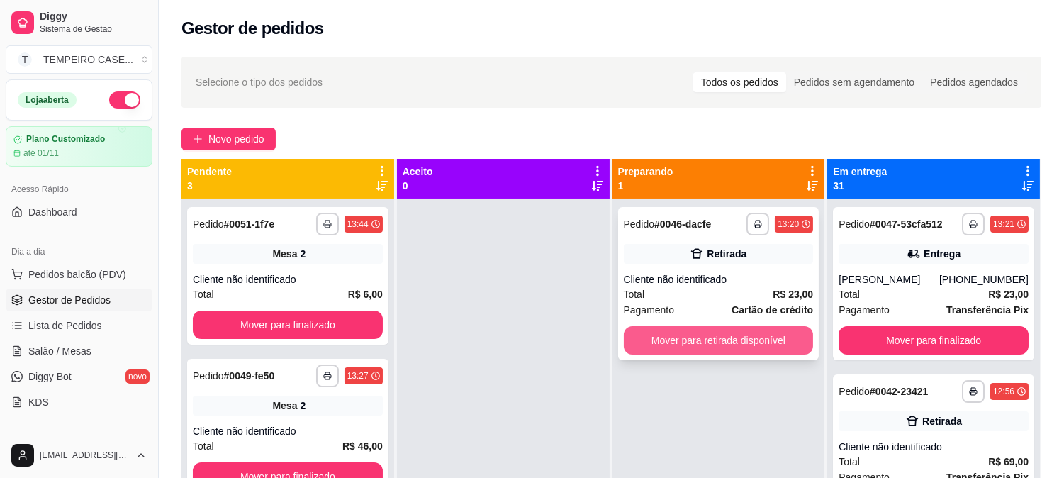
click at [736, 337] on button "Mover para retirada disponível" at bounding box center [719, 340] width 190 height 28
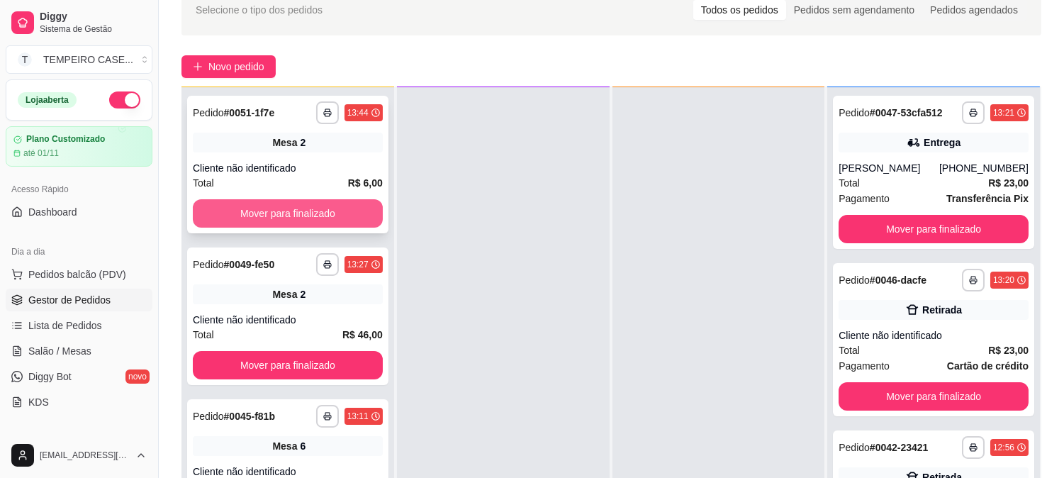
scroll to position [157, 0]
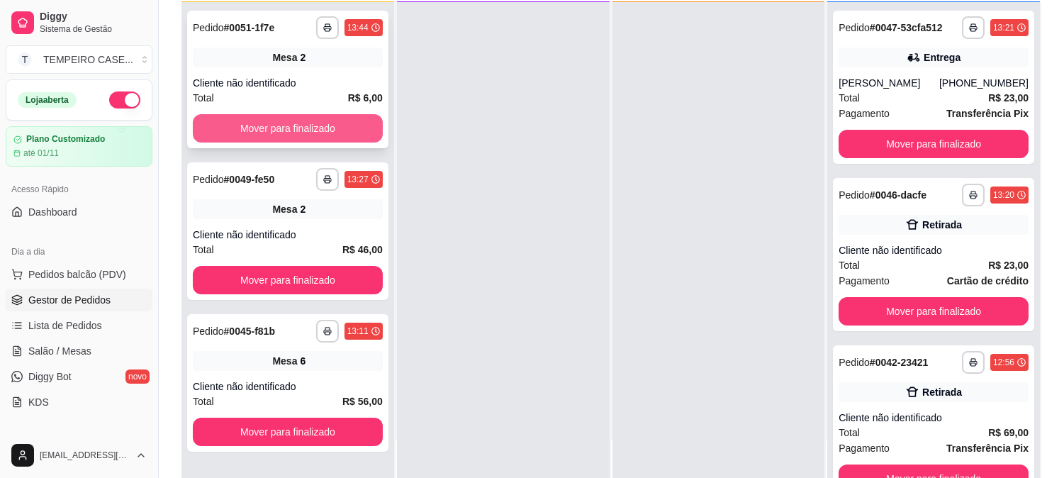
click at [335, 121] on button "Mover para finalizado" at bounding box center [288, 128] width 190 height 28
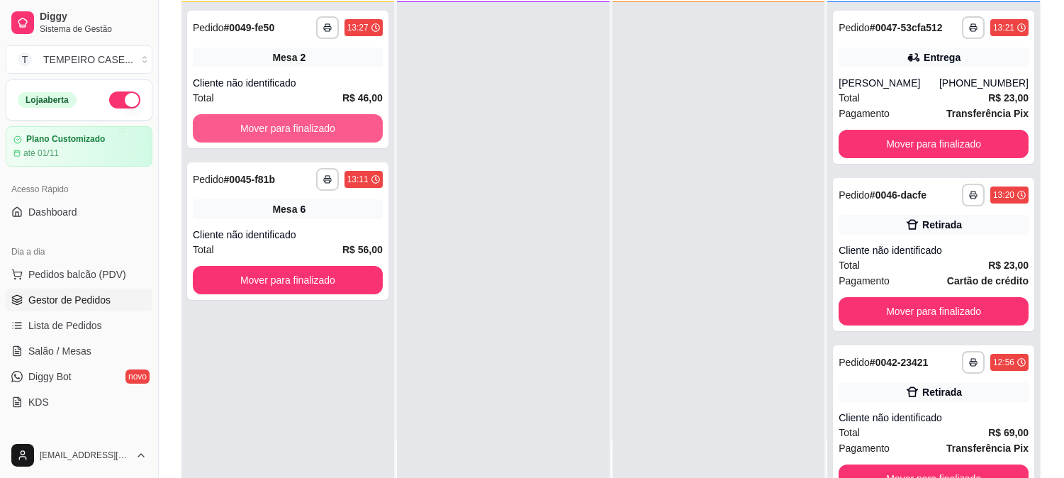
click at [330, 124] on button "Mover para finalizado" at bounding box center [288, 128] width 190 height 28
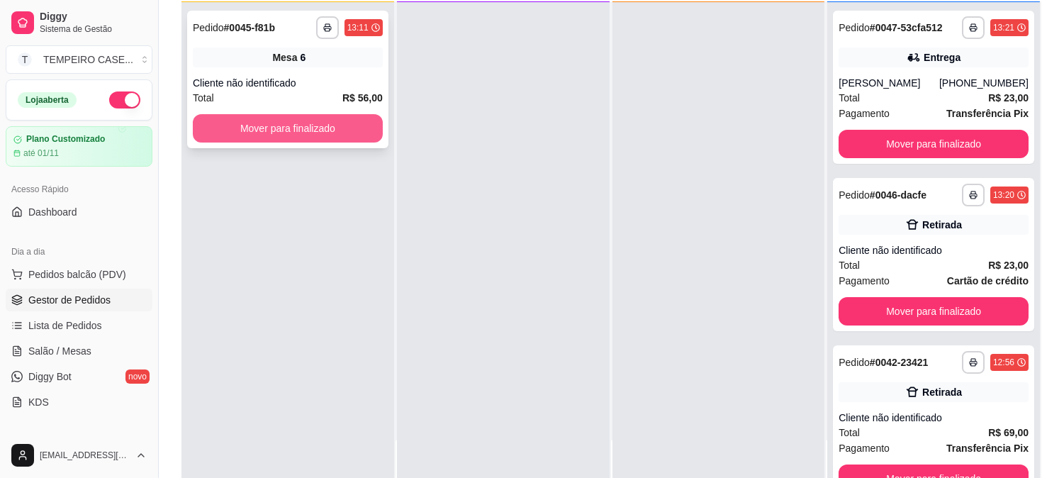
click at [330, 125] on button "Mover para finalizado" at bounding box center [288, 128] width 190 height 28
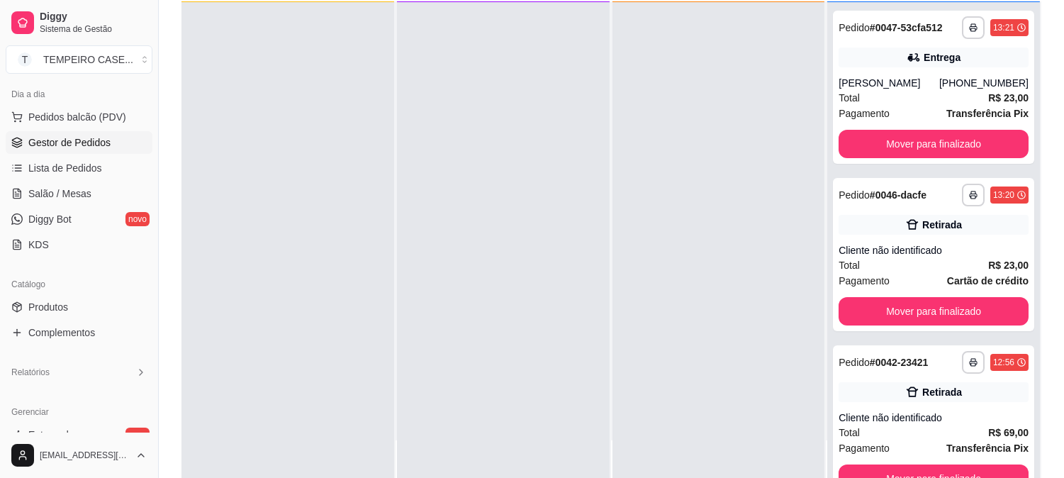
click at [171, 296] on div "**********" at bounding box center [611, 193] width 905 height 605
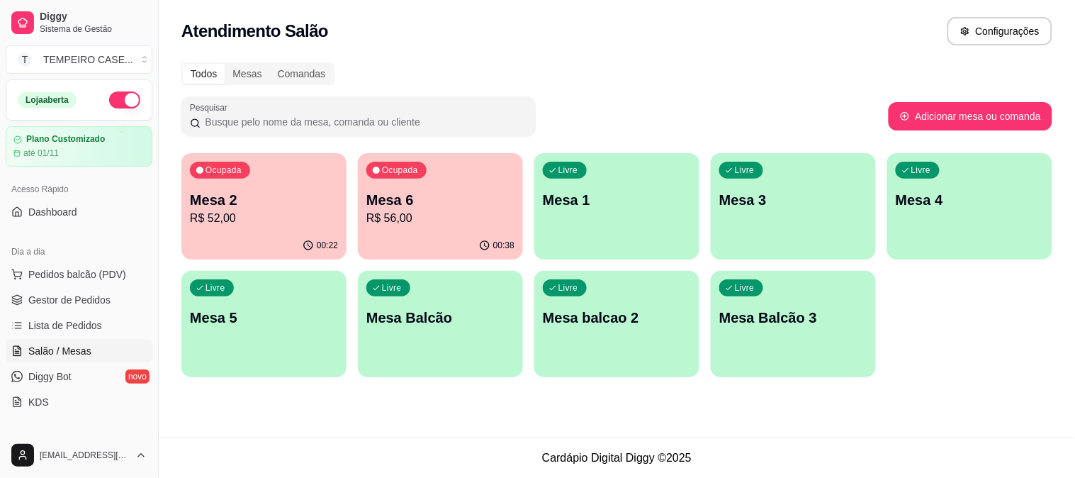
click at [435, 215] on p "R$ 56,00" at bounding box center [440, 218] width 148 height 17
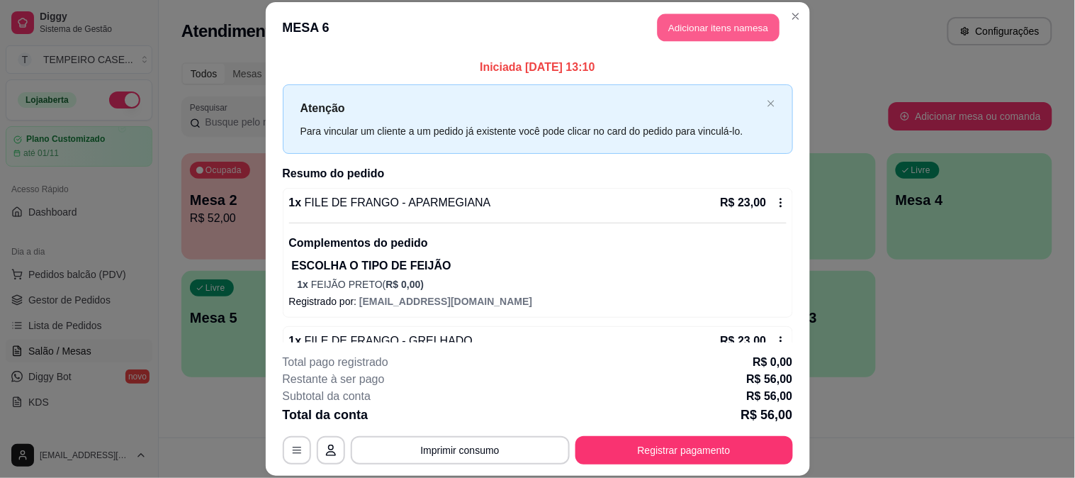
click at [720, 31] on button "Adicionar itens na mesa" at bounding box center [719, 28] width 122 height 28
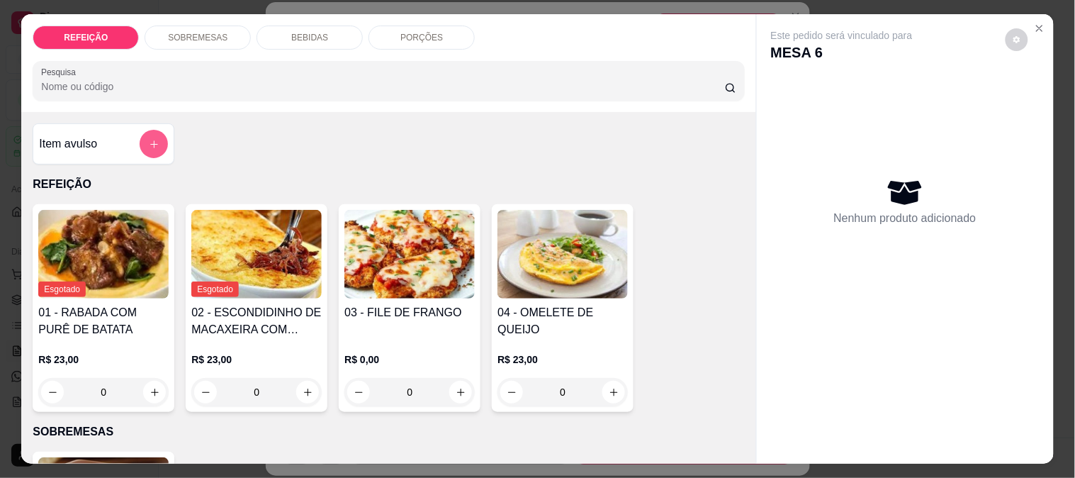
click at [48, 130] on div "Item avulso" at bounding box center [103, 144] width 129 height 28
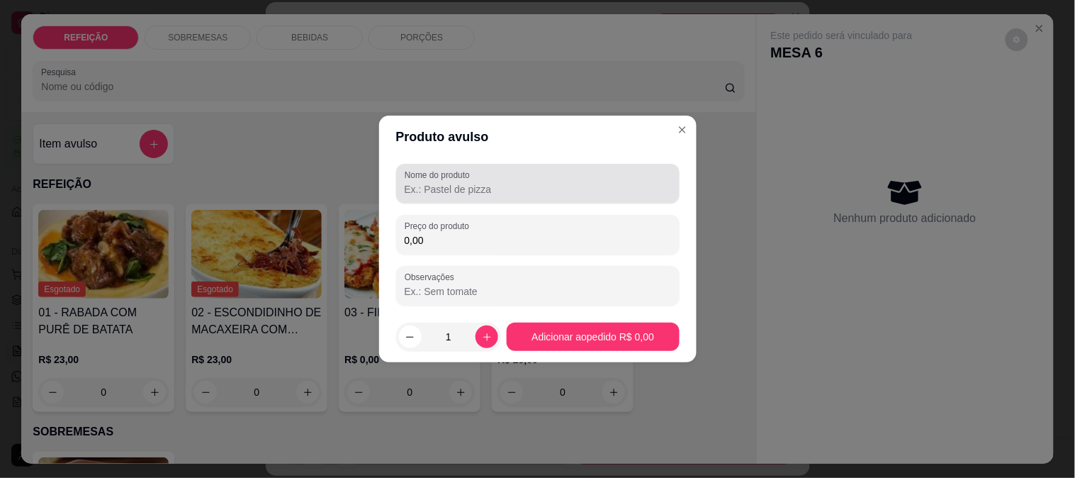
click at [405, 189] on input "Nome do produto" at bounding box center [538, 189] width 266 height 14
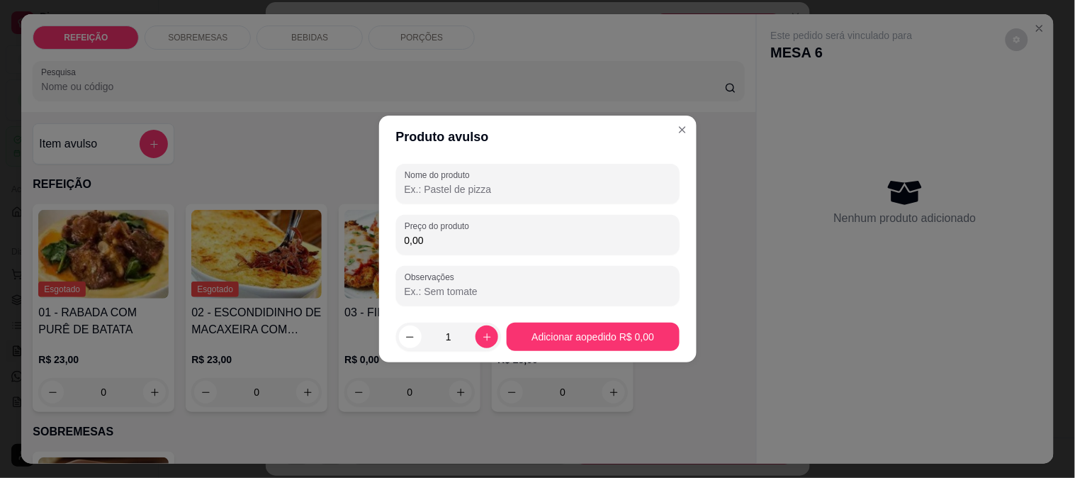
type input "3"
type input "EMBALAGEM"
click at [546, 235] on input "0,00" at bounding box center [538, 240] width 266 height 14
type input "1,00"
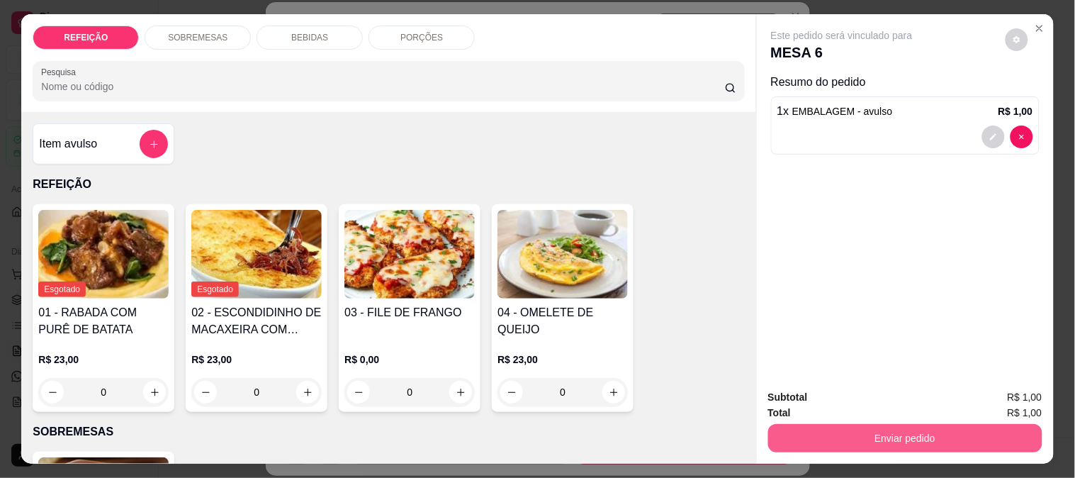
click at [907, 434] on button "Enviar pedido" at bounding box center [905, 438] width 274 height 28
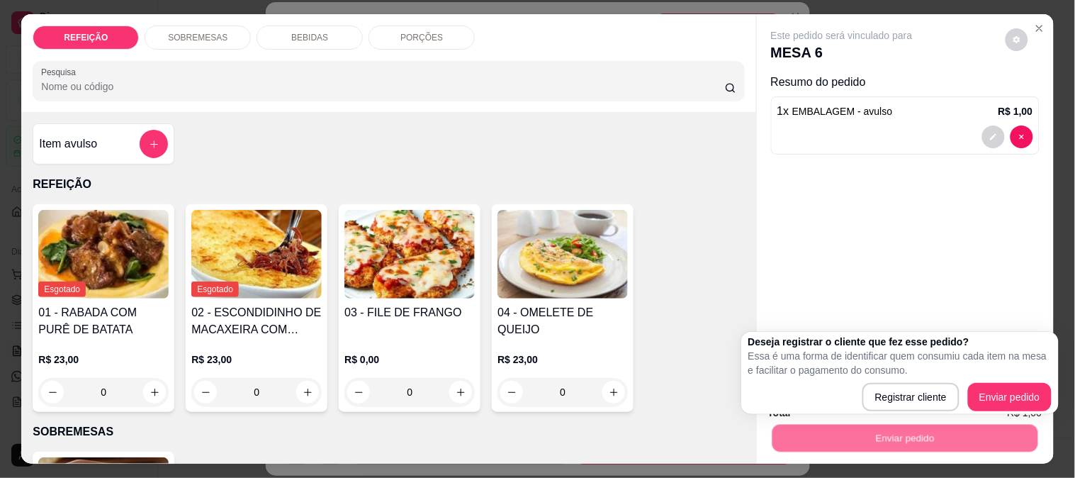
click at [1012, 380] on div "Deseja registrar o cliente que fez esse pedido? Essa é uma forma de identificar…" at bounding box center [899, 372] width 303 height 77
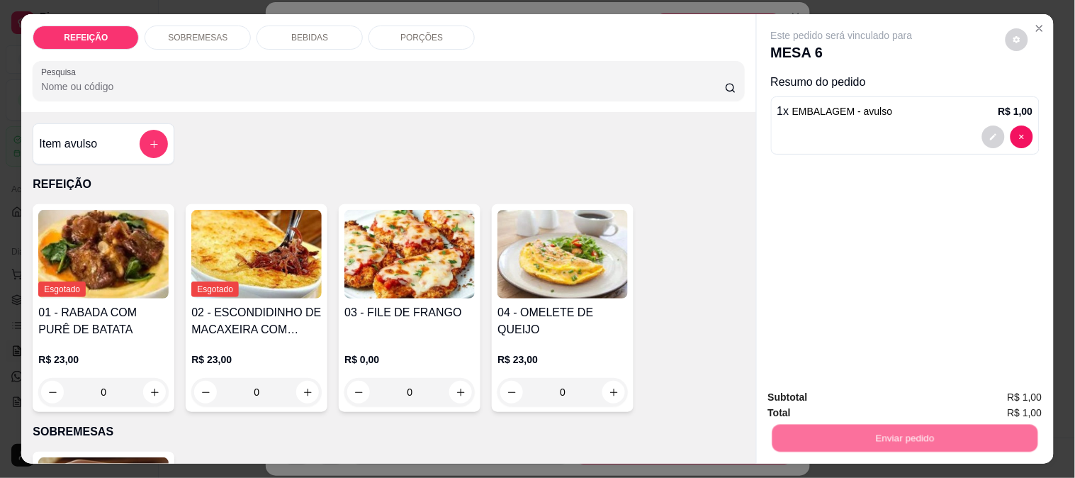
click at [1008, 398] on button "Enviar pedido" at bounding box center [1005, 397] width 80 height 27
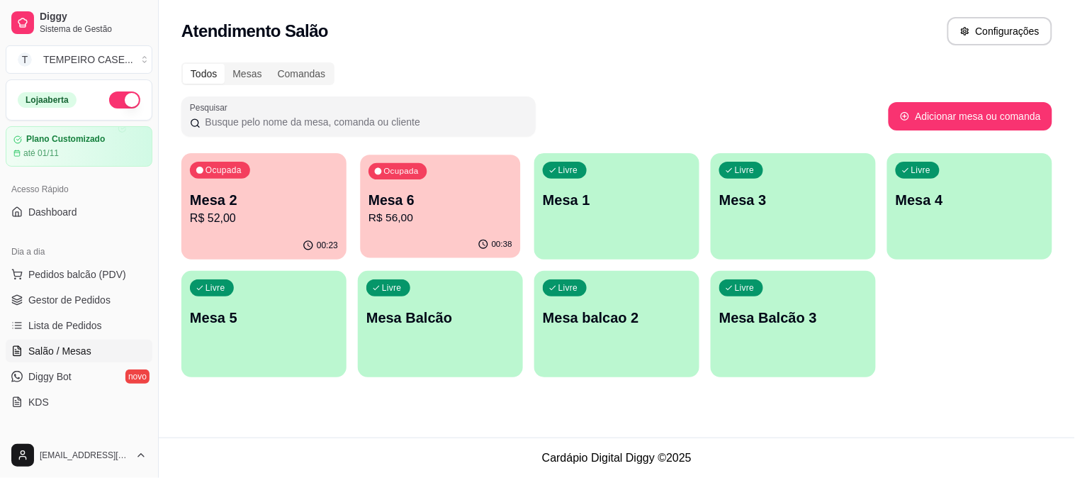
click at [427, 198] on p "Mesa 6" at bounding box center [441, 200] width 144 height 19
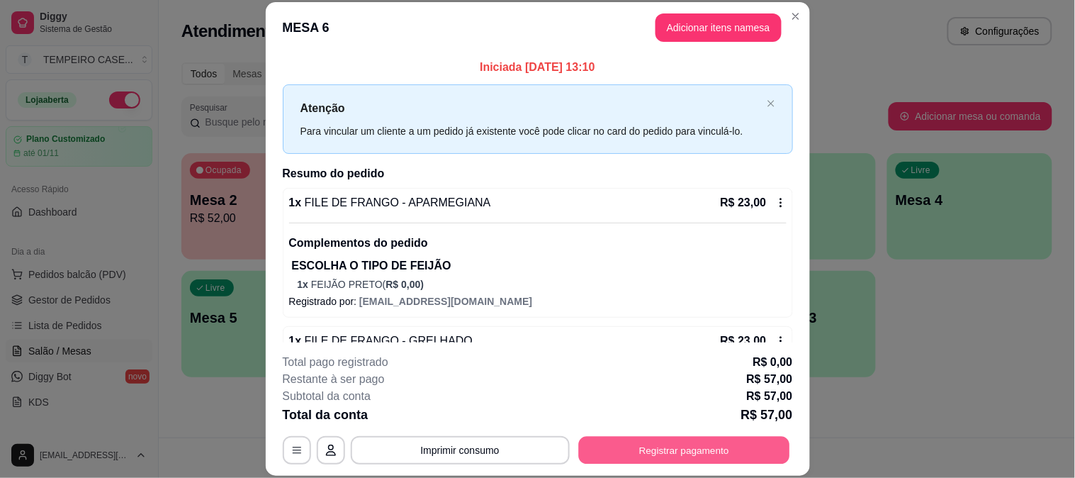
click at [658, 451] on button "Registrar pagamento" at bounding box center [683, 450] width 211 height 28
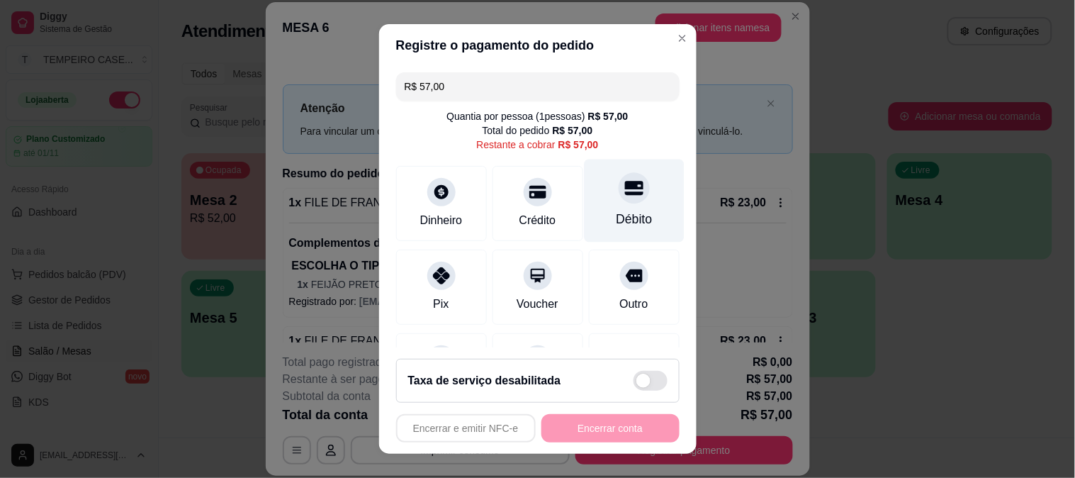
click at [584, 199] on div "Débito" at bounding box center [634, 200] width 100 height 83
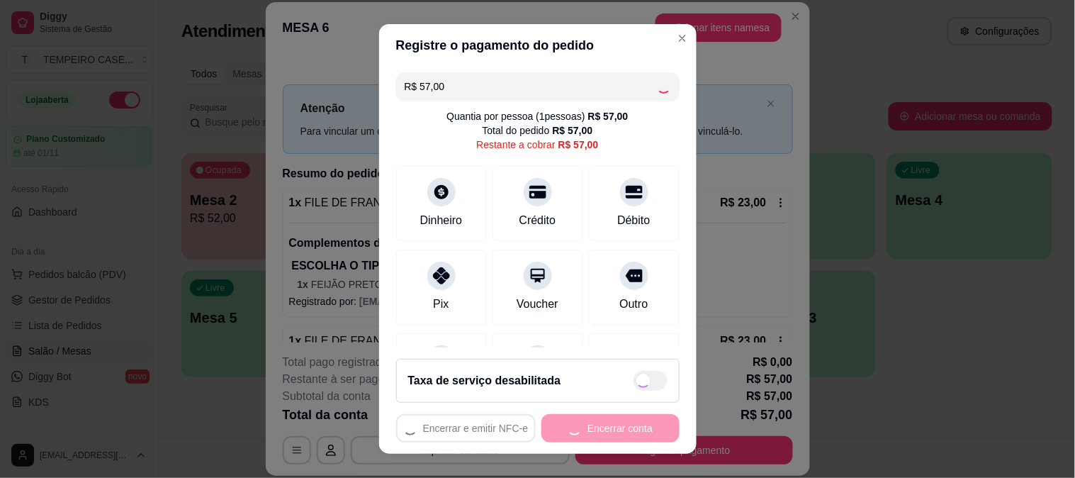
click at [600, 430] on div "Encerrar e emitir NFC-e Encerrar conta" at bounding box center [537, 428] width 283 height 28
type input "R$ 0,00"
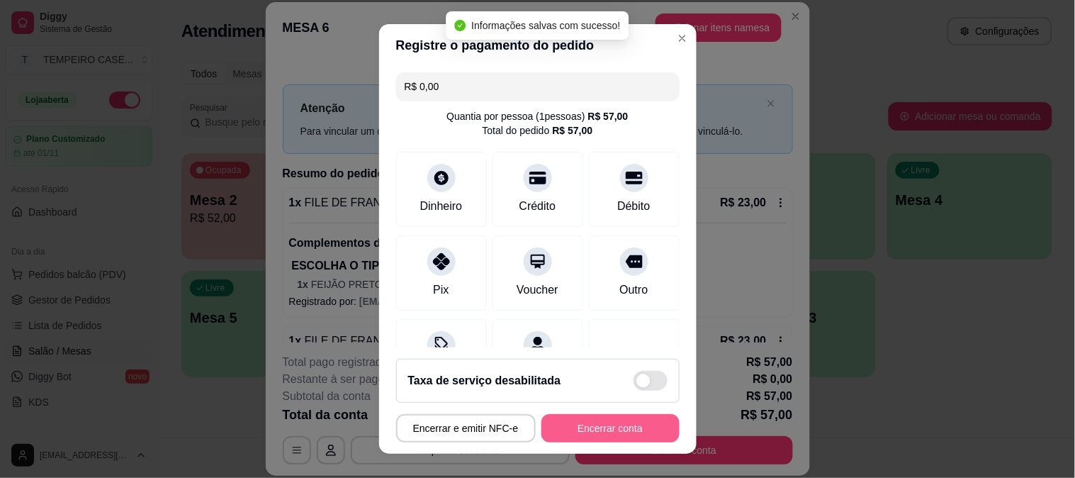
click at [600, 420] on button "Encerrar conta" at bounding box center [610, 428] width 138 height 28
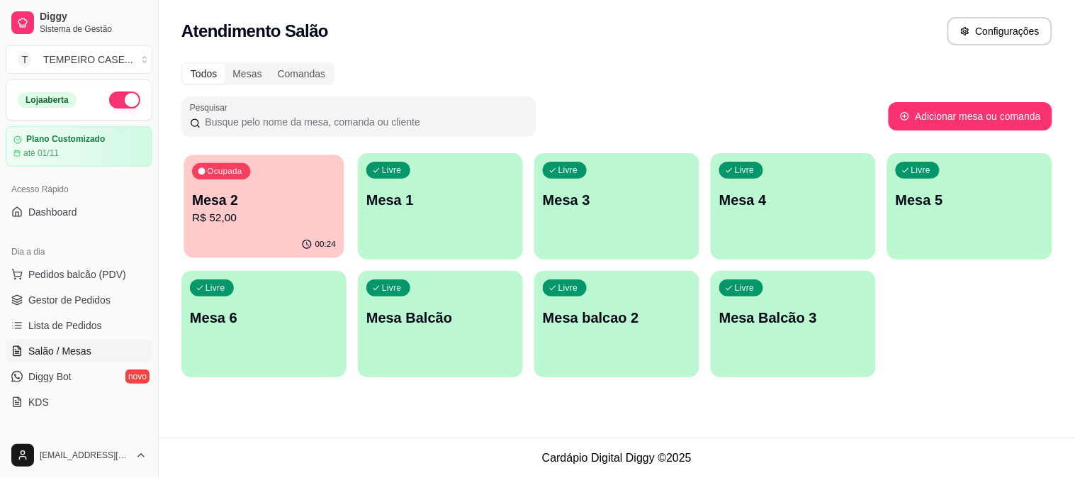
click at [270, 180] on div "Ocupada Mesa 2 R$ 52,00" at bounding box center [264, 192] width 160 height 77
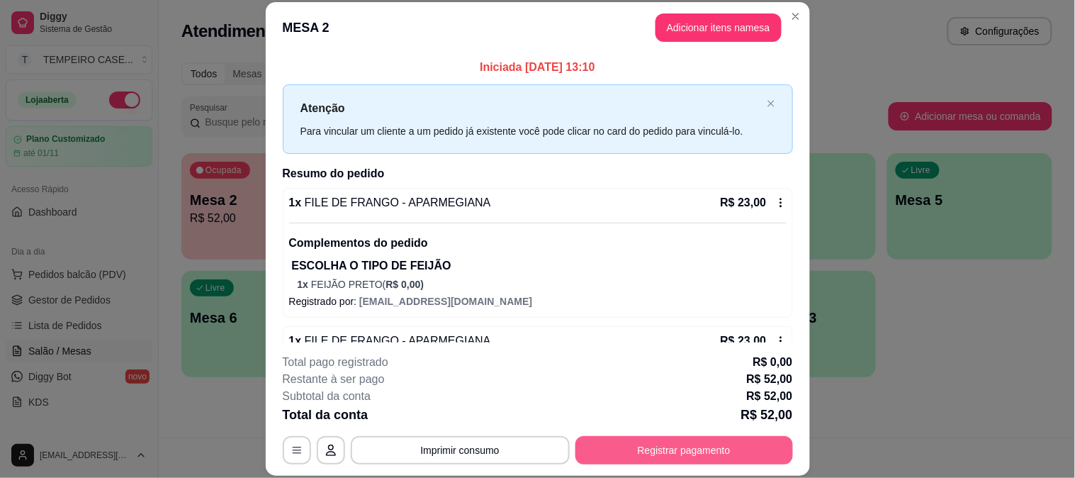
click at [610, 441] on button "Registrar pagamento" at bounding box center [684, 450] width 218 height 28
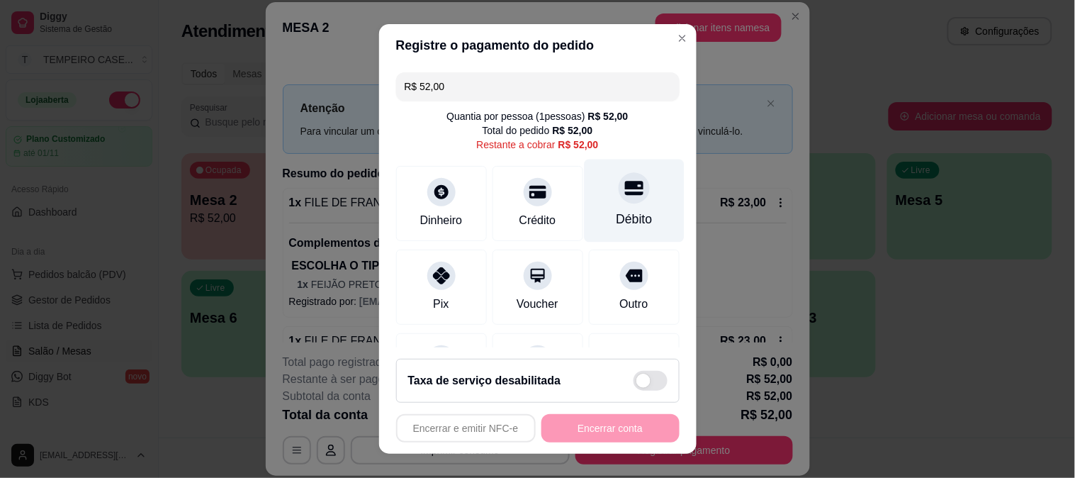
click at [621, 189] on div at bounding box center [634, 187] width 31 height 31
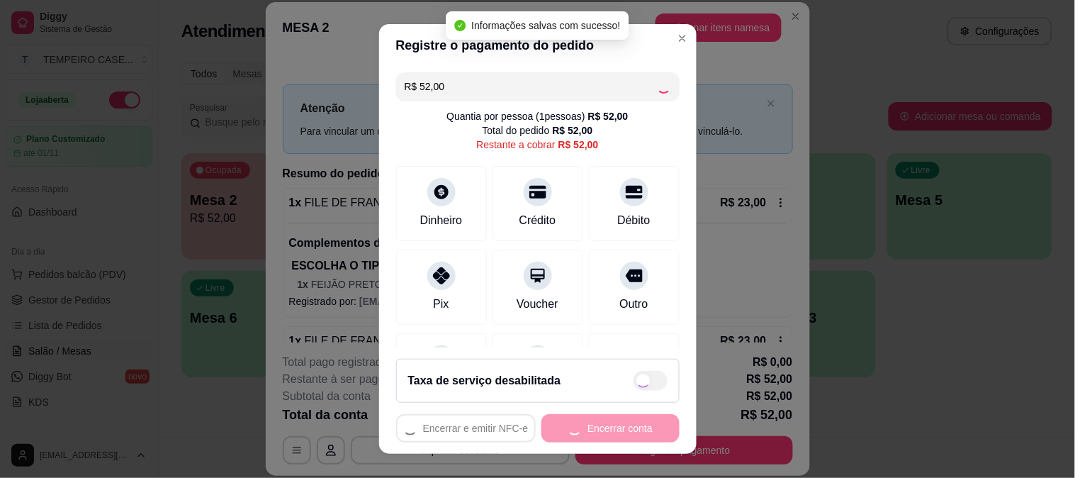
type input "R$ 0,00"
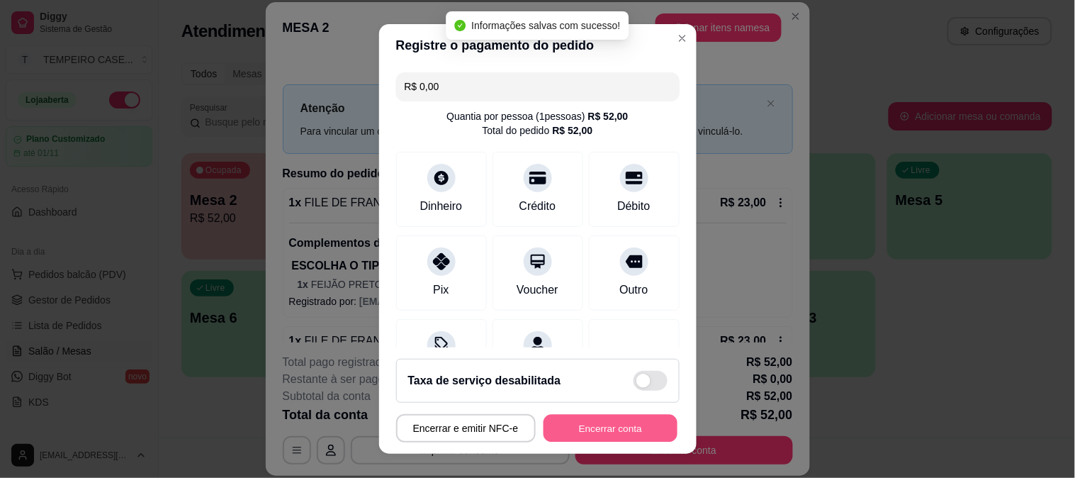
click at [597, 420] on button "Encerrar conta" at bounding box center [611, 429] width 134 height 28
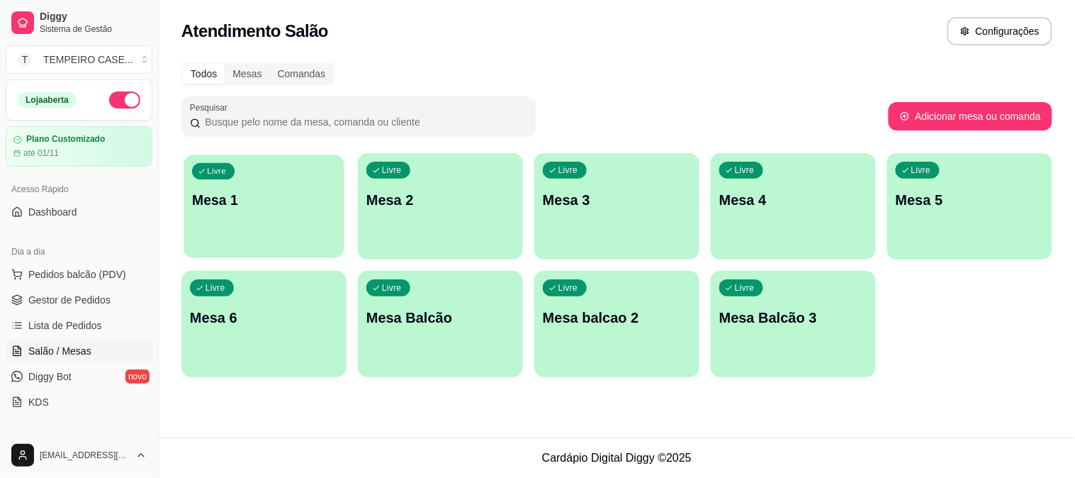
click at [305, 203] on p "Mesa 1" at bounding box center [264, 200] width 144 height 19
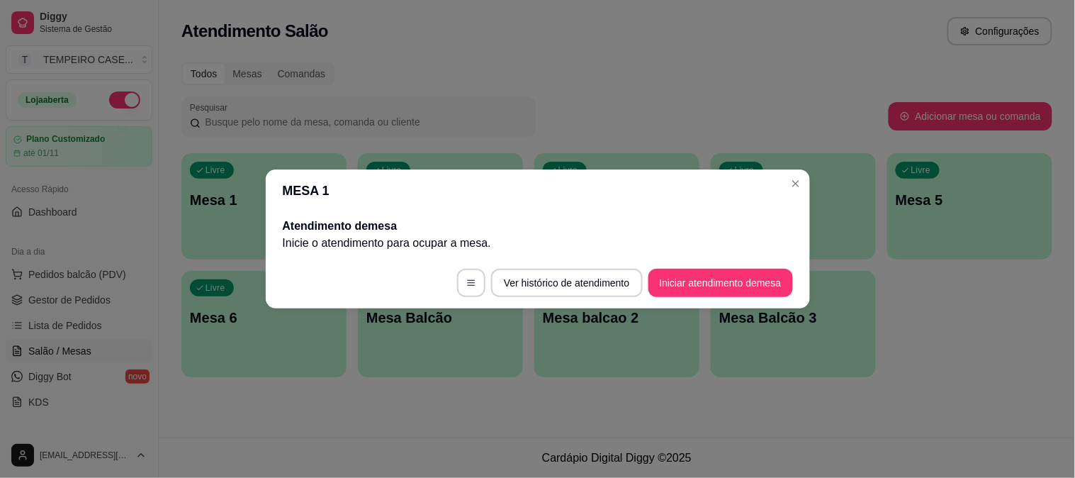
click at [709, 291] on button "Iniciar atendimento de mesa" at bounding box center [720, 283] width 145 height 28
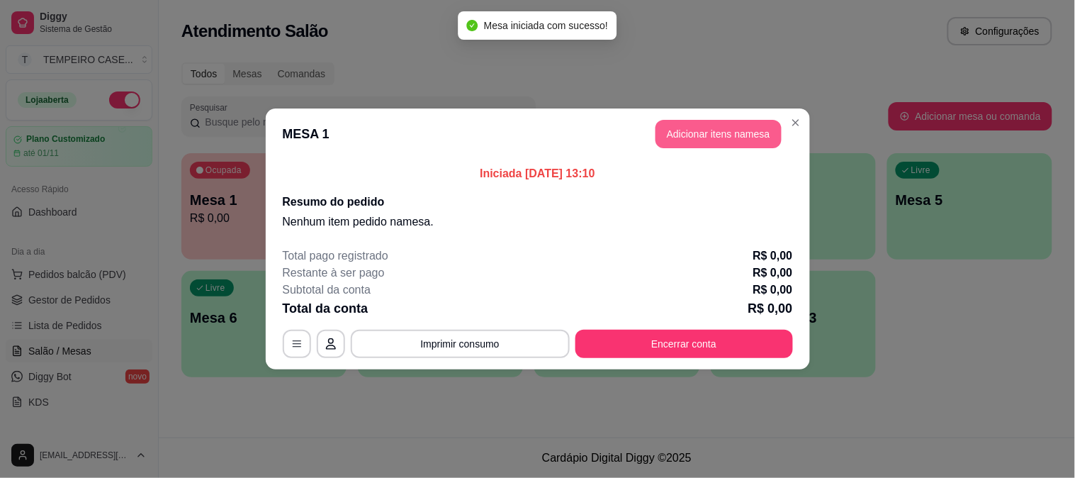
click at [714, 133] on button "Adicionar itens na mesa" at bounding box center [719, 134] width 126 height 28
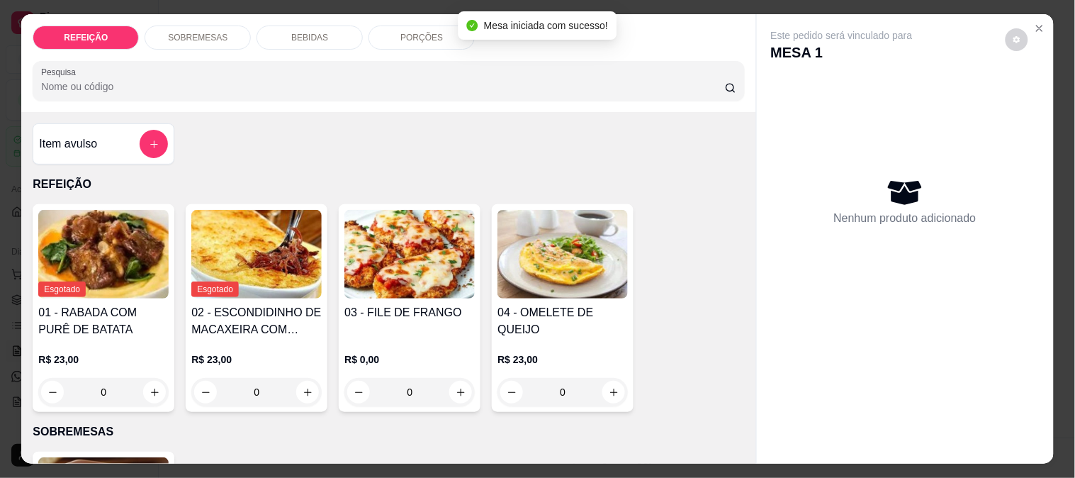
click at [446, 266] on img at bounding box center [409, 254] width 130 height 89
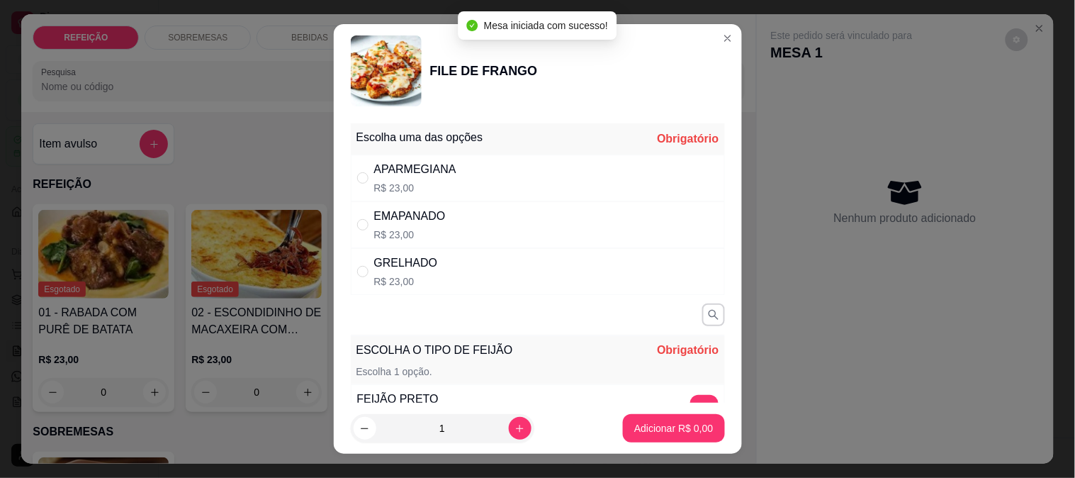
click at [641, 194] on div "APARMEGIANA R$ 23,00" at bounding box center [538, 177] width 374 height 47
radio input "true"
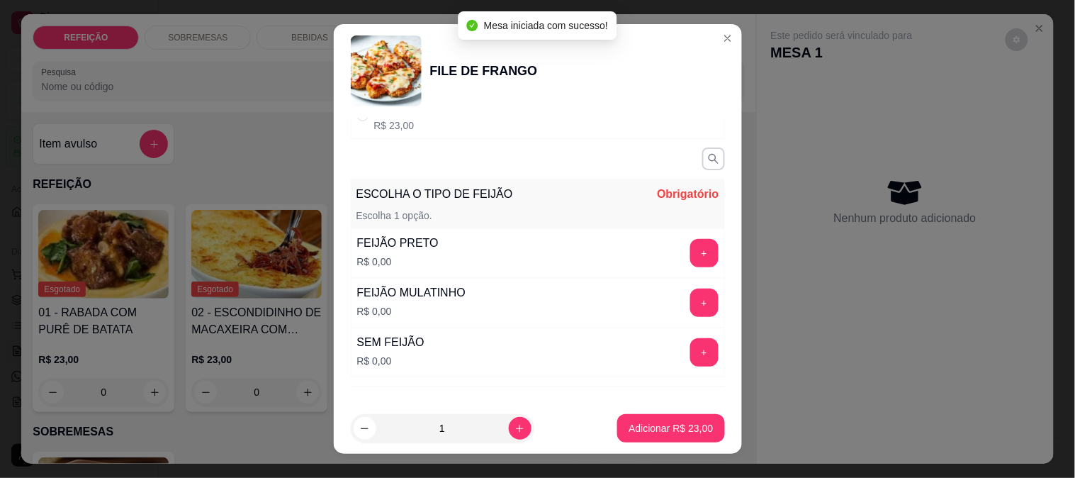
scroll to position [157, 0]
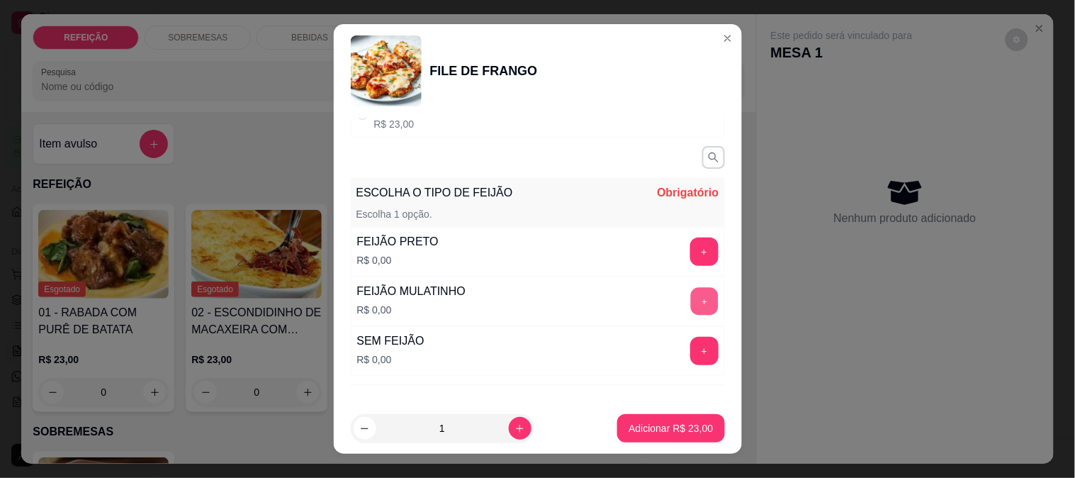
click at [690, 301] on button "+" at bounding box center [704, 301] width 28 height 28
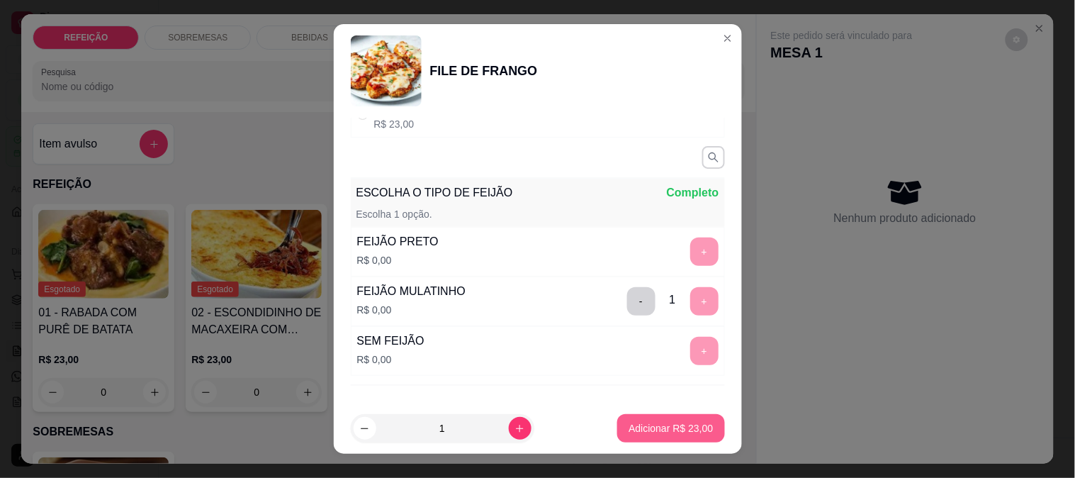
click at [678, 427] on p "Adicionar R$ 23,00" at bounding box center [671, 428] width 84 height 14
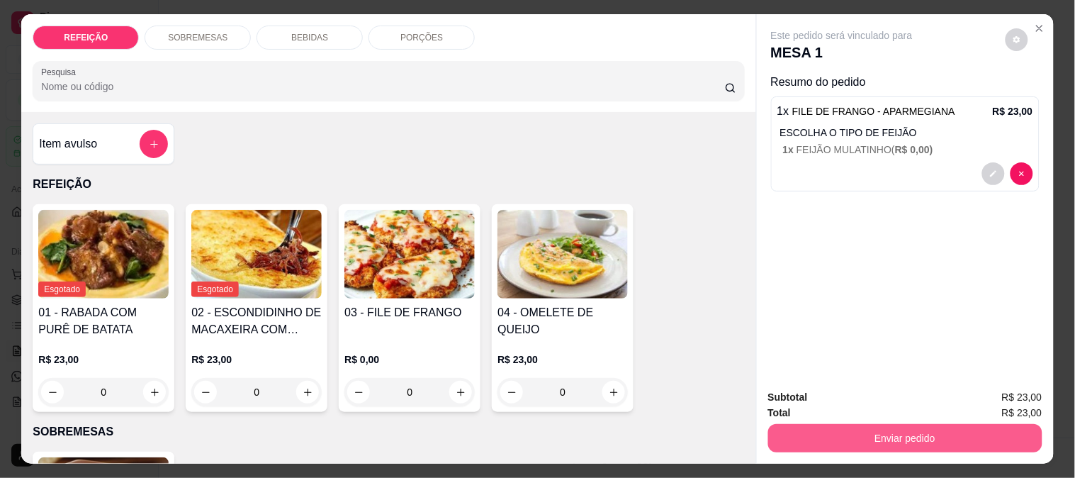
click at [957, 424] on button "Enviar pedido" at bounding box center [905, 438] width 274 height 28
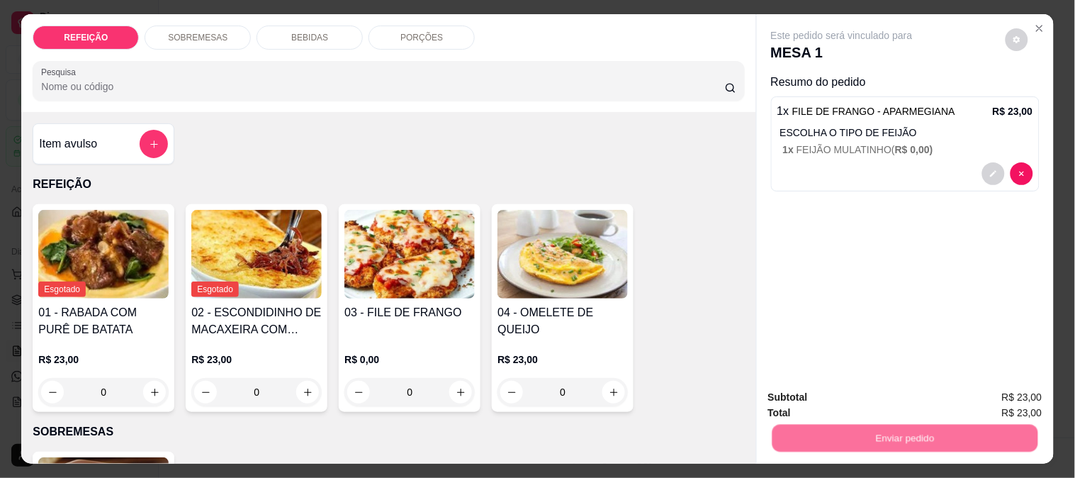
click at [991, 394] on button "Enviar pedido" at bounding box center [1005, 397] width 80 height 27
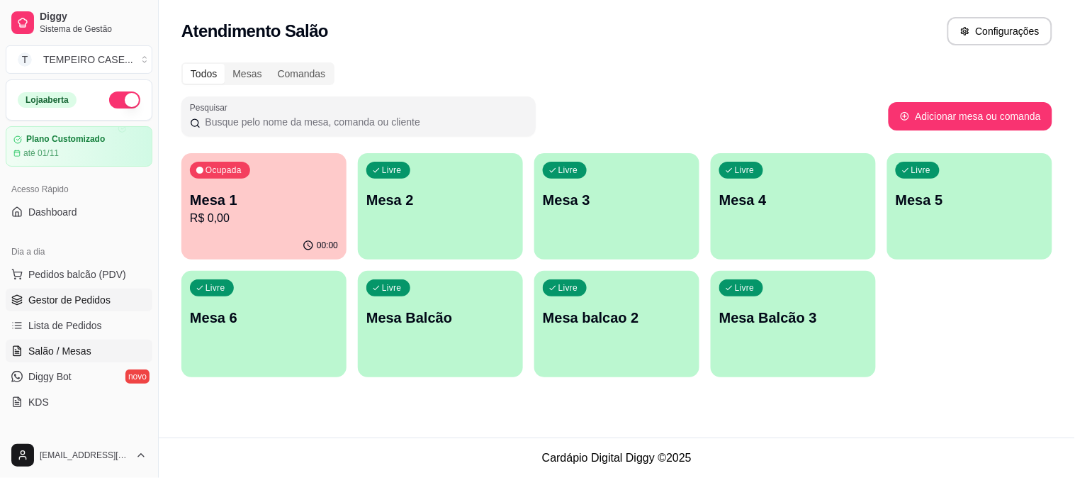
click at [48, 305] on span "Gestor de Pedidos" at bounding box center [69, 300] width 82 height 14
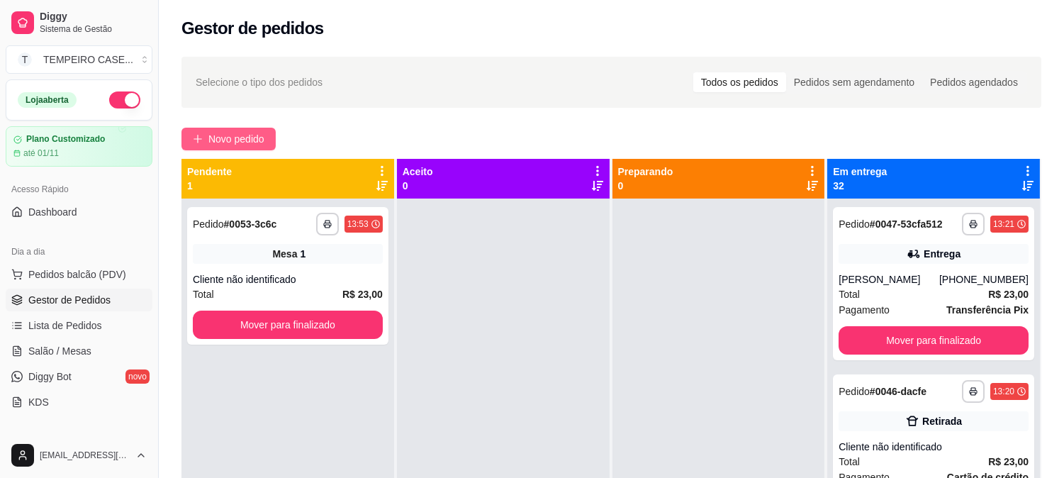
click at [238, 130] on button "Novo pedido" at bounding box center [228, 139] width 94 height 23
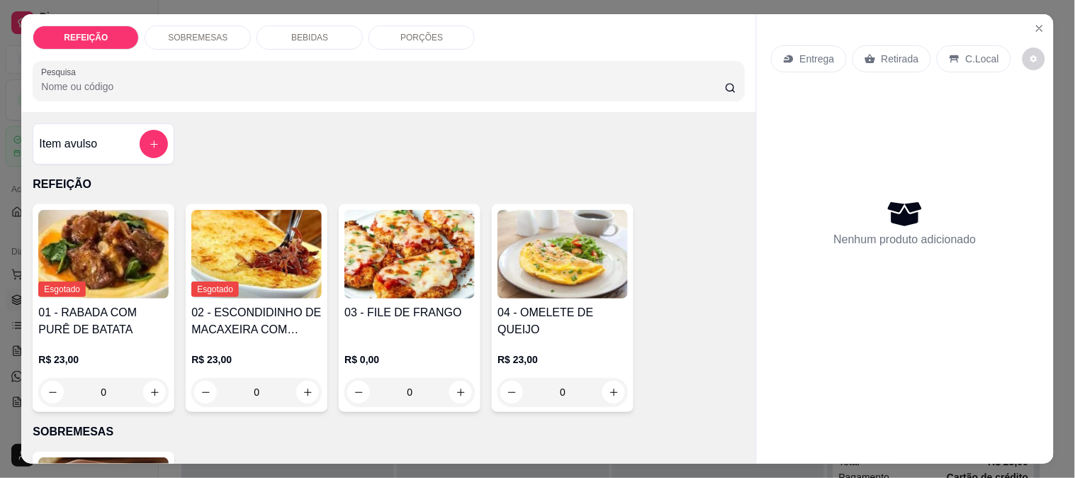
click at [376, 247] on img at bounding box center [409, 254] width 130 height 89
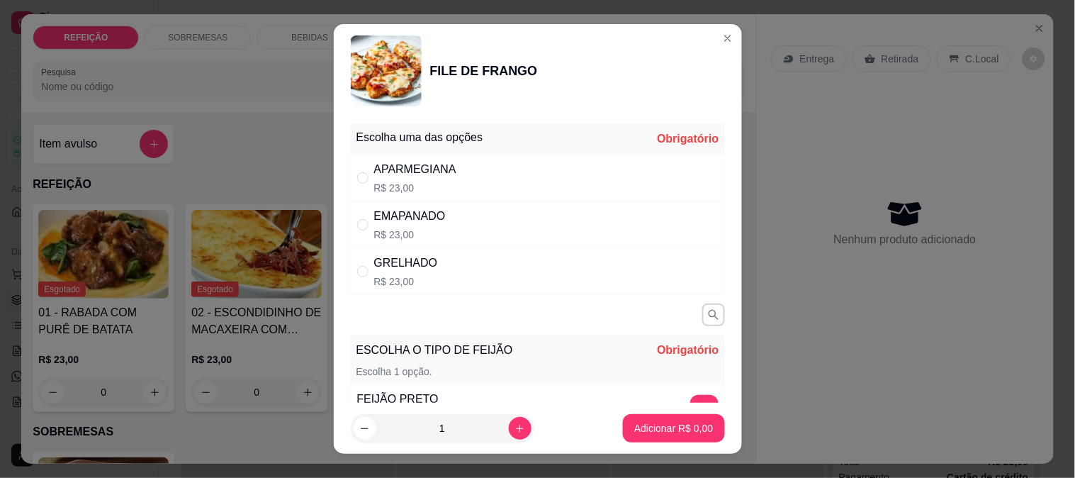
click at [483, 184] on div "APARMEGIANA R$ 23,00" at bounding box center [538, 177] width 374 height 47
radio input "true"
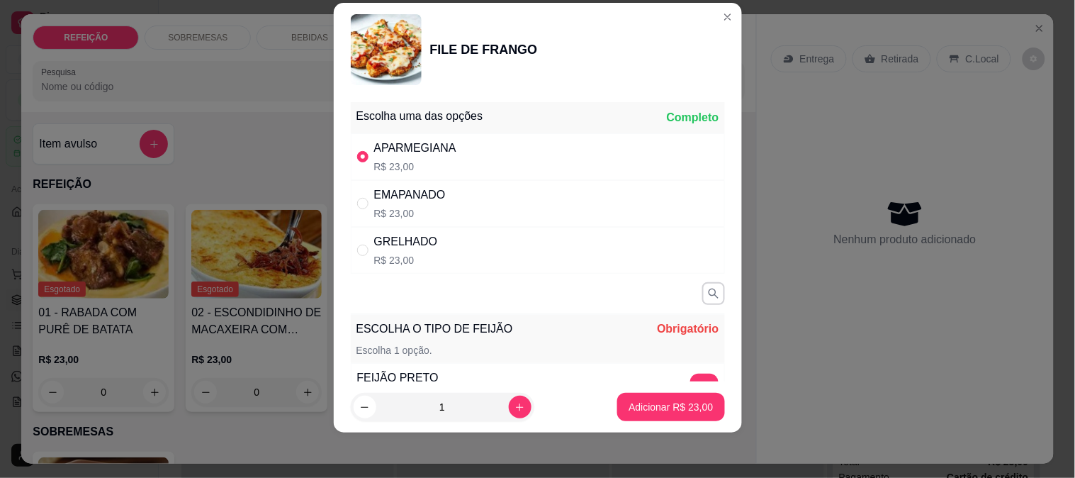
scroll to position [79, 0]
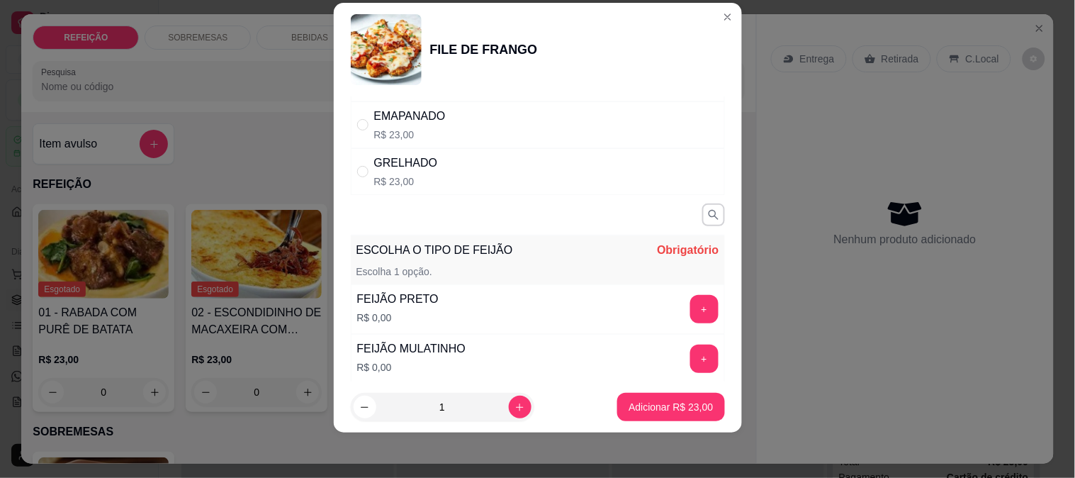
click at [690, 308] on div "+" at bounding box center [705, 309] width 40 height 28
click at [690, 298] on button "+" at bounding box center [704, 309] width 28 height 28
click at [662, 409] on p "Adicionar R$ 23,00" at bounding box center [671, 407] width 84 height 14
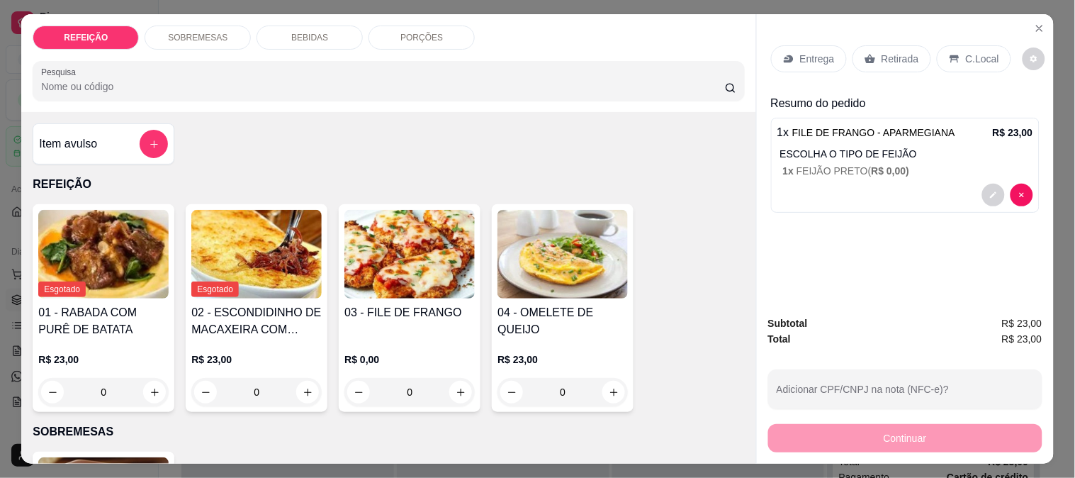
click at [800, 53] on p "Entrega" at bounding box center [817, 59] width 35 height 14
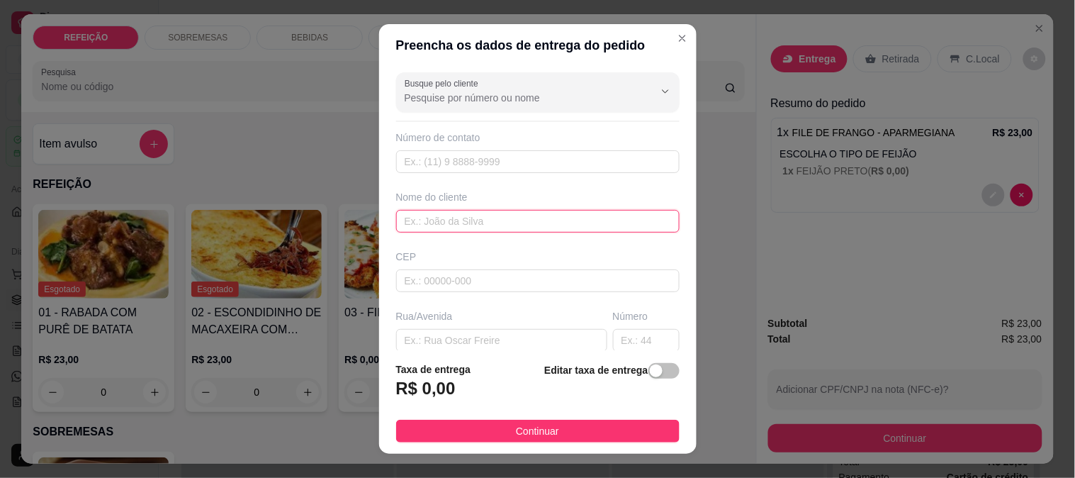
click at [421, 214] on input "text" at bounding box center [537, 221] width 283 height 23
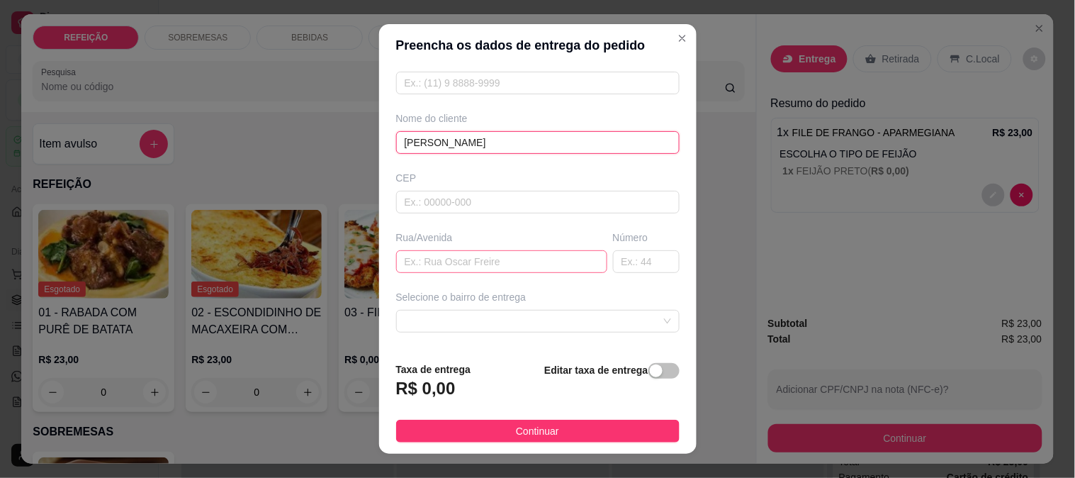
type input "ARTUR - GIL"
click at [445, 252] on input "text" at bounding box center [501, 261] width 211 height 23
click at [444, 316] on span at bounding box center [538, 320] width 266 height 21
type input "RUA FUTVOLEI"
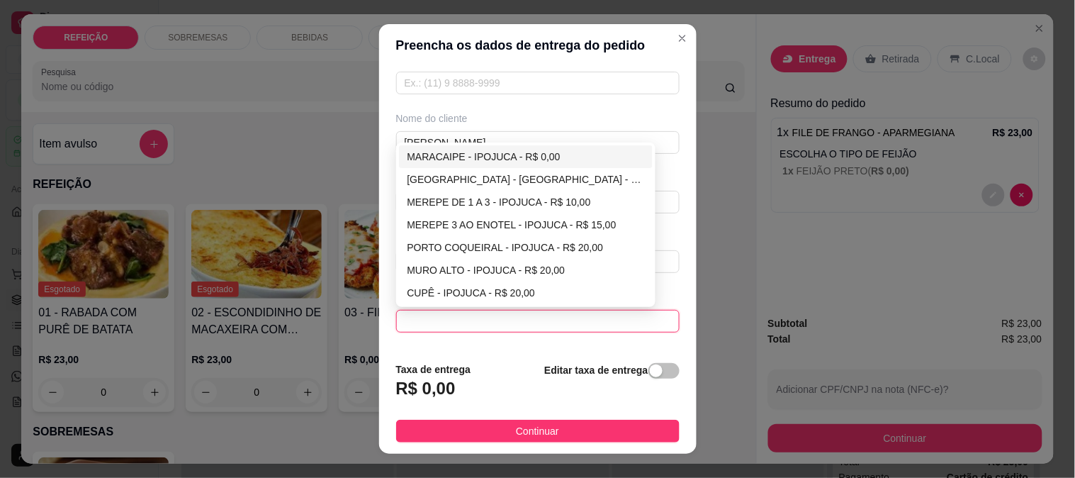
click at [494, 157] on div "MARACAIPE - IPOJUCA - R$ 0,00" at bounding box center [525, 157] width 237 height 16
type input "IPOJUCA"
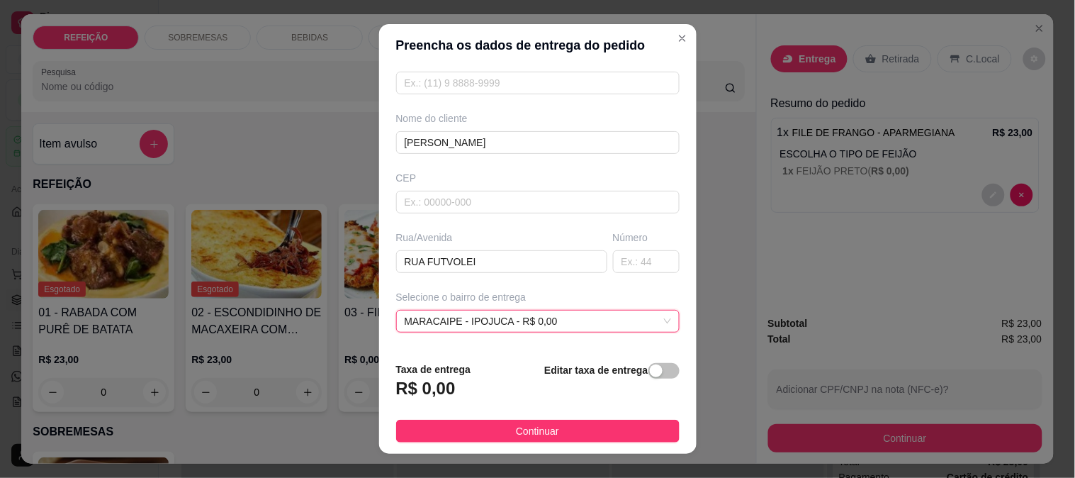
click at [537, 437] on span "Continuar" at bounding box center [537, 431] width 43 height 16
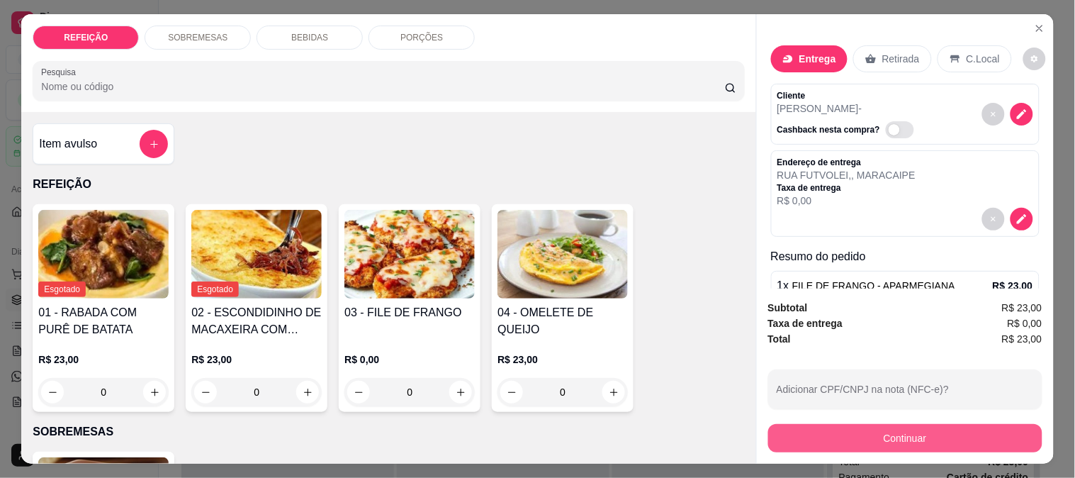
click at [911, 412] on div "Subtotal R$ 23,00 Taxa de entrega R$ 0,00 Total R$ 23,00 Adicionar CPF/CNPJ na …" at bounding box center [905, 376] width 274 height 152
click at [896, 424] on button "Continuar" at bounding box center [905, 438] width 274 height 28
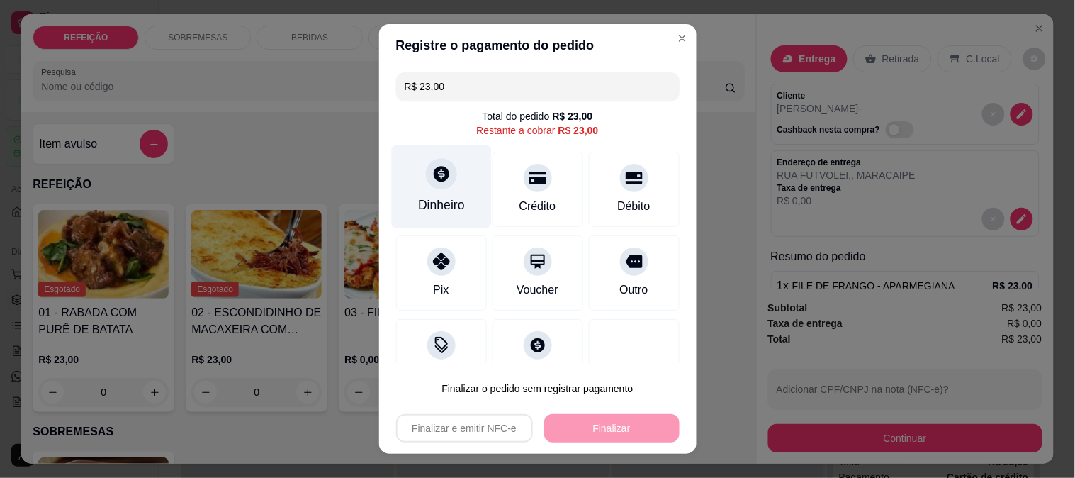
click at [458, 191] on div "Dinheiro" at bounding box center [441, 186] width 100 height 83
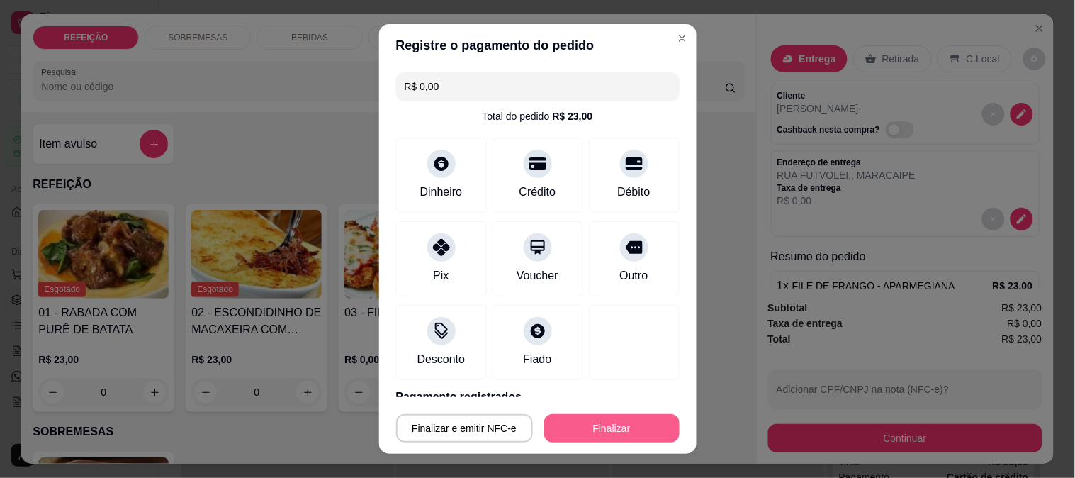
click at [610, 434] on button "Finalizar" at bounding box center [611, 428] width 135 height 28
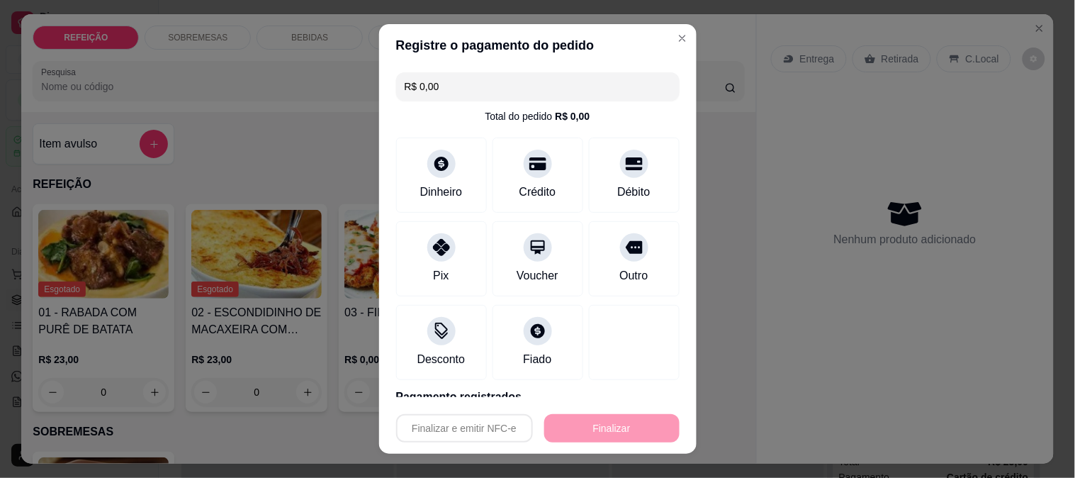
type input "-R$ 23,00"
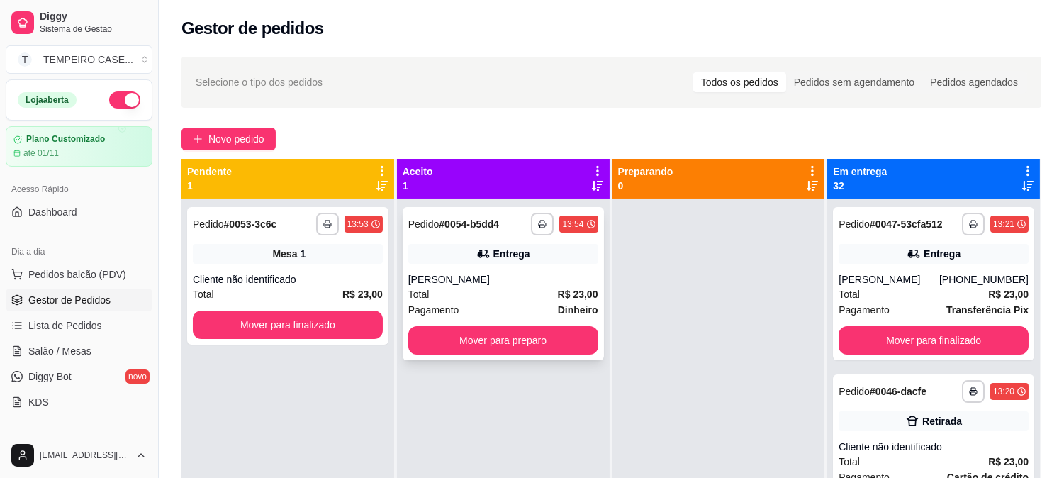
click at [569, 322] on div "**********" at bounding box center [503, 283] width 201 height 153
click at [554, 351] on button "Mover para preparo" at bounding box center [503, 341] width 184 height 28
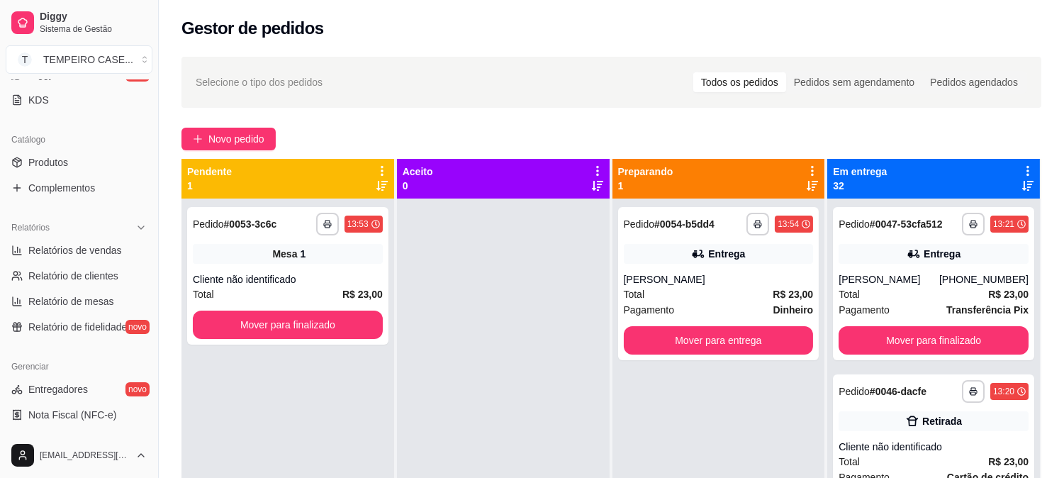
scroll to position [315, 0]
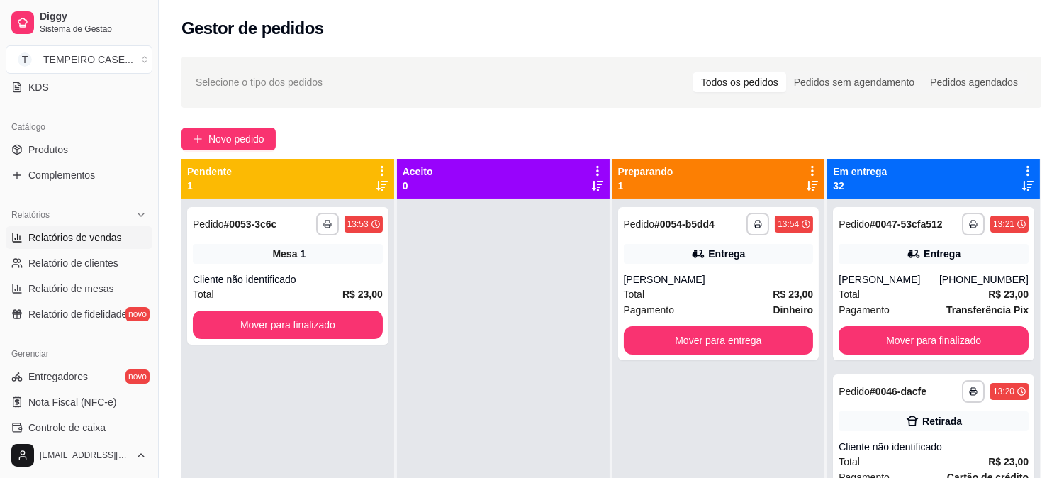
click at [89, 238] on span "Relatórios de vendas" at bounding box center [75, 237] width 94 height 14
select select "ALL"
select select "0"
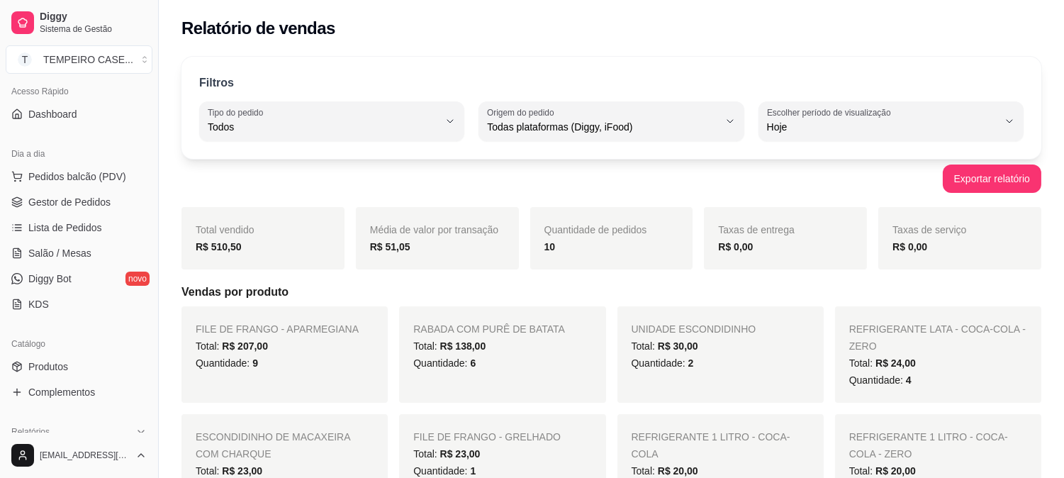
scroll to position [79, 0]
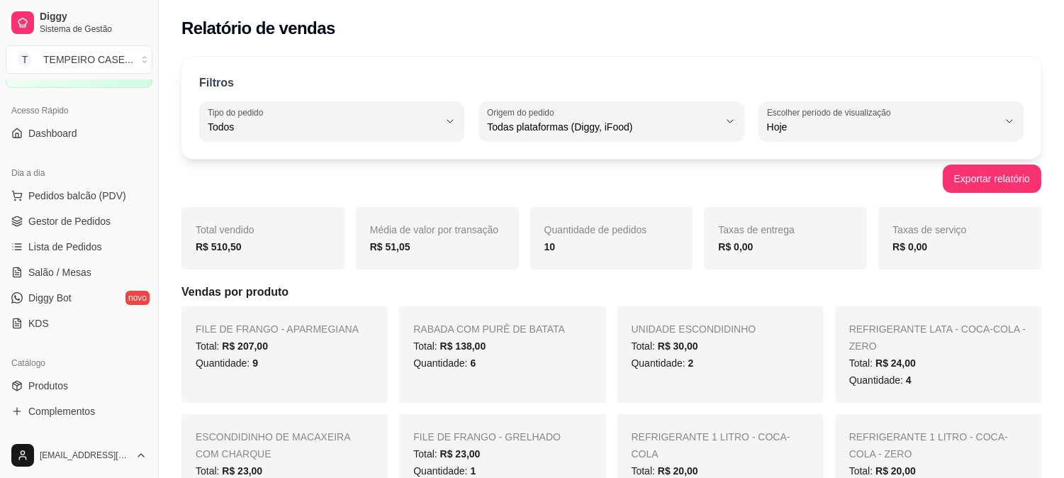
click at [90, 232] on ul "Pedidos balcão (PDV) Gestor de Pedidos Lista de Pedidos Salão / Mesas Diggy Bot…" at bounding box center [79, 259] width 147 height 150
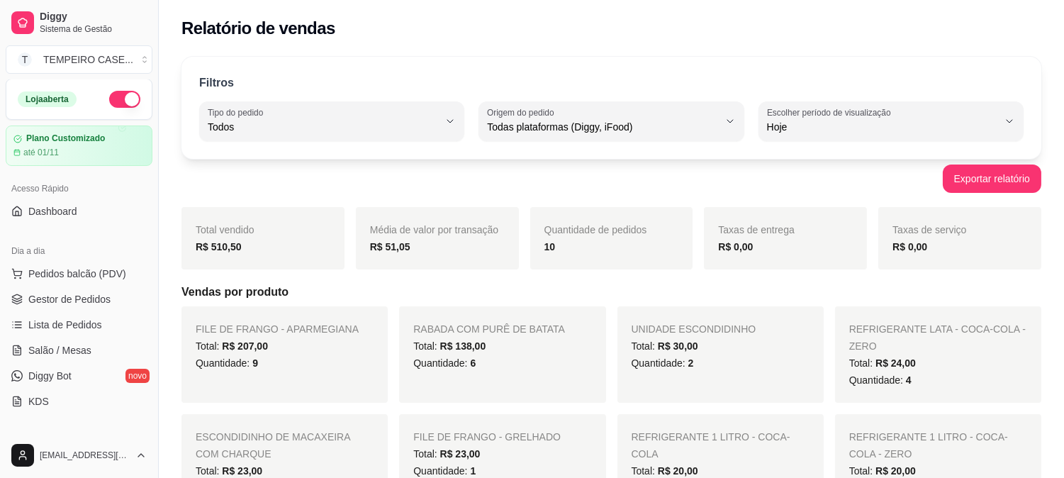
scroll to position [0, 0]
click at [125, 101] on button "button" at bounding box center [124, 99] width 31 height 17
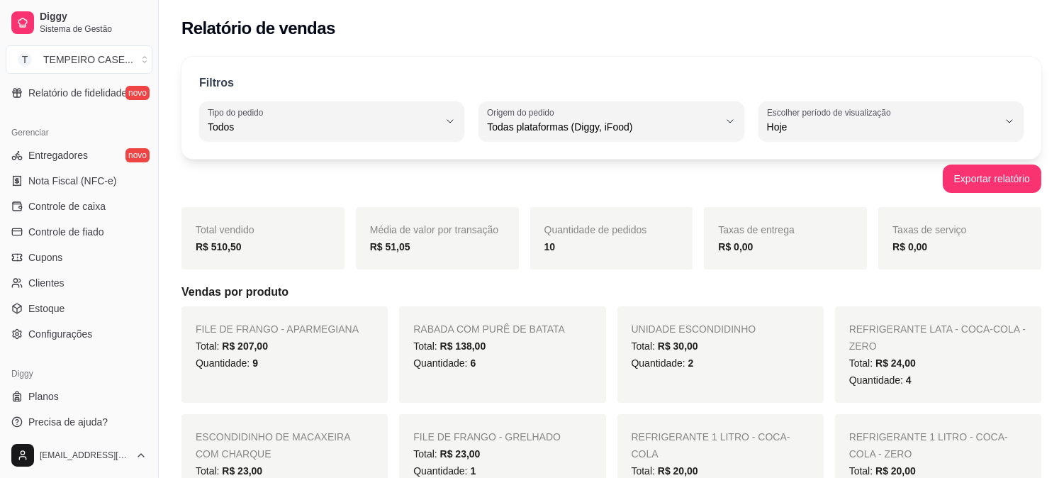
scroll to position [541, 0]
